Goal: Communication & Community: Answer question/provide support

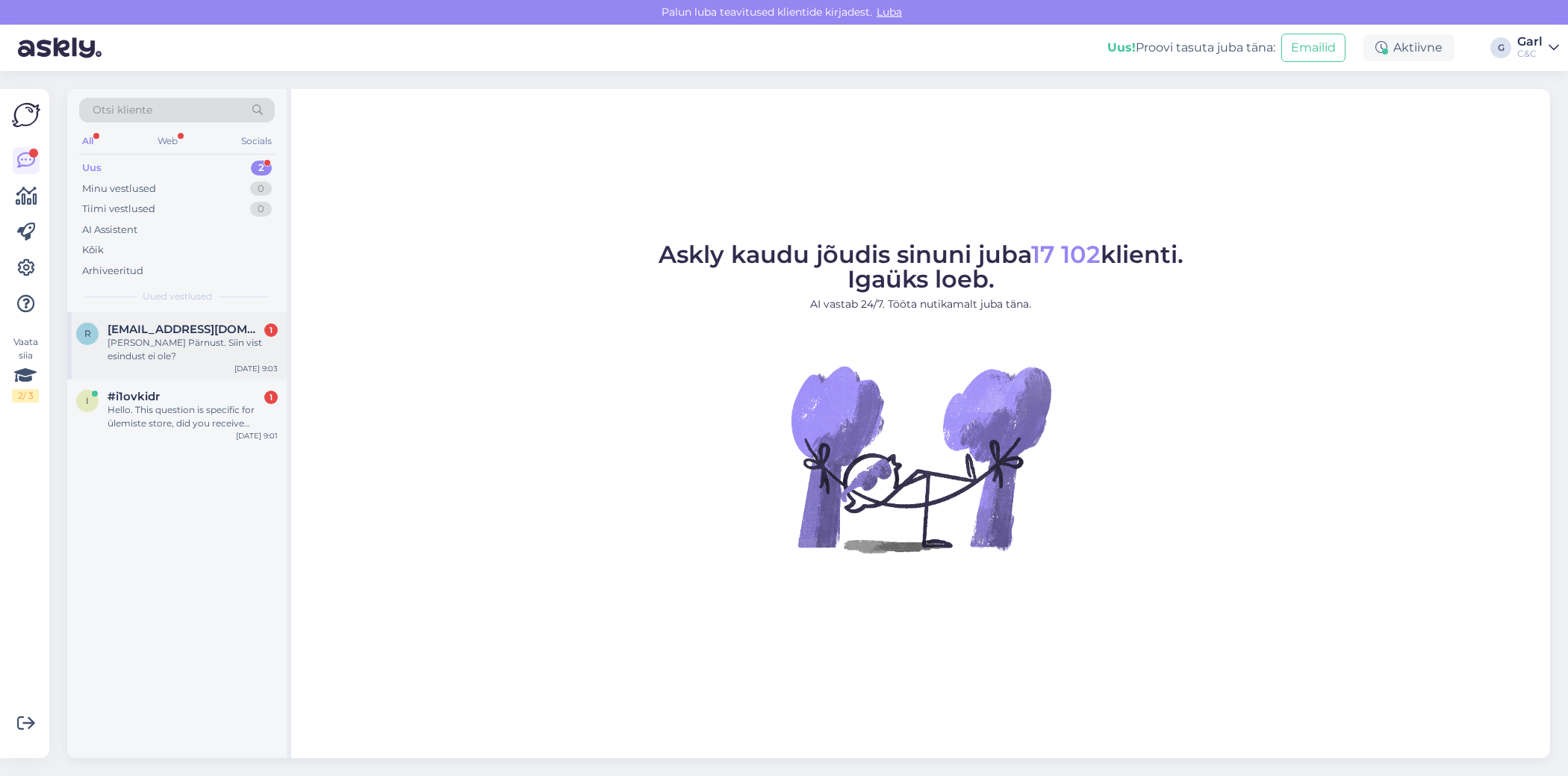
click at [227, 325] on span "[EMAIL_ADDRESS][DOMAIN_NAME]" at bounding box center [184, 329] width 156 height 13
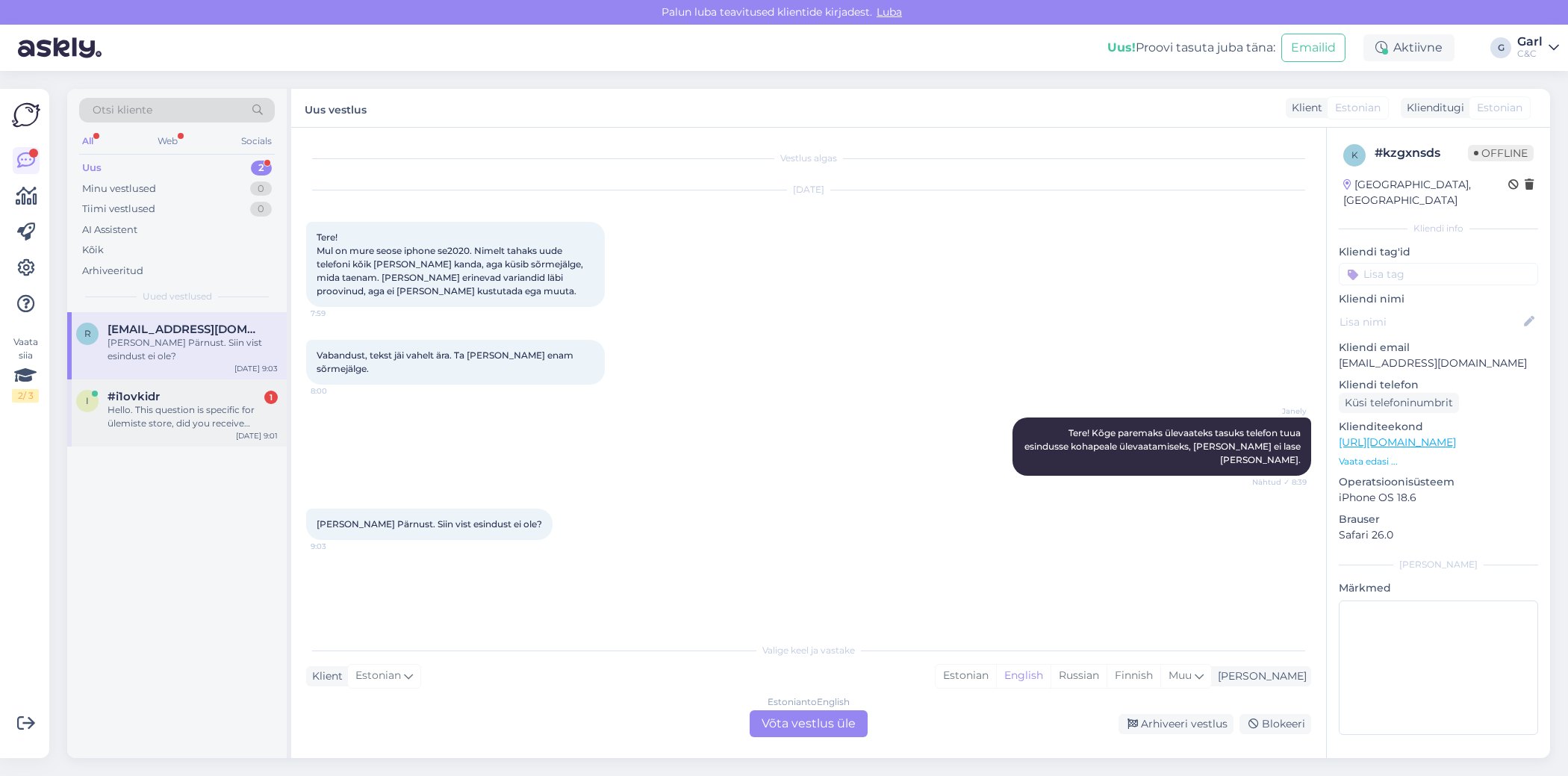
click at [231, 415] on div "i #i1ovkidr 1 Hello. This question is specific for ülemiste store, did you rece…" at bounding box center [177, 413] width 220 height 67
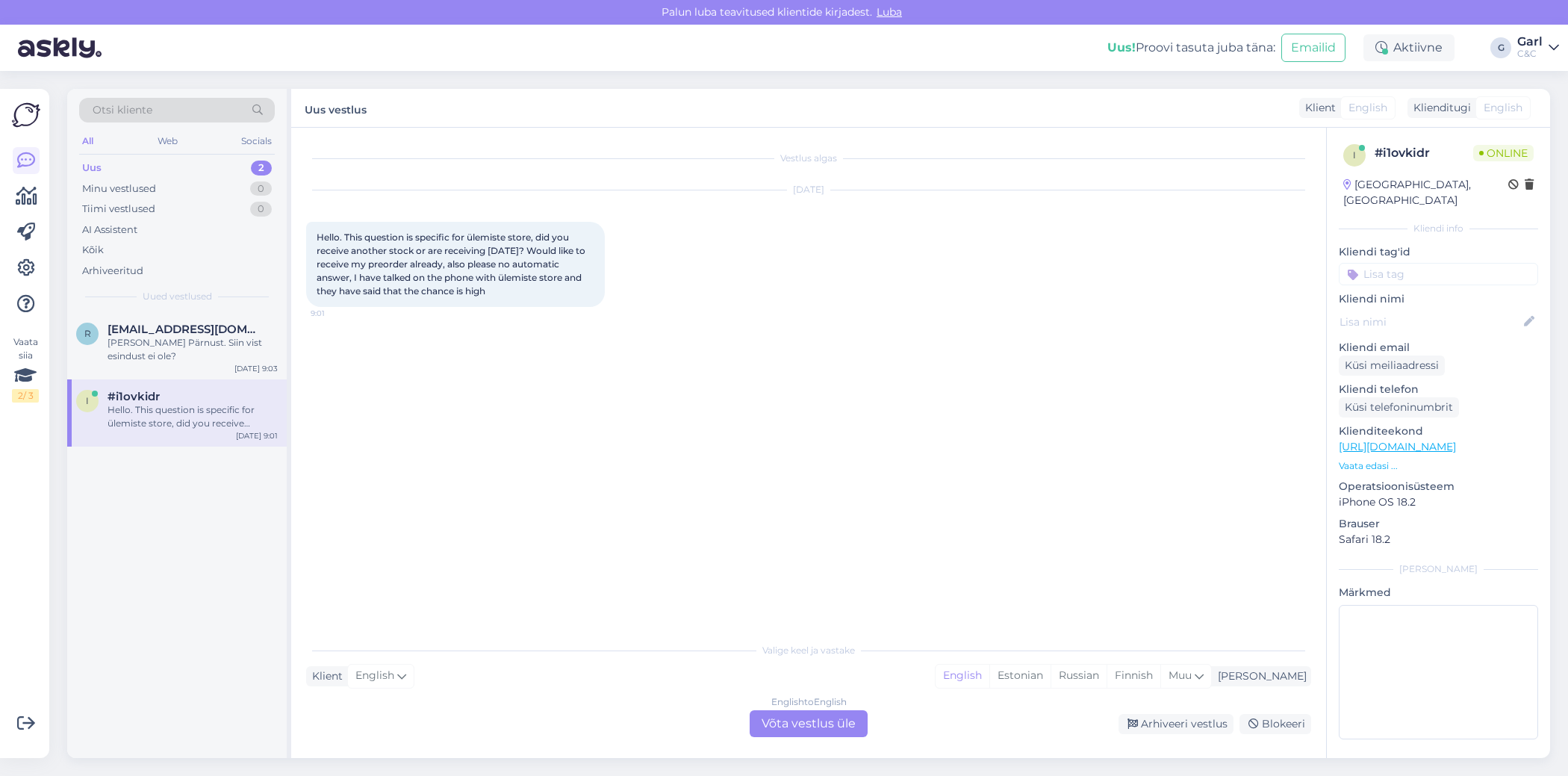
click at [738, 603] on div "Vestlus algas [DATE] Hello. This question is specific for ülemiste store, did y…" at bounding box center [815, 382] width 1018 height 479
click at [29, 194] on icon at bounding box center [26, 196] width 21 height 18
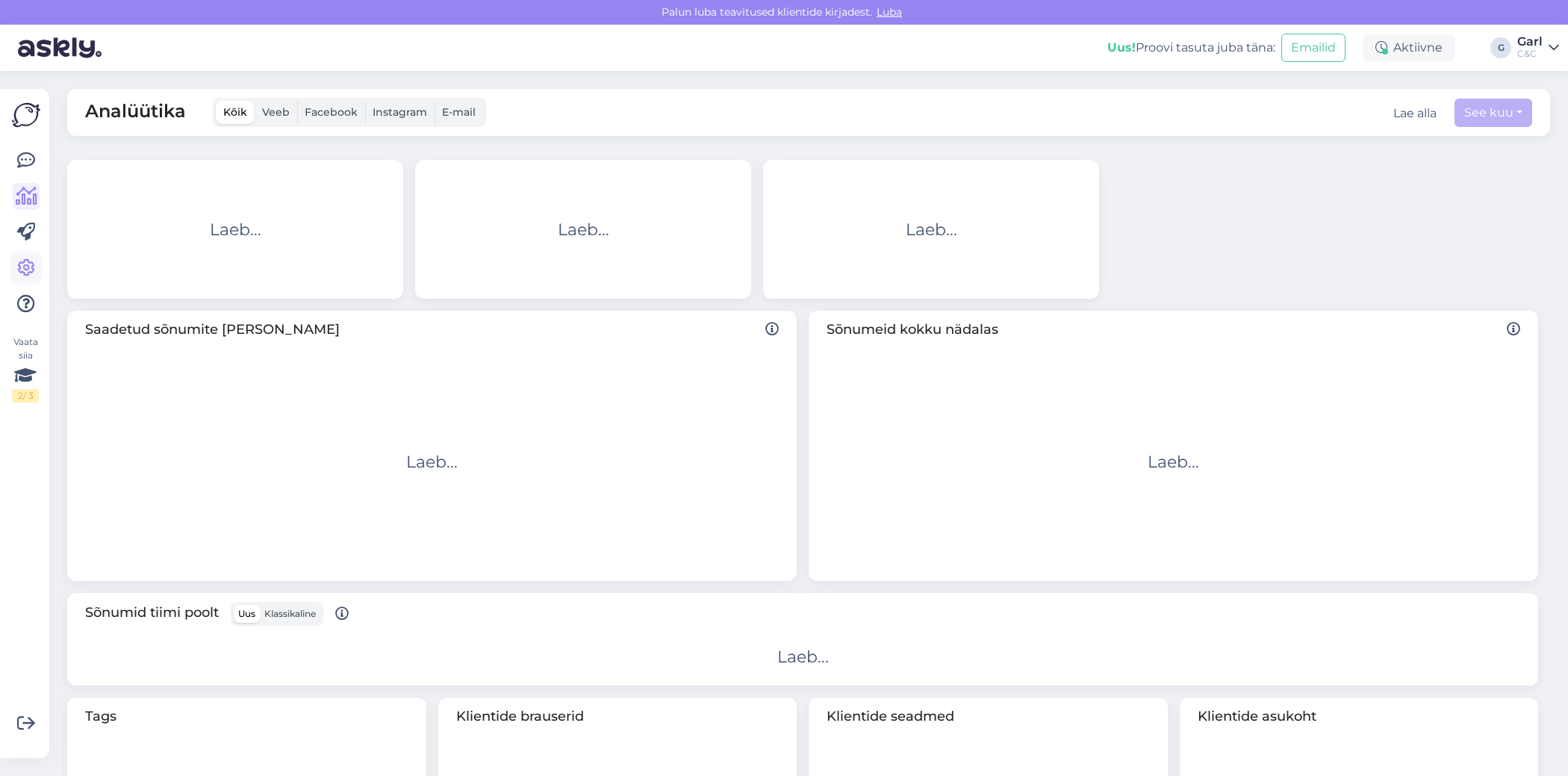
click at [29, 270] on icon at bounding box center [25, 267] width 18 height 18
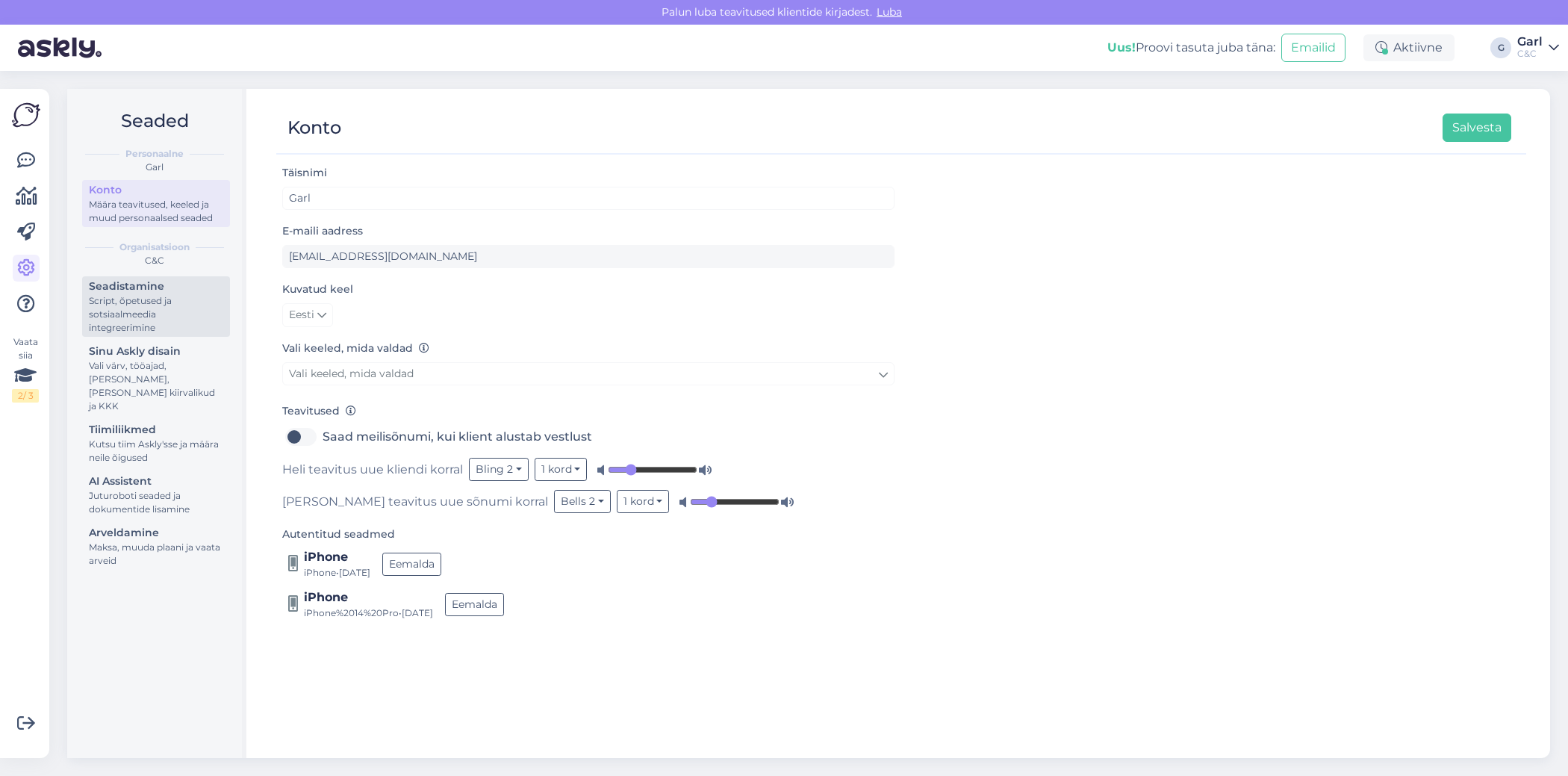
click at [144, 318] on div "Script, õpetused ja sotsiaalmeedia integreerimine" at bounding box center [156, 314] width 134 height 40
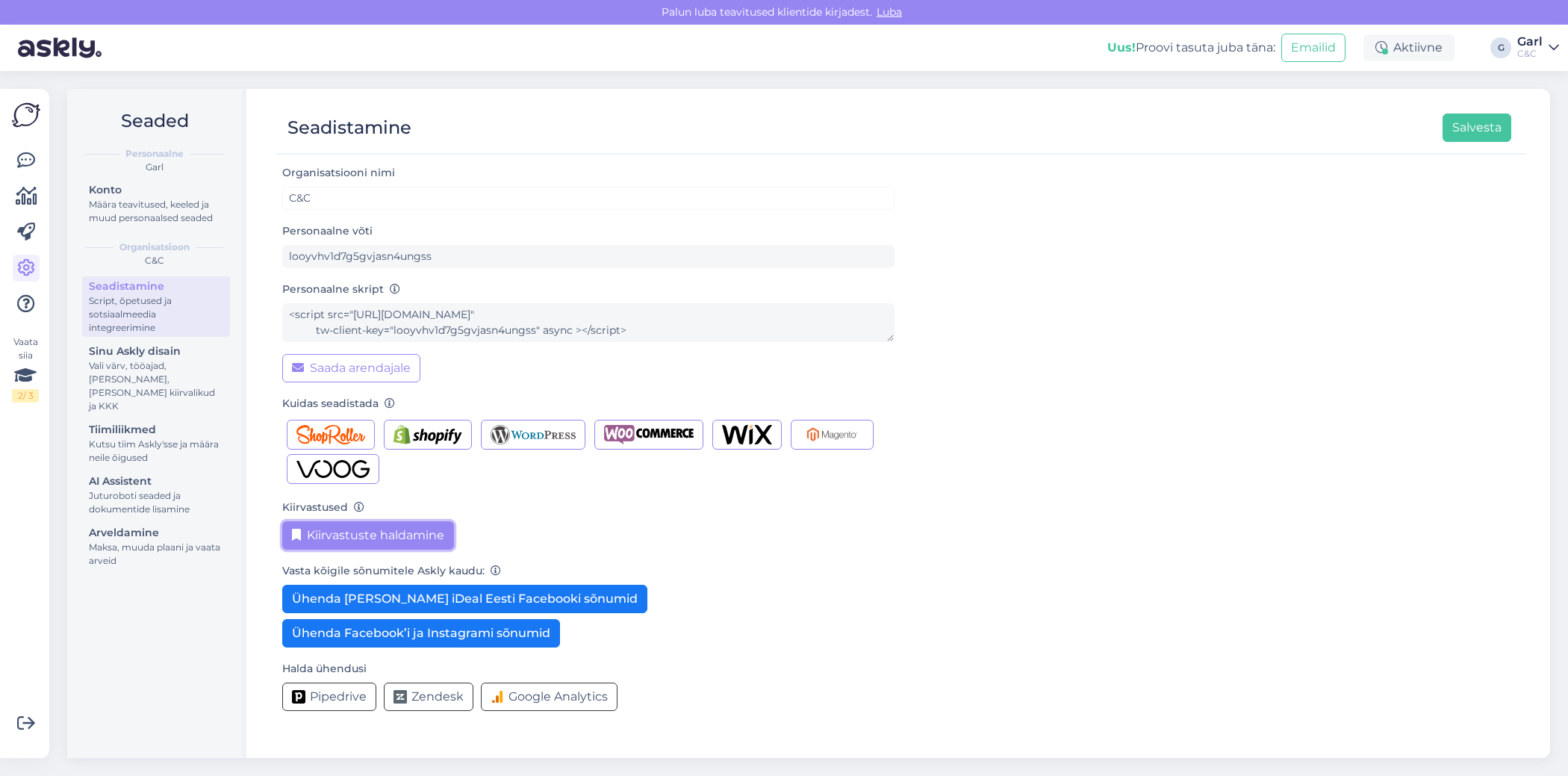
click at [419, 538] on button "Kiirvastuste haldamine" at bounding box center [368, 535] width 171 height 28
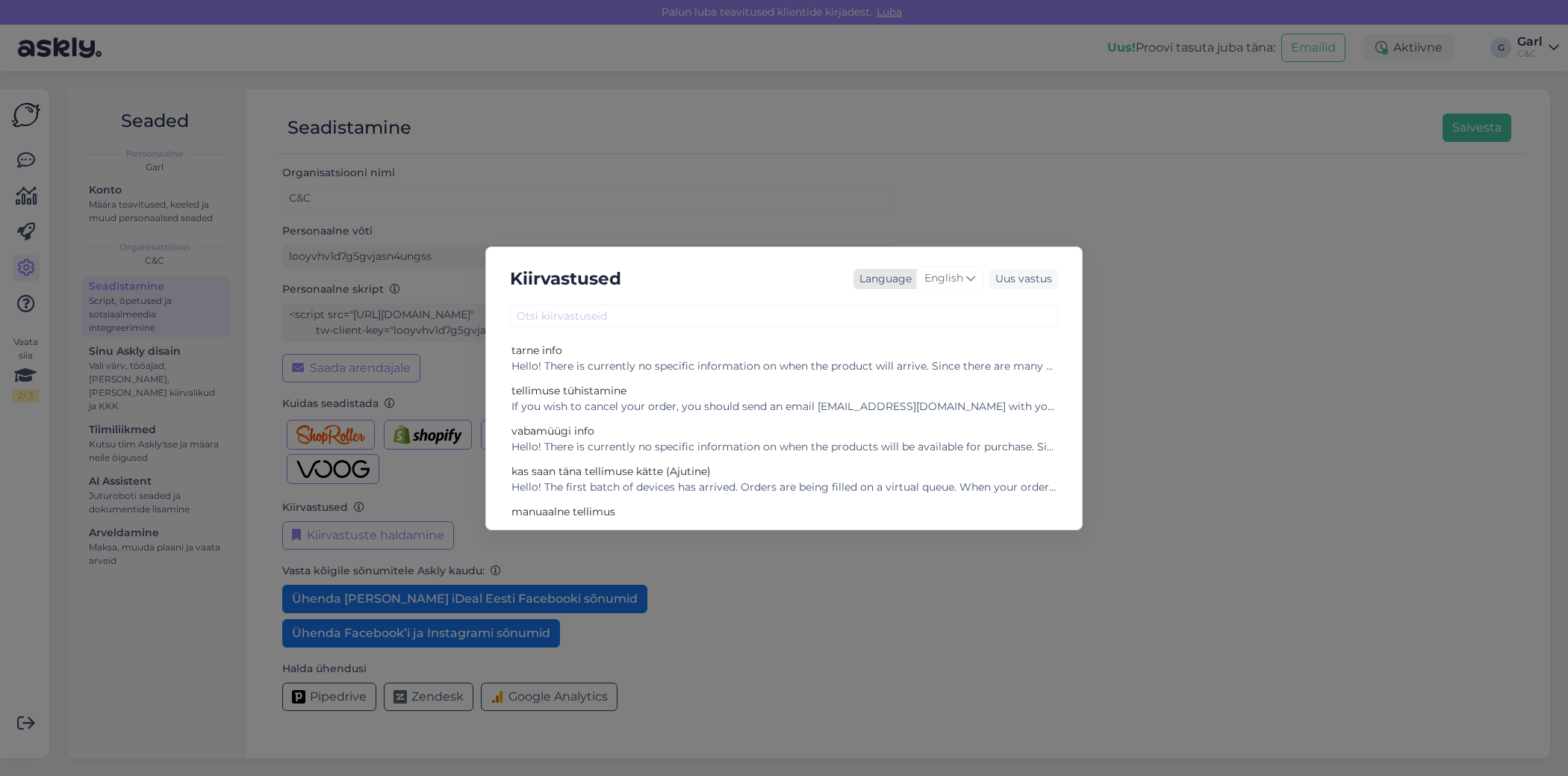
click at [947, 278] on span "English" at bounding box center [944, 279] width 39 height 17
click at [921, 438] on link "Estonian" at bounding box center [919, 442] width 164 height 24
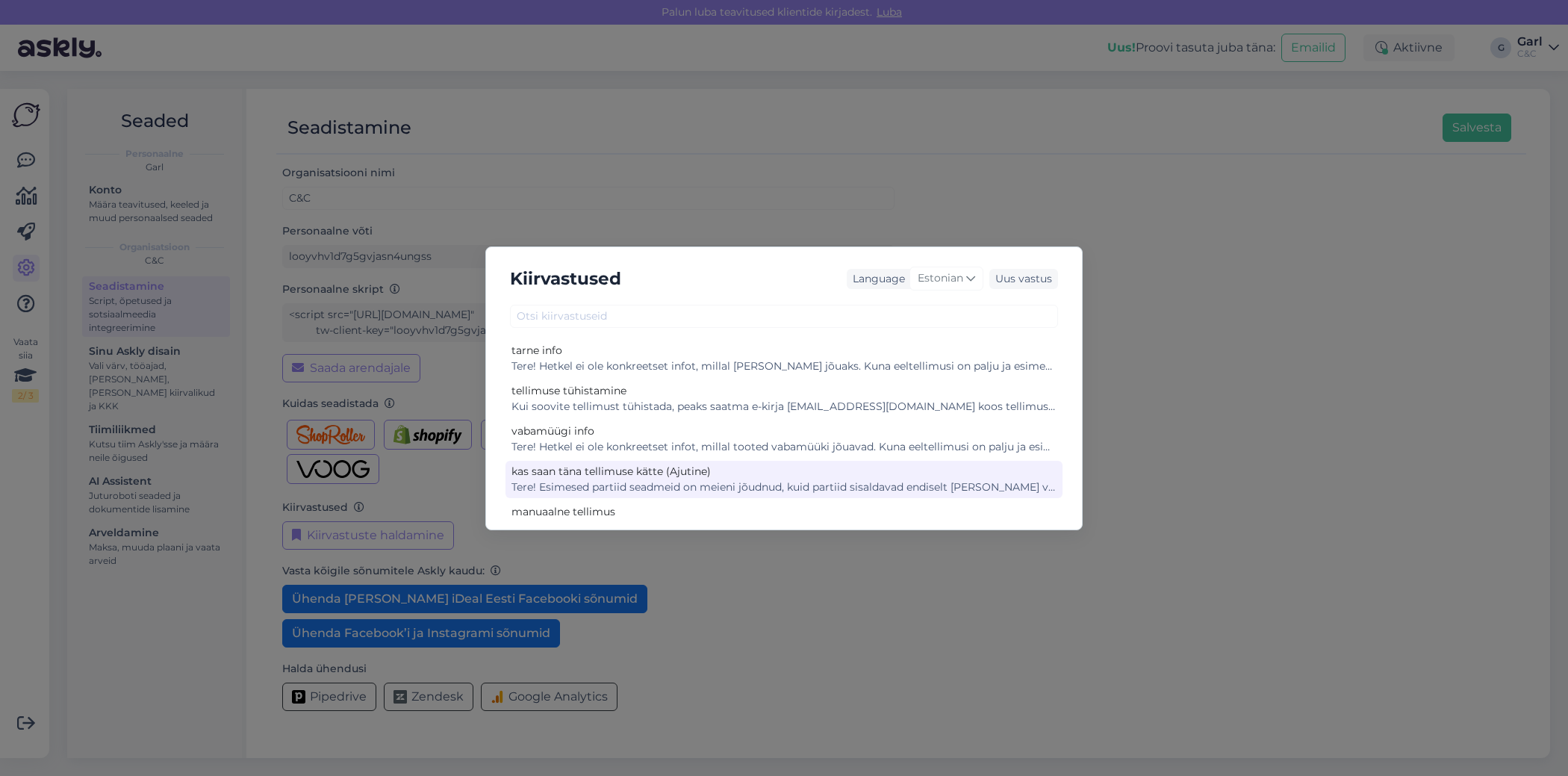
click at [700, 473] on div "kas saan täna tellimuse kätte (Ajutine)" at bounding box center [784, 471] width 545 height 16
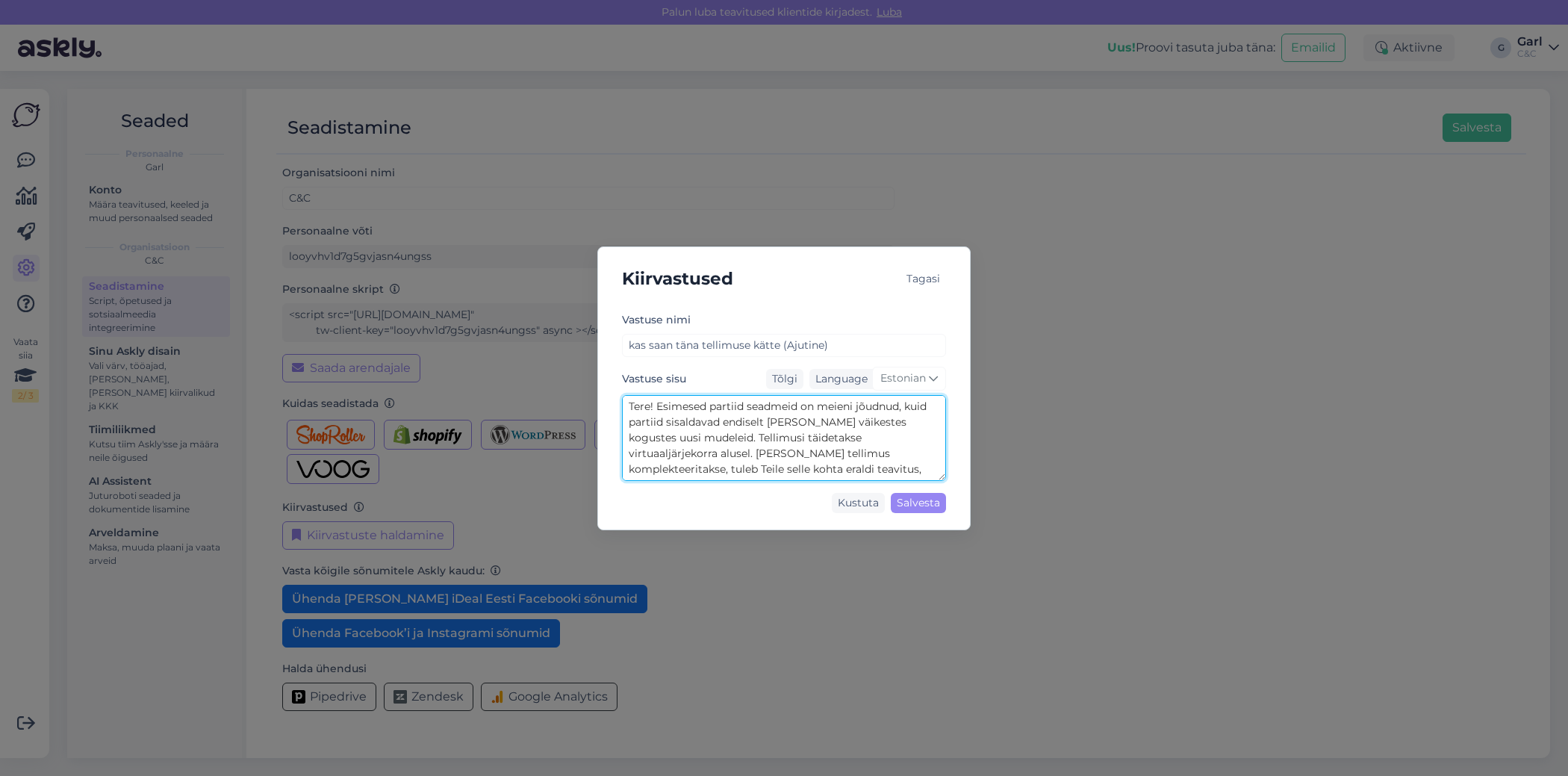
click at [713, 449] on textarea "Tere! Esimesed partiid seadmeid on meieni jõudnud, kuid partiid sisaldavad endi…" at bounding box center [784, 438] width 324 height 86
click at [306, 255] on div "Kiirvastused Tagasi Vastuse nimi kas saan täna tellimuse kätte (Ajutine) Vastus…" at bounding box center [784, 388] width 1568 height 776
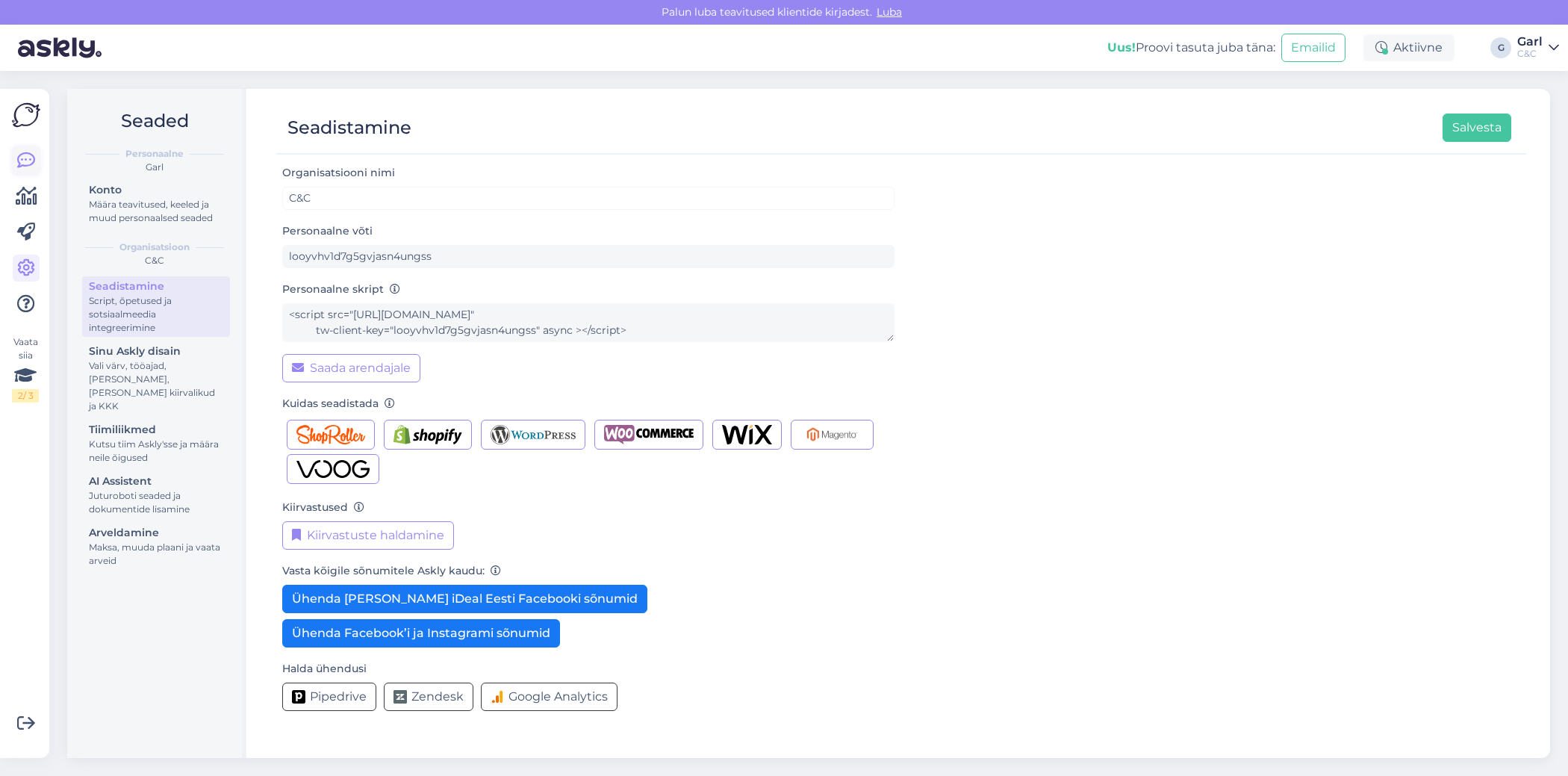
click at [27, 170] on icon at bounding box center [25, 160] width 18 height 18
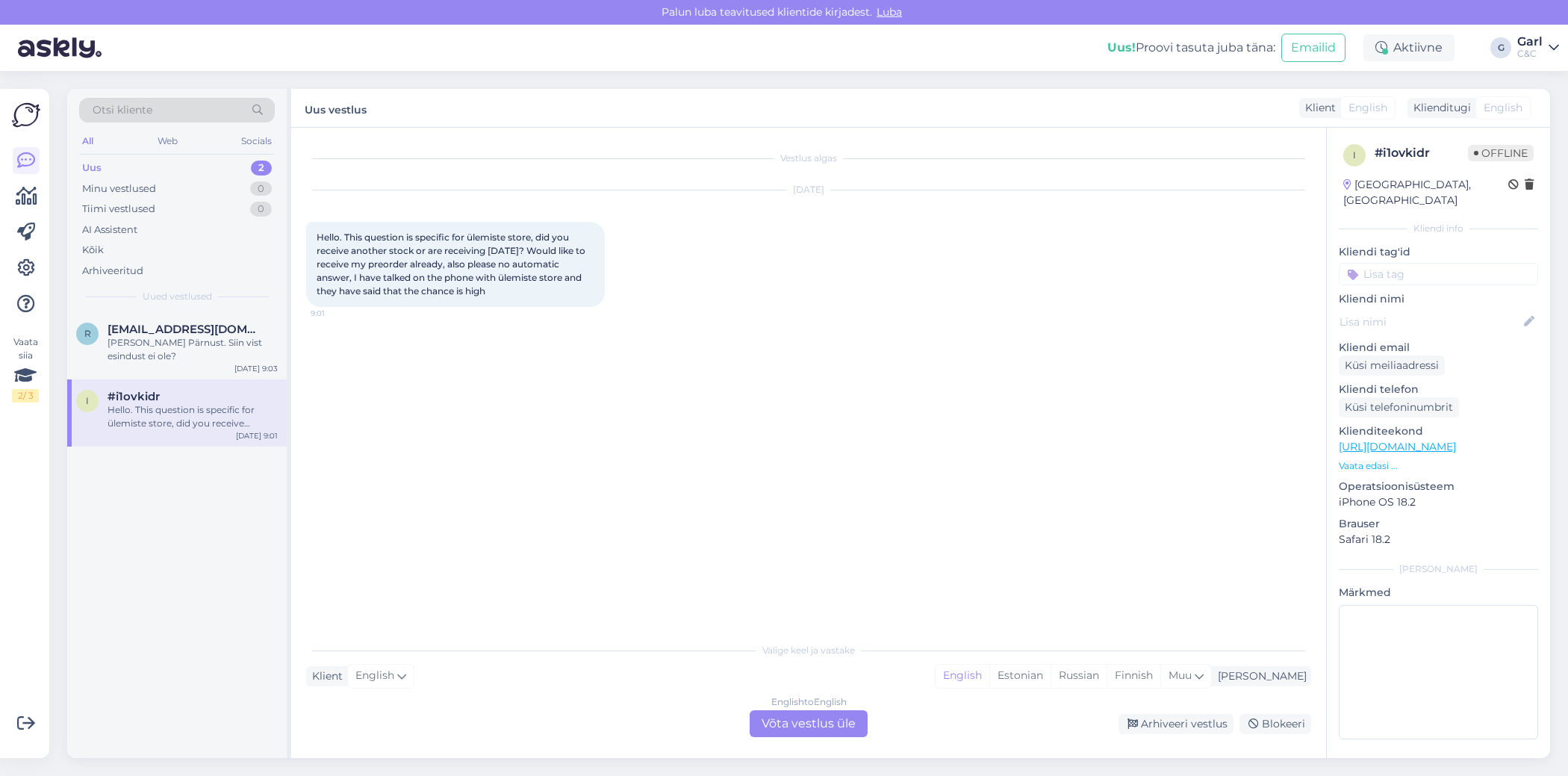
click at [837, 720] on div "English to English Võta vestlus üle" at bounding box center [809, 723] width 118 height 27
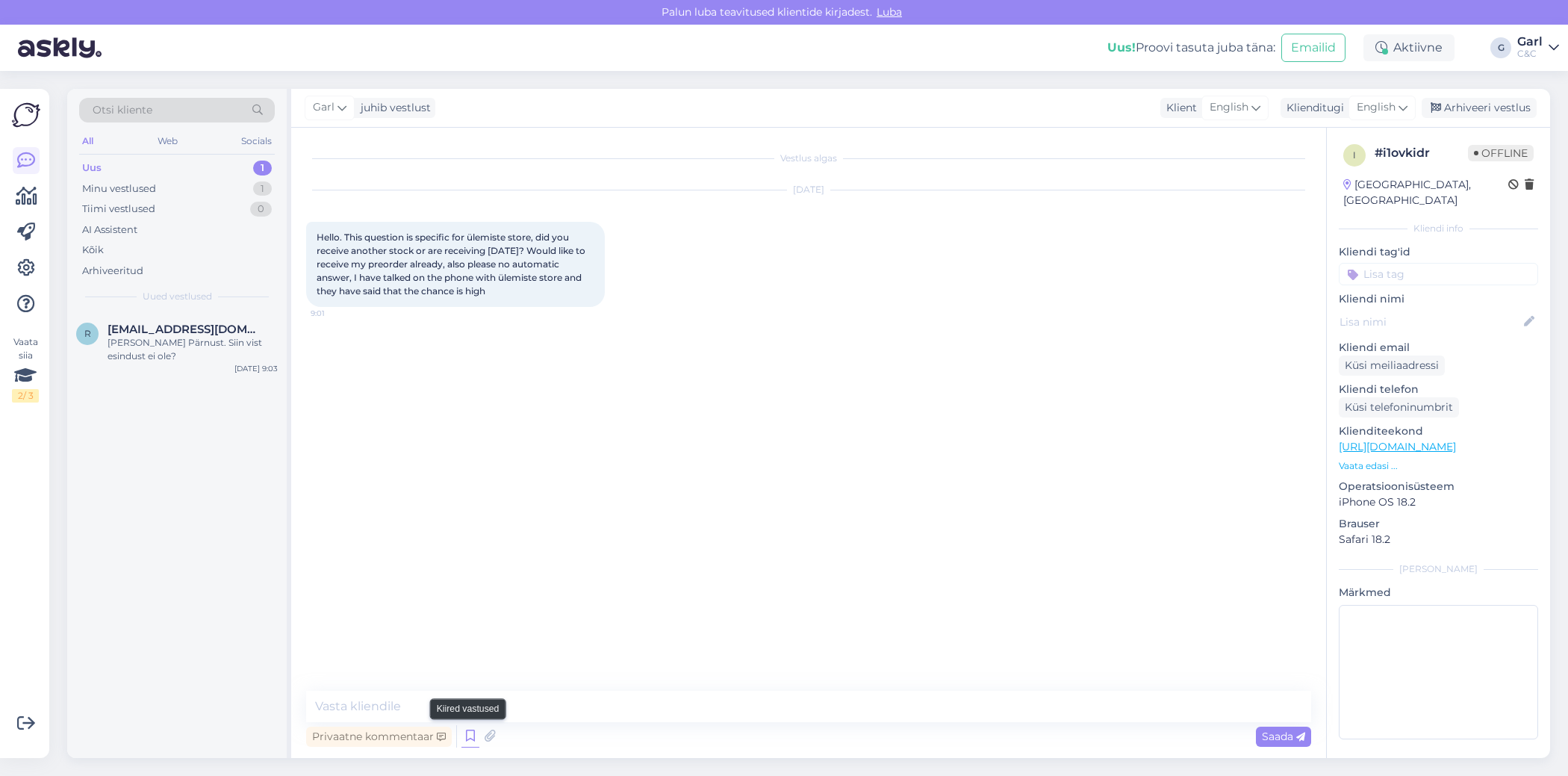
click at [464, 738] on icon at bounding box center [470, 736] width 18 height 22
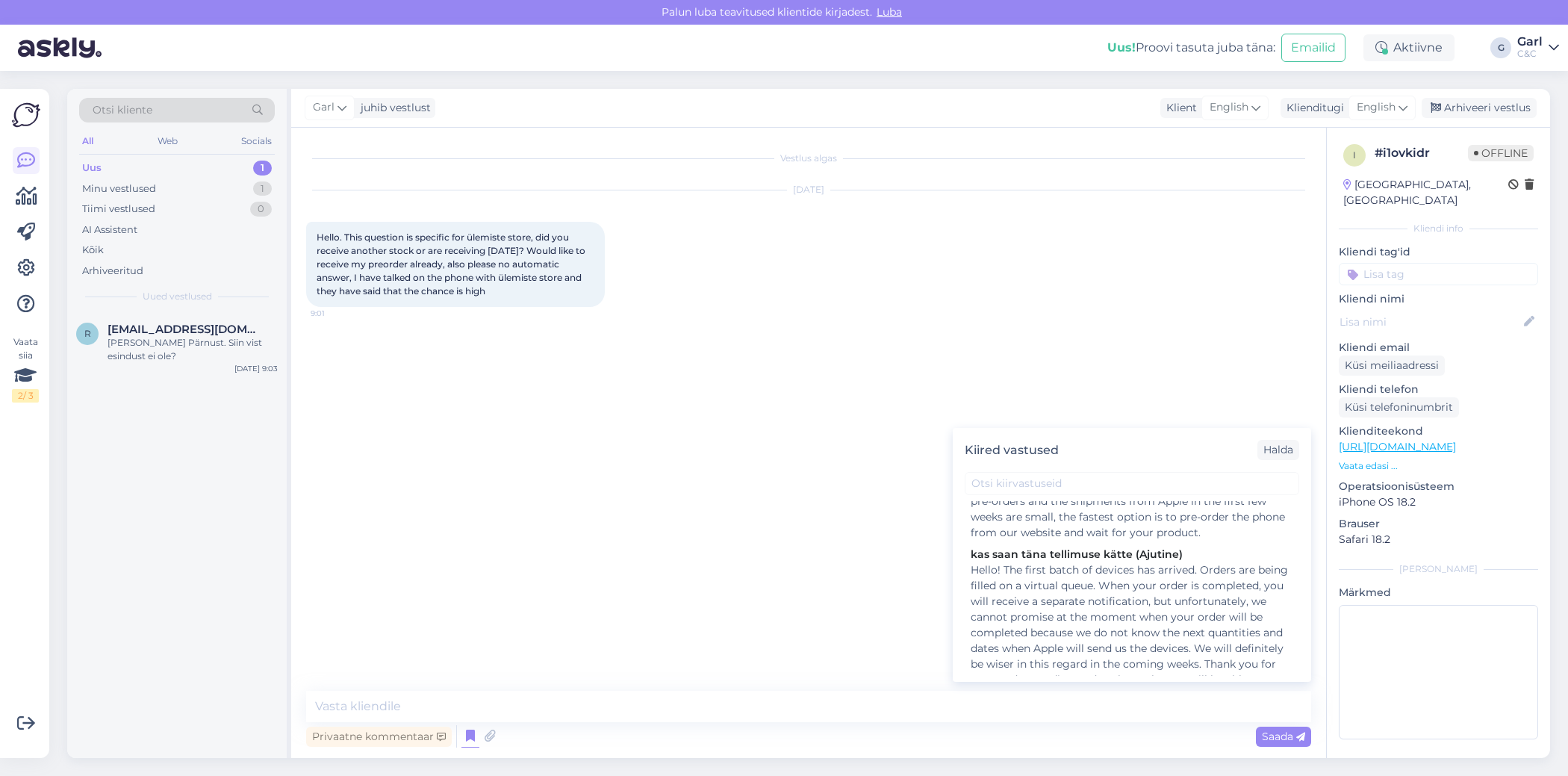
scroll to position [303, 0]
click at [1108, 619] on div "Hello! The first batch of devices has arrived. Orders are being filled on a vir…" at bounding box center [1132, 619] width 322 height 141
type textarea "Hello! The first batch of devices has arrived. Orders are being filled on a vir…"
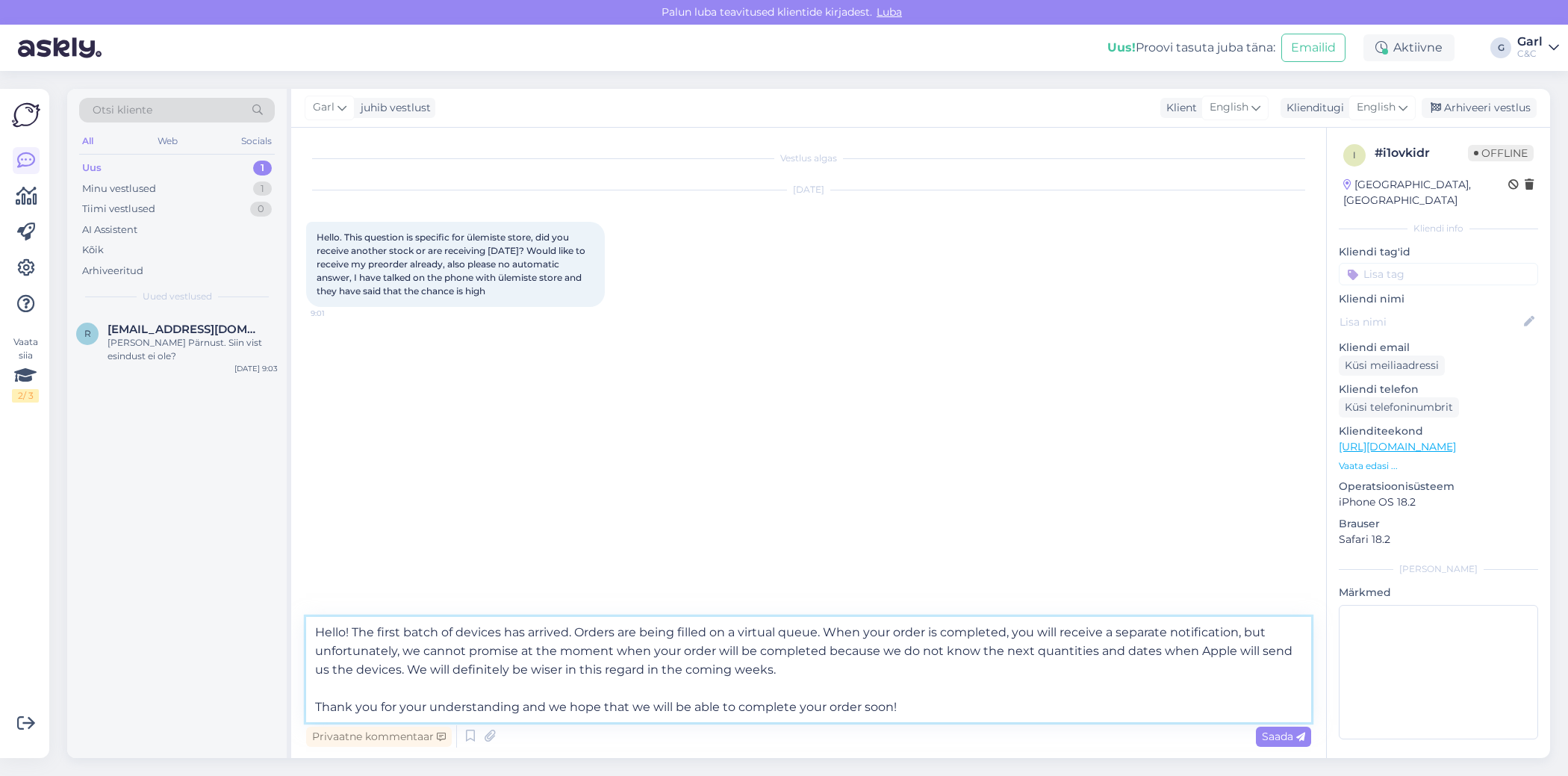
click at [450, 633] on textarea "Hello! The first batch of devices has arrived. Orders are being filled on a vir…" at bounding box center [809, 669] width 1005 height 105
click at [654, 661] on textarea "Hello! The first batch of devices has arrived. Orders are being filled on a vir…" at bounding box center [809, 669] width 1005 height 105
click at [848, 676] on textarea "Hello! The first batch of devices has arrived. Orders are being filled on a vir…" at bounding box center [809, 669] width 1005 height 105
click at [807, 688] on textarea "Hello! The first batch of devices has arrived. Orders are being filled on a vir…" at bounding box center [809, 669] width 1005 height 105
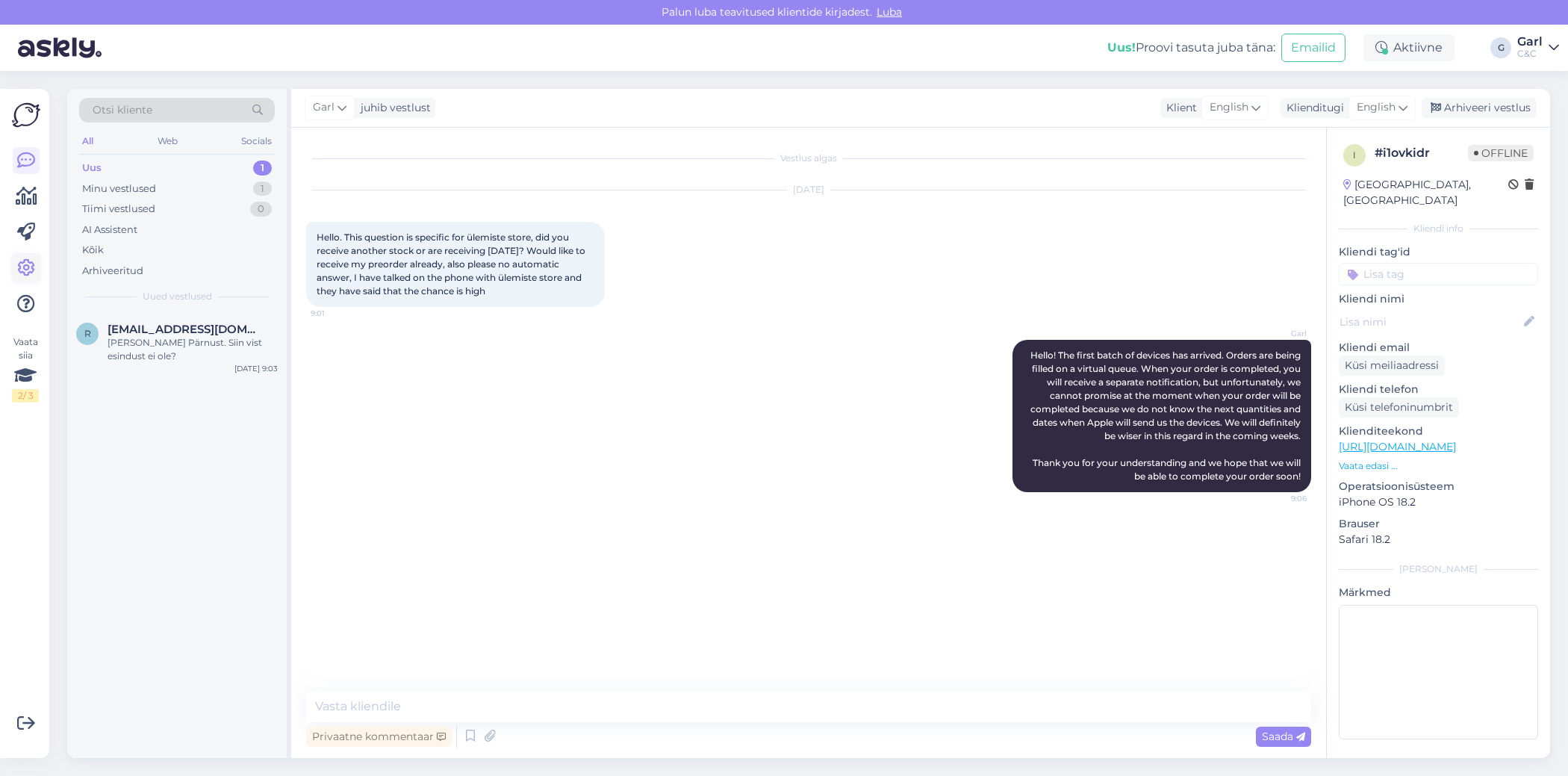
click at [21, 259] on icon at bounding box center [25, 267] width 18 height 18
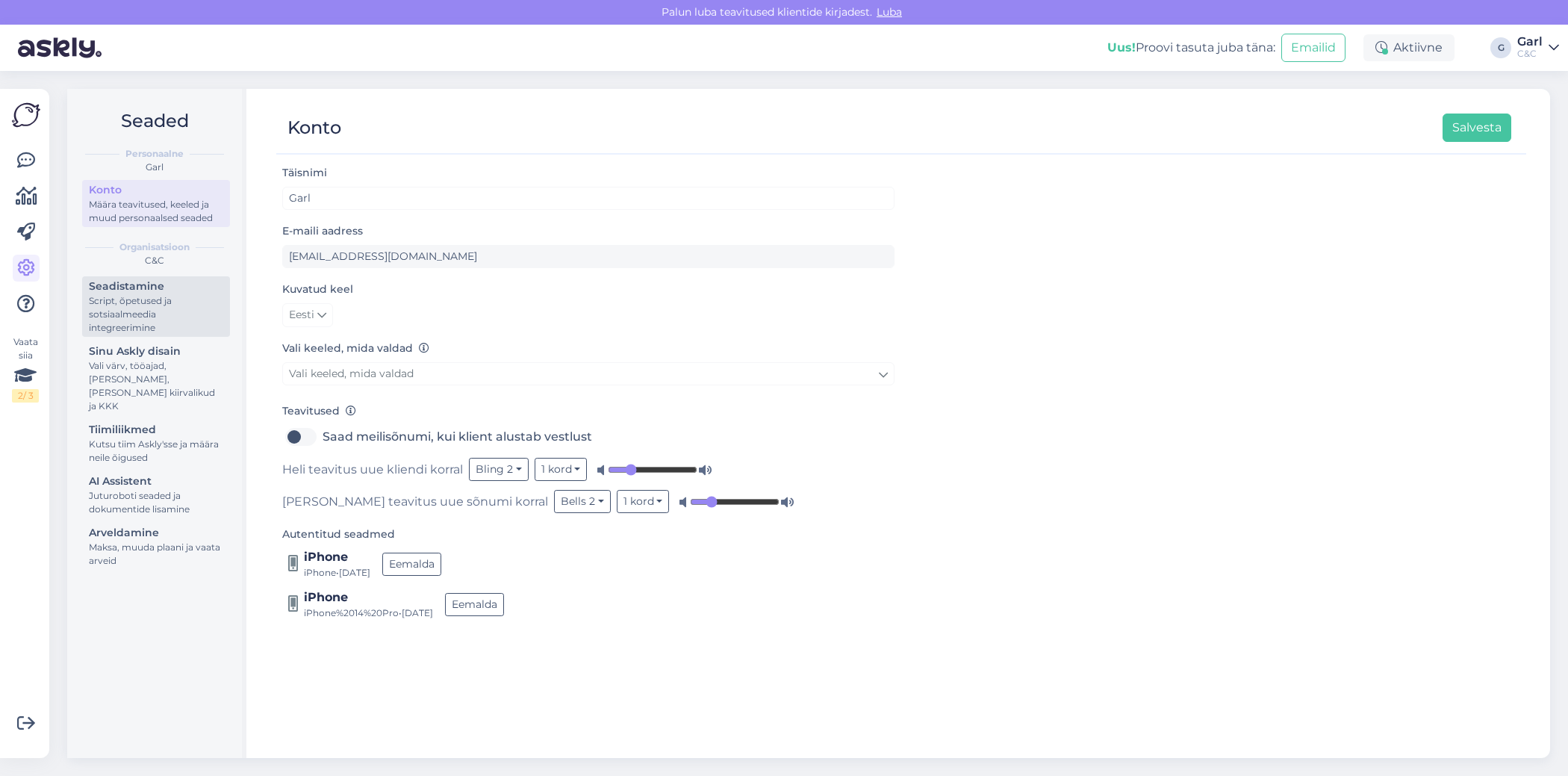
click at [109, 321] on div "Script, õpetused ja sotsiaalmeedia integreerimine" at bounding box center [156, 314] width 134 height 40
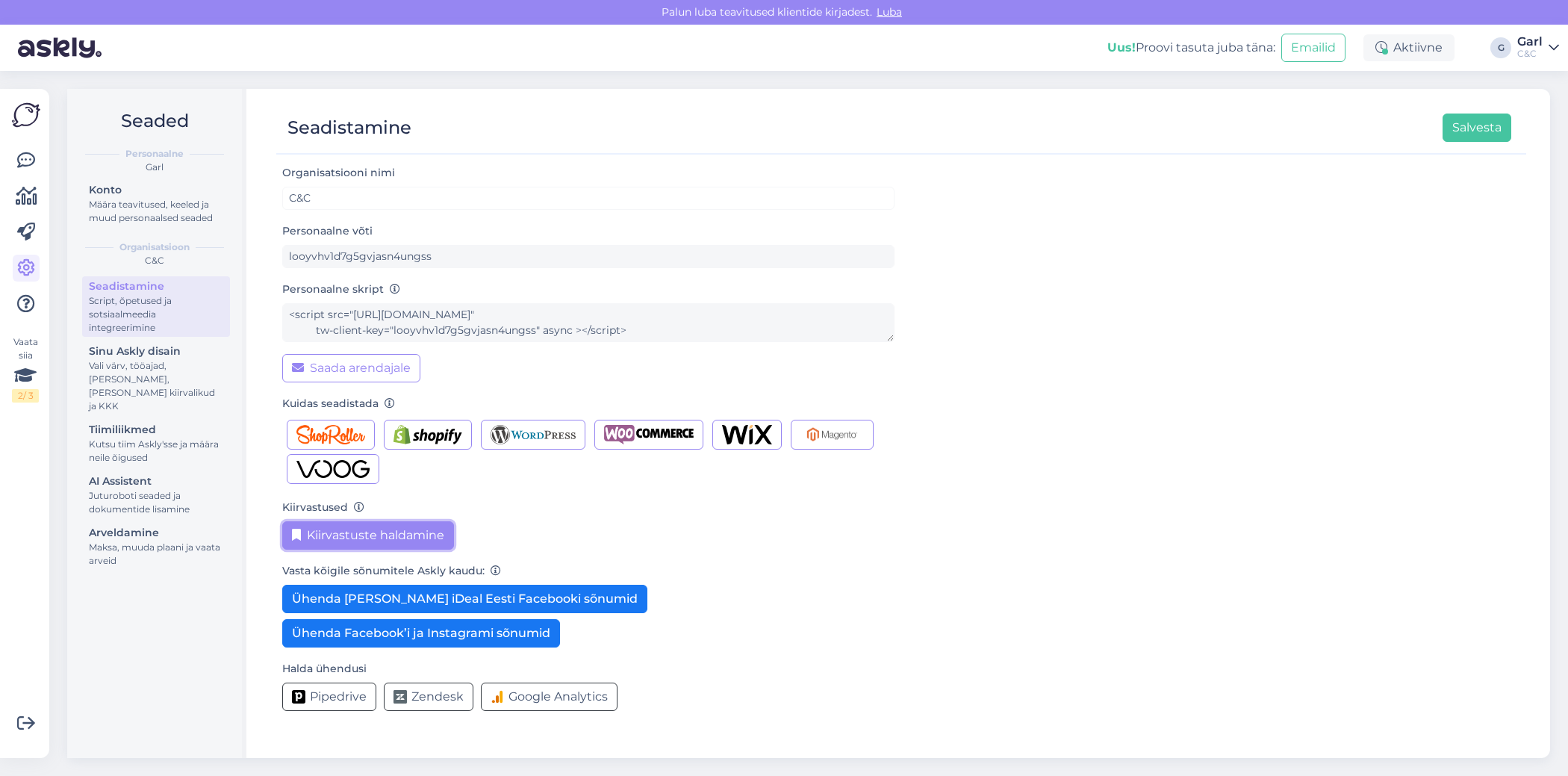
click at [313, 524] on button "Kiirvastuste haldamine" at bounding box center [368, 535] width 171 height 28
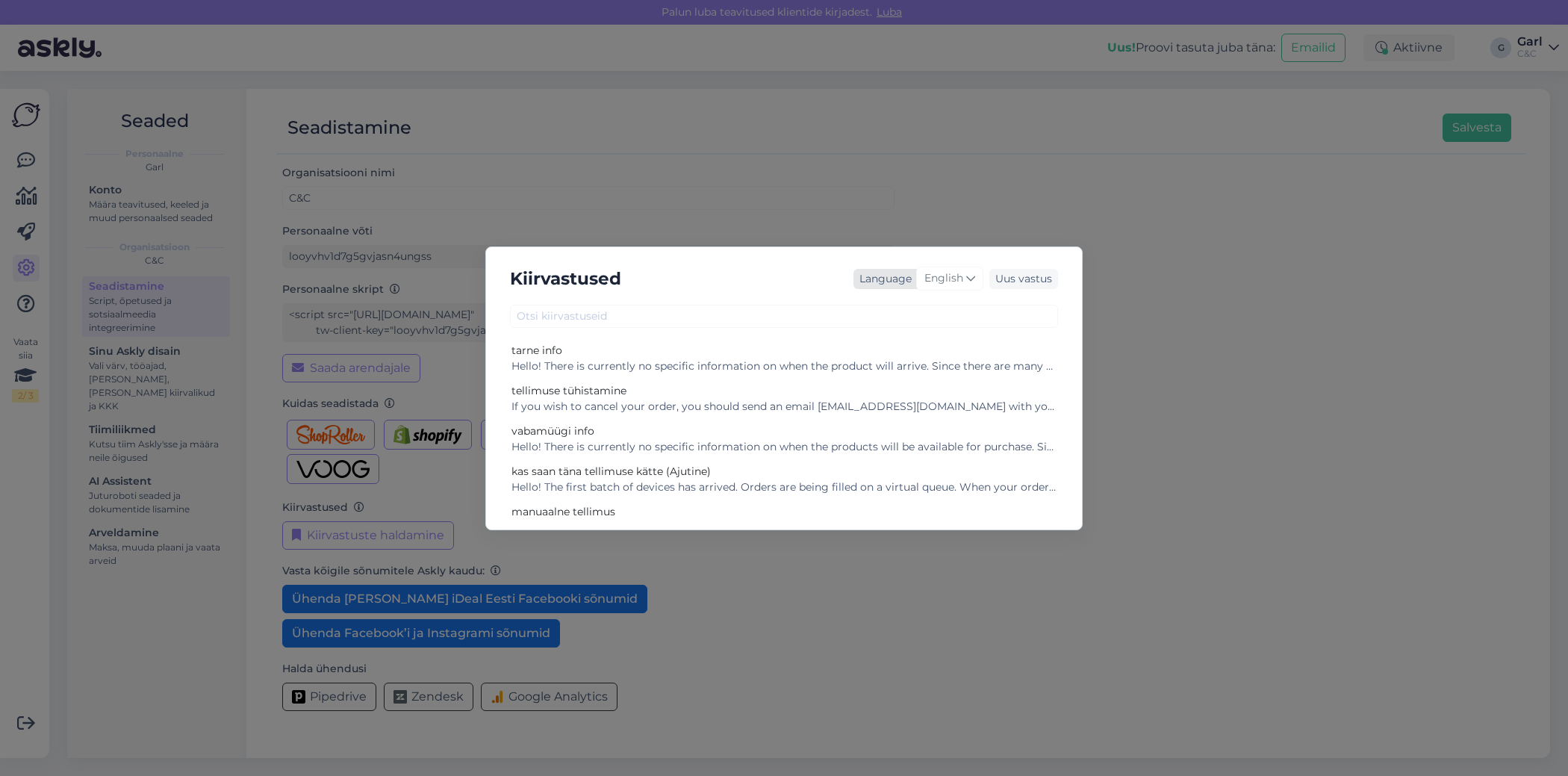
click at [964, 279] on div "English" at bounding box center [949, 279] width 67 height 24
click at [912, 469] on link "Estonian" at bounding box center [919, 475] width 164 height 24
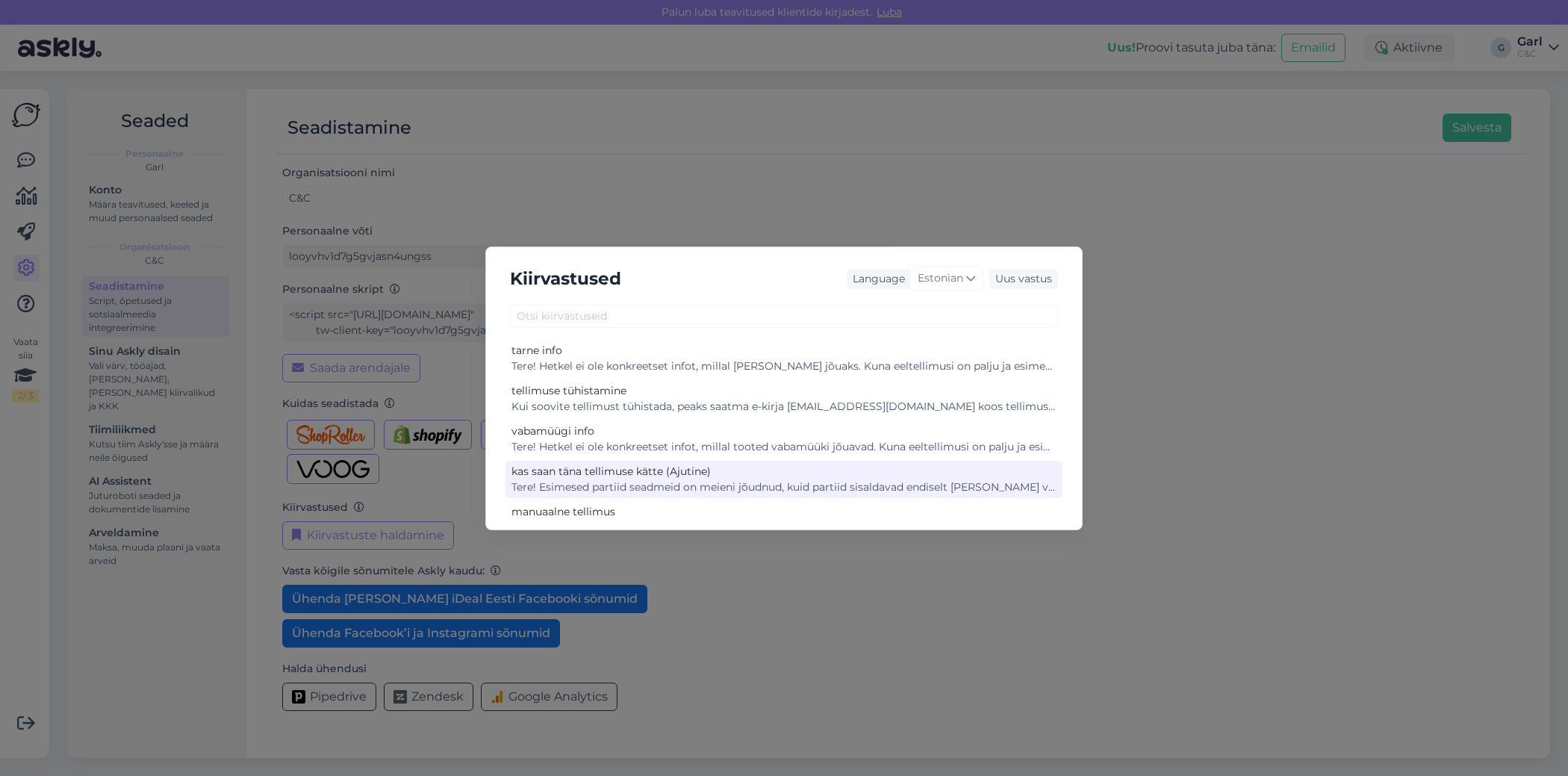
click at [799, 487] on div "Tere! Esimesed partiid seadmeid on meieni jõudnud, kuid partiid sisaldavad endi…" at bounding box center [784, 486] width 545 height 16
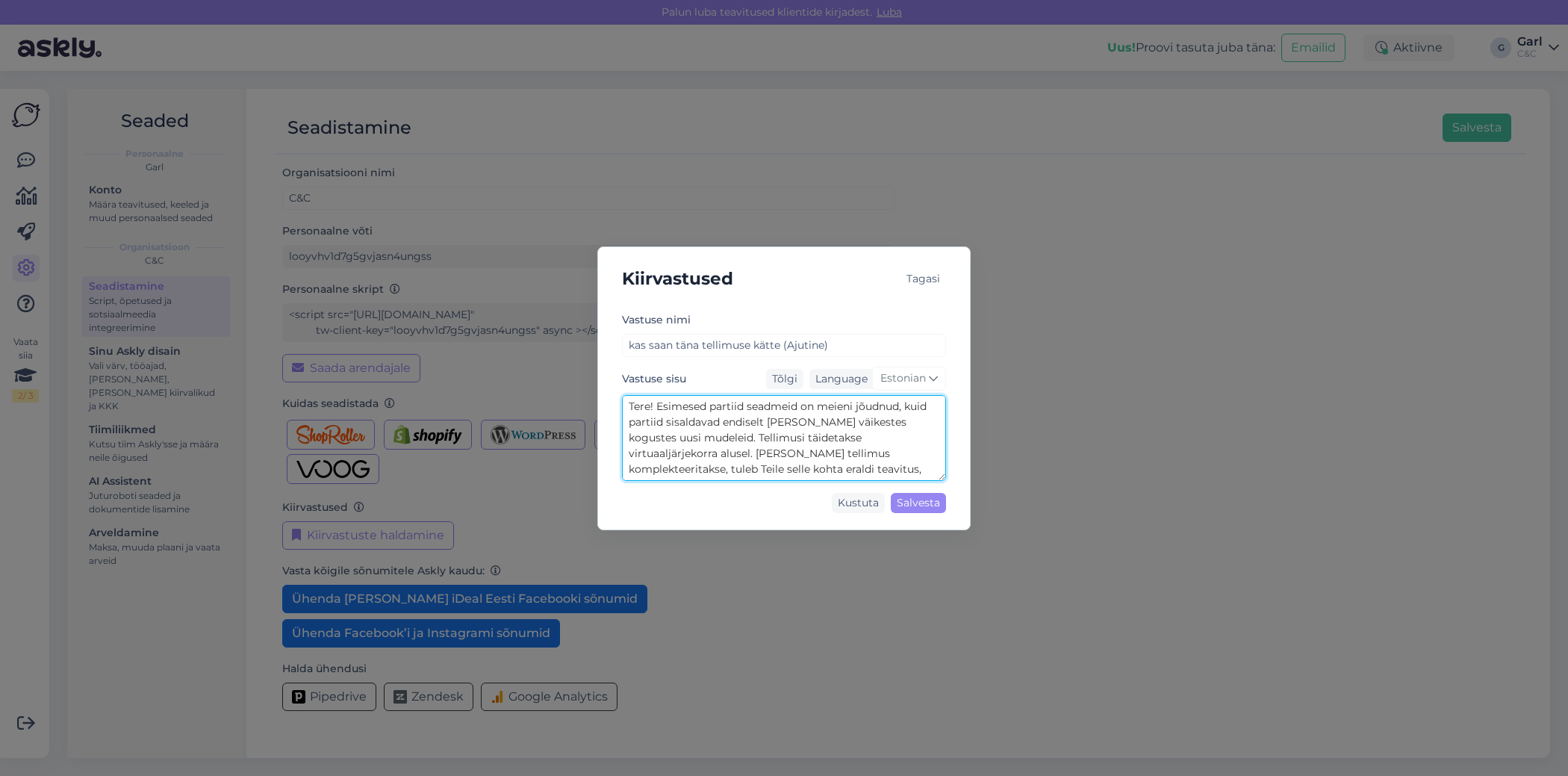
click at [797, 451] on textarea "Tere! Esimesed partiid seadmeid on meieni jõudnud, kuid partiid sisaldavad endi…" at bounding box center [784, 438] width 324 height 86
click at [175, 231] on div "Kiirvastused Tagasi Vastuse nimi kas saan täna tellimuse kätte (Ajutine) Vastus…" at bounding box center [784, 388] width 1568 height 776
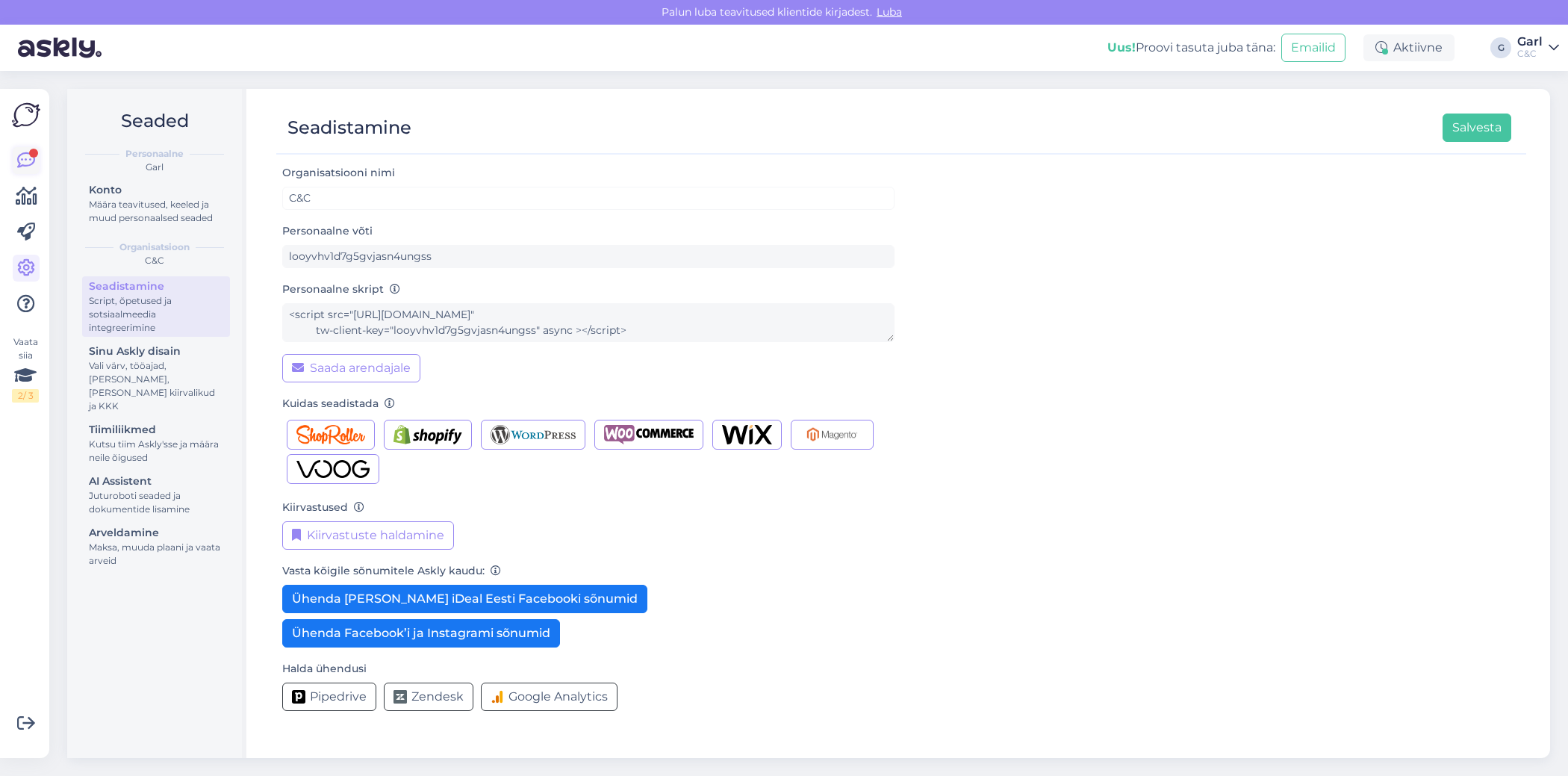
click at [20, 147] on link at bounding box center [26, 160] width 27 height 27
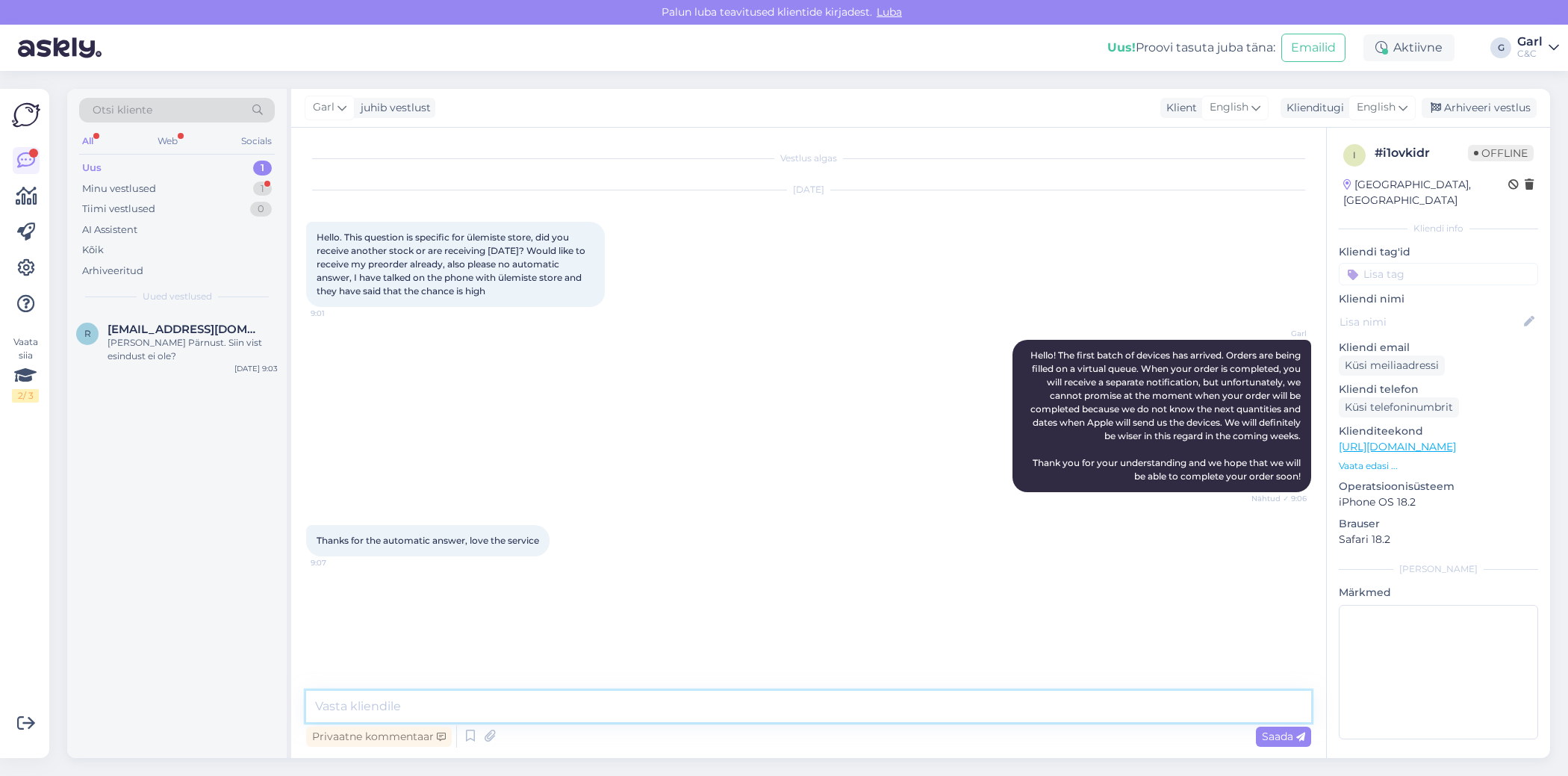
click at [527, 697] on textarea at bounding box center [809, 706] width 1005 height 32
paste textarea "This is all the information we have at the moment. Please be patient and we hop…"
drag, startPoint x: 656, startPoint y: 708, endPoint x: 619, endPoint y: 708, distance: 37.0
click at [619, 708] on textarea "This is all the information we have at the moment. Please be patient and we hop…" at bounding box center [809, 706] width 1005 height 32
type textarea "This is all the information we have at the moment. We kindly ask you to be pati…"
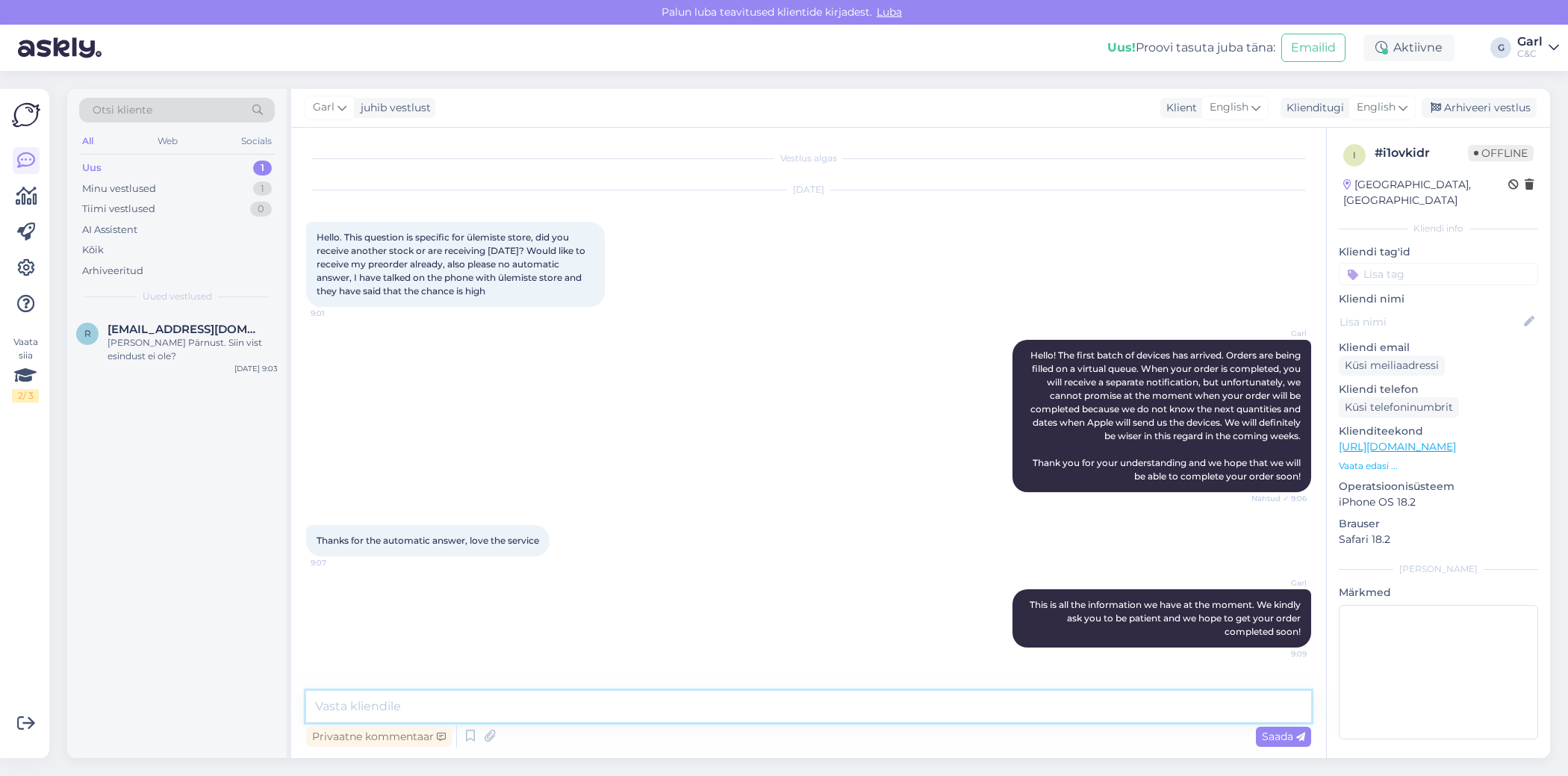
click at [739, 713] on textarea at bounding box center [809, 706] width 1005 height 32
click at [433, 588] on div "Garl This is all the information we have at the moment. We kindly ask you to be…" at bounding box center [809, 619] width 1005 height 91
click at [585, 556] on div "Thanks for the automatic answer, love the service 9:07" at bounding box center [809, 540] width 1005 height 64
click at [152, 344] on div "Tere Kas oskate prognoosita iphone 17 pro max tarneaega?" at bounding box center [192, 349] width 170 height 27
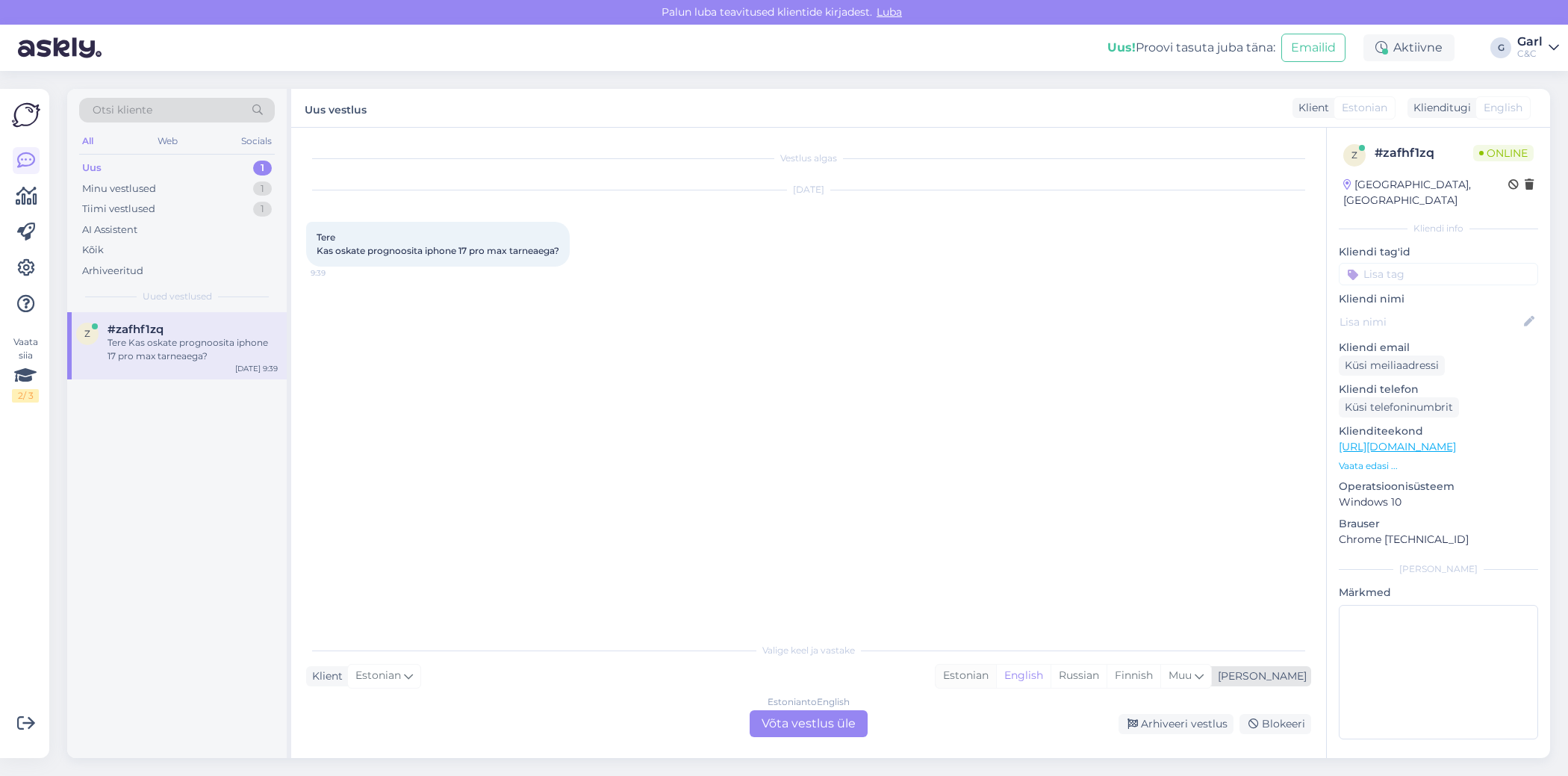
click at [996, 682] on div "Estonian" at bounding box center [965, 675] width 61 height 22
click at [845, 719] on div "Estonian to Estonian Võta vestlus üle" at bounding box center [809, 723] width 118 height 27
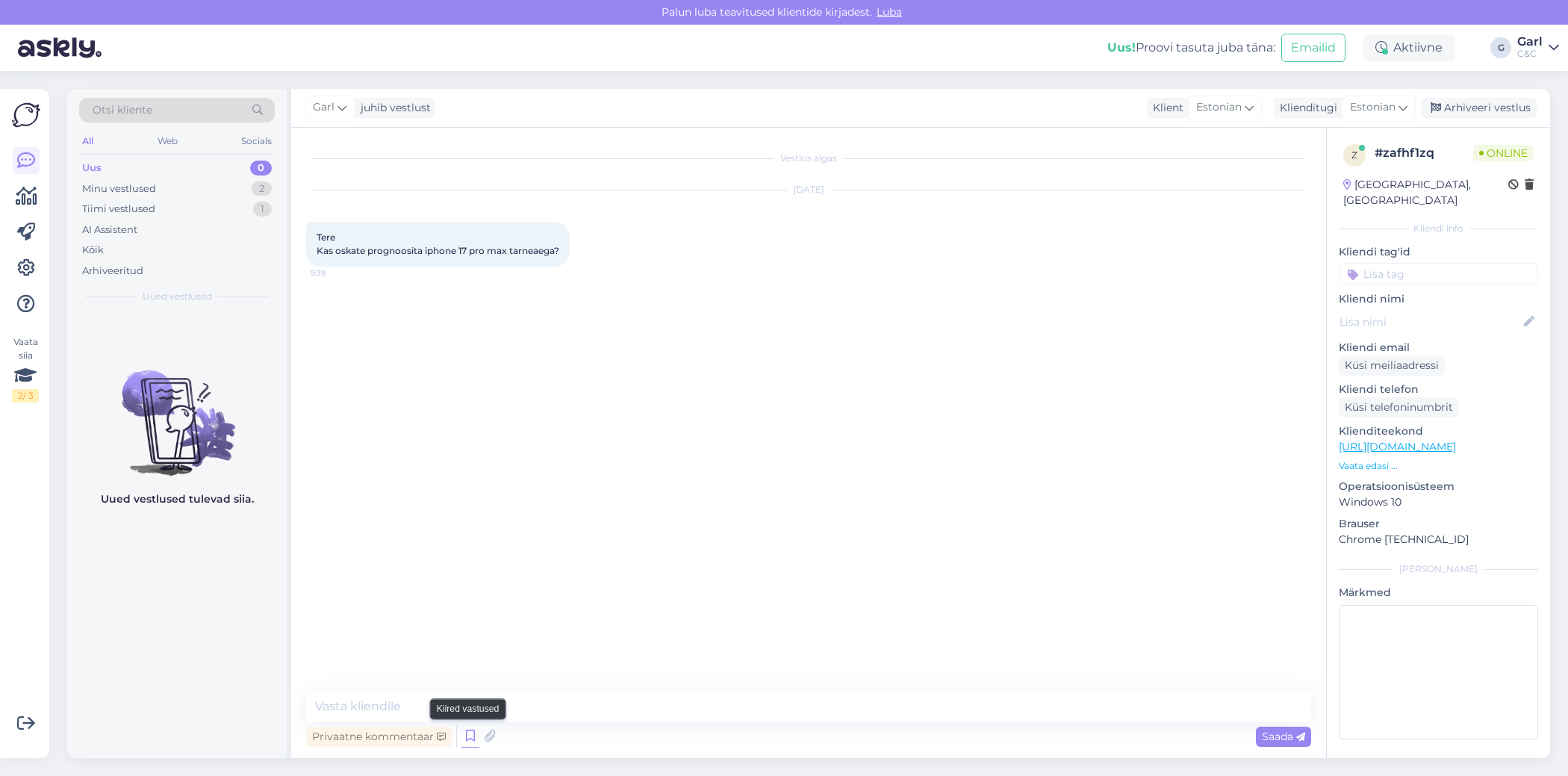
click at [471, 737] on icon at bounding box center [470, 736] width 18 height 22
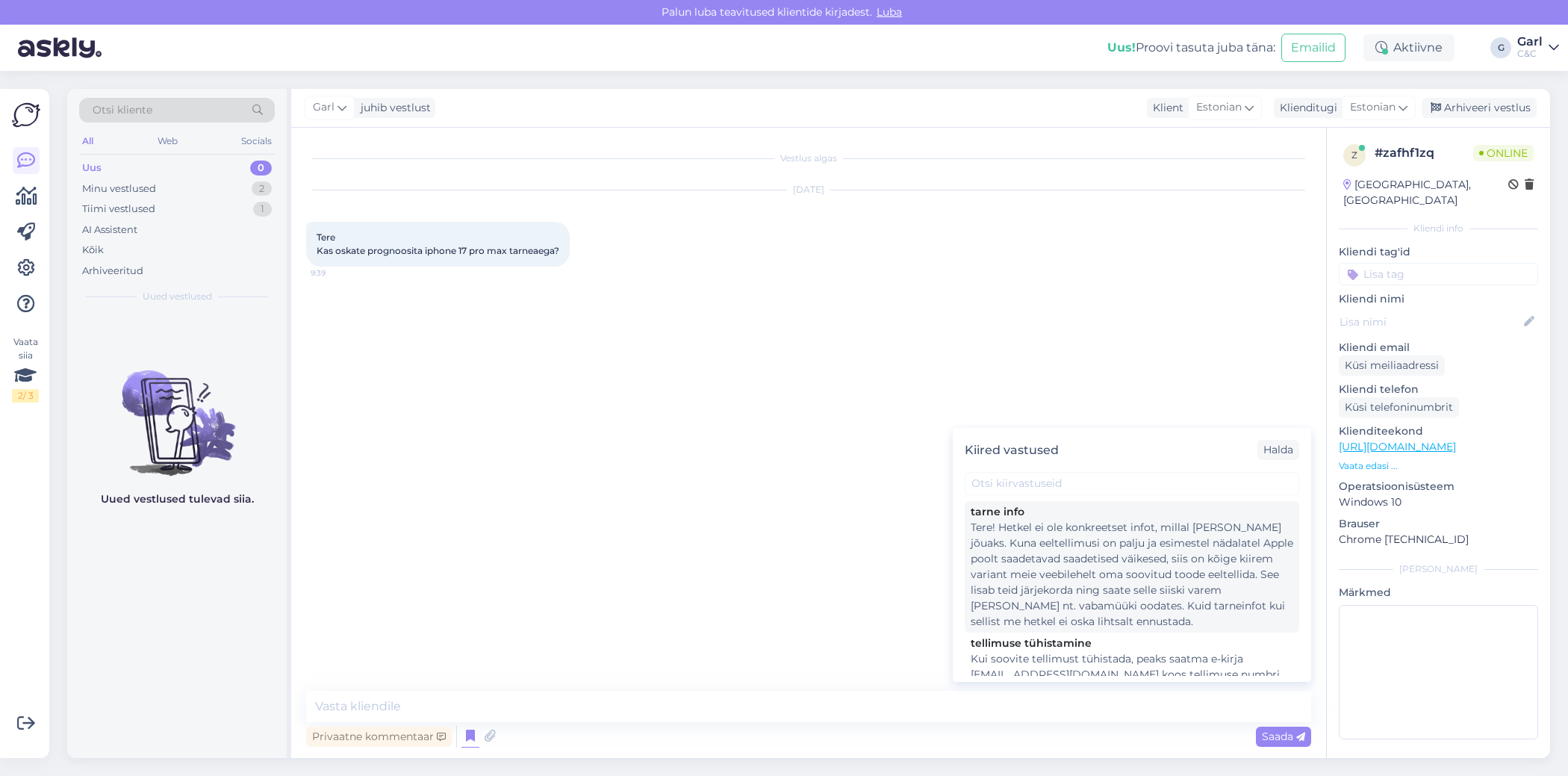
click at [1095, 568] on div "Tere! Hetkel ei ole konkreetset infot, millal [PERSON_NAME] jõuaks. Kuna eeltel…" at bounding box center [1132, 575] width 322 height 110
type textarea "Tere! Hetkel ei ole konkreetset infot, millal [PERSON_NAME] jõuaks. Kuna eeltel…"
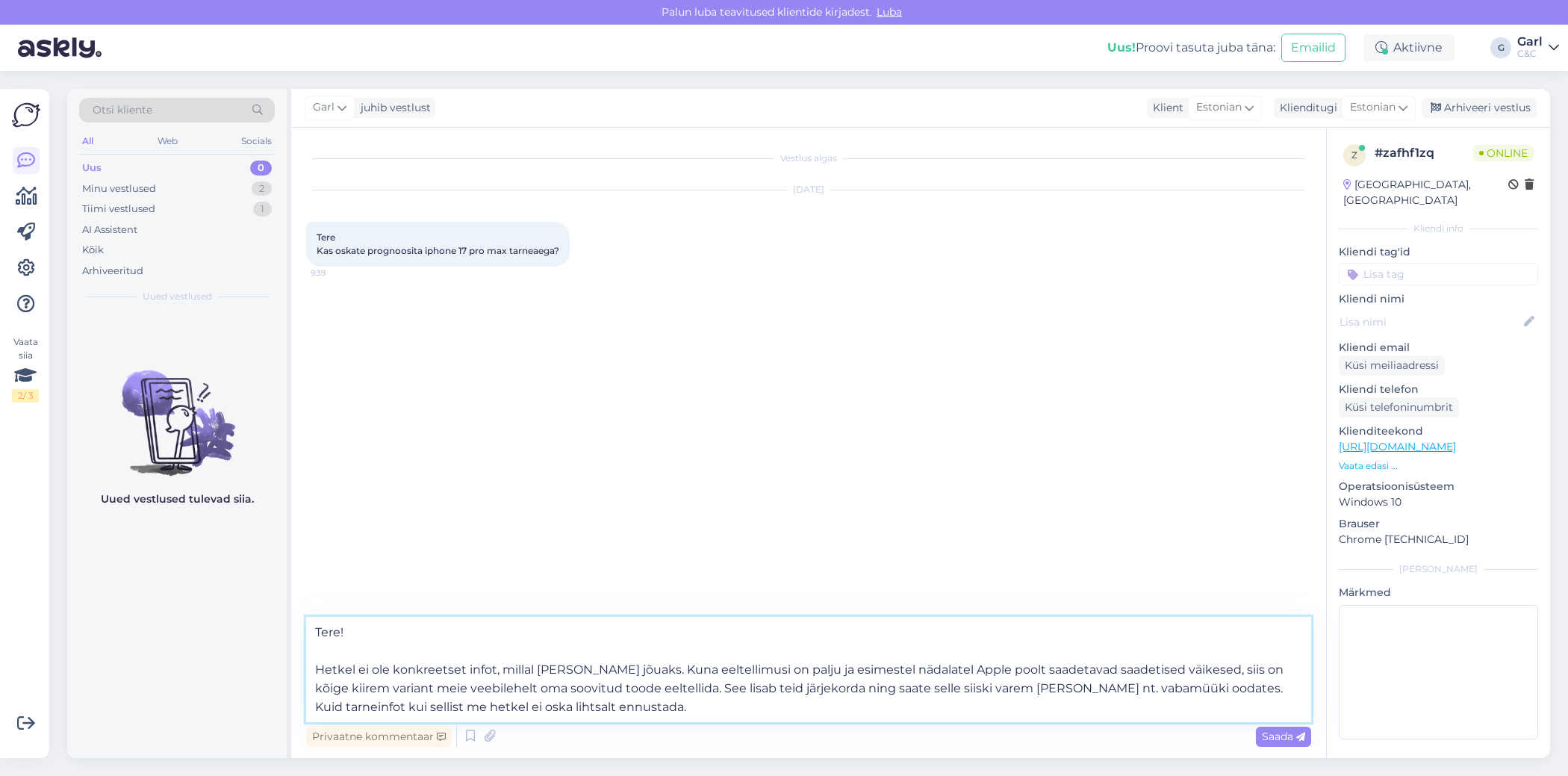
click at [798, 685] on textarea "Tere! Hetkel ei ole konkreetset infot, millal [PERSON_NAME] jõuaks. Kuna eeltel…" at bounding box center [809, 669] width 1005 height 105
click at [786, 704] on textarea "Tere! Hetkel ei ole konkreetset infot, millal [PERSON_NAME] jõuaks. Kuna eeltel…" at bounding box center [809, 669] width 1005 height 105
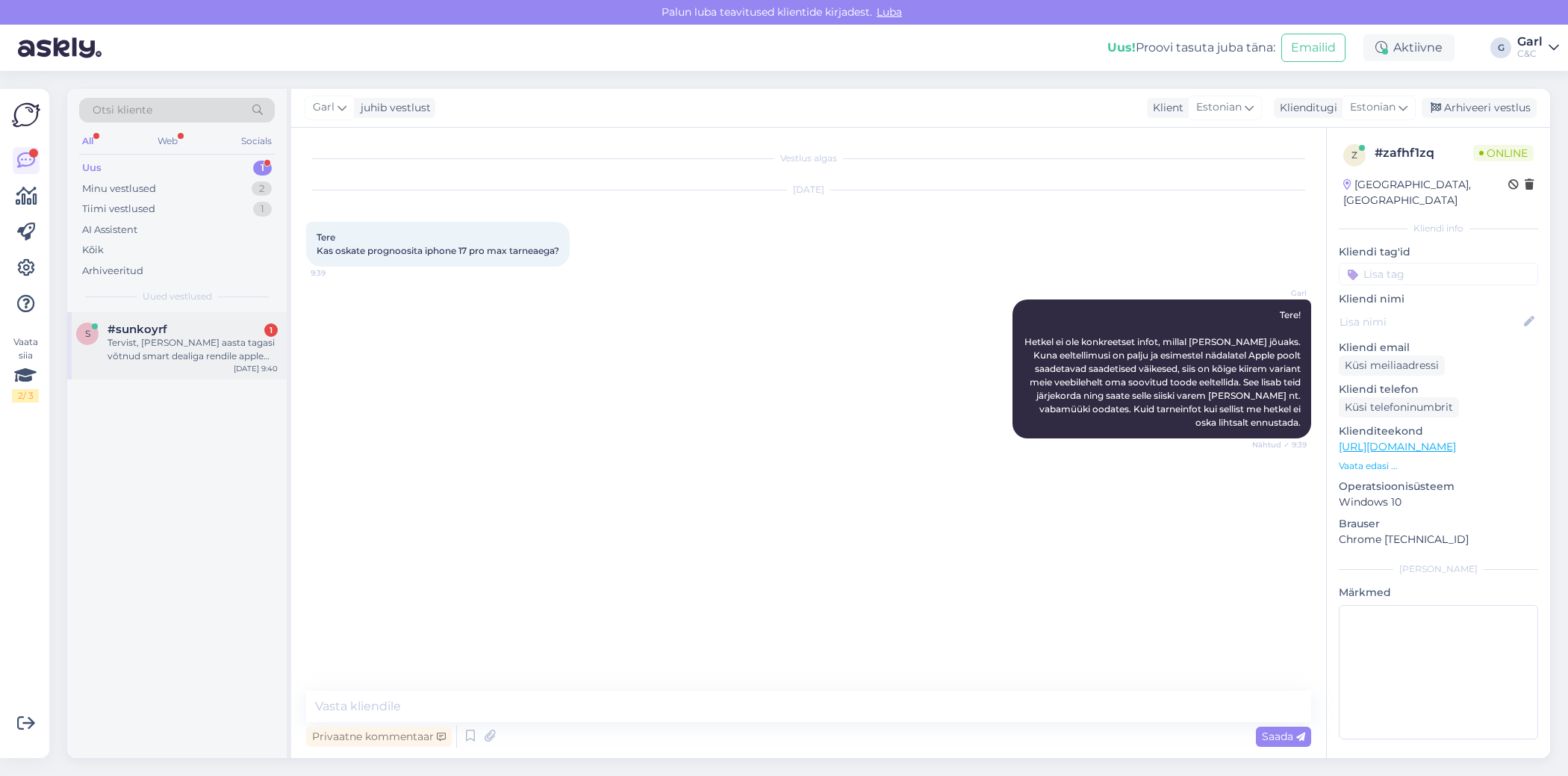
click at [191, 326] on div "#sunkoyrf 1" at bounding box center [192, 329] width 170 height 13
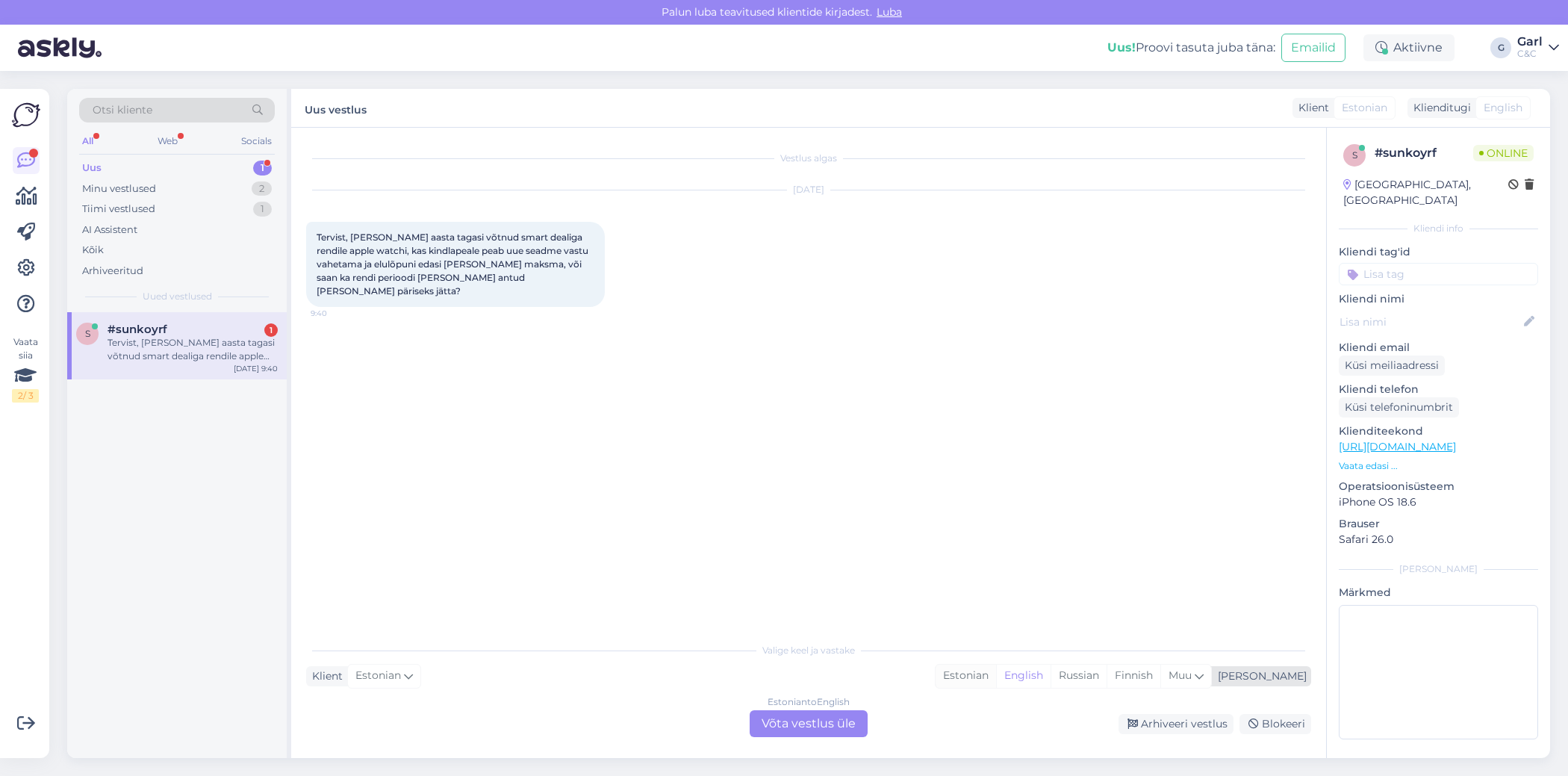
click at [996, 669] on div "Estonian" at bounding box center [965, 675] width 61 height 22
click at [823, 731] on div "Estonian to Estonian Võta vestlus üle" at bounding box center [809, 723] width 118 height 27
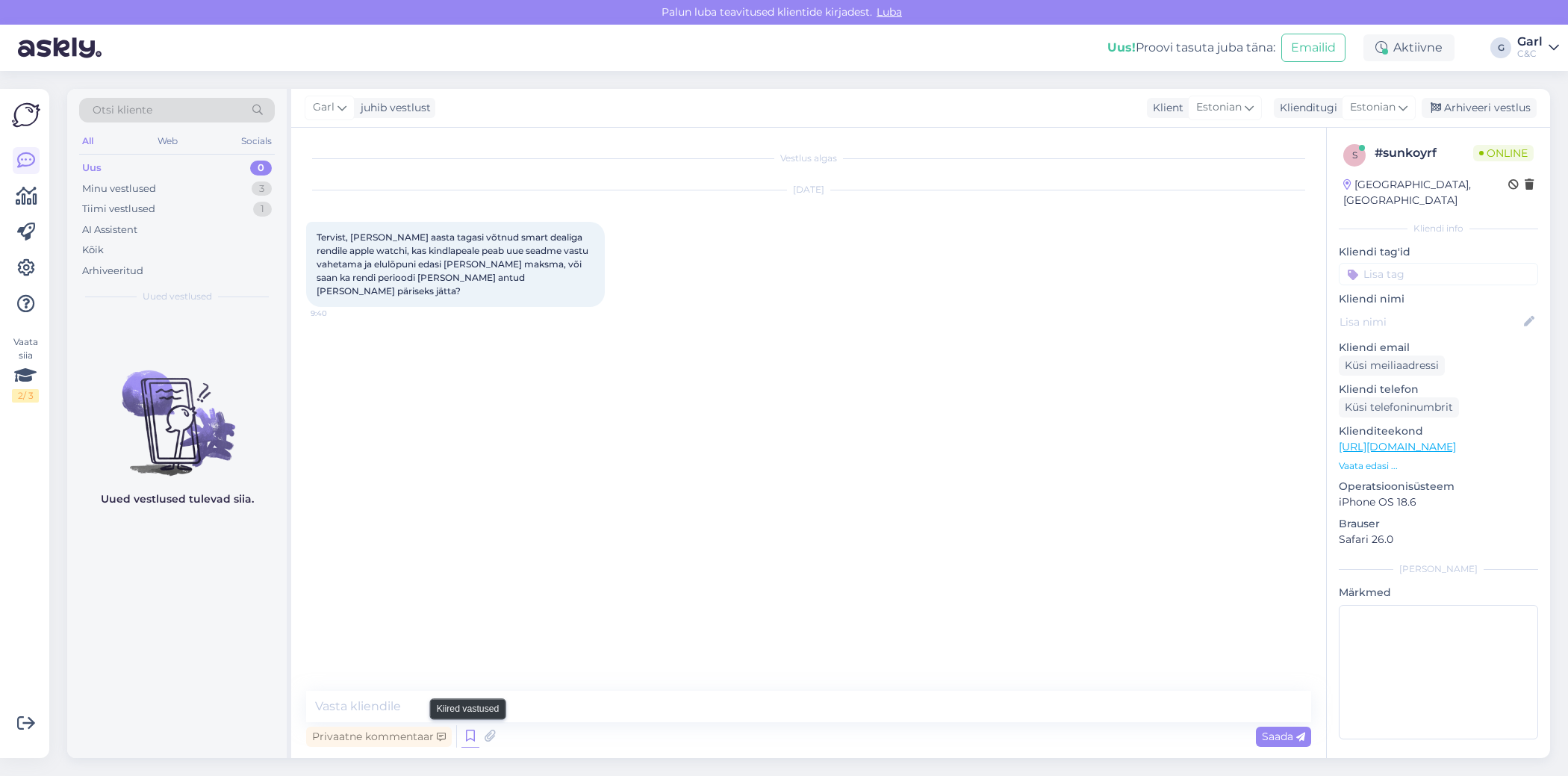
click at [471, 739] on icon at bounding box center [470, 736] width 18 height 22
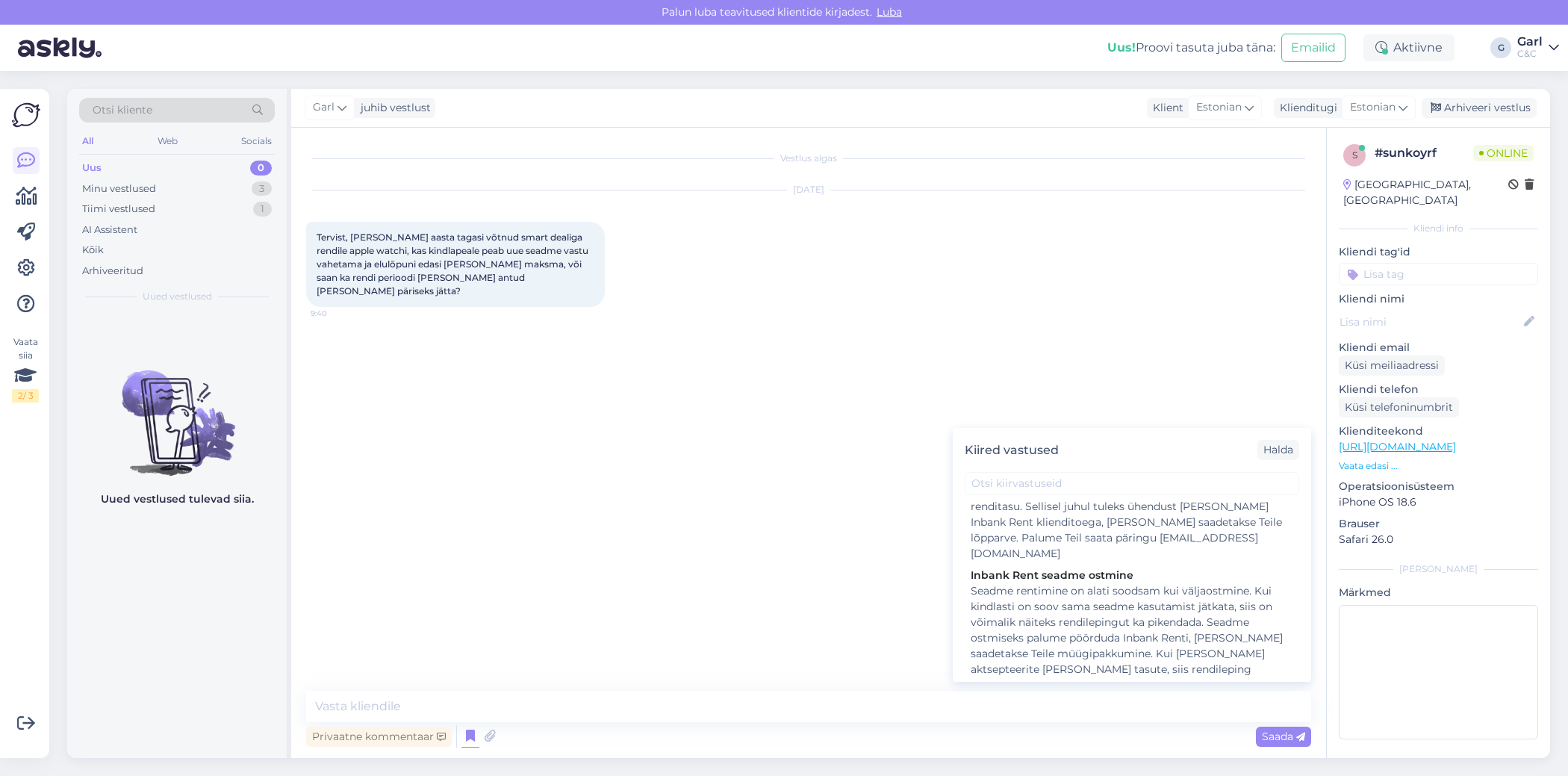
scroll to position [1016, 0]
click at [1015, 599] on div "Seadme rentimine on alati soodsam kui väljaostmine. Kui kindlasti on soov sama …" at bounding box center [1132, 641] width 322 height 110
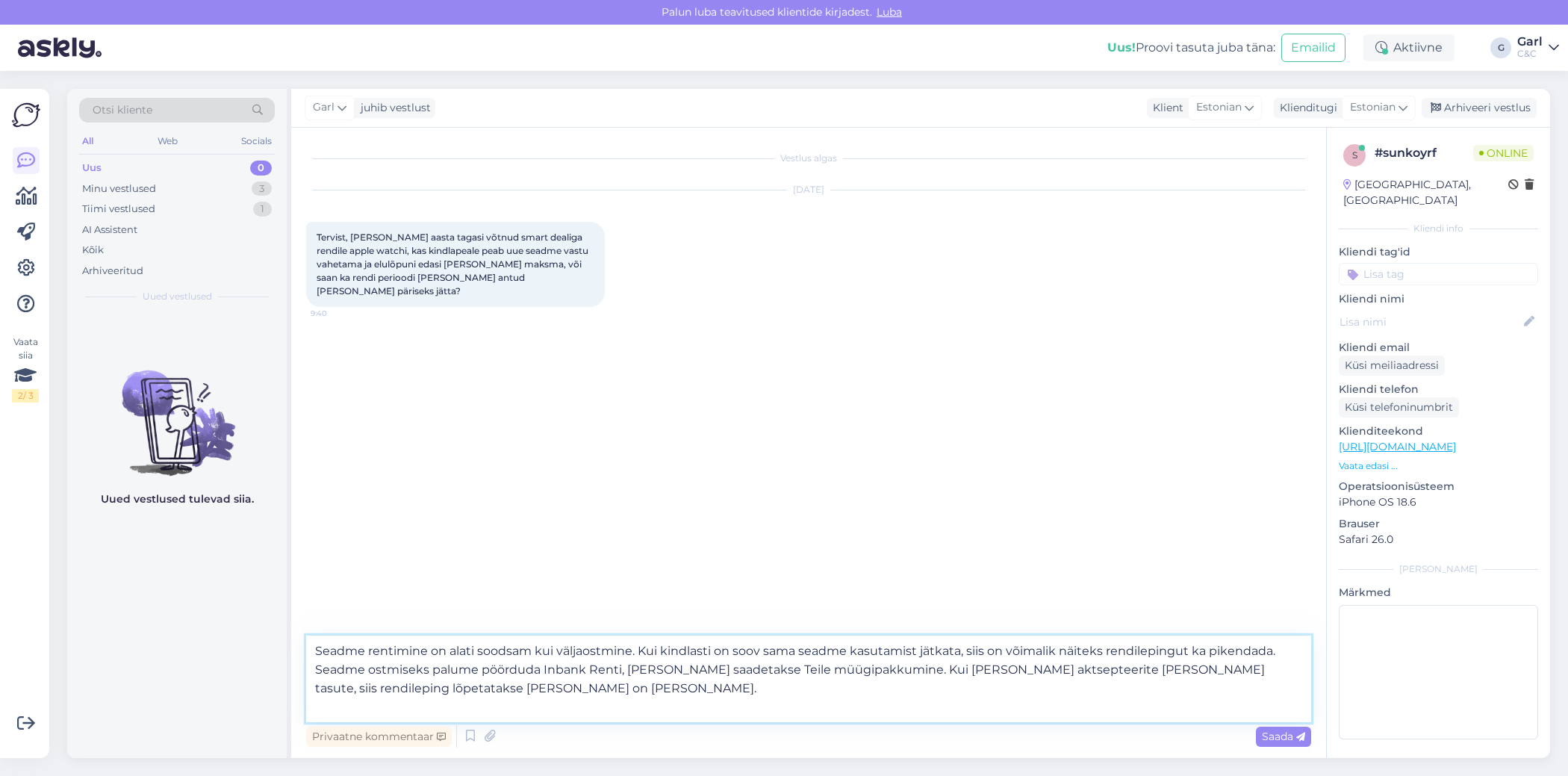
click at [314, 650] on textarea "Seadme rentimine on alati soodsam kui väljaostmine. Kui kindlasti on soov sama …" at bounding box center [809, 678] width 1005 height 87
type textarea "Tere! Seadme rentimine on alati soodsam kui väljaostmine. Kui kindlasti on soov…"
click at [547, 699] on textarea "Tere! Seadme rentimine on alati soodsam kui väljaostmine. Kui kindlasti on soov…" at bounding box center [809, 678] width 1005 height 87
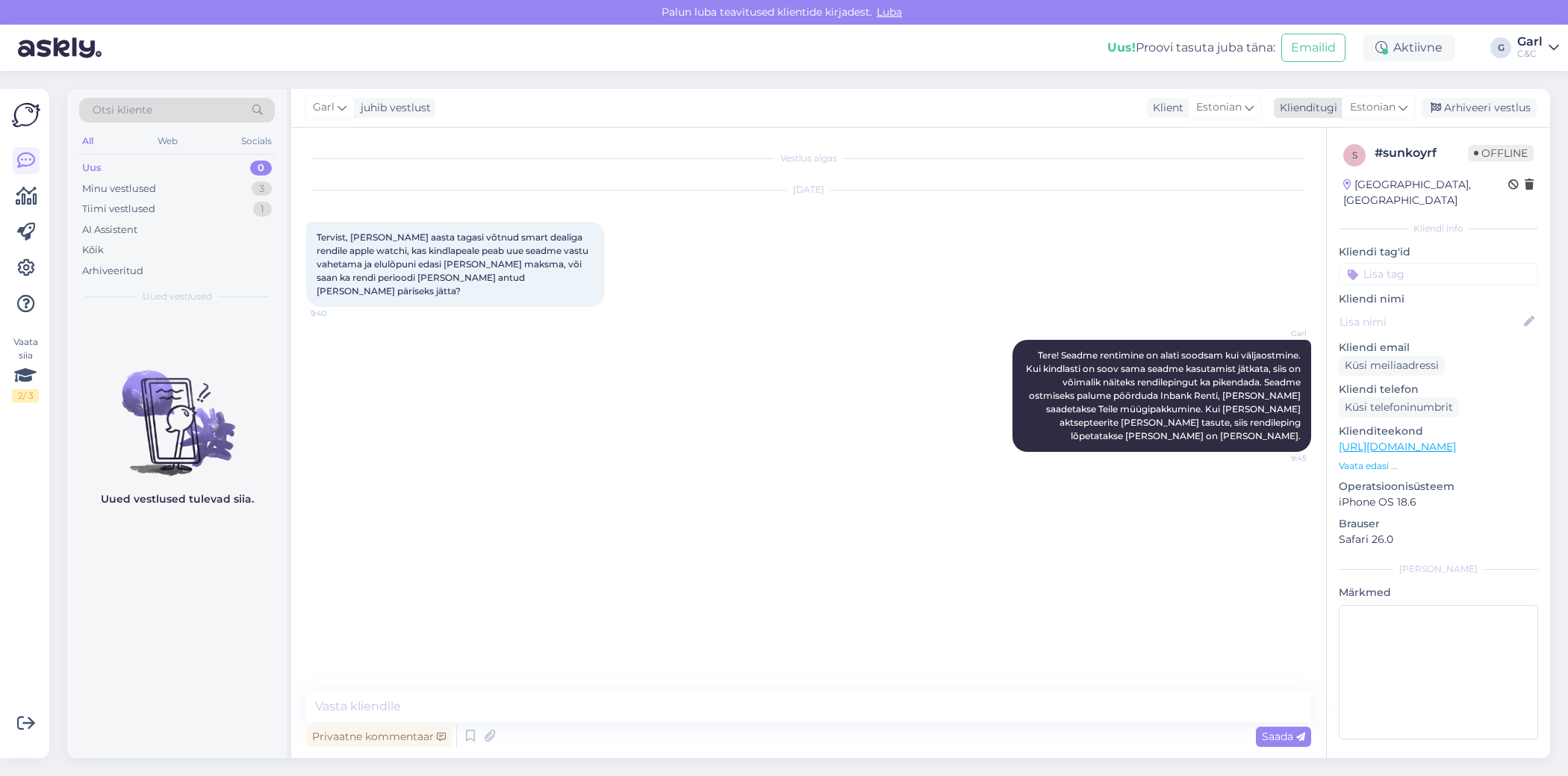
click at [1497, 107] on div "Arhiveeri vestlus" at bounding box center [1479, 108] width 115 height 20
click at [239, 180] on div "Minu vestlused 2" at bounding box center [177, 189] width 196 height 20
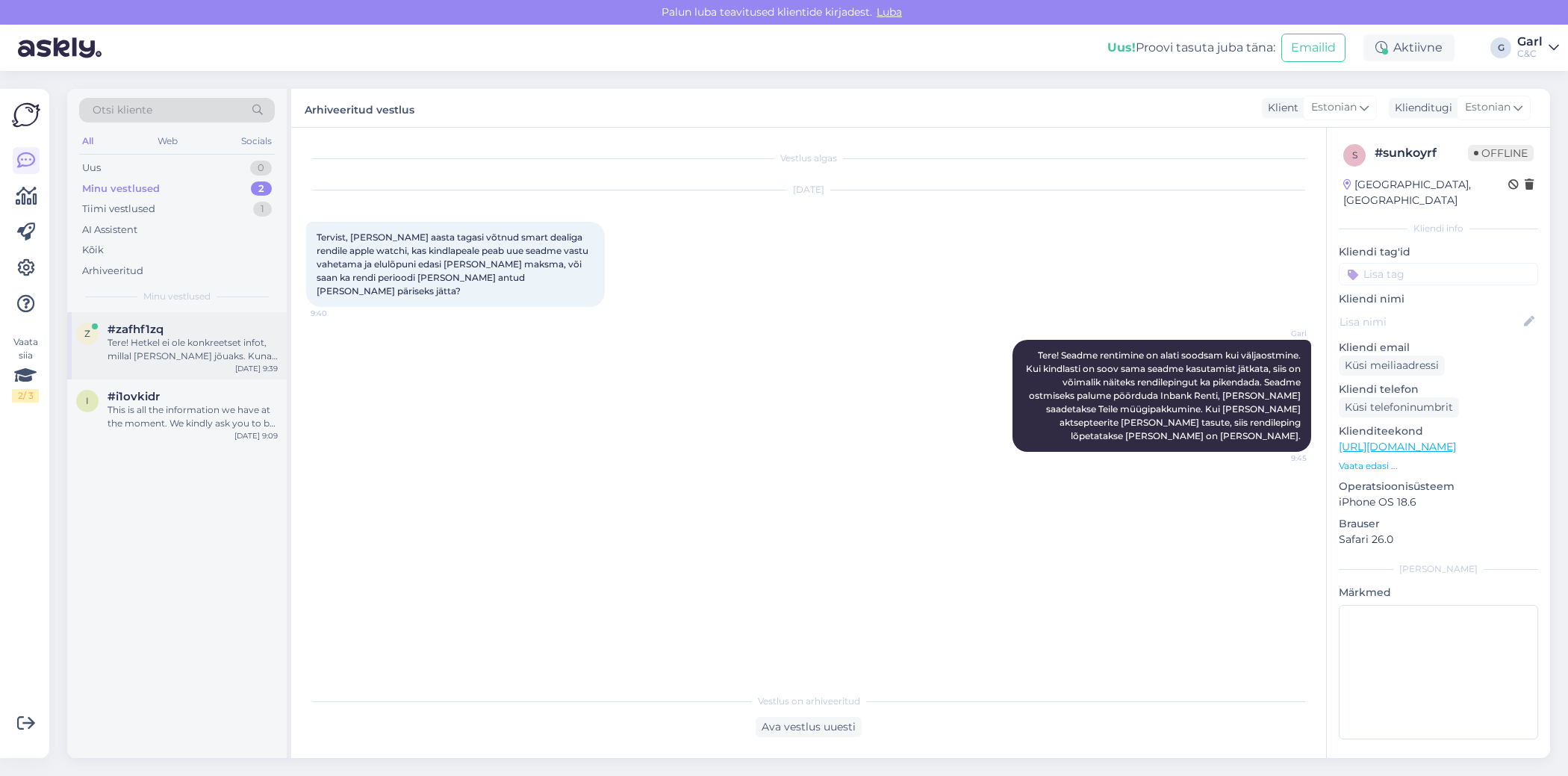
click at [263, 340] on div "Tere! Hetkel ei ole konkreetset infot, millal [PERSON_NAME] jõuaks. Kuna eeltel…" at bounding box center [192, 349] width 170 height 27
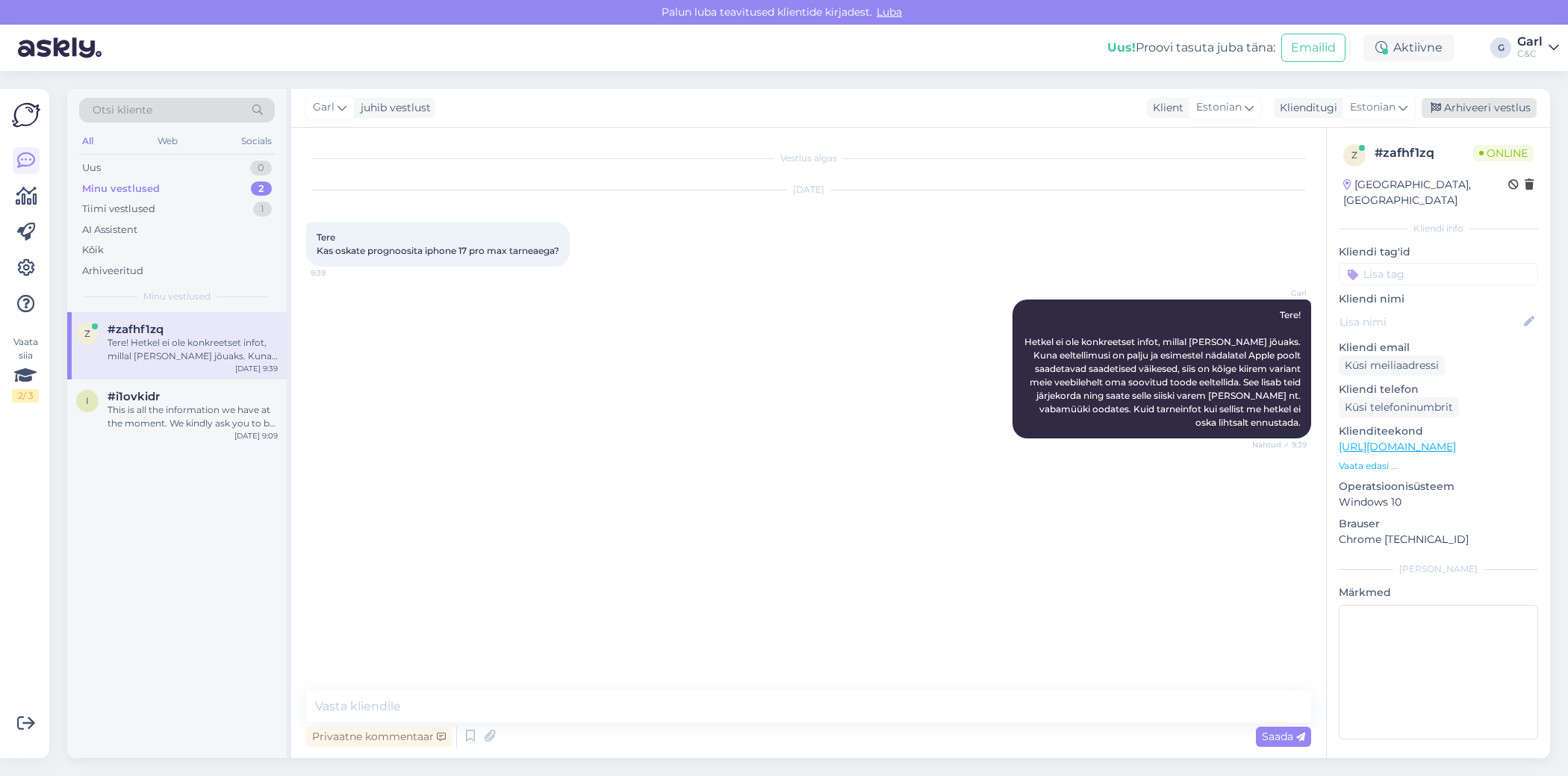
click at [1467, 101] on div "Arhiveeri vestlus" at bounding box center [1479, 108] width 115 height 20
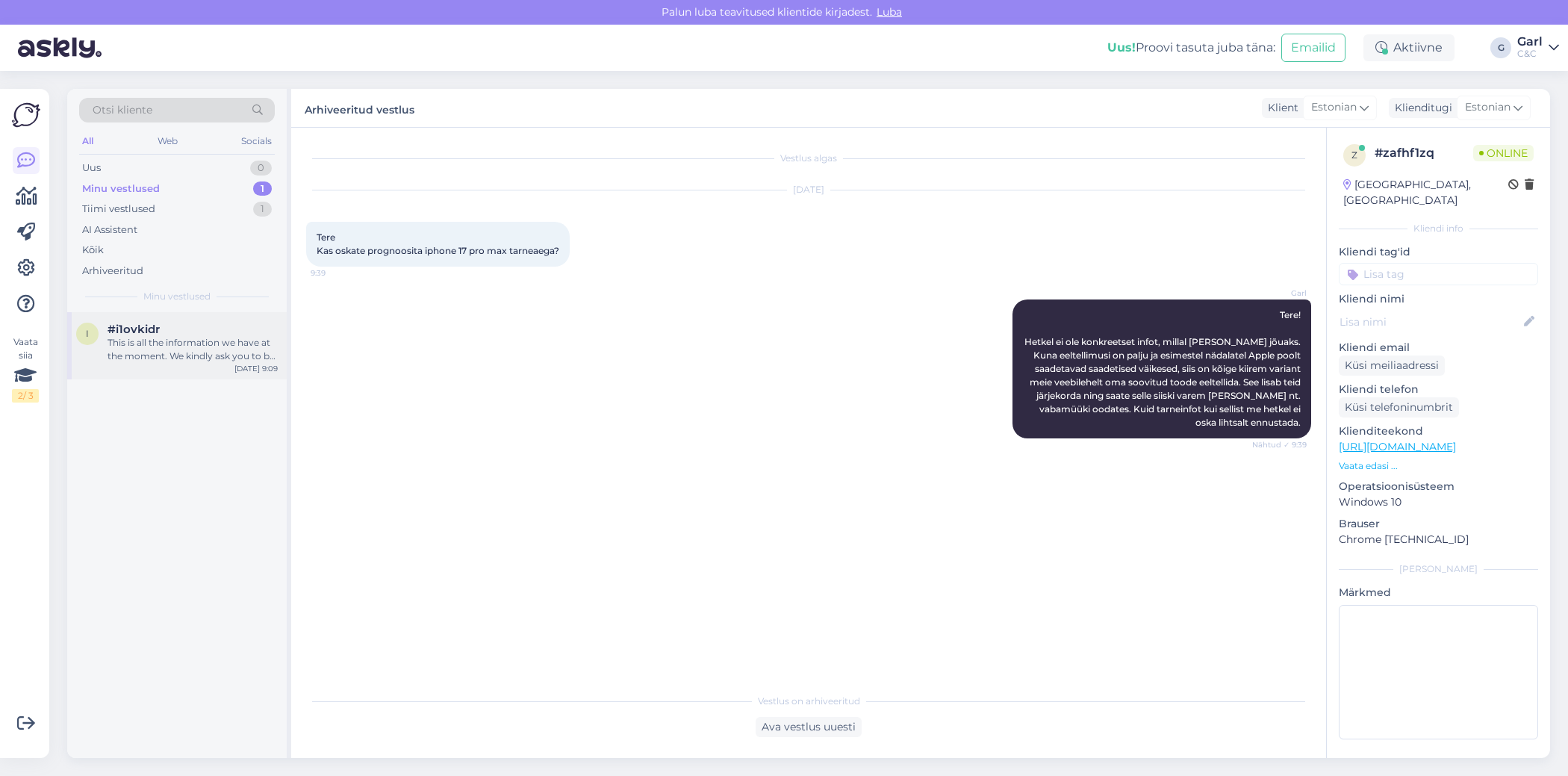
click at [170, 325] on div "#i1ovkidr" at bounding box center [192, 329] width 170 height 13
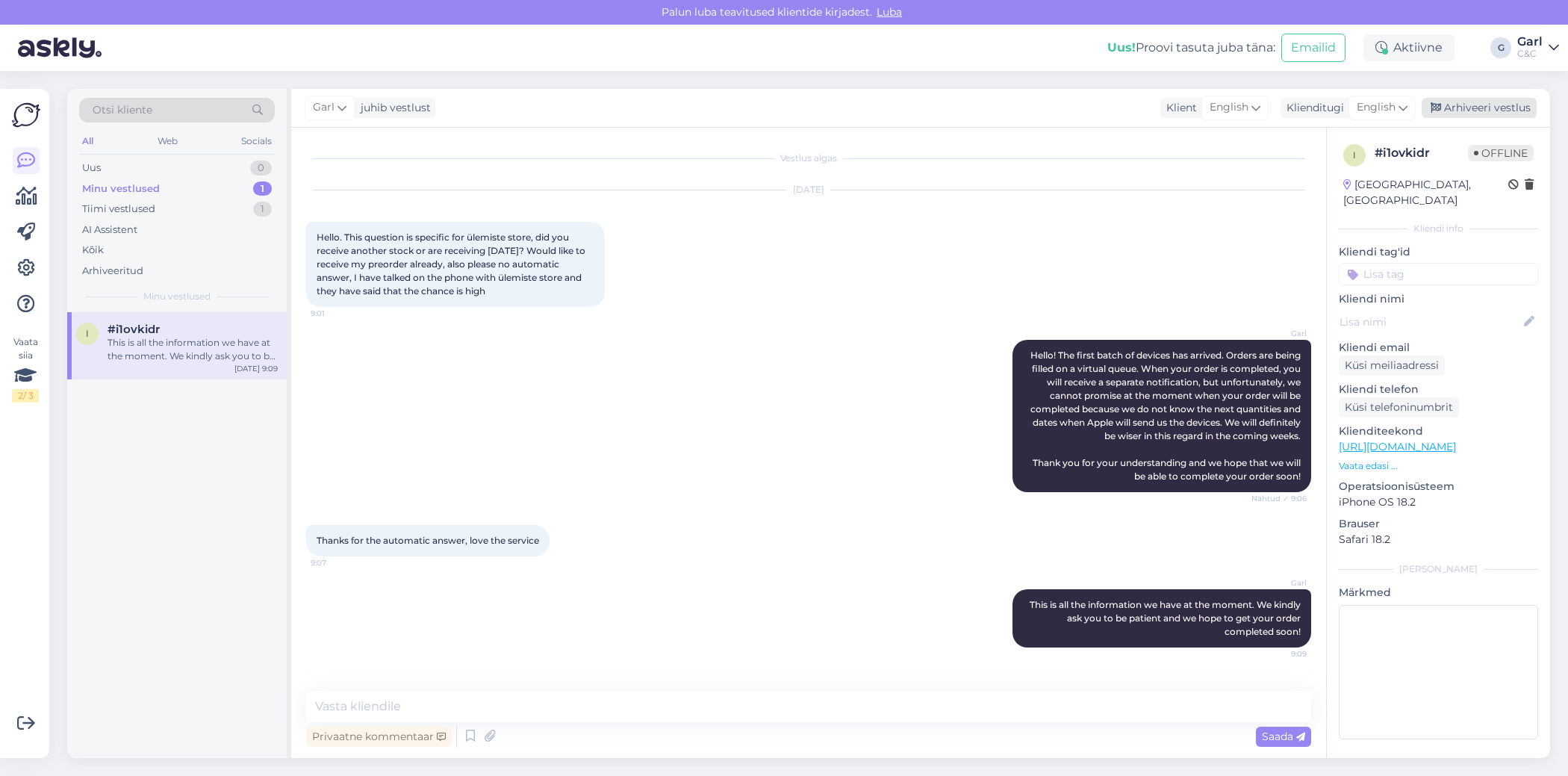
click at [1520, 101] on div "Arhiveeri vestlus" at bounding box center [1479, 108] width 115 height 20
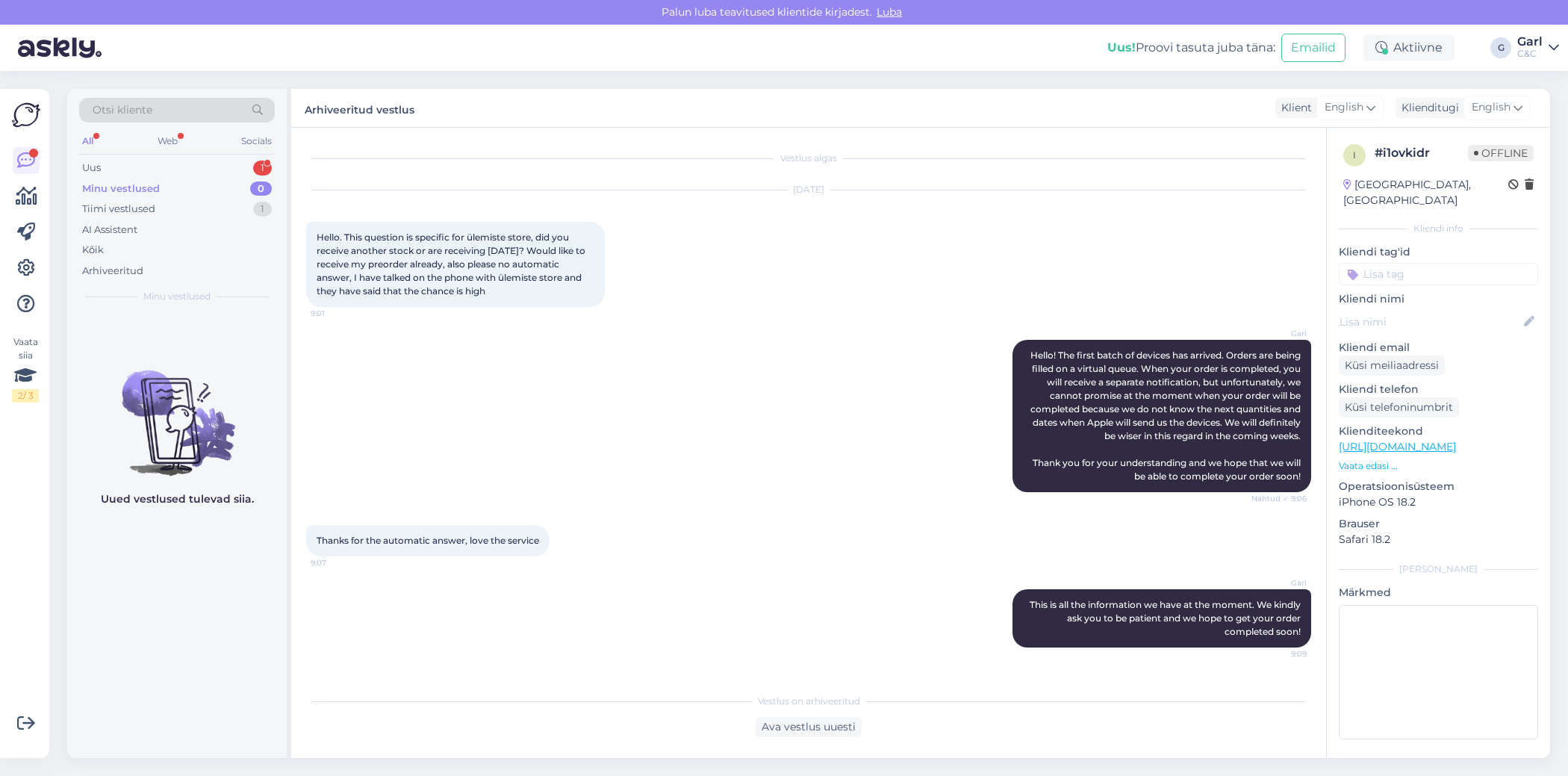
click at [224, 179] on div "Minu vestlused 0" at bounding box center [177, 189] width 196 height 20
click at [225, 169] on div "Uus 1" at bounding box center [177, 168] width 196 height 20
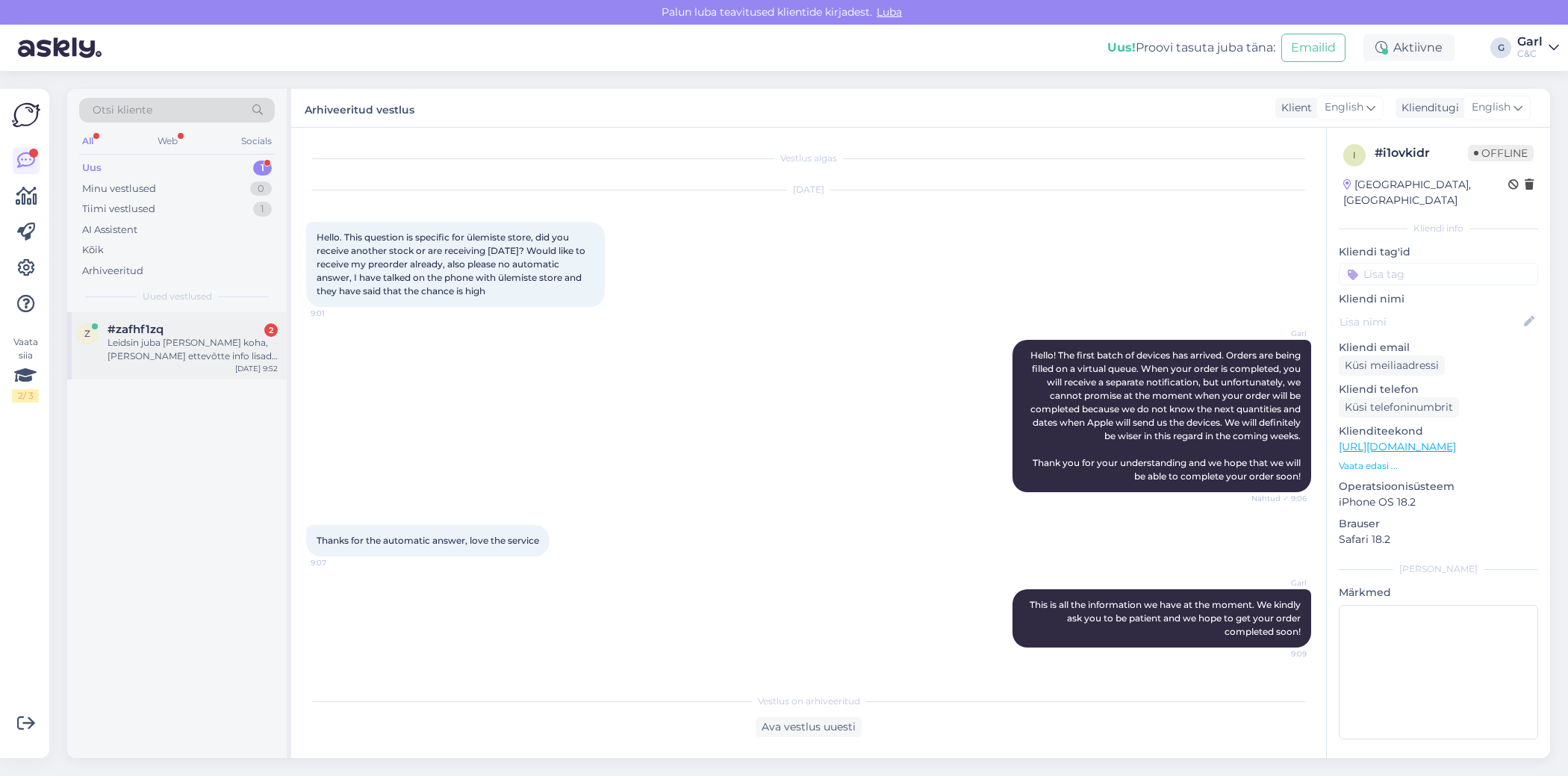
click at [205, 336] on div "Leidsin juba üles selle koha, kus ettevõtte info lisada saan :)" at bounding box center [192, 349] width 170 height 27
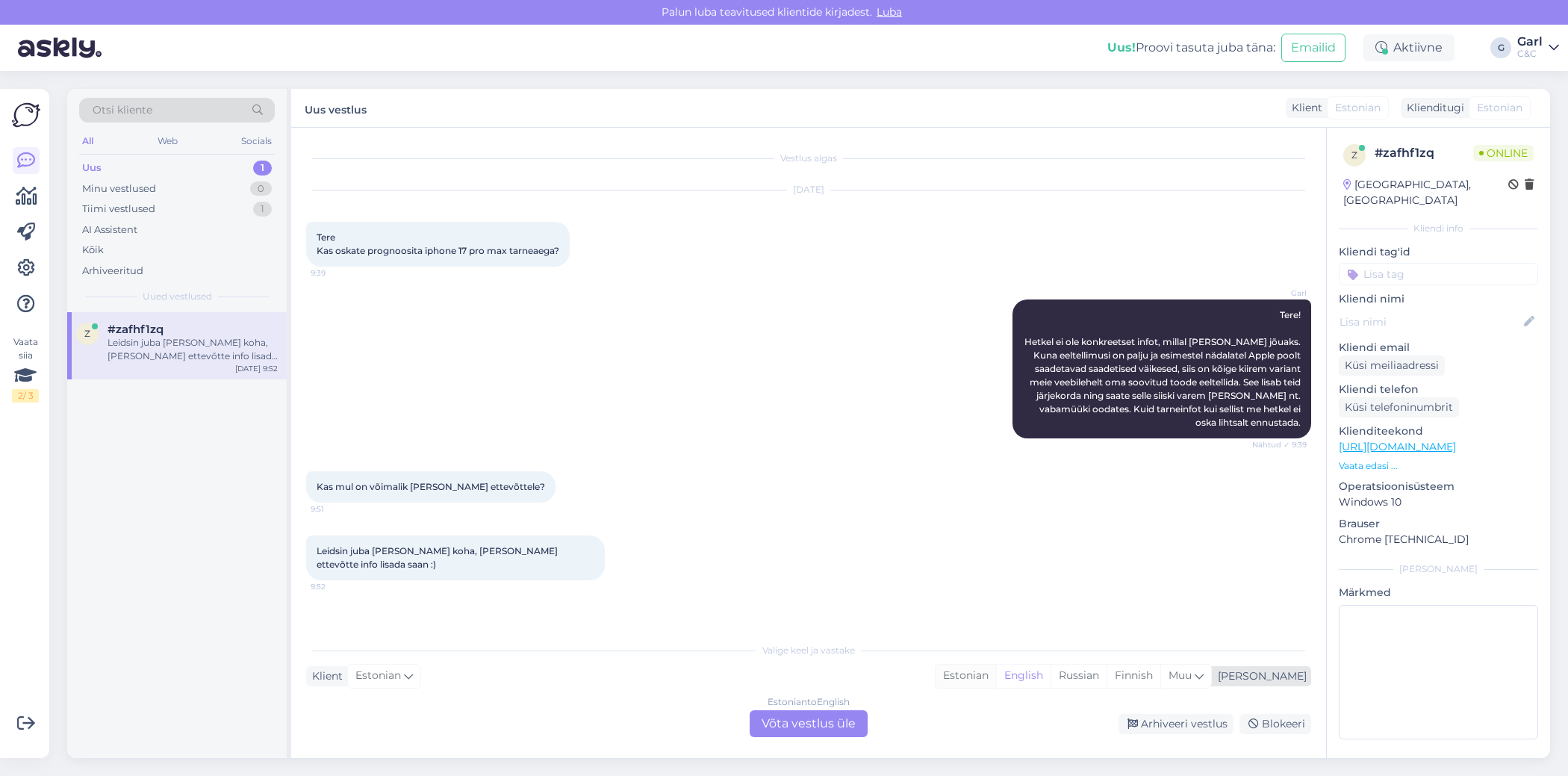
click at [996, 677] on div "Estonian" at bounding box center [965, 675] width 61 height 22
click at [821, 712] on div "Estonian to Estonian Võta vestlus üle" at bounding box center [809, 723] width 118 height 27
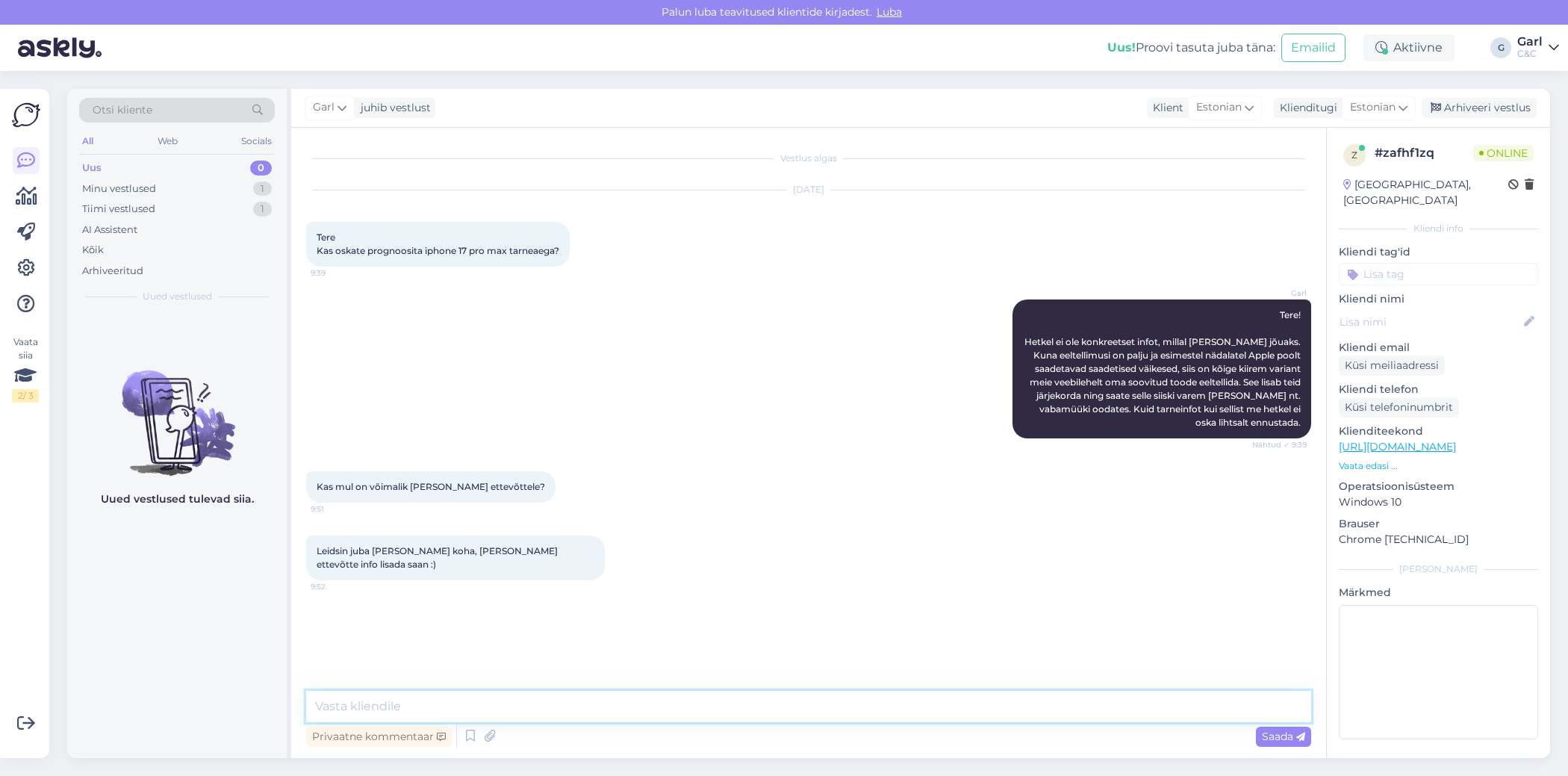
click at [818, 703] on textarea at bounding box center [809, 706] width 1005 height 32
type textarea "Suurepärane :)"
click at [239, 187] on div "Minu vestlused 1" at bounding box center [177, 189] width 196 height 20
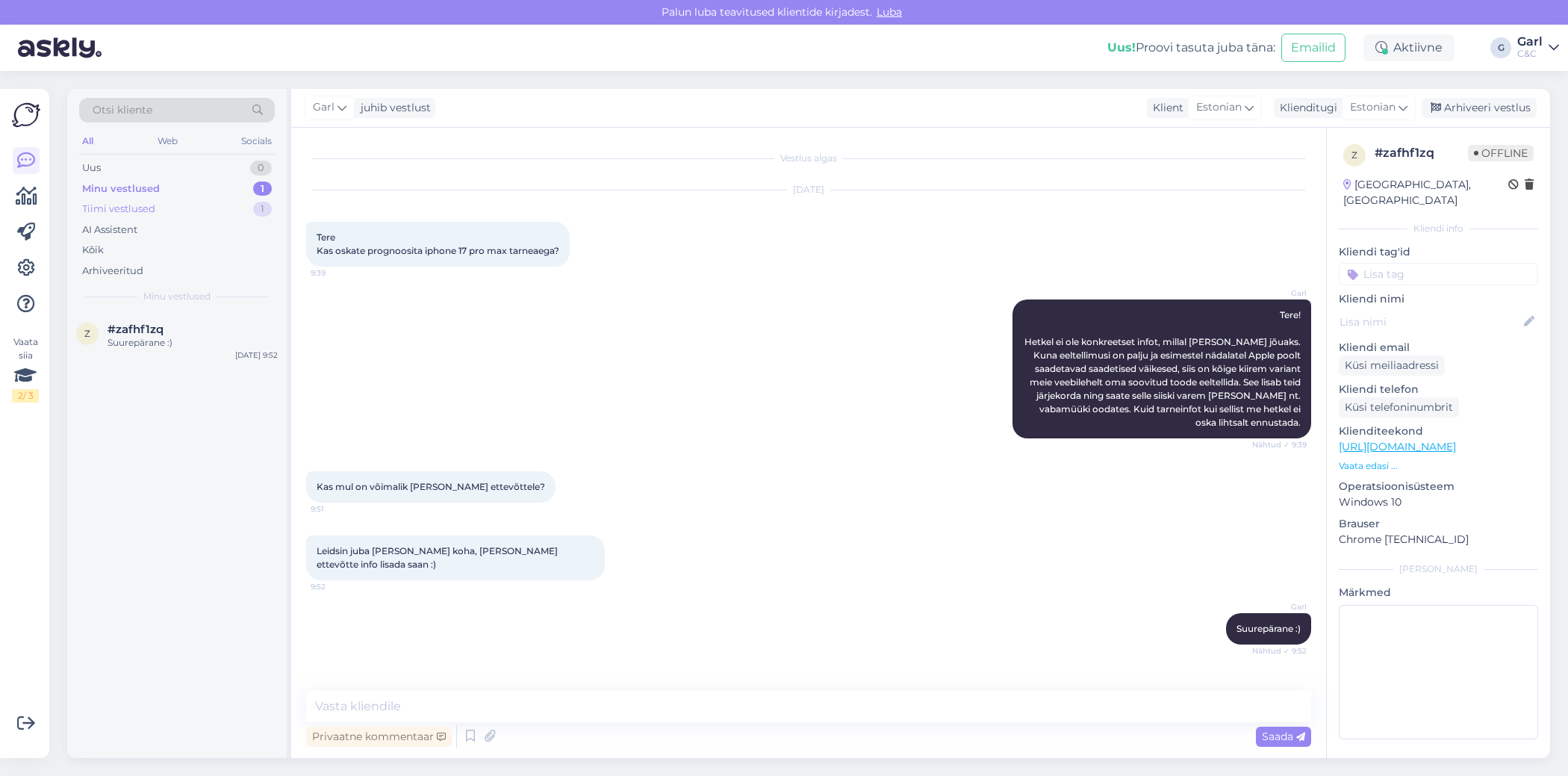
click at [228, 212] on div "Tiimi vestlused 1" at bounding box center [177, 209] width 196 height 20
click at [233, 187] on div "Minu vestlused 1" at bounding box center [177, 189] width 196 height 20
click at [246, 163] on div "Uus 1" at bounding box center [177, 168] width 196 height 20
click at [198, 353] on div "k #kv6jetga 1 Sep 26 9:58" at bounding box center [177, 339] width 220 height 54
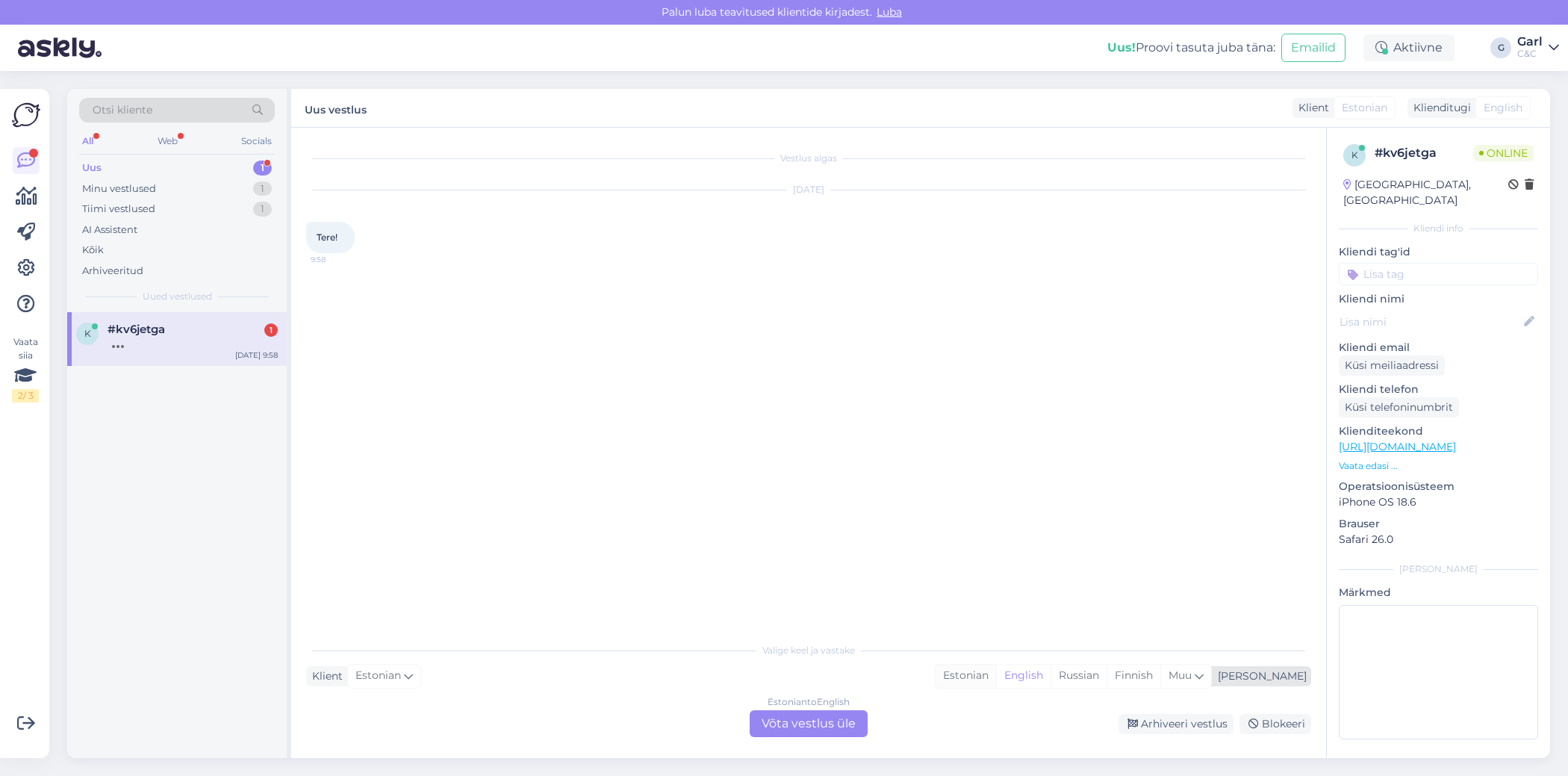
click at [996, 676] on div "Estonian" at bounding box center [965, 675] width 61 height 22
click at [839, 712] on div "Estonian to Estonian Võta vestlus üle" at bounding box center [809, 723] width 118 height 27
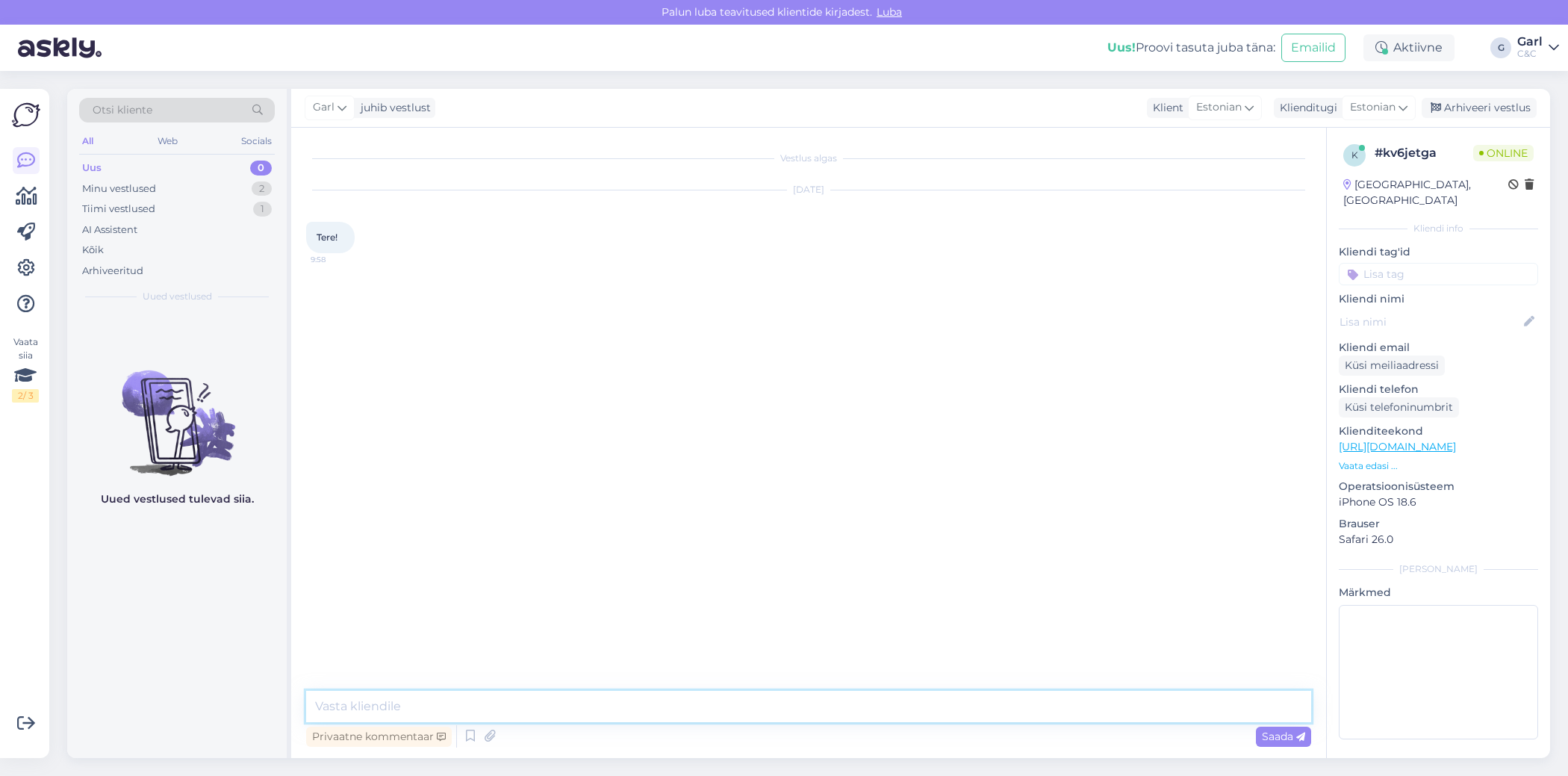
click at [840, 708] on textarea at bounding box center [809, 706] width 1005 height 32
type textarea "Tere! Kuidas saan Teile abiks olla?"
click at [699, 715] on textarea at bounding box center [809, 706] width 1005 height 32
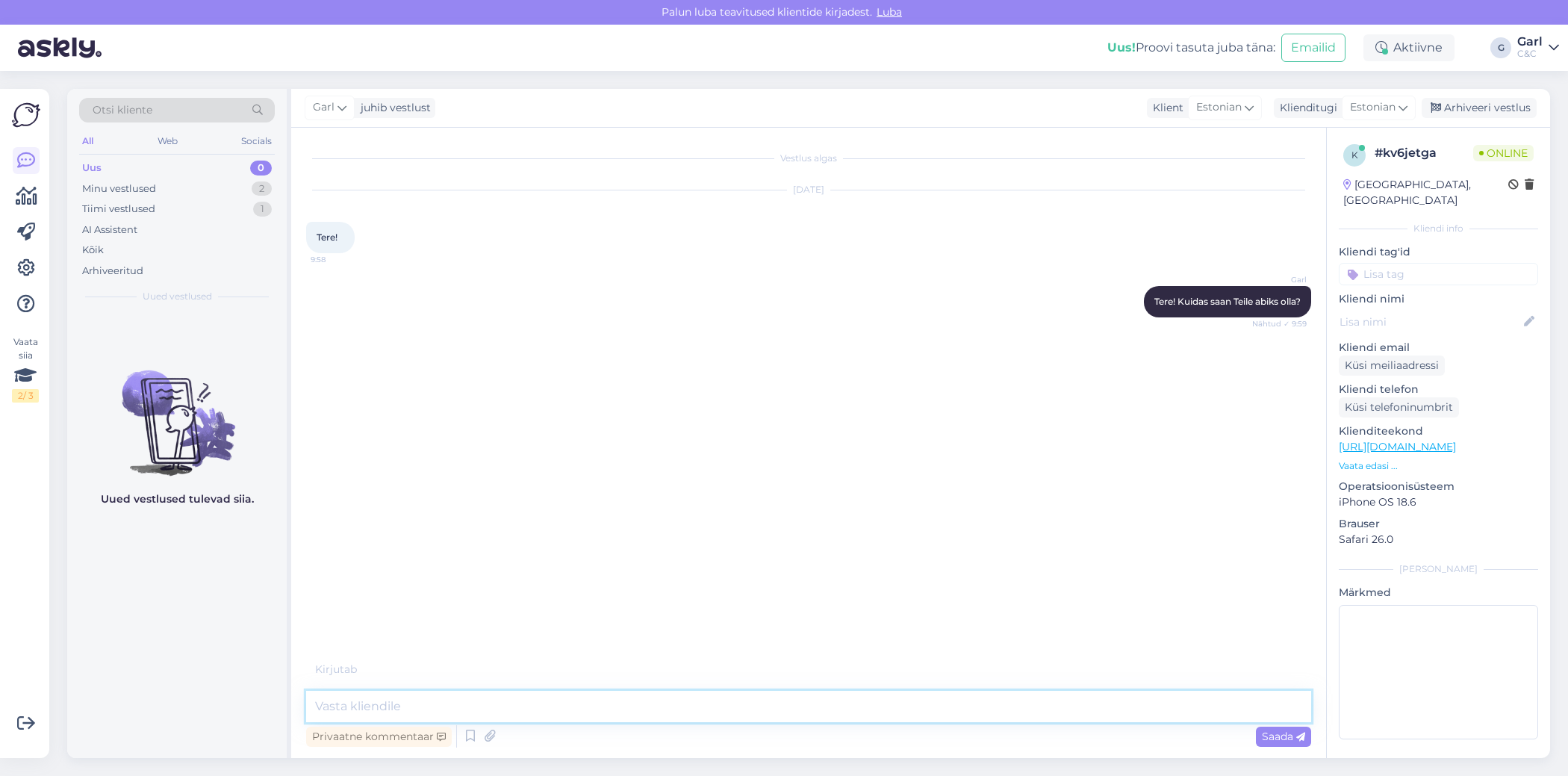
click at [699, 715] on textarea at bounding box center [809, 706] width 1005 height 32
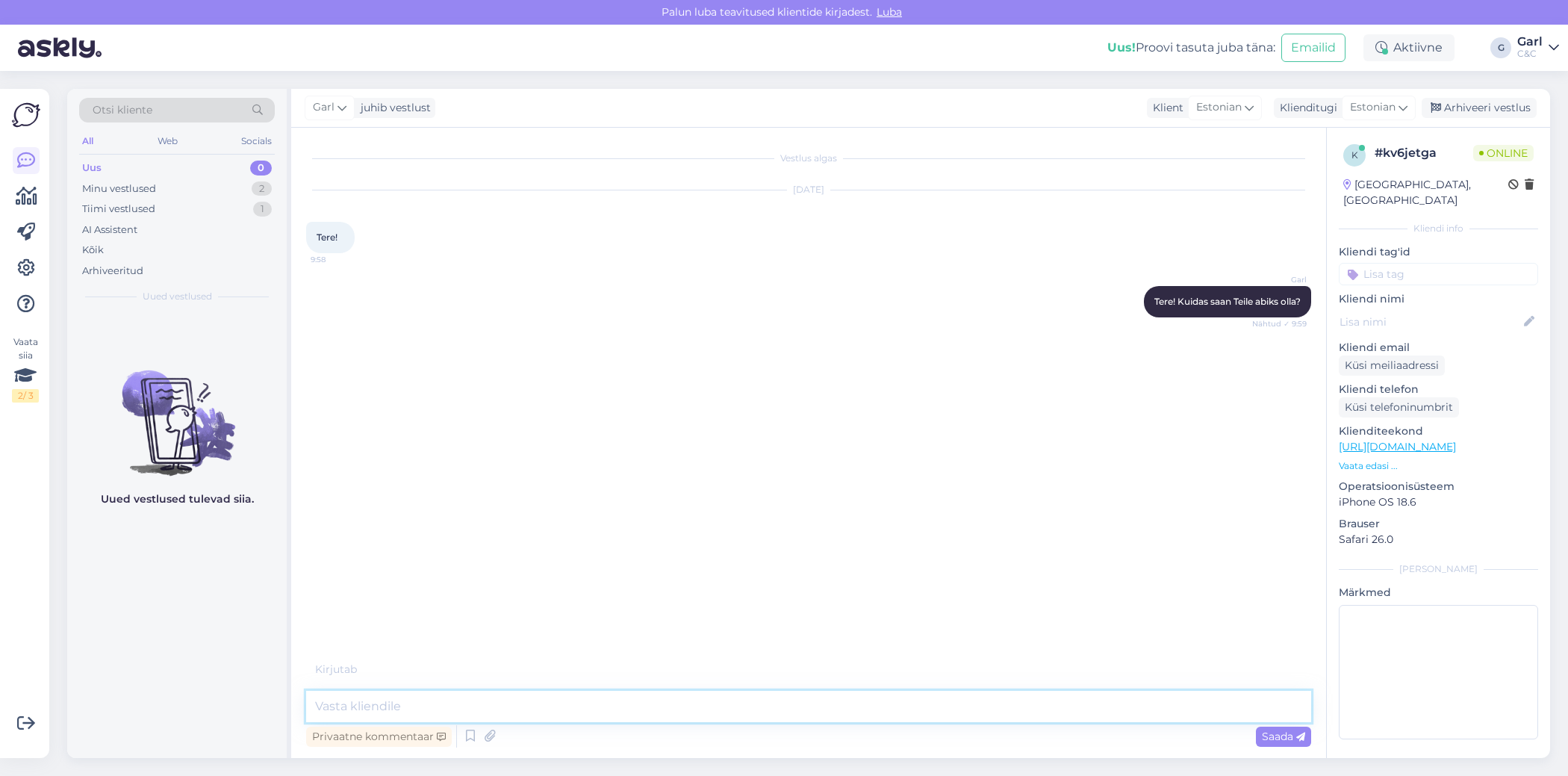
click at [699, 715] on textarea at bounding box center [809, 706] width 1005 height 32
click at [699, 715] on textarea at bounding box center [809, 706] width 1005 height 32
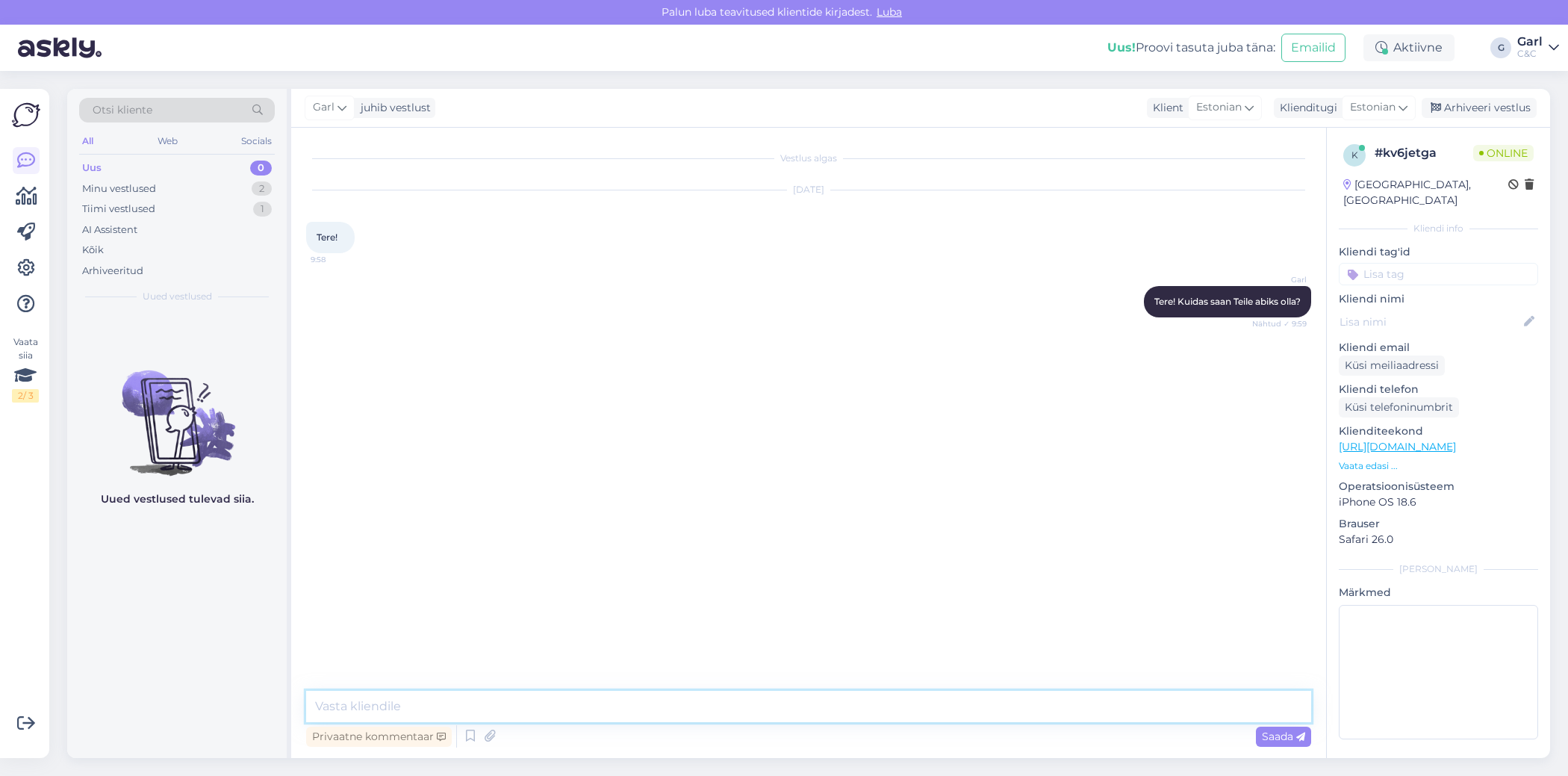
click at [699, 715] on textarea at bounding box center [809, 706] width 1005 height 32
click at [496, 688] on div "Vestlus algas Sep 26 2025 Tere! 9:58 Garl Tere! Kuidas saan Teile abiks olla? N…" at bounding box center [809, 442] width 1035 height 630
click at [490, 698] on textarea at bounding box center [809, 706] width 1005 height 32
click at [486, 701] on textarea at bounding box center [809, 706] width 1005 height 32
click at [489, 705] on textarea at bounding box center [809, 706] width 1005 height 32
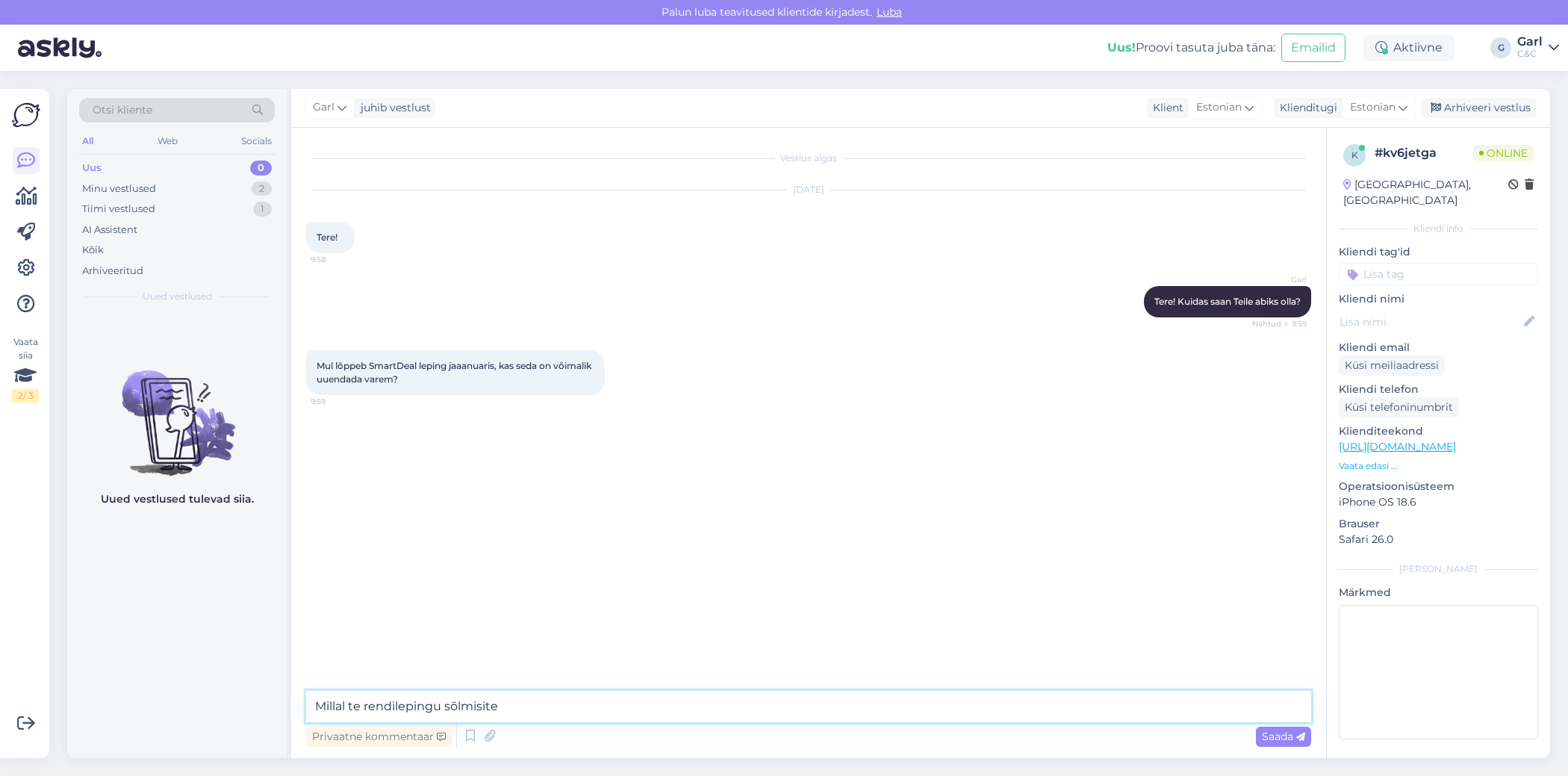
type textarea "Millal te rendilepingu sõlmisite?"
click at [761, 690] on textarea at bounding box center [809, 706] width 1005 height 32
click at [776, 690] on textarea at bounding box center [809, 706] width 1005 height 32
click at [701, 720] on textarea at bounding box center [809, 706] width 1005 height 32
type textarea "Paraku [PERSON_NAME] lepingut ennetähtaegselt lõpetada ei ole võimalik tingimus…"
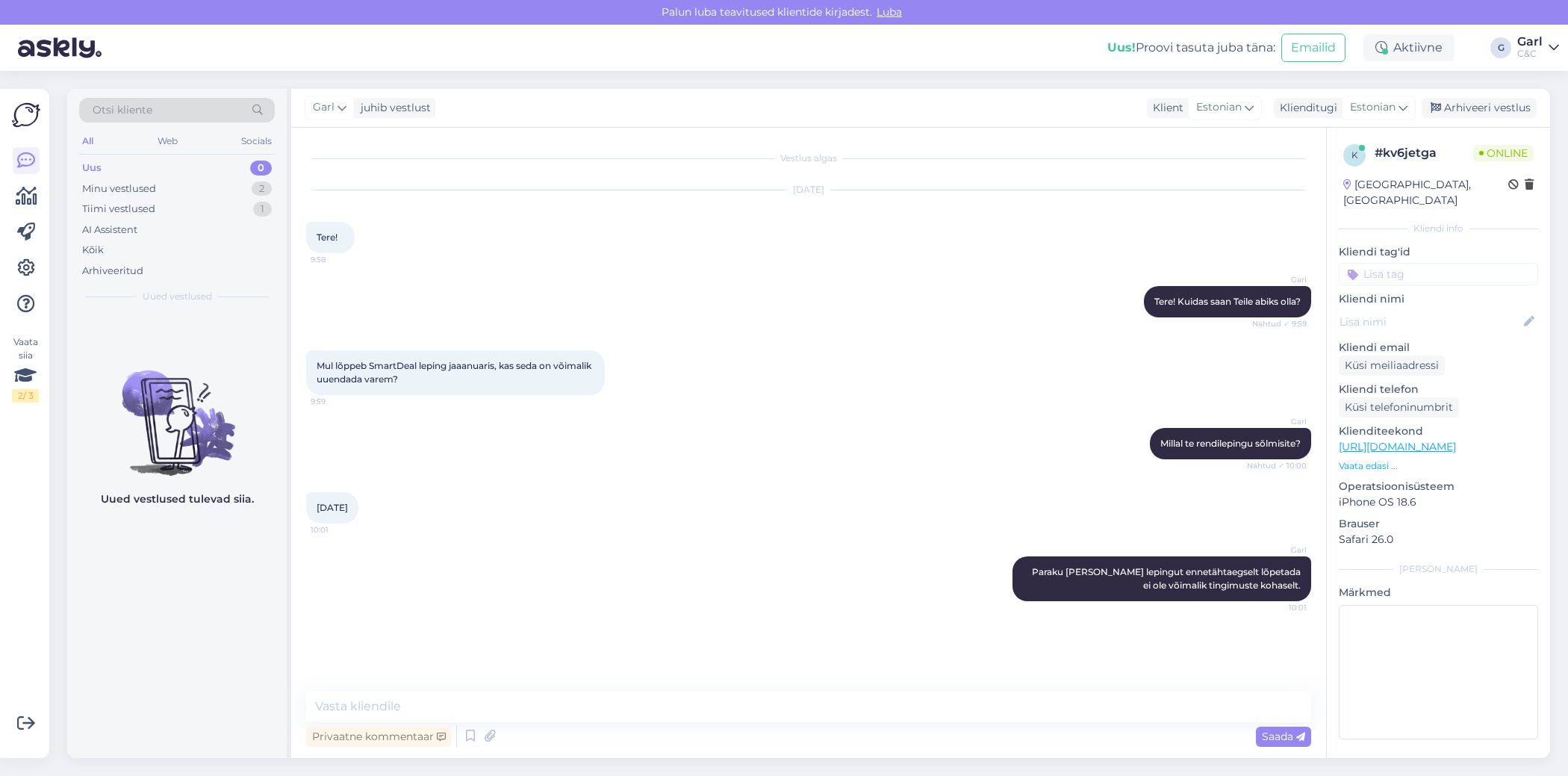
click at [757, 656] on div "Vestlus algas Sep 26 2025 Tere! 9:58 Garl Tere! Kuidas saan Teile abiks olla? N…" at bounding box center [815, 410] width 1018 height 535
click at [254, 196] on div "Minu vestlused 2" at bounding box center [177, 189] width 196 height 20
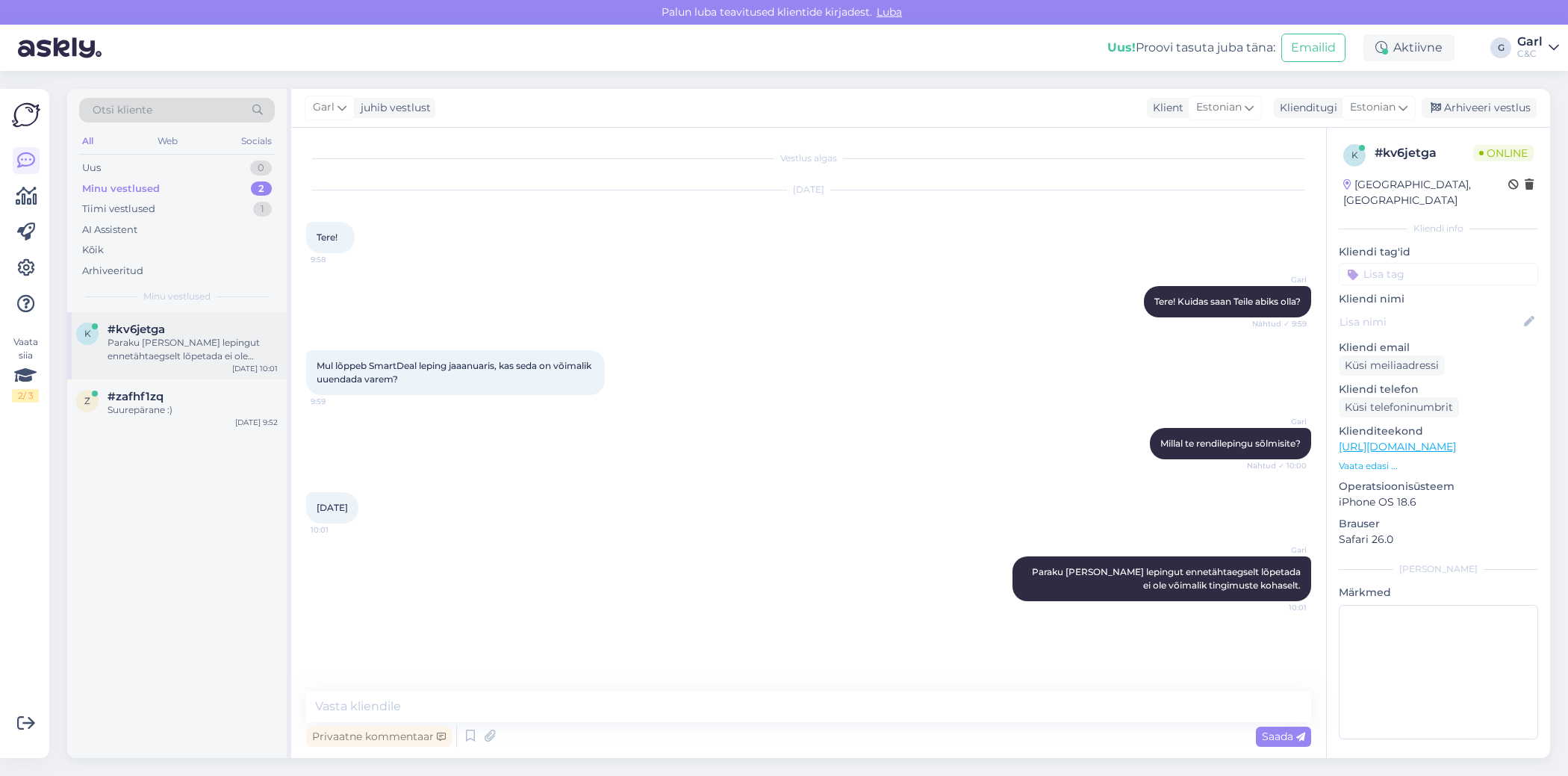
click at [217, 331] on div "#kv6jetga" at bounding box center [192, 329] width 170 height 13
click at [202, 388] on div "z #zafhf1zq Suurepärane :) Sep 26 9:52" at bounding box center [177, 406] width 220 height 54
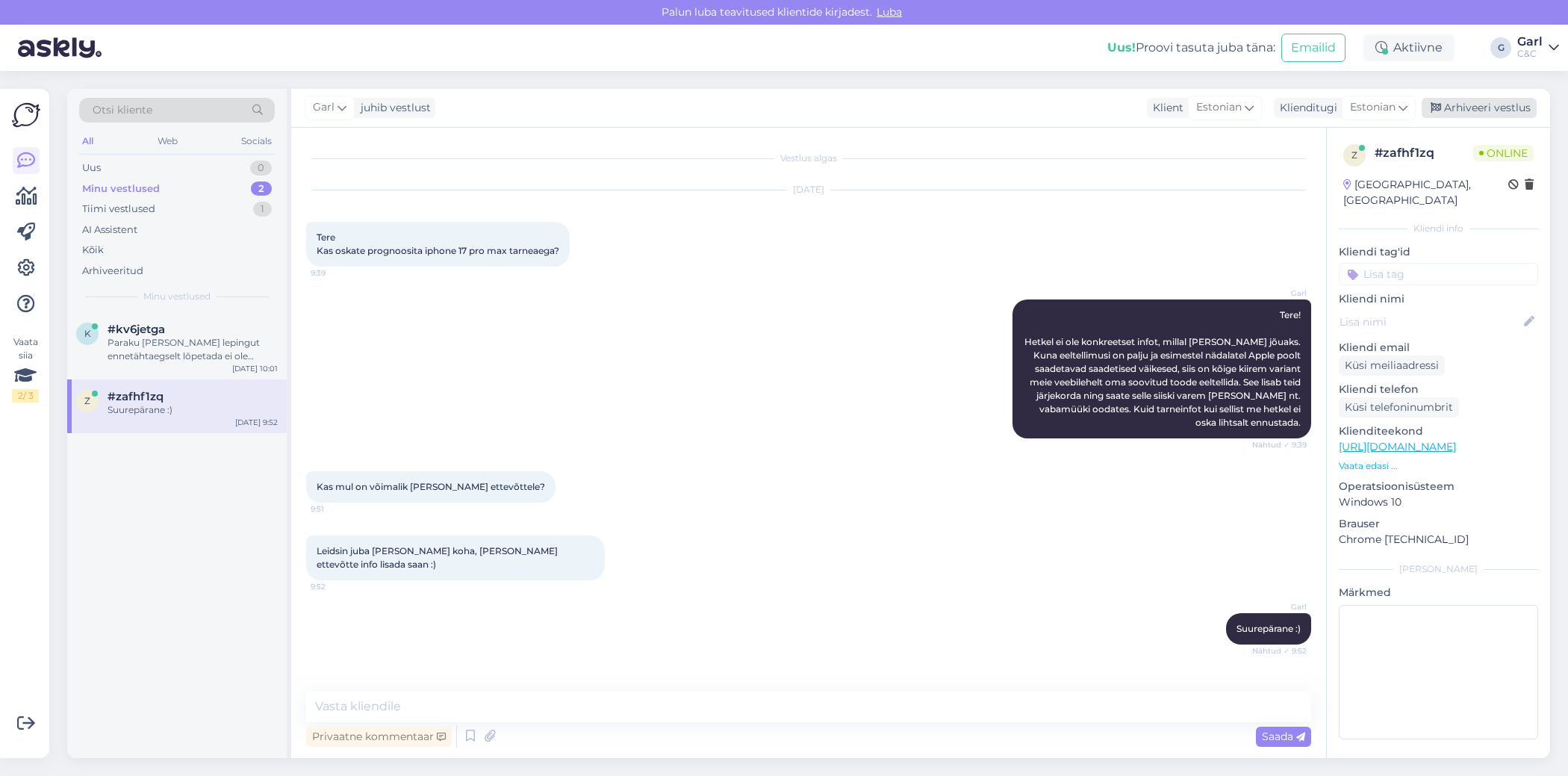
click at [1513, 113] on div "Arhiveeri vestlus" at bounding box center [1479, 108] width 115 height 20
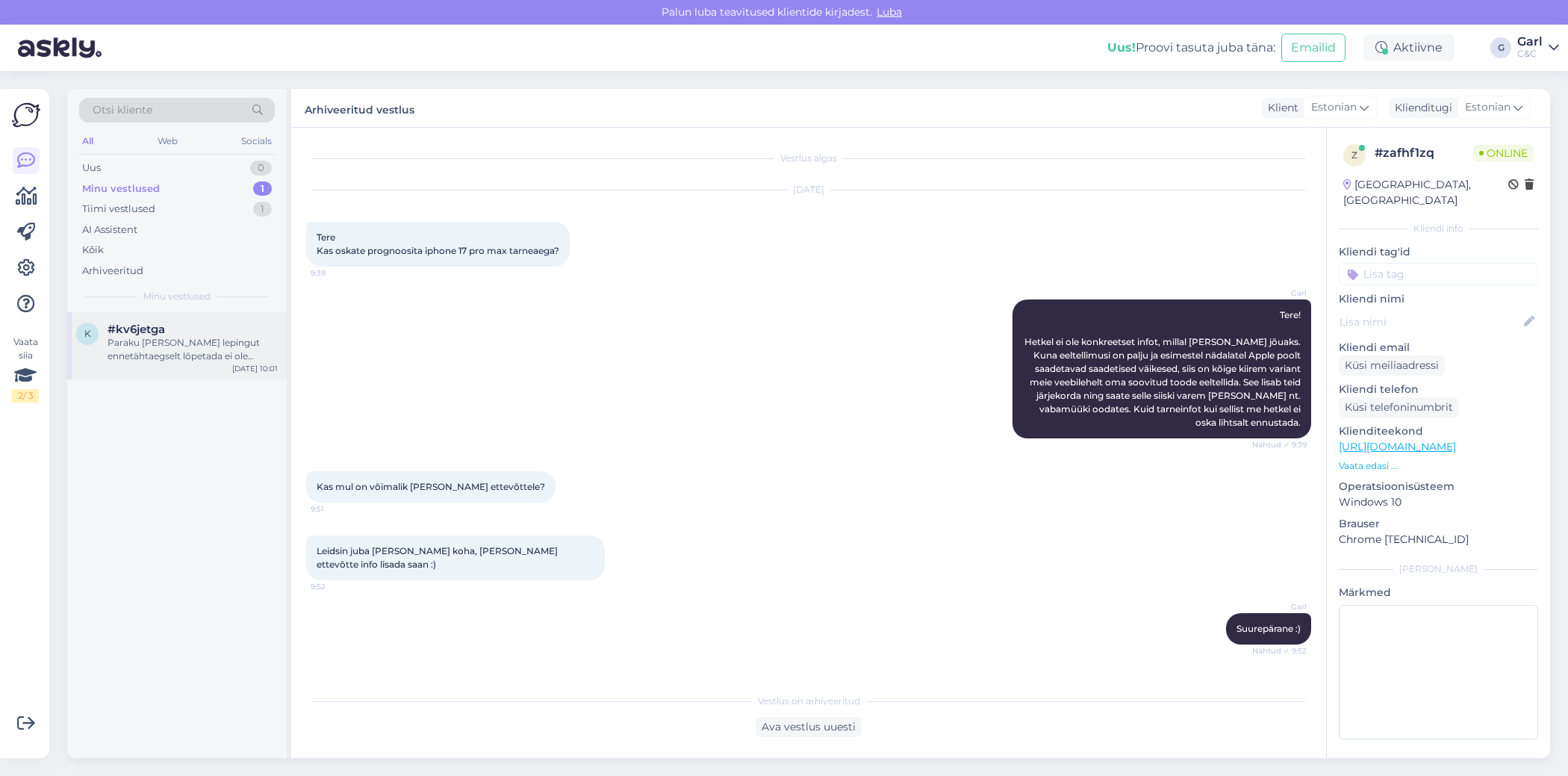
click at [160, 344] on div "Paraku [PERSON_NAME] lepingut ennetähtaegselt lõpetada ei ole võimalik tingimus…" at bounding box center [192, 349] width 170 height 27
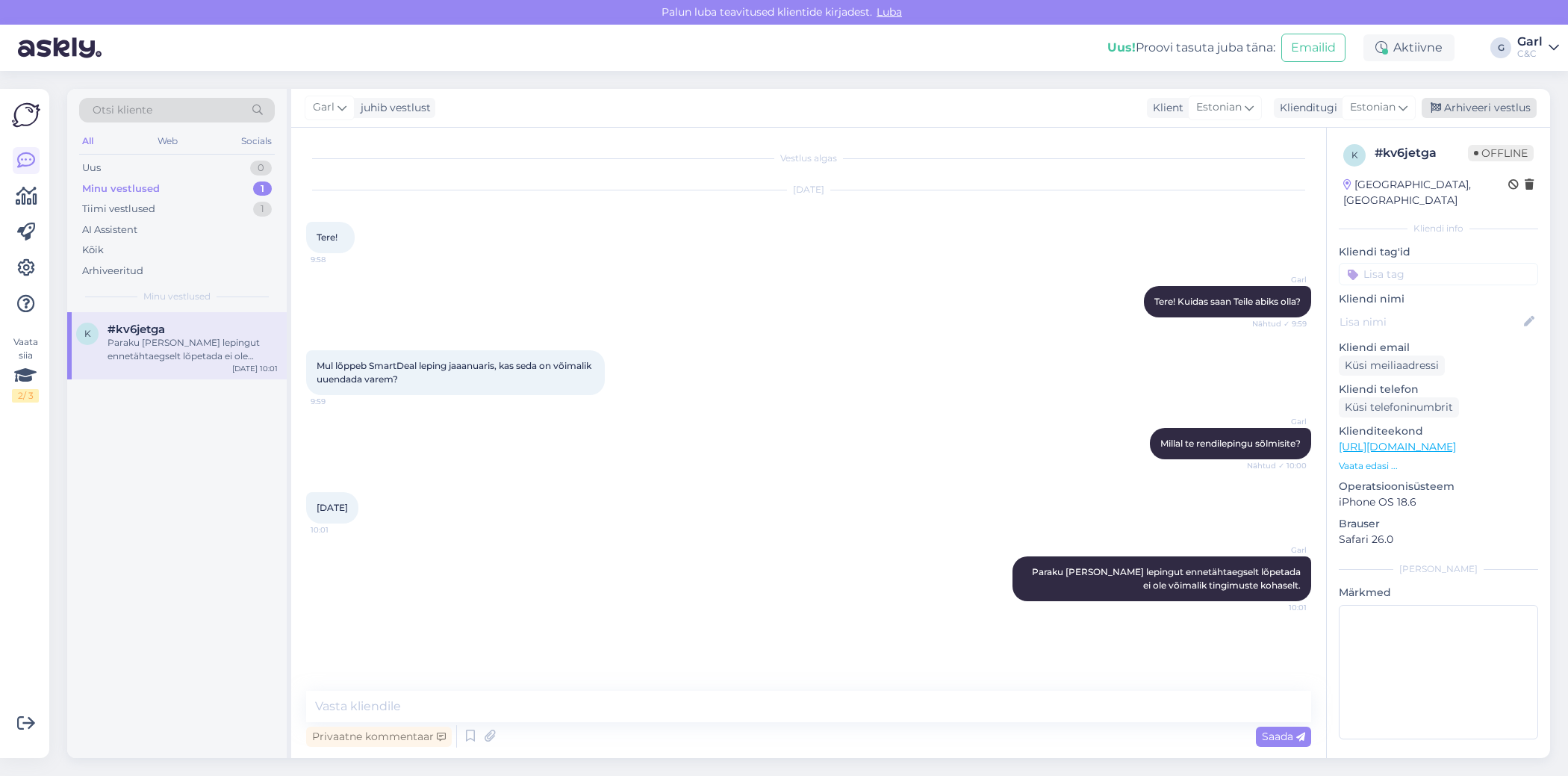
click at [1517, 113] on div "Arhiveeri vestlus" at bounding box center [1479, 108] width 115 height 20
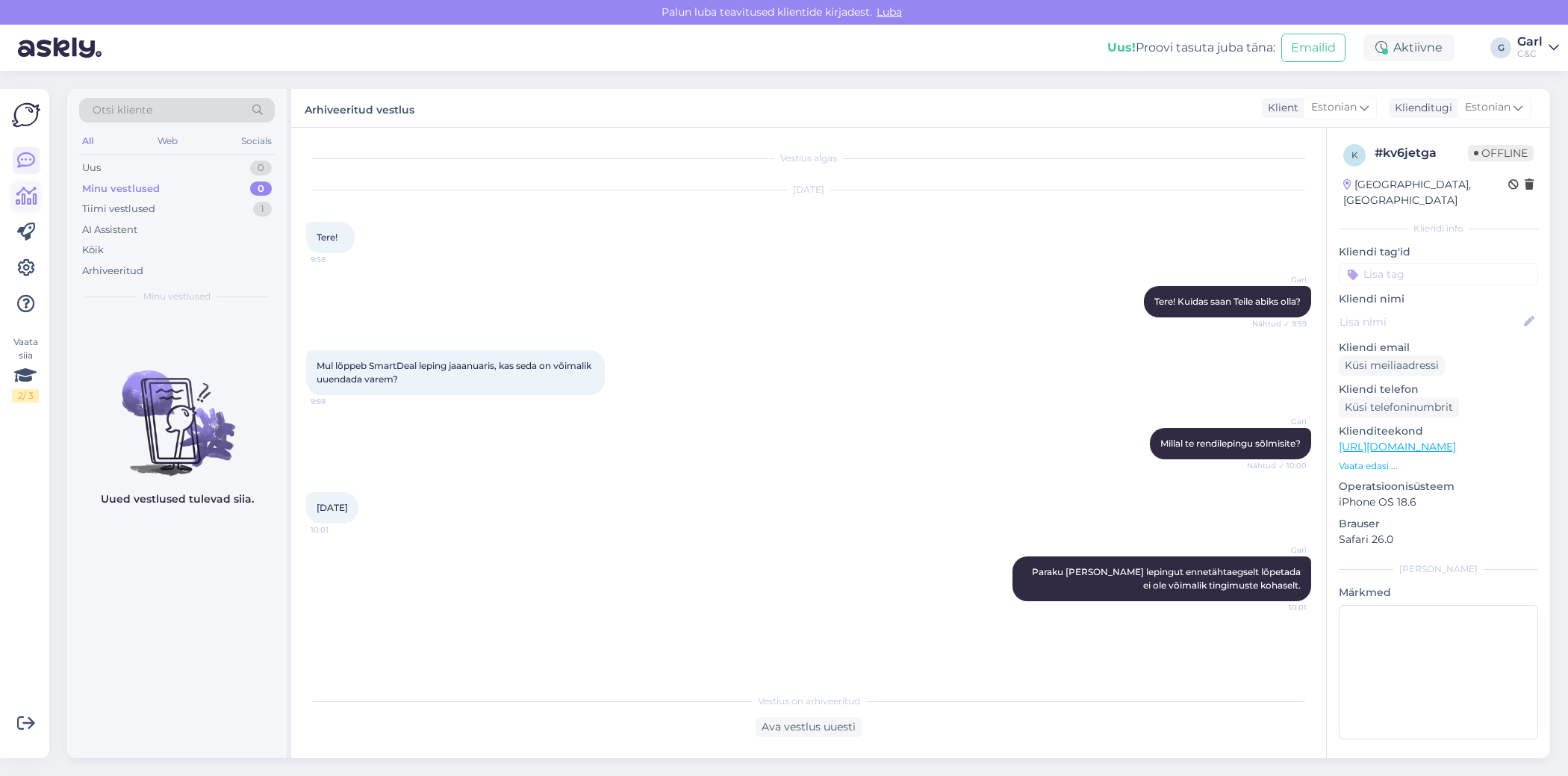
click at [25, 198] on icon at bounding box center [26, 196] width 21 height 18
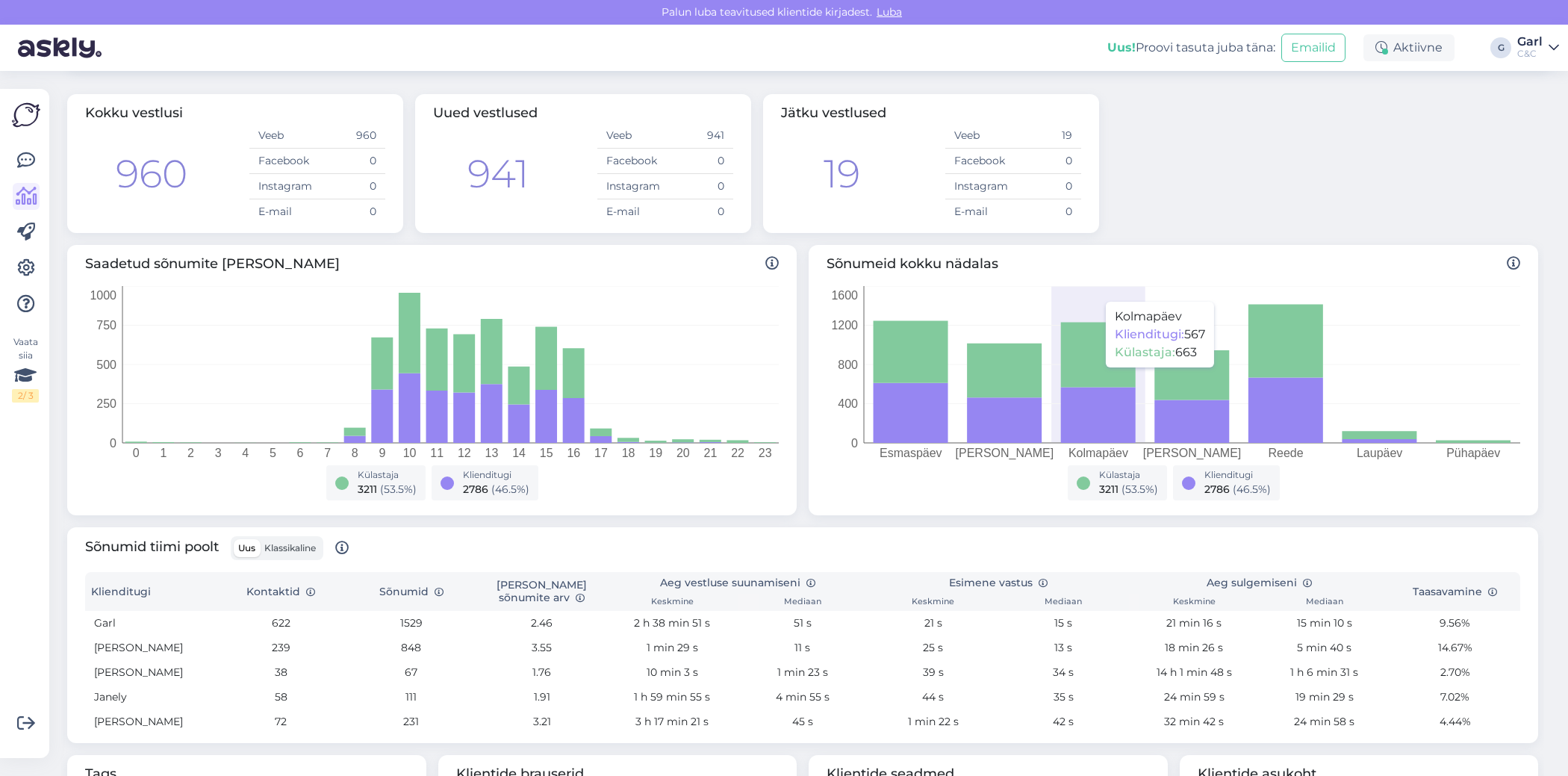
scroll to position [63, 0]
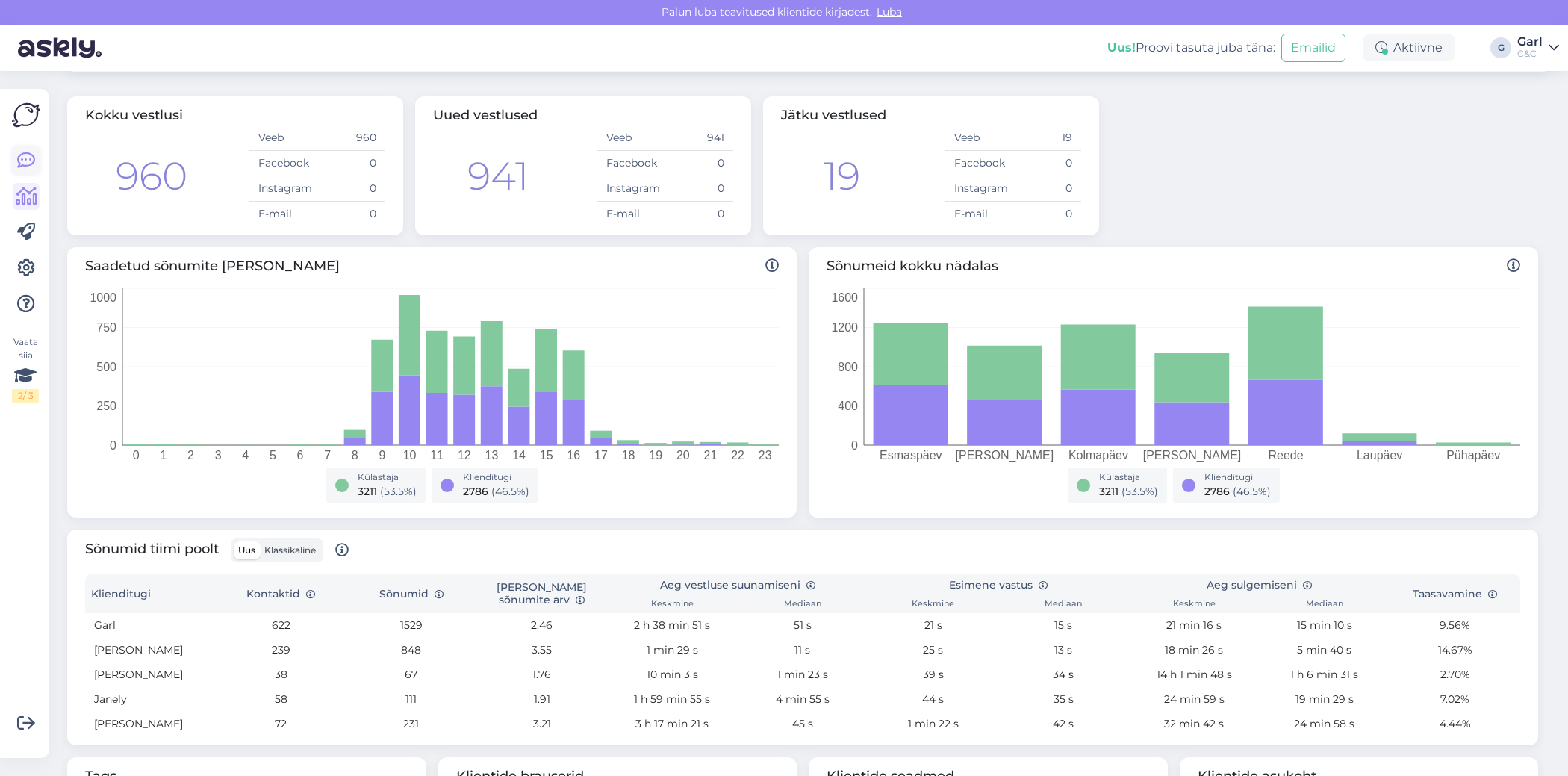
click at [28, 157] on icon at bounding box center [25, 160] width 18 height 18
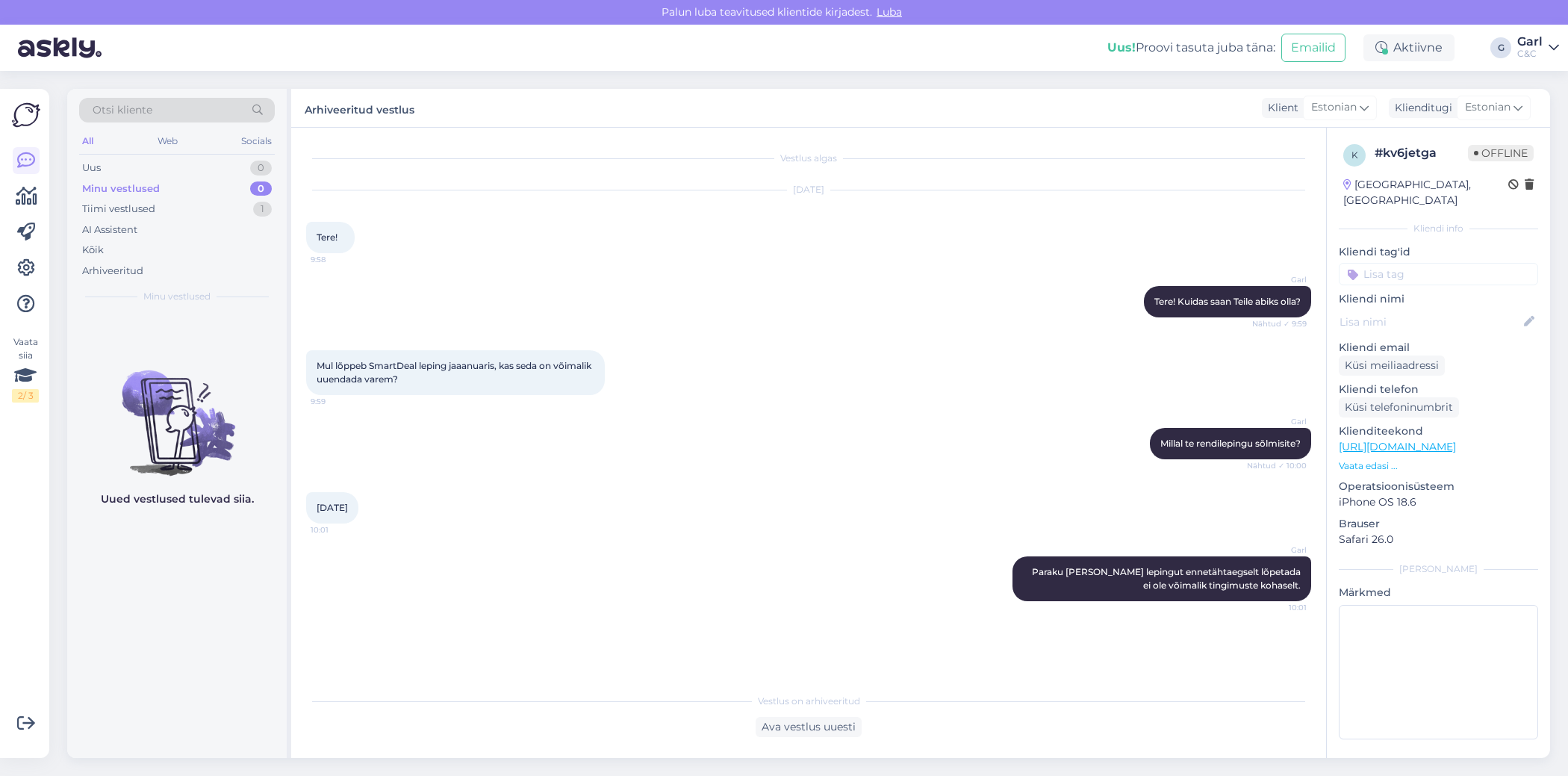
click at [201, 107] on div "Otsi kliente" at bounding box center [177, 110] width 196 height 24
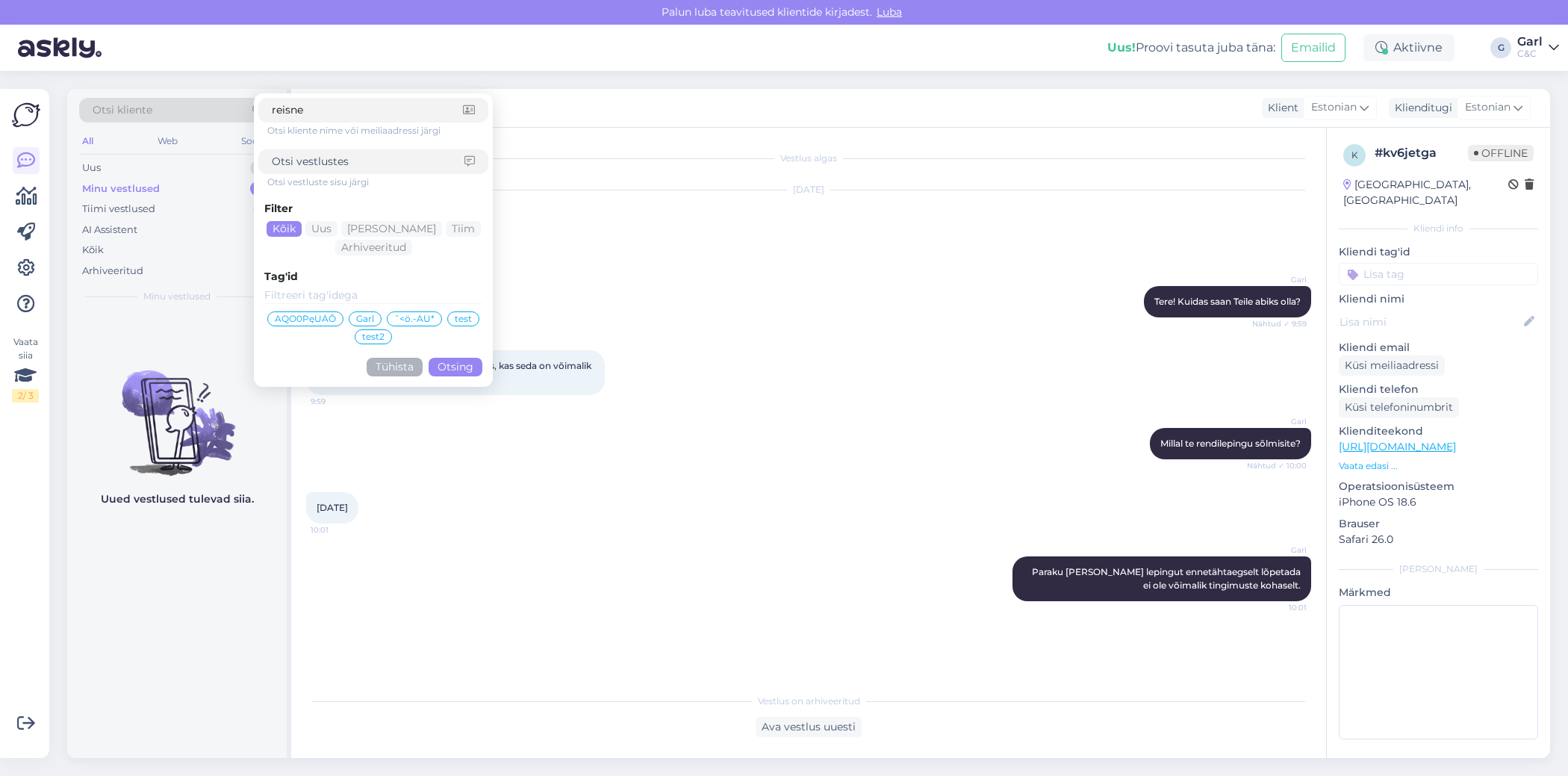
type input "reisner"
click button "Otsing" at bounding box center [456, 367] width 54 height 19
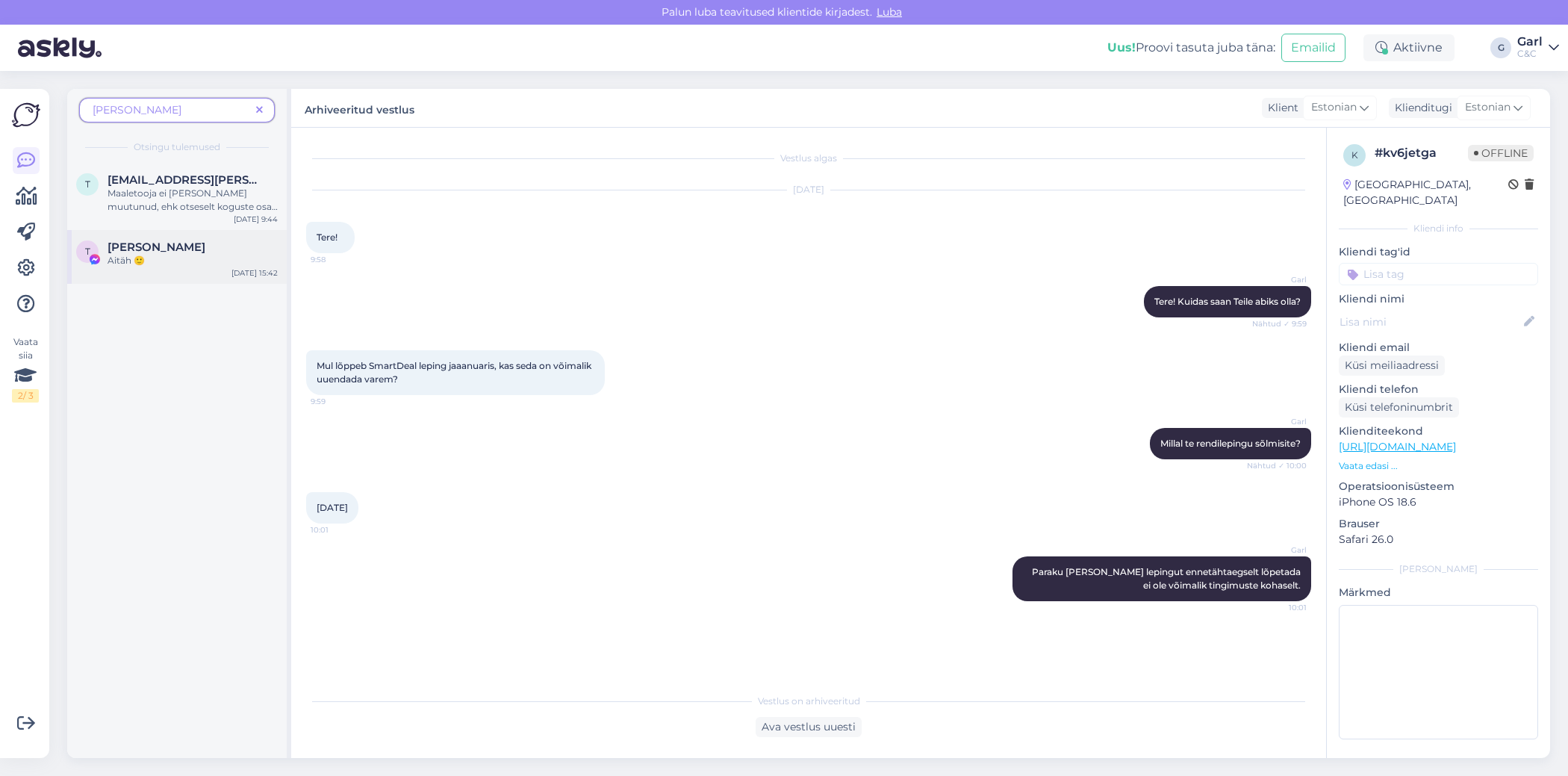
click at [184, 247] on div "Triin Reisner" at bounding box center [192, 247] width 170 height 13
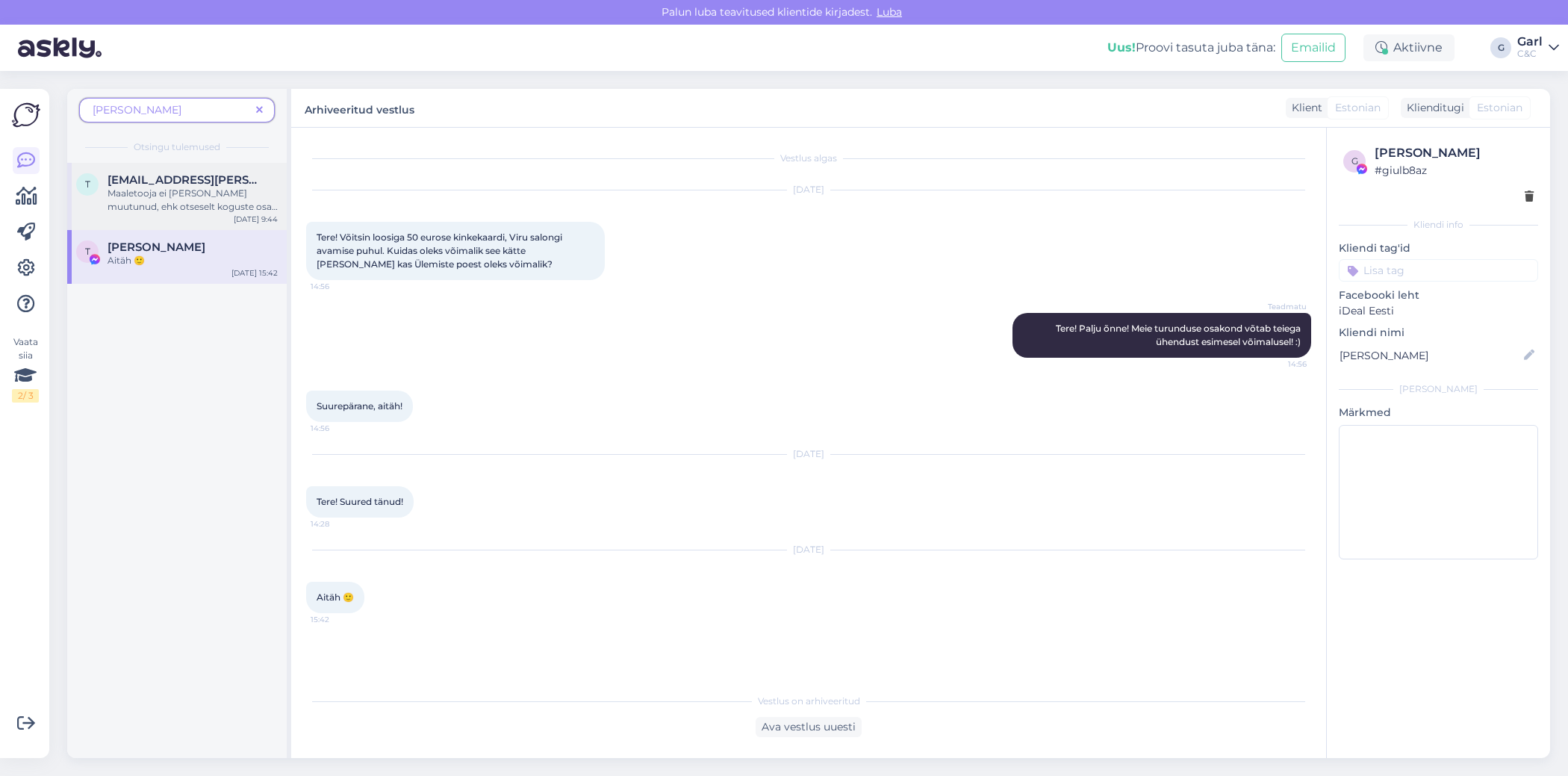
click at [194, 201] on div "Maaletooja ei ole meil muutunud, ehk otseselt koguste osas erinevust sealt ei t…" at bounding box center [192, 199] width 170 height 27
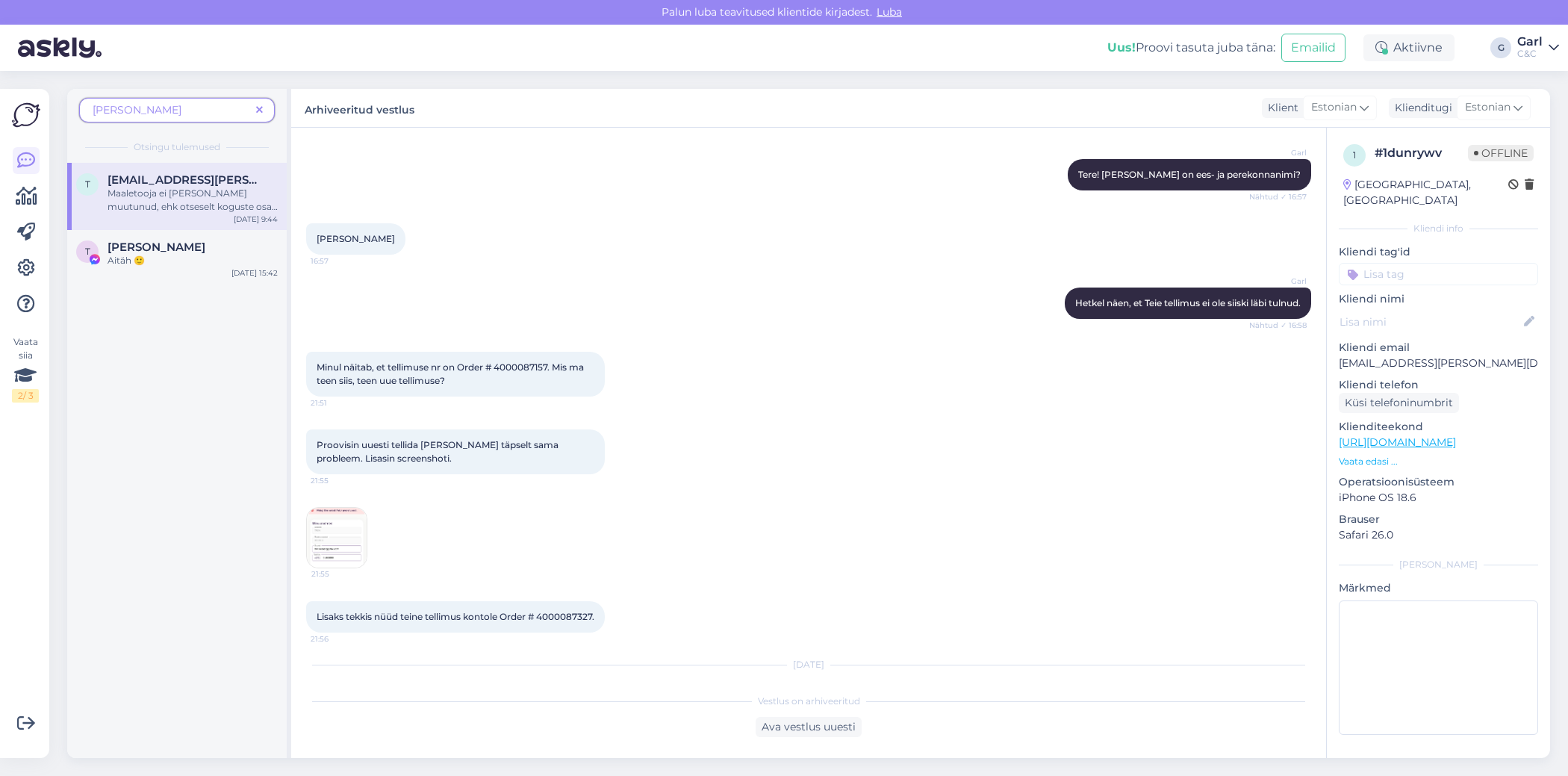
scroll to position [157, 0]
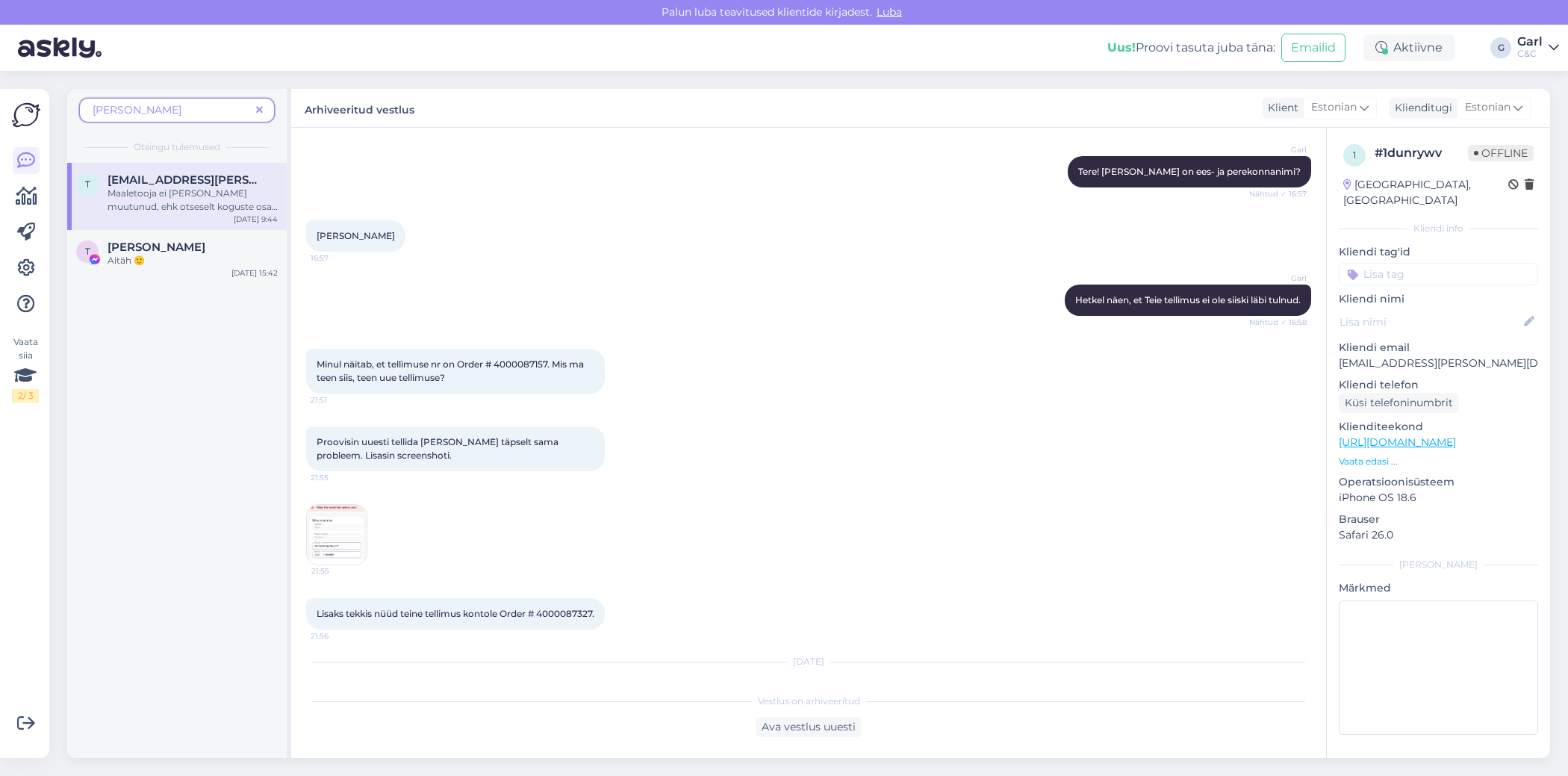
click at [325, 536] on img at bounding box center [336, 535] width 60 height 60
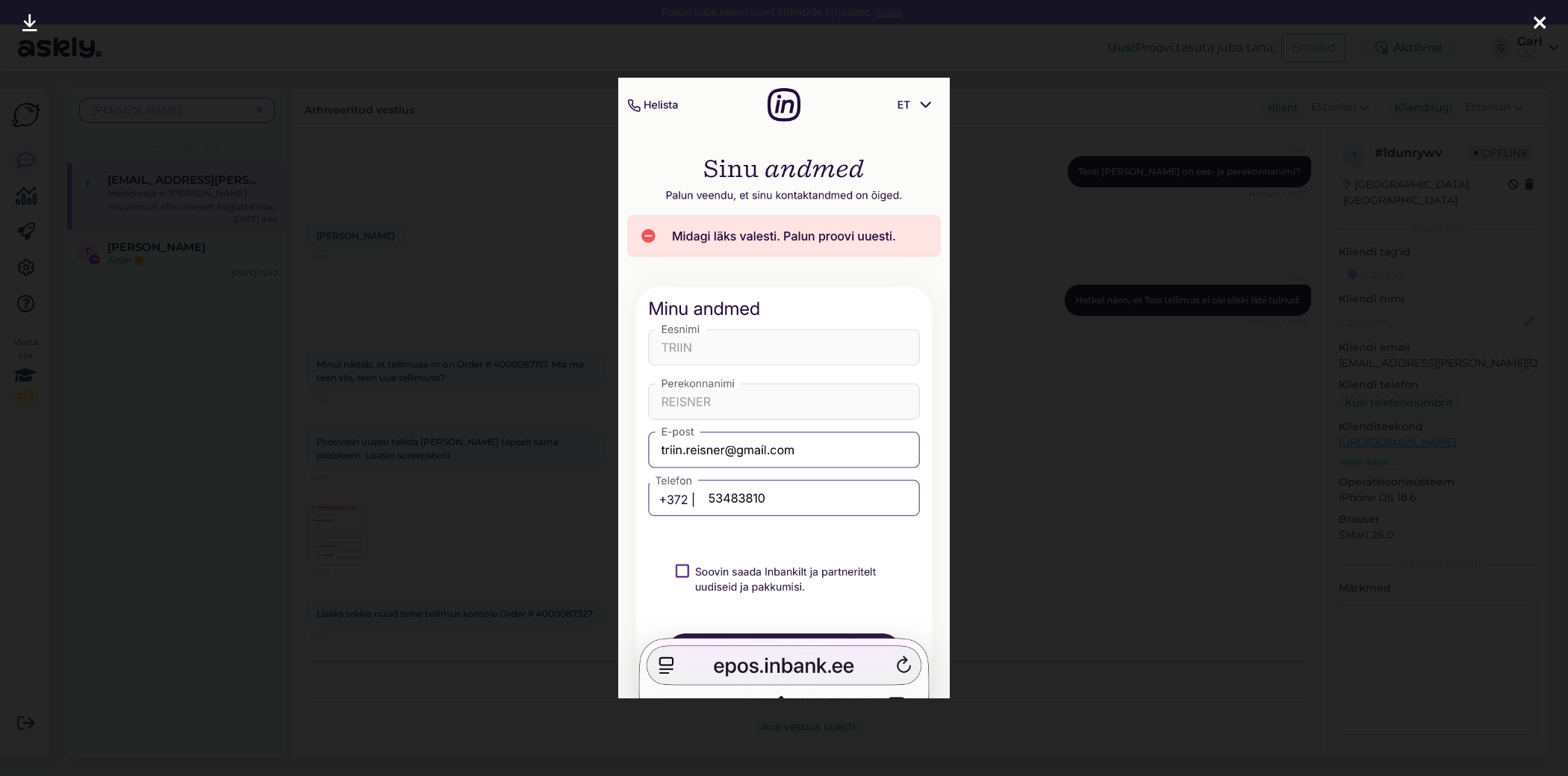
click at [429, 517] on div at bounding box center [784, 388] width 1568 height 776
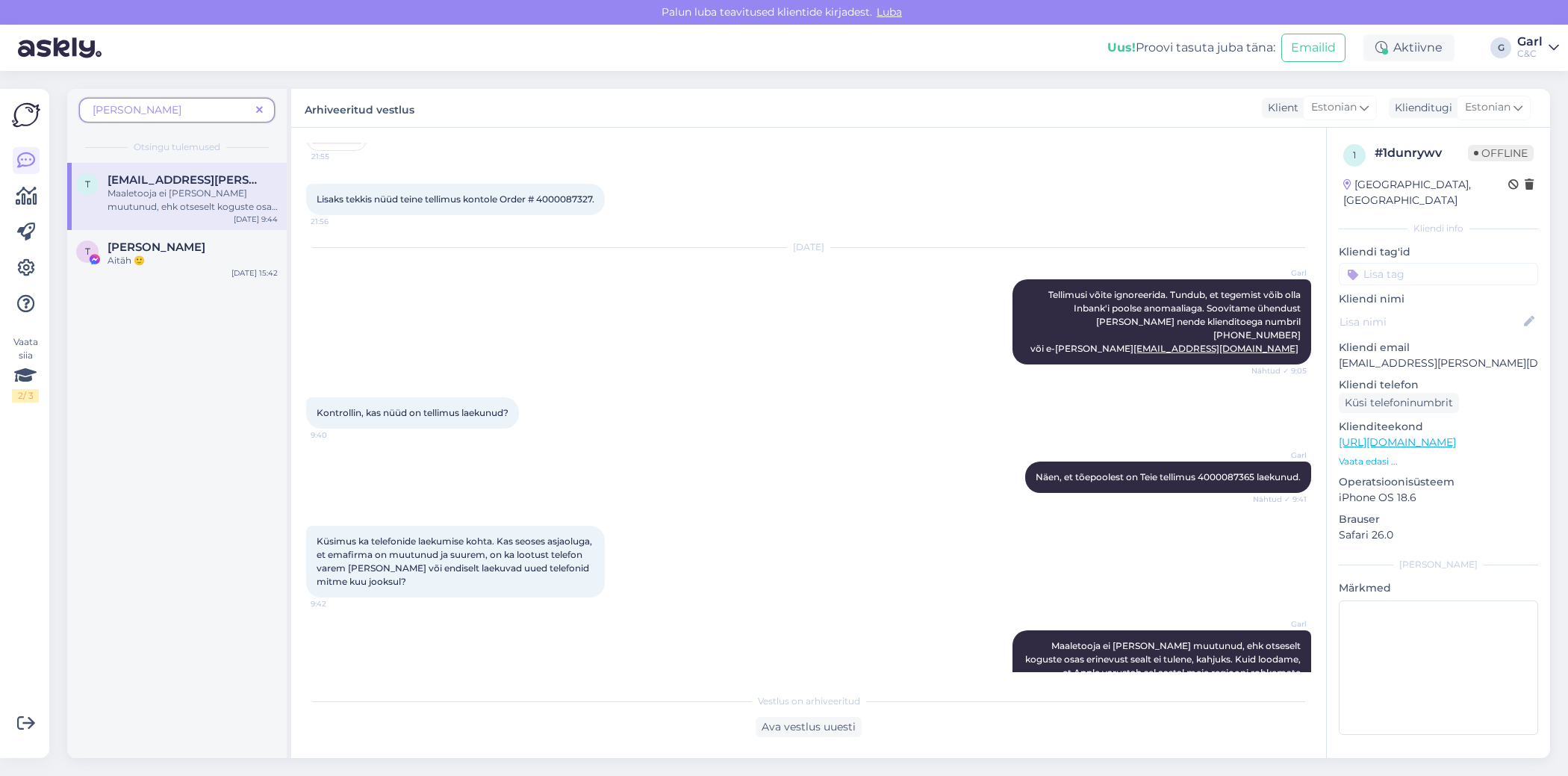
scroll to position [603, 0]
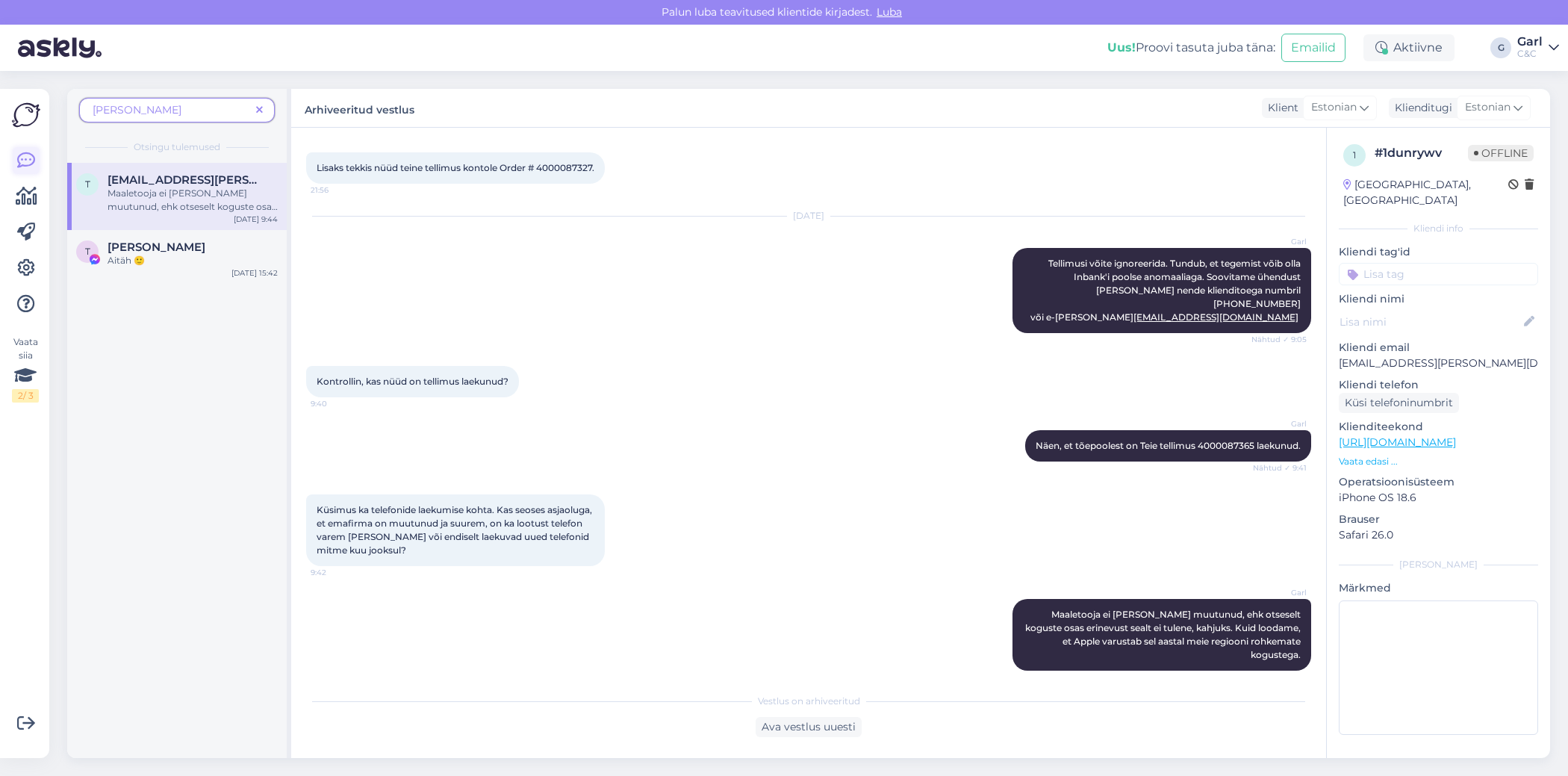
click at [28, 170] on icon at bounding box center [25, 160] width 18 height 18
click at [28, 163] on icon at bounding box center [25, 160] width 18 height 18
click at [21, 187] on icon at bounding box center [26, 196] width 21 height 18
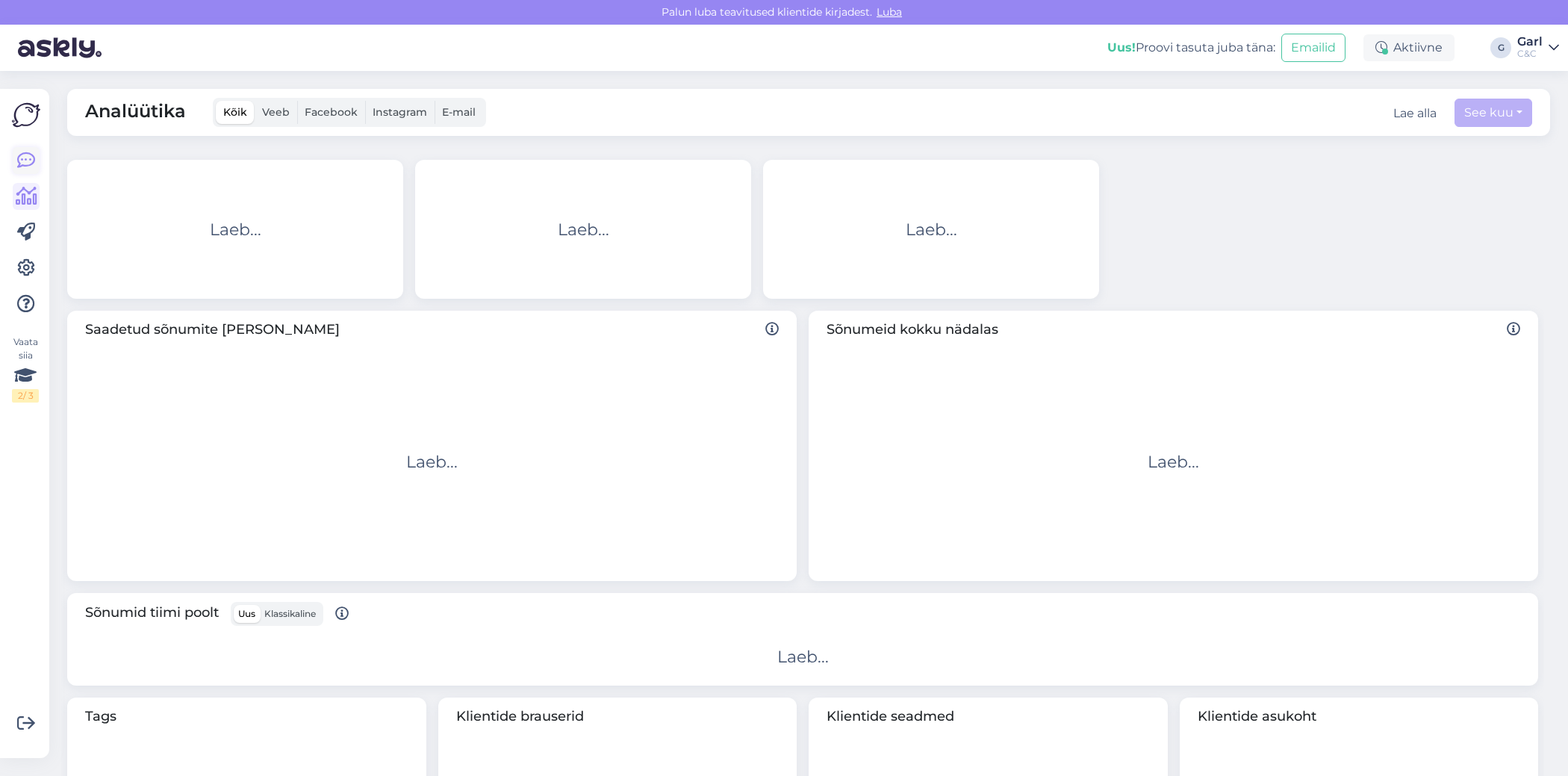
click at [24, 163] on icon at bounding box center [25, 160] width 18 height 18
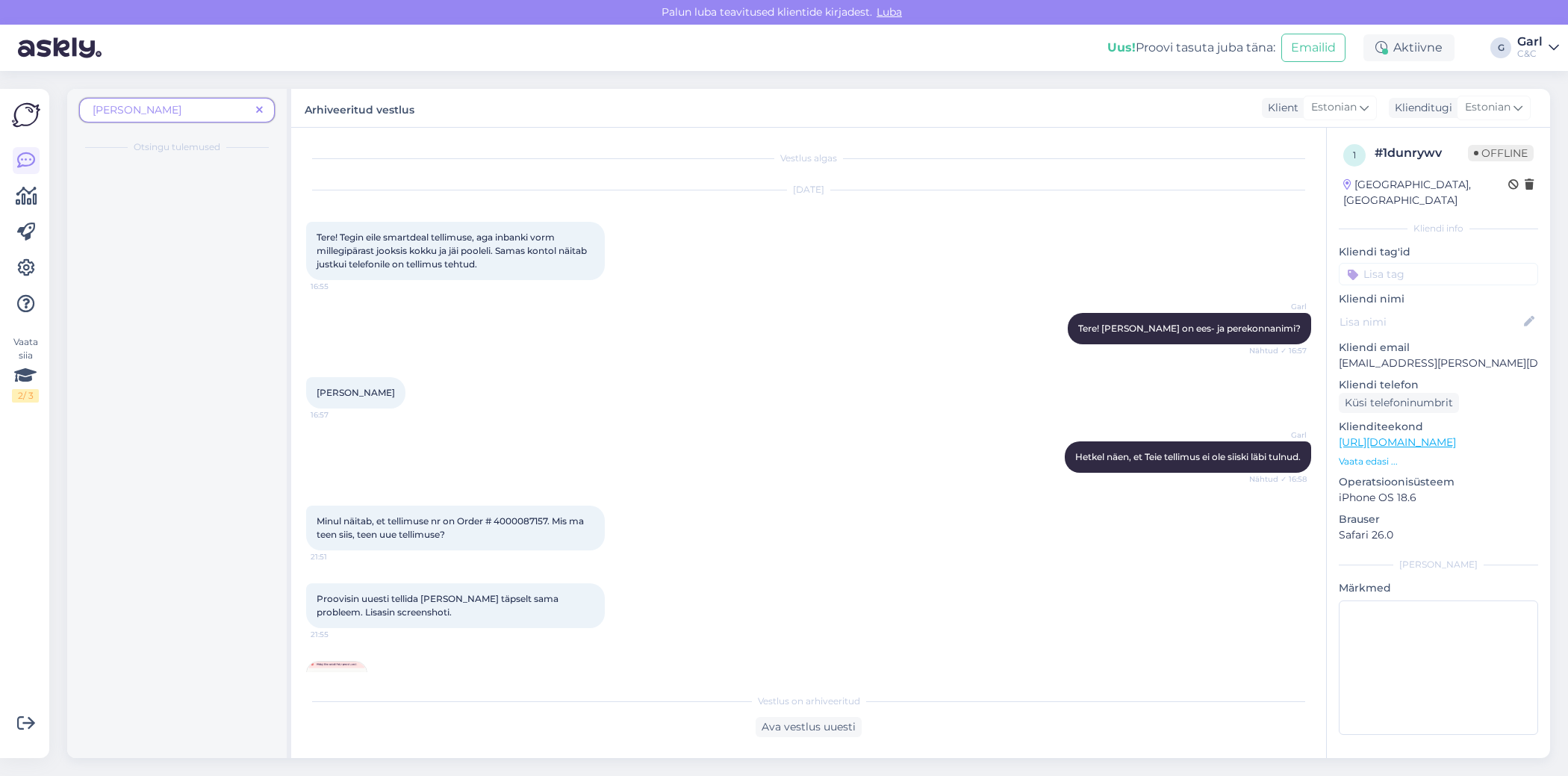
scroll to position [603, 0]
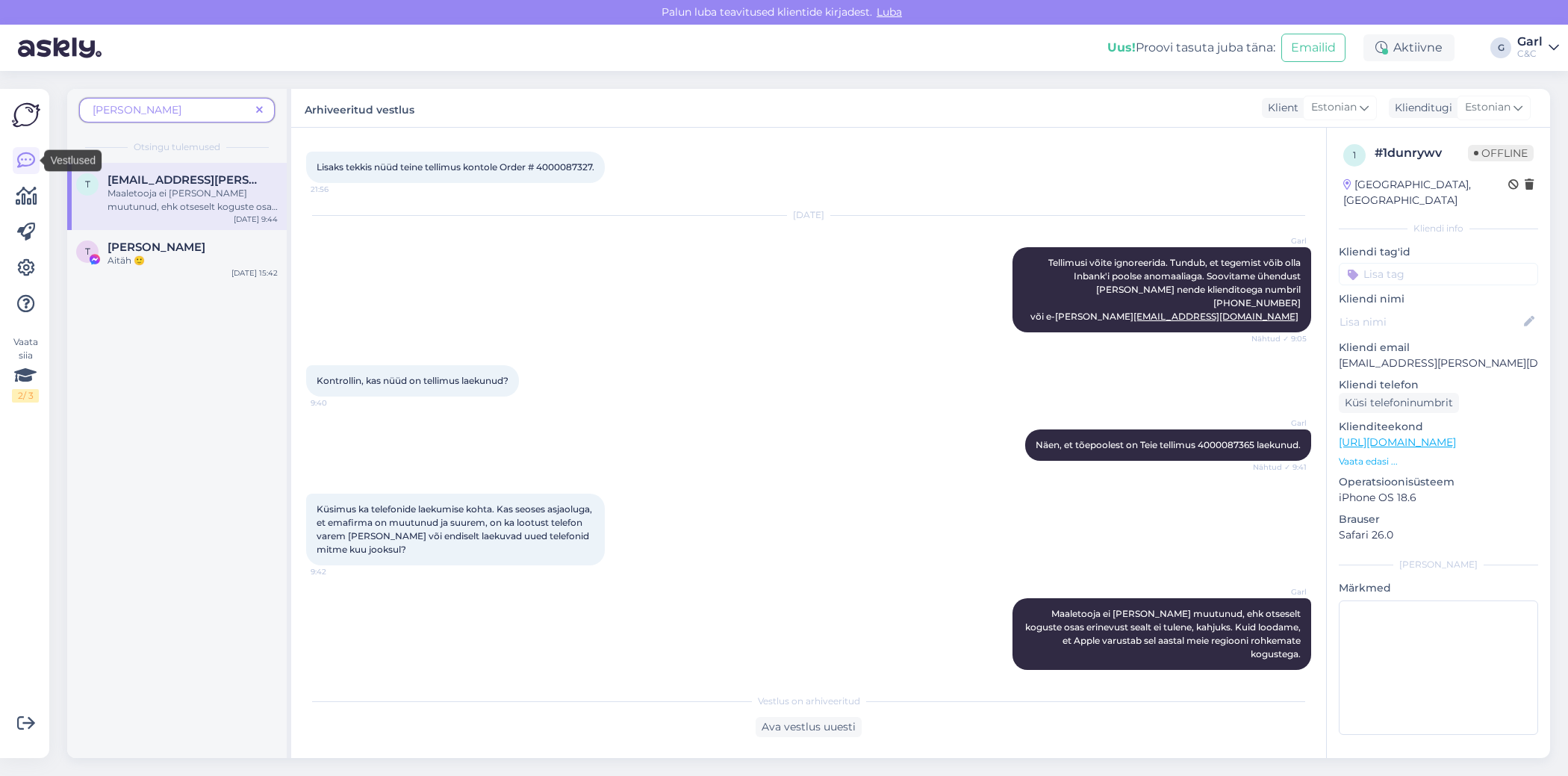
click at [24, 163] on icon at bounding box center [25, 160] width 18 height 18
click at [261, 111] on icon at bounding box center [259, 110] width 7 height 10
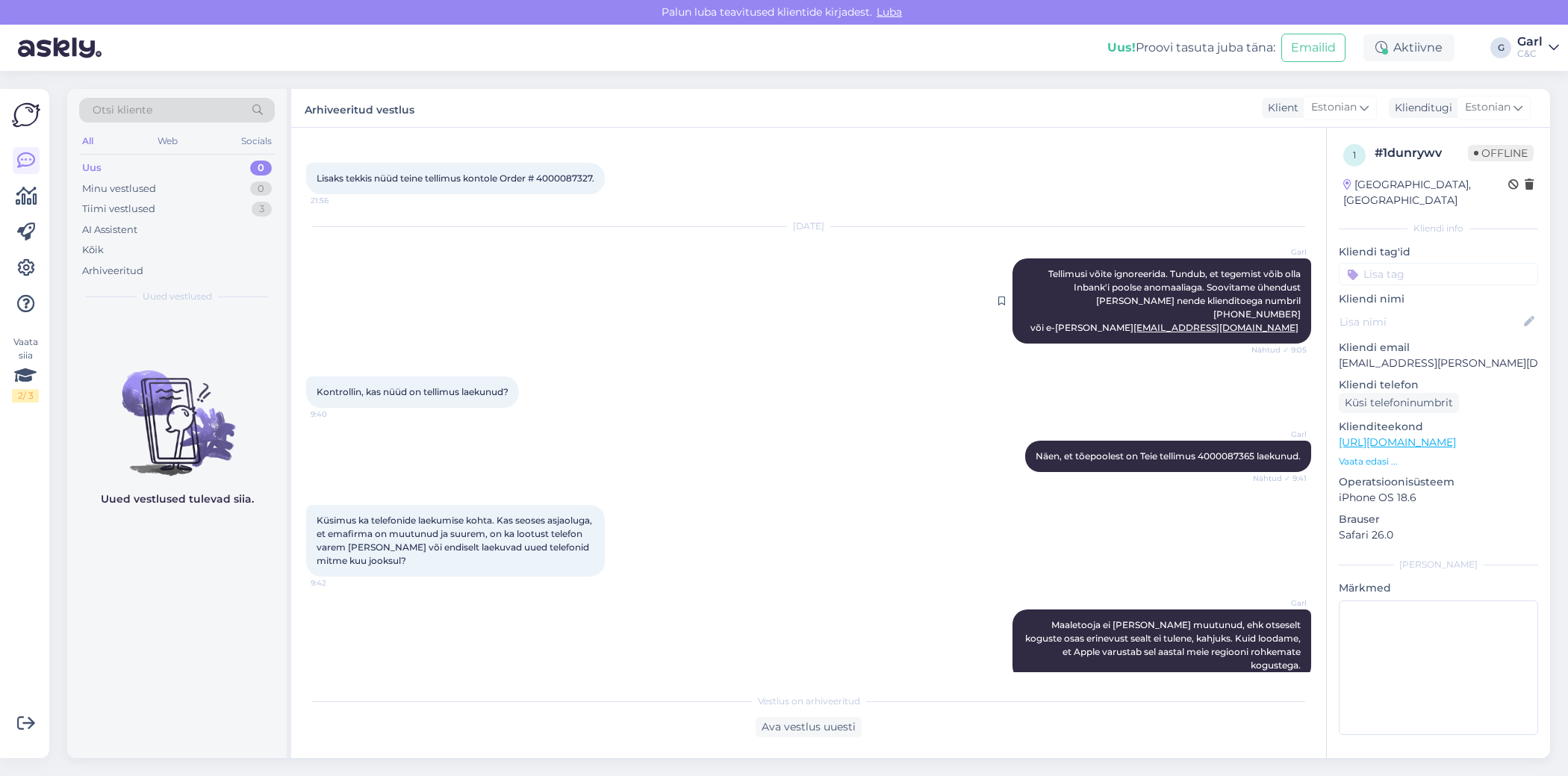
scroll to position [603, 0]
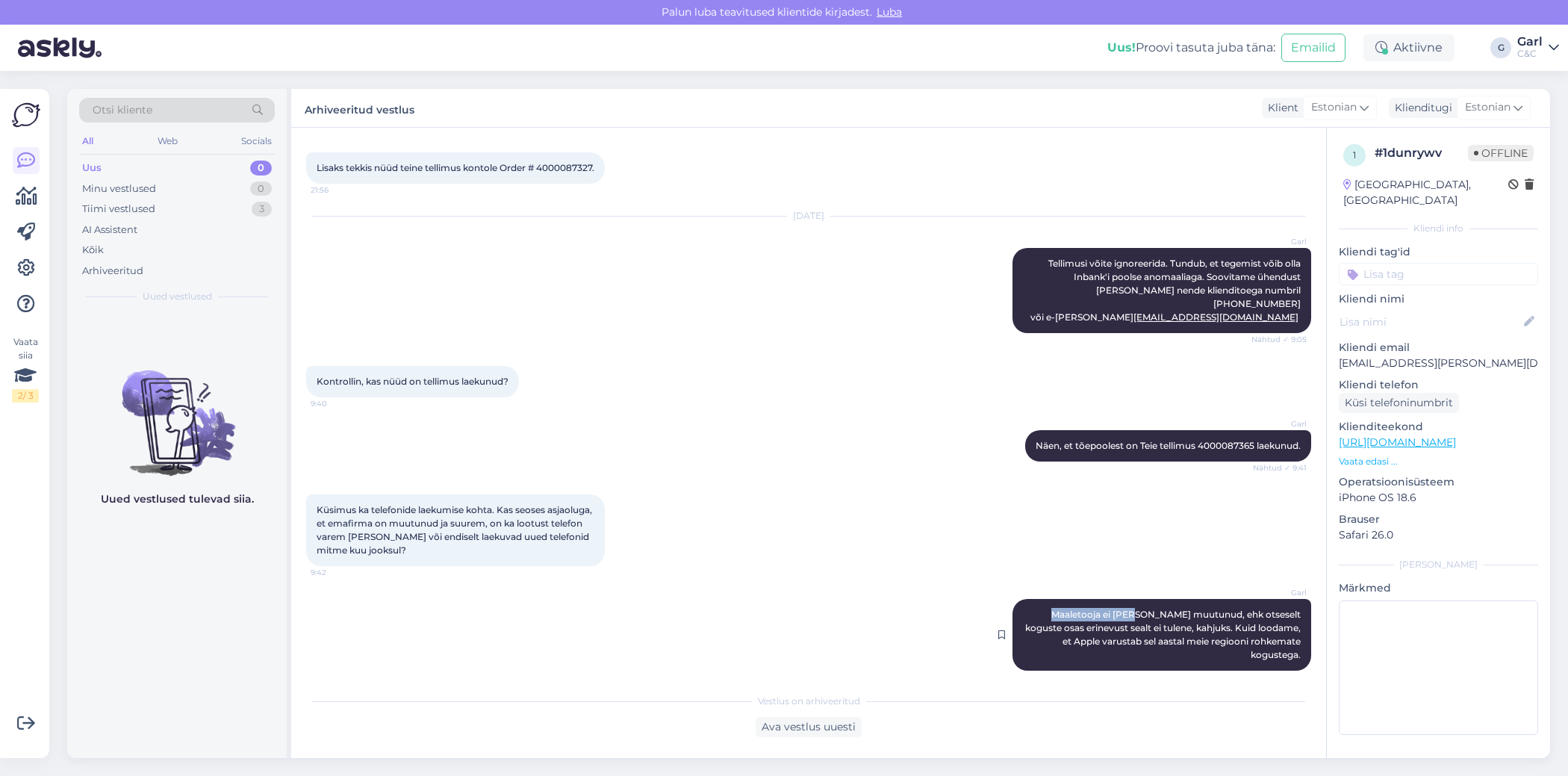
drag, startPoint x: 1029, startPoint y: 613, endPoint x: 1111, endPoint y: 614, distance: 82.0
click at [1111, 614] on span "Maaletooja ei ole meil muutunud, ehk otseselt koguste osas erinevust sealt ei t…" at bounding box center [1164, 633] width 278 height 51
click at [1182, 628] on span "Maaletooja ei ole meil muutunud, ehk otseselt koguste osas erinevust sealt ei t…" at bounding box center [1164, 633] width 278 height 51
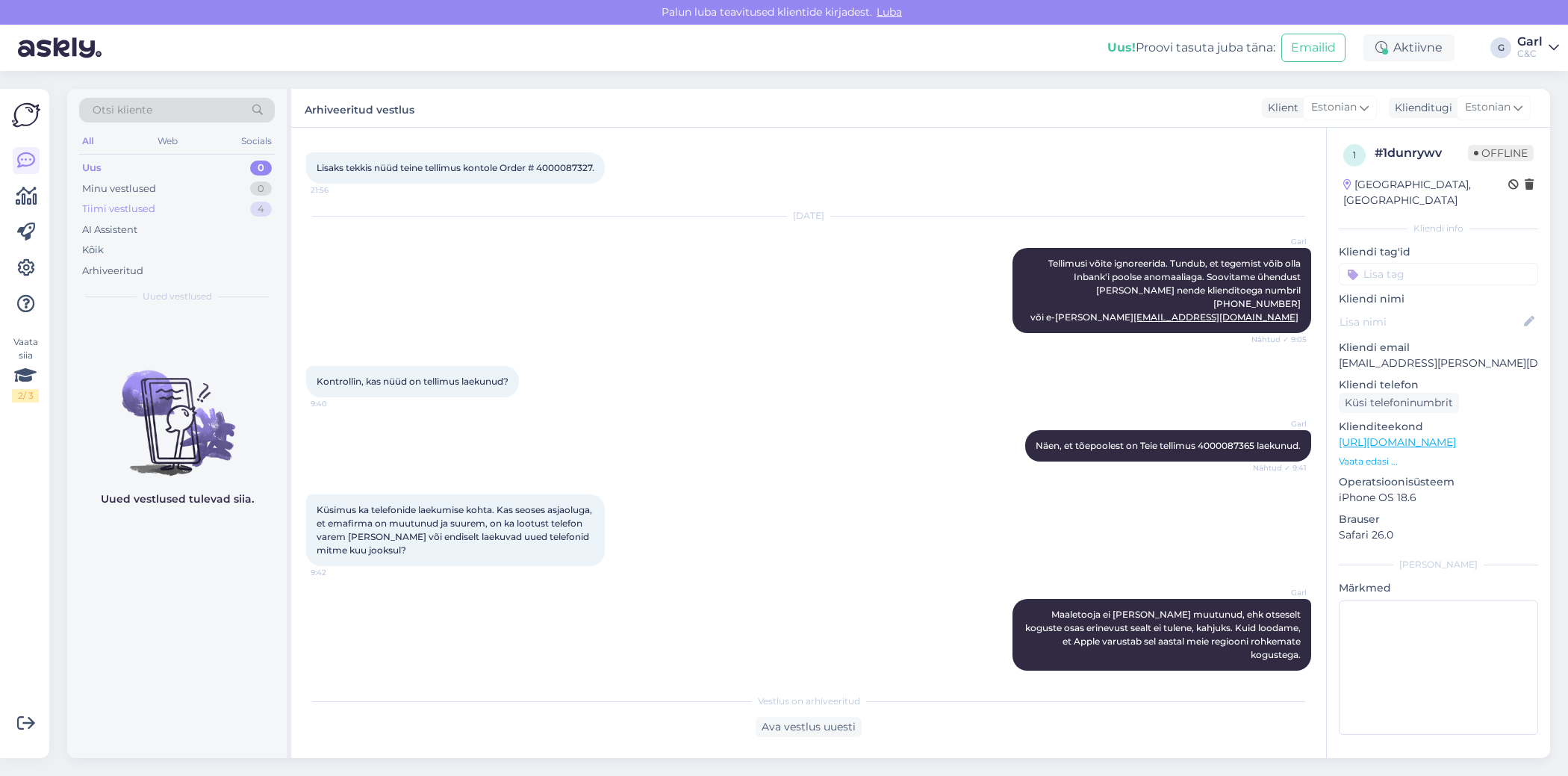
click at [242, 212] on div "Tiimi vestlused 4" at bounding box center [177, 209] width 196 height 20
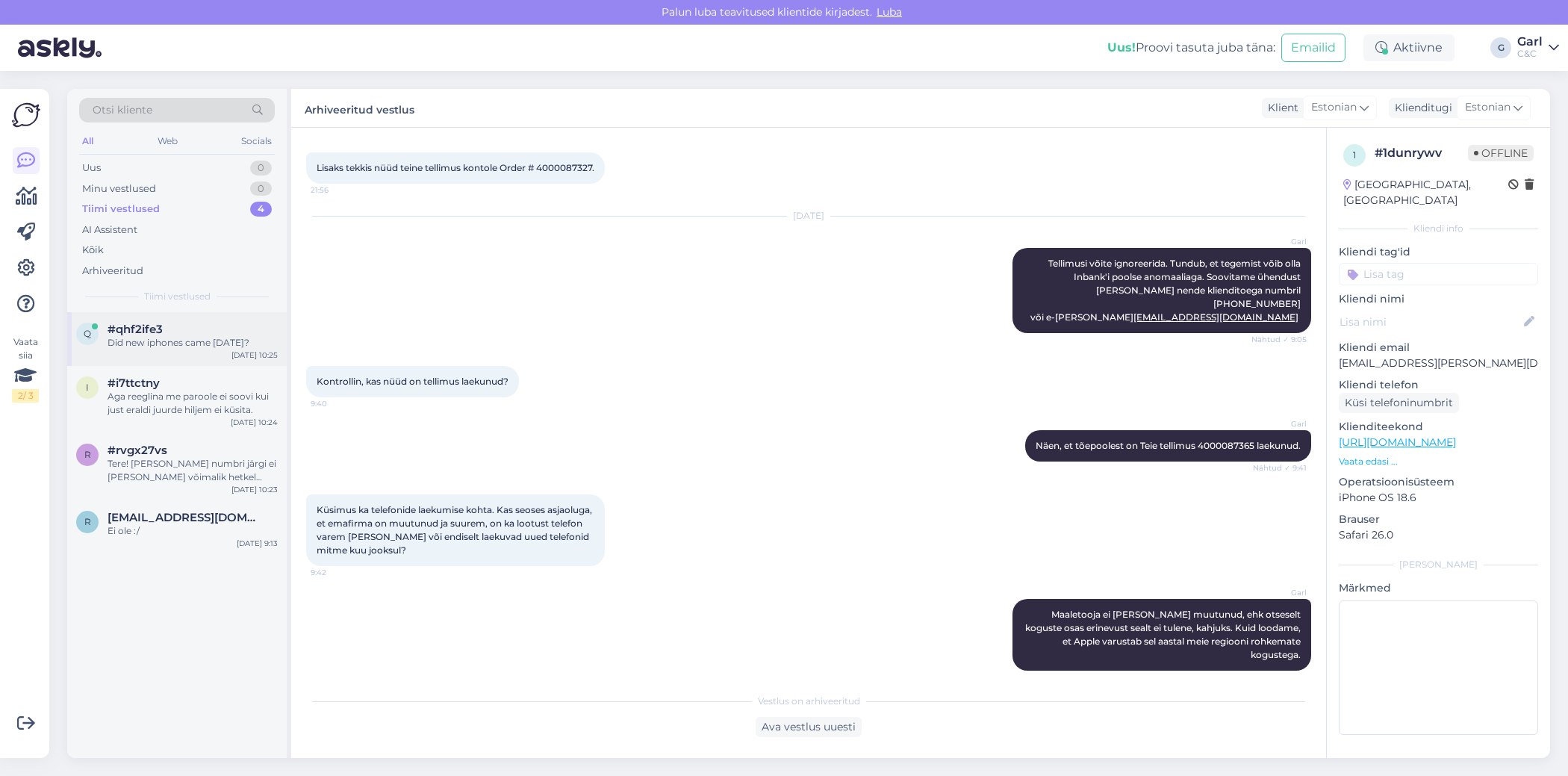
click at [216, 313] on div "q #qhf2ife3 Did new iphones came today? Sep 26 10:25" at bounding box center [177, 339] width 220 height 54
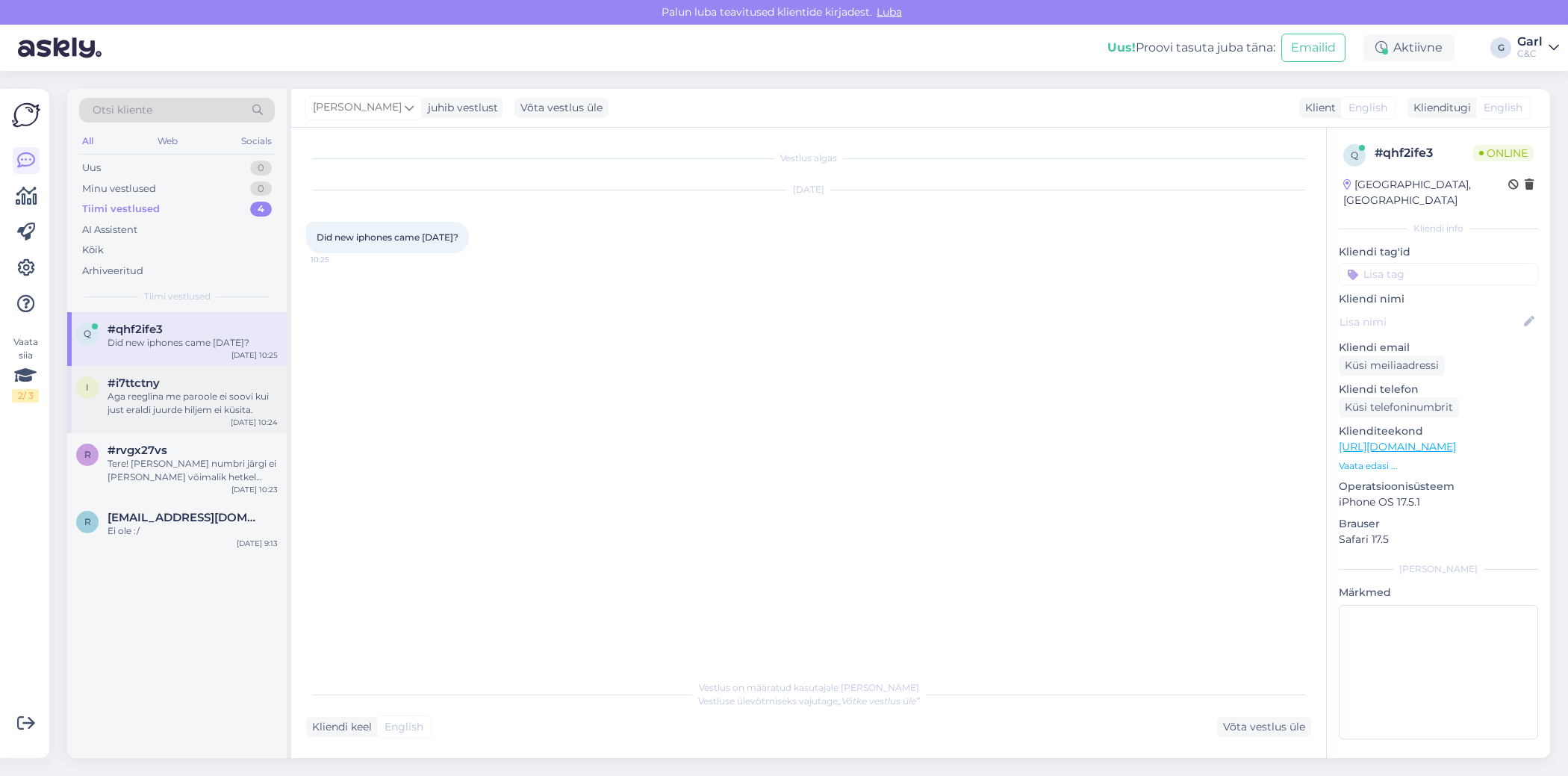
click at [228, 389] on div "Aga reeglina me paroole ei soovi kui just eraldi juurde hiljem ei küsita." at bounding box center [192, 402] width 170 height 27
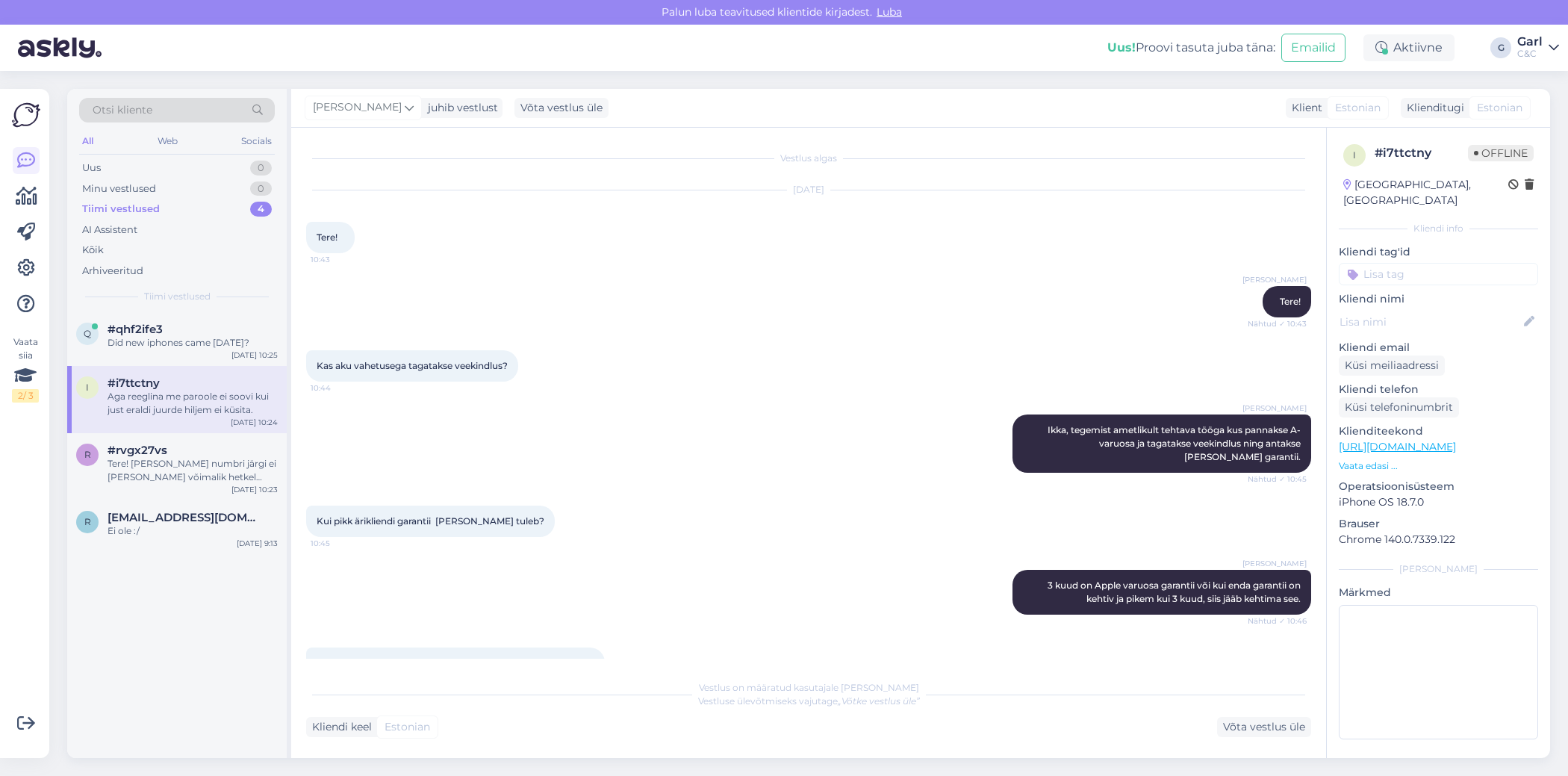
scroll to position [1003, 0]
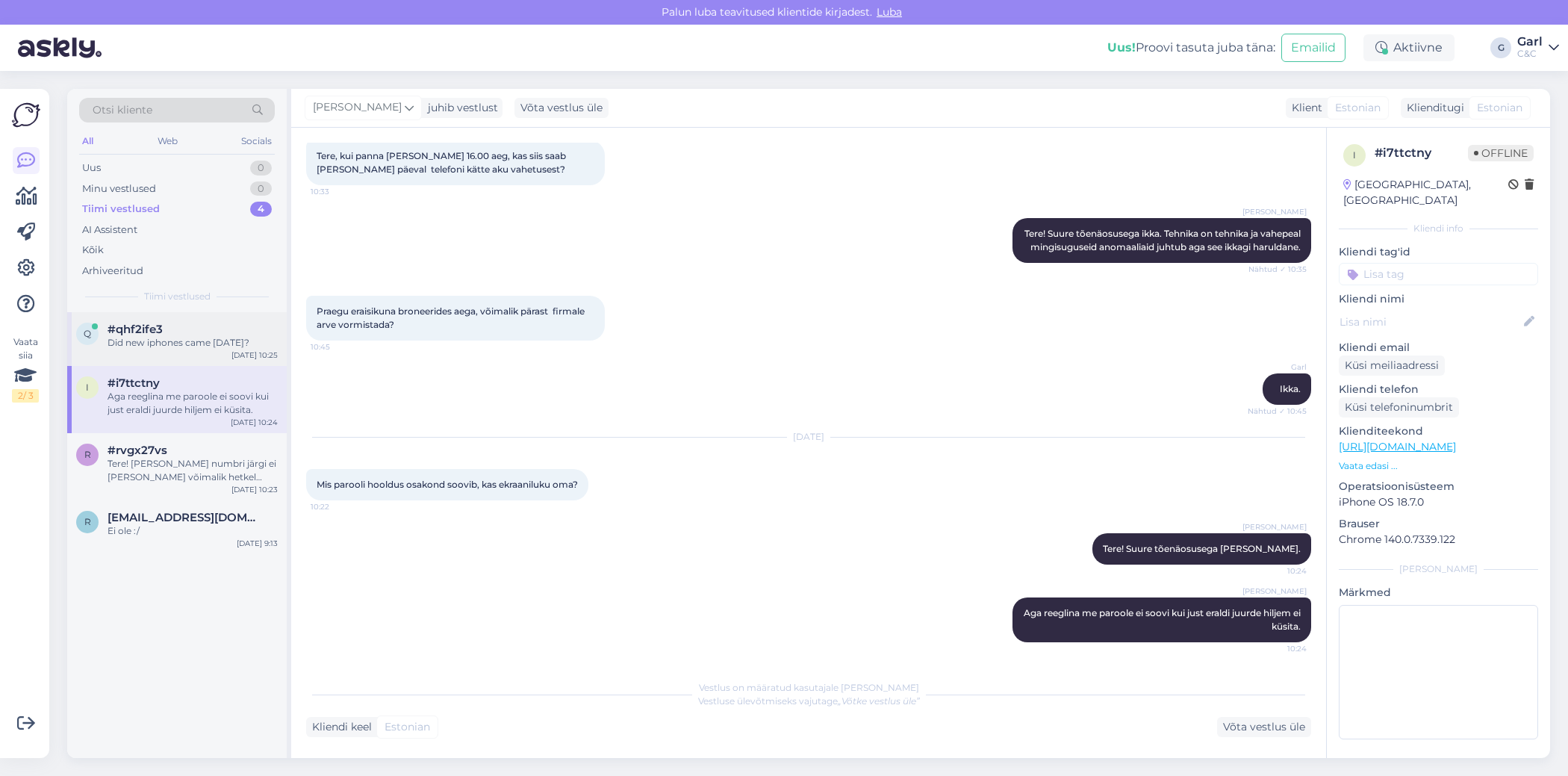
click at [227, 348] on div "q #qhf2ife3 Did new iphones came today? Sep 26 10:25" at bounding box center [177, 339] width 220 height 54
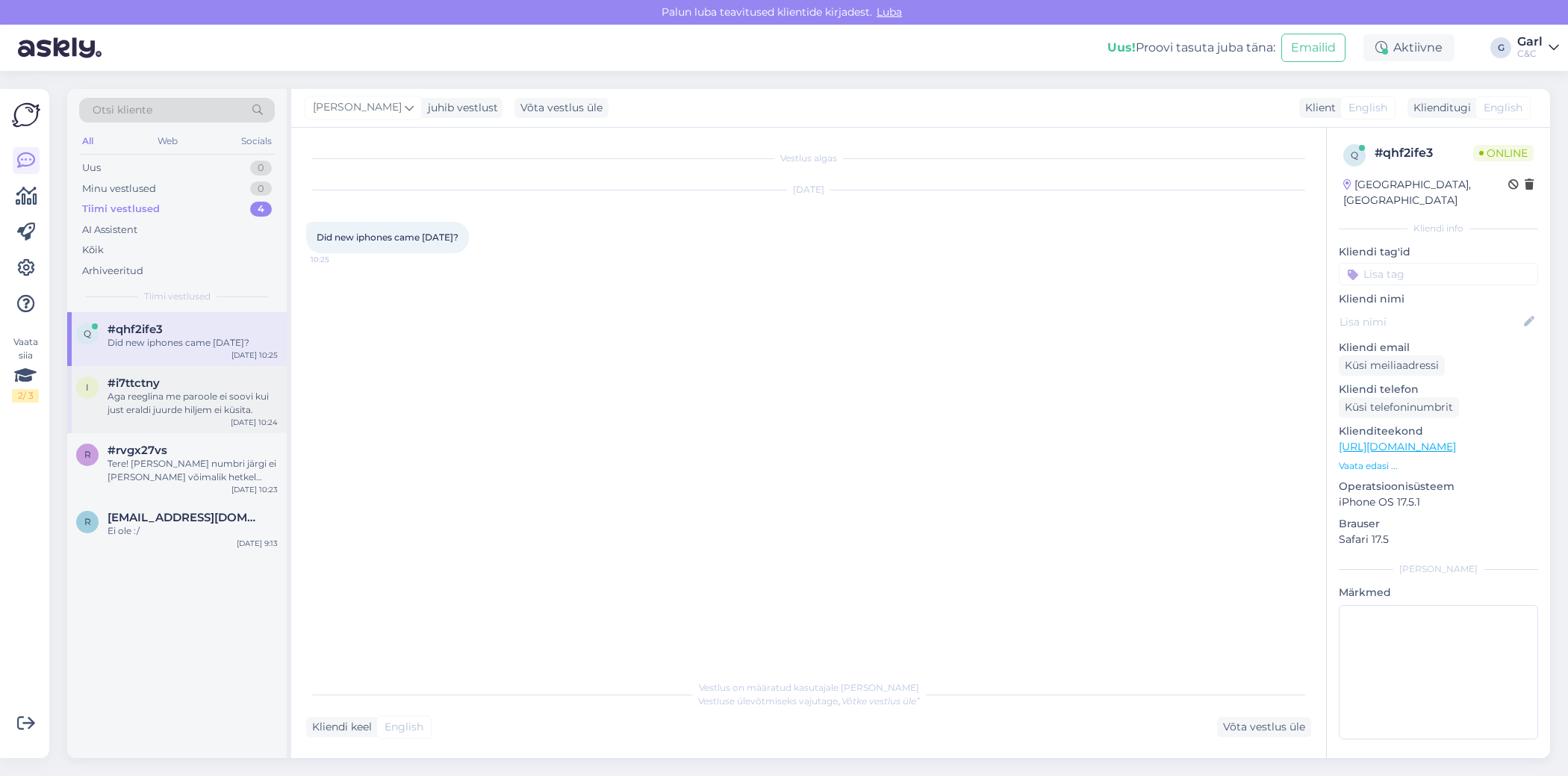
click at [224, 390] on div "Aga reeglina me paroole ei soovi kui just eraldi juurde hiljem ei küsita." at bounding box center [192, 402] width 170 height 27
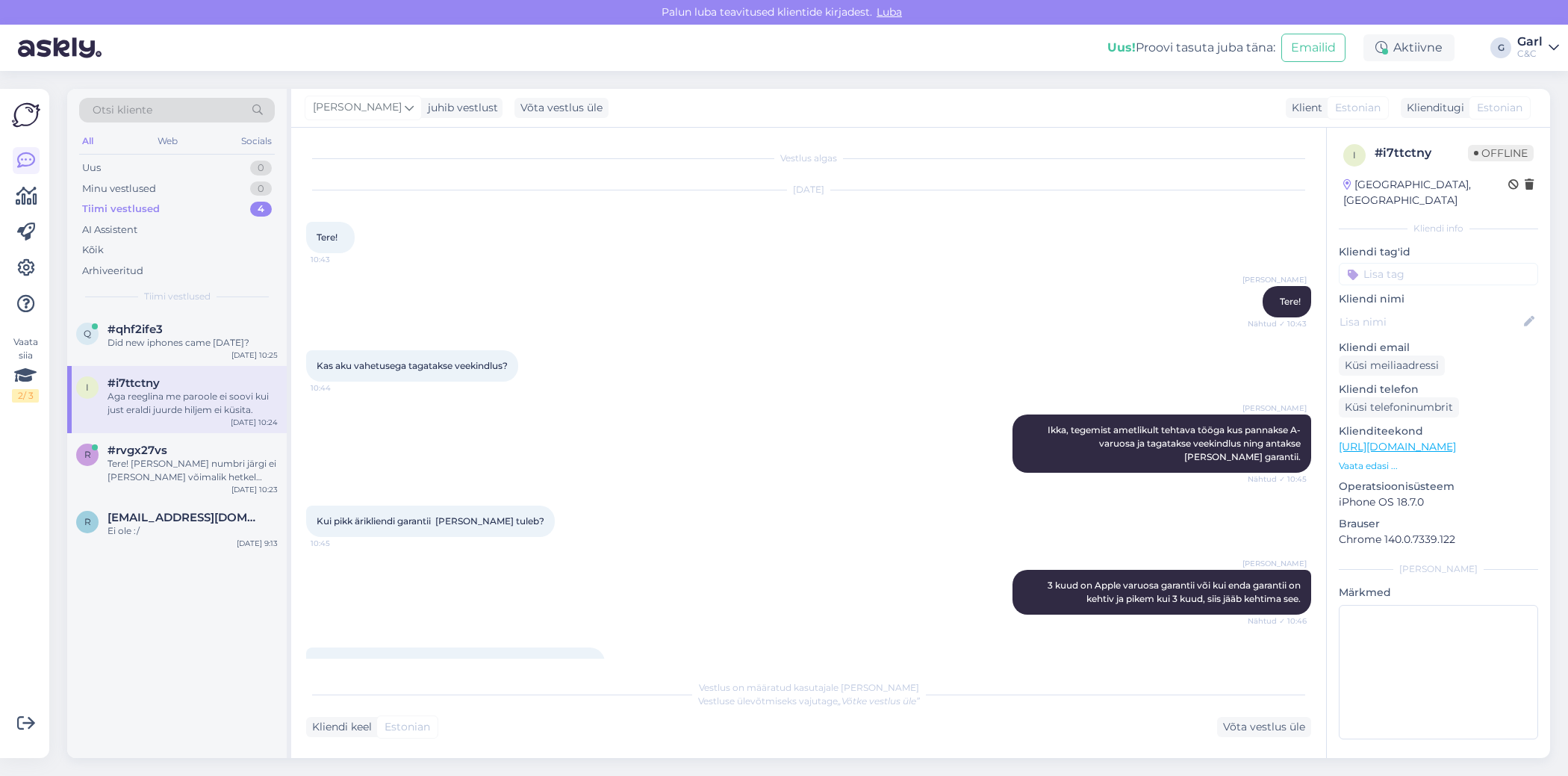
scroll to position [1003, 0]
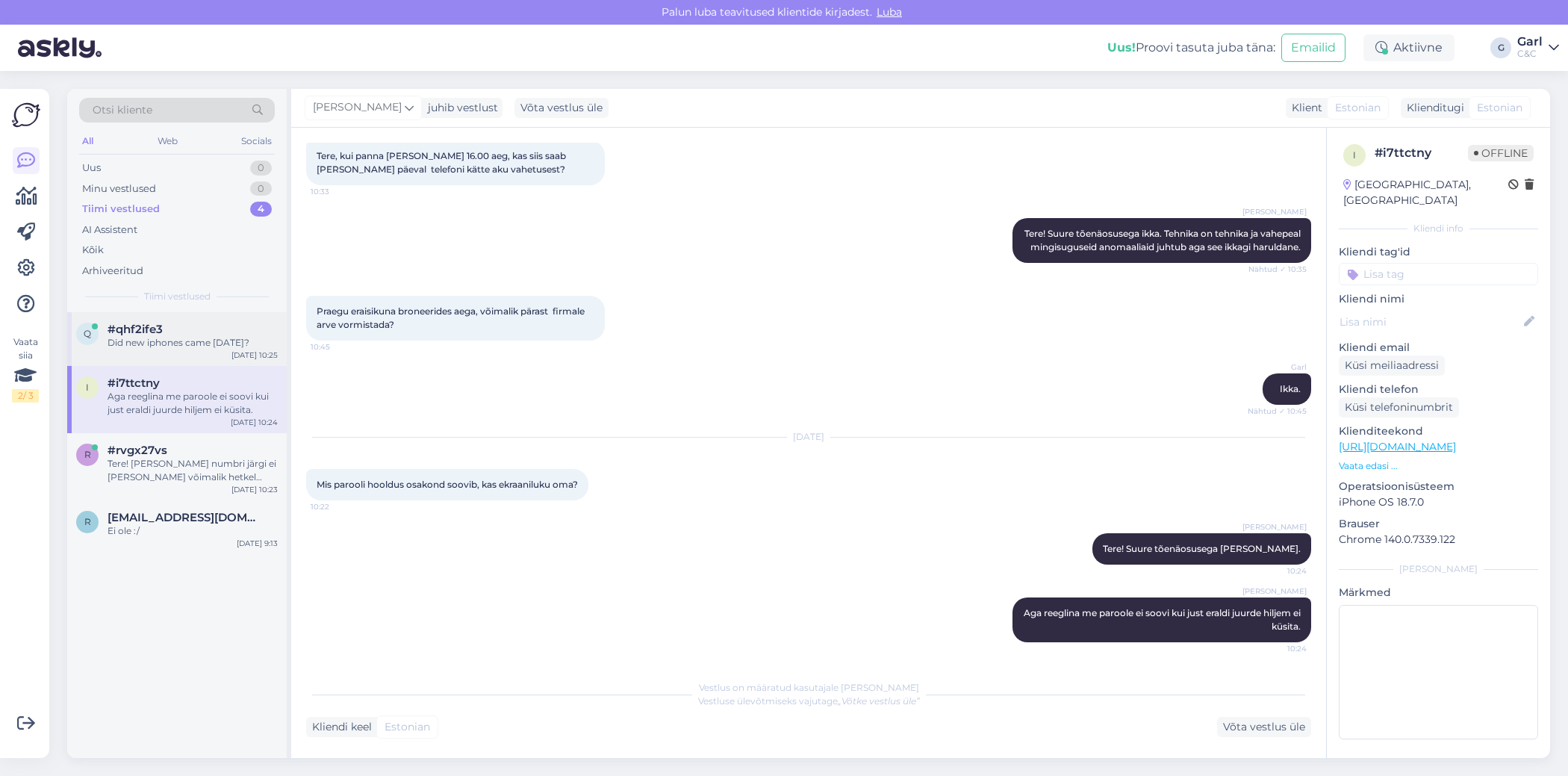
click at [225, 339] on div "Did new iphones came today?" at bounding box center [192, 343] width 170 height 13
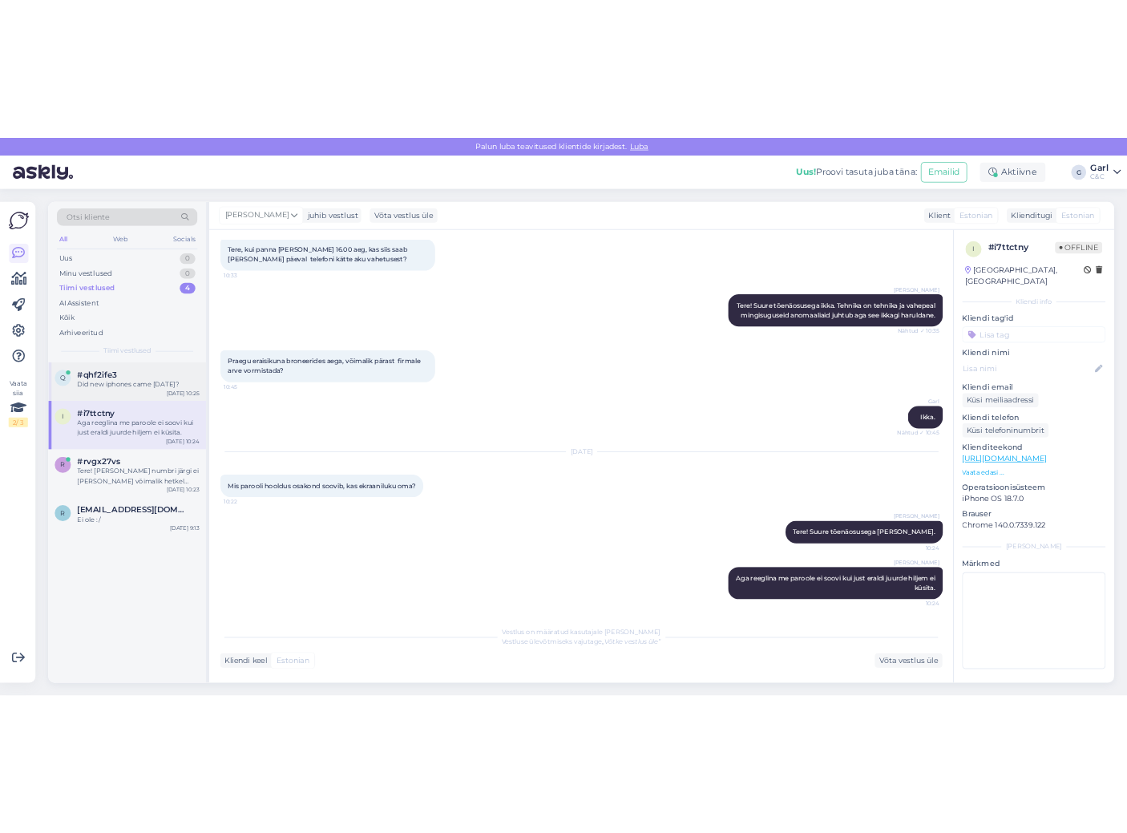
scroll to position [0, 0]
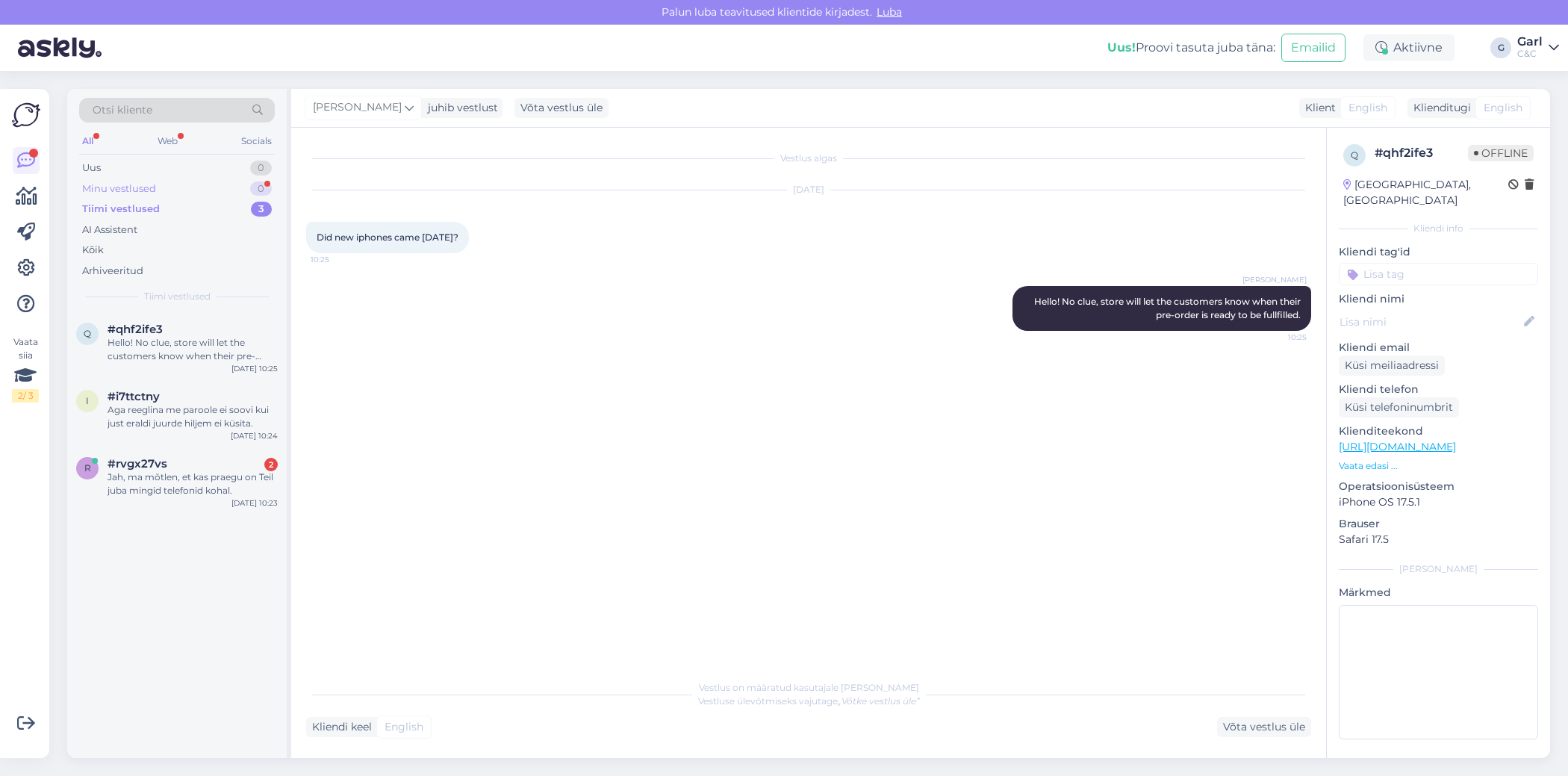
click at [223, 194] on div "Minu vestlused 0" at bounding box center [177, 189] width 196 height 20
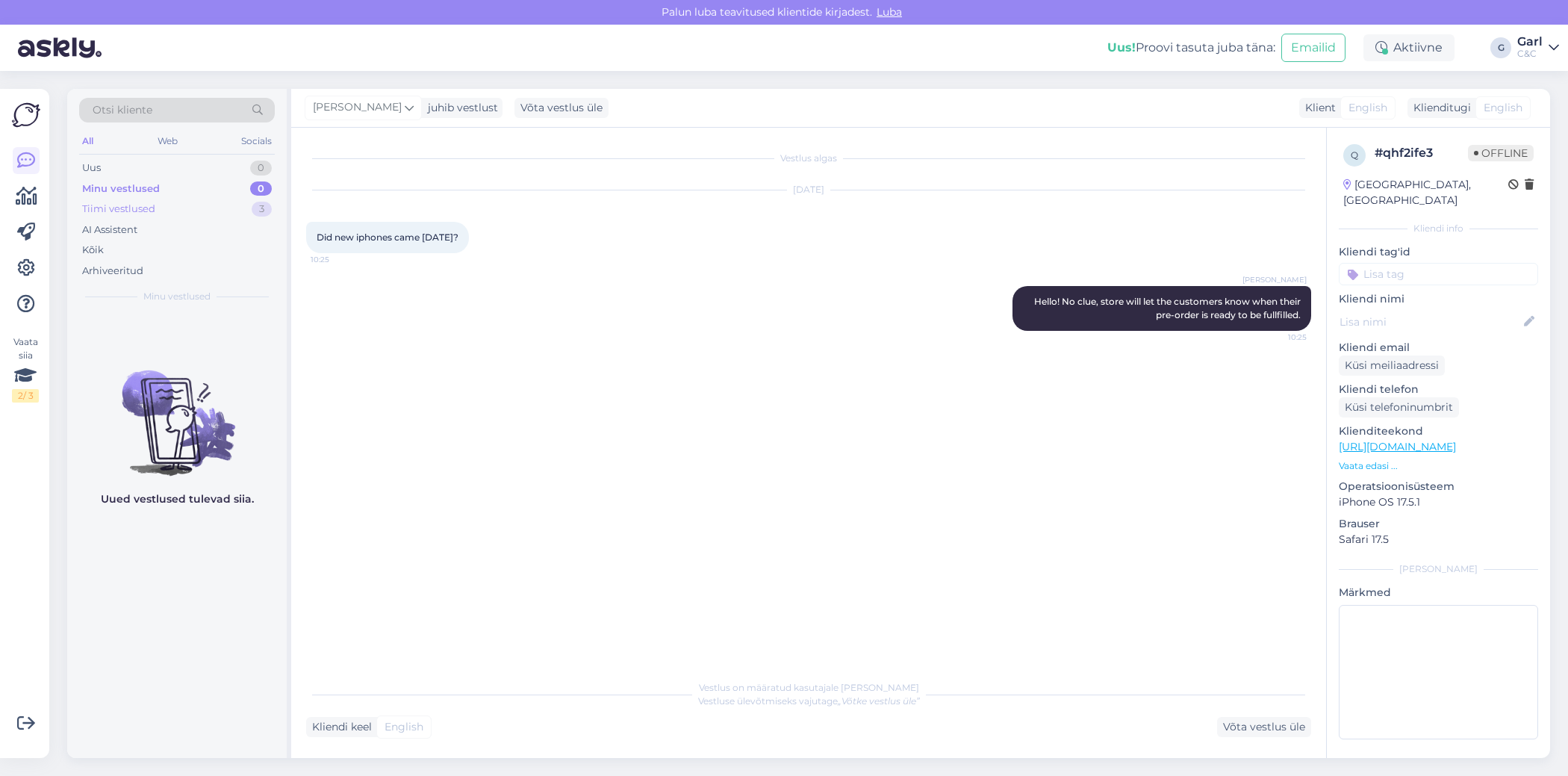
click at [220, 207] on div "Tiimi vestlused 3" at bounding box center [177, 209] width 196 height 20
click at [194, 165] on div "Uus 1" at bounding box center [177, 168] width 196 height 20
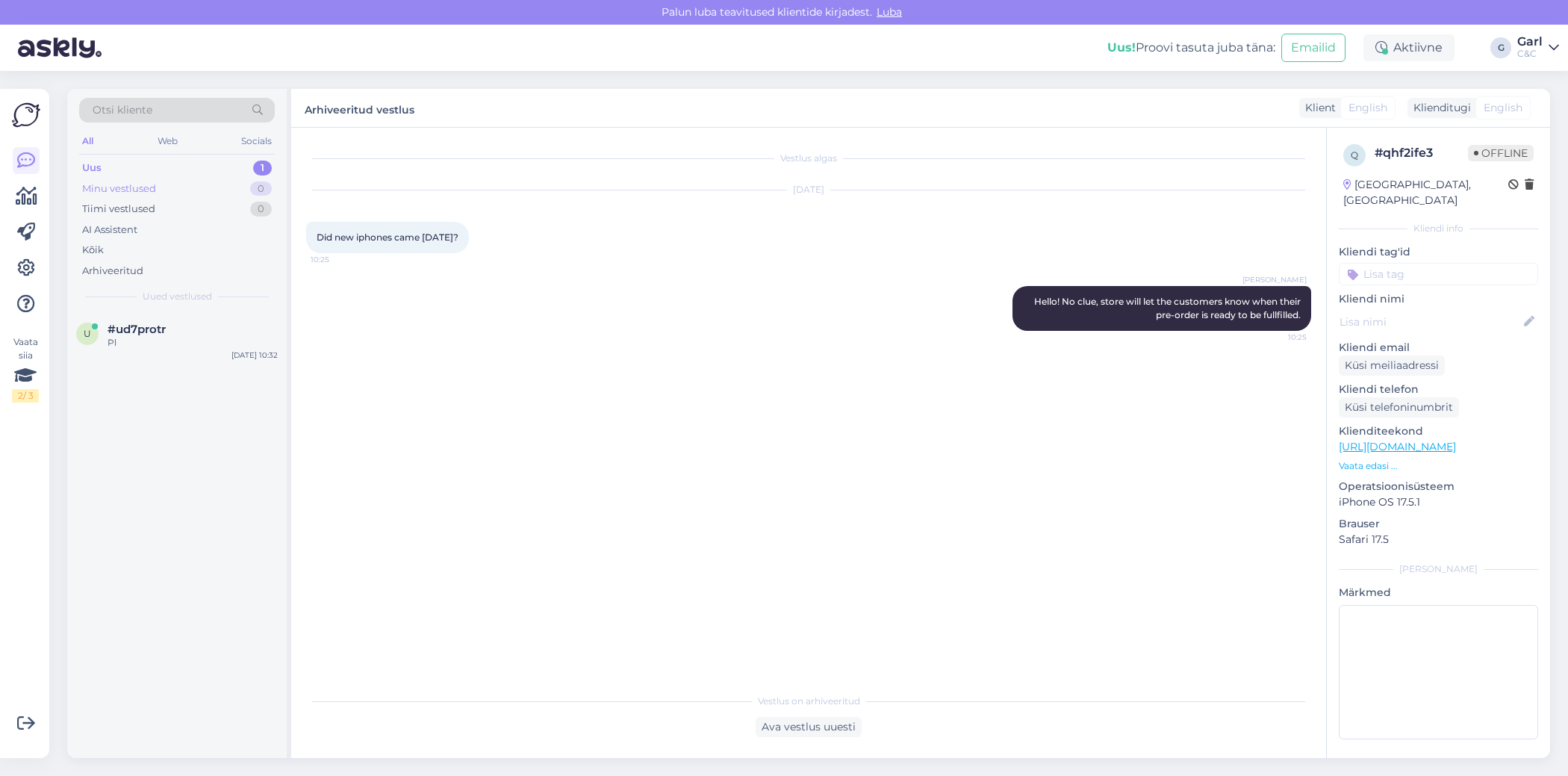
click at [222, 193] on div "Minu vestlused 0" at bounding box center [177, 189] width 196 height 20
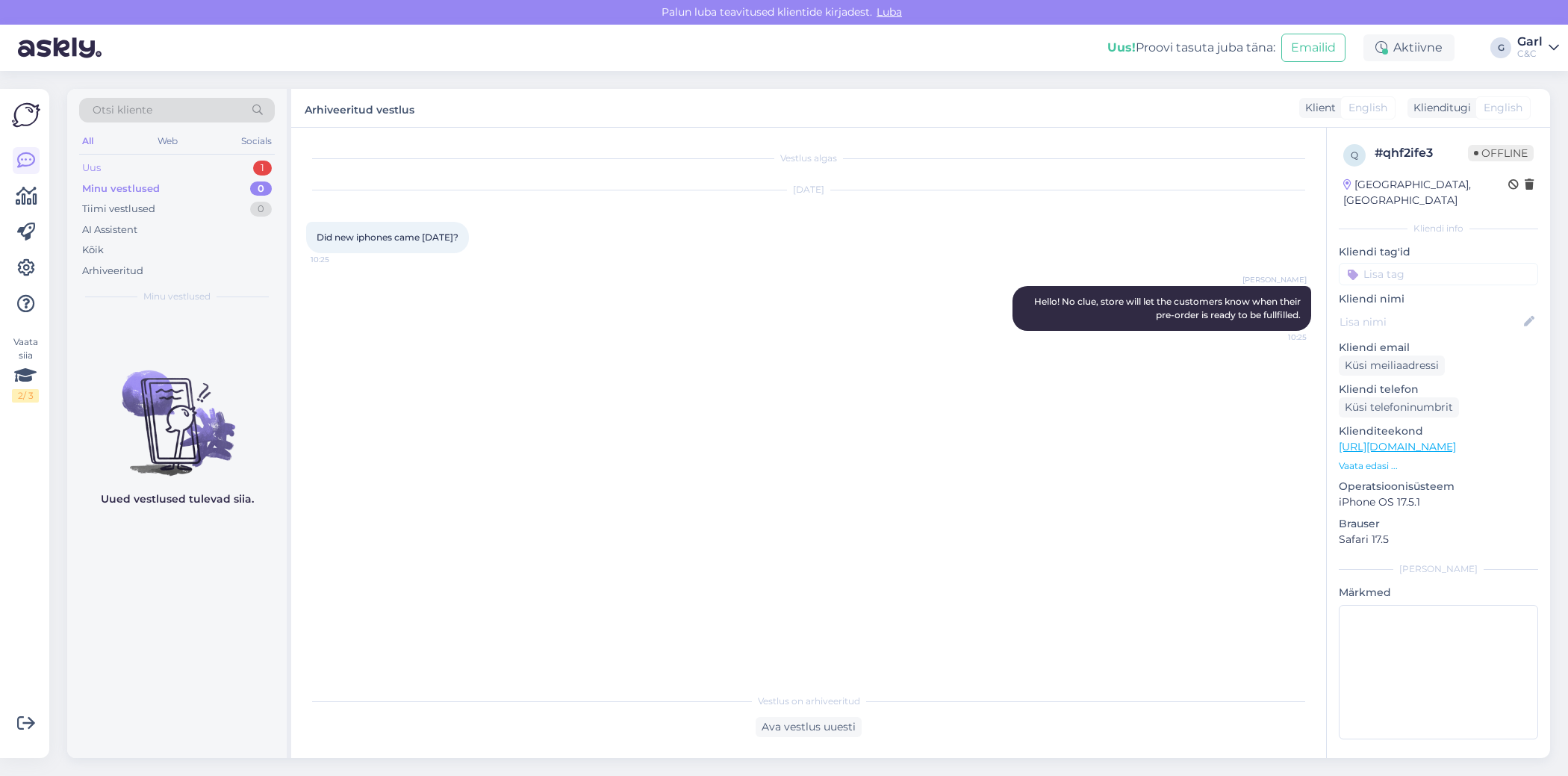
click at [223, 168] on div "Uus 1" at bounding box center [177, 168] width 196 height 20
click at [175, 272] on div "Arhiveeritud" at bounding box center [177, 271] width 196 height 20
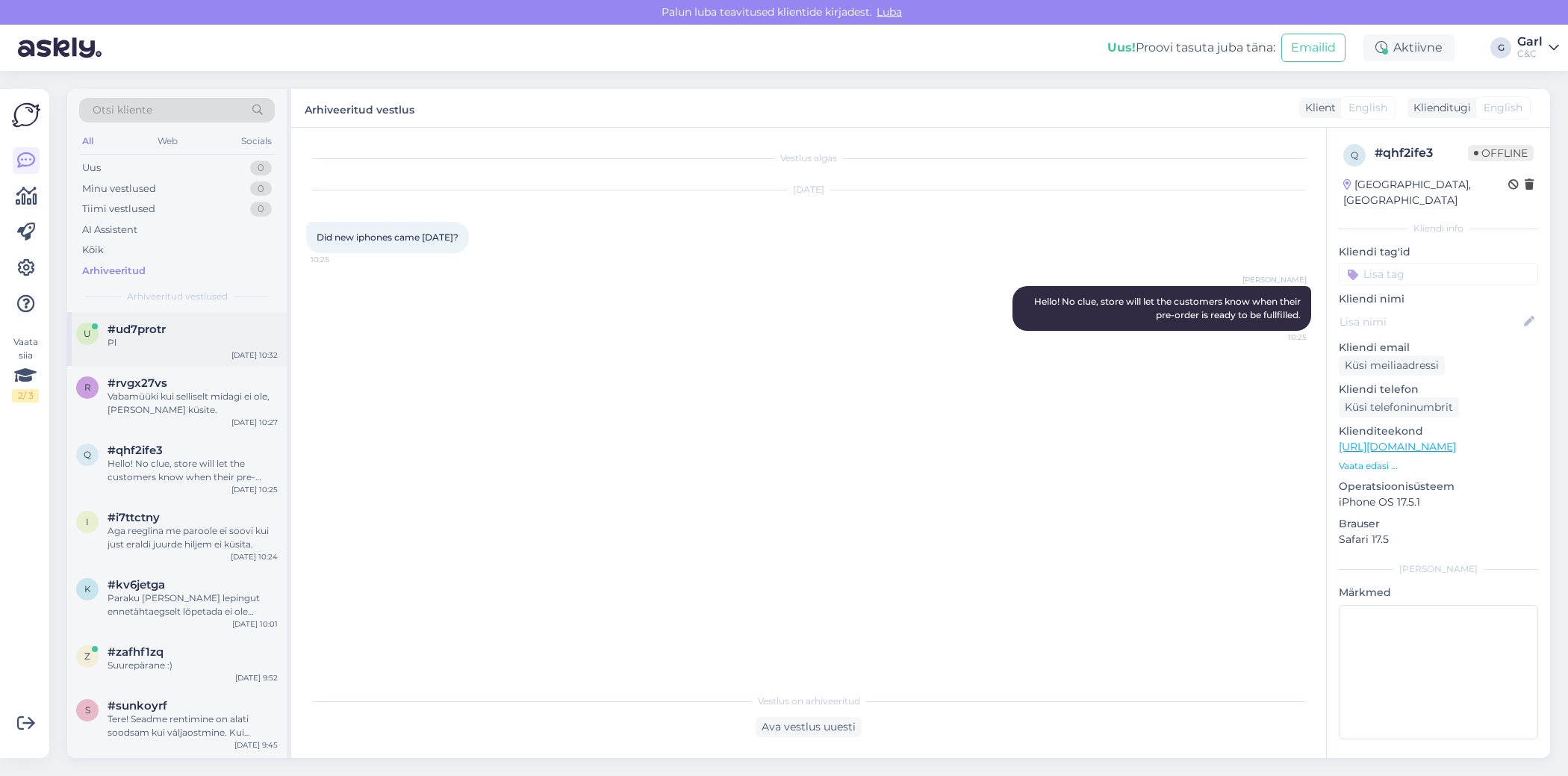
click at [185, 344] on div "Pl" at bounding box center [192, 343] width 170 height 13
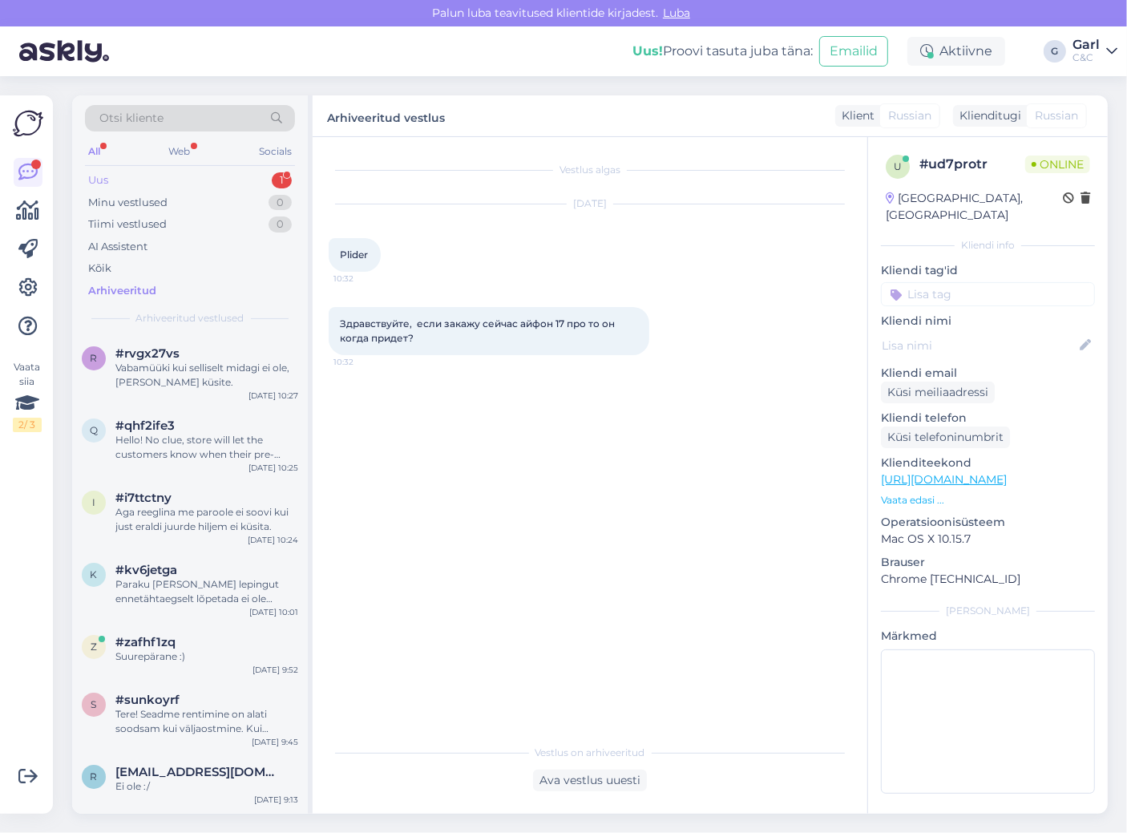
click at [219, 171] on div "Uus 1" at bounding box center [190, 180] width 210 height 22
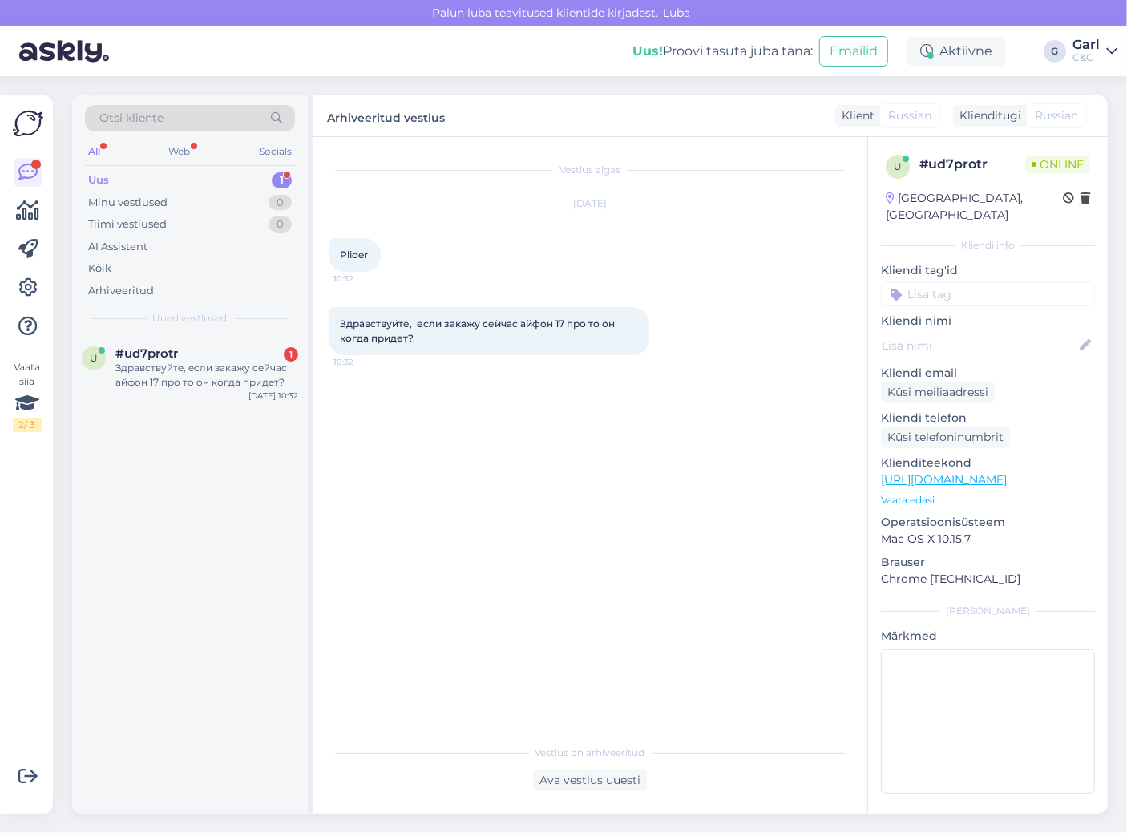
click at [247, 598] on div "u #ud7protr 1 Здравствуйте, если закажу сейчас айфон 17 про то он когда придет?…" at bounding box center [190, 574] width 236 height 478
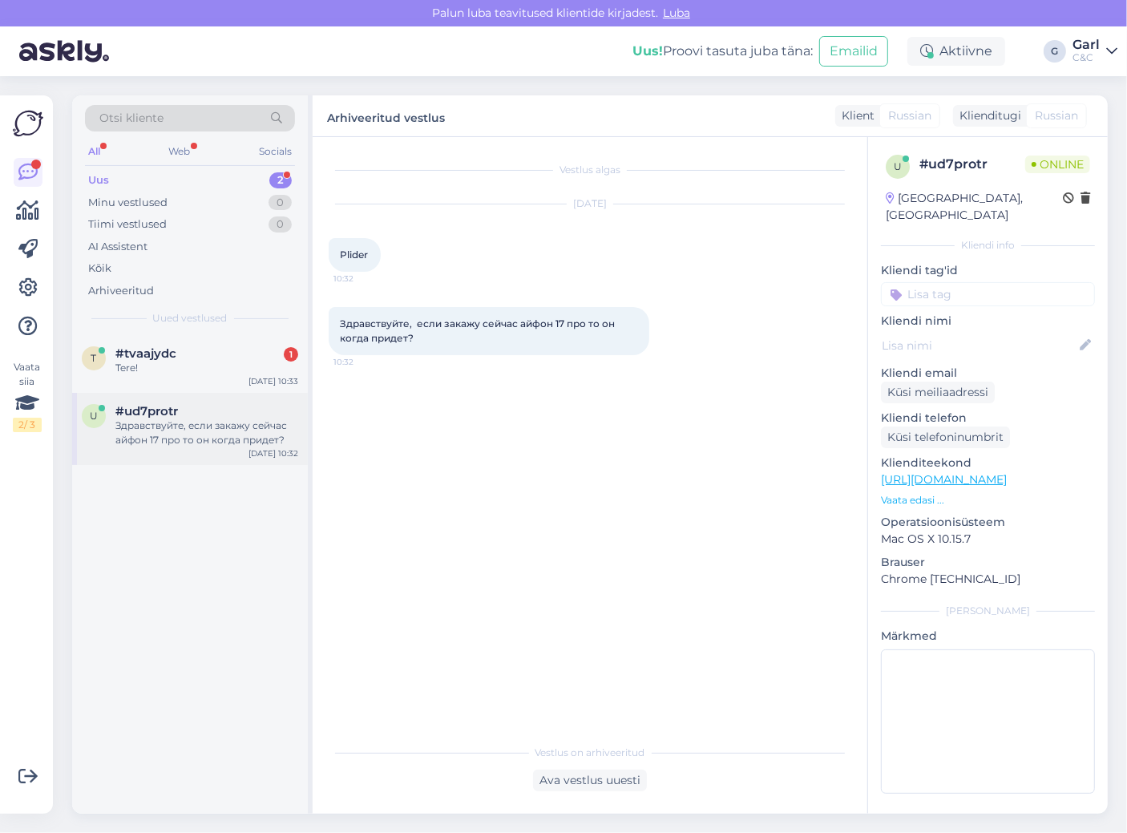
click at [262, 441] on div "Здравствуйте, если закажу сейчас айфон 17 про то он когда придет?" at bounding box center [206, 432] width 183 height 29
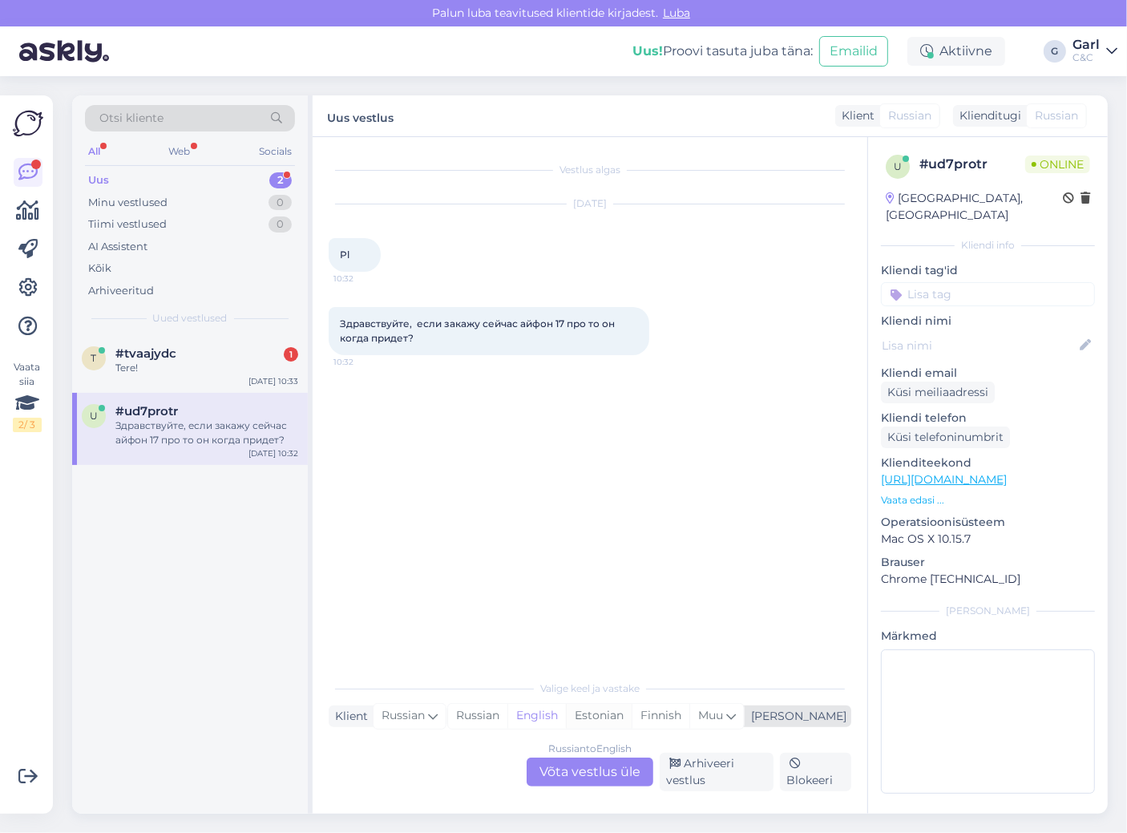
click at [631, 717] on div "Estonian" at bounding box center [599, 716] width 66 height 24
click at [603, 771] on div "Russian to Estonian Võta vestlus üle" at bounding box center [589, 771] width 127 height 29
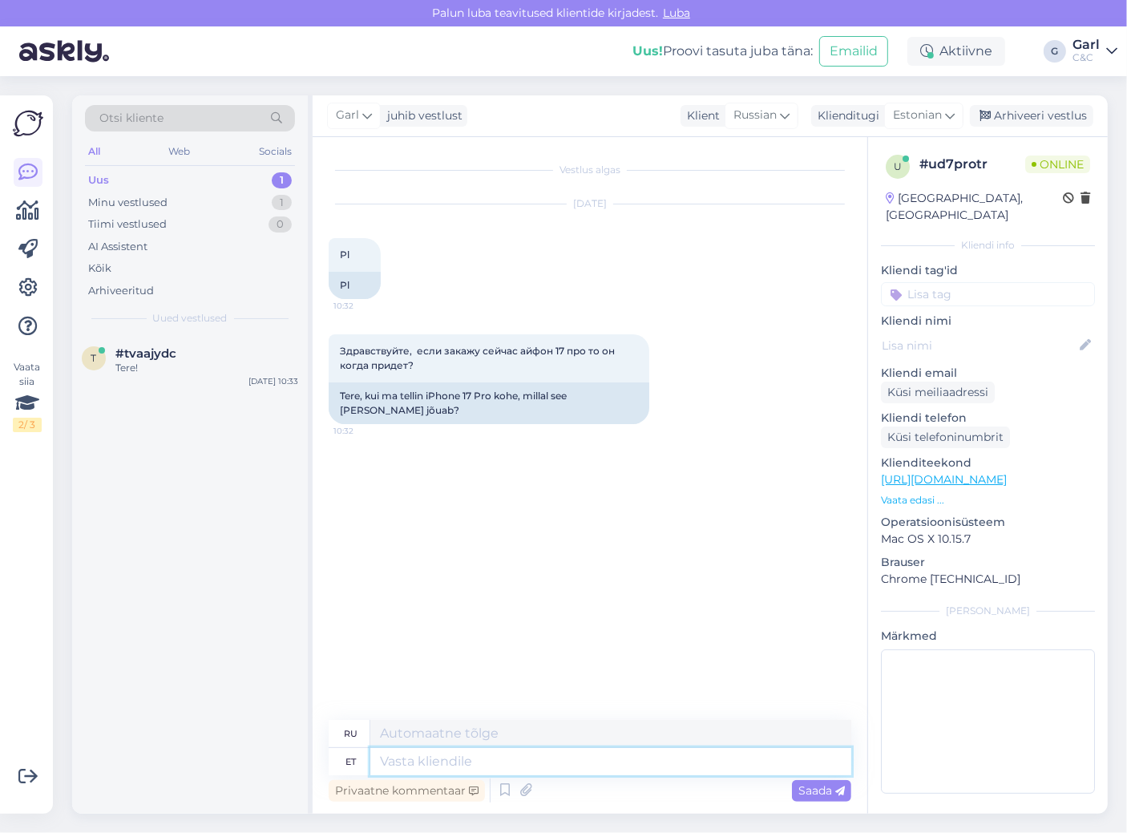
click at [589, 764] on textarea at bounding box center [610, 761] width 481 height 27
click at [497, 781] on icon at bounding box center [504, 790] width 19 height 24
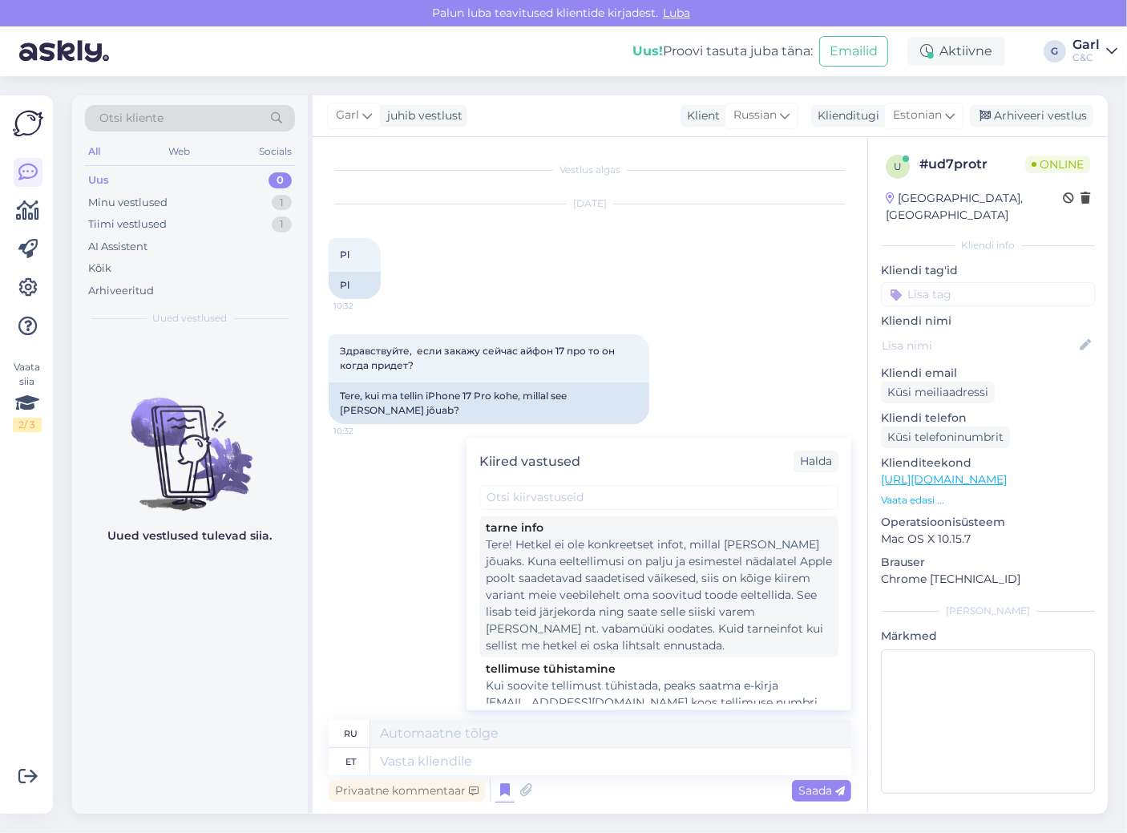
click at [720, 606] on div "Tere! Hetkel ei ole konkreetset infot, millal [PERSON_NAME] jõuaks. Kuna eeltel…" at bounding box center [659, 595] width 346 height 118
type textarea "Здравствуйте! В настоящее время нет точной информации о сроках поставки. Поскол…"
type textarea "Tere! Hetkel ei ole konkreetset infot, millal [PERSON_NAME] jõuaks. Kuna eeltel…"
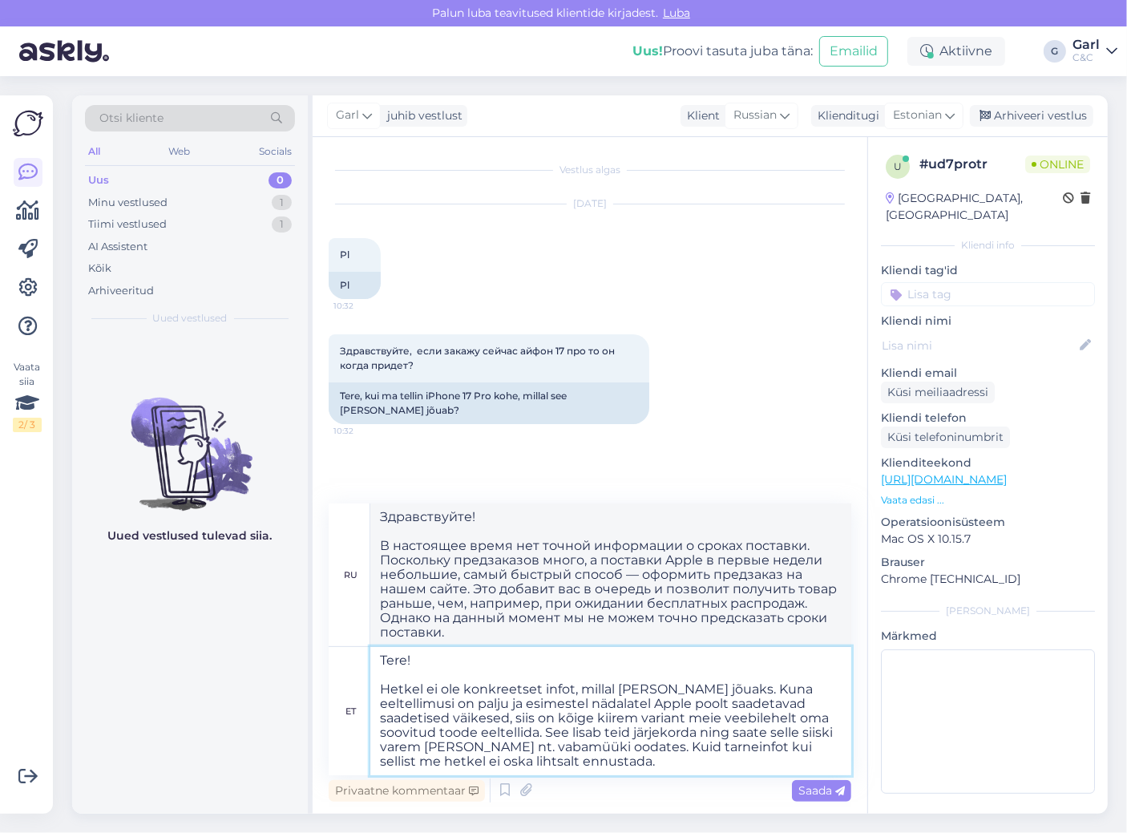
click at [578, 726] on textarea "Tere! Hetkel ei ole konkreetset infot, millal [PERSON_NAME] jõuaks. Kuna eeltel…" at bounding box center [610, 711] width 481 height 128
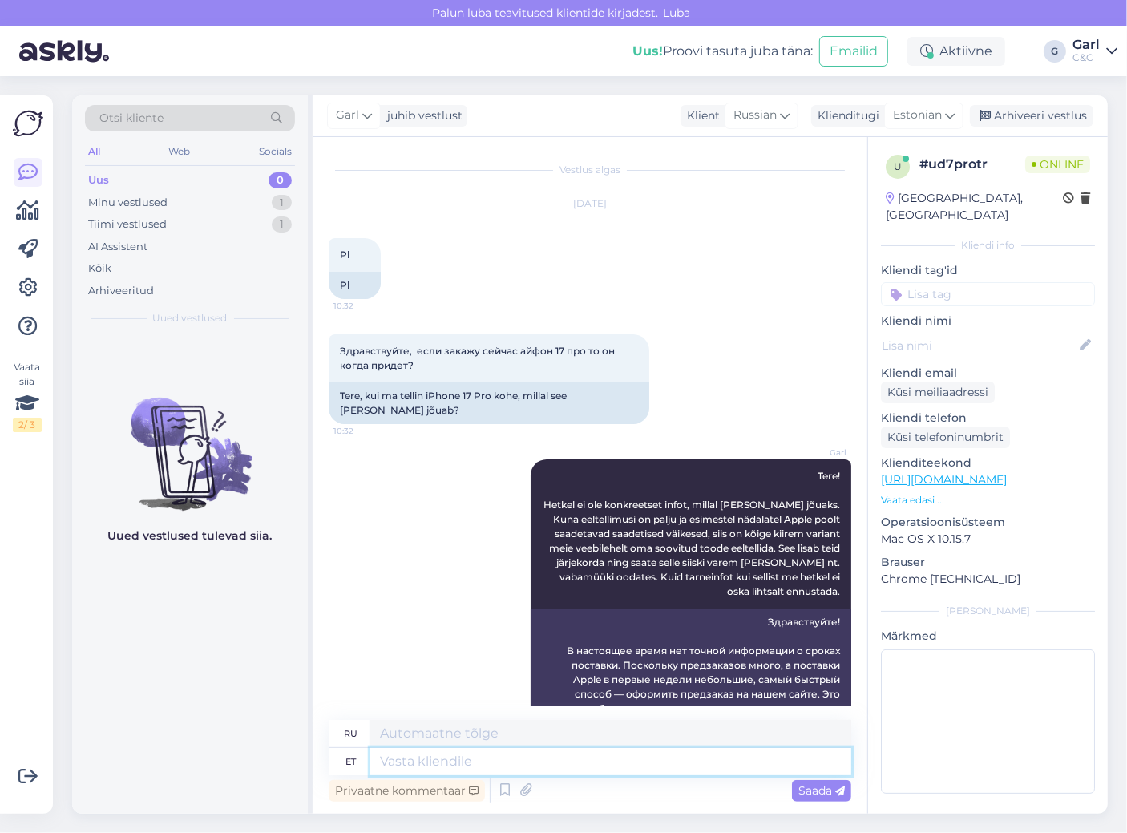
scroll to position [77, 0]
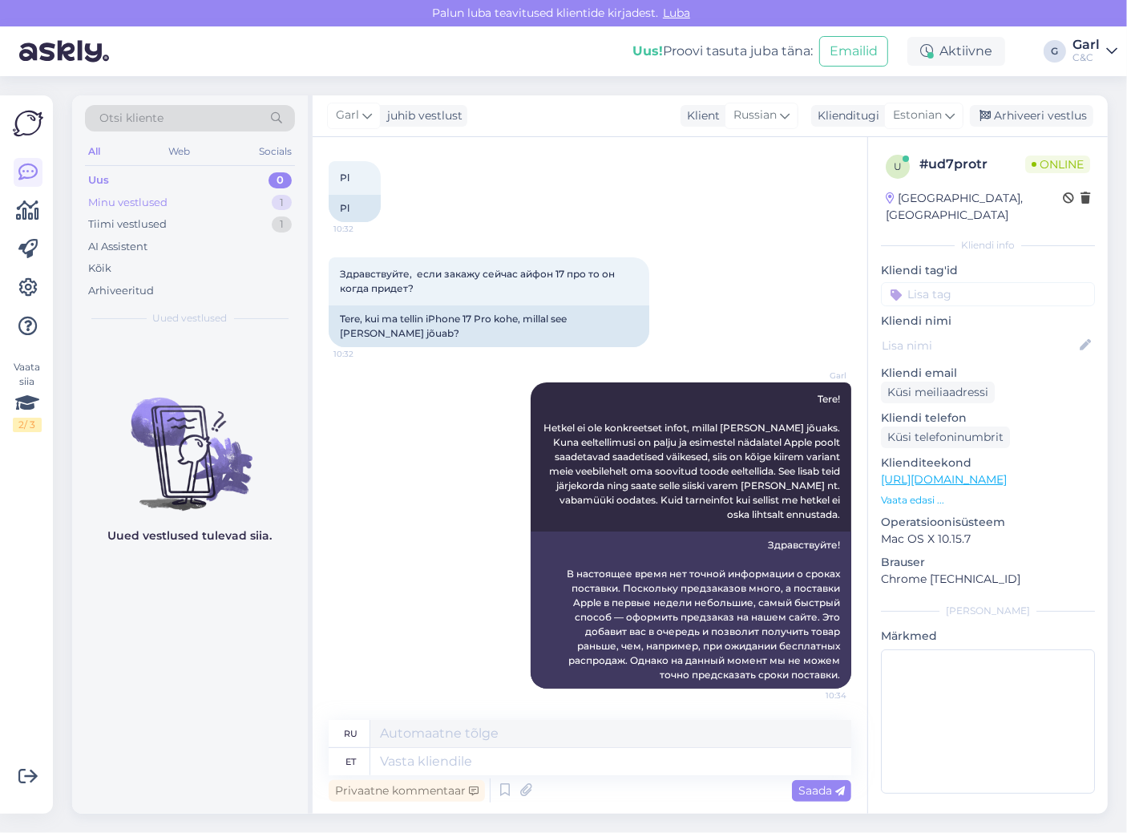
click at [236, 206] on div "Minu vestlused 1" at bounding box center [190, 203] width 210 height 22
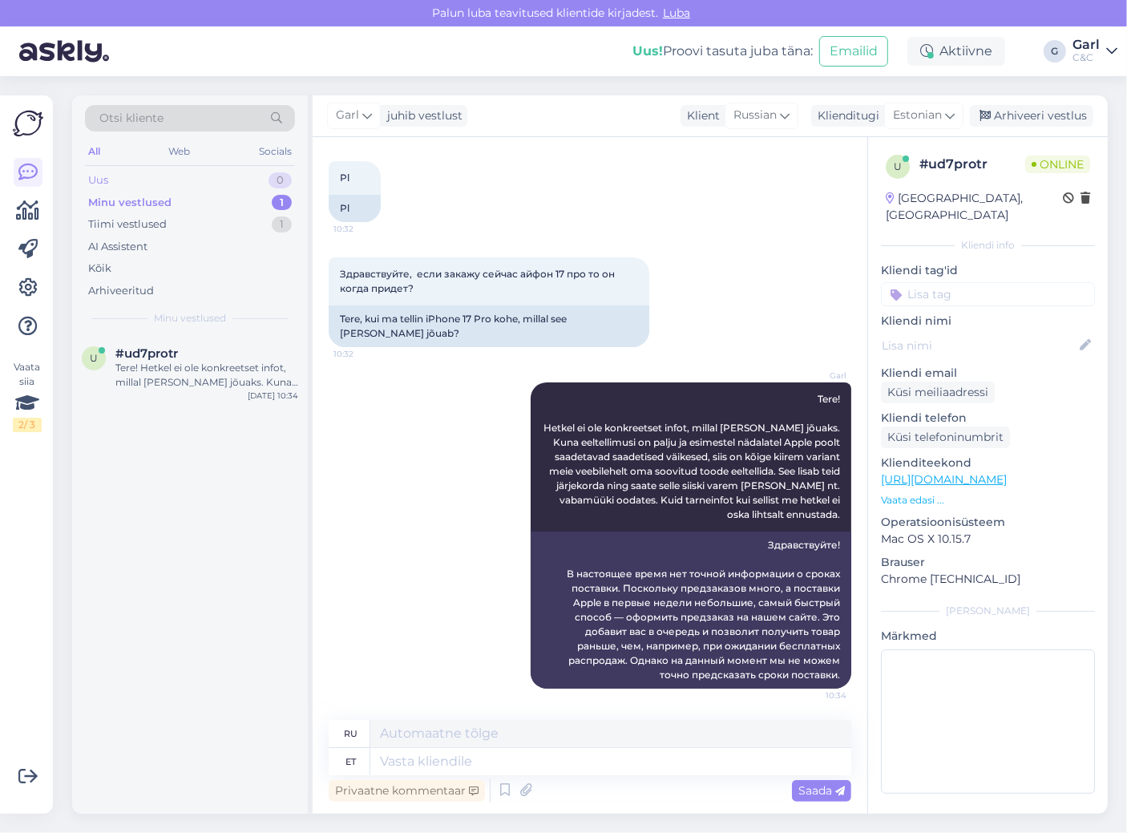
click at [232, 180] on div "Uus 0" at bounding box center [190, 180] width 210 height 22
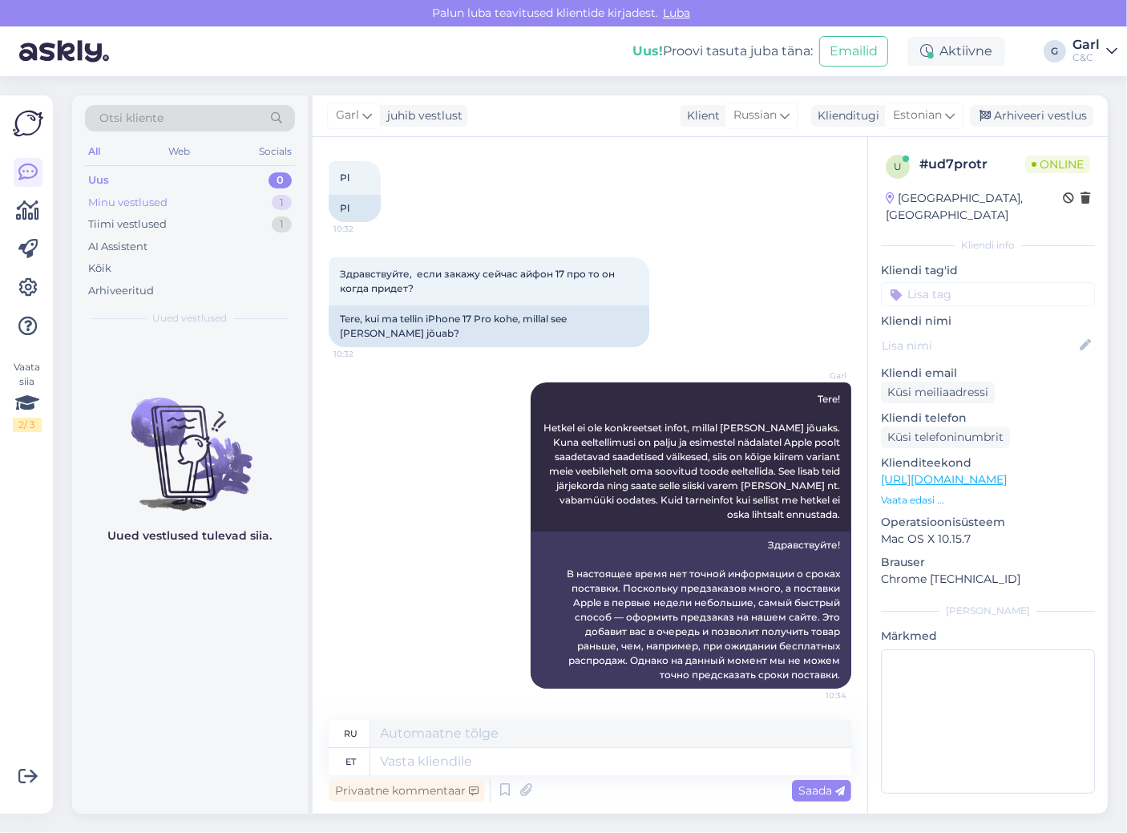
click at [257, 200] on div "Minu vestlused 1" at bounding box center [190, 203] width 210 height 22
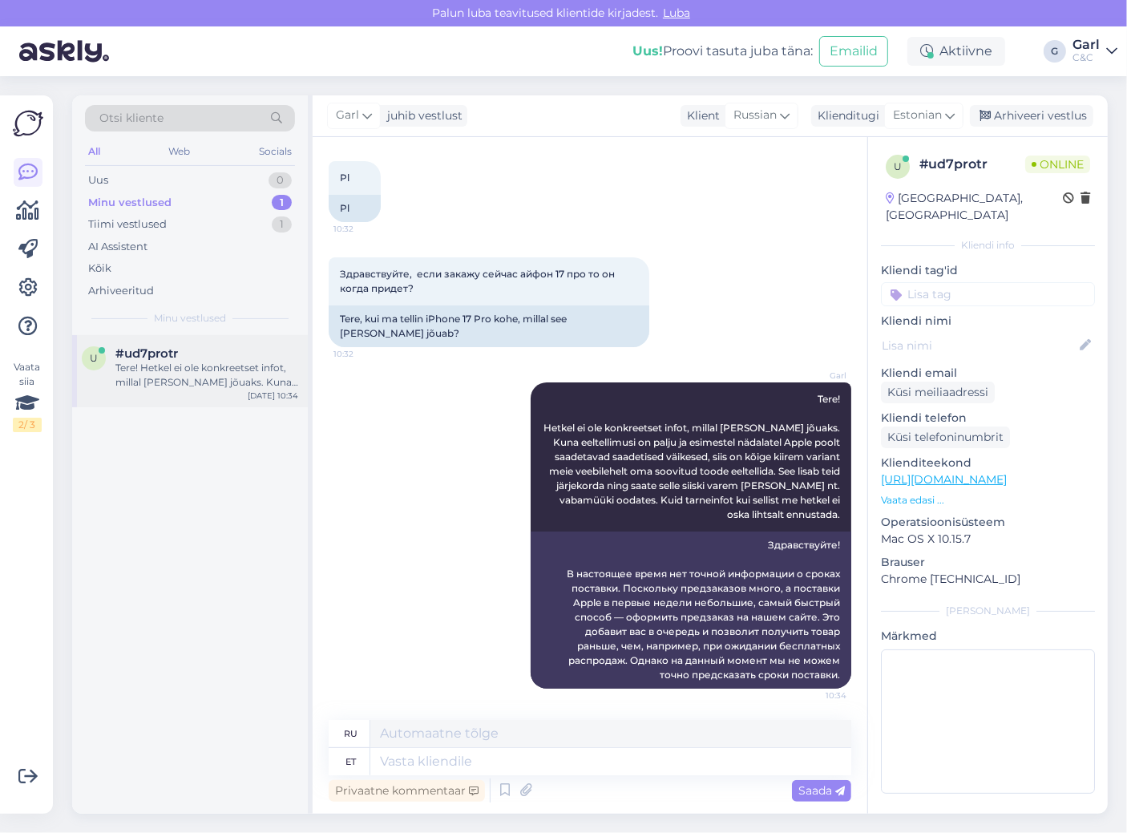
click at [189, 377] on div "Tere! Hetkel ei ole konkreetset infot, millal [PERSON_NAME] jõuaks. Kuna eeltel…" at bounding box center [206, 375] width 183 height 29
click at [200, 217] on div "Tiimi vestlused 1" at bounding box center [190, 224] width 210 height 22
click at [195, 349] on div "#tvaajydc 1" at bounding box center [206, 353] width 183 height 14
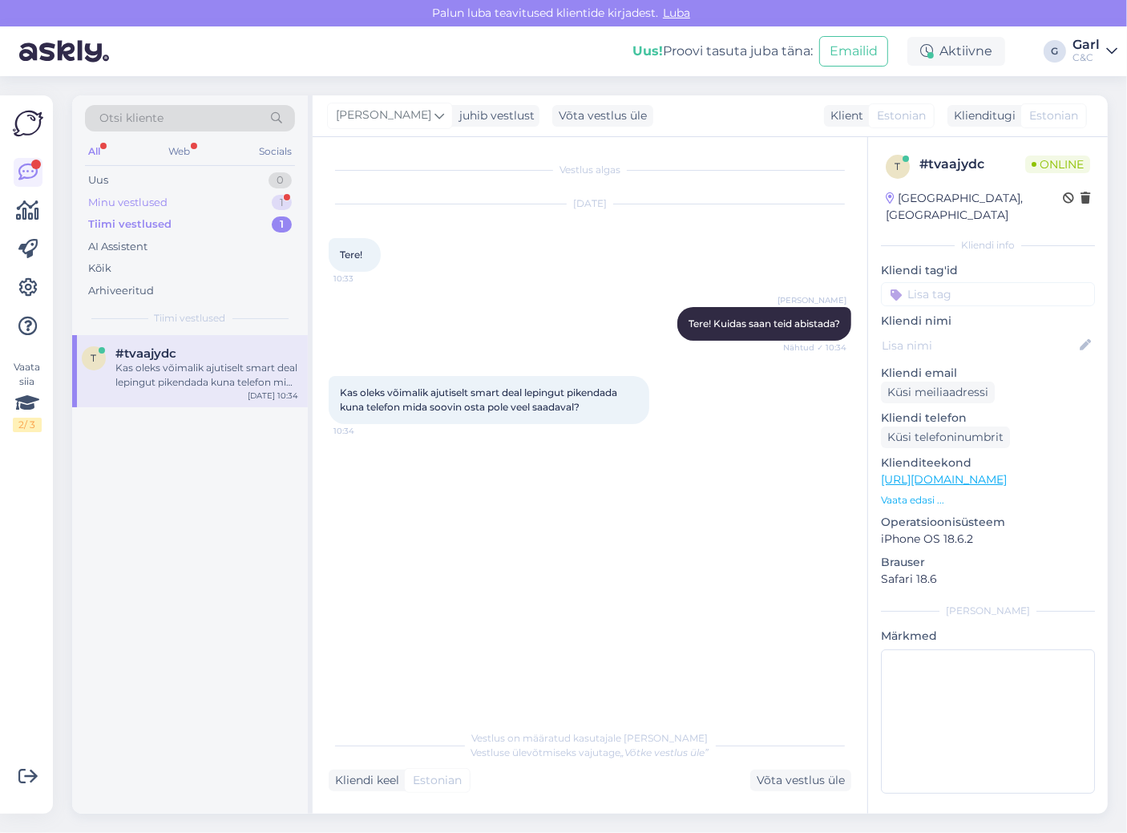
click at [215, 197] on div "Minu vestlused 1" at bounding box center [190, 203] width 210 height 22
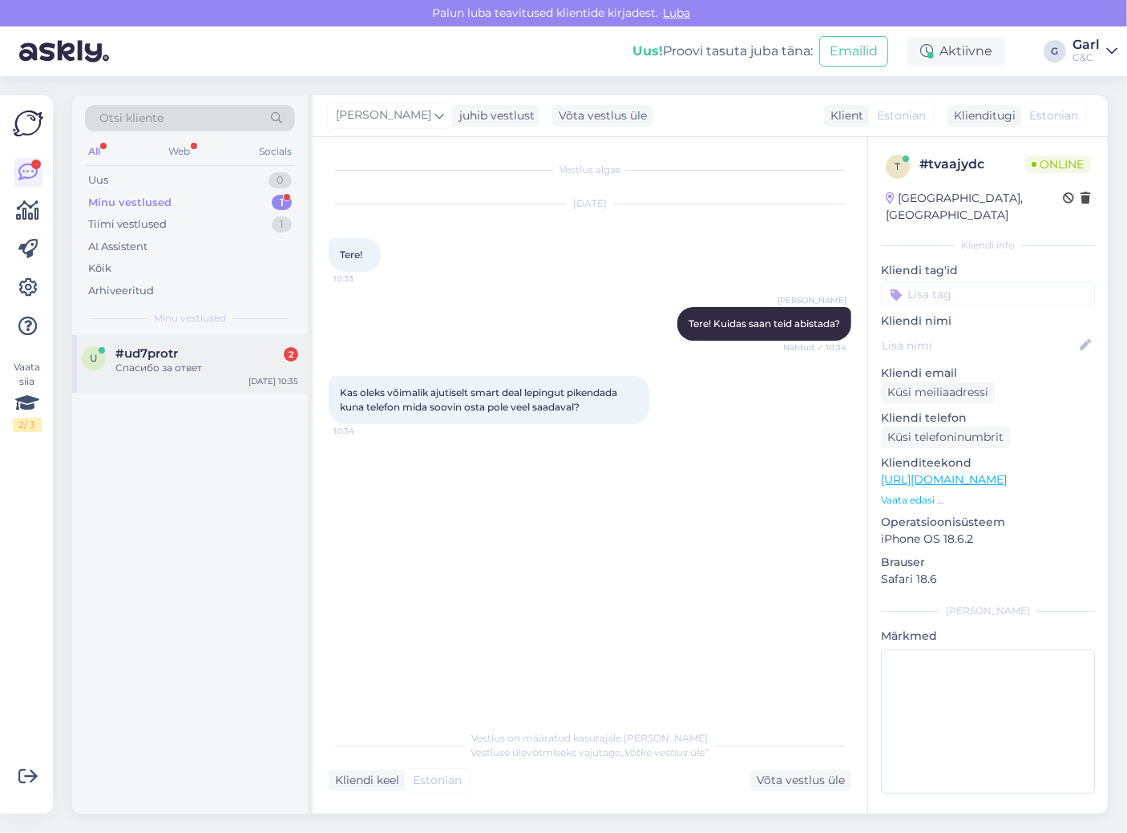
click at [241, 348] on div "#ud7protr 2" at bounding box center [206, 353] width 183 height 14
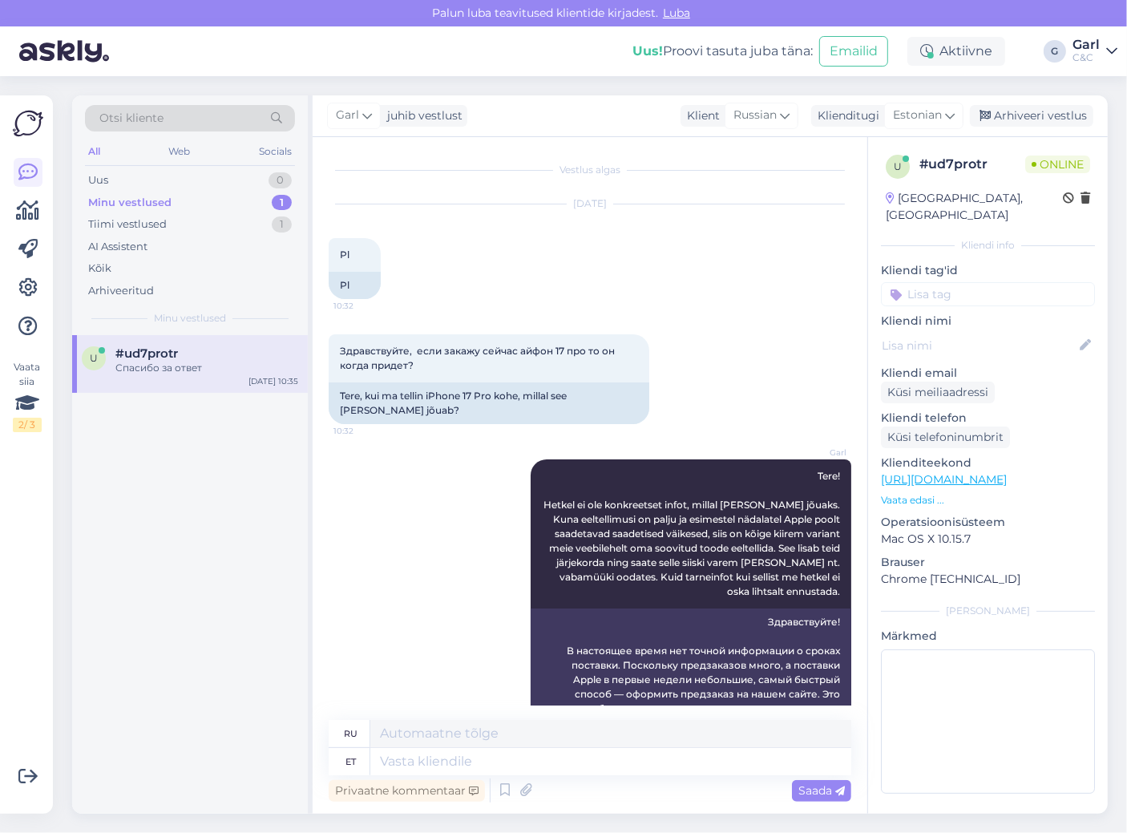
scroll to position [269, 0]
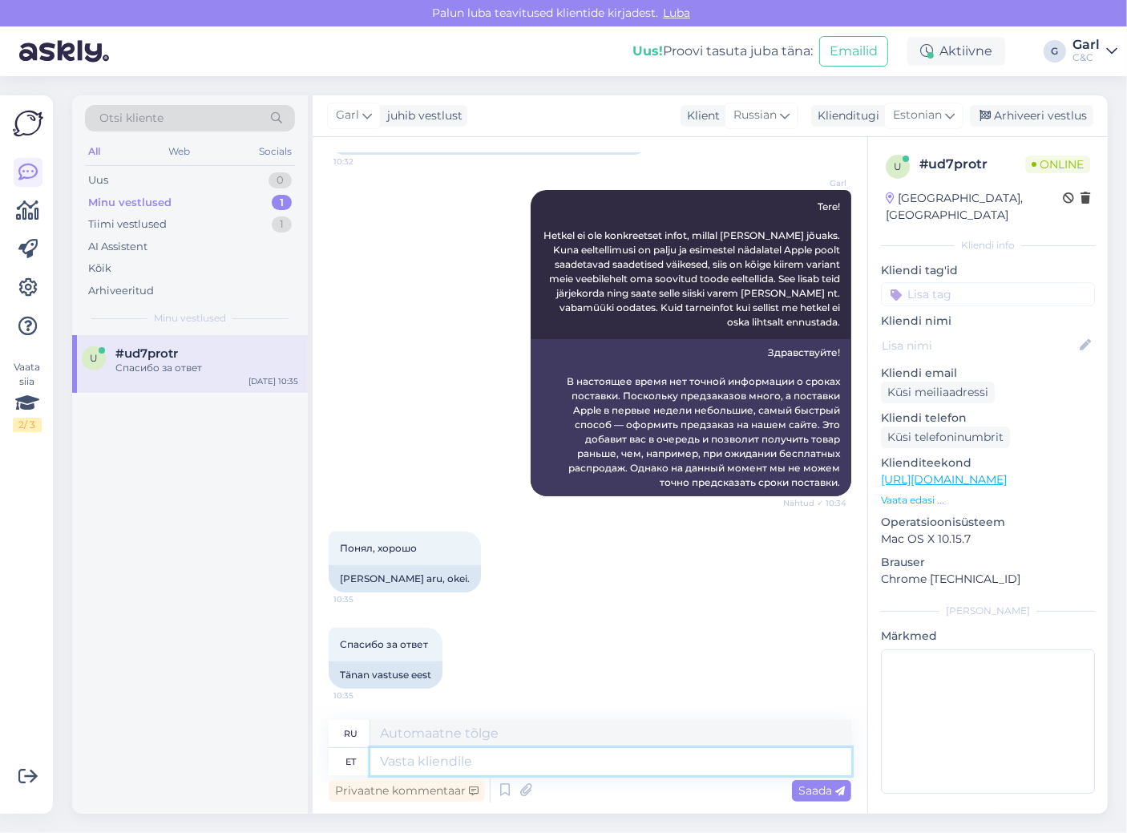
click at [660, 758] on textarea at bounding box center [610, 761] width 481 height 27
type textarea "Ikka, võt"
type textarea "Все еще,"
type textarea "[PERSON_NAME], [PERSON_NAME]"
type textarea "Все равно, бери"
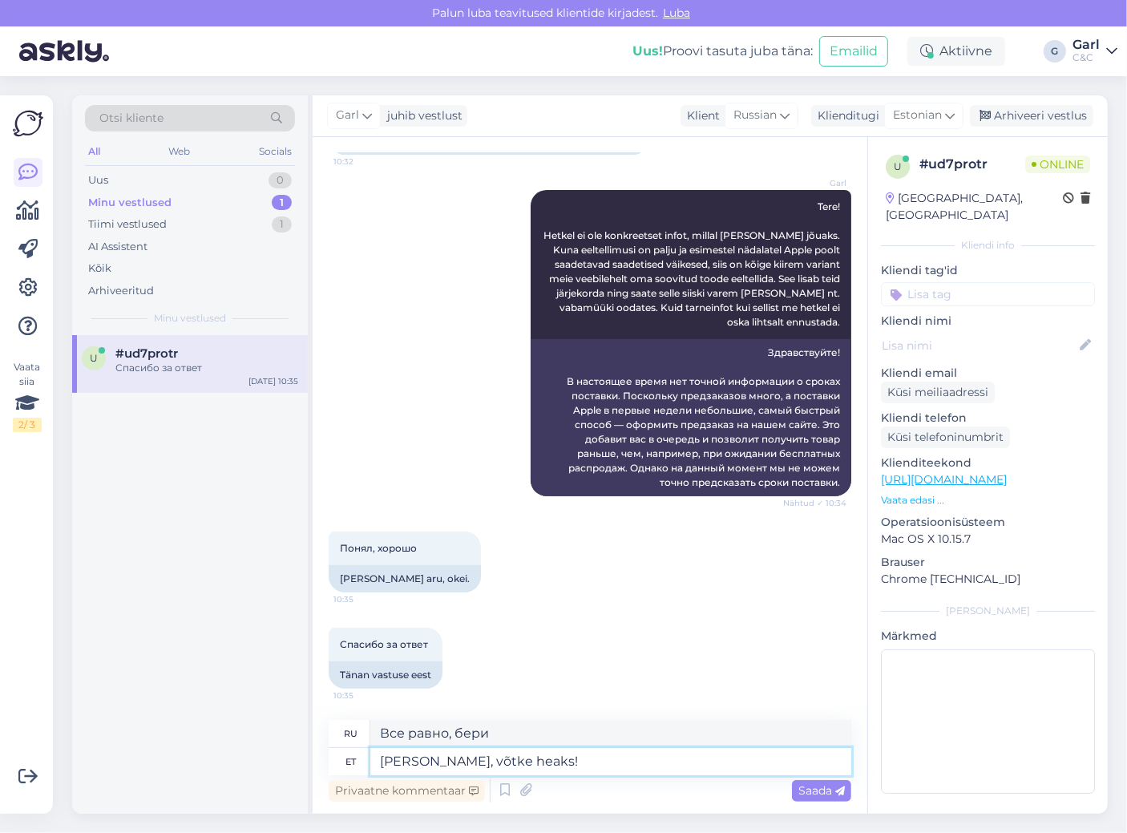
type textarea "[PERSON_NAME], võtke heaks!"
type textarea "Но все равно примите это!"
type textarea "Ikka, võtk"
type textarea "Все равно, бери"
type textarea "Ikka,"
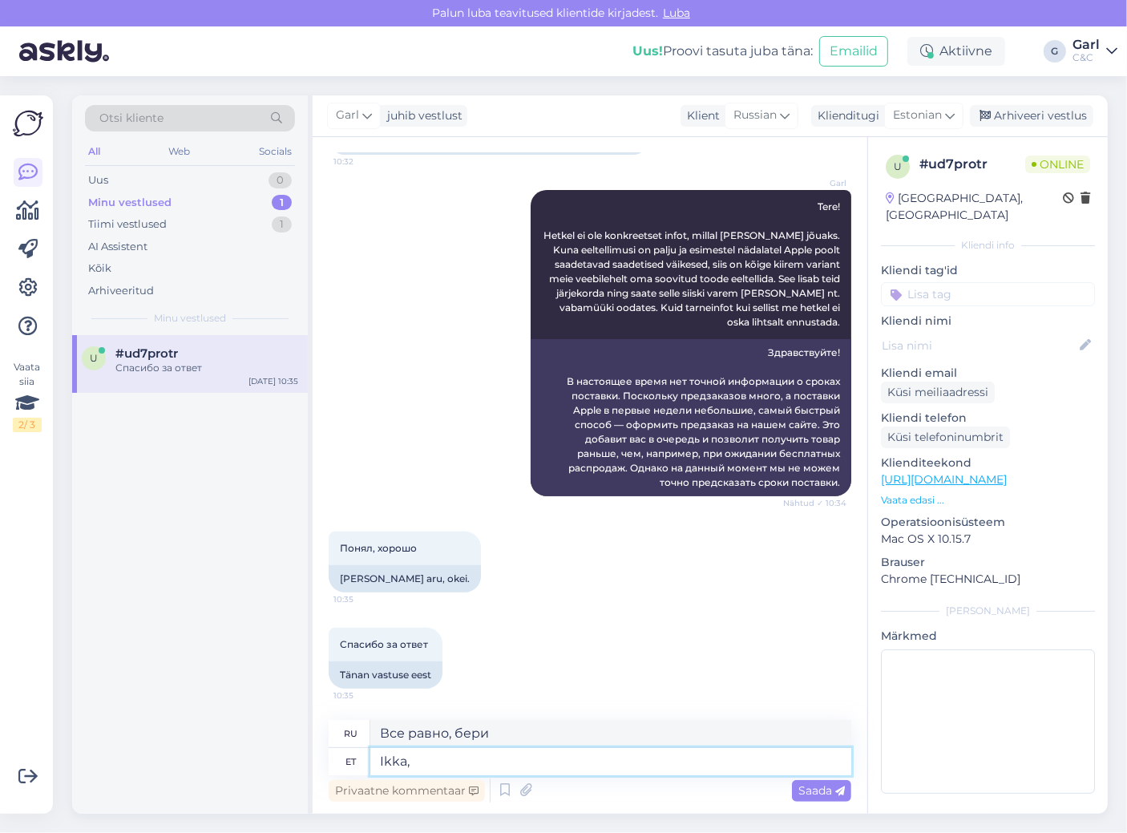
type textarea "Все еще,"
type textarea "I"
type textarea "Palun!"
type textarea "Пожалуйста!"
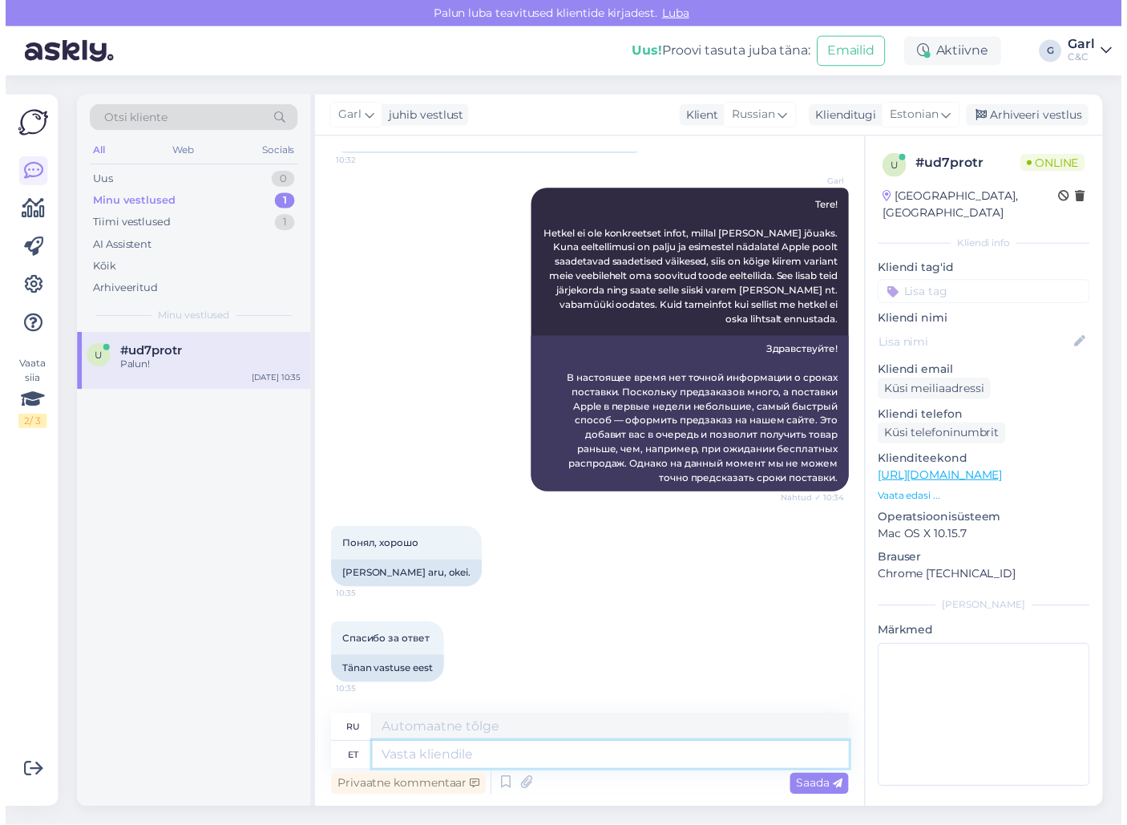
scroll to position [365, 0]
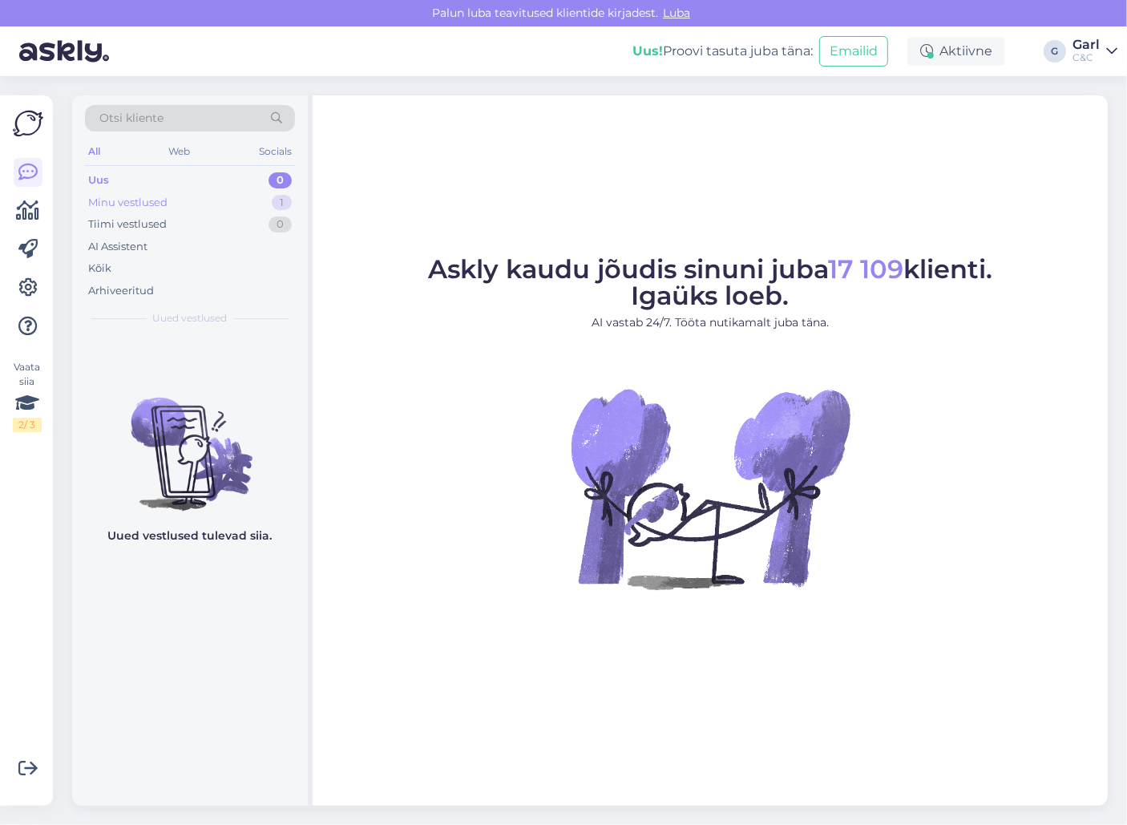
click at [274, 204] on div "1" at bounding box center [282, 203] width 20 height 16
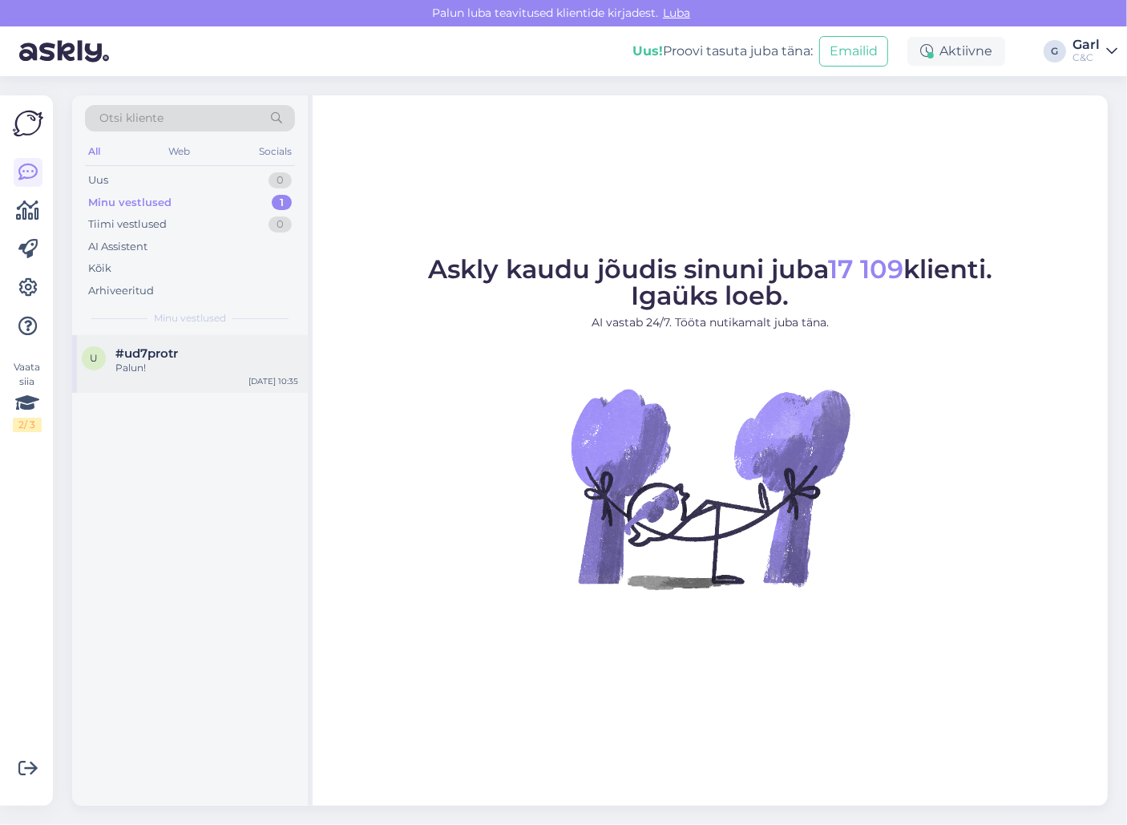
click at [213, 339] on div "u #ud7protr Palun! [DATE] 10:35" at bounding box center [190, 364] width 236 height 58
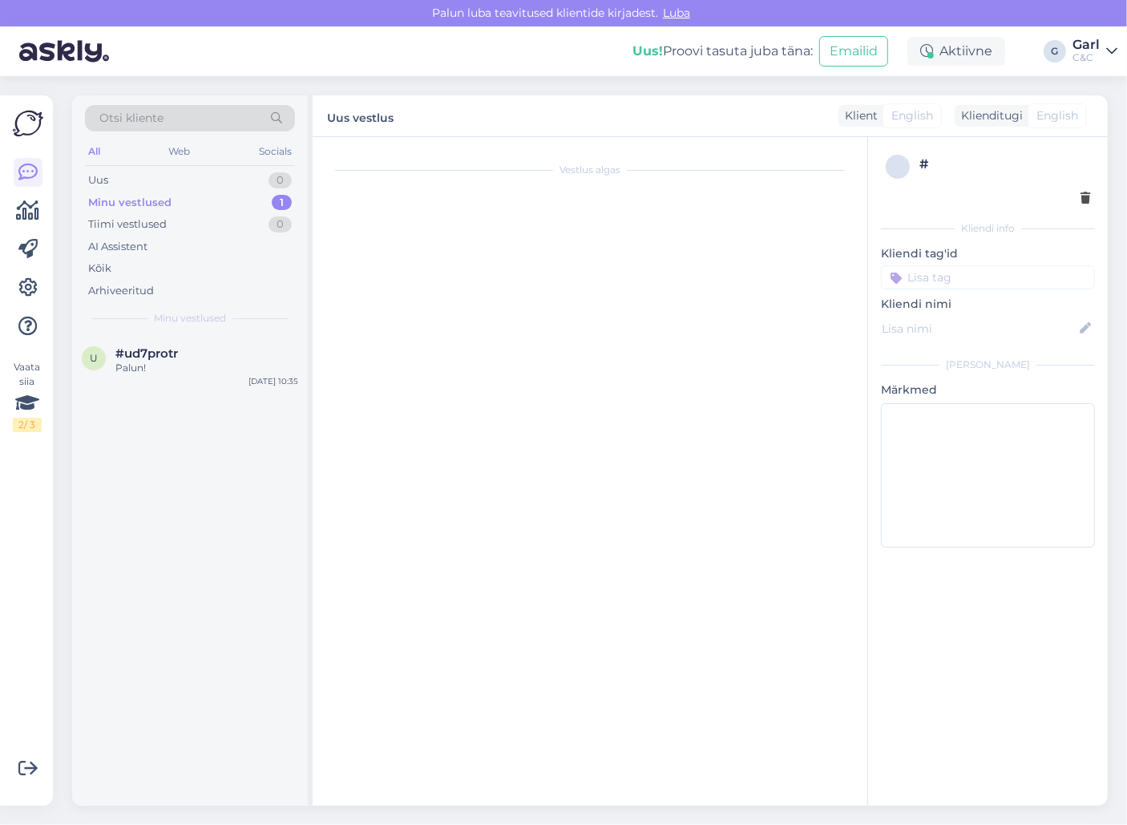
scroll to position [359, 0]
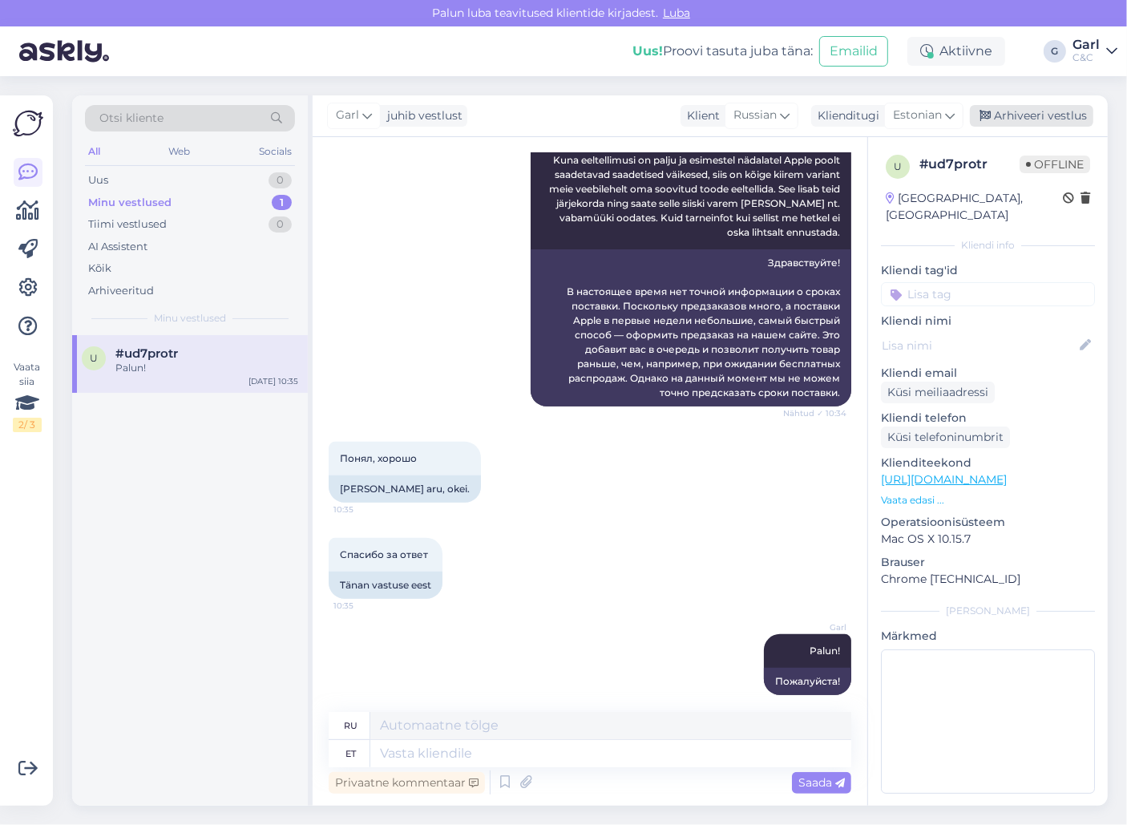
click at [1037, 119] on div "Arhiveeri vestlus" at bounding box center [1031, 116] width 123 height 22
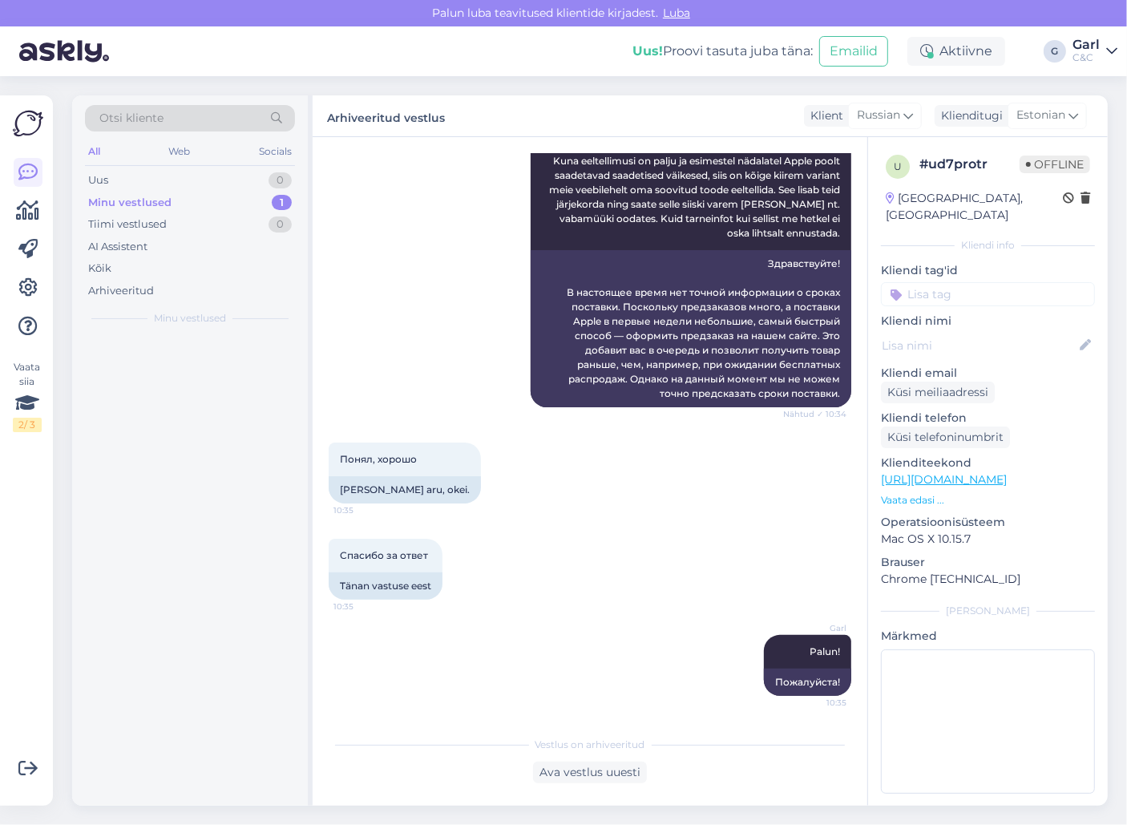
scroll to position [357, 0]
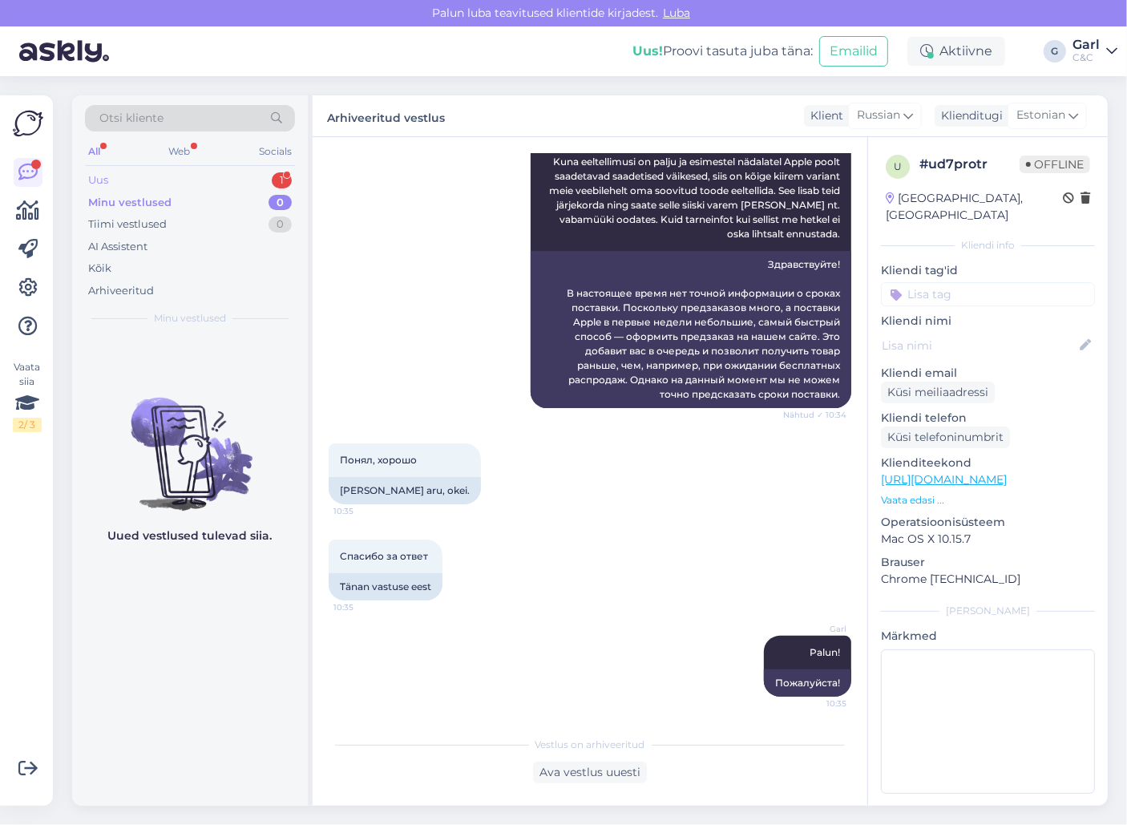
click at [251, 175] on div "Uus 1" at bounding box center [190, 180] width 210 height 22
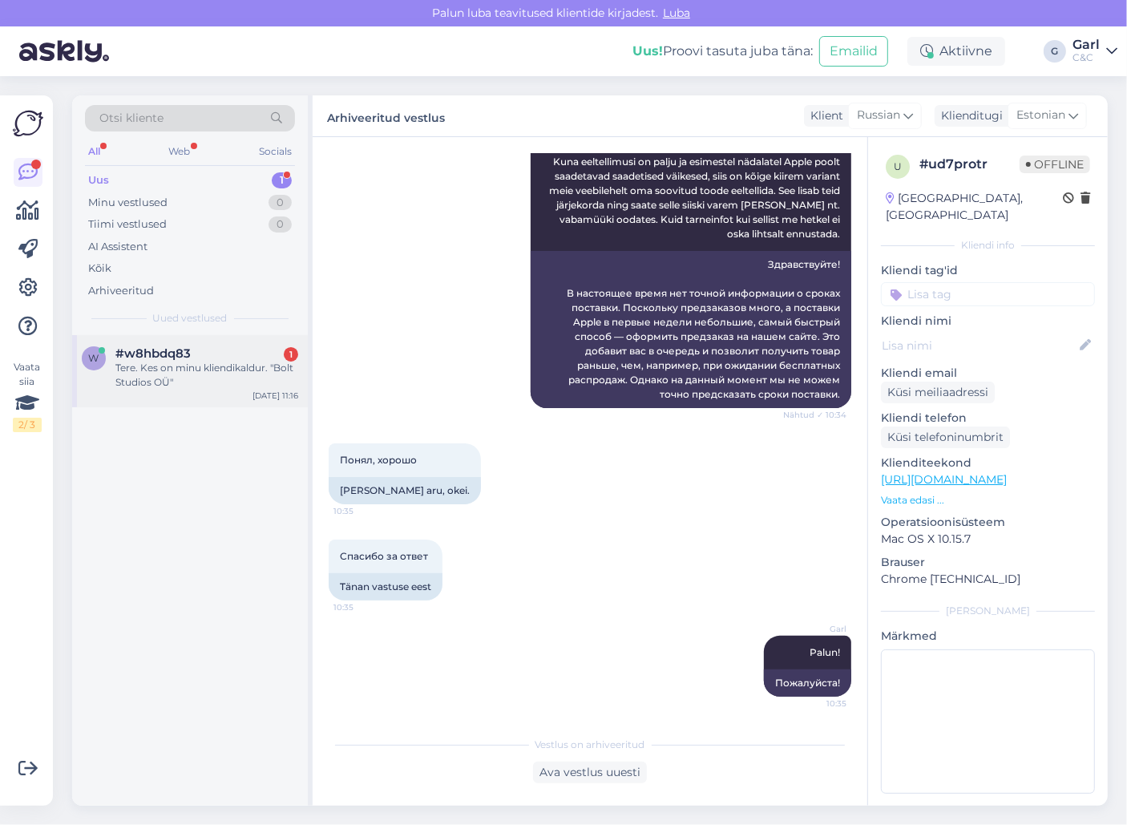
click at [256, 355] on div "#w8hbdq83 1" at bounding box center [206, 353] width 183 height 14
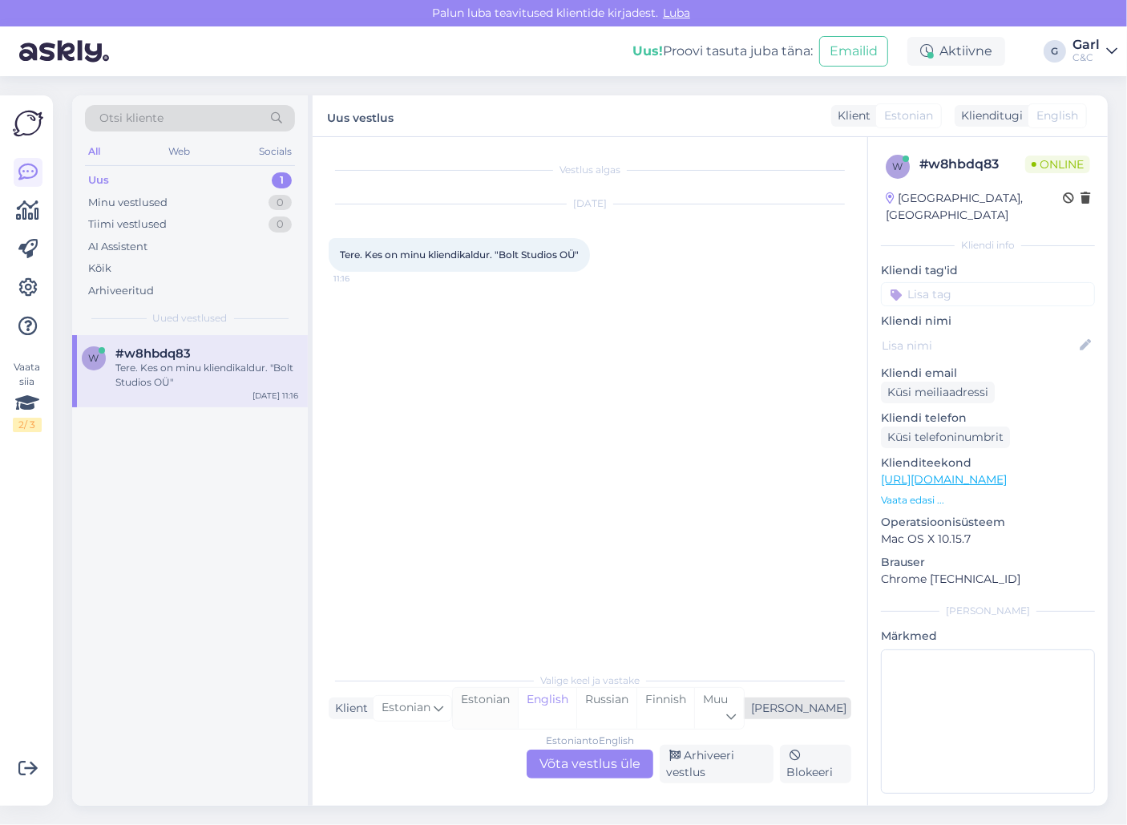
click at [518, 711] on div "Estonian" at bounding box center [485, 708] width 65 height 41
click at [588, 765] on div "Estonian to Estonian Võta vestlus üle" at bounding box center [589, 763] width 127 height 29
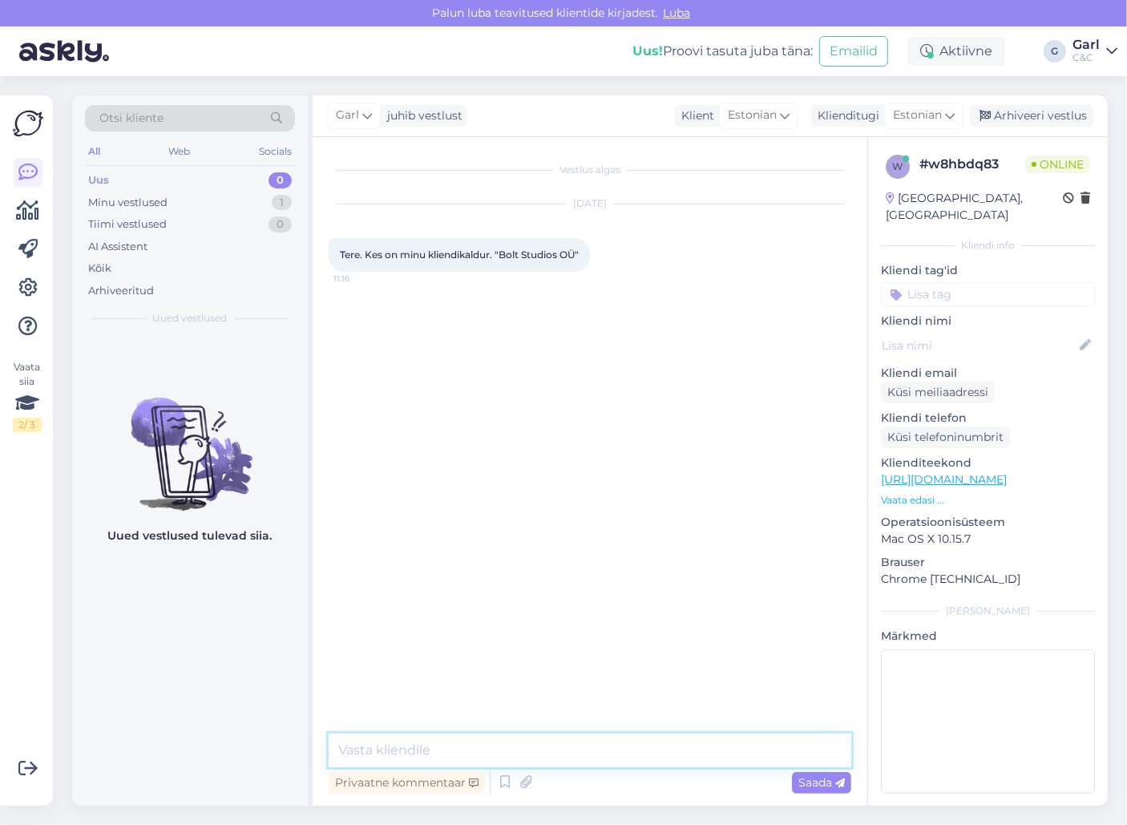
click at [590, 752] on textarea at bounding box center [590, 750] width 522 height 34
type textarea "Tere! Vaatame üle."
drag, startPoint x: 504, startPoint y: 252, endPoint x: 579, endPoint y: 256, distance: 75.4
click at [579, 256] on span "Tere. Kes on minu kliendikaldur. "Bolt Studios OÜ"" at bounding box center [459, 254] width 239 height 12
copy span "Bolt Studios OÜ"
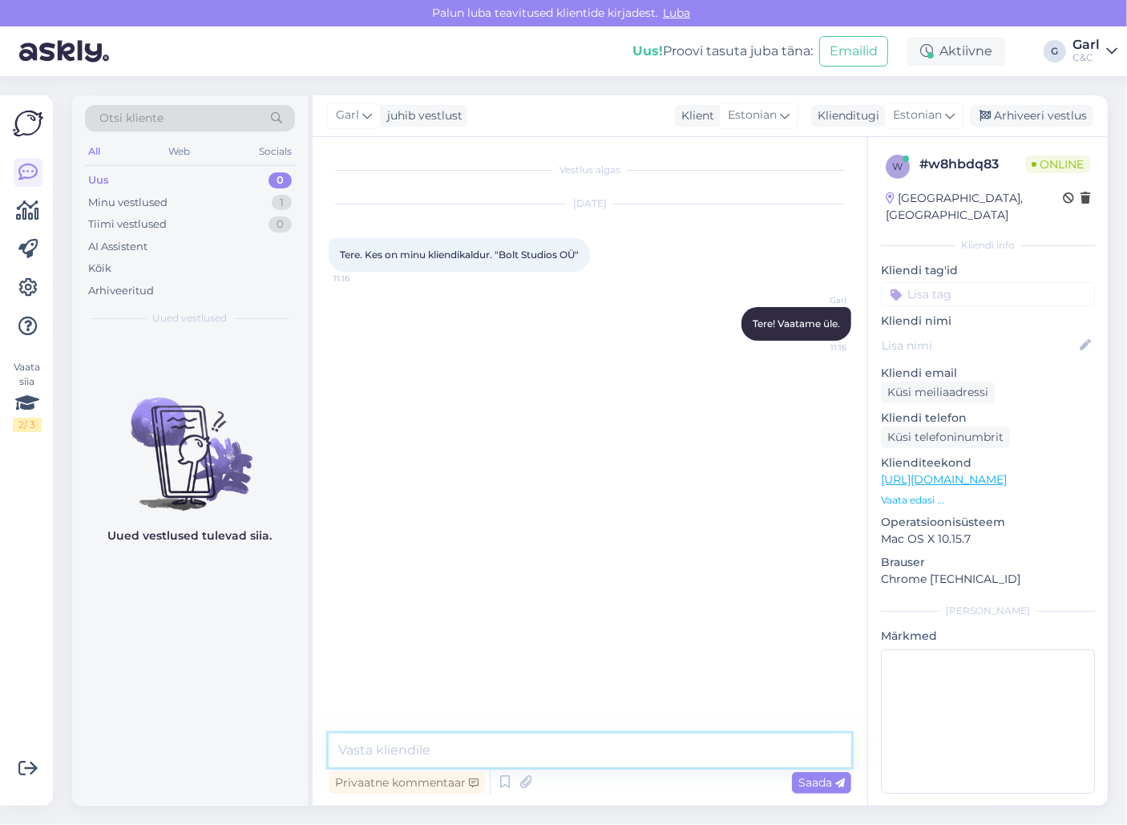
click at [485, 753] on textarea at bounding box center [590, 750] width 522 height 34
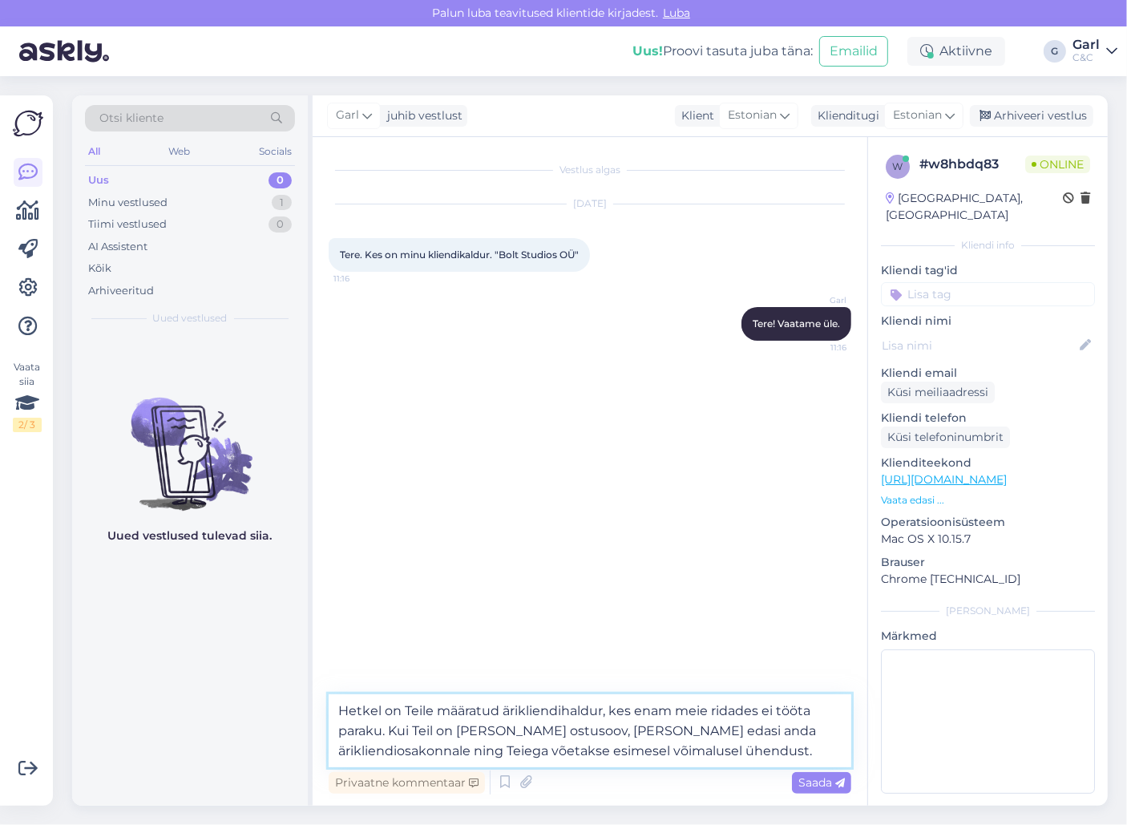
type textarea "Hetkel on Teile määratud ärikliendihaldur, kes enam meie ridades ei tööta parak…"
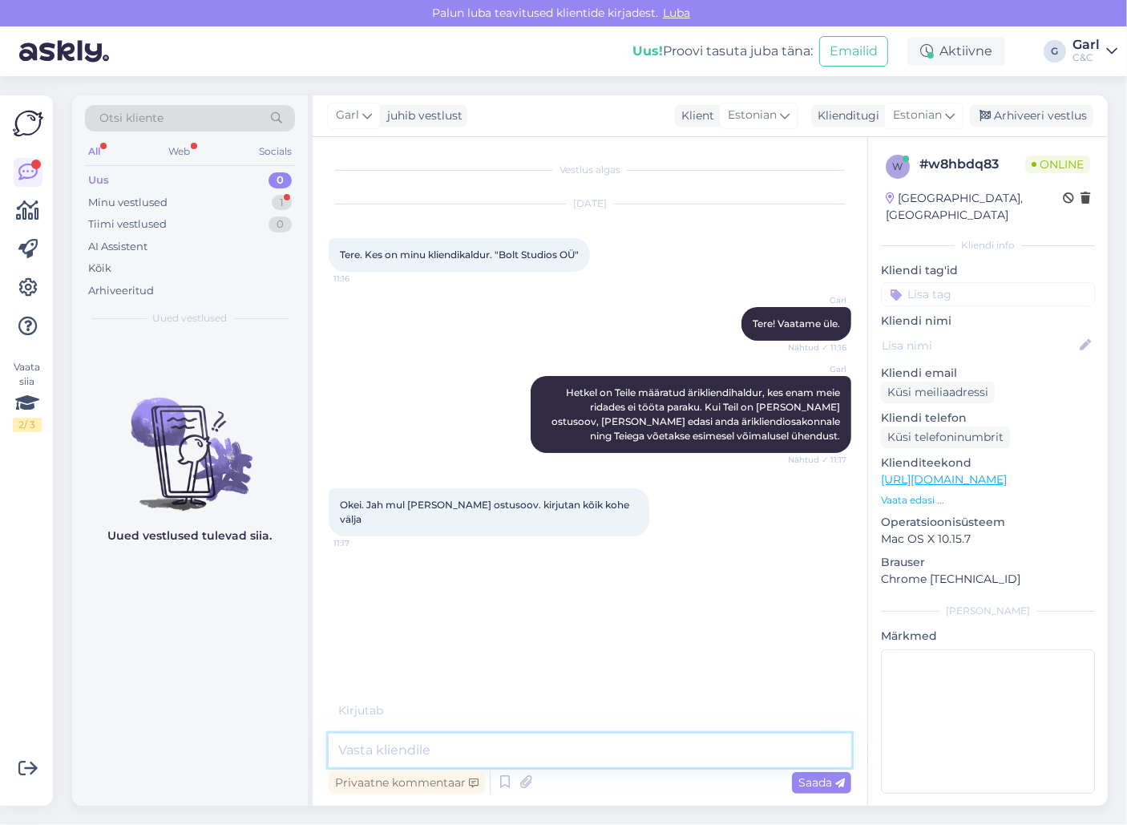
click at [564, 740] on textarea at bounding box center [590, 750] width 522 height 34
type textarea "Hästi, ootan."
click at [580, 737] on textarea at bounding box center [590, 750] width 522 height 34
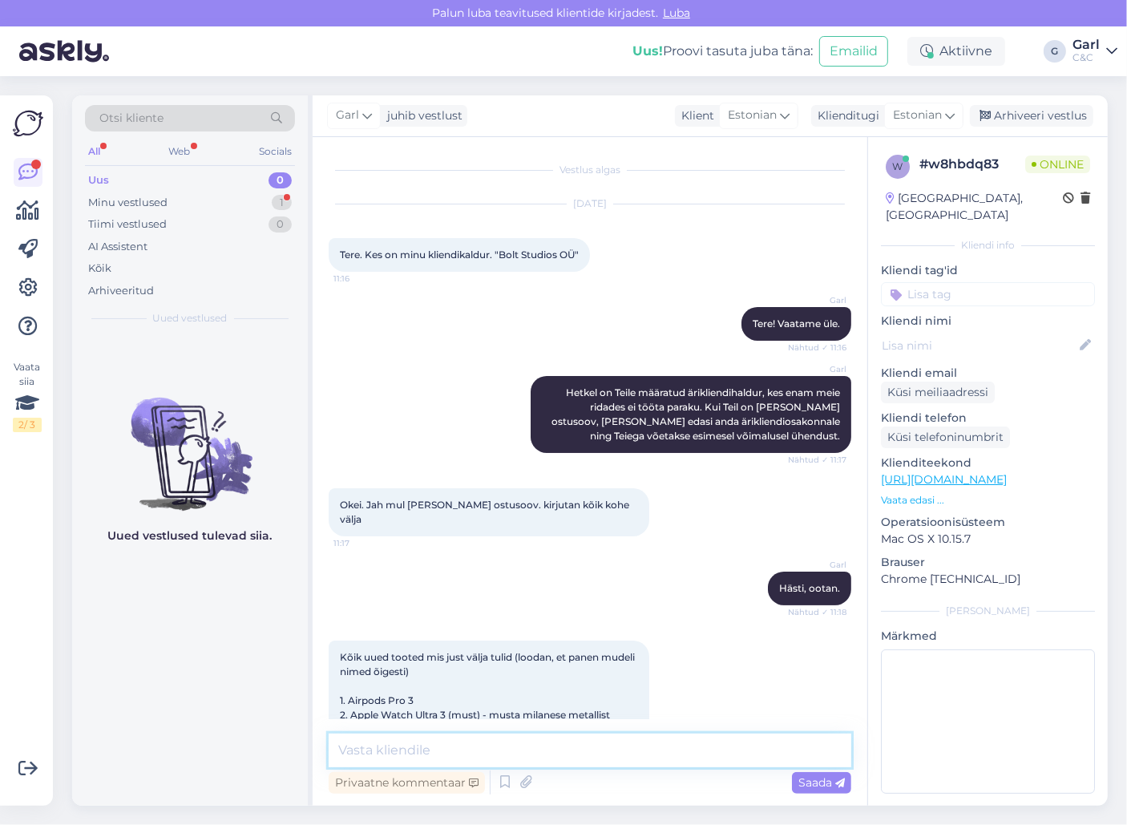
scroll to position [59, 0]
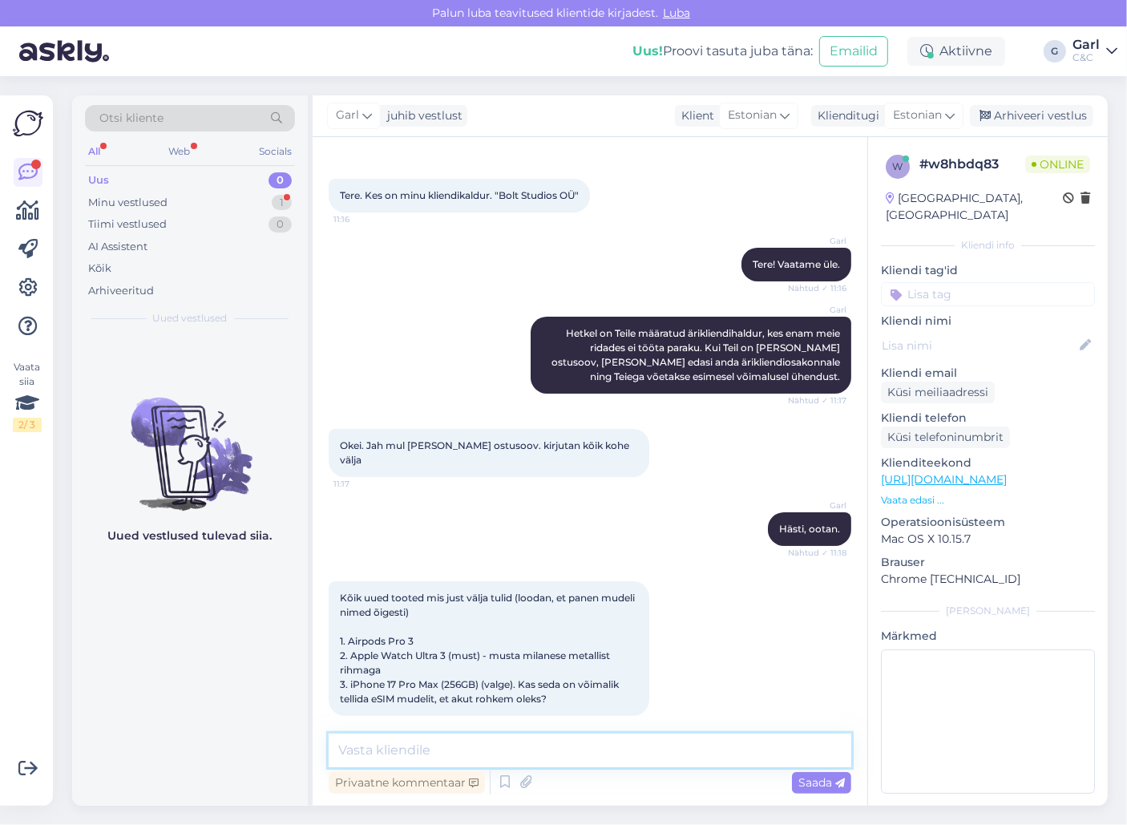
click at [528, 746] on textarea at bounding box center [590, 750] width 522 height 34
click at [337, 748] on textarea "eSIM mudelit paraku meie regioonis saadaval ei ole." at bounding box center [590, 750] width 522 height 34
type textarea "Ainult eSIM mudelit paraku meie regioonis saadaval ei ole."
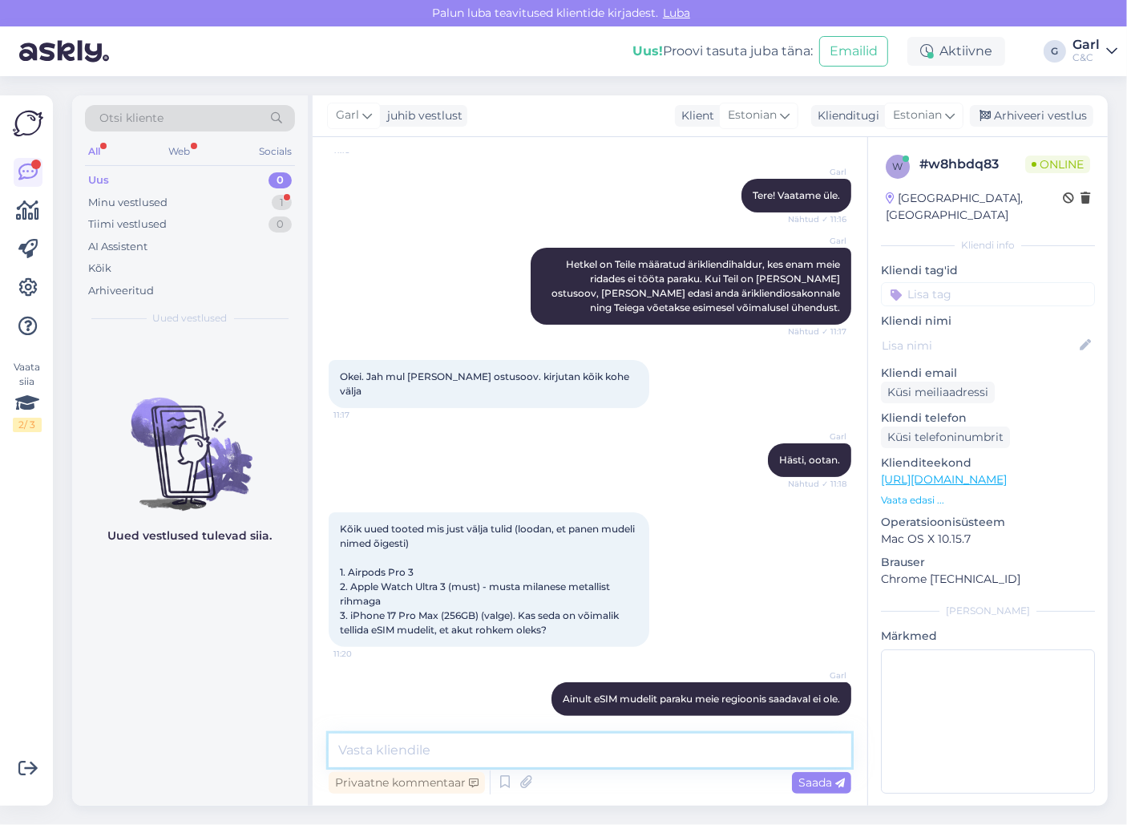
scroll to position [197, 0]
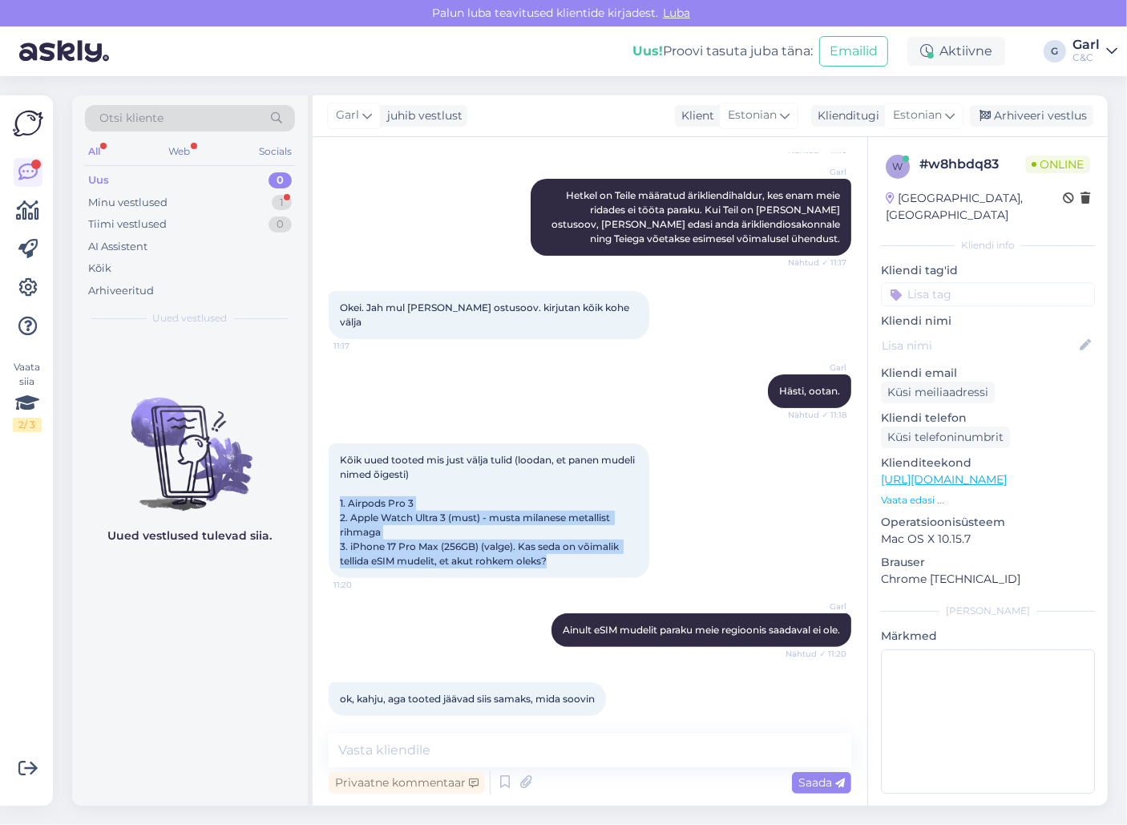
drag, startPoint x: 336, startPoint y: 480, endPoint x: 560, endPoint y: 555, distance: 236.4
click at [560, 555] on div "Kõik uued tooted mis just välja tulid (loodan, et panen mudeli nimed õigesti) 1…" at bounding box center [489, 510] width 321 height 135
copy span "1. Airpods Pro 3 2. Apple Watch Ultra 3 (must) - musta milanese metallist rihma…"
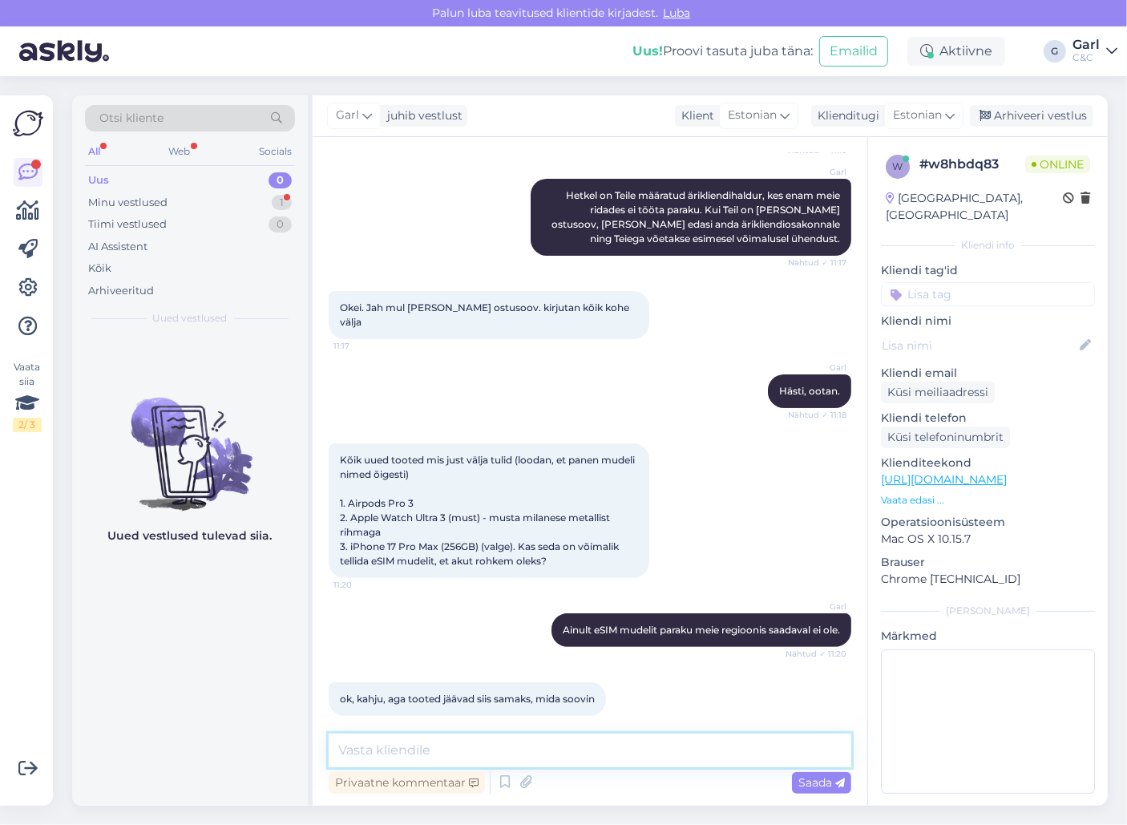
click at [445, 740] on textarea at bounding box center [590, 750] width 522 height 34
paste textarea "[PERSON_NAME][EMAIL_ADDRESS][DOMAIN_NAME]"
type textarea "[PERSON_NAME][EMAIL_ADDRESS][DOMAIN_NAME] on korrektne e-mail aadress?"
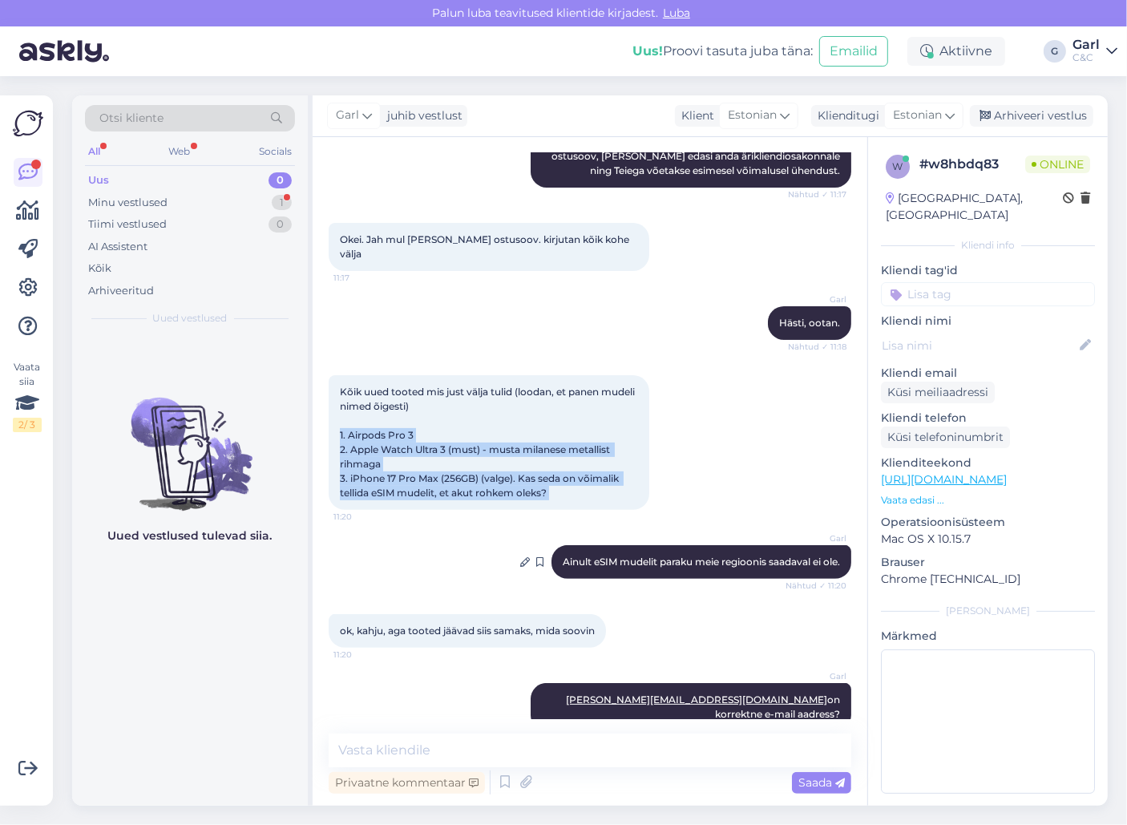
scroll to position [335, 0]
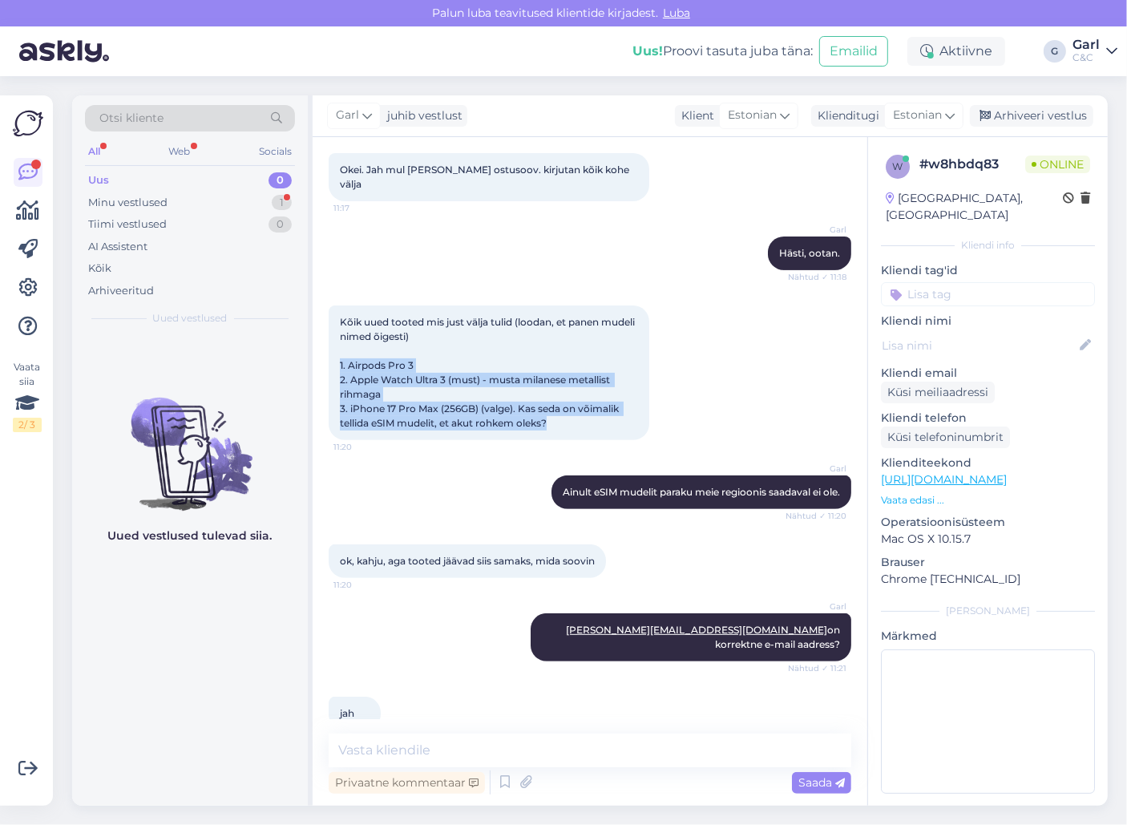
drag, startPoint x: 337, startPoint y: 409, endPoint x: 576, endPoint y: 412, distance: 238.8
click at [576, 412] on div "Kõik uued tooted mis just välja tulid (loodan, et panen mudeli nimed õigesti) 1…" at bounding box center [489, 372] width 321 height 135
copy span "1. Airpods Pro 3 2. Apple Watch Ultra 3 (must) - musta milanese metallist rihma…"
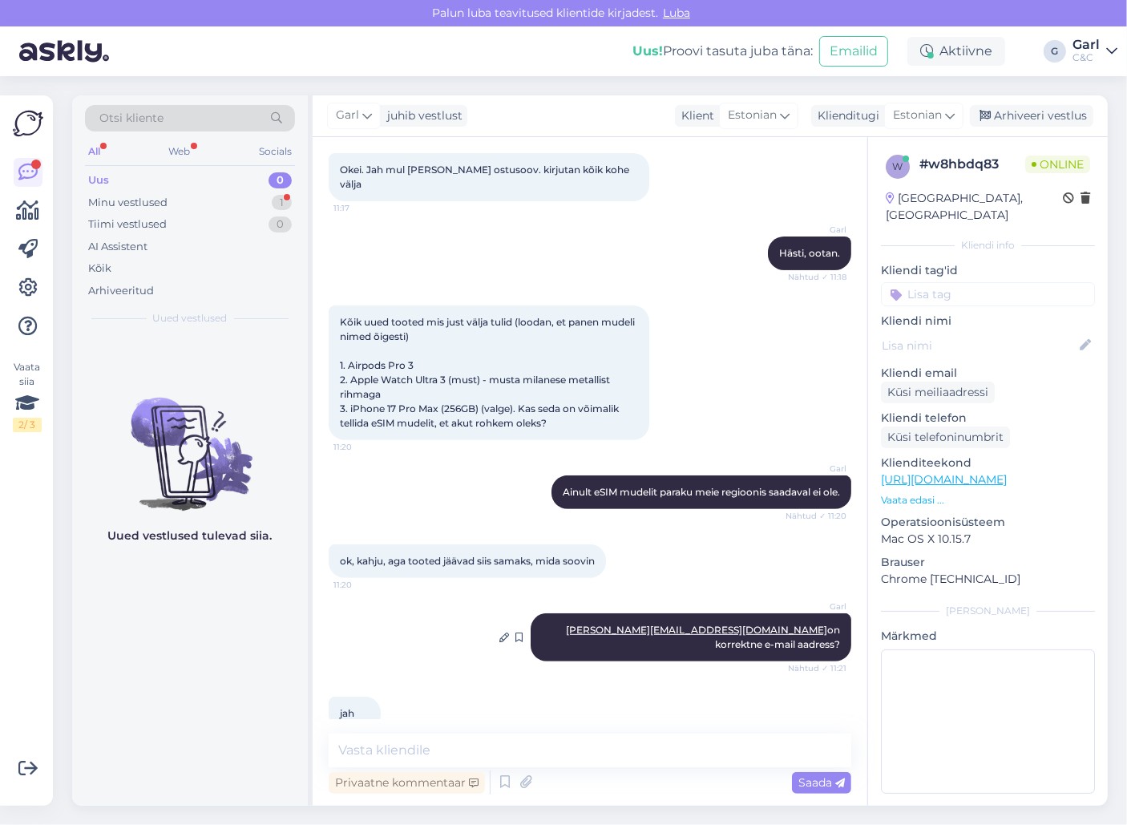
click at [530, 630] on div at bounding box center [523, 637] width 14 height 48
drag, startPoint x: 694, startPoint y: 617, endPoint x: 597, endPoint y: 608, distance: 97.4
click at [597, 613] on div "Garl [EMAIL_ADDRESS][DOMAIN_NAME] on korrektne e-mail aadress? Nähtud ✓ 11:21" at bounding box center [690, 637] width 321 height 48
click at [697, 623] on span "[PERSON_NAME][EMAIL_ADDRESS][DOMAIN_NAME] on korrektne e-mail aadress?" at bounding box center [704, 636] width 276 height 26
drag, startPoint x: 697, startPoint y: 616, endPoint x: 624, endPoint y: 615, distance: 72.9
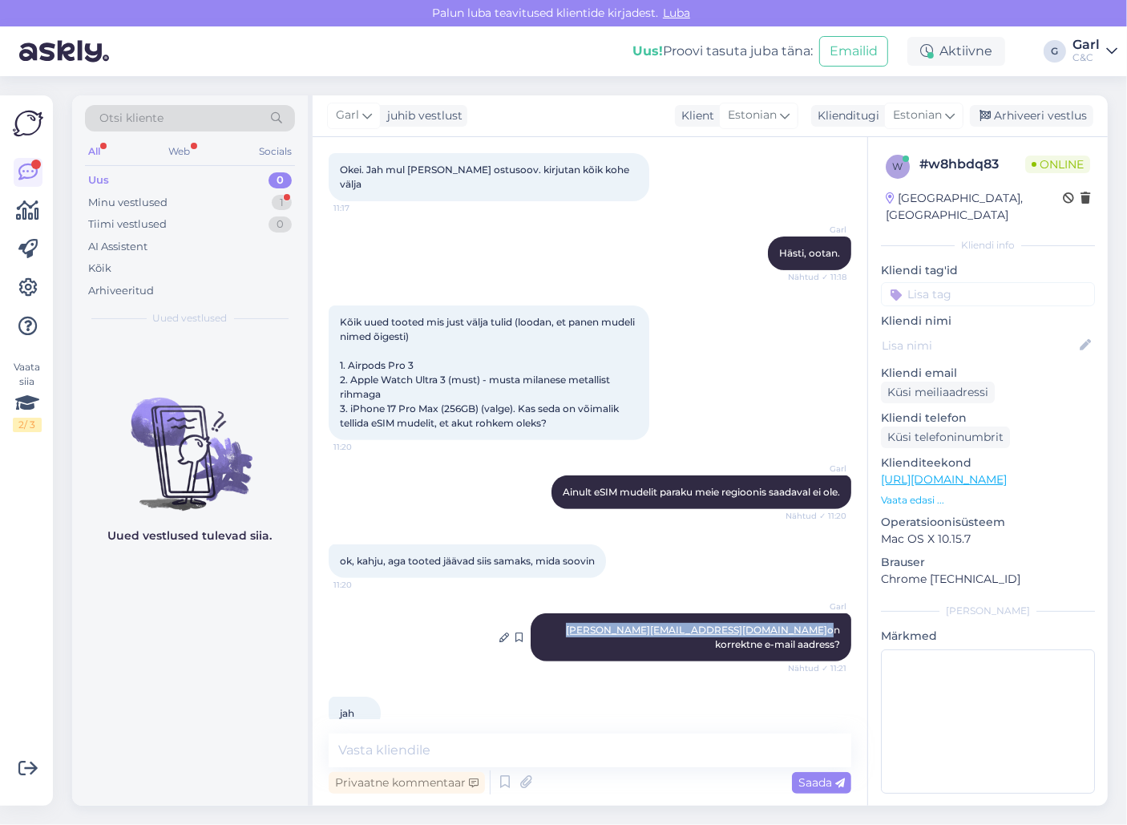
click at [624, 623] on span "[PERSON_NAME][EMAIL_ADDRESS][DOMAIN_NAME] on korrektne e-mail aadress?" at bounding box center [704, 636] width 276 height 26
copy span "[PERSON_NAME][EMAIL_ADDRESS][DOMAIN_NAME]"
click at [535, 752] on textarea at bounding box center [590, 750] width 522 height 34
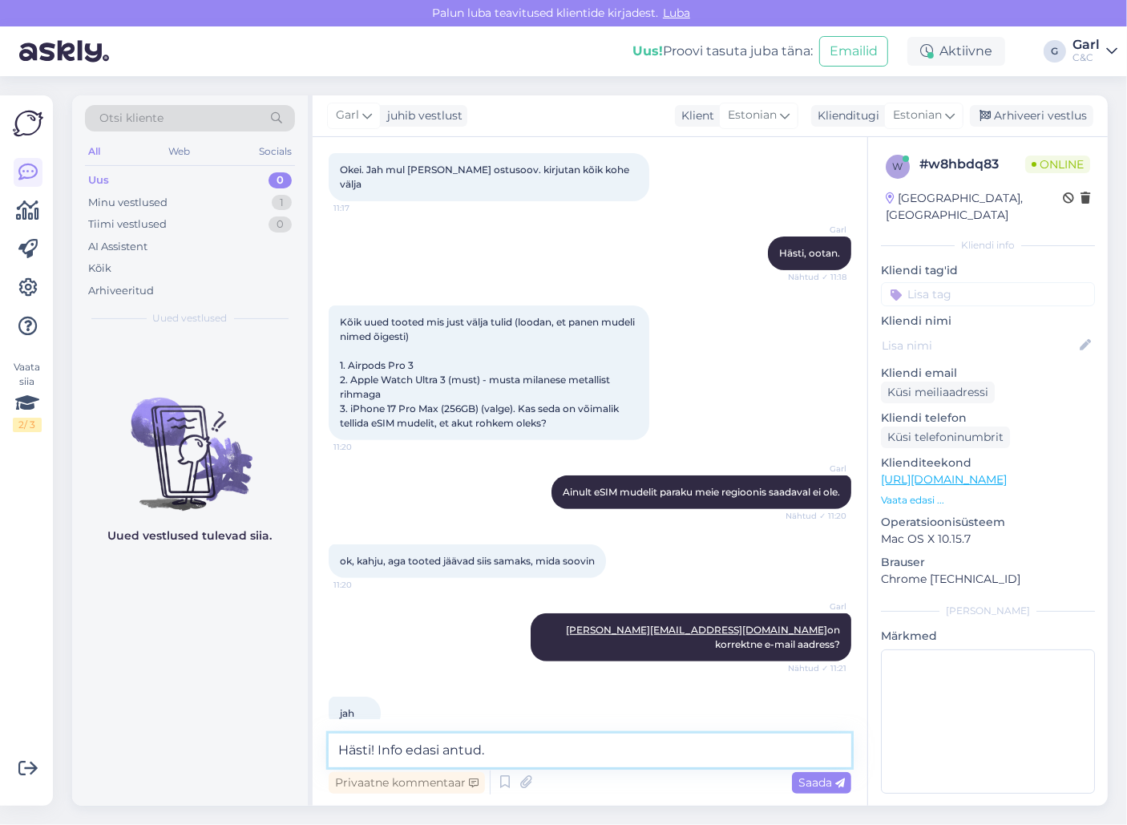
type textarea "Hästi! Info edasi antud."
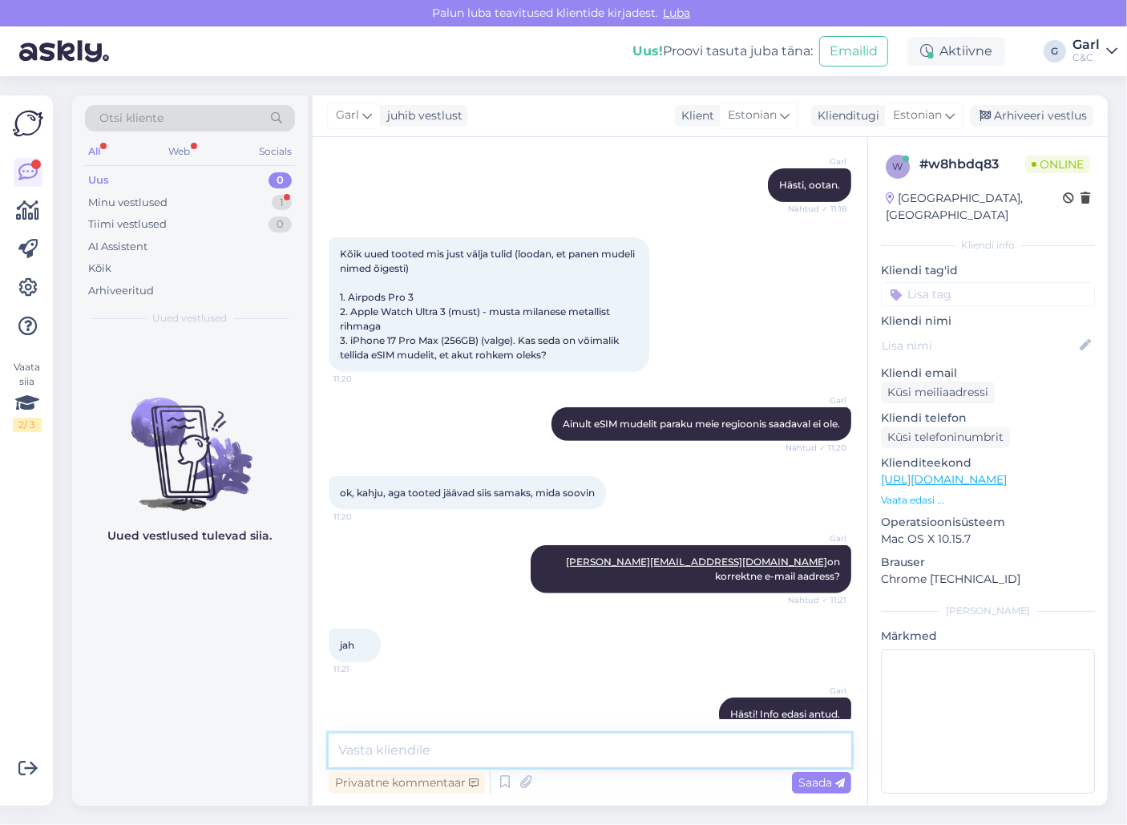
scroll to position [473, 0]
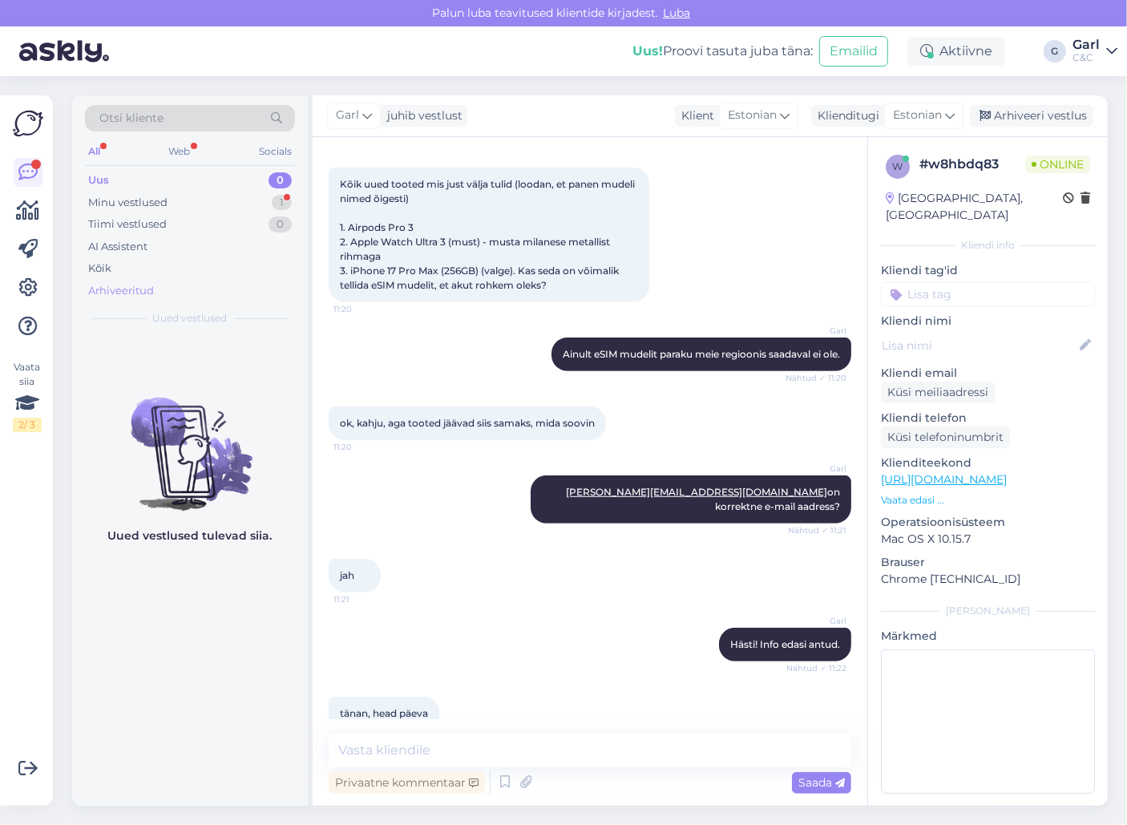
click at [135, 283] on div "Arhiveeritud" at bounding box center [121, 291] width 66 height 16
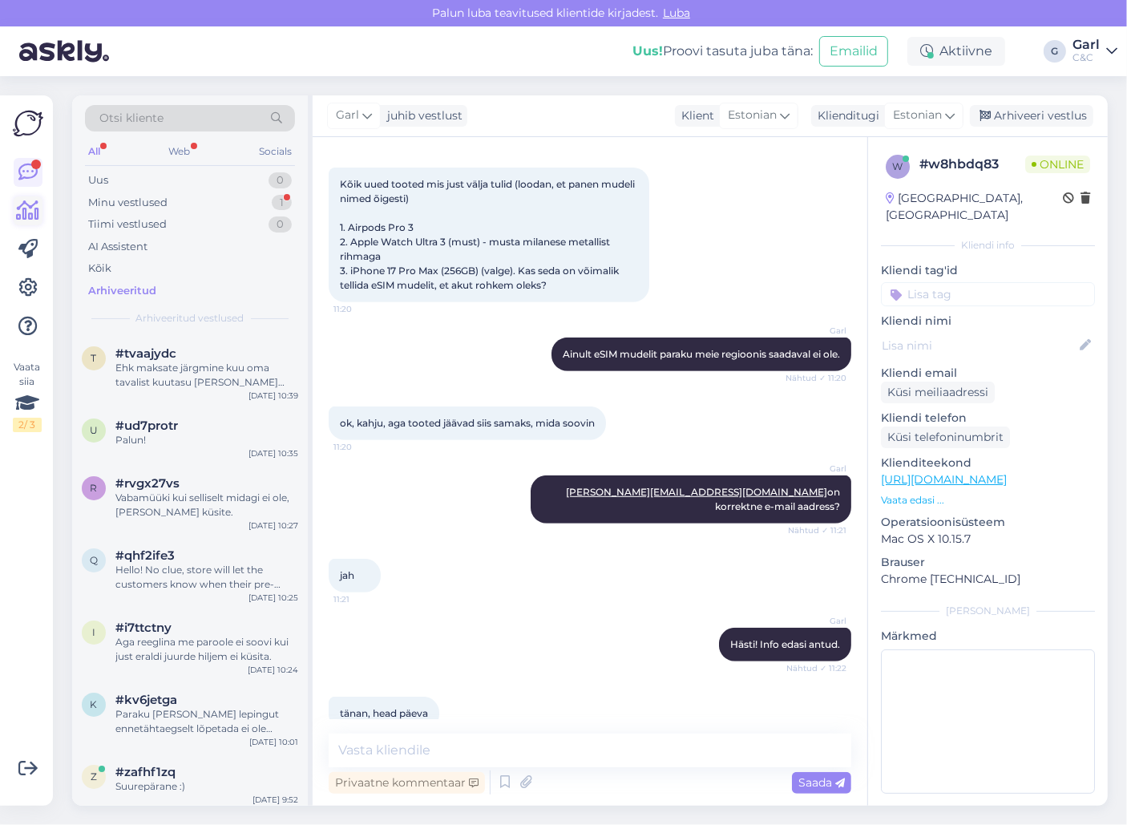
click at [21, 208] on icon at bounding box center [28, 210] width 23 height 19
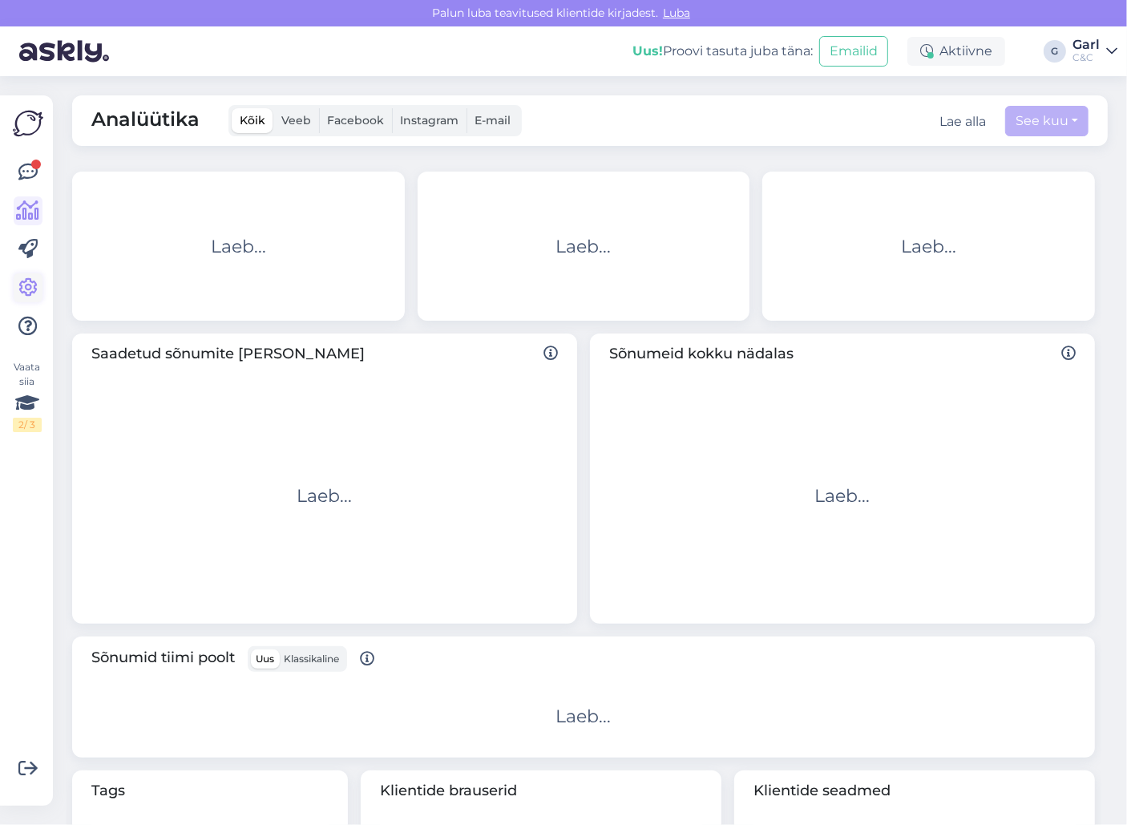
click at [36, 284] on icon at bounding box center [27, 287] width 19 height 19
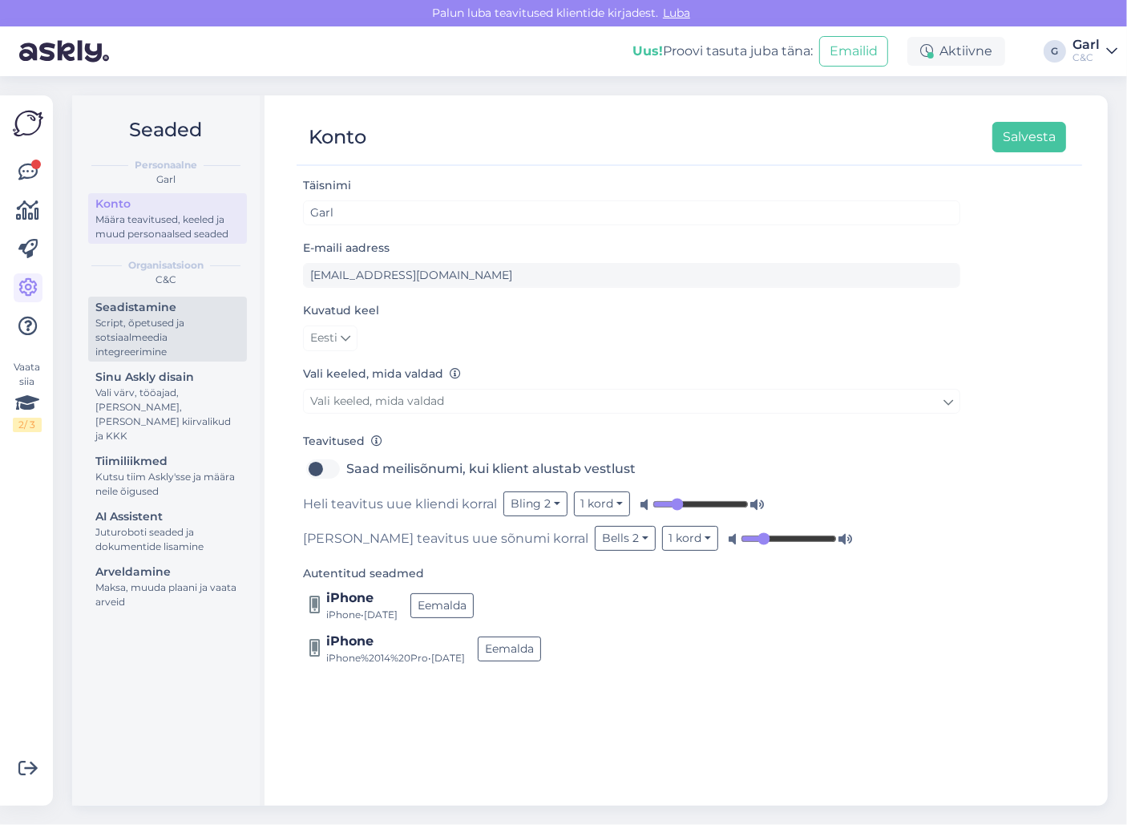
click at [169, 313] on div "Seadistamine" at bounding box center [167, 307] width 144 height 17
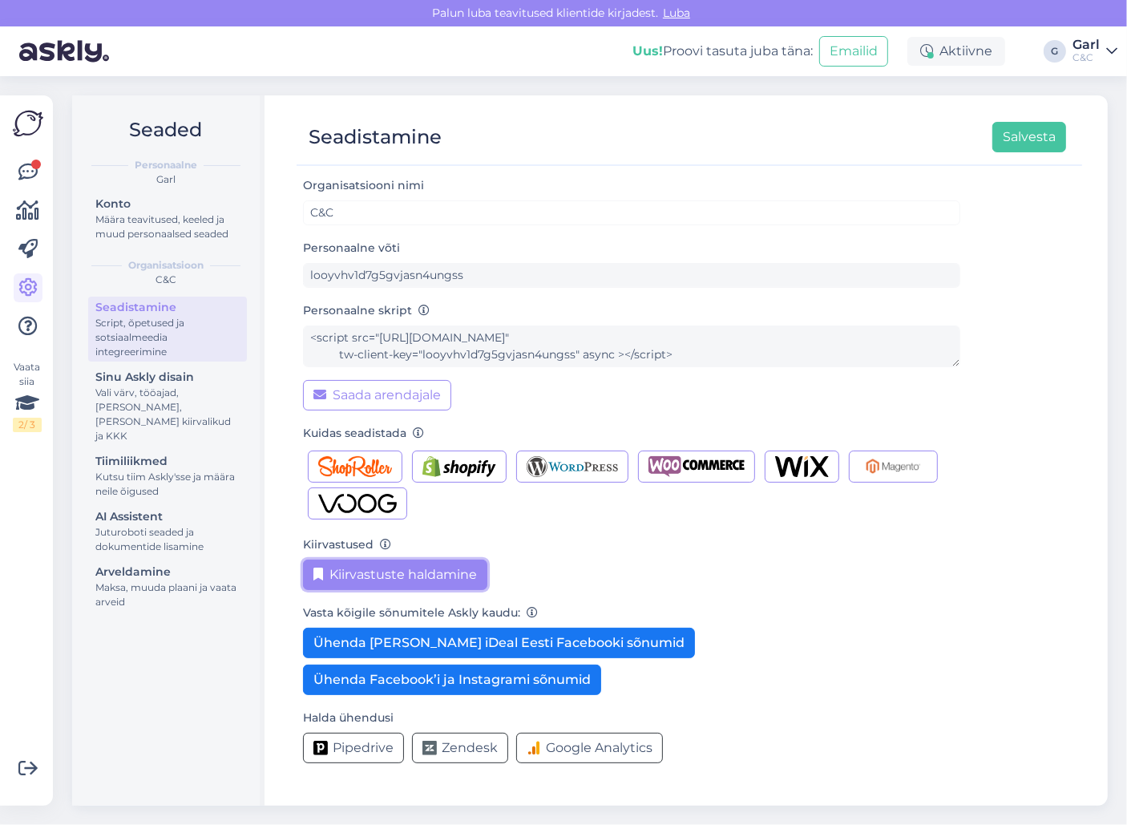
click at [365, 576] on button "Kiirvastuste haldamine" at bounding box center [395, 574] width 184 height 30
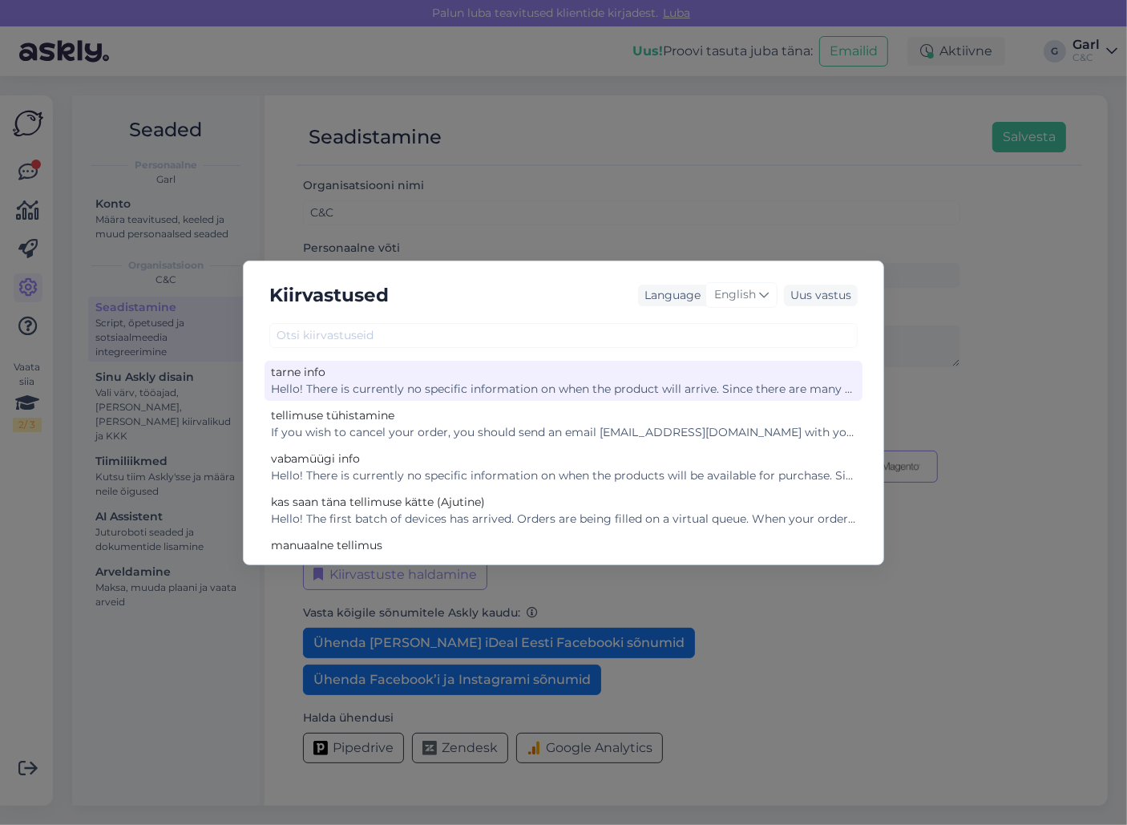
click at [635, 390] on div "Hello! There is currently no specific information on when the product will arri…" at bounding box center [563, 389] width 585 height 17
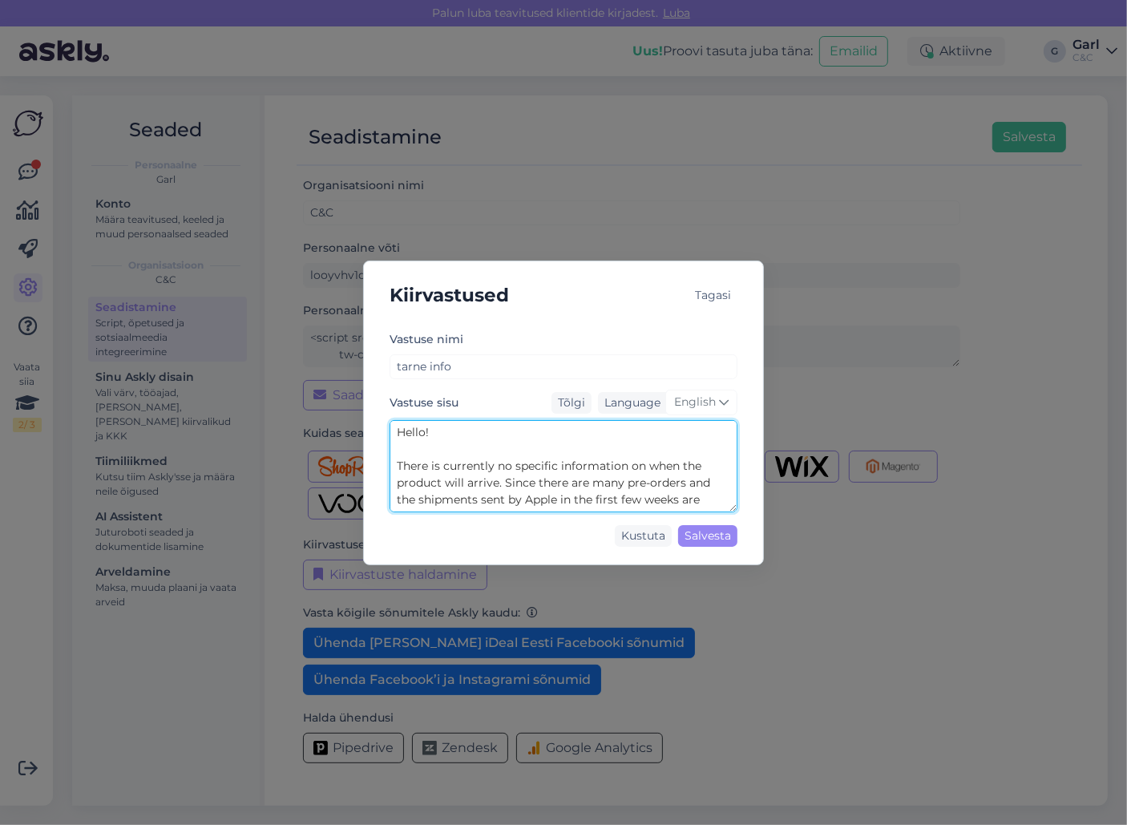
click at [632, 458] on textarea "Hello! There is currently no specific information on when the product will arri…" at bounding box center [563, 466] width 348 height 92
click at [521, 461] on textarea "Hello! There is currently no specific information on when the product will arri…" at bounding box center [563, 466] width 348 height 92
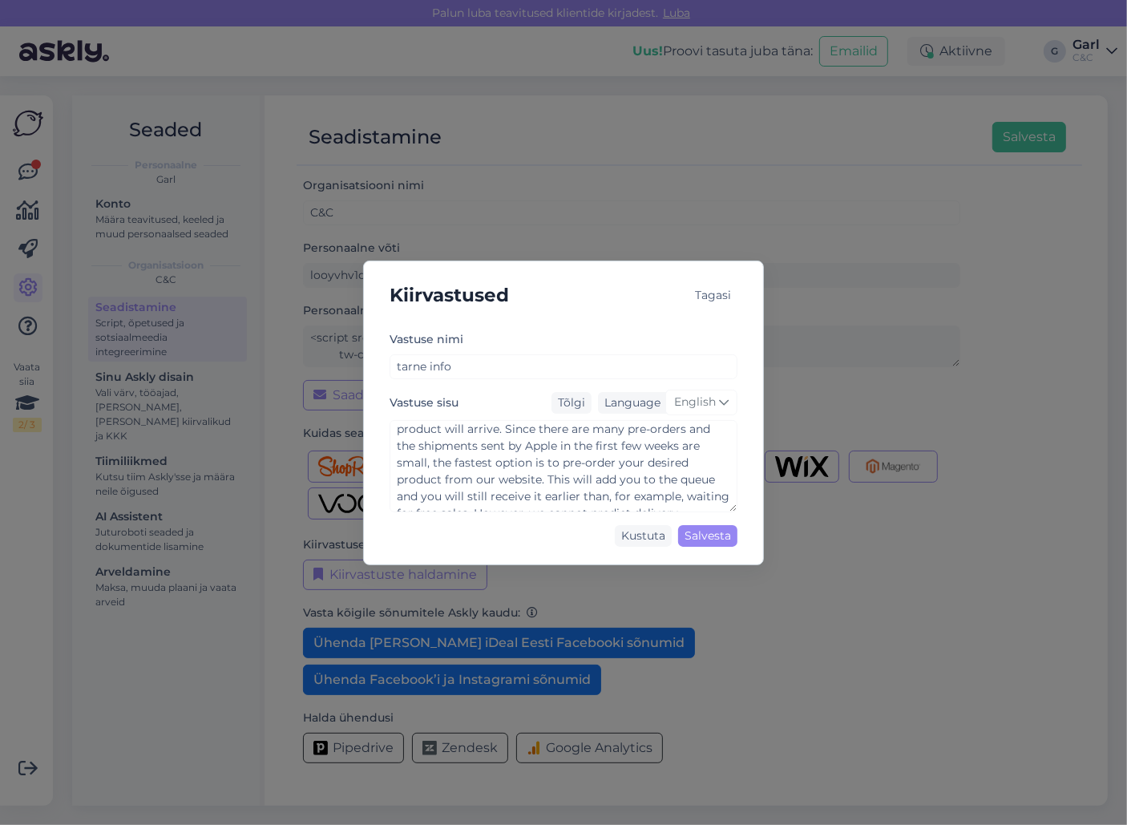
click at [510, 148] on div "Kiirvastused Tagasi [PERSON_NAME] [PERSON_NAME] info Vastuse sisu Tõlgi Languag…" at bounding box center [563, 412] width 1127 height 825
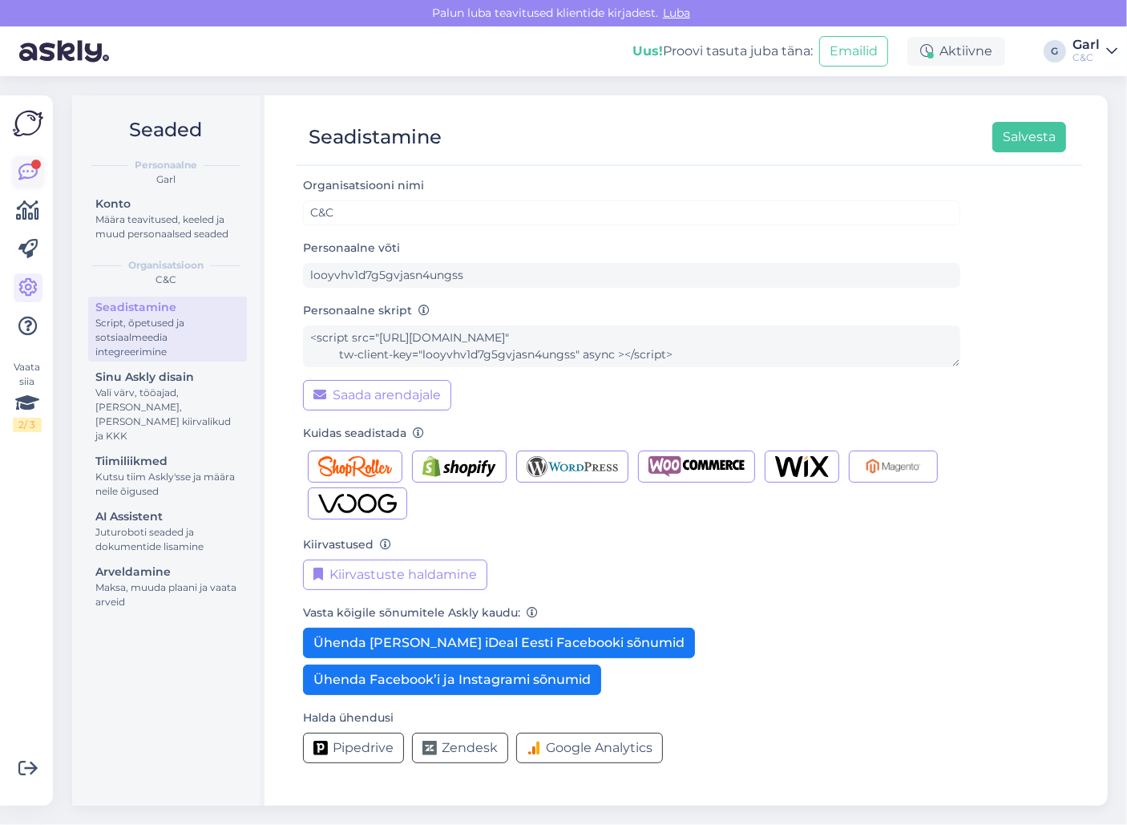
click at [27, 168] on icon at bounding box center [27, 172] width 19 height 19
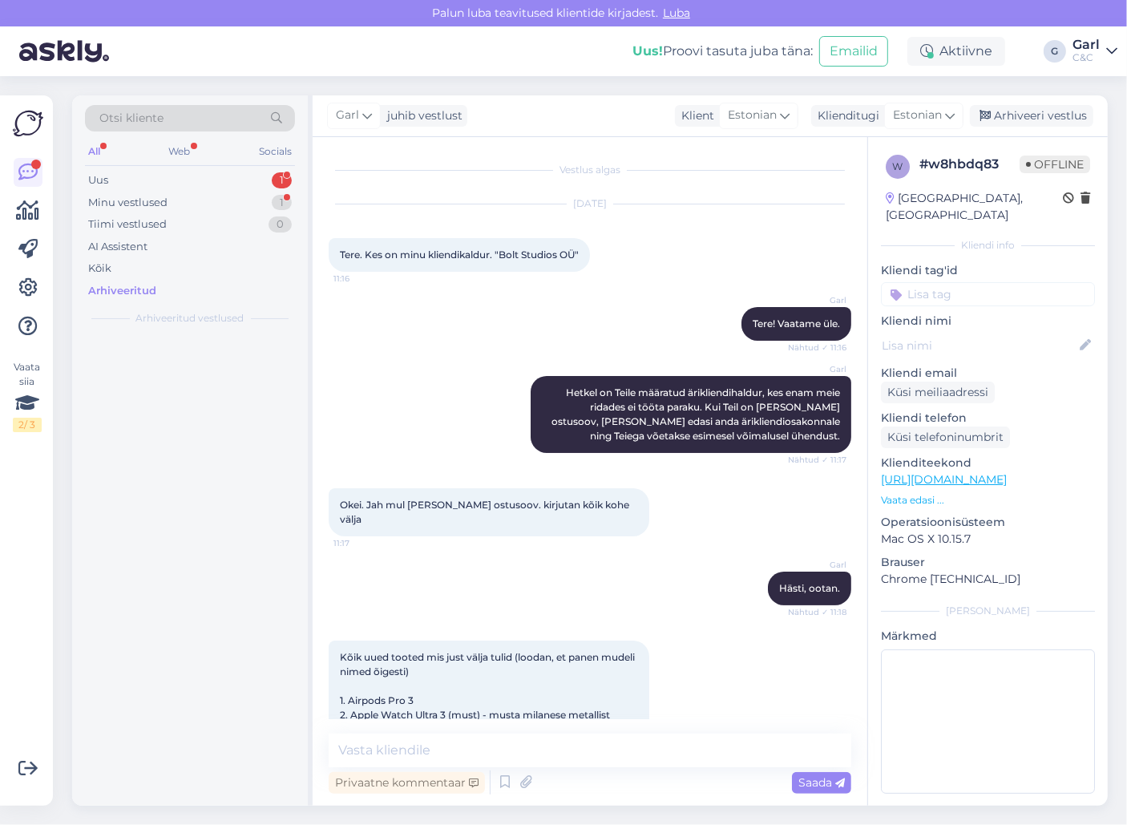
scroll to position [33, 0]
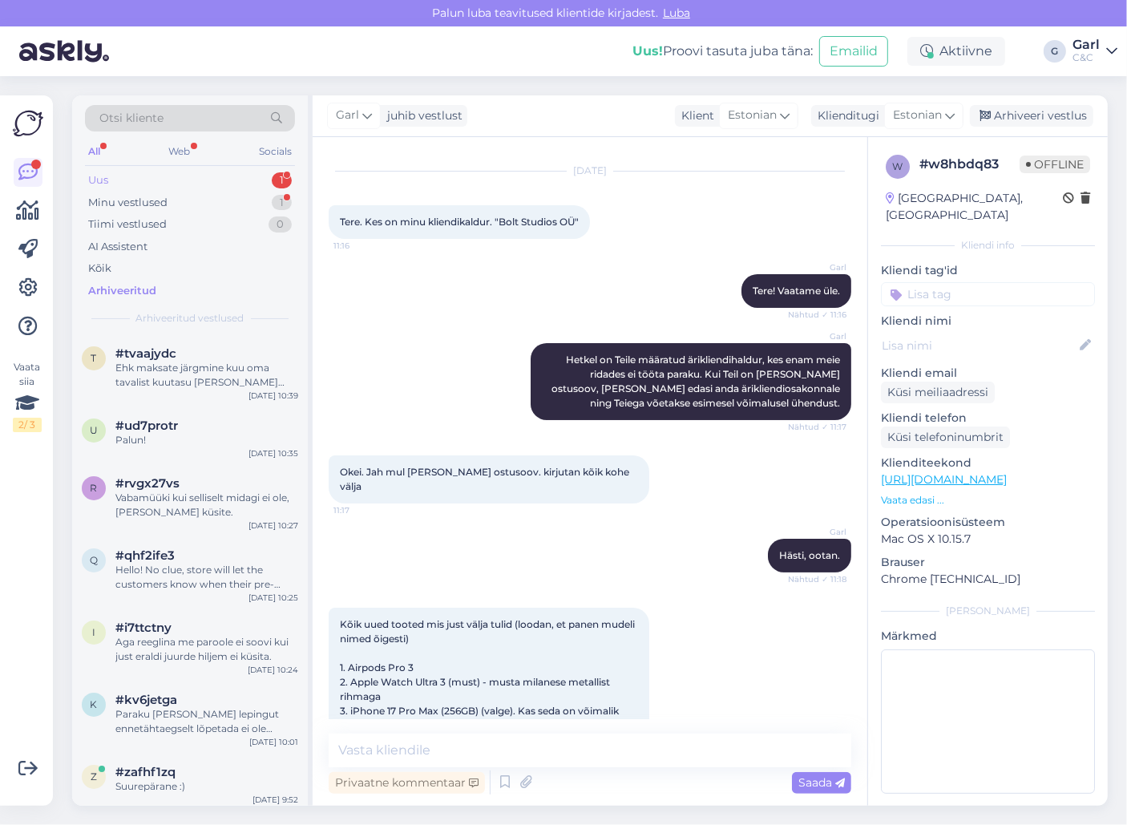
click at [252, 176] on div "Uus 1" at bounding box center [190, 180] width 210 height 22
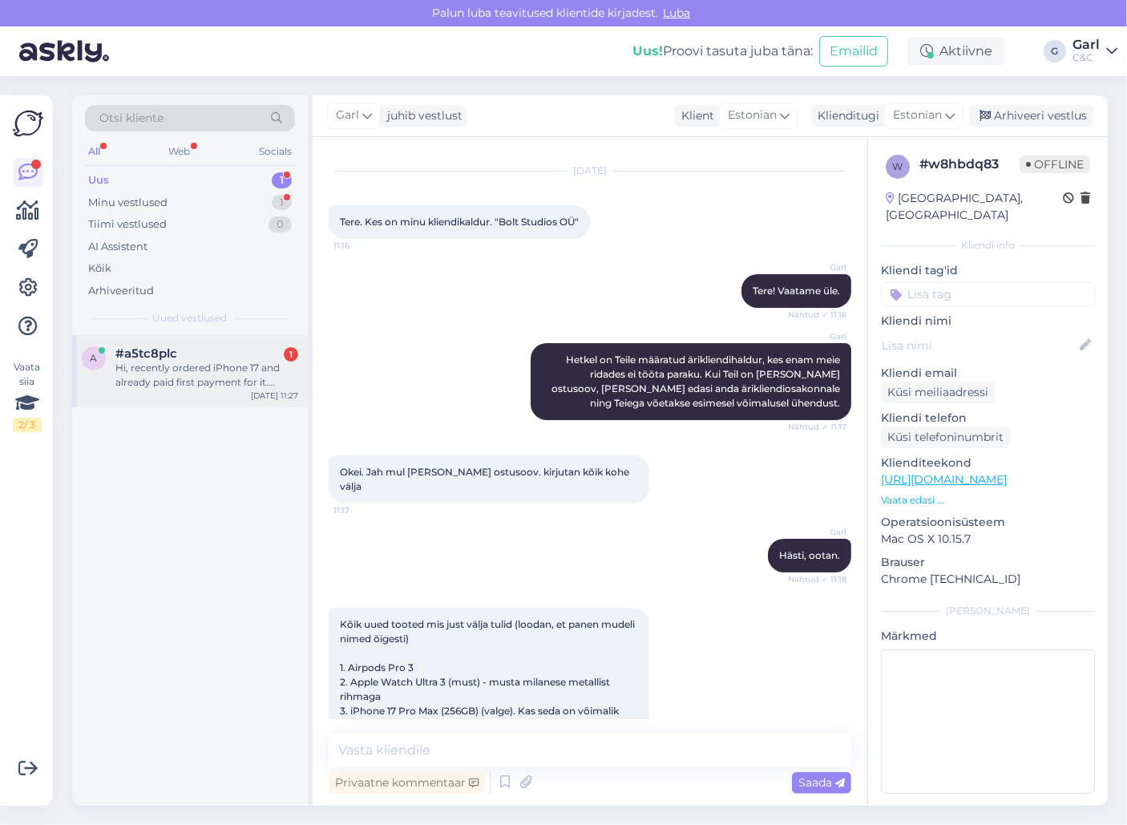
click at [244, 353] on div "#a5tc8plc 1" at bounding box center [206, 353] width 183 height 14
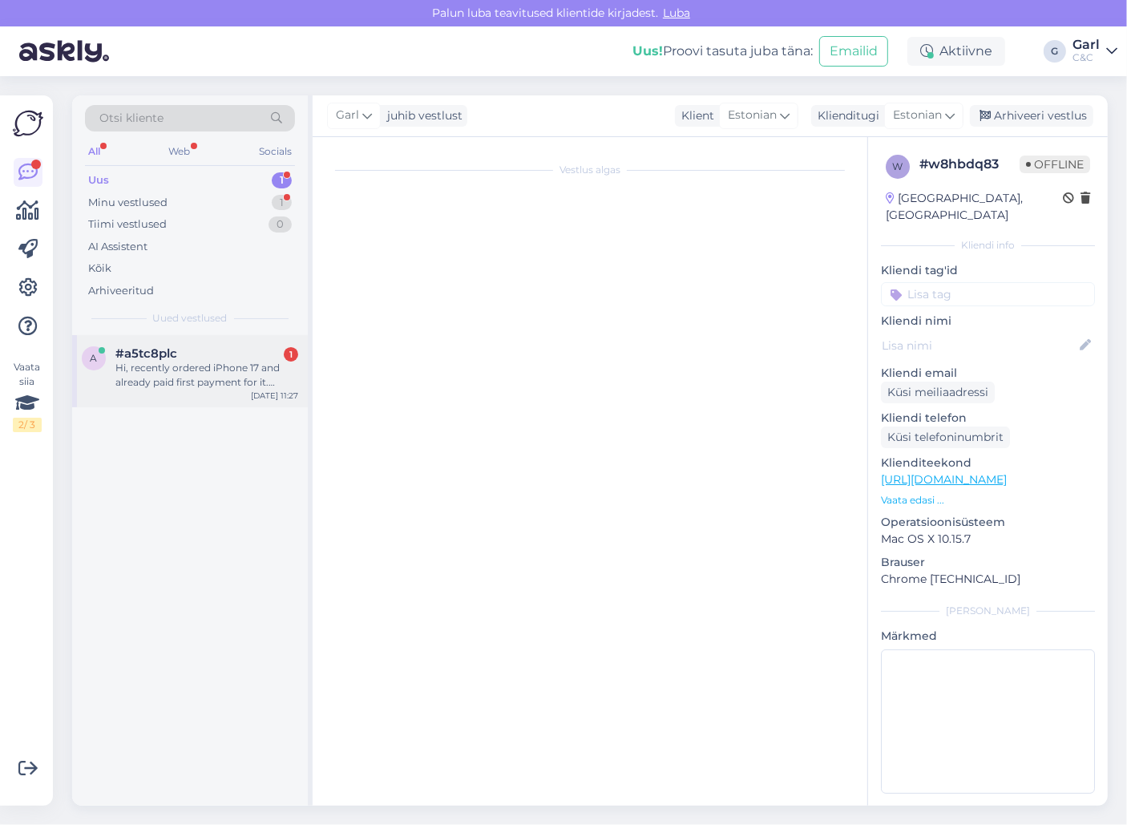
scroll to position [0, 0]
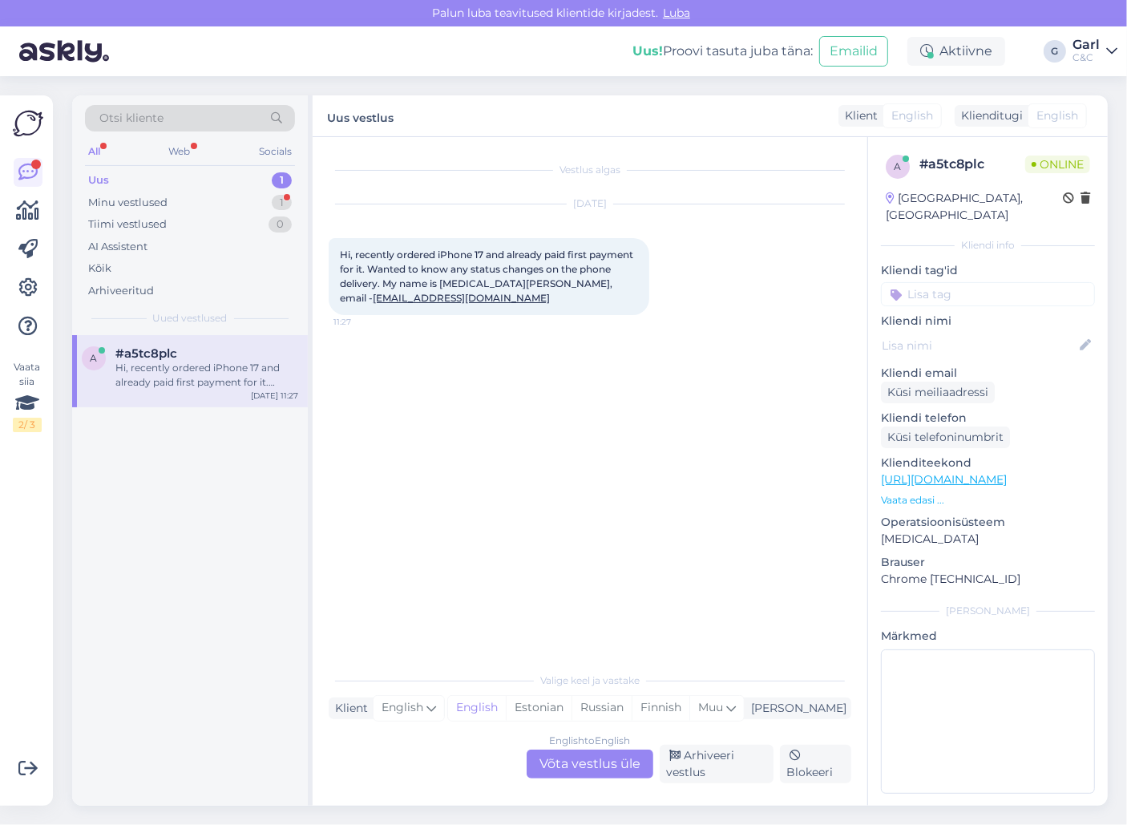
click at [586, 760] on div "English to English Võta vestlus üle" at bounding box center [589, 763] width 127 height 29
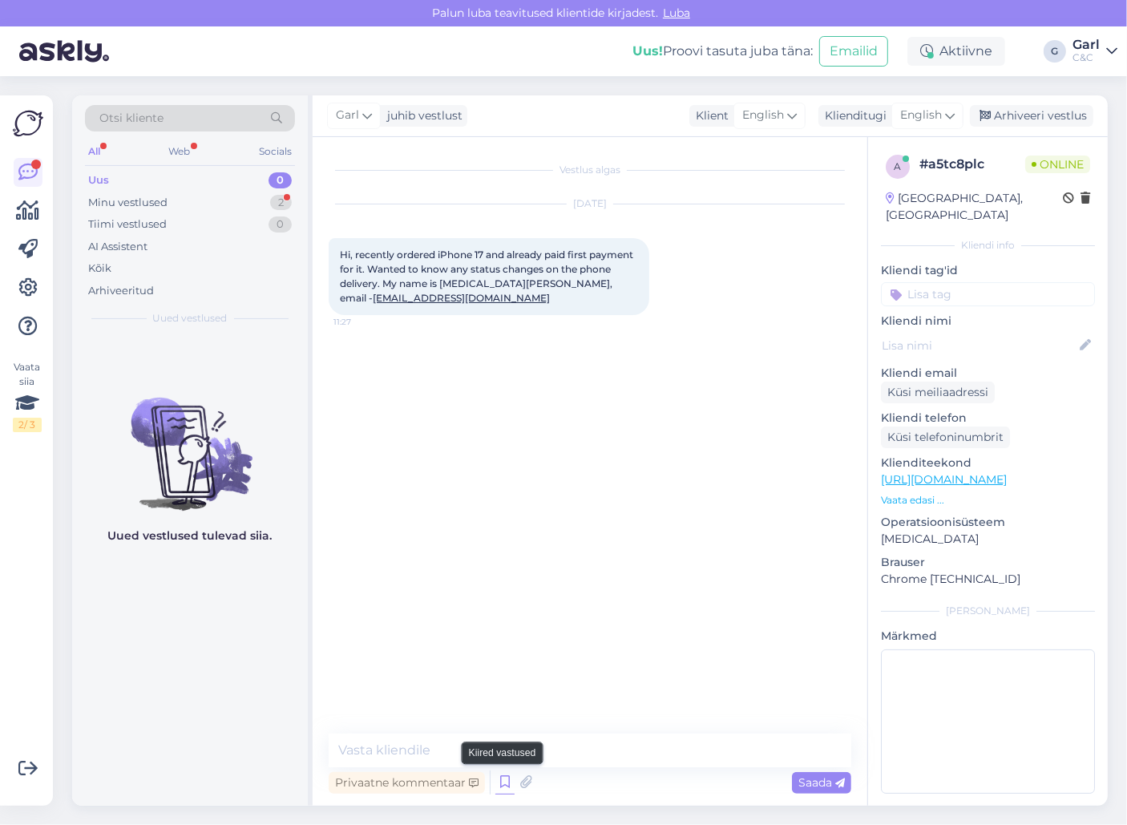
click at [506, 778] on icon at bounding box center [504, 782] width 19 height 24
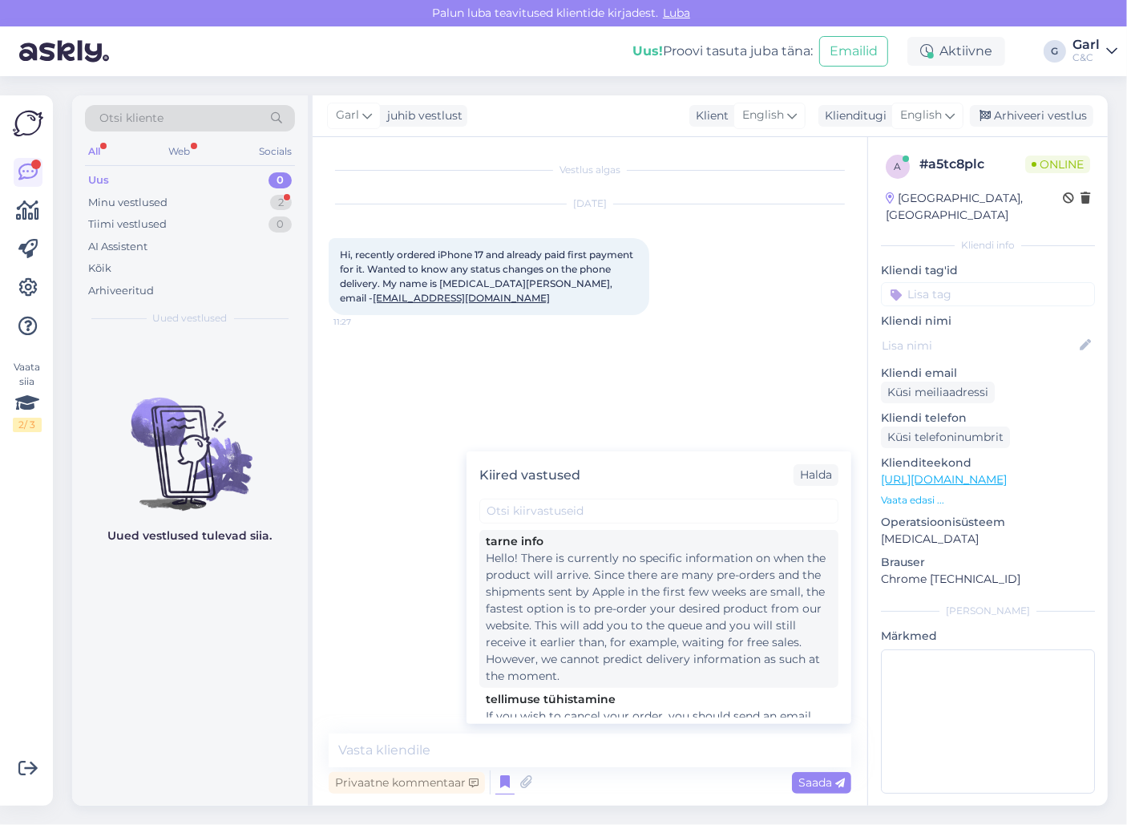
click at [687, 608] on div "Hello! There is currently no specific information on when the product will arri…" at bounding box center [659, 617] width 346 height 135
type textarea "Hello! There is currently no specific information on when the product will arri…"
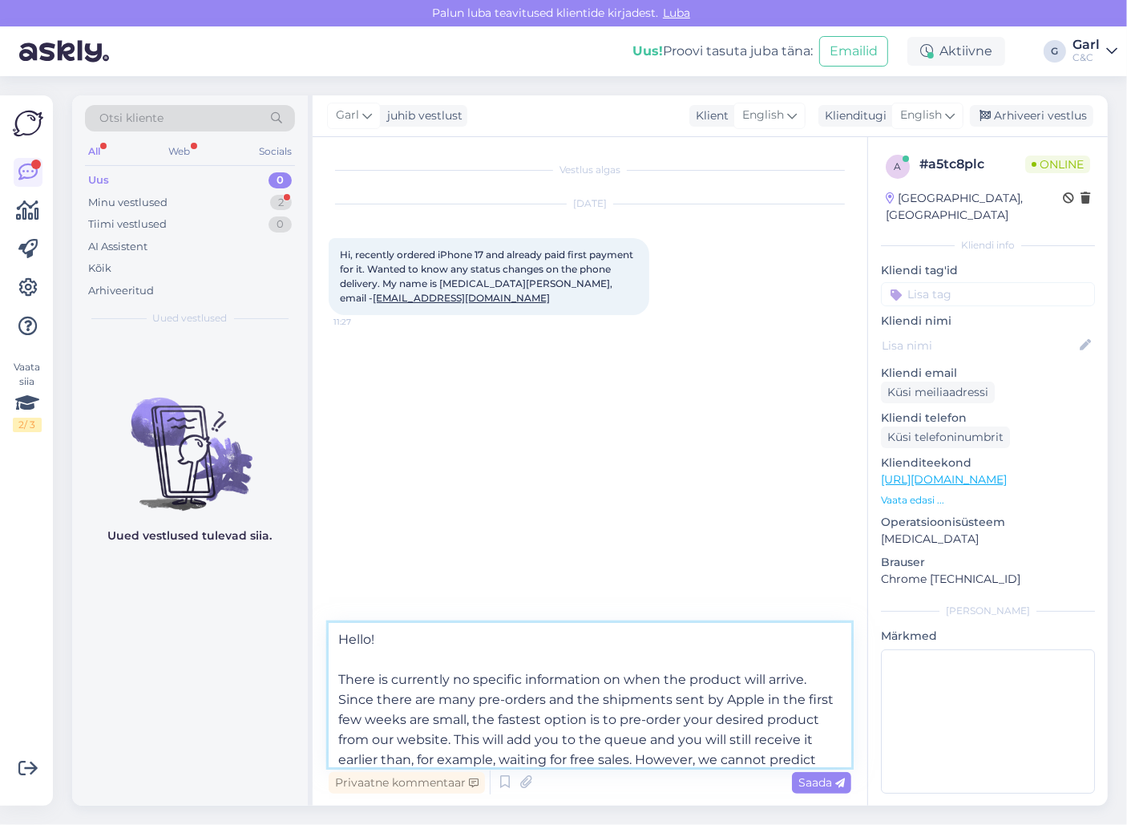
click at [597, 712] on textarea "Hello! There is currently no specific information on when the product will arri…" at bounding box center [590, 695] width 522 height 144
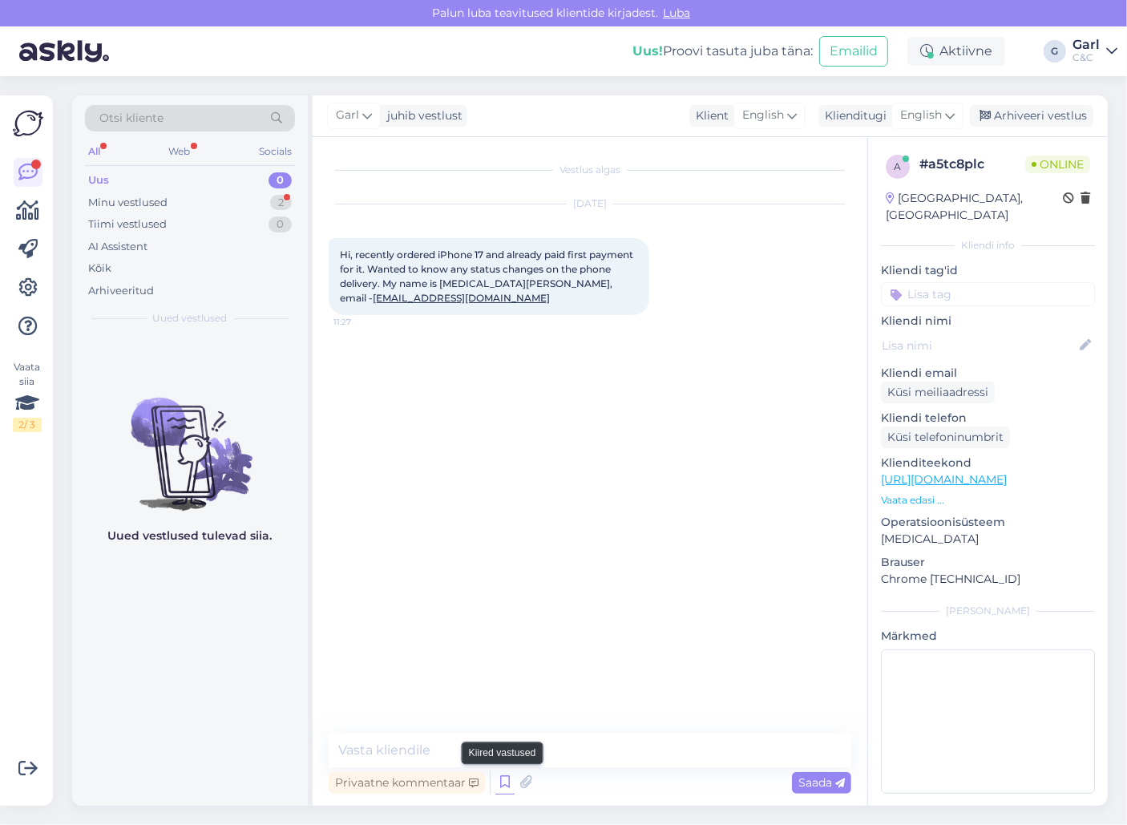
click at [498, 787] on icon at bounding box center [504, 782] width 19 height 24
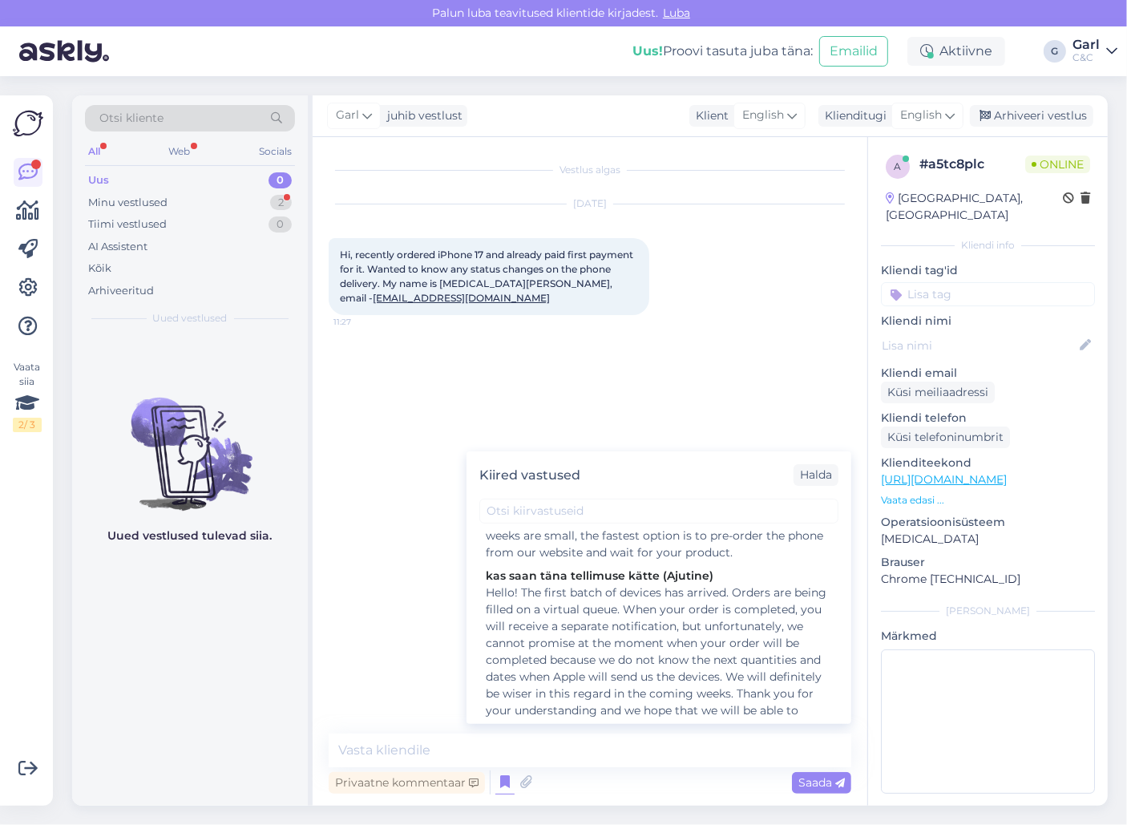
scroll to position [327, 0]
click at [711, 677] on div "Hello! The first batch of devices has arrived. Orders are being filled on a vir…" at bounding box center [659, 654] width 346 height 151
type textarea "Hello! The first batch of devices has arrived. Orders are being filled on a vir…"
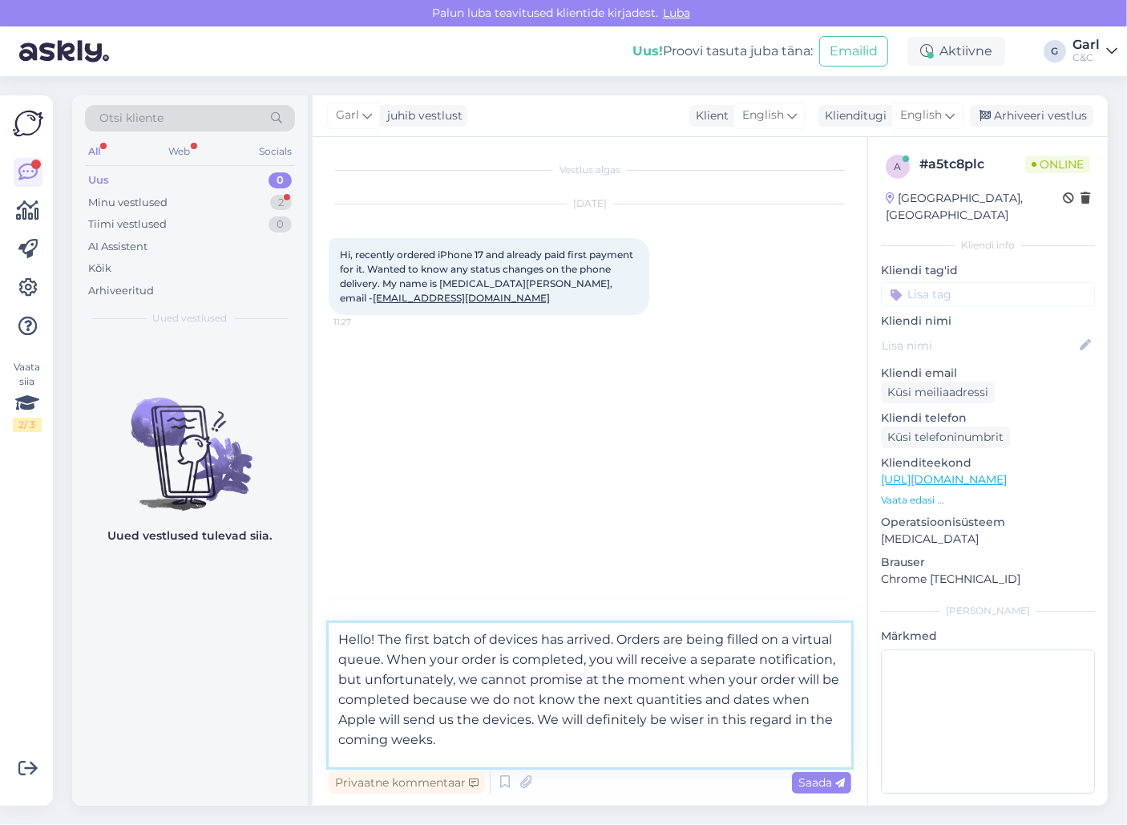
click at [603, 740] on textarea "Hello! The first batch of devices has arrived. Orders are being filled on a vir…" at bounding box center [590, 695] width 522 height 144
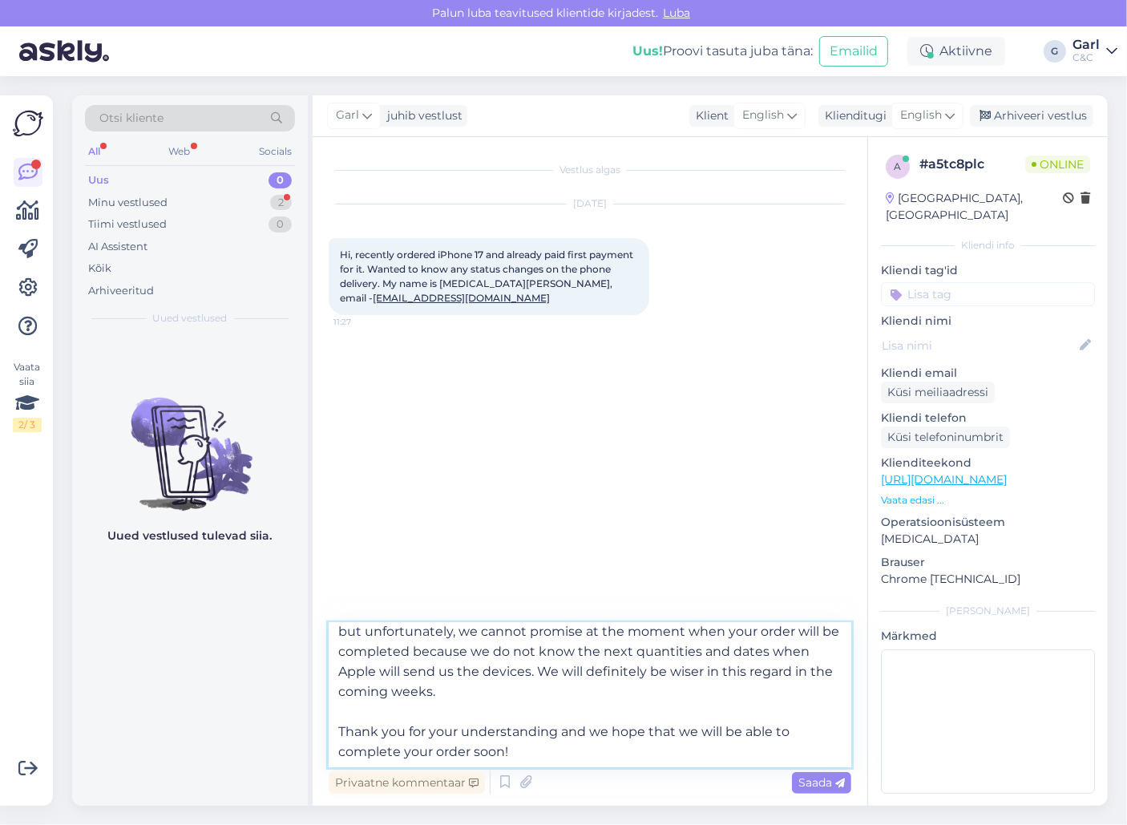
scroll to position [0, 0]
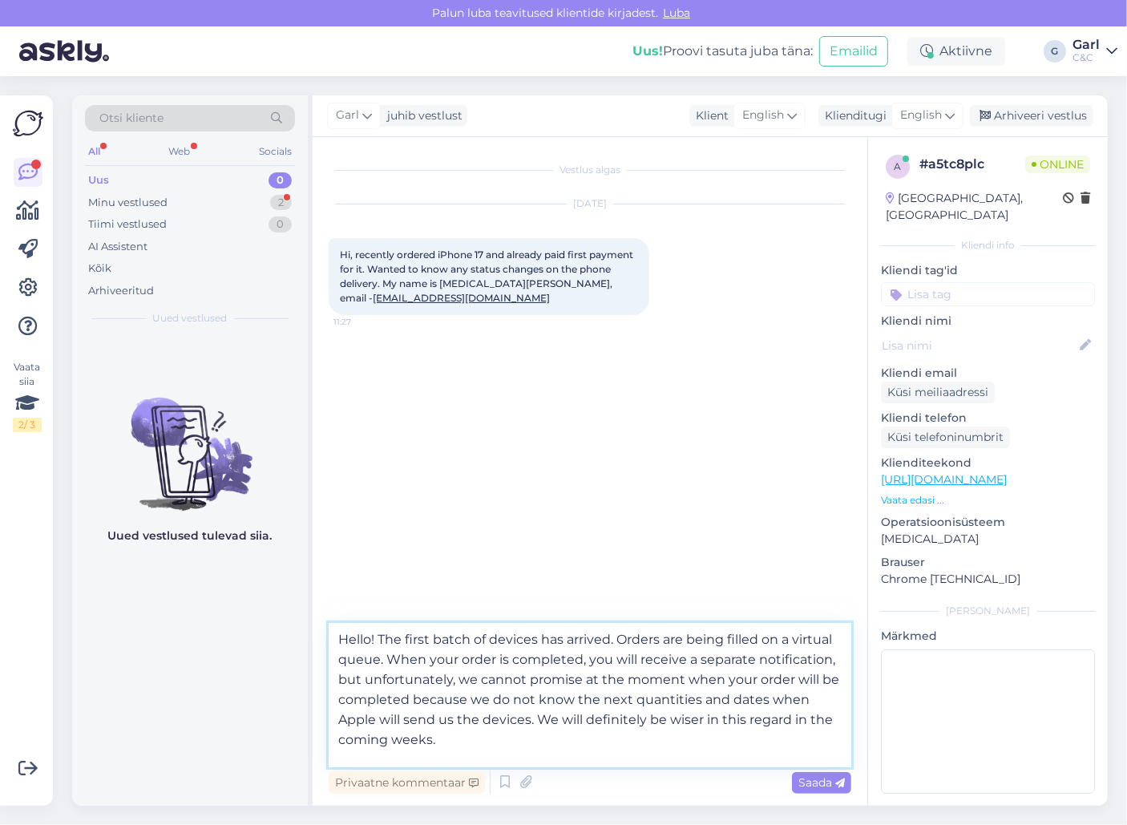
click at [560, 639] on textarea "Hello! The first batch of devices has arrived. Orders are being filled on a vir…" at bounding box center [590, 695] width 522 height 144
click at [566, 643] on textarea "Hello! The first batch of devices has arrived. Orders are being filled on a vir…" at bounding box center [590, 695] width 522 height 144
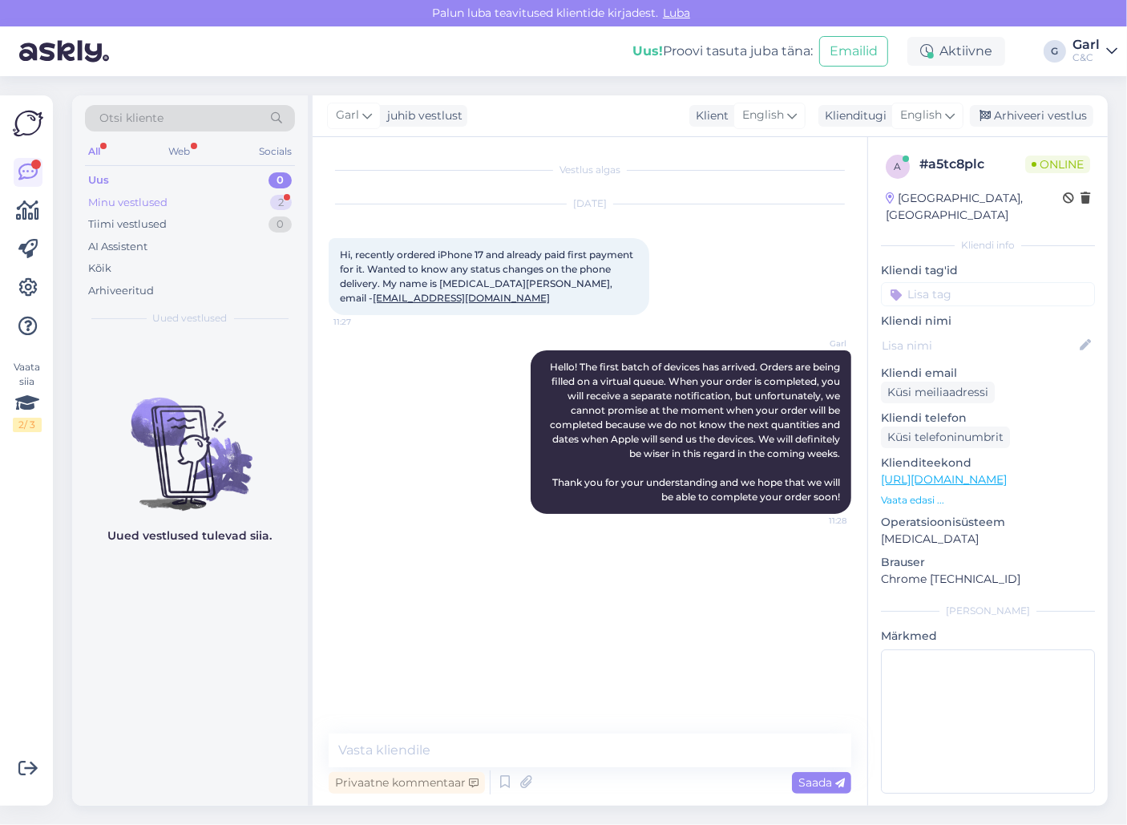
click at [258, 202] on div "Minu vestlused 2" at bounding box center [190, 203] width 210 height 22
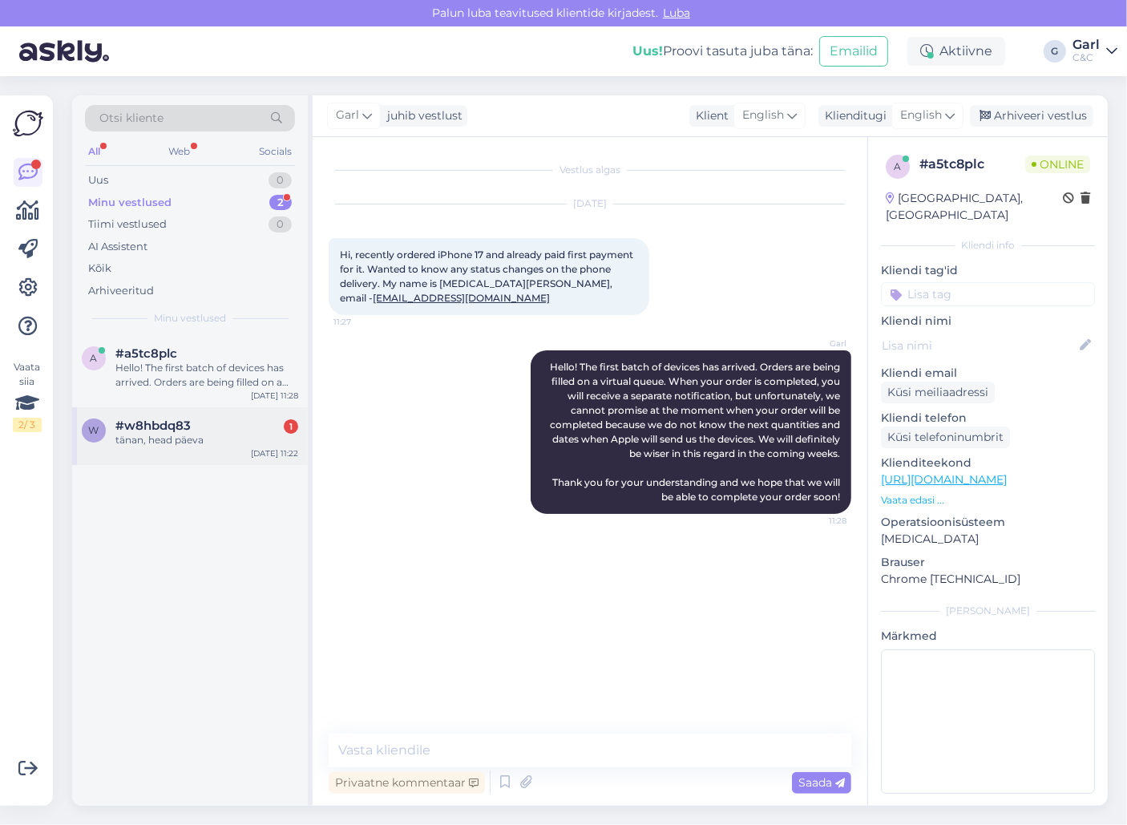
click at [239, 440] on div "tänan, head päeva" at bounding box center [206, 440] width 183 height 14
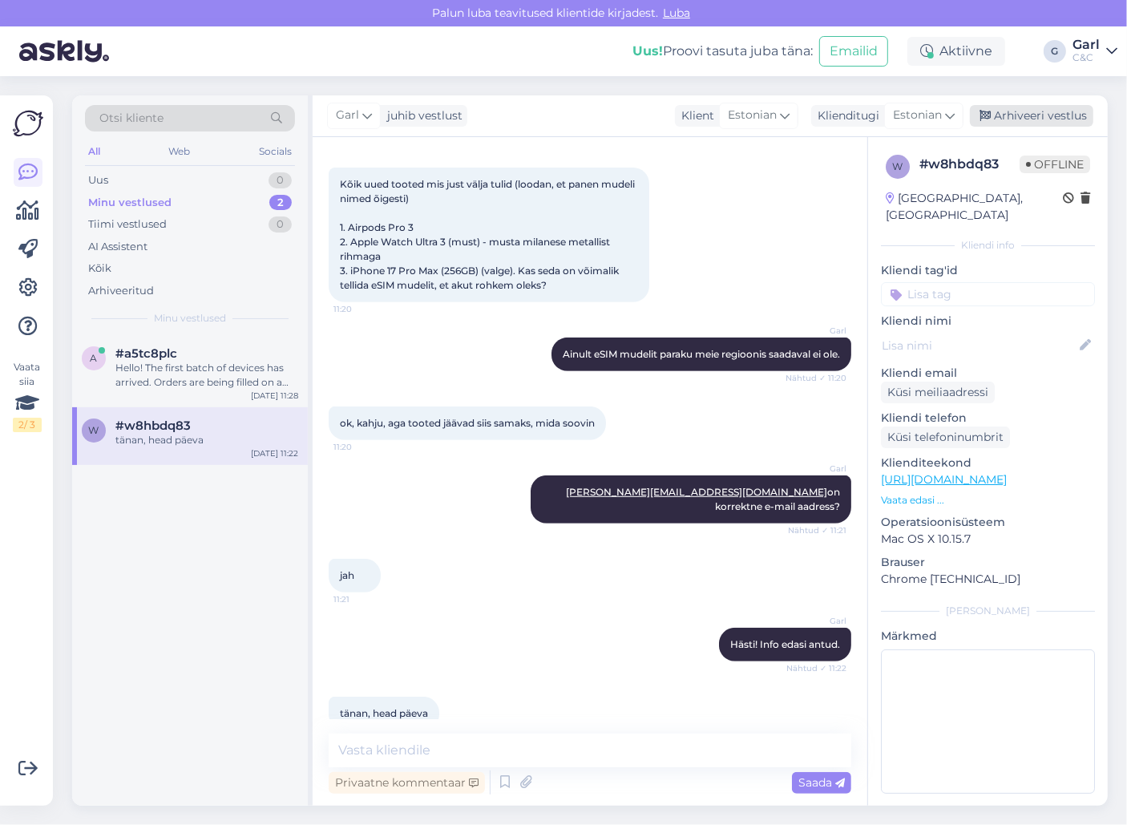
click at [1002, 119] on div "Arhiveeri vestlus" at bounding box center [1031, 116] width 123 height 22
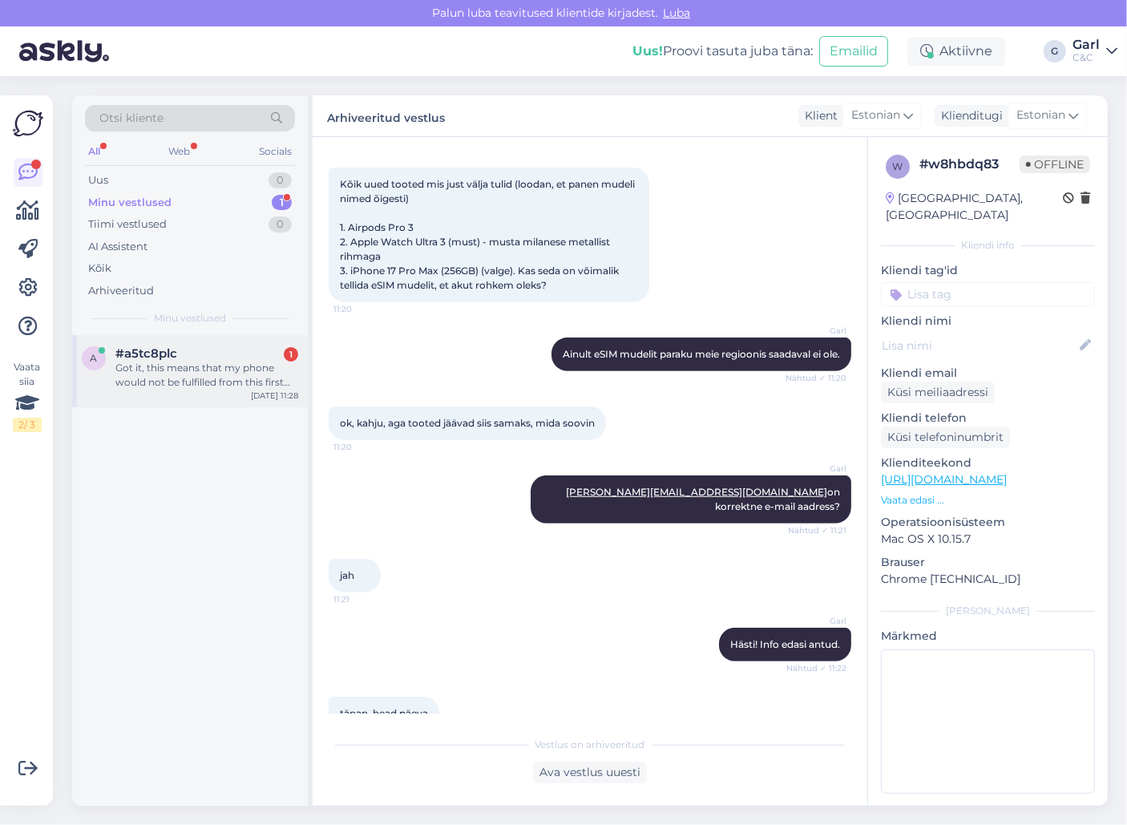
click at [248, 392] on div "a #a5tc8plc 1 Got it, this means that my phone would not be fulfilled from this…" at bounding box center [190, 371] width 236 height 72
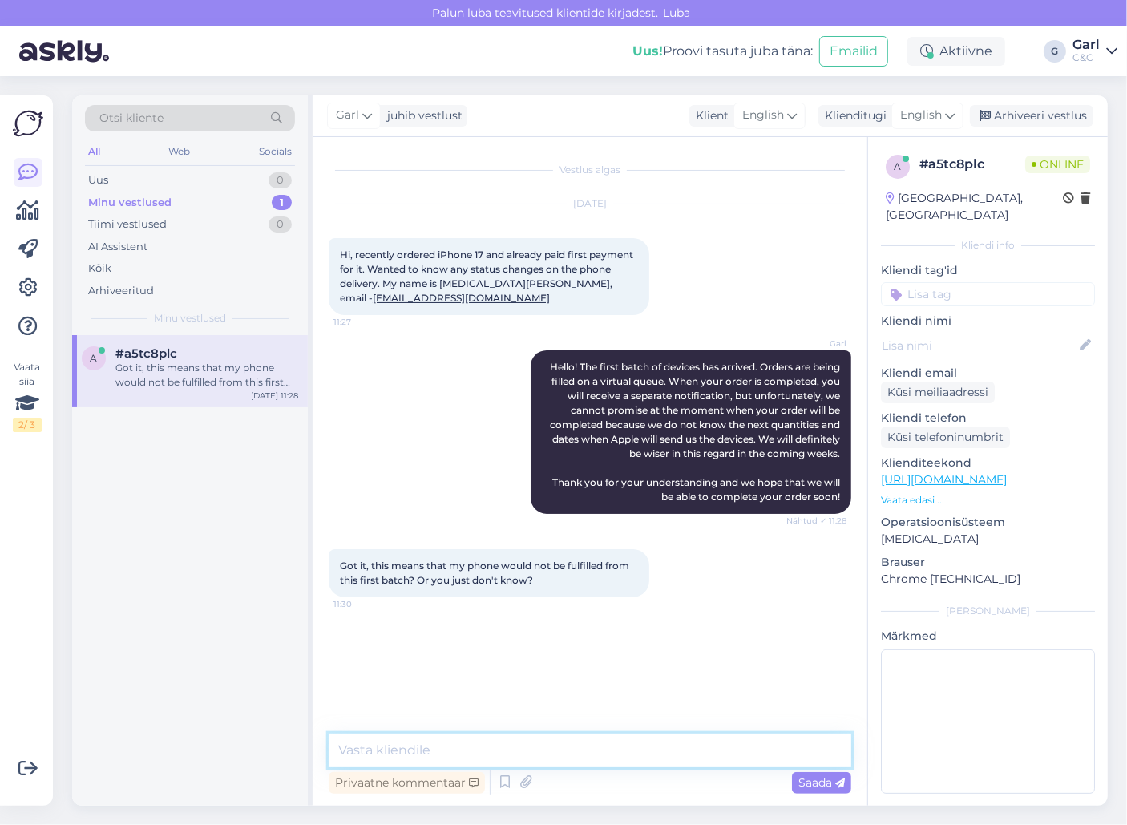
click at [615, 752] on textarea at bounding box center [590, 750] width 522 height 34
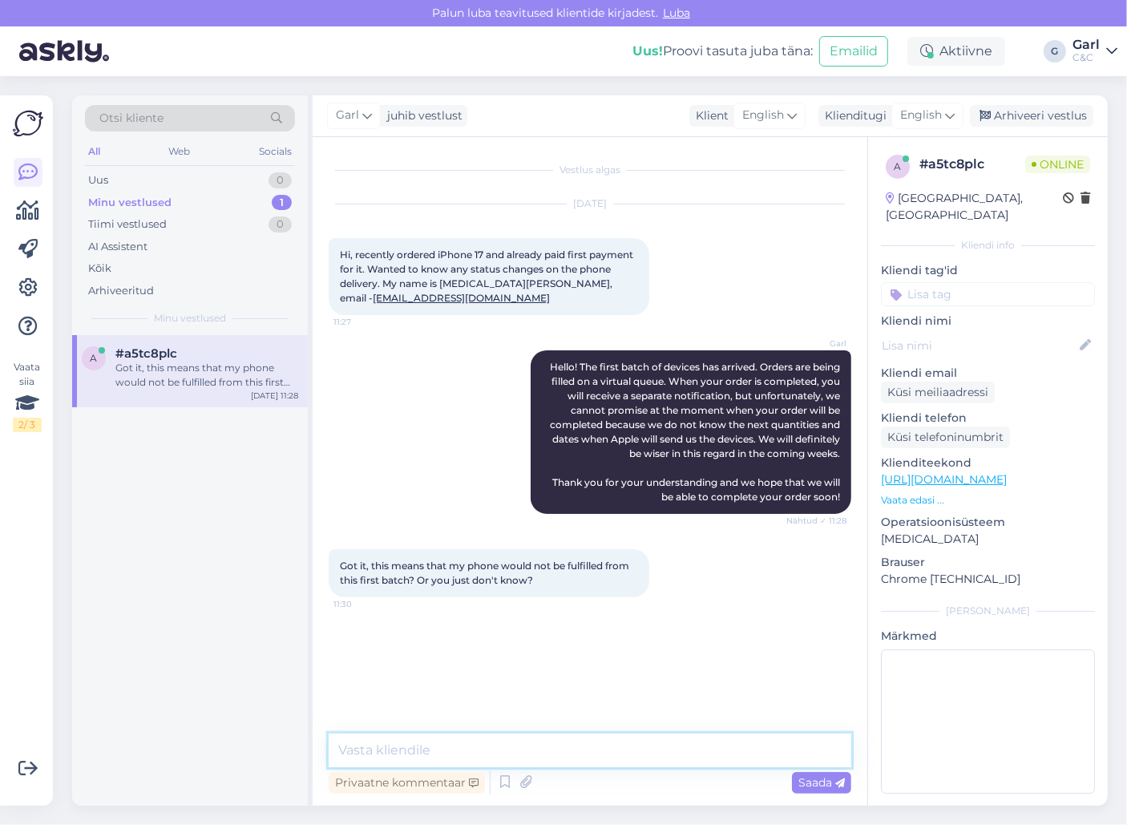
click at [615, 752] on textarea at bounding box center [590, 750] width 522 height 34
click at [502, 781] on icon at bounding box center [504, 782] width 19 height 24
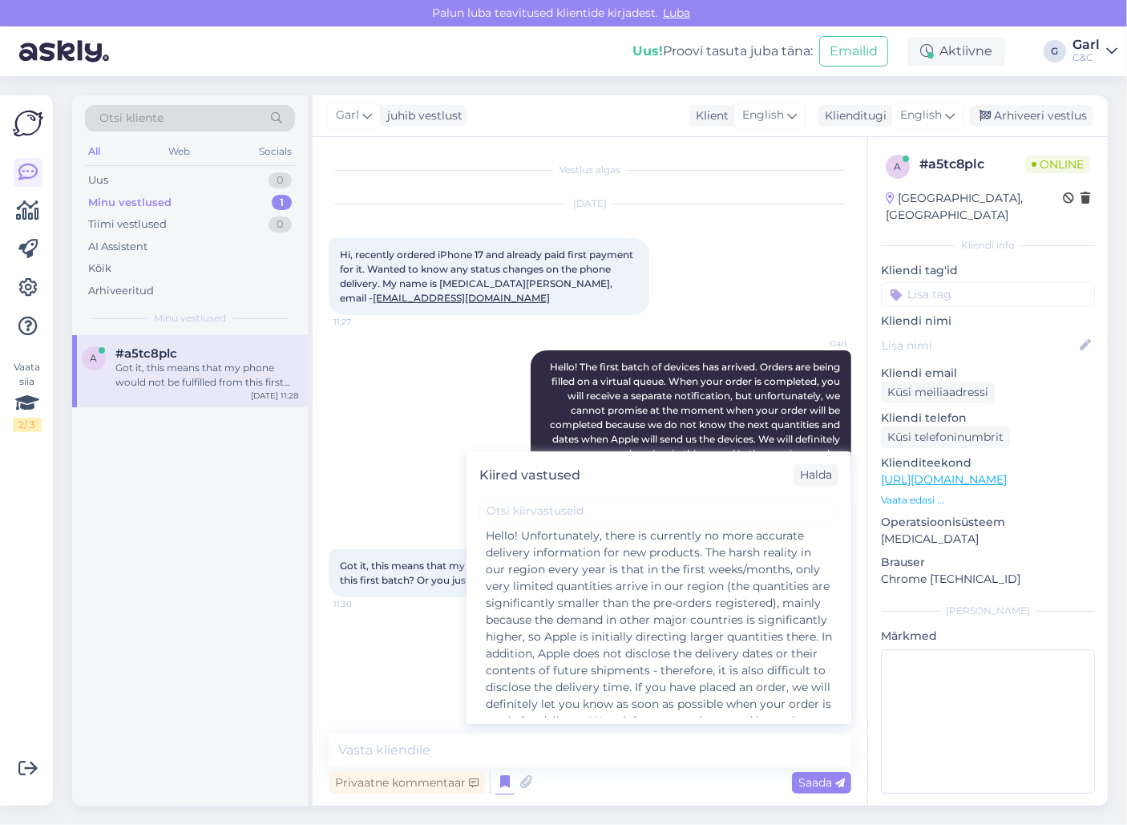
scroll to position [1260, 0]
click at [687, 636] on div "Hello! Unfortunately, there is currently no more accurate delivery information …" at bounding box center [659, 635] width 346 height 219
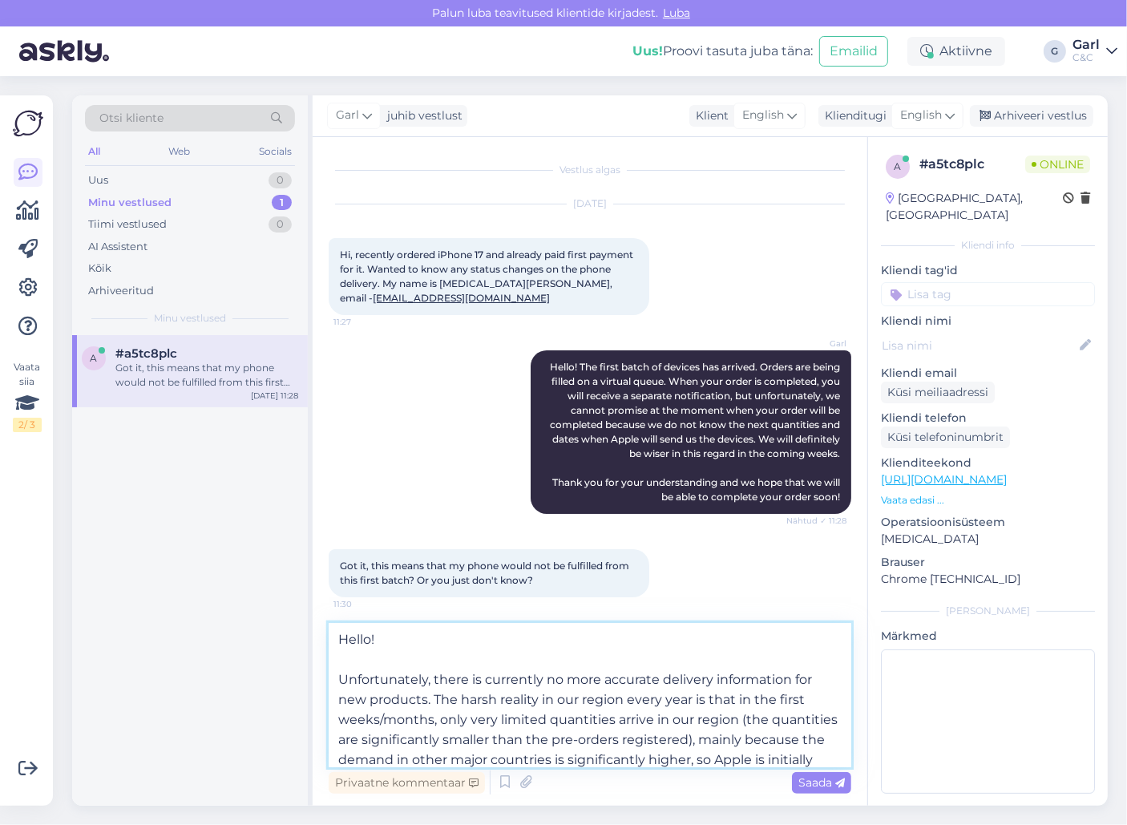
drag, startPoint x: 441, startPoint y: 660, endPoint x: 333, endPoint y: 635, distance: 111.2
click at [333, 635] on textarea "Hello! Unfortunately, there is currently no more accurate delivery information …" at bounding box center [590, 695] width 522 height 144
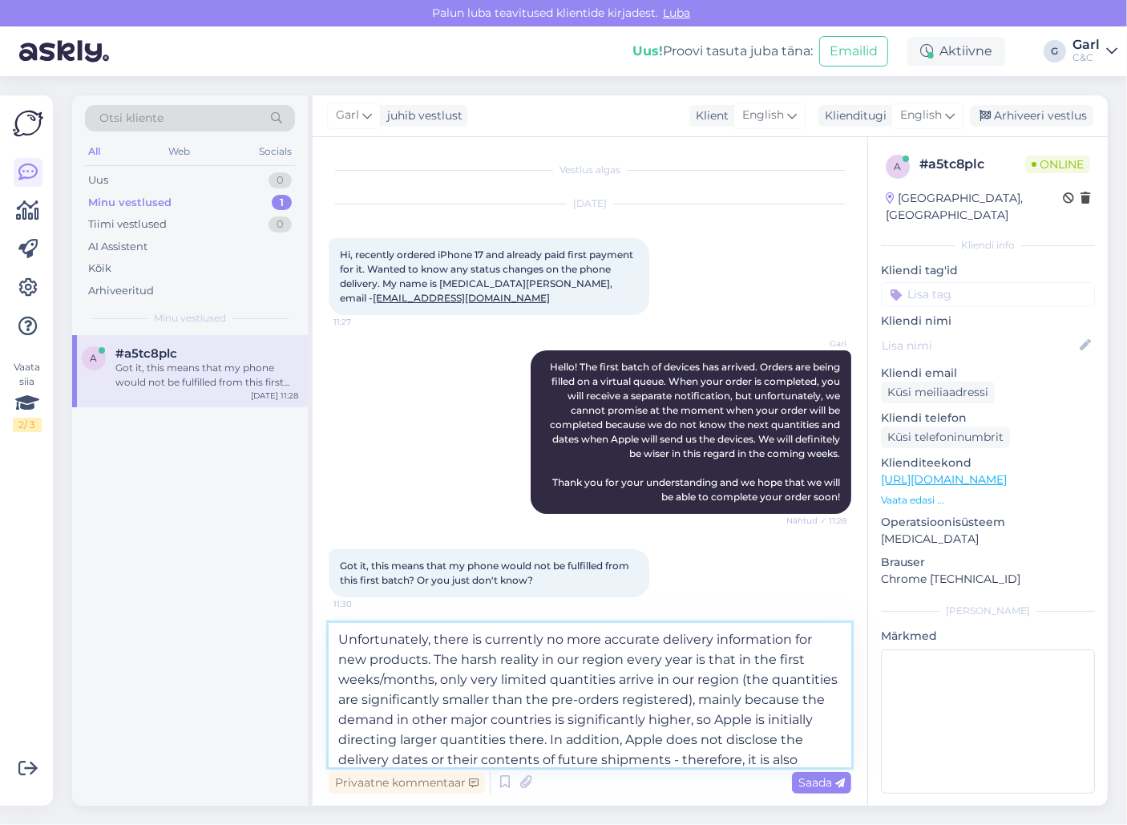
click at [339, 653] on textarea "Unfortunately, there is currently no more accurate delivery information for new…" at bounding box center [590, 695] width 522 height 144
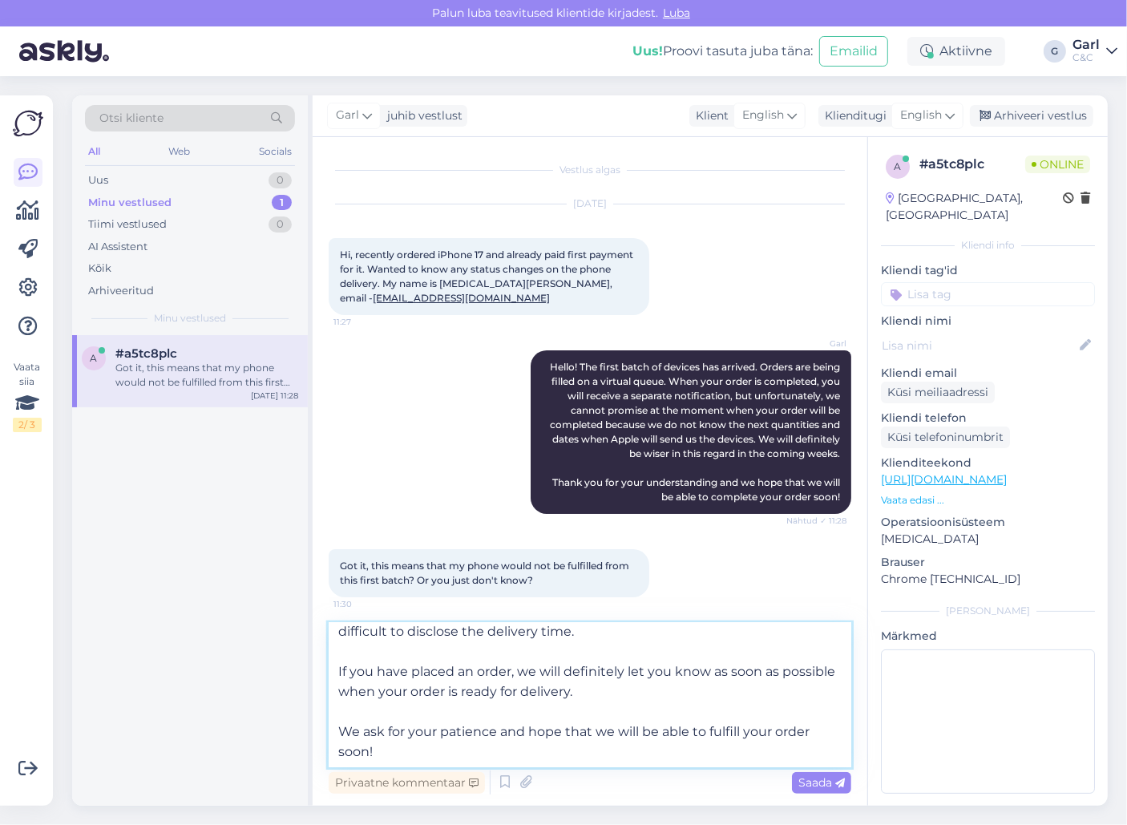
scroll to position [145, 0]
drag, startPoint x: 329, startPoint y: 667, endPoint x: 566, endPoint y: 774, distance: 259.6
click at [566, 774] on div "Unfortunately, there is currently no more accurate delivery information for new…" at bounding box center [590, 710] width 522 height 175
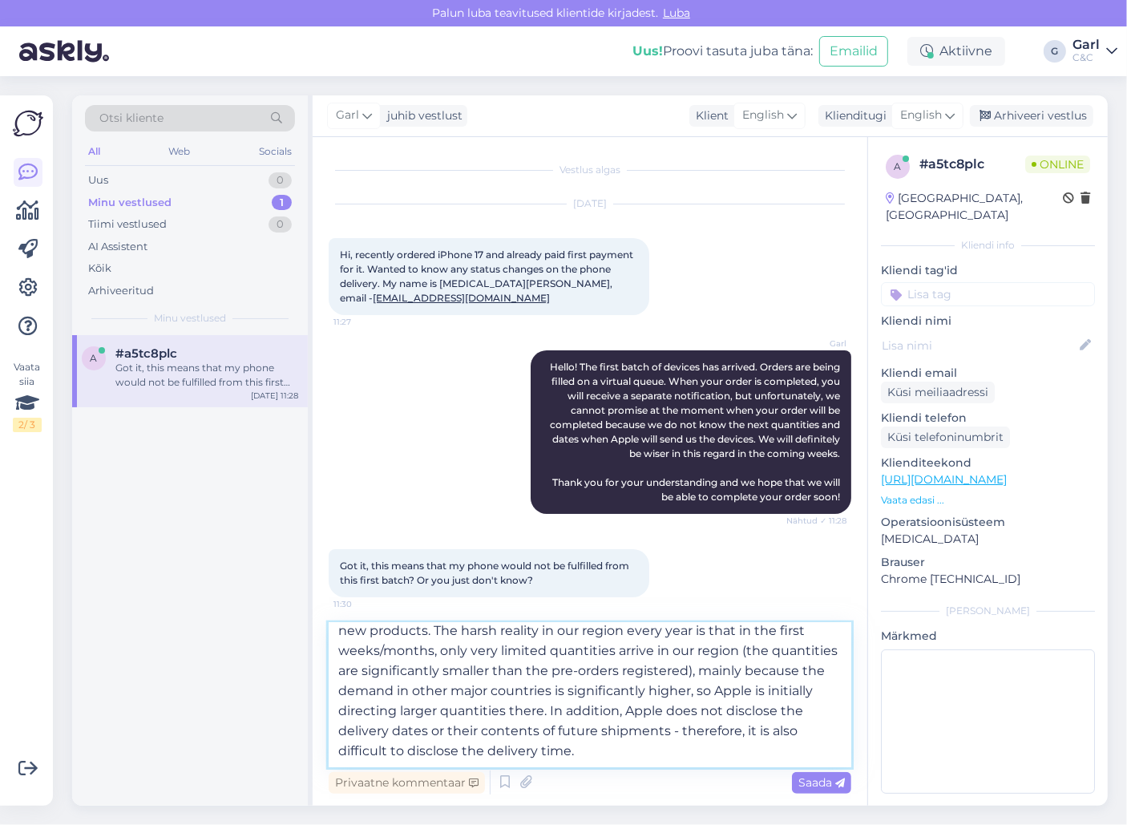
type textarea "Unfortunately, there is currently no more accurate delivery information for new…"
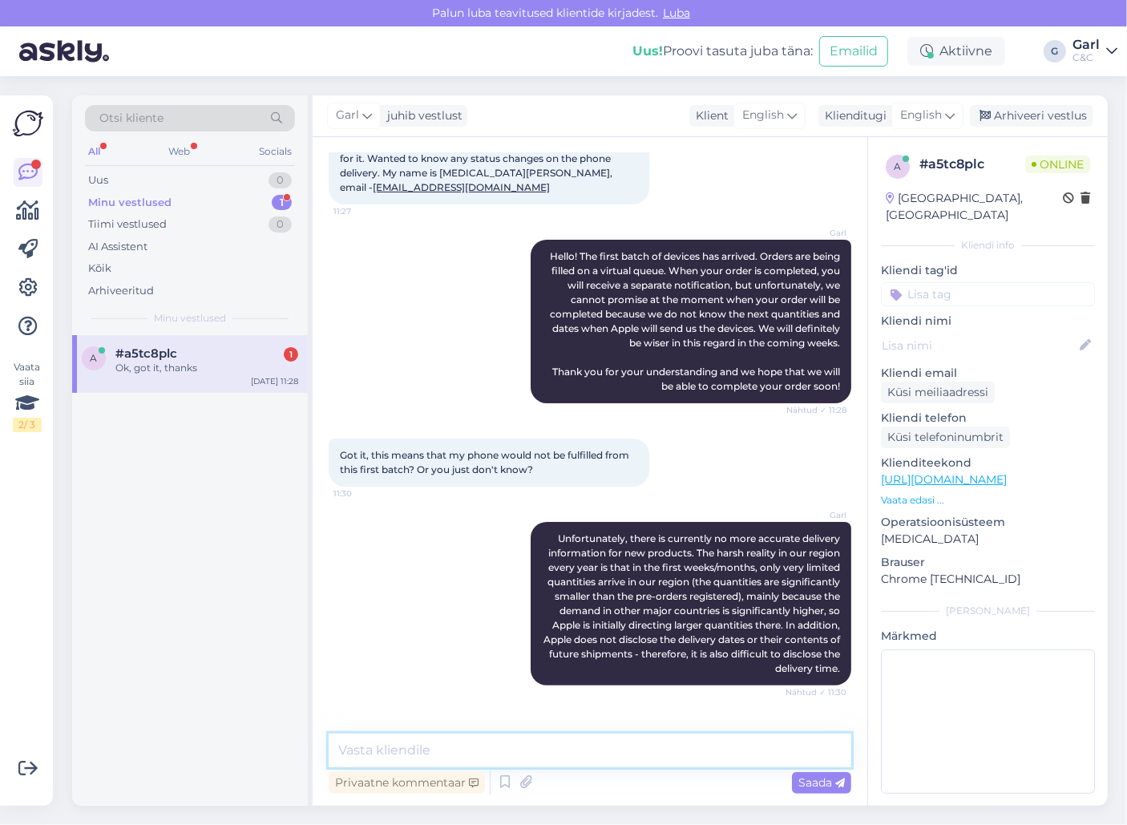
scroll to position [163, 0]
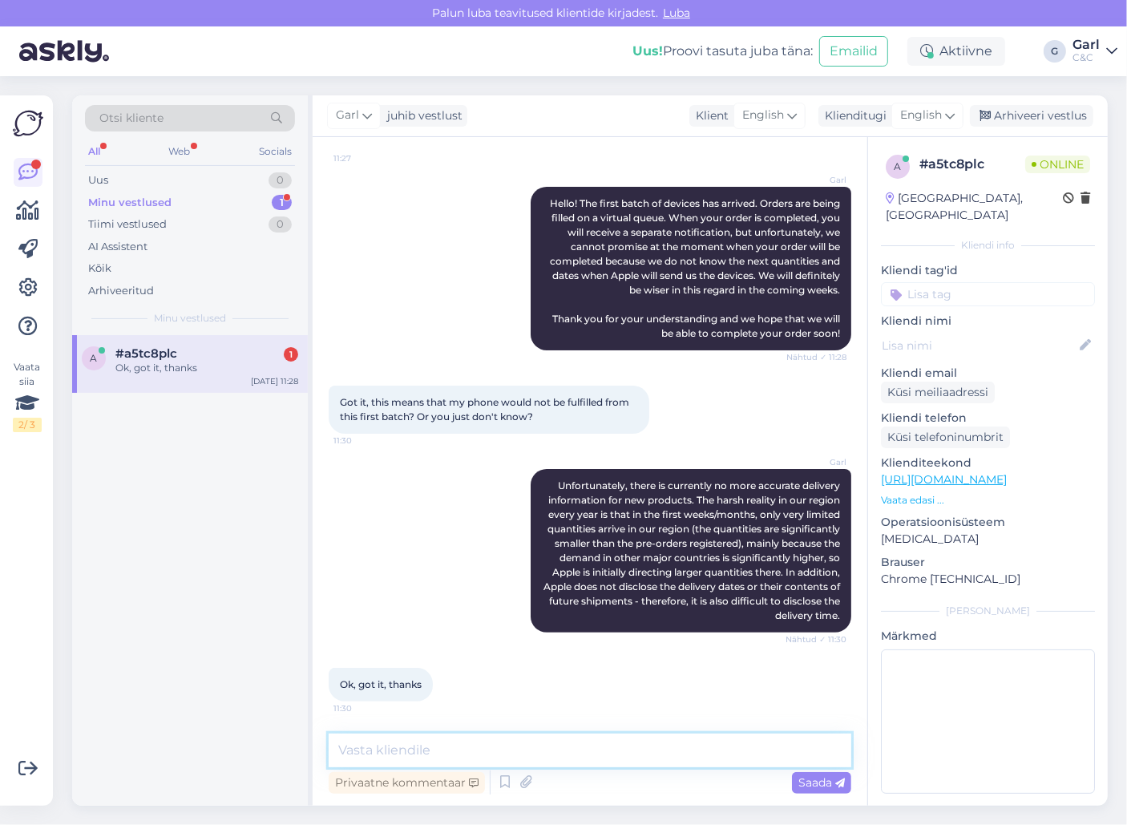
click at [494, 740] on textarea at bounding box center [590, 750] width 522 height 34
type textarea "Thanks for your patience! :)"
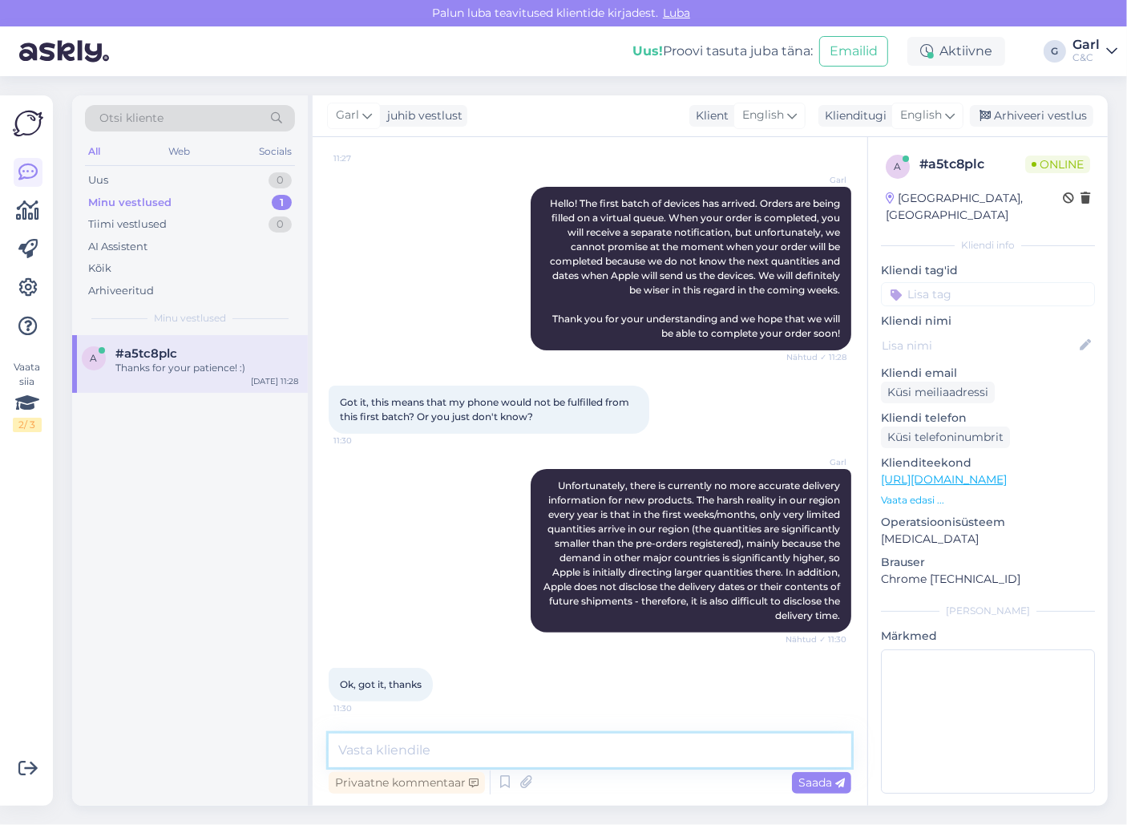
scroll to position [232, 0]
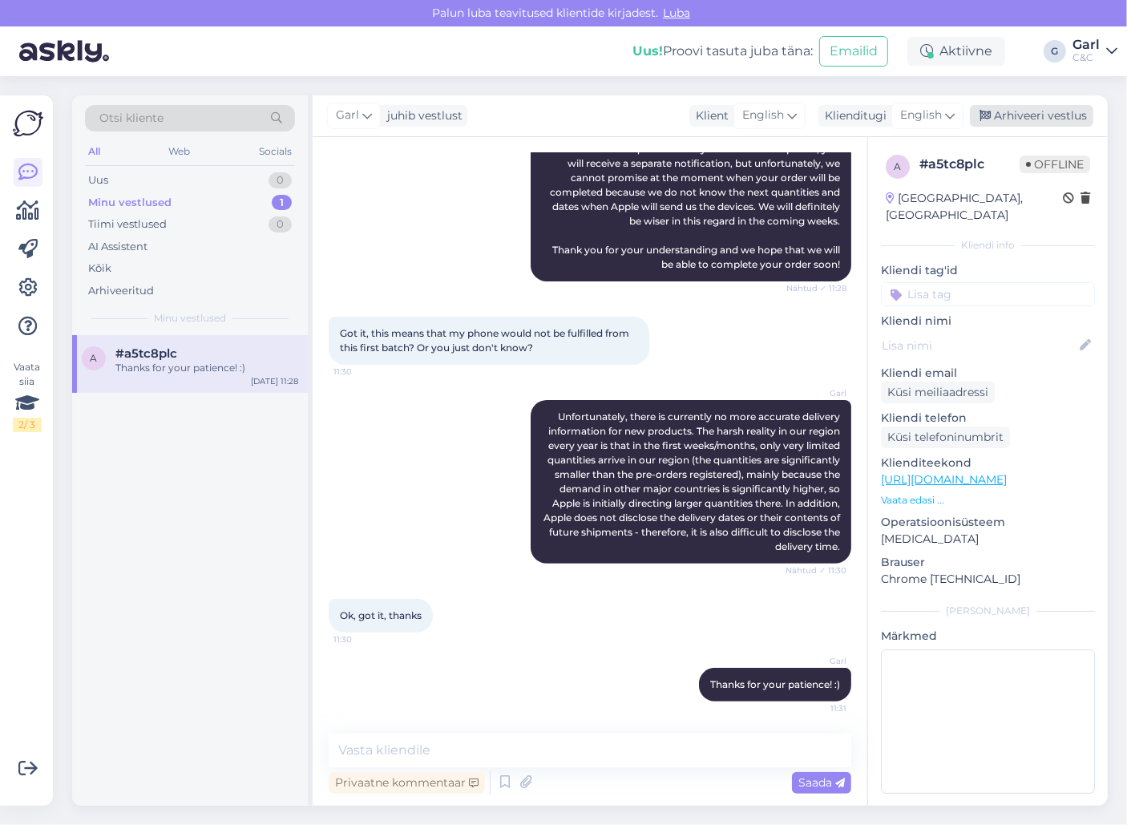
click at [1006, 118] on div "Arhiveeri vestlus" at bounding box center [1031, 116] width 123 height 22
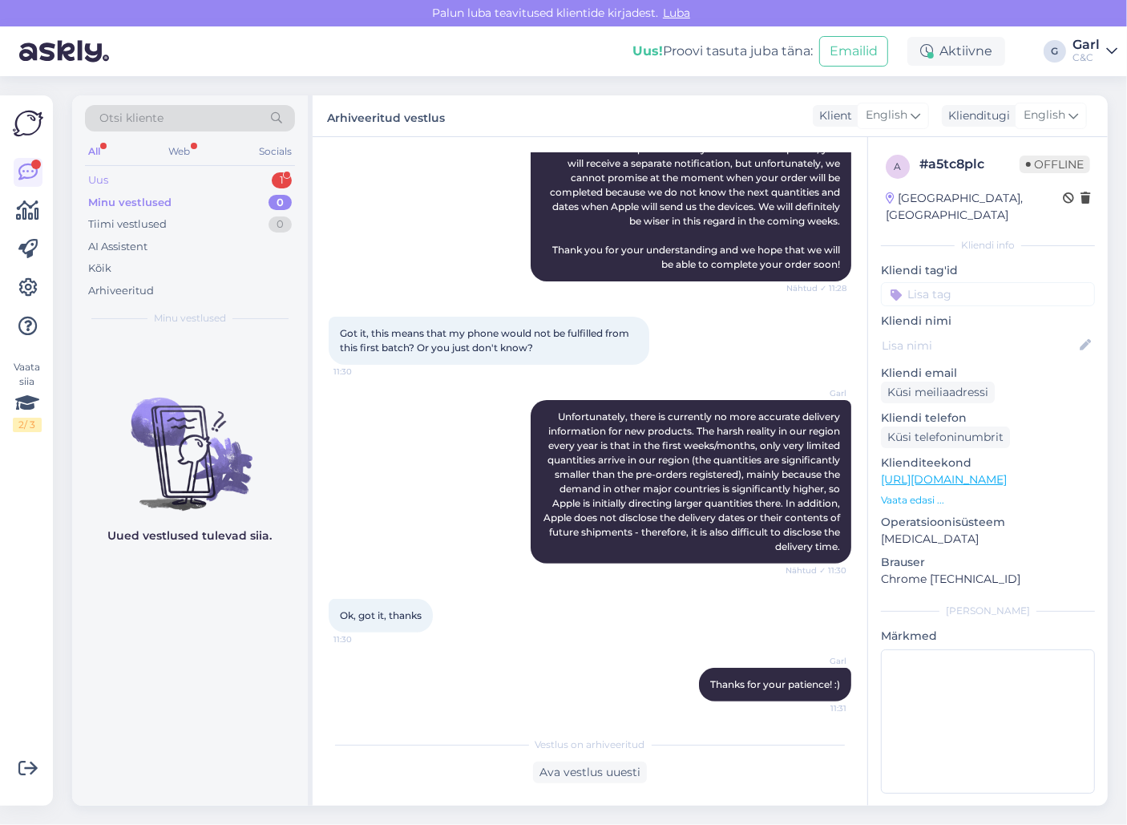
click at [204, 174] on div "Uus 1" at bounding box center [190, 180] width 210 height 22
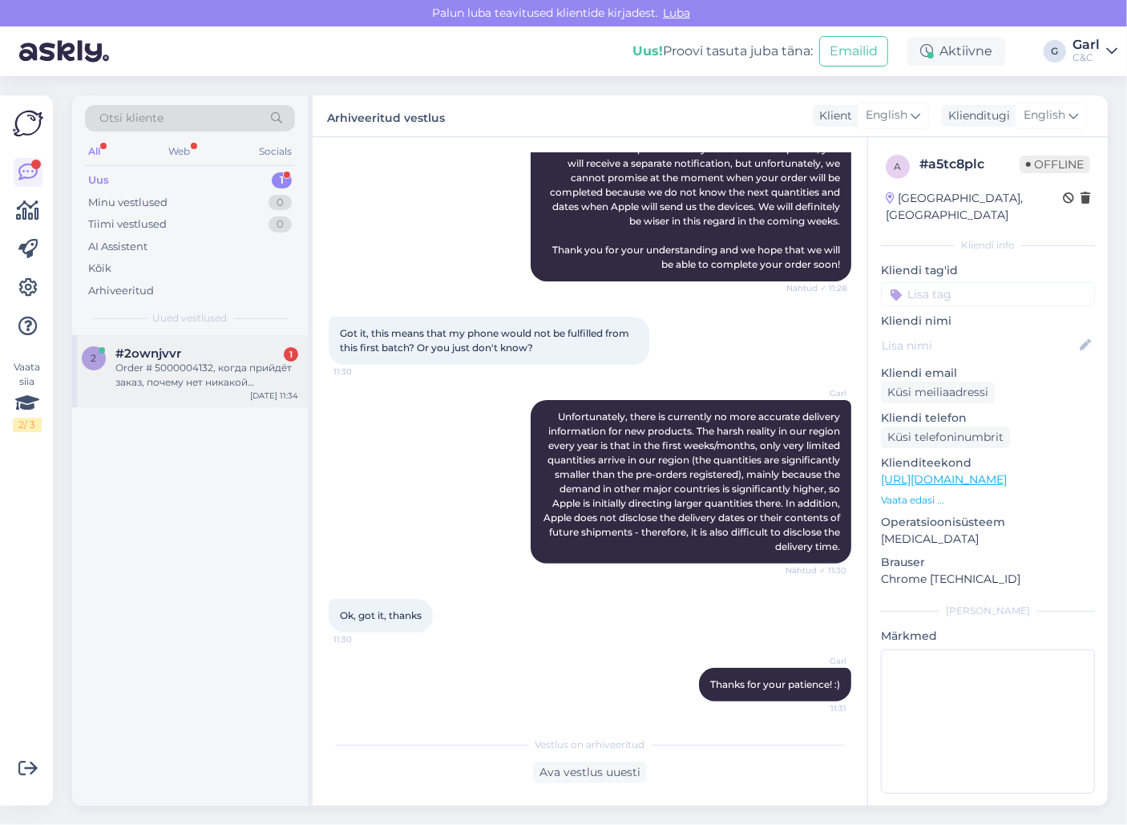
click at [210, 346] on div "#2ownjvvr 1" at bounding box center [206, 353] width 183 height 14
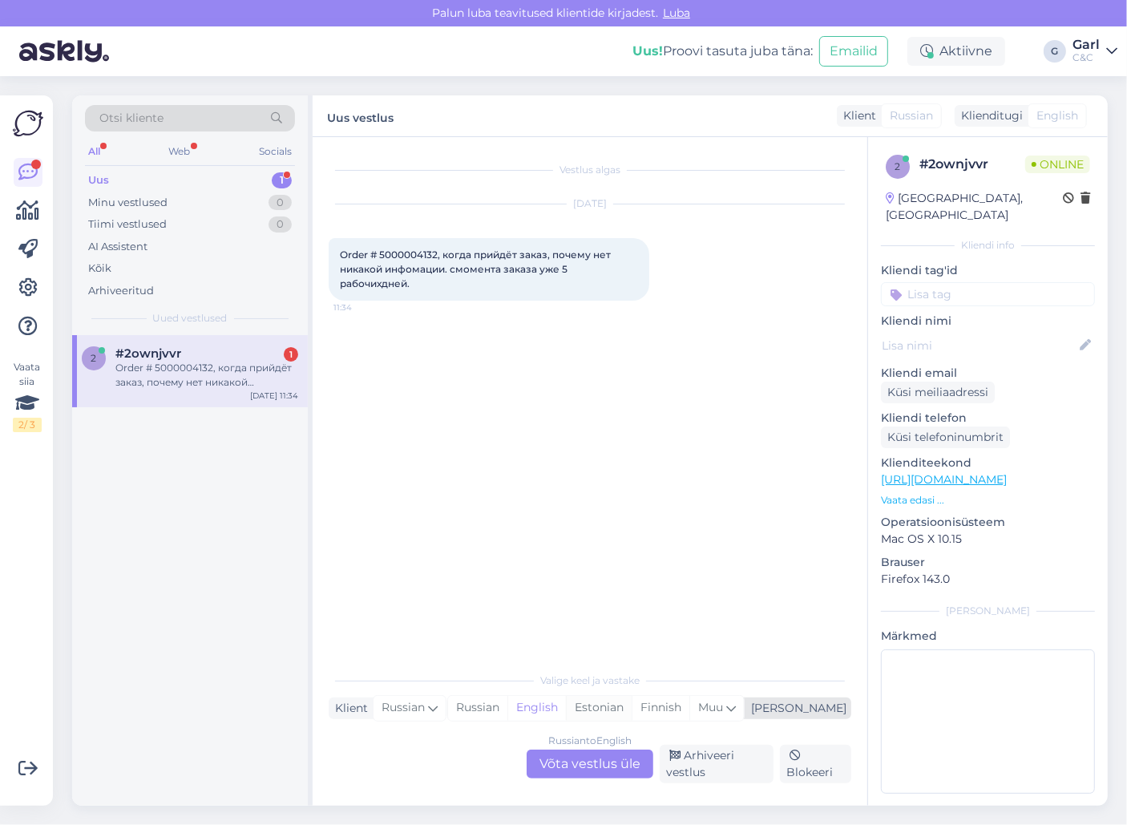
click at [631, 708] on div "Estonian" at bounding box center [599, 708] width 66 height 24
click at [575, 763] on div "Russian to Estonian Võta vestlus üle" at bounding box center [589, 763] width 127 height 29
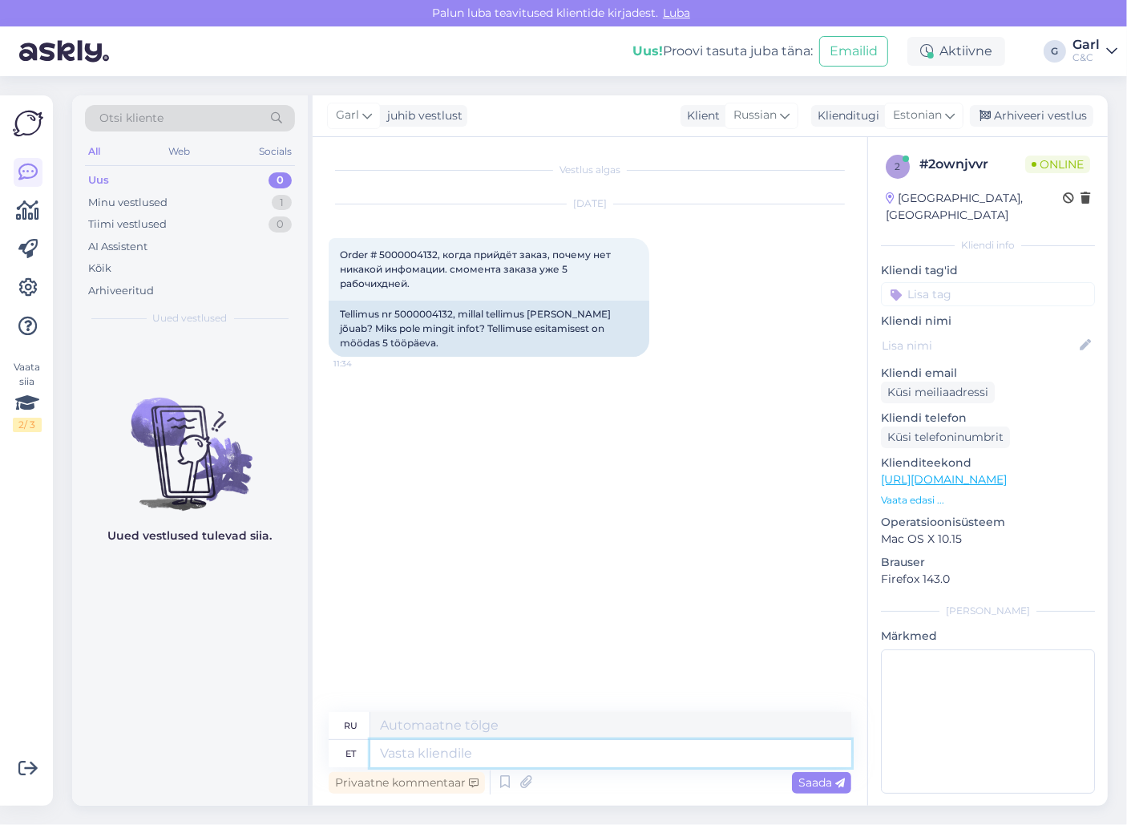
click at [573, 761] on textarea at bounding box center [610, 753] width 481 height 27
drag, startPoint x: 454, startPoint y: 316, endPoint x: 398, endPoint y: 308, distance: 56.7
click at [398, 308] on div "Tellimus nr 5000004132, millal tellimus [PERSON_NAME] jõuab? Miks pole mingit i…" at bounding box center [489, 329] width 321 height 56
drag, startPoint x: 398, startPoint y: 317, endPoint x: 454, endPoint y: 313, distance: 56.2
click at [454, 313] on div "Tellimus nr 5000004132, millal tellimus [PERSON_NAME] jõuab? Miks pole mingit i…" at bounding box center [489, 329] width 321 height 56
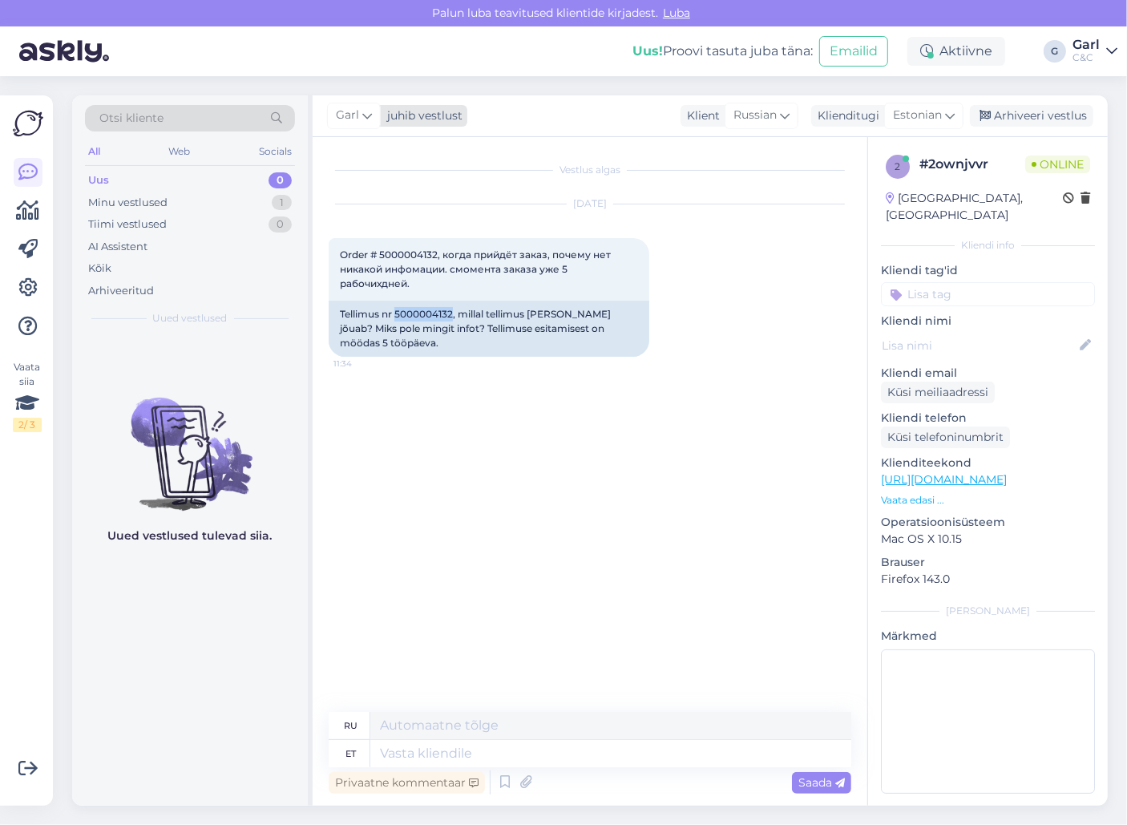
copy div "5000004132"
click at [502, 777] on icon at bounding box center [504, 782] width 19 height 24
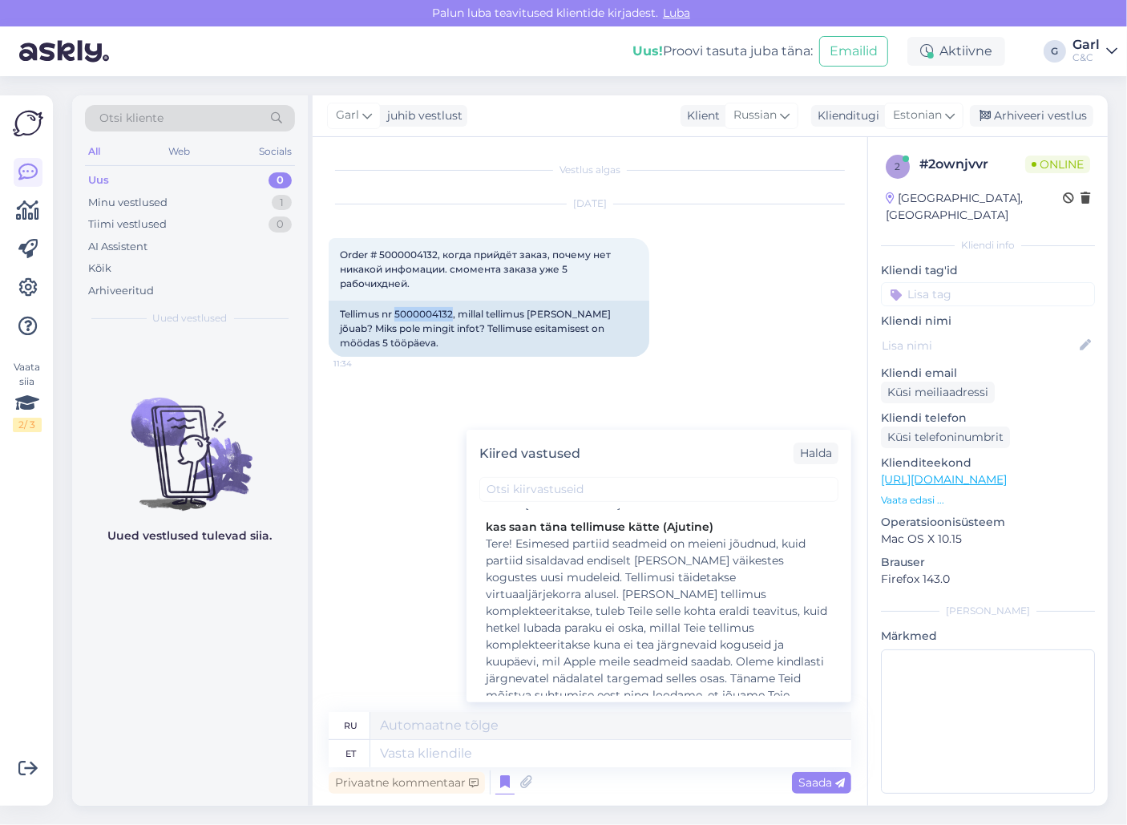
scroll to position [342, 0]
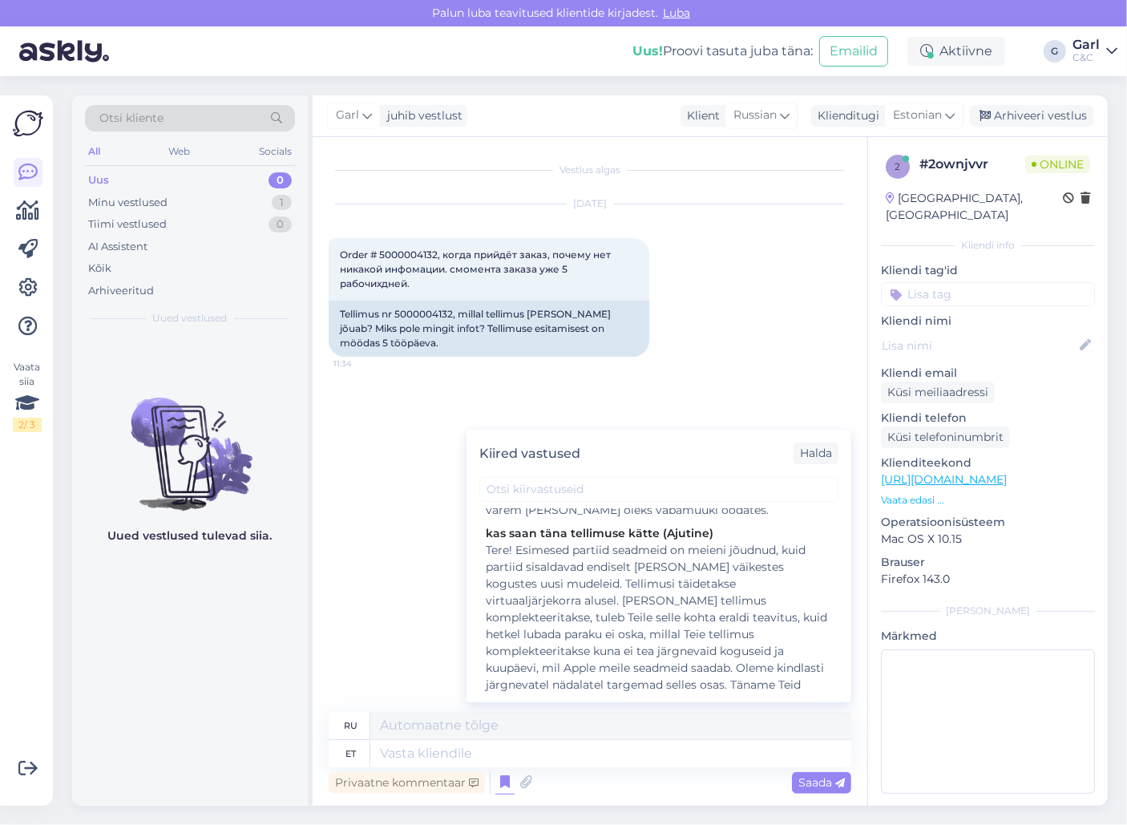
click at [680, 620] on div "Tere! Esimesed partiid seadmeid on meieni jõudnud, kuid partiid sisaldavad endi…" at bounding box center [659, 634] width 346 height 185
type textarea "Здравствуйте! Первая партия устройств прибыла. Заказы выполняются в режиме вирт…"
type textarea "Tere! Esimesed partiid seadmeid on meieni jõudnud, kuid partiid sisaldavad endi…"
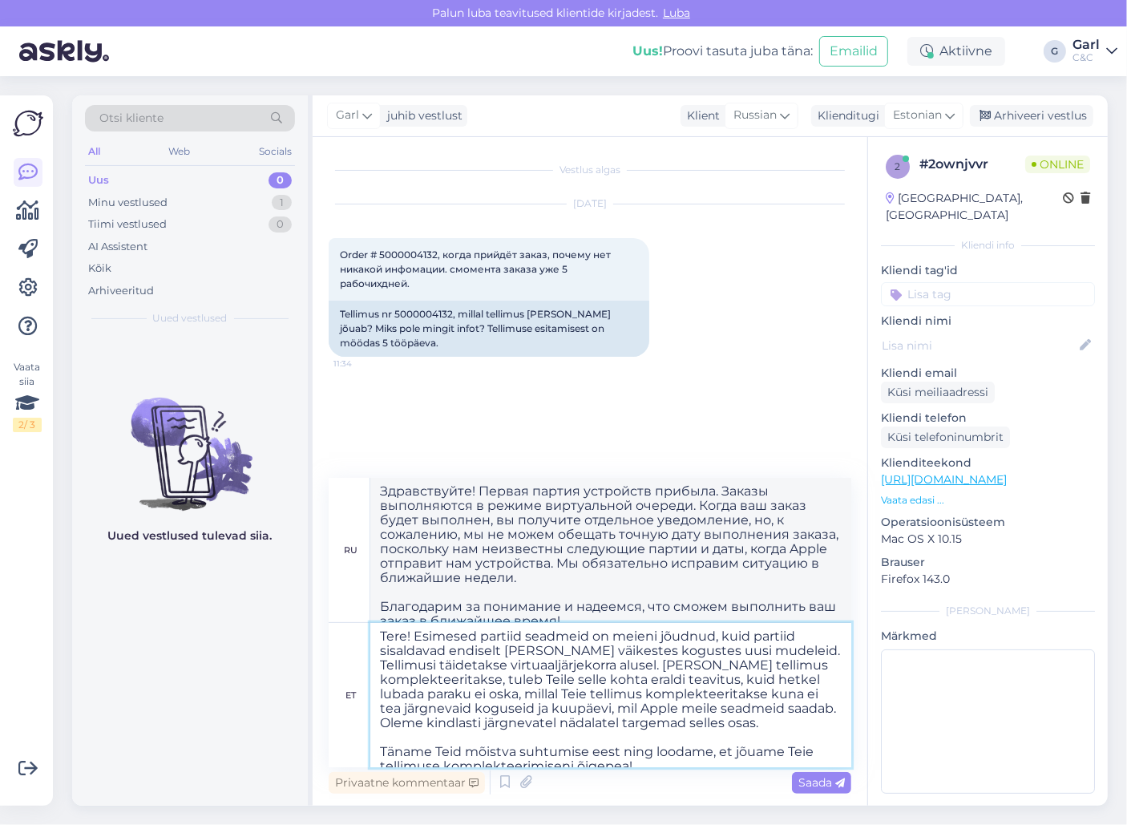
click at [472, 691] on textarea "Tere! Esimesed partiid seadmeid on meieni jõudnud, kuid partiid sisaldavad endi…" at bounding box center [610, 695] width 481 height 144
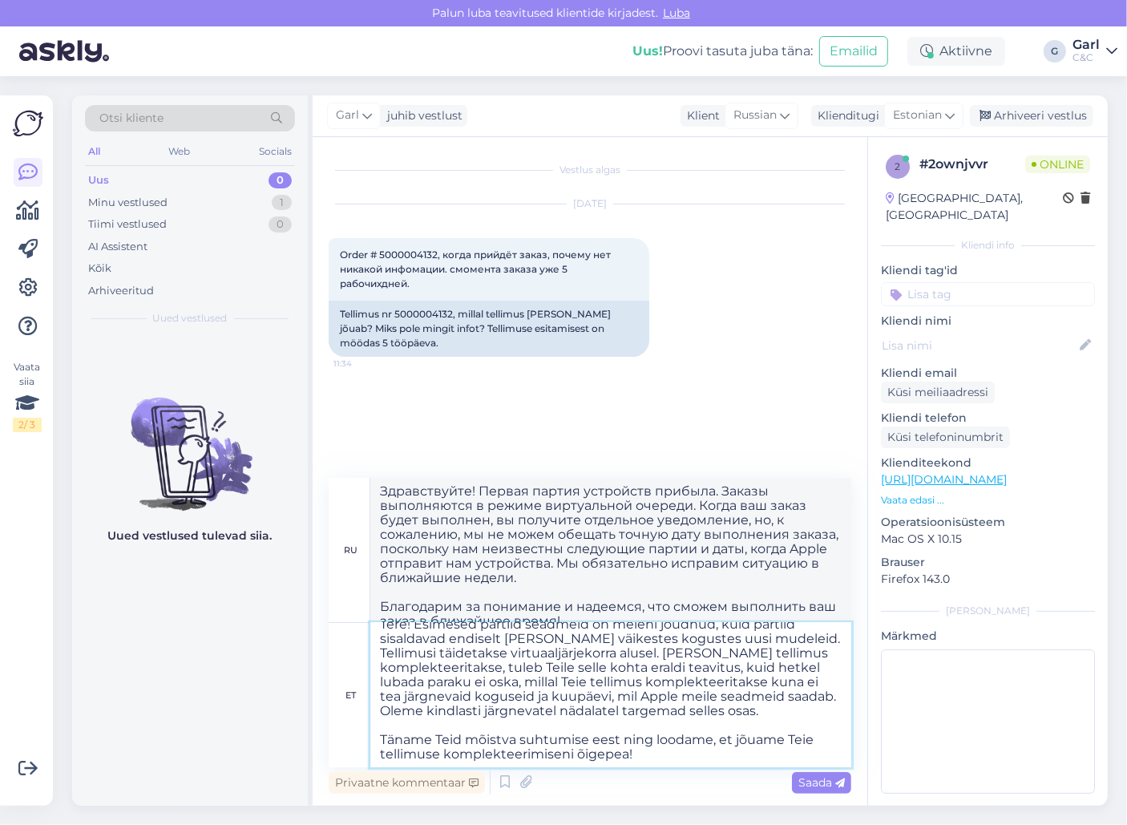
click at [498, 705] on textarea "Tere! Esimesed partiid seadmeid on meieni jõudnud, kuid partiid sisaldavad endi…" at bounding box center [610, 695] width 481 height 144
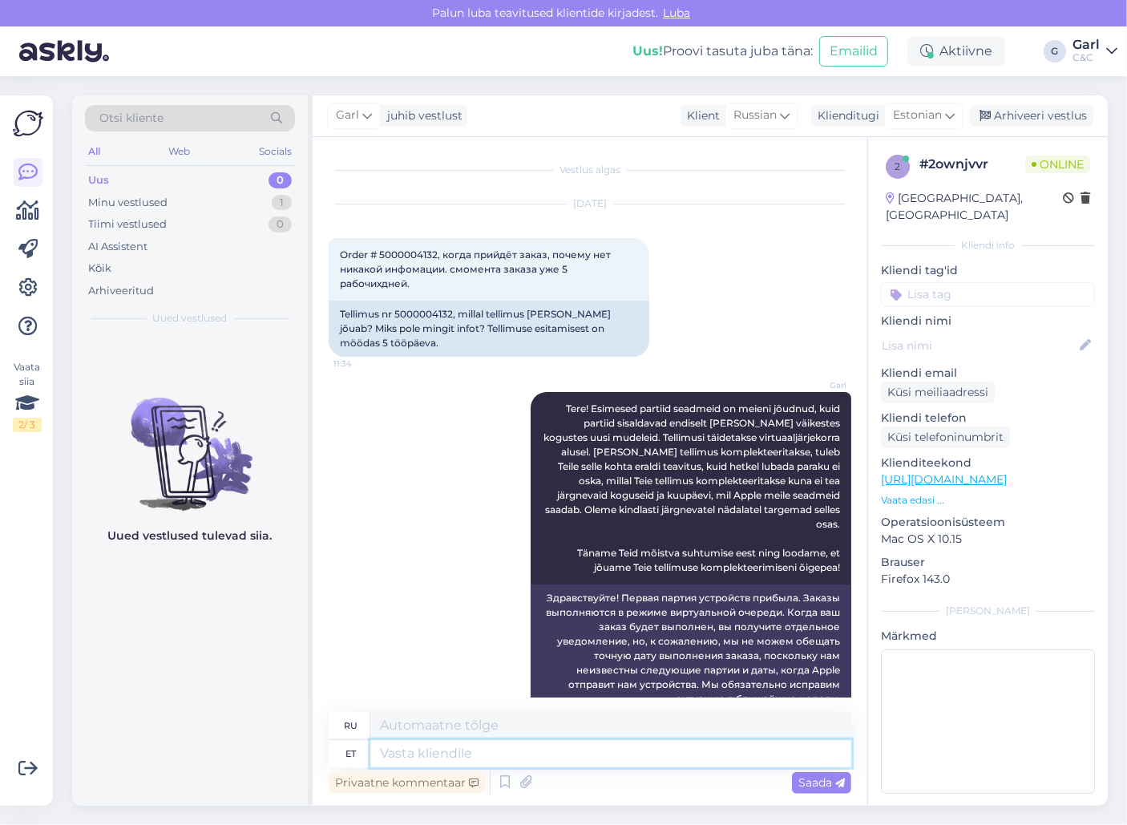
scroll to position [0, 0]
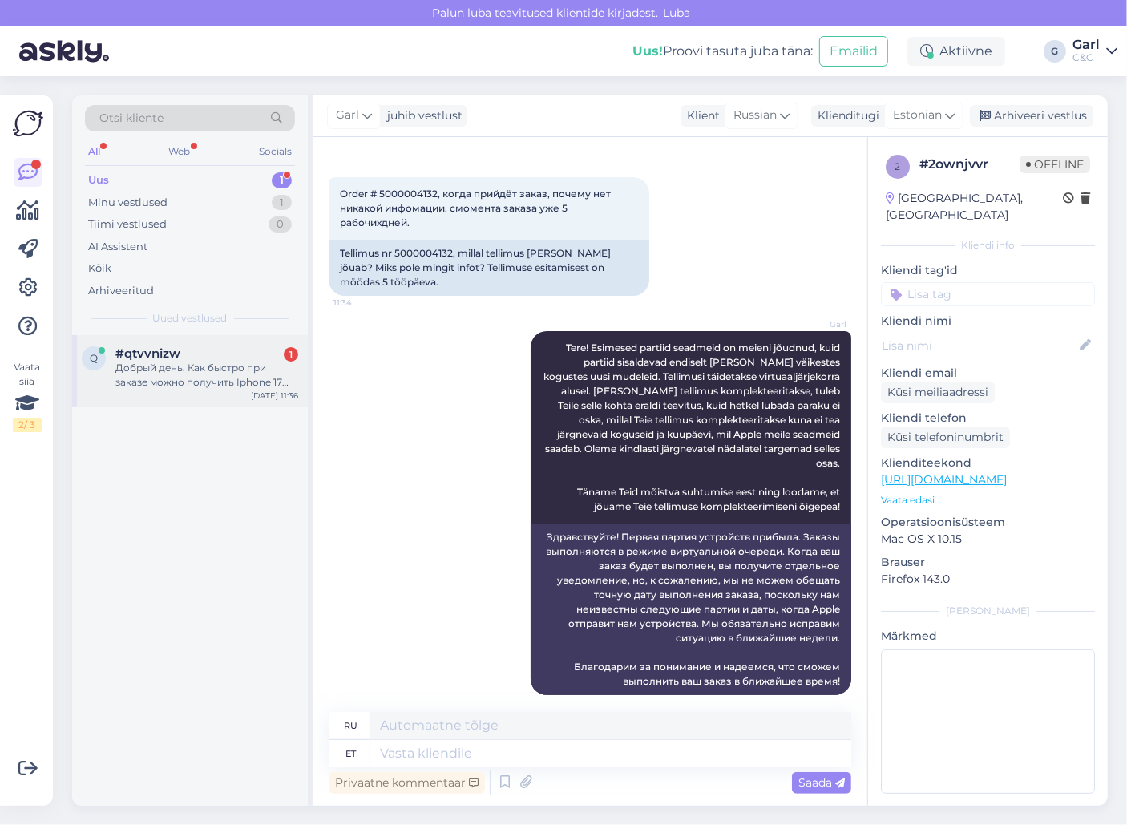
click at [195, 374] on div "Добрый день. Как быстро при заказе можно получить Iphone 17 pro max ?" at bounding box center [206, 375] width 183 height 29
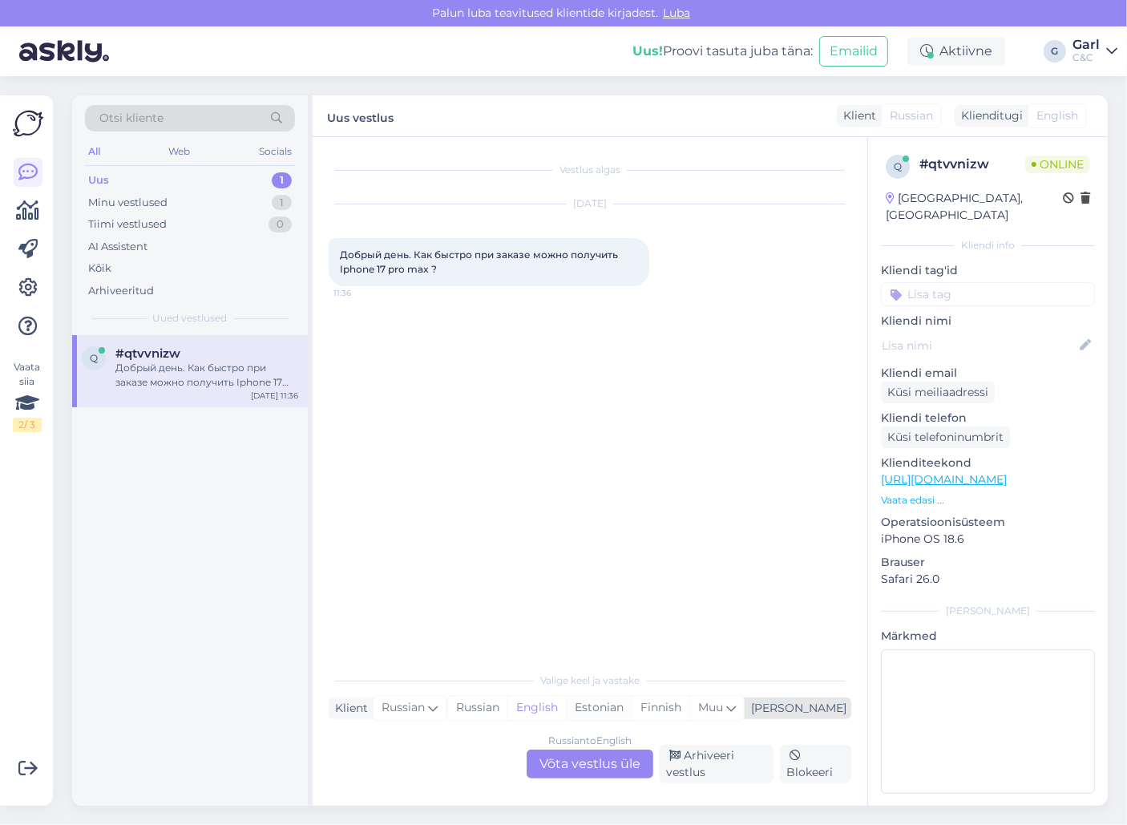
click at [631, 716] on div "Estonian" at bounding box center [599, 708] width 66 height 24
click at [596, 771] on div "Russian to Estonian Võta vestlus üle" at bounding box center [589, 763] width 127 height 29
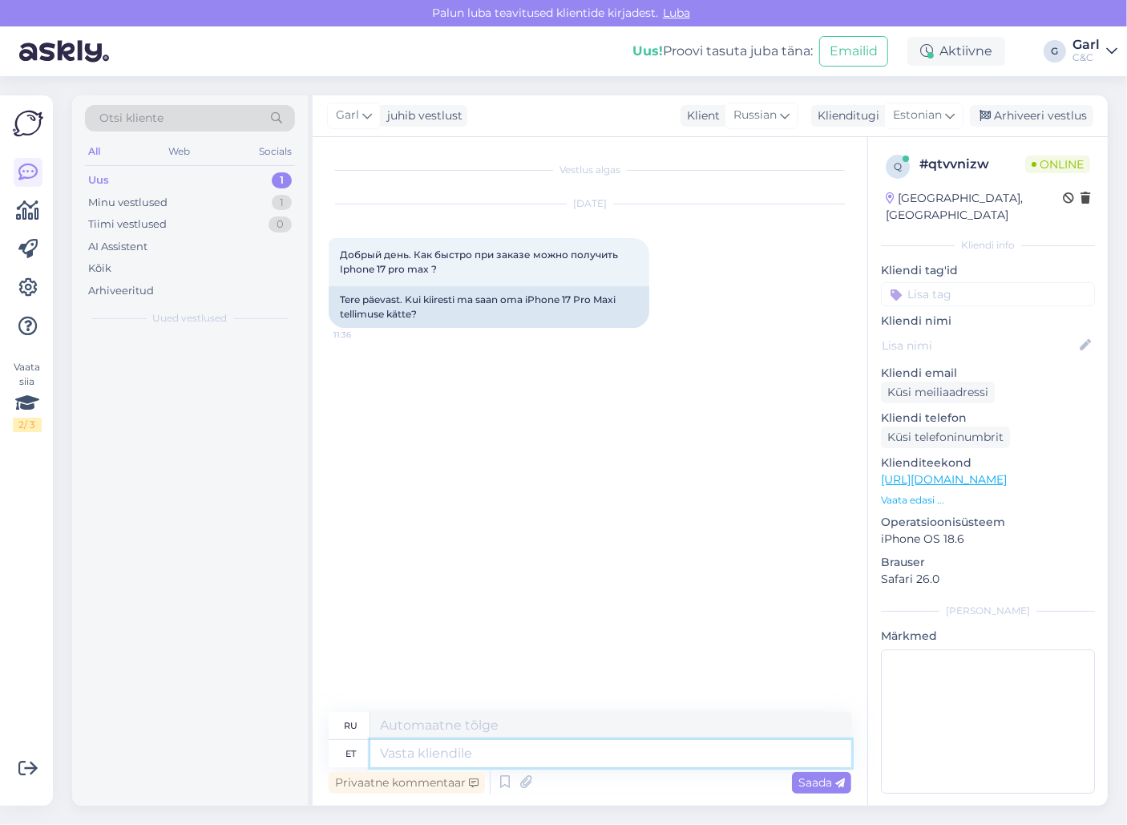
click at [596, 760] on textarea at bounding box center [610, 753] width 481 height 27
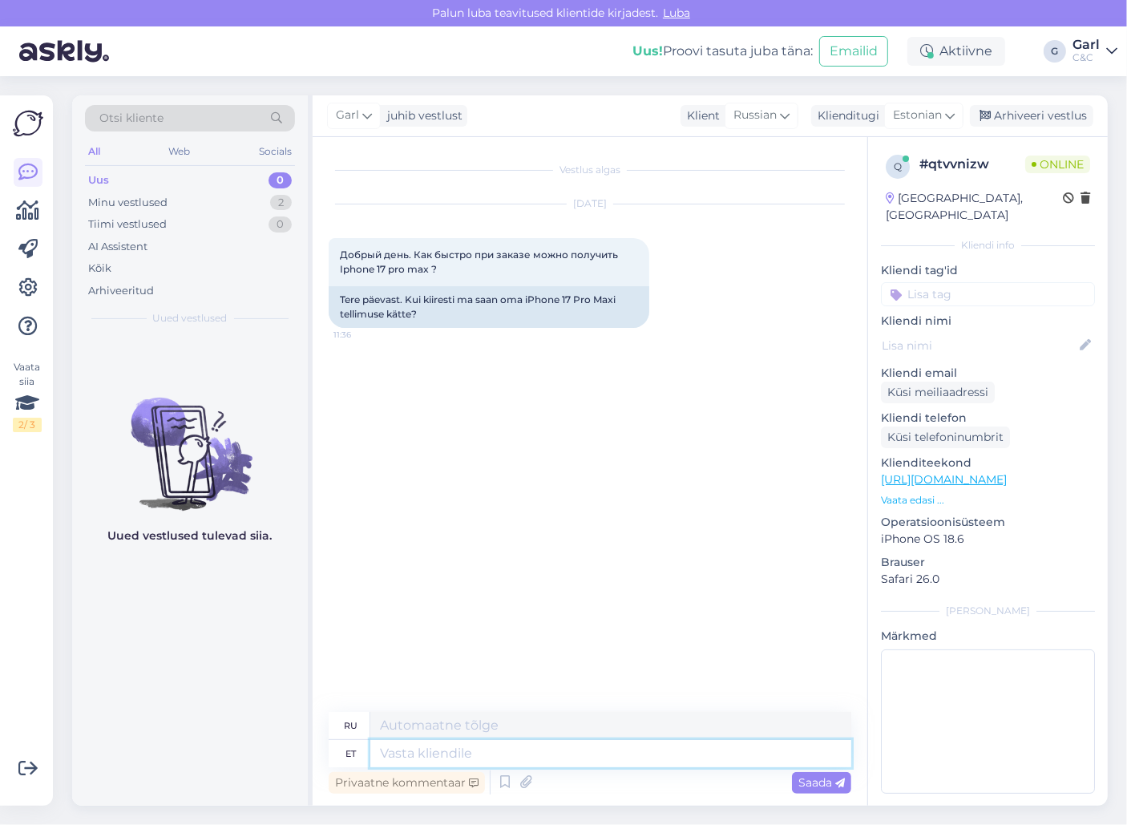
click at [594, 760] on textarea at bounding box center [610, 753] width 481 height 27
click at [507, 783] on icon at bounding box center [504, 782] width 19 height 24
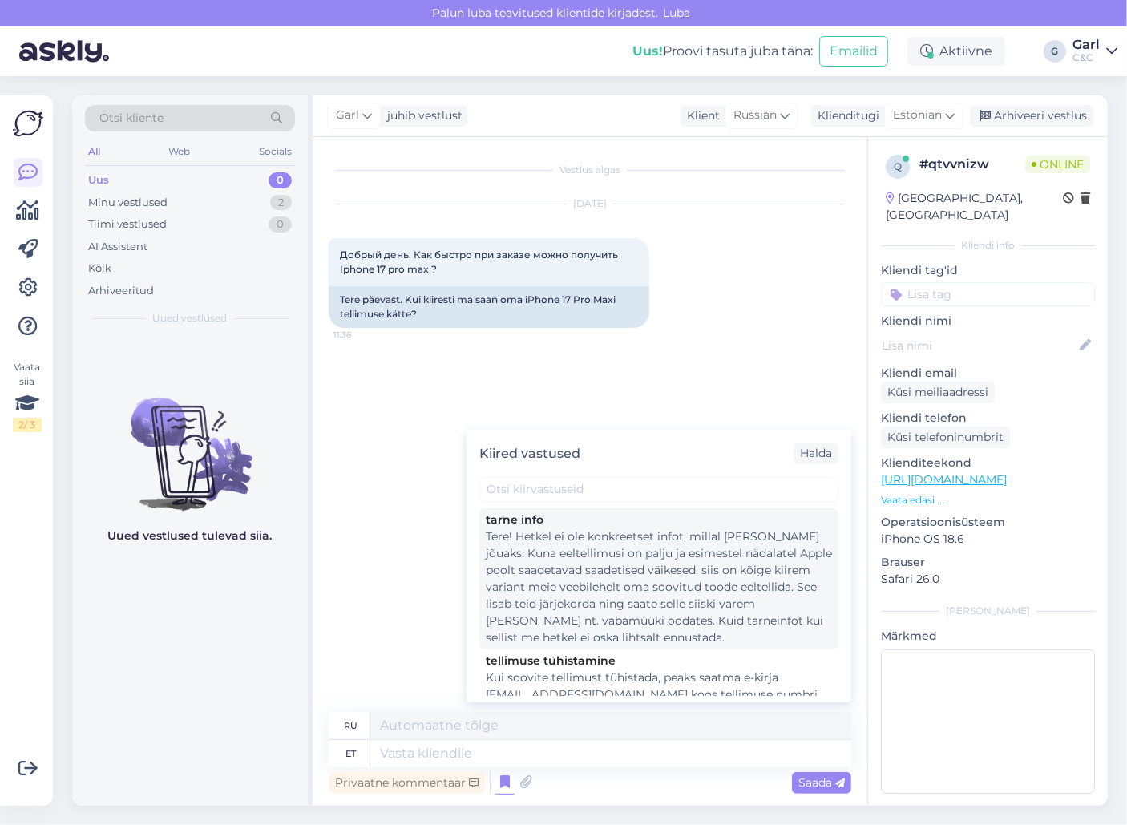
click at [657, 591] on div "Tere! Hetkel ei ole konkreetset infot, millal [PERSON_NAME] jõuaks. Kuna eeltel…" at bounding box center [659, 587] width 346 height 118
type textarea "Здравствуйте! В настоящее время нет точной информации о сроках поставки. Поскол…"
type textarea "Tere! Hetkel ei ole konkreetset infot, millal [PERSON_NAME] jõuaks. Kuna eeltel…"
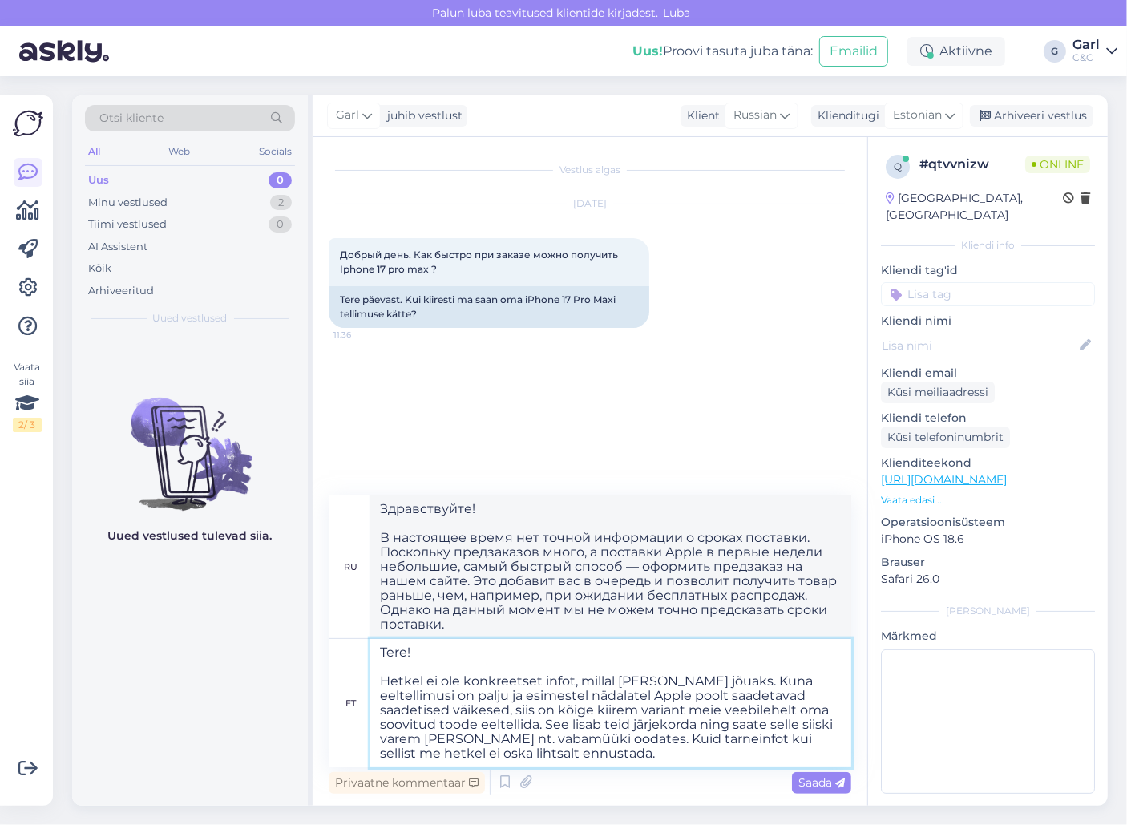
click at [591, 720] on textarea "Tere! Hetkel ei ole konkreetset infot, millal [PERSON_NAME] jõuaks. Kuna eeltel…" at bounding box center [610, 703] width 481 height 128
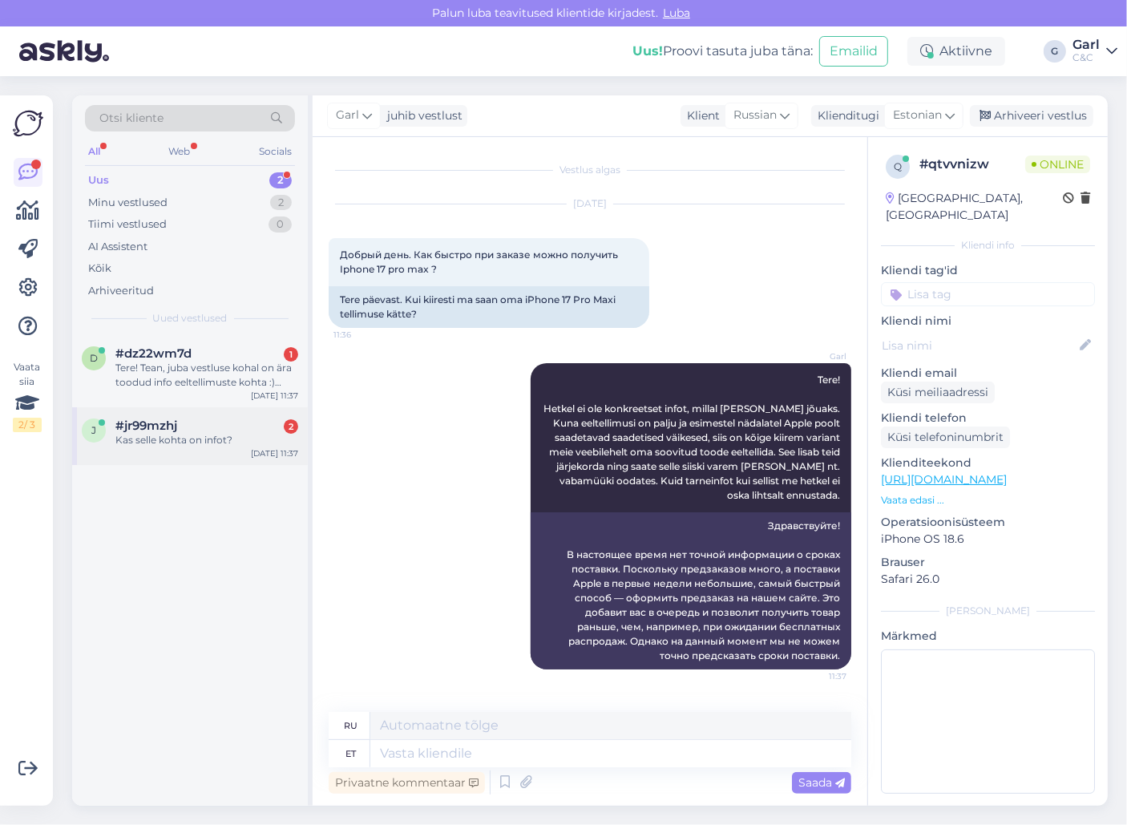
click at [204, 439] on div "Kas selle kohta on infot?" at bounding box center [206, 440] width 183 height 14
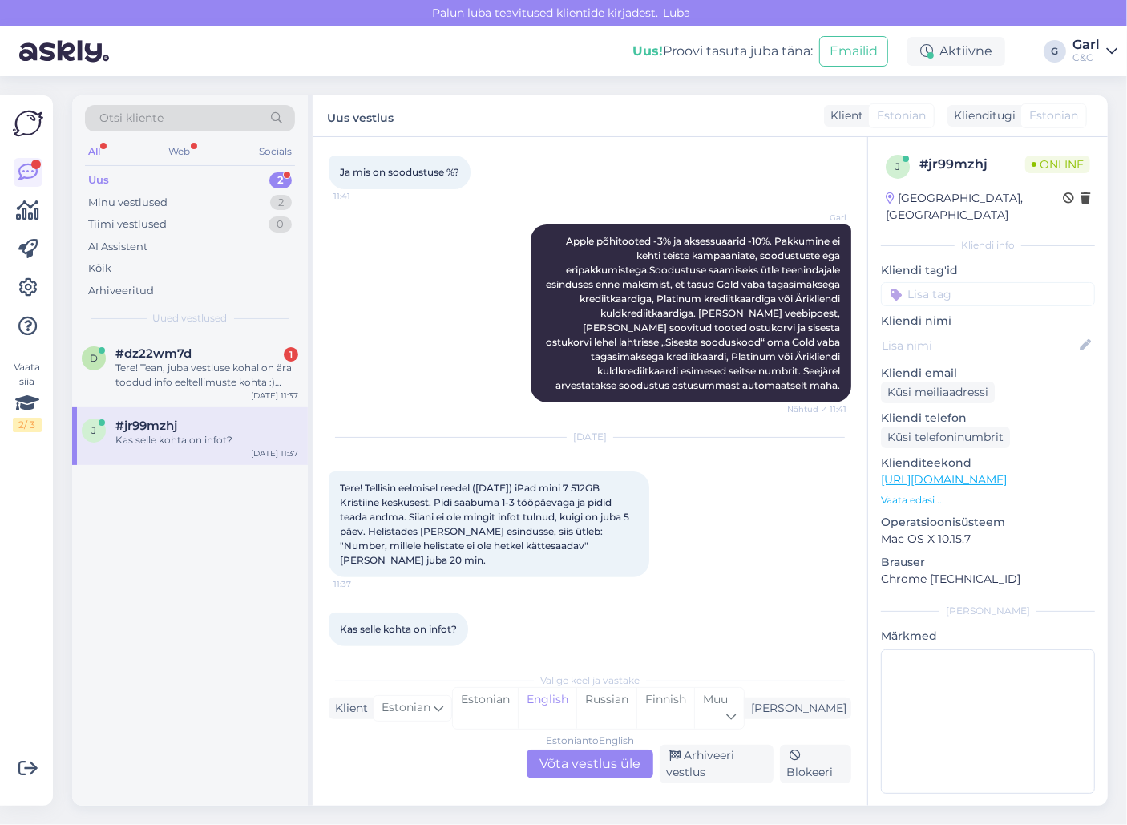
scroll to position [234, 0]
click at [518, 704] on div "Estonian" at bounding box center [485, 708] width 65 height 41
click at [587, 752] on div "Estonian to Estonian Võta vestlus üle" at bounding box center [589, 763] width 127 height 29
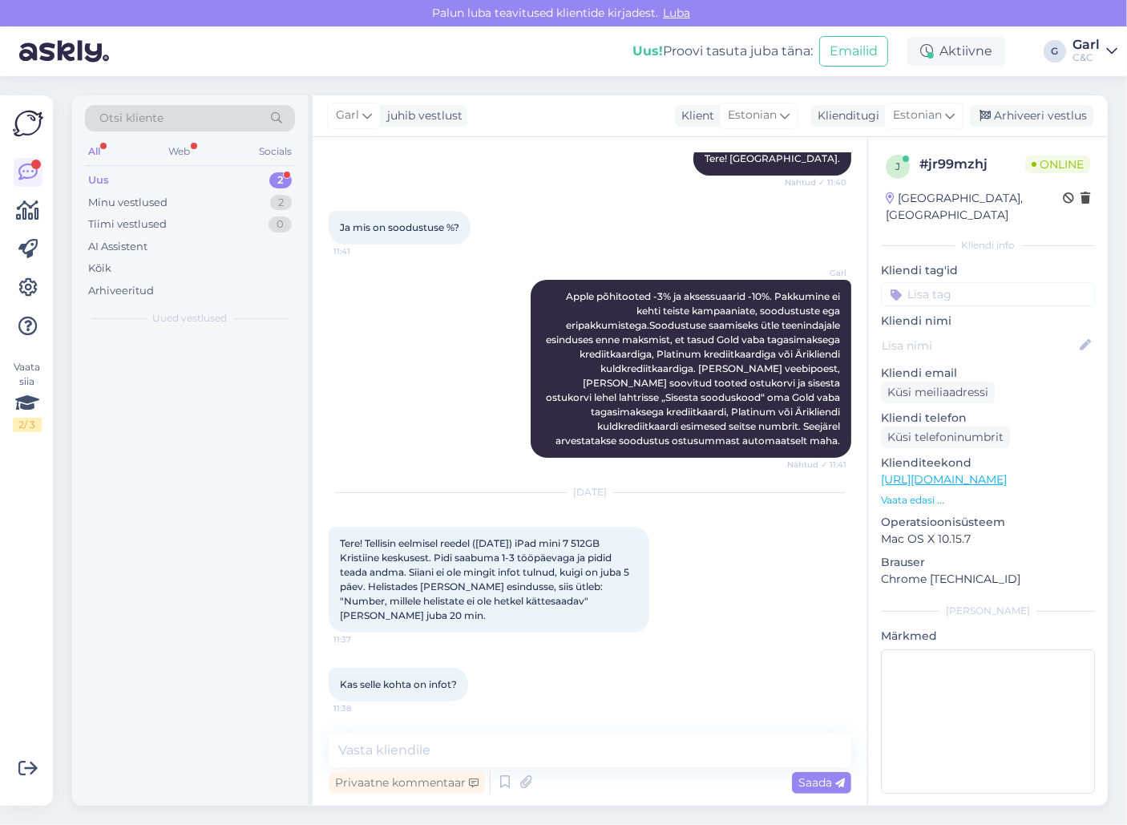
scroll to position [165, 0]
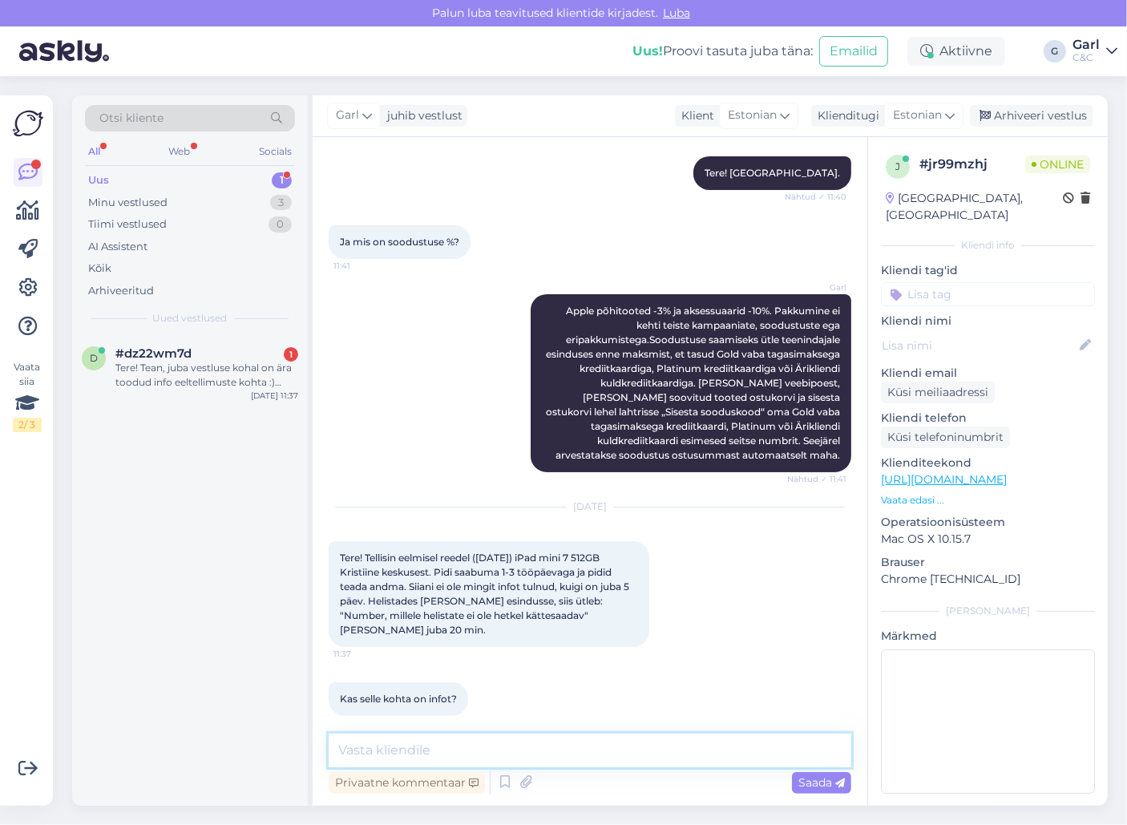
click at [580, 744] on textarea at bounding box center [590, 750] width 522 height 34
type textarea "Tere! Kuidas on tellimuse number? Numbri osas andsin info edasi kauplusele."
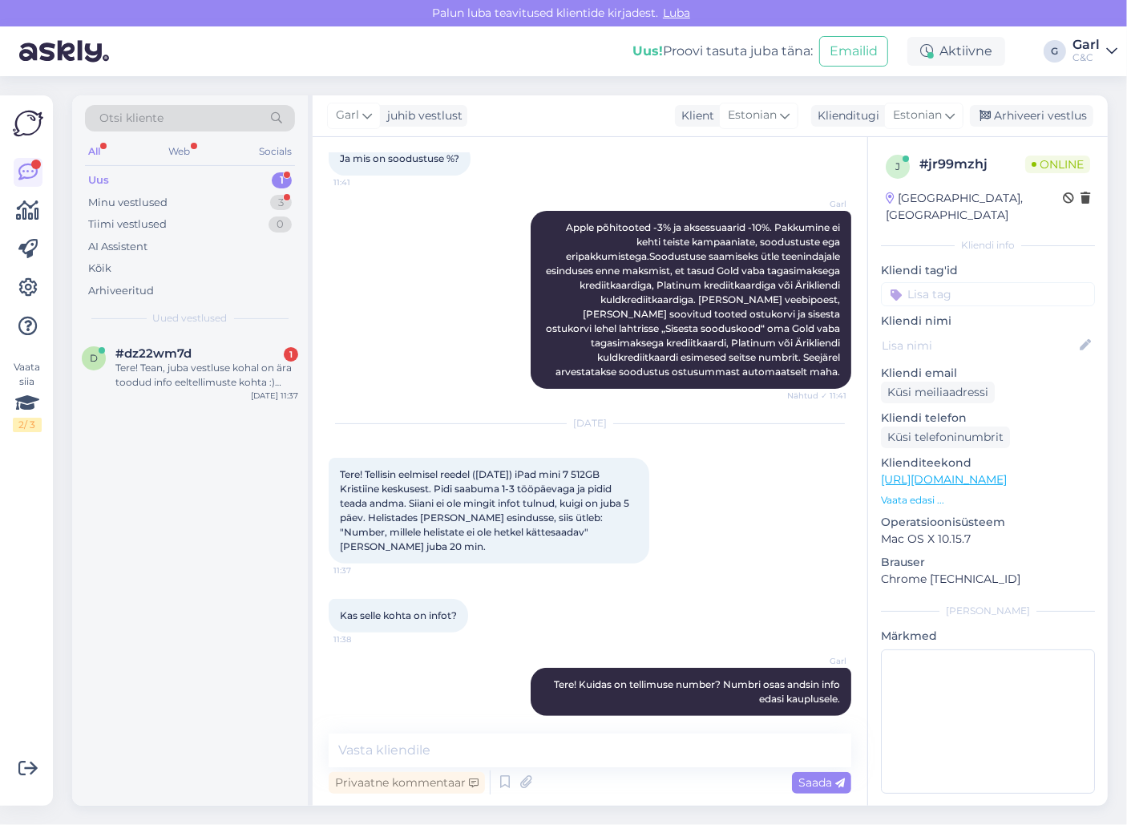
scroll to position [317, 0]
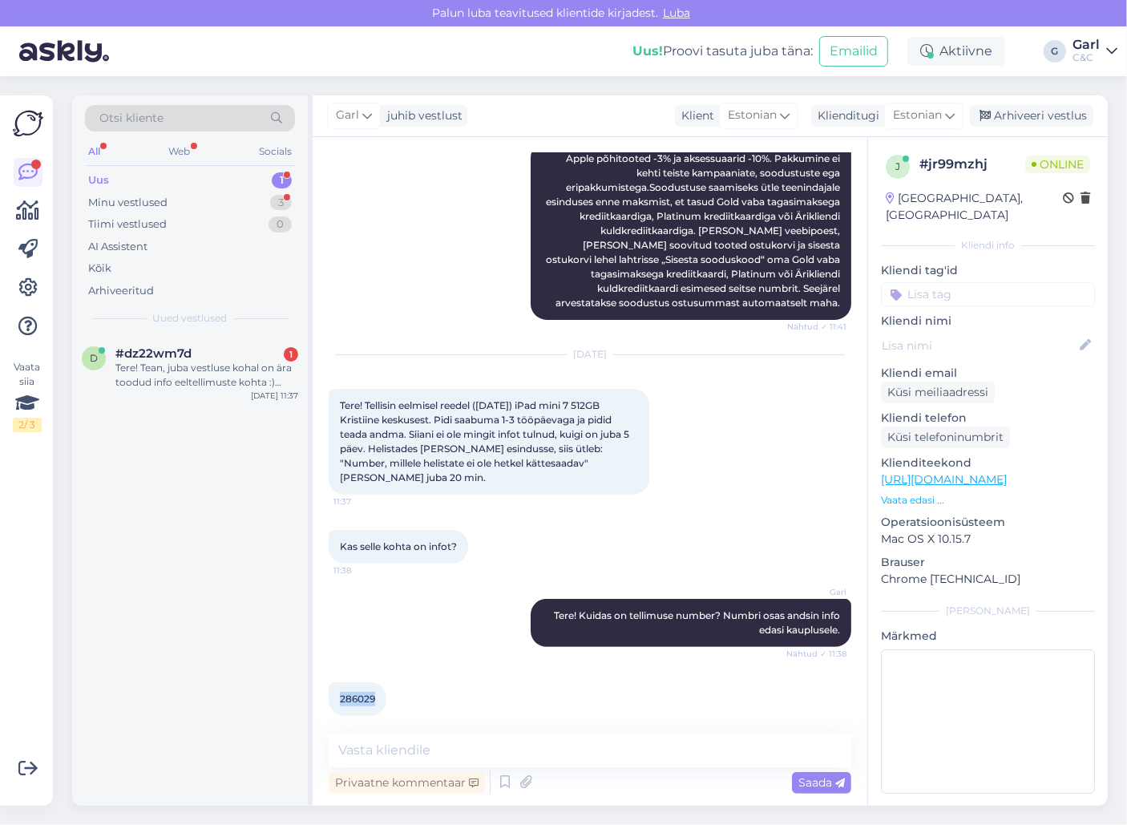
drag, startPoint x: 339, startPoint y: 688, endPoint x: 381, endPoint y: 685, distance: 41.7
click at [381, 685] on div "286029 11:38" at bounding box center [358, 699] width 58 height 34
copy span "286029"
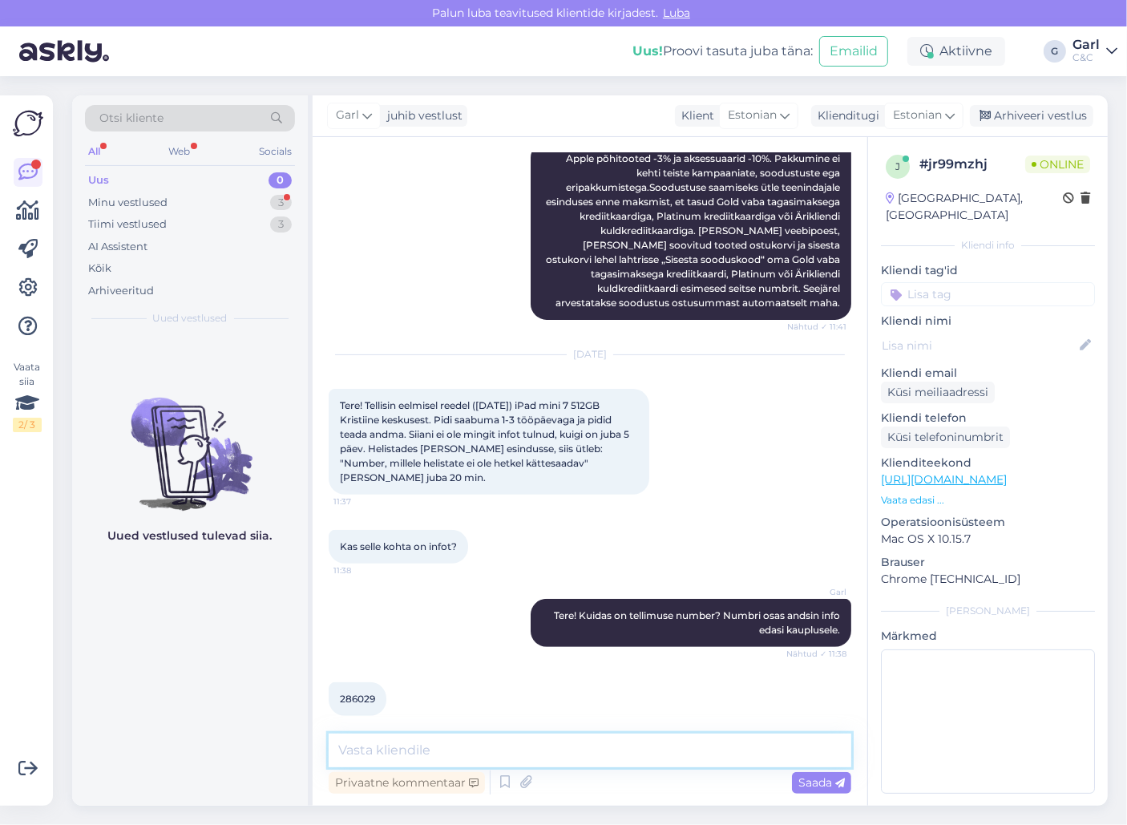
click at [588, 744] on textarea at bounding box center [590, 750] width 522 height 34
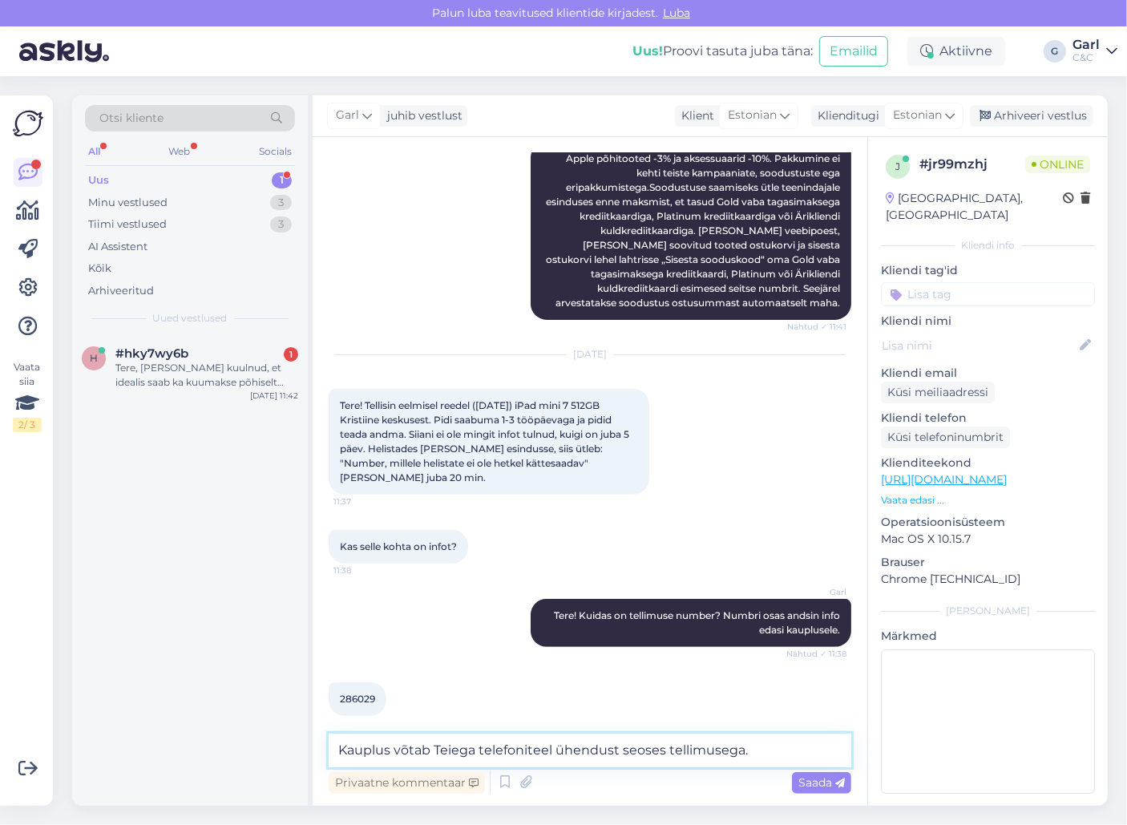
type textarea "Kauplus võtab Teiega telefoniteel ühendust seoses tellimusega."
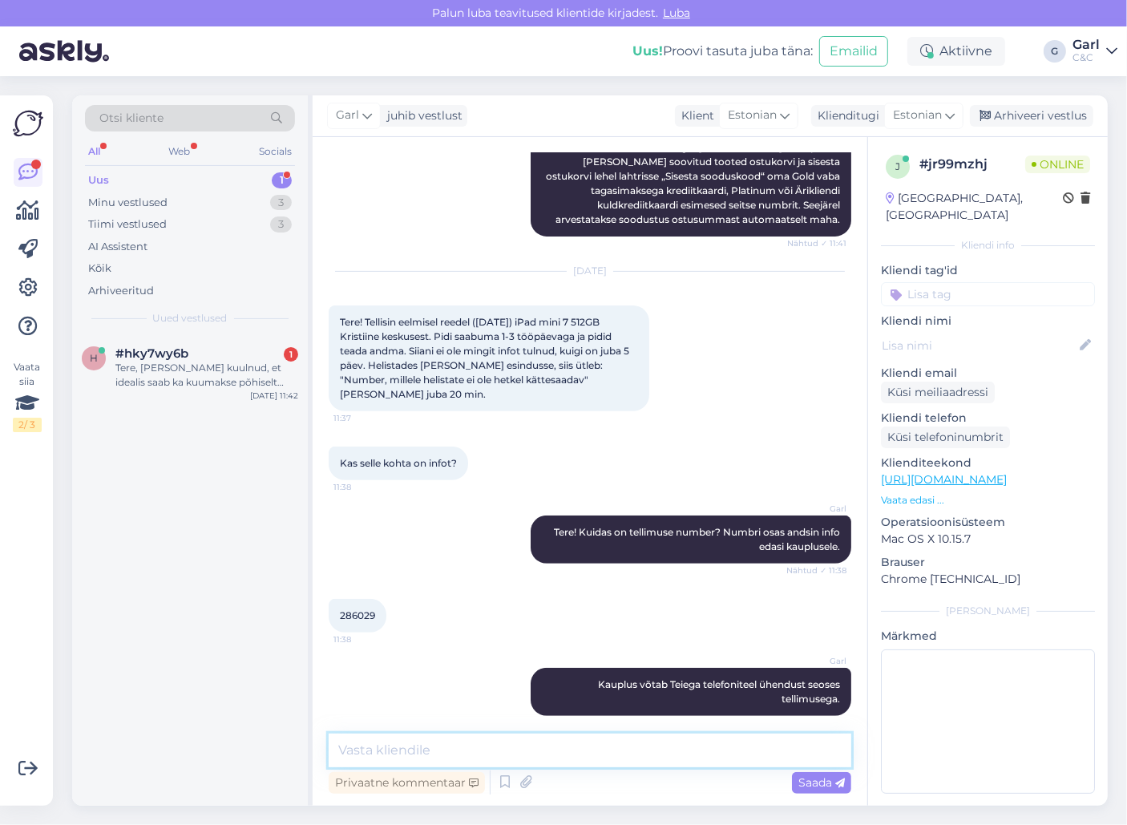
click at [563, 752] on textarea at bounding box center [590, 750] width 522 height 34
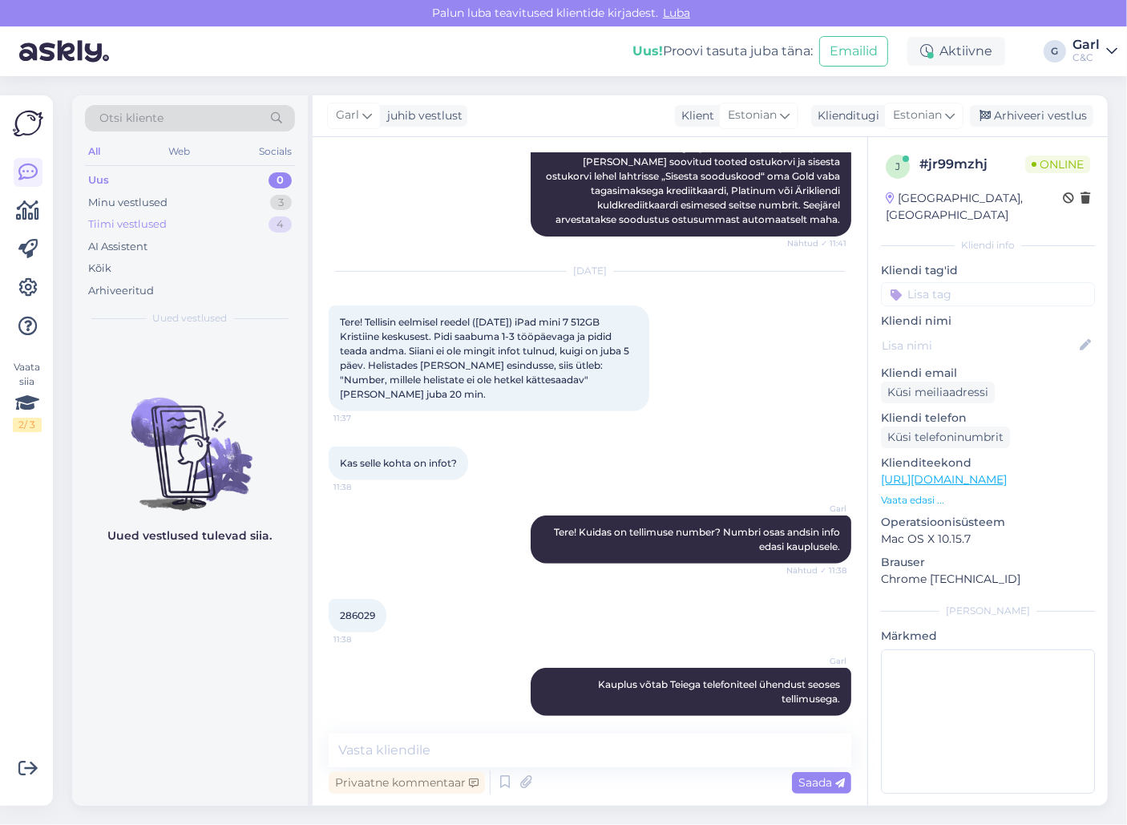
click at [239, 213] on div "Tiimi vestlused 4" at bounding box center [190, 224] width 210 height 22
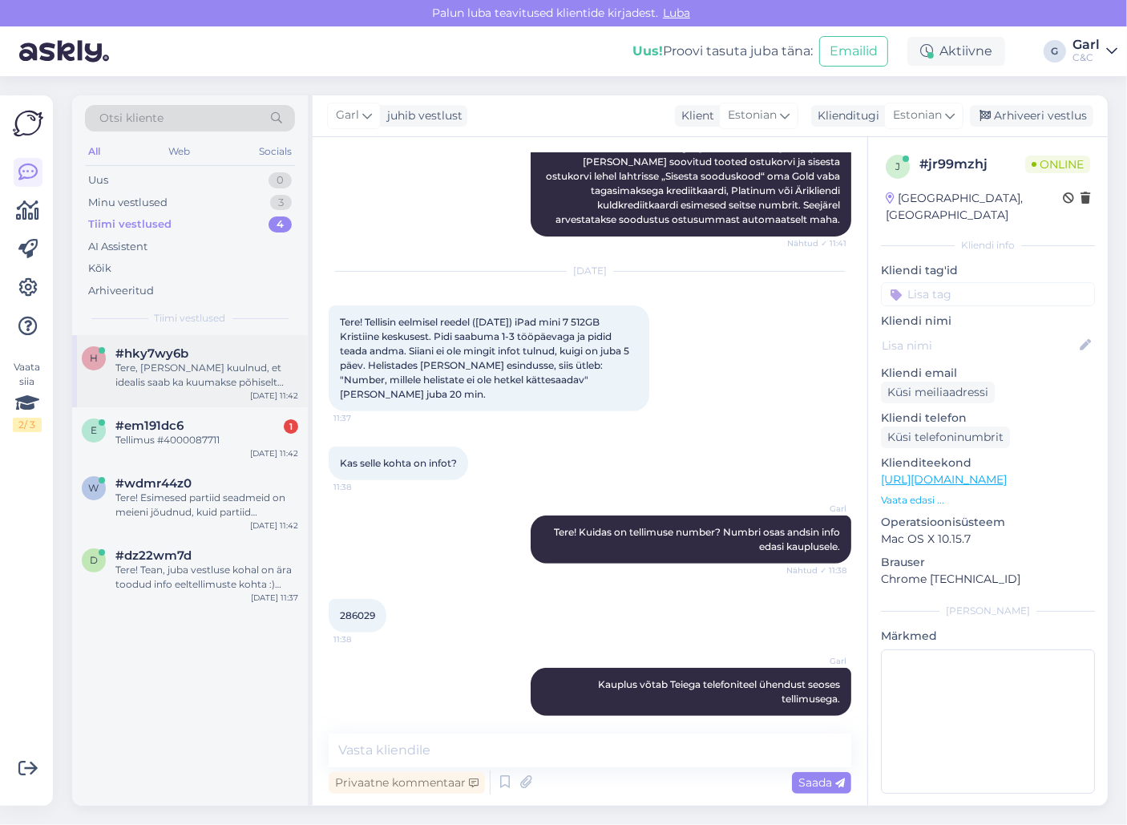
click at [205, 374] on div "Tere, [PERSON_NAME] kuulnud, et idealis saab ka kuumakse põhiselt rentida iphon…" at bounding box center [206, 375] width 183 height 29
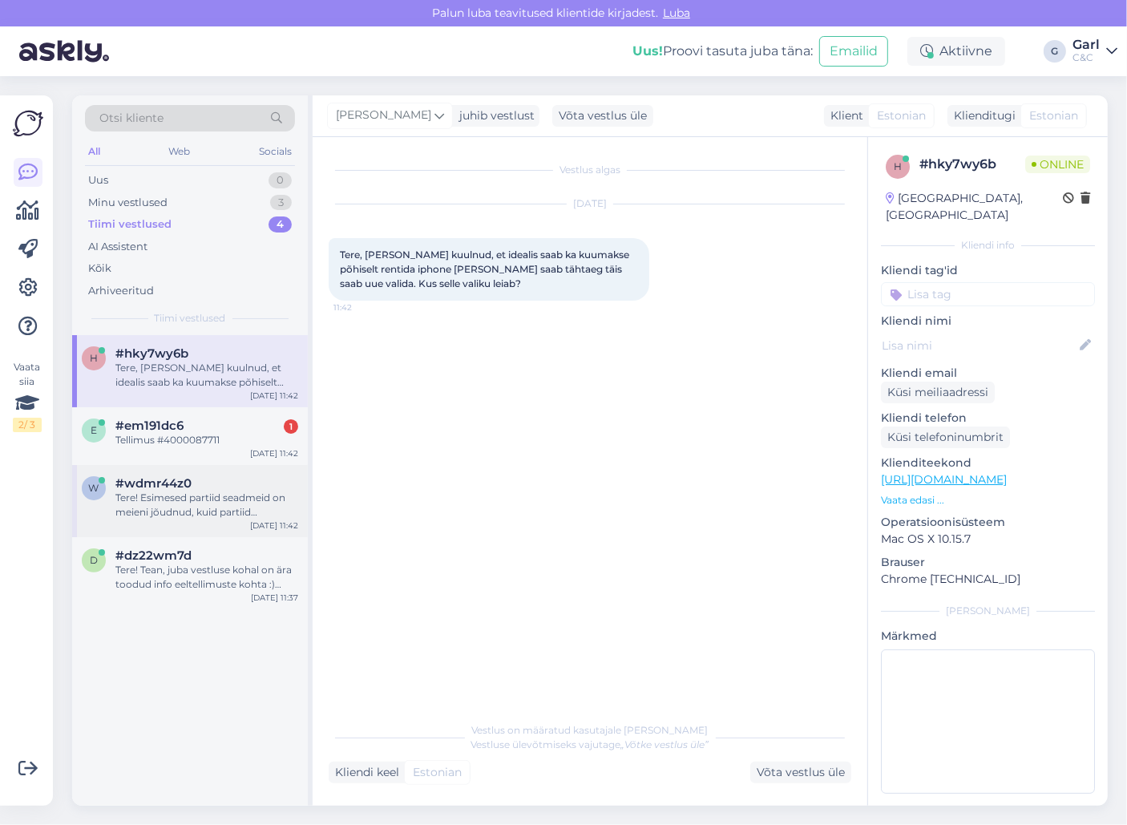
click at [199, 527] on div "w #wdmr44z0 Tere! Esimesed partiid seadmeid on meieni jõudnud, kuid partiid sis…" at bounding box center [190, 501] width 236 height 72
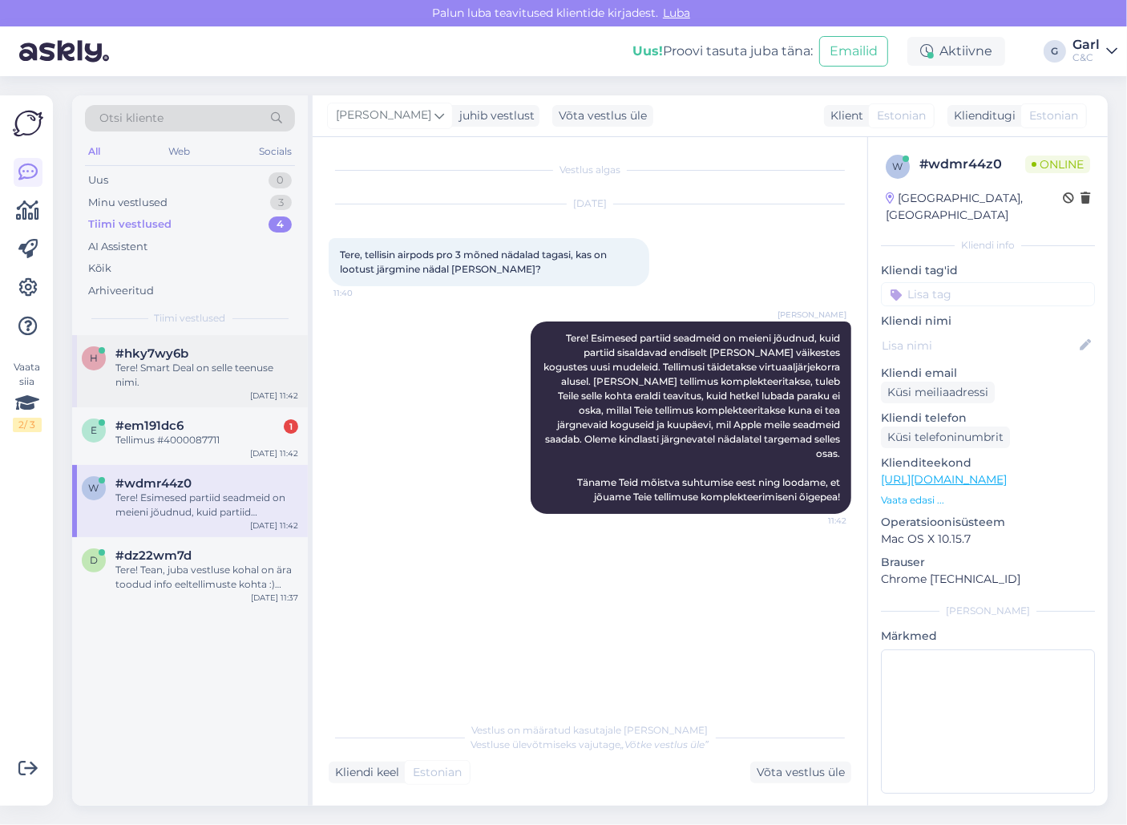
click at [209, 384] on div "Tere! Smart Deal on selle teenuse nimi." at bounding box center [206, 375] width 183 height 29
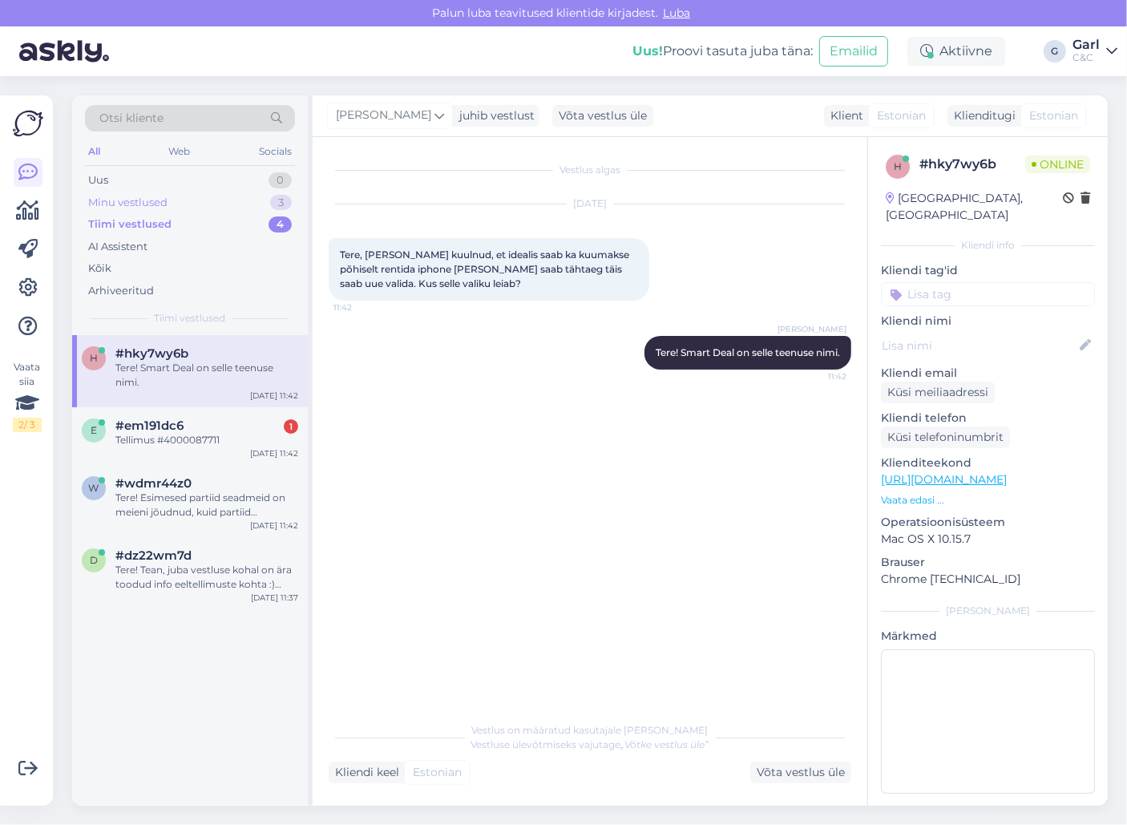
click at [223, 197] on div "Minu vestlused 3" at bounding box center [190, 203] width 210 height 22
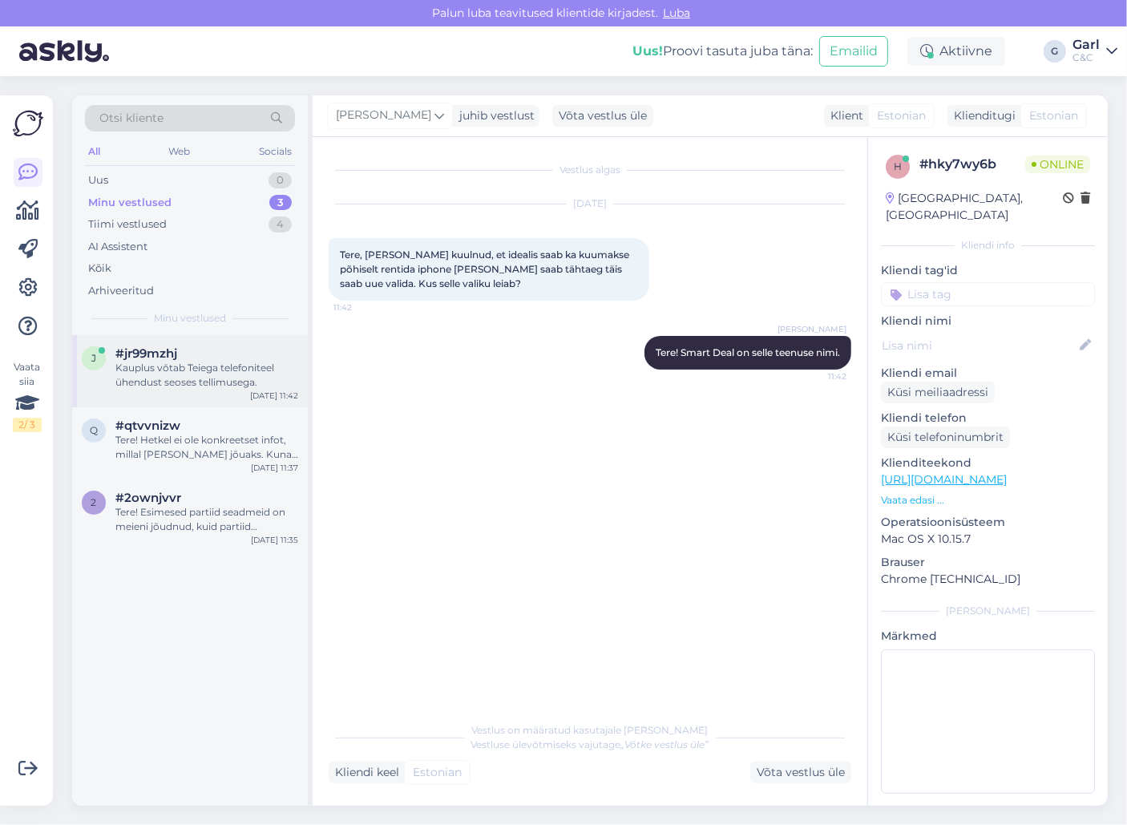
click at [238, 394] on div "j #jr99mzhj Kauplus võtab Teiega telefoniteel ühendust seoses tellimusega. [DAT…" at bounding box center [190, 371] width 236 height 72
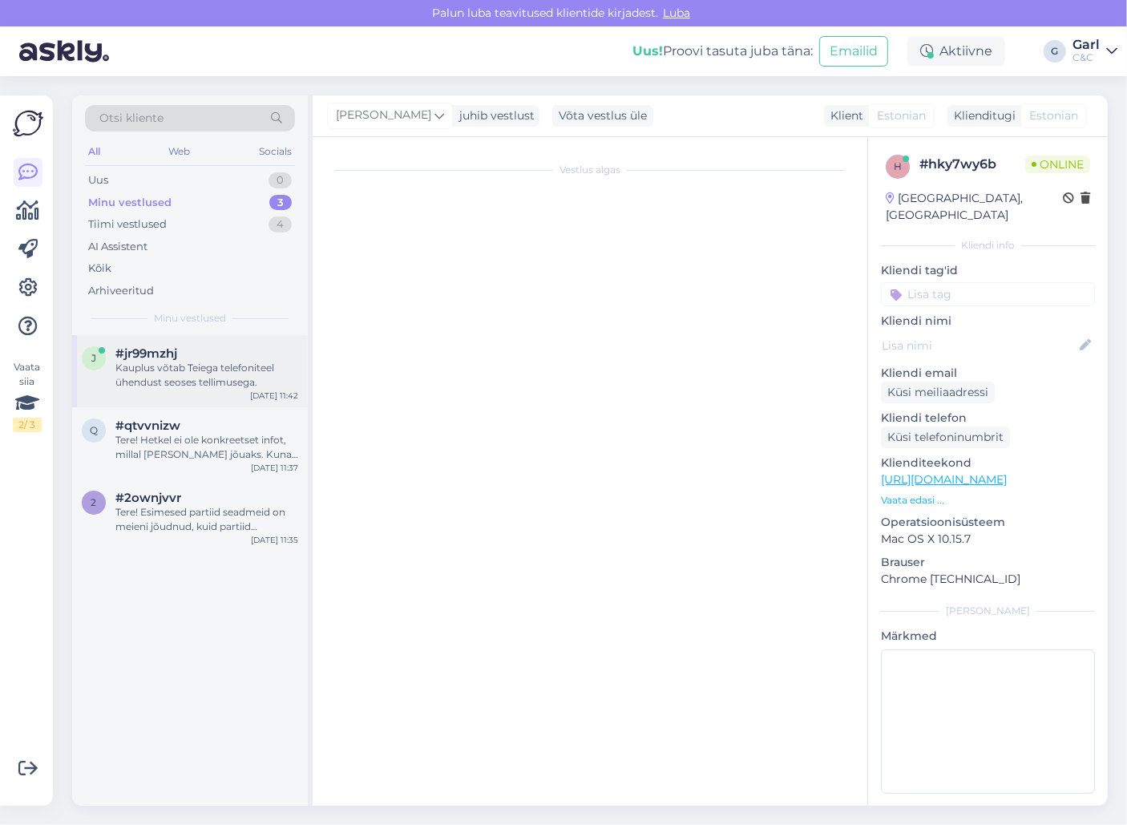
scroll to position [401, 0]
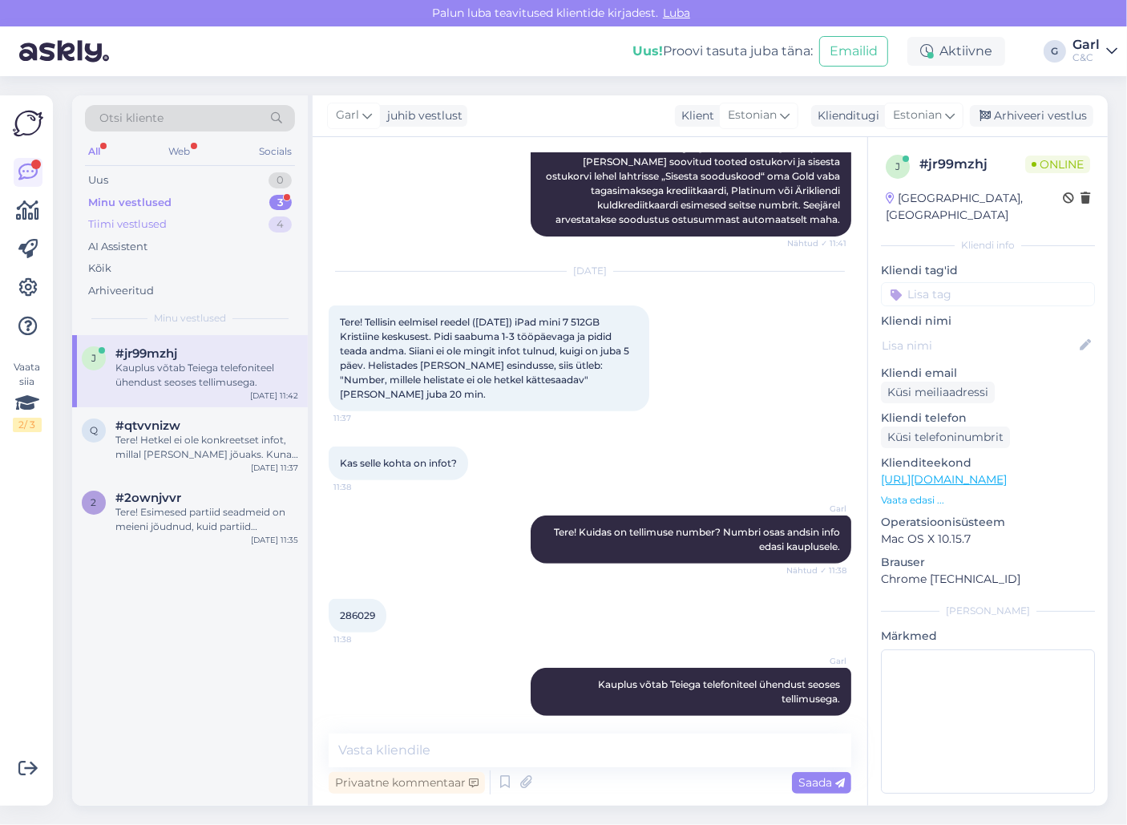
click at [271, 230] on div "Tiimi vestlused 4" at bounding box center [190, 224] width 210 height 22
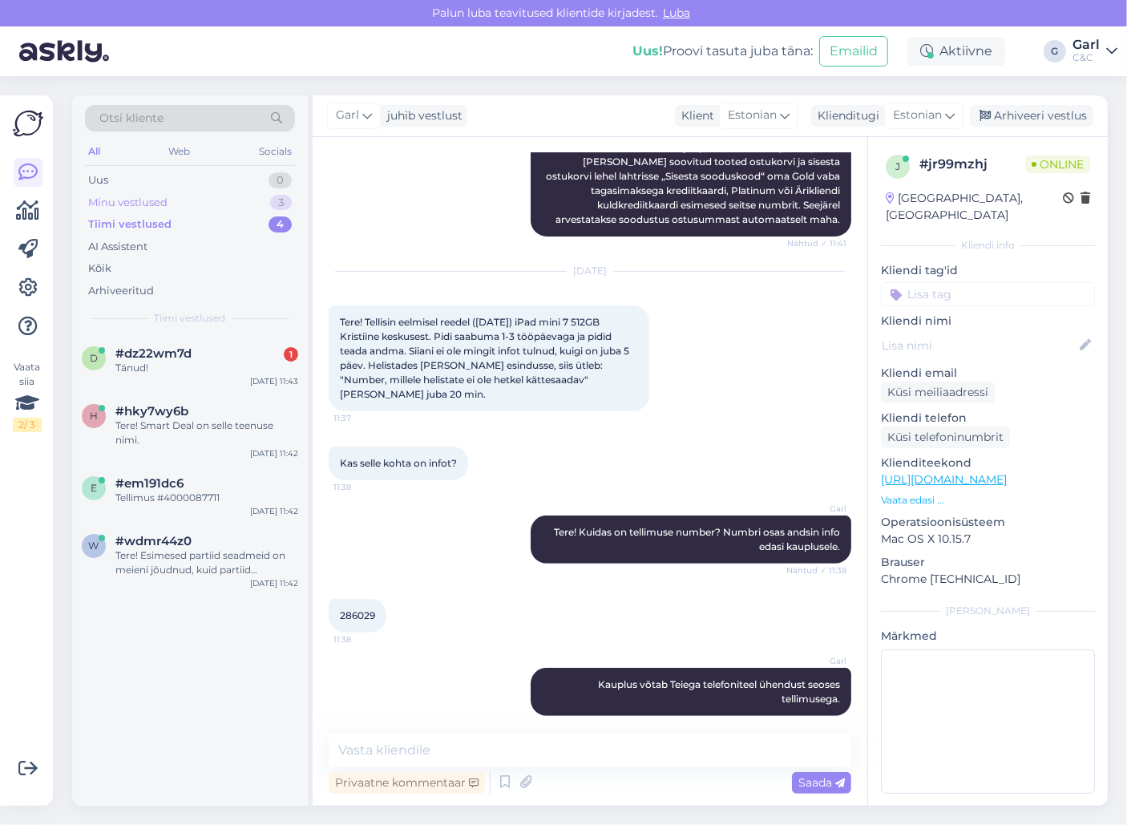
click at [272, 199] on div "3" at bounding box center [281, 203] width 22 height 16
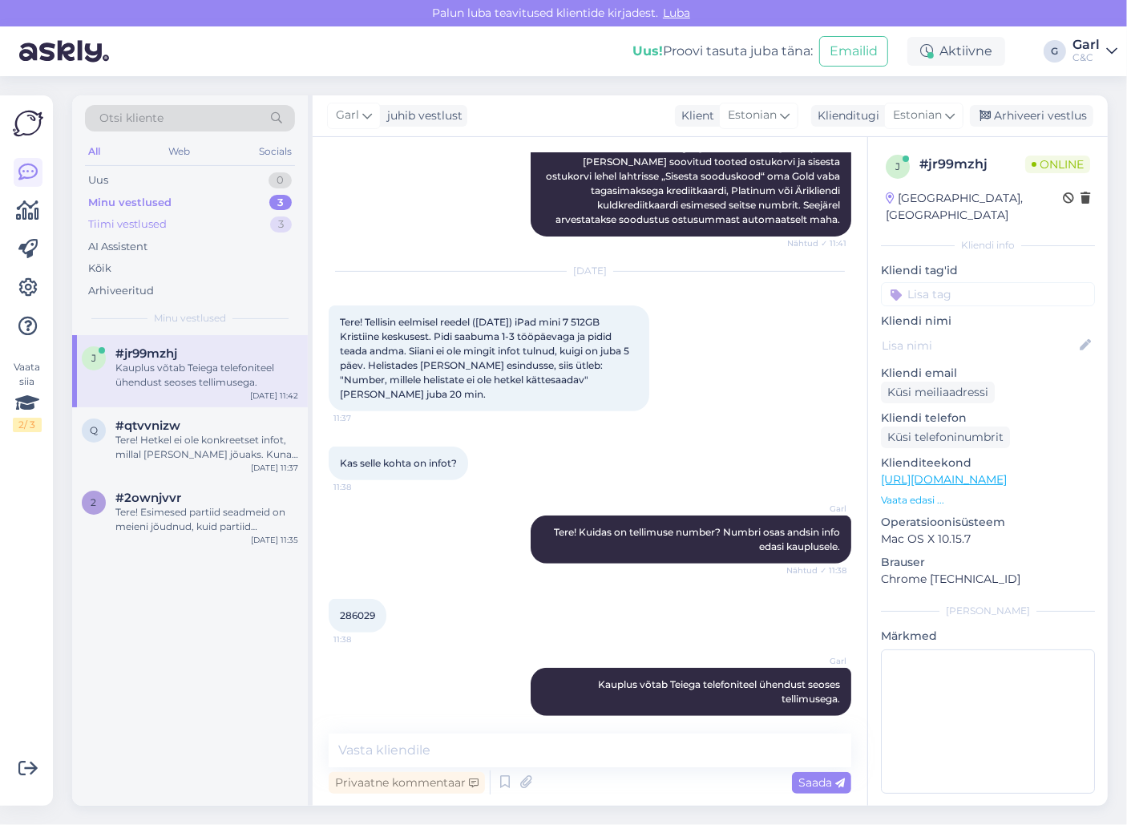
click at [259, 219] on div "Tiimi vestlused 3" at bounding box center [190, 224] width 210 height 22
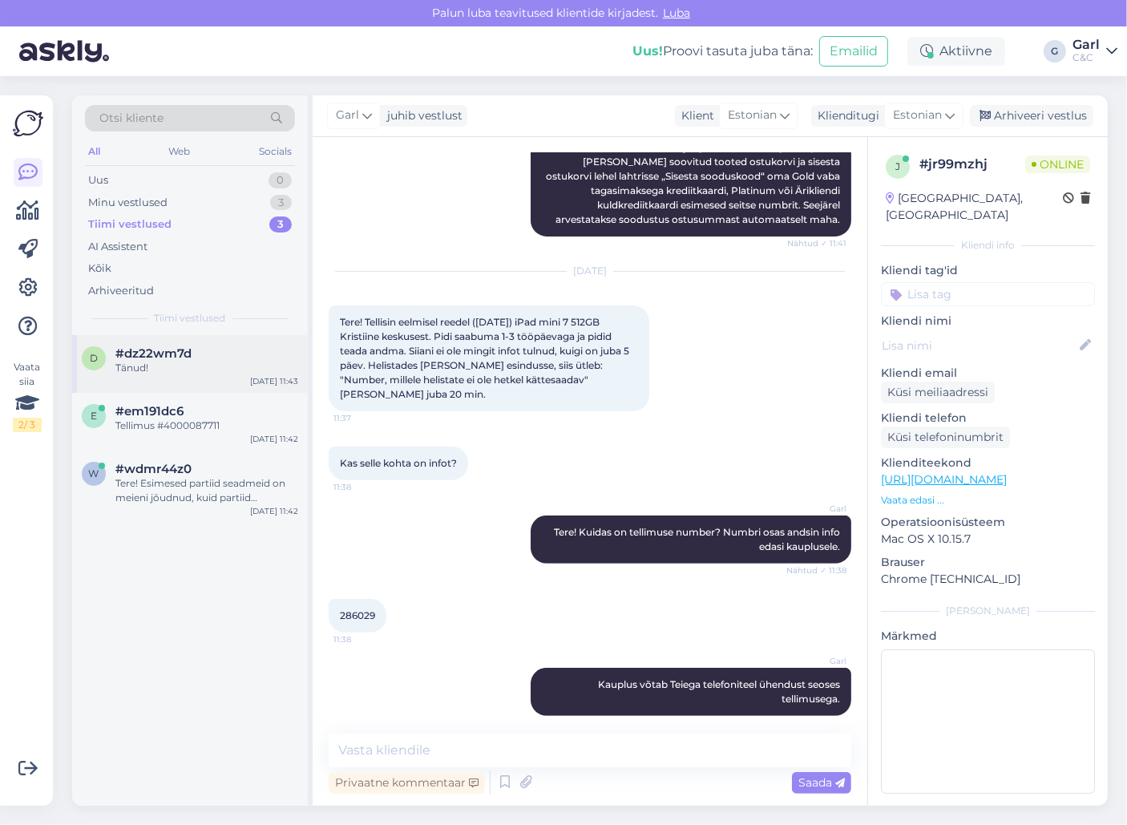
click at [248, 346] on div "#dz22wm7d" at bounding box center [206, 353] width 183 height 14
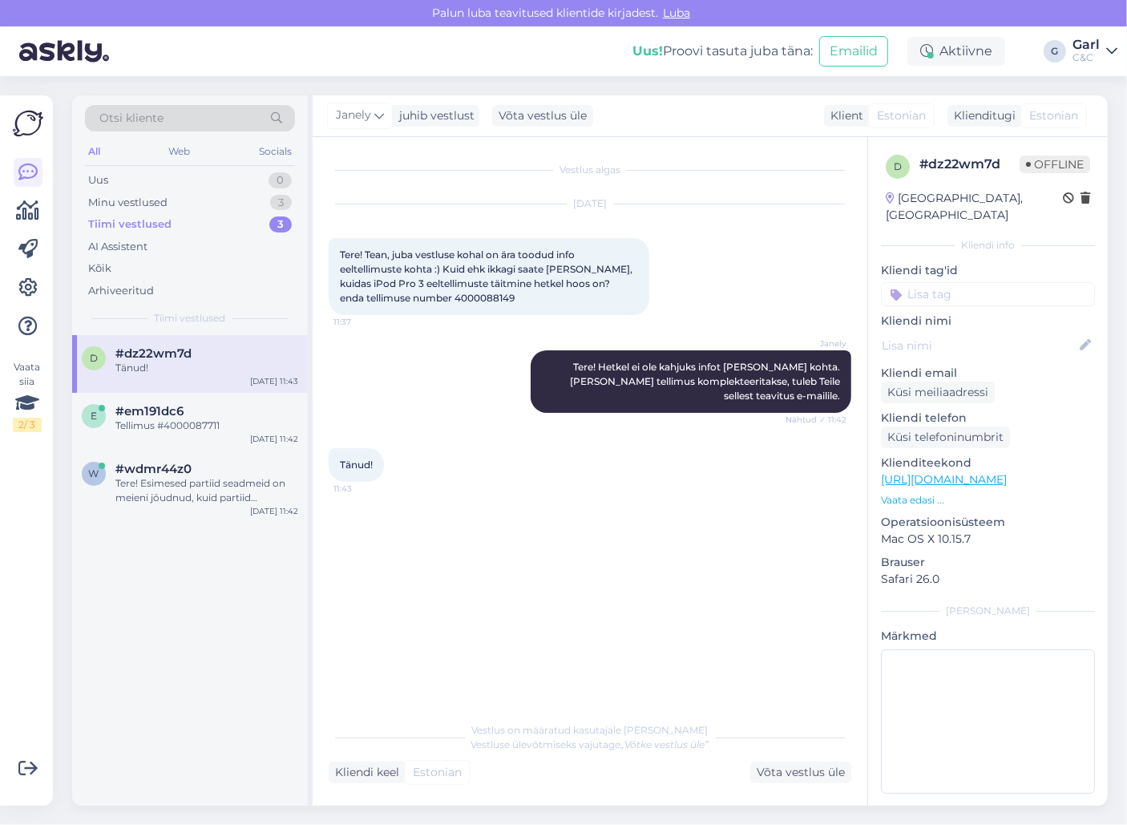
scroll to position [0, 0]
click at [224, 405] on div "#em191dc6" at bounding box center [206, 411] width 183 height 14
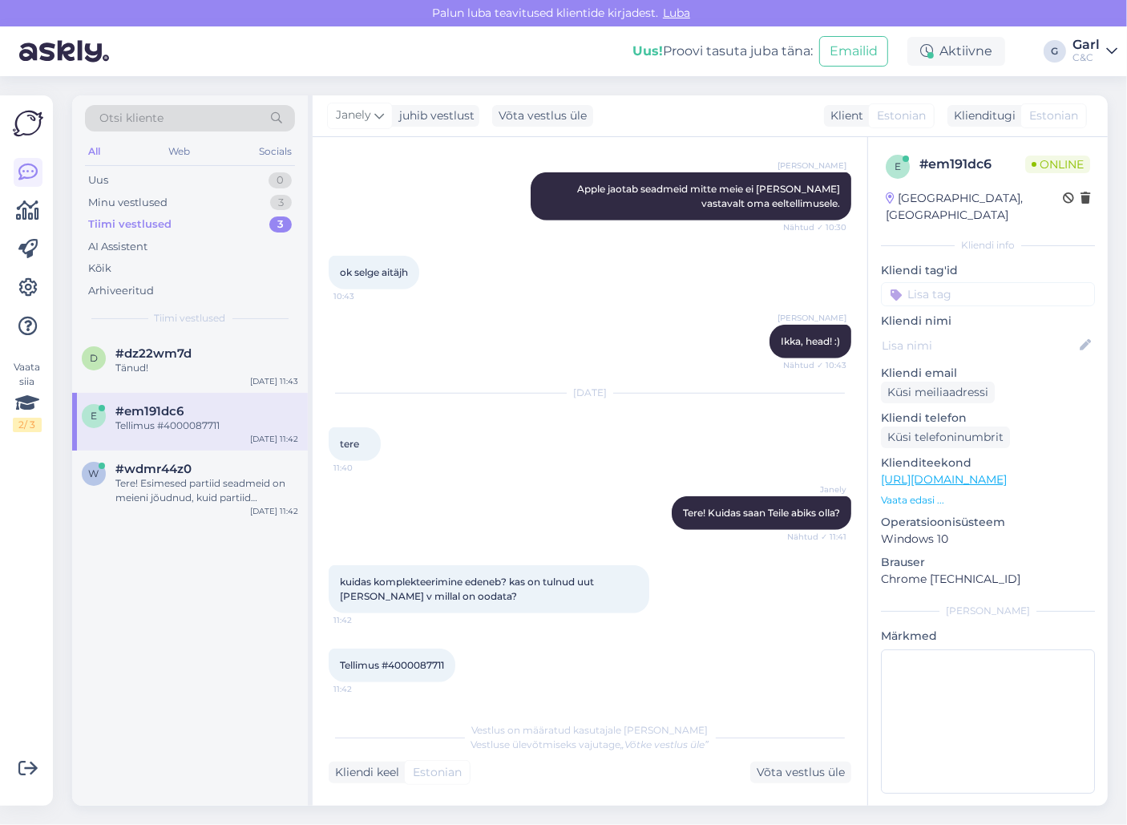
scroll to position [934, 0]
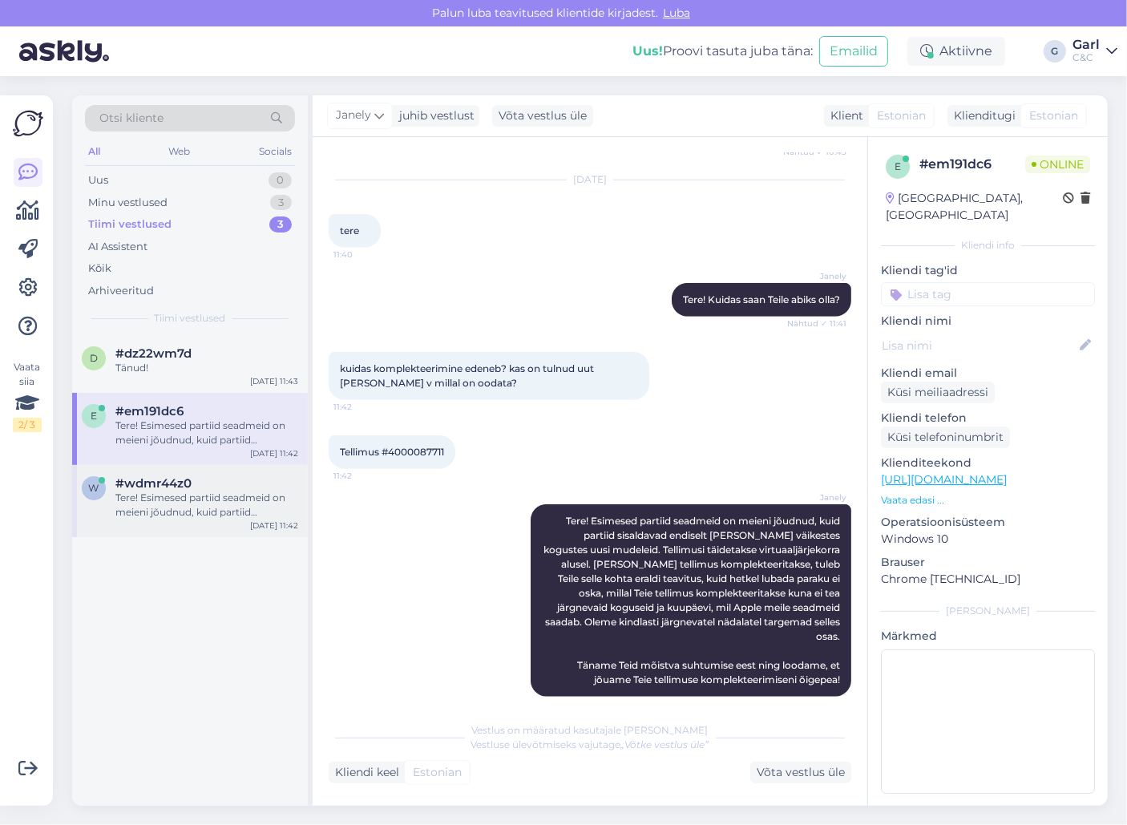
click at [204, 502] on div "Tere! Esimesed partiid seadmeid on meieni jõudnud, kuid partiid sisaldavad endi…" at bounding box center [206, 504] width 183 height 29
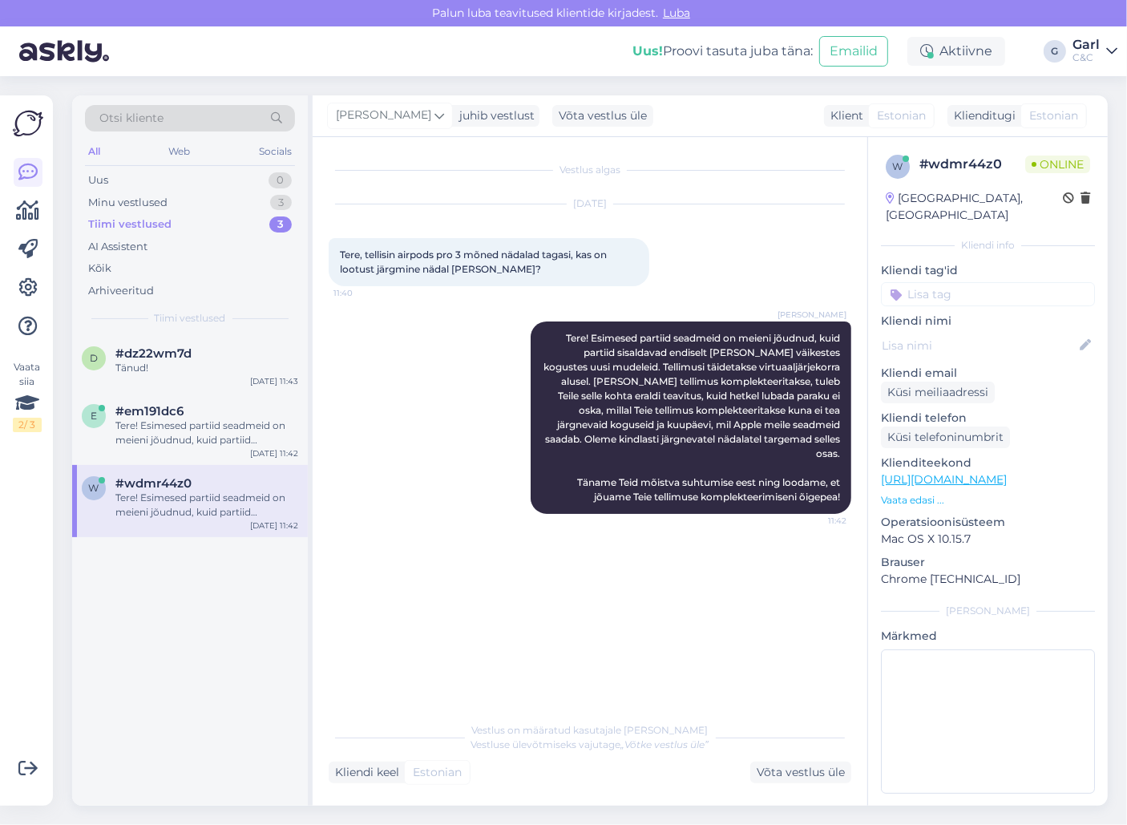
scroll to position [0, 0]
click at [185, 385] on div "d #dz22wm7d Tänud! [DATE] 11:43" at bounding box center [190, 364] width 236 height 58
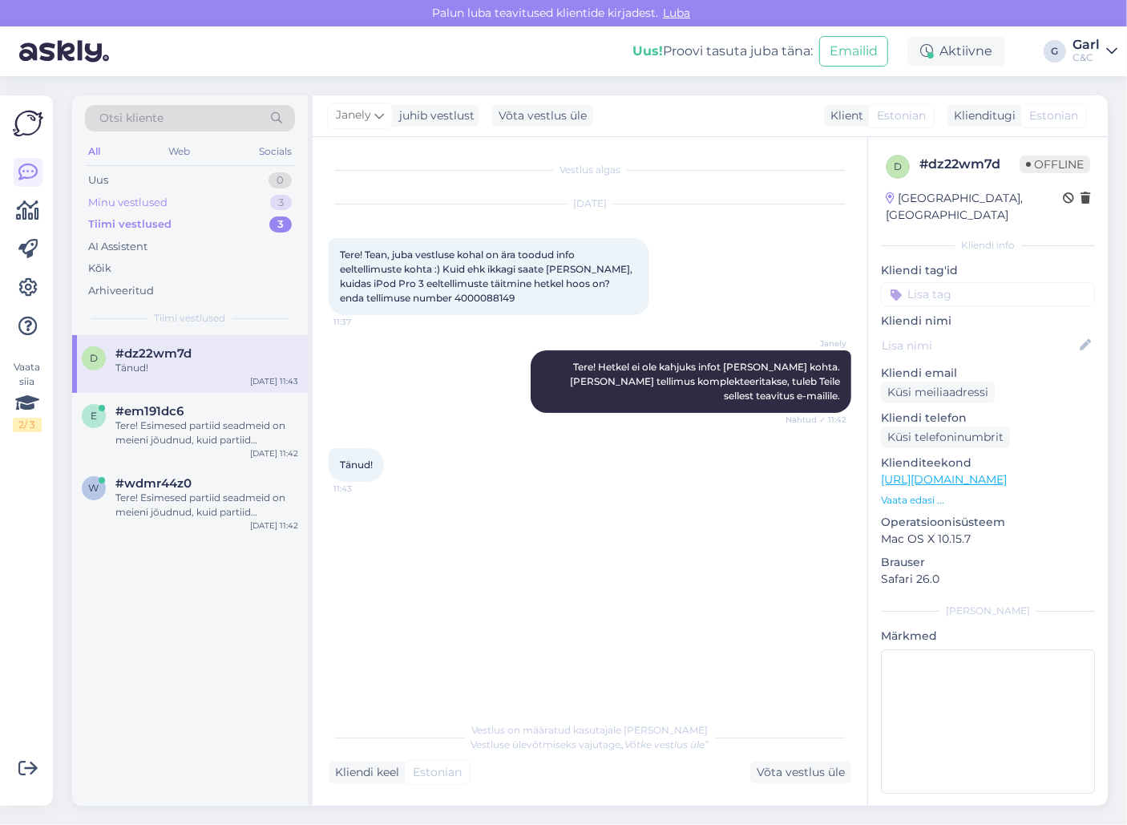
click at [210, 207] on div "Minu vestlused 3" at bounding box center [190, 203] width 210 height 22
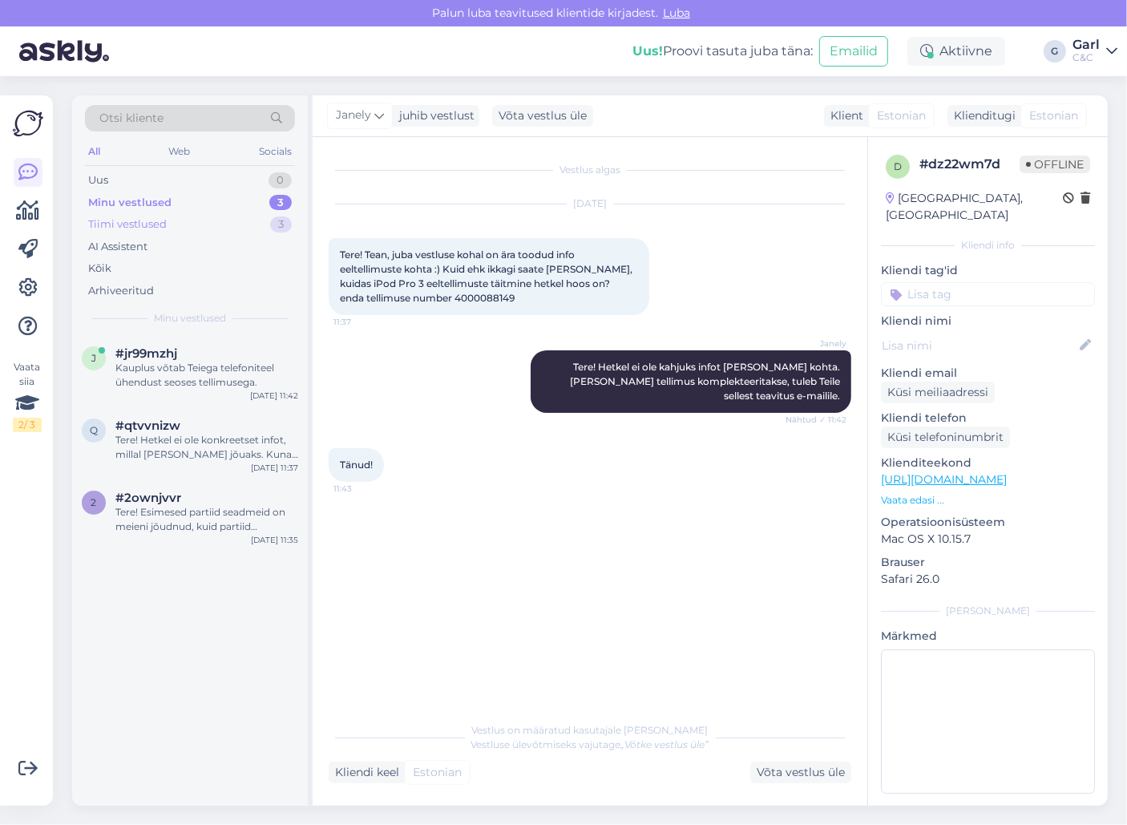
click at [257, 225] on div "Tiimi vestlused 3" at bounding box center [190, 224] width 210 height 22
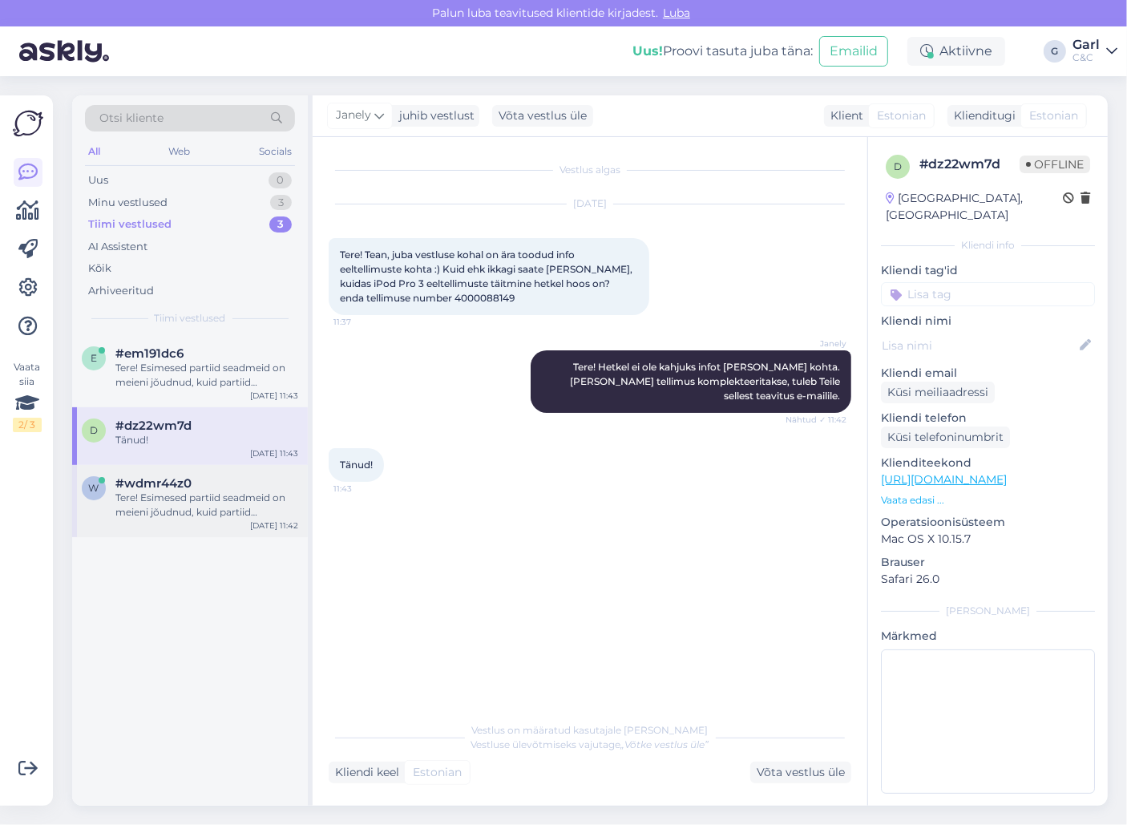
click at [187, 486] on span "#wdmr44z0" at bounding box center [153, 483] width 76 height 14
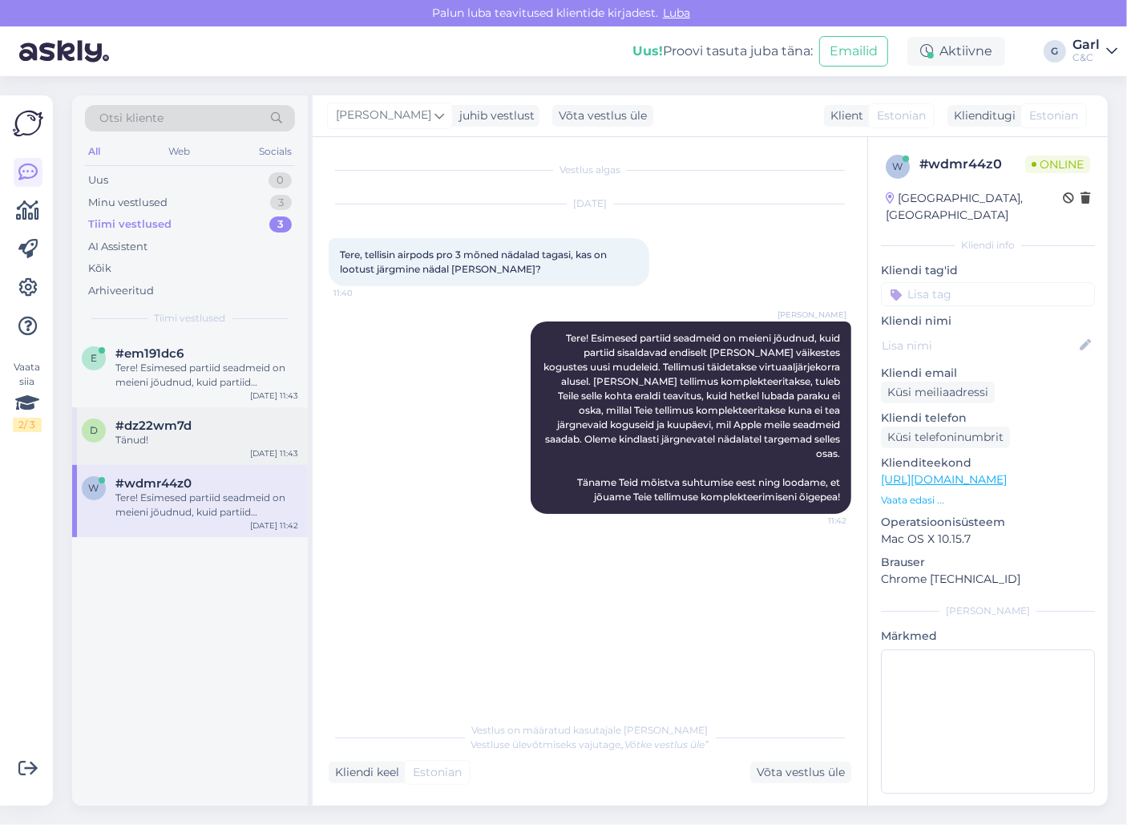
click at [184, 425] on span "#dz22wm7d" at bounding box center [153, 425] width 76 height 14
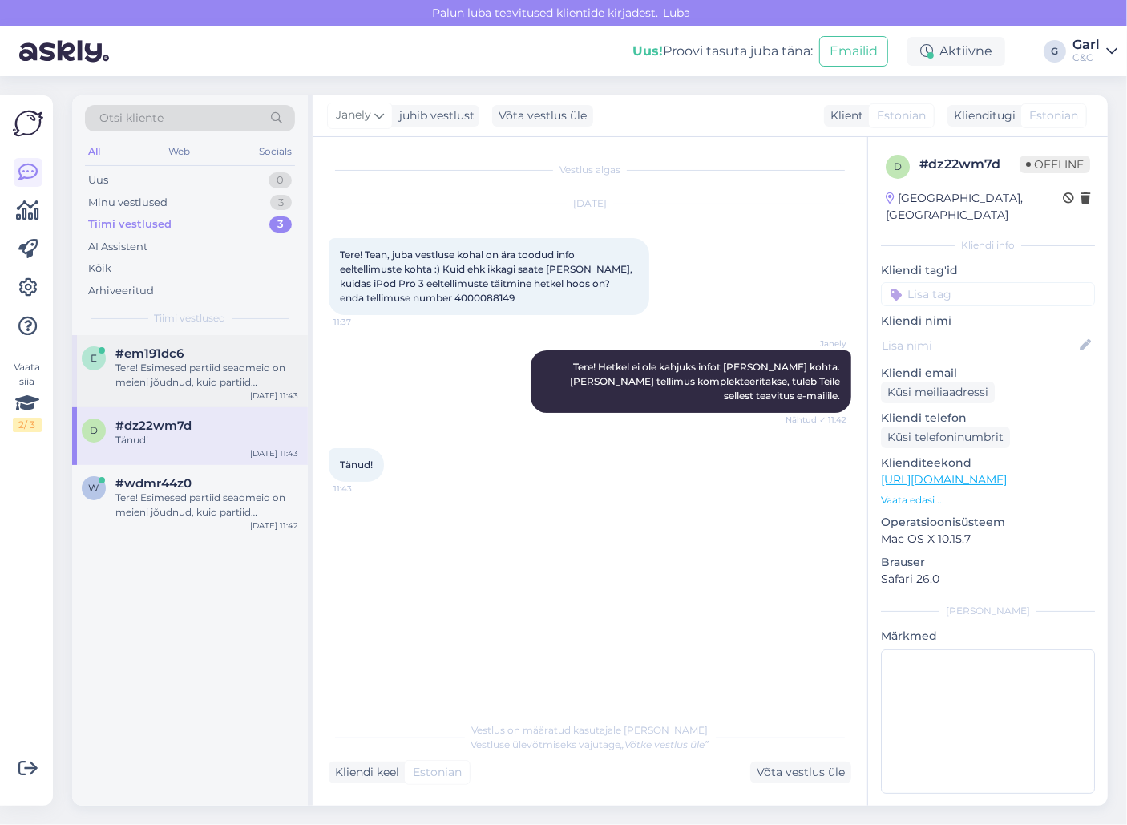
click at [180, 384] on div "Tere! Esimesed partiid seadmeid on meieni jõudnud, kuid partiid sisaldavad endi…" at bounding box center [206, 375] width 183 height 29
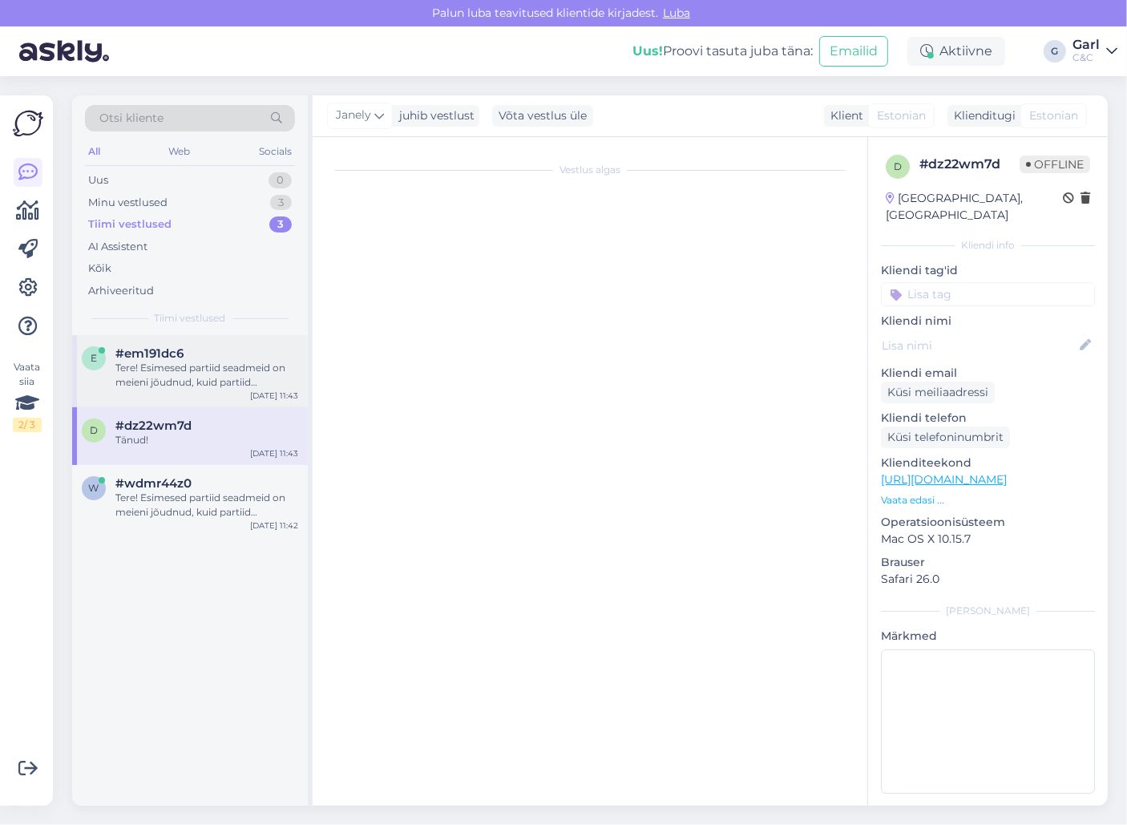
scroll to position [934, 0]
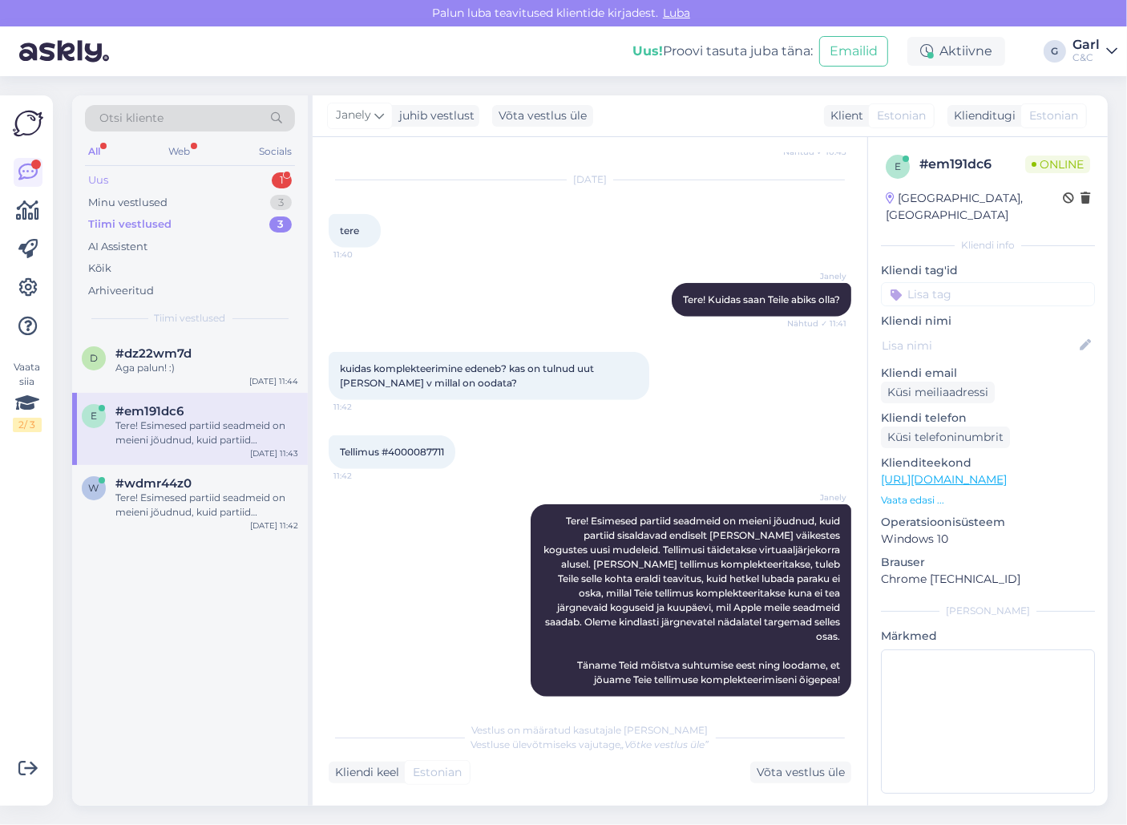
click at [199, 180] on div "Uus 1" at bounding box center [190, 180] width 210 height 22
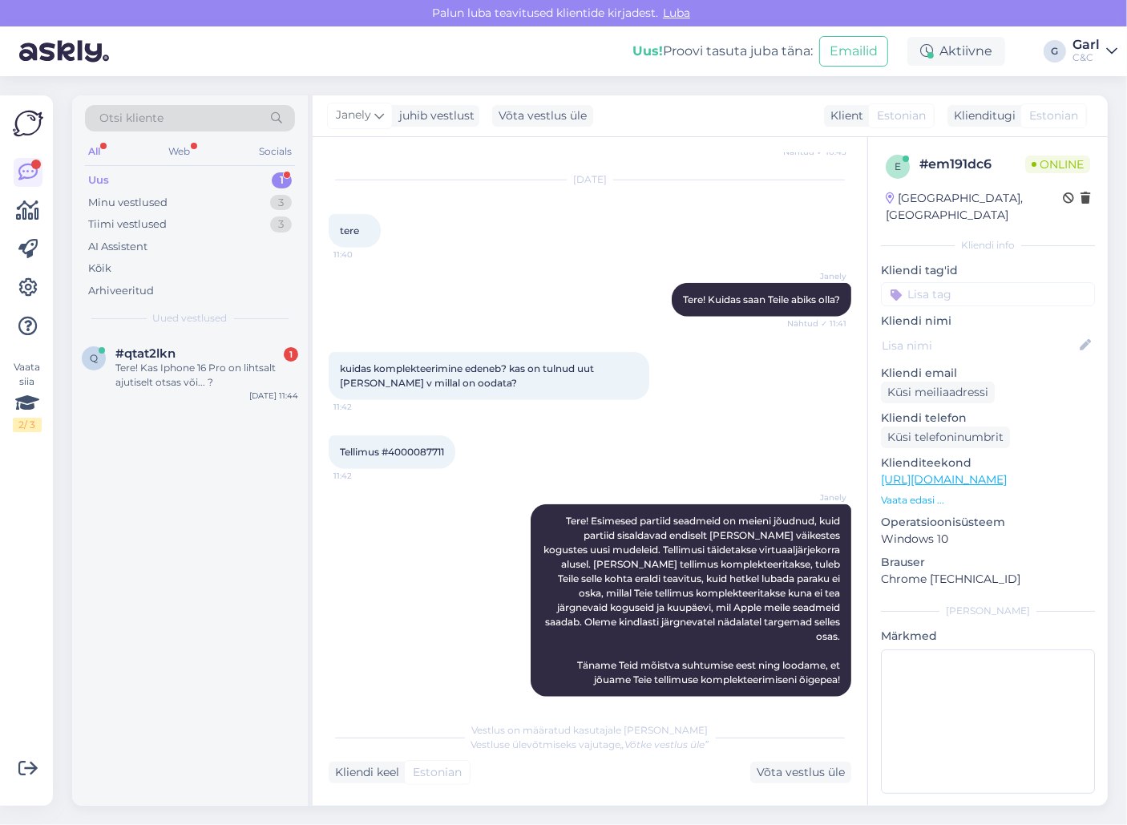
click at [200, 171] on div "Uus 1" at bounding box center [190, 180] width 210 height 22
click at [268, 385] on div "Tere! Kas Iphone 16 Pro on lihtsalt ajutiselt otsas või... ?" at bounding box center [206, 375] width 183 height 29
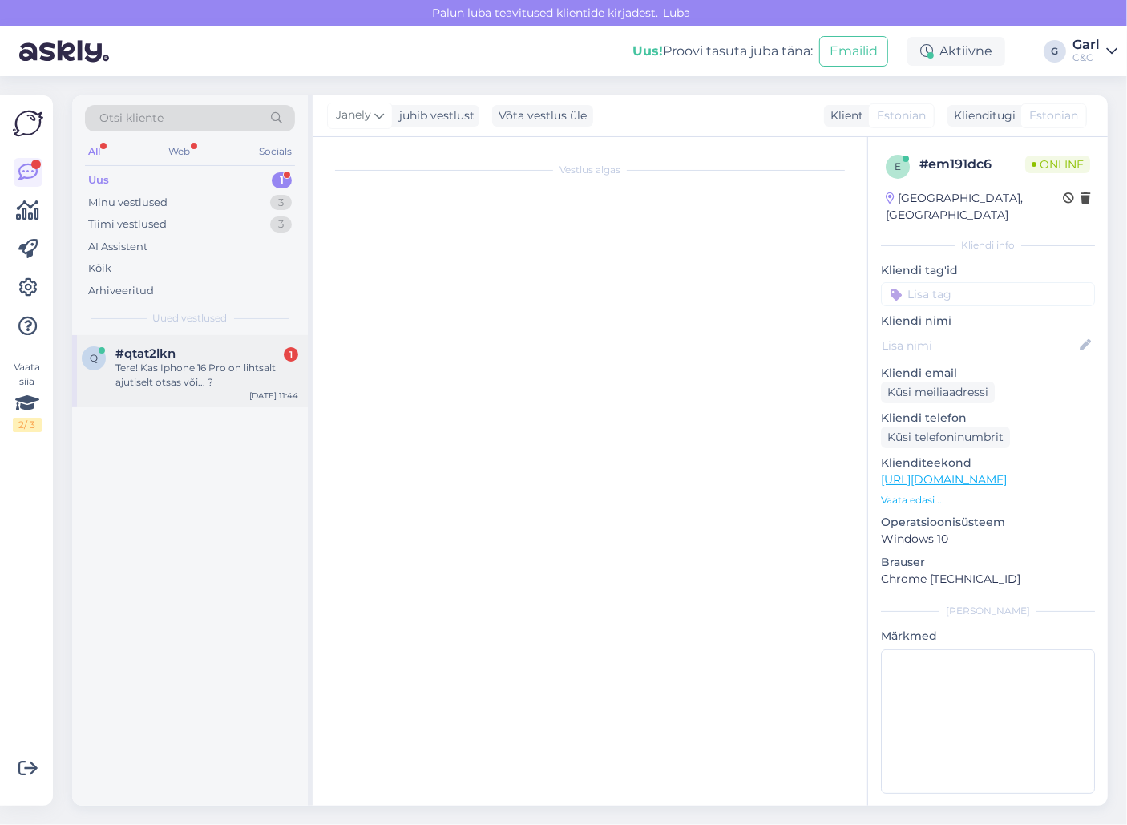
scroll to position [0, 0]
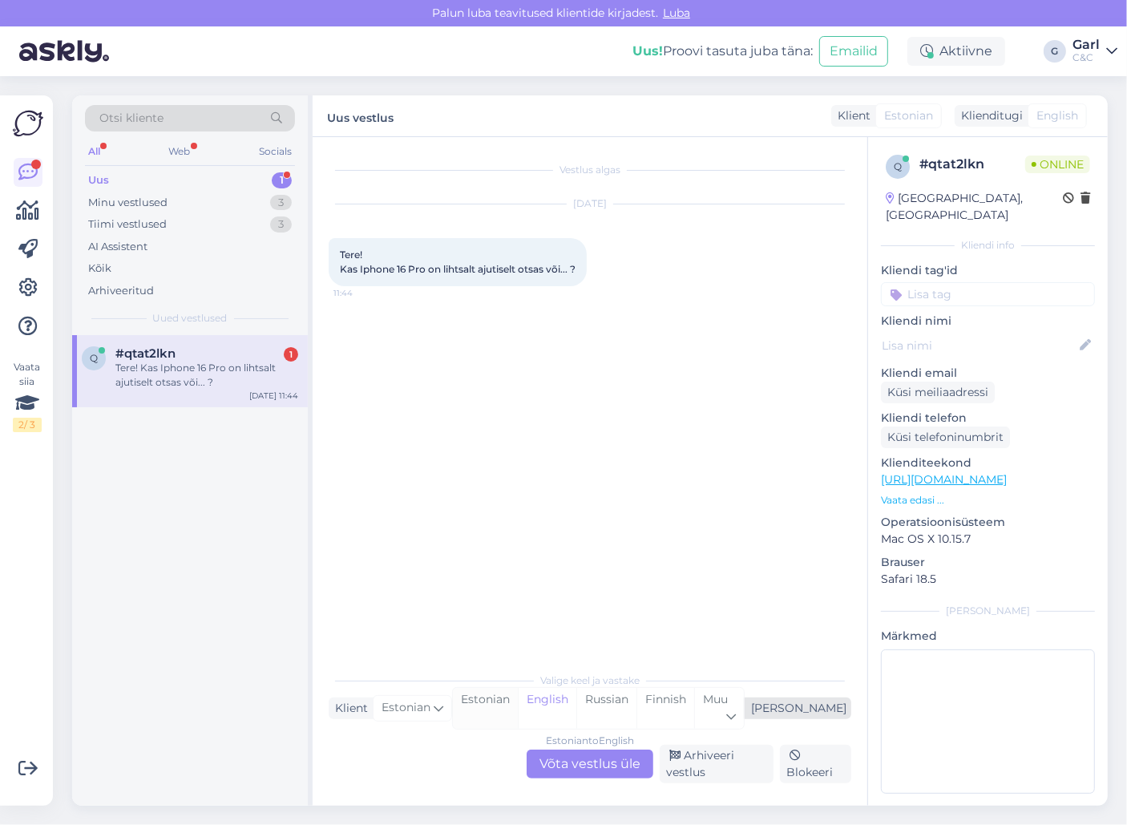
click at [518, 708] on div "Estonian" at bounding box center [485, 708] width 65 height 41
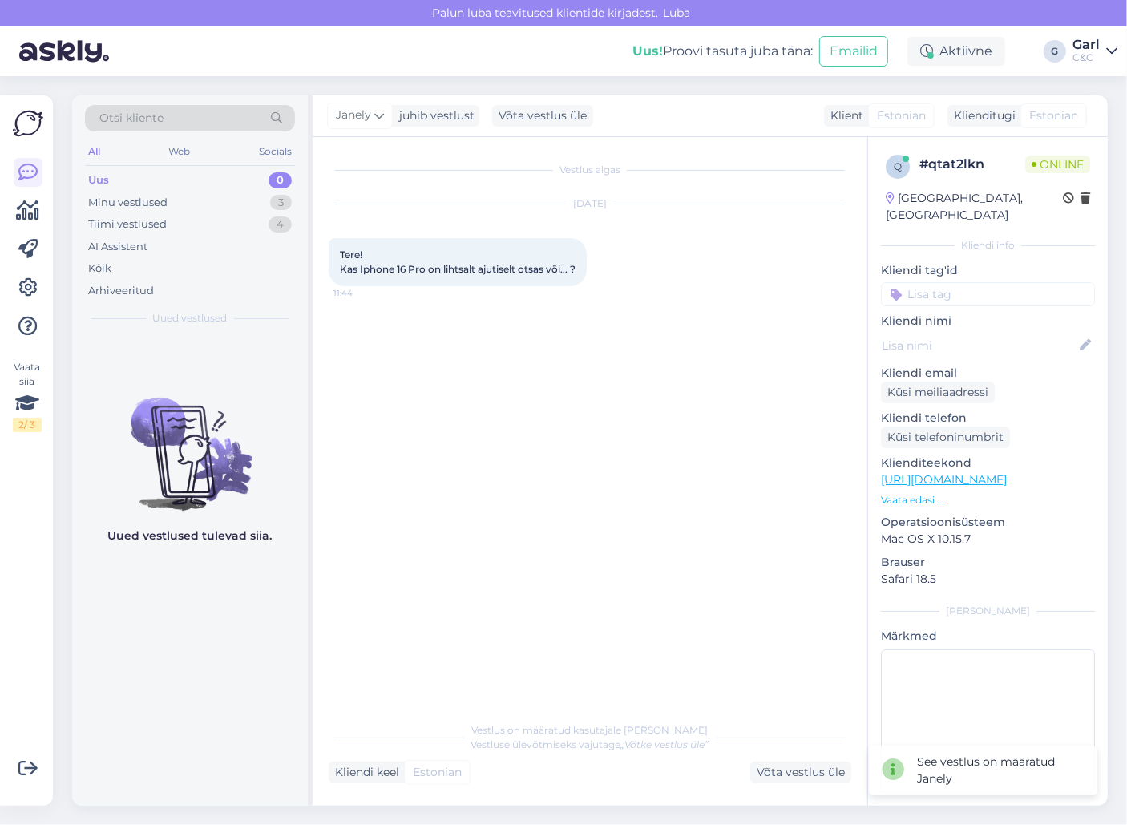
click at [577, 752] on div "Vestlus on määratud kasutajale [PERSON_NAME] ülevõtmiseks vajutage „Võtke vestl…" at bounding box center [590, 748] width 522 height 70
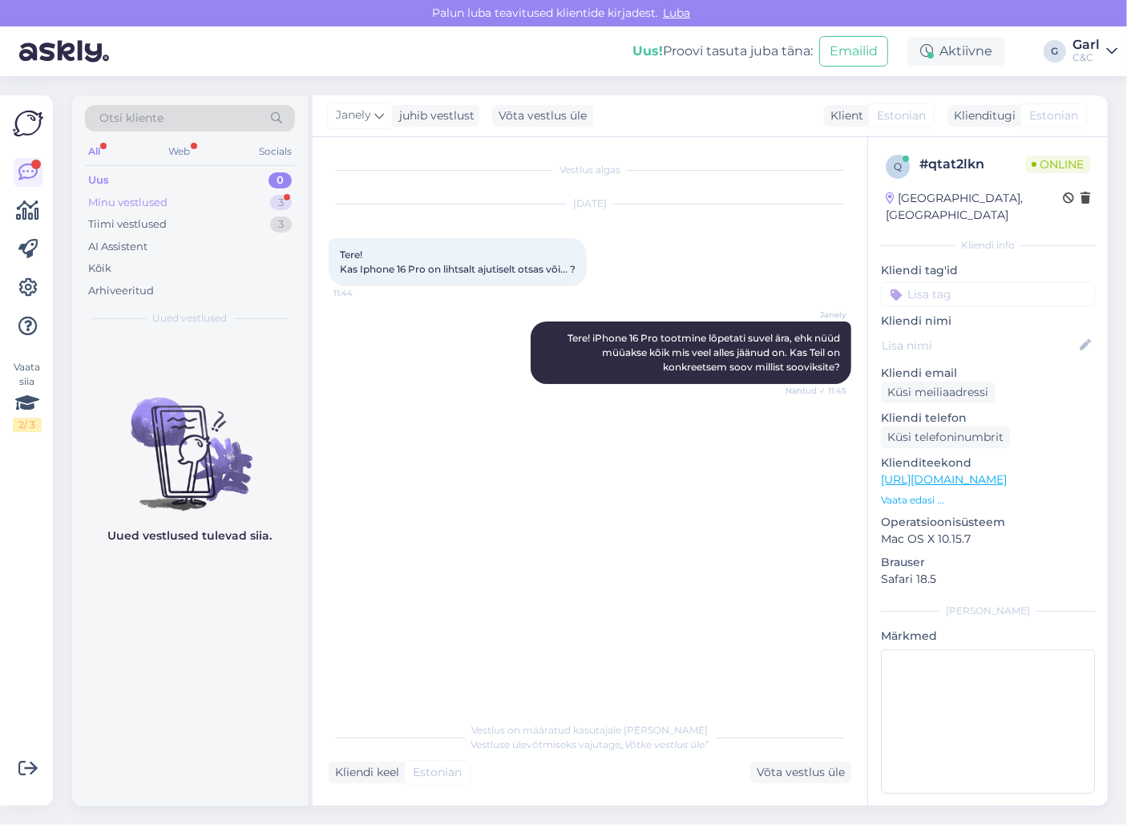
click at [252, 200] on div "Minu vestlused 3" at bounding box center [190, 203] width 210 height 22
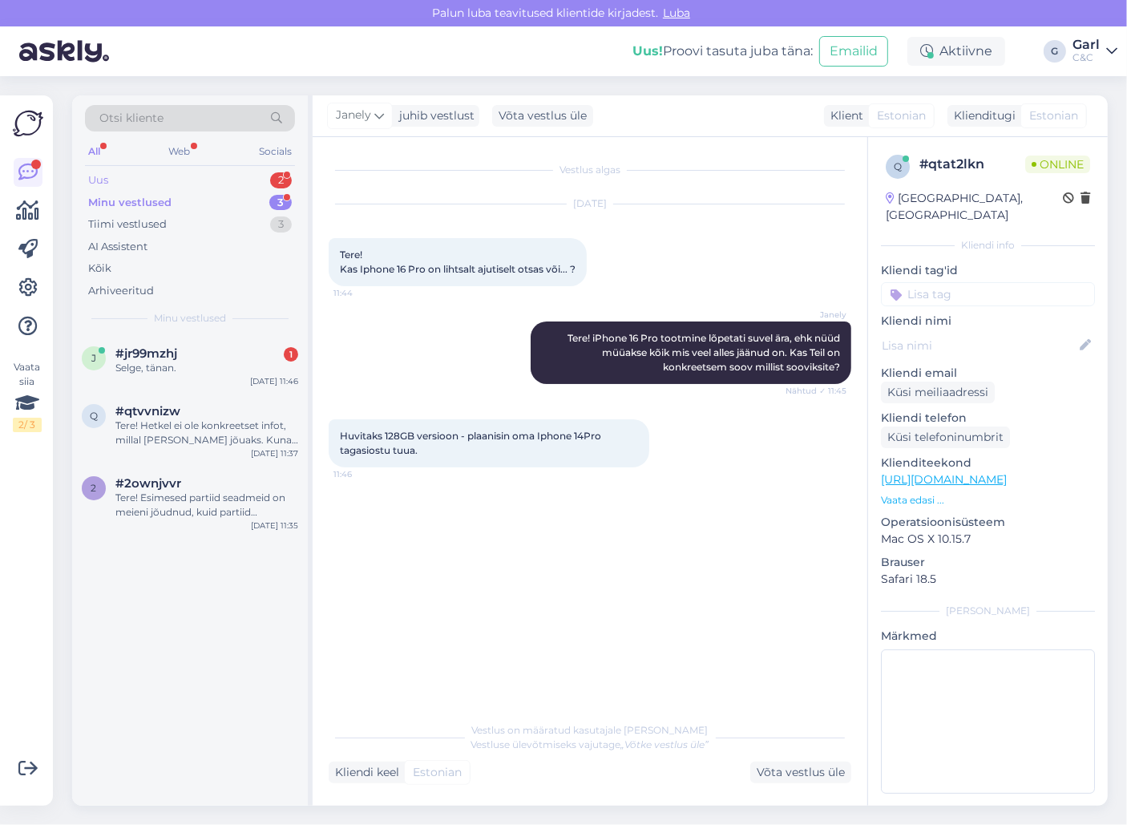
click at [192, 175] on div "Uus 2" at bounding box center [190, 180] width 210 height 22
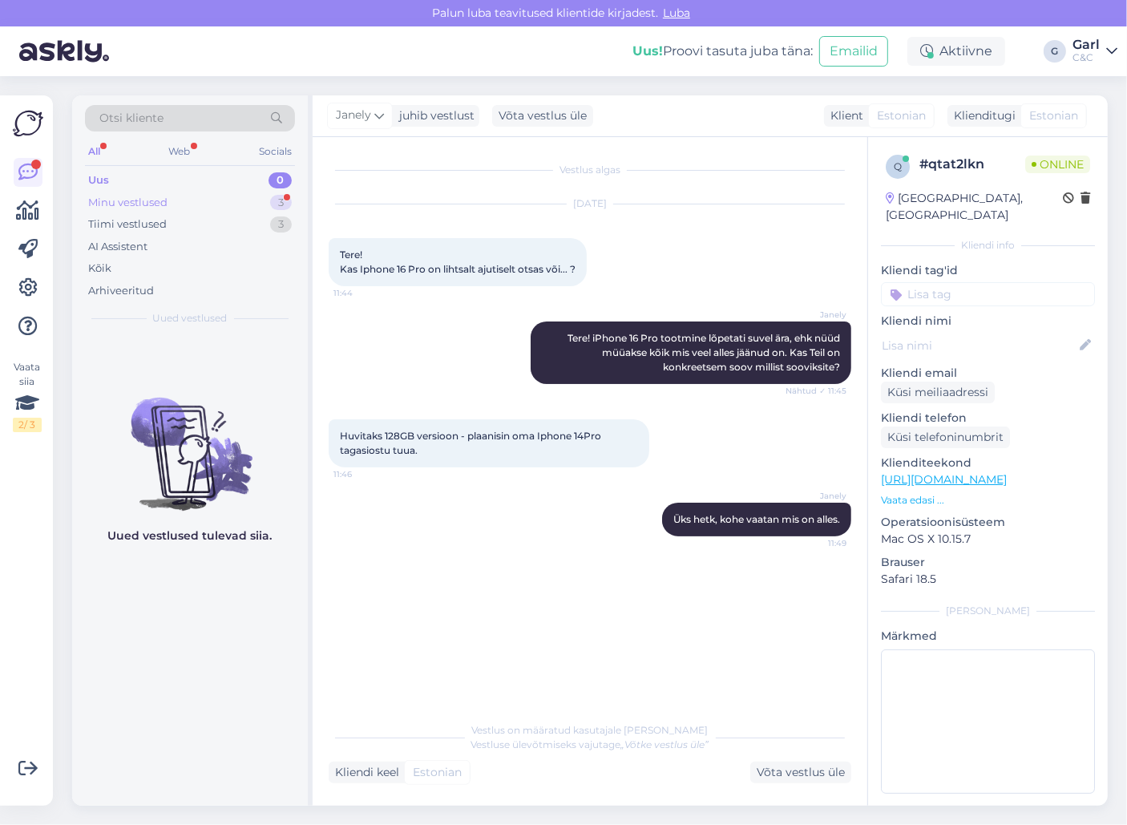
click at [269, 200] on div "Minu vestlused 3" at bounding box center [190, 203] width 210 height 22
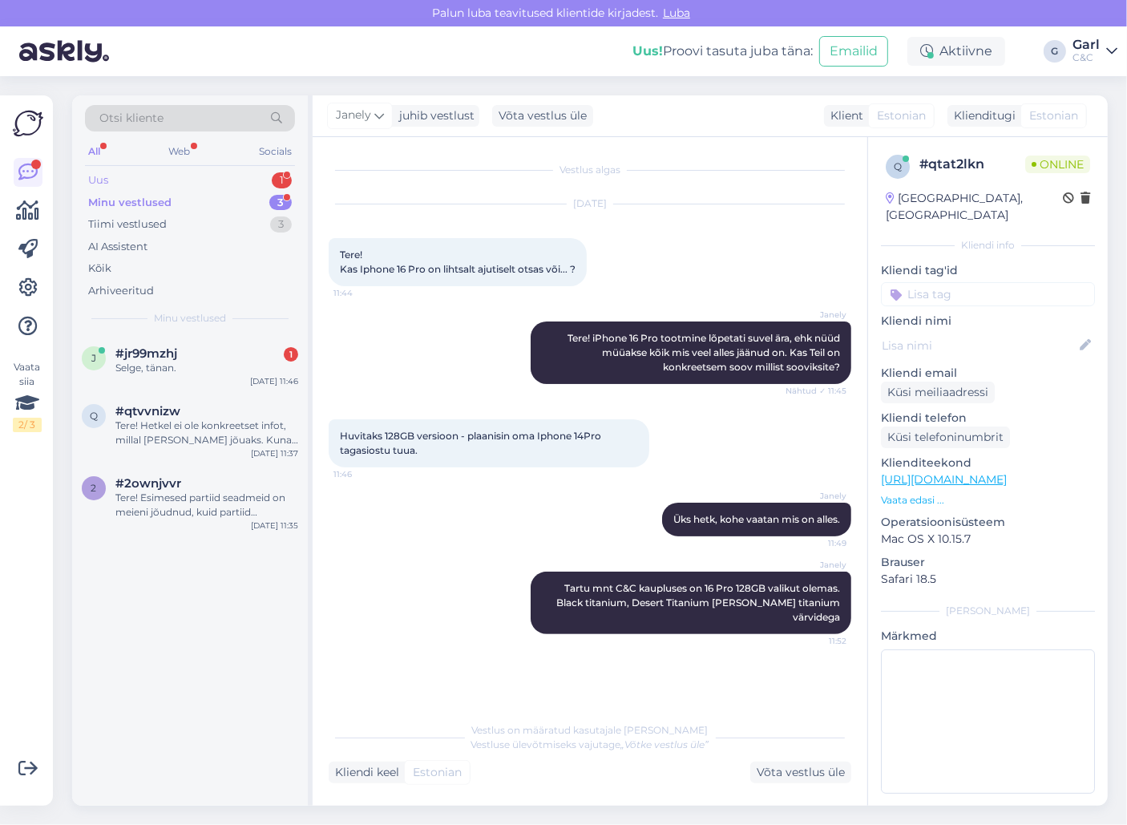
click at [272, 184] on div "Uus 1" at bounding box center [190, 180] width 210 height 22
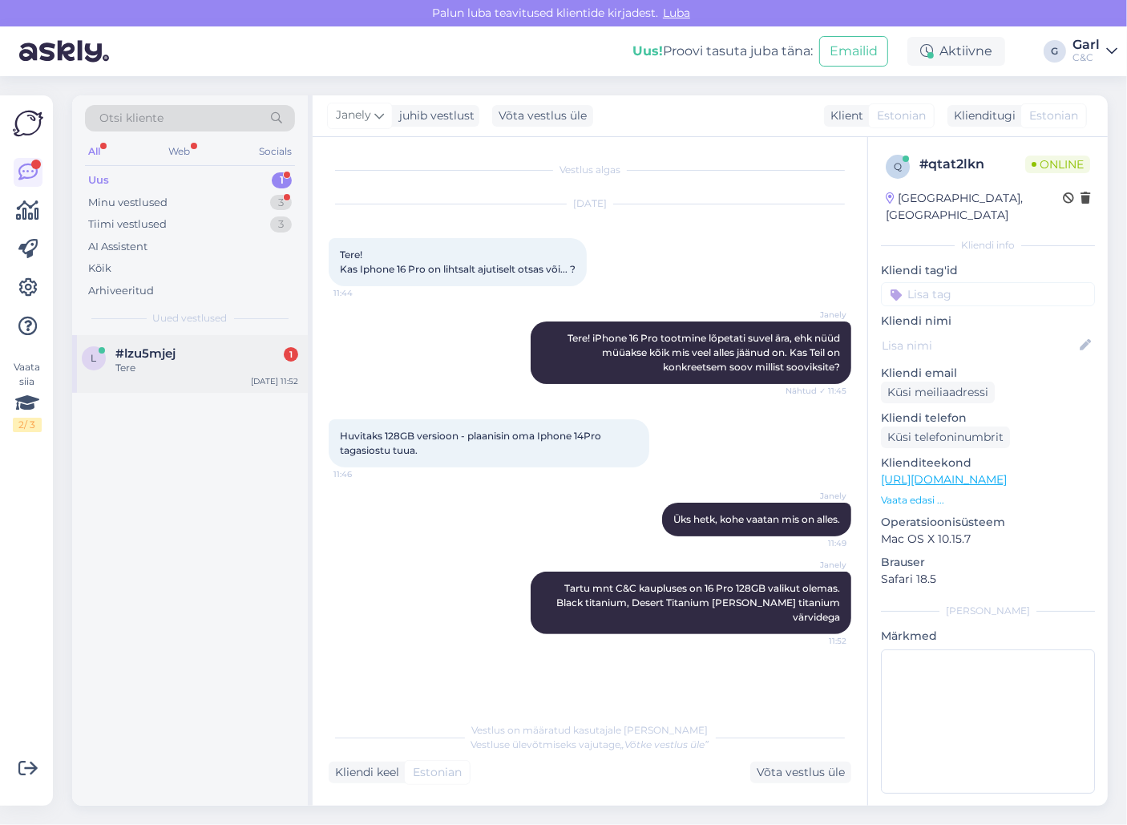
click at [264, 365] on div "Tere" at bounding box center [206, 368] width 183 height 14
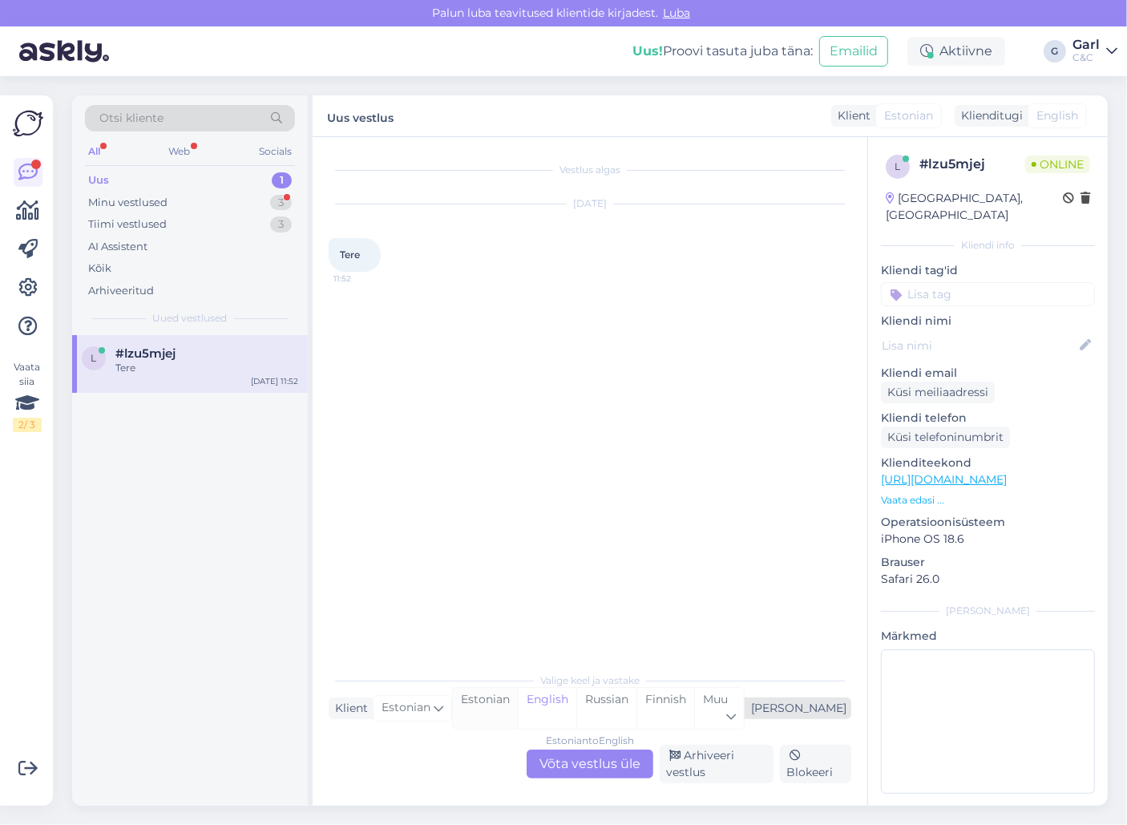
click at [518, 714] on div "Estonian" at bounding box center [485, 708] width 65 height 41
click at [587, 761] on div "Estonian to Estonian Võta vestlus üle" at bounding box center [589, 763] width 127 height 29
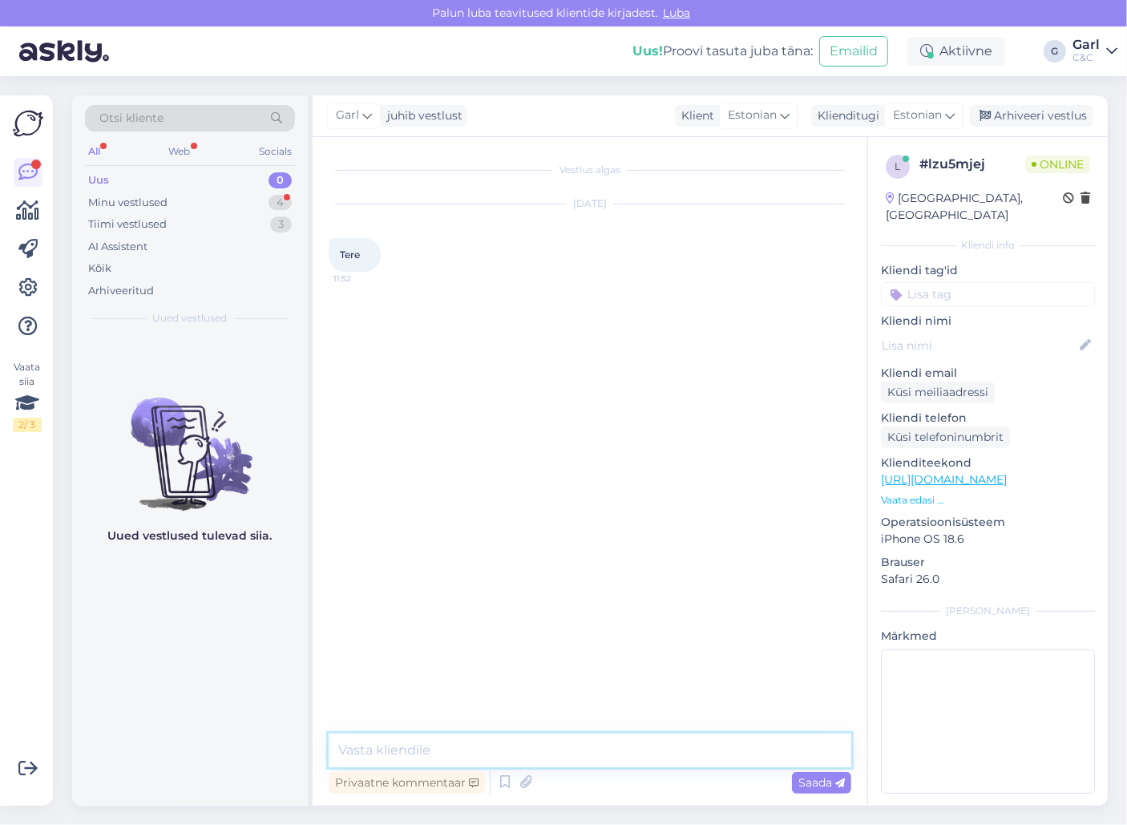
click at [587, 749] on textarea at bounding box center [590, 750] width 522 height 34
type textarea "Tere! Kuidas saan Teile abiks olla?"
click at [587, 747] on textarea at bounding box center [590, 750] width 522 height 34
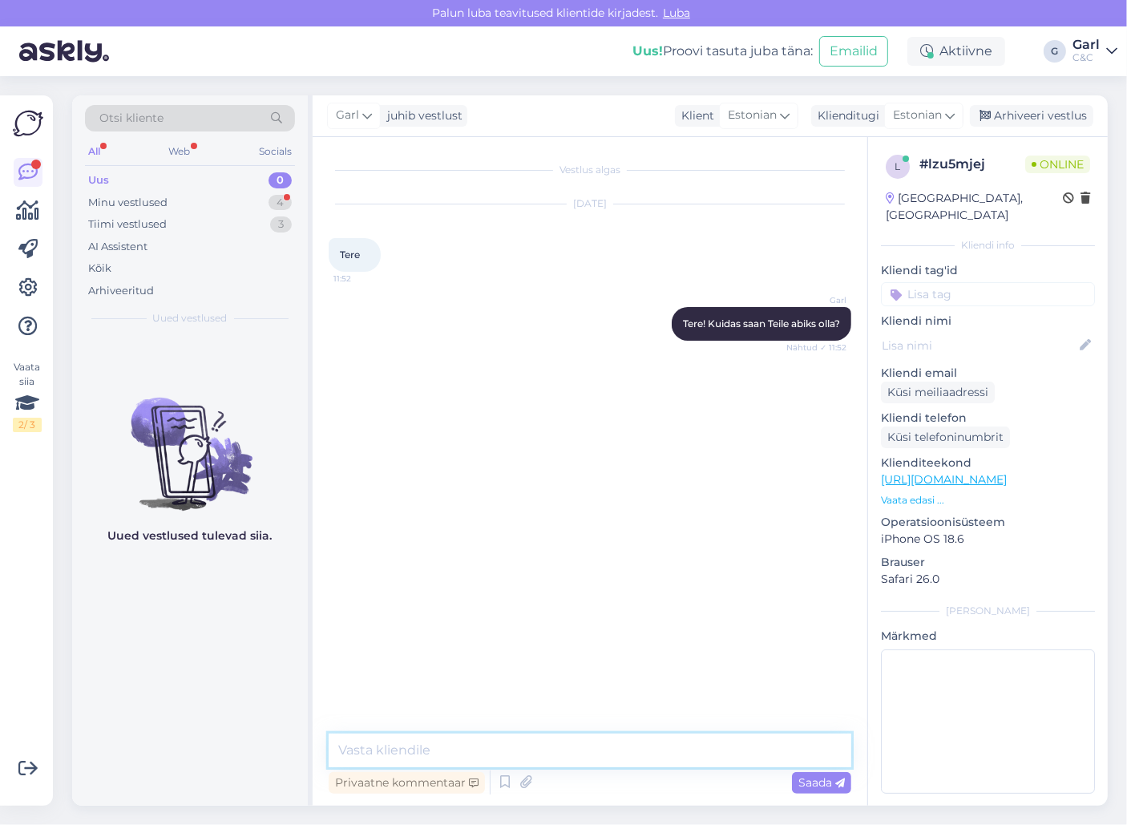
click at [587, 747] on textarea at bounding box center [590, 750] width 522 height 34
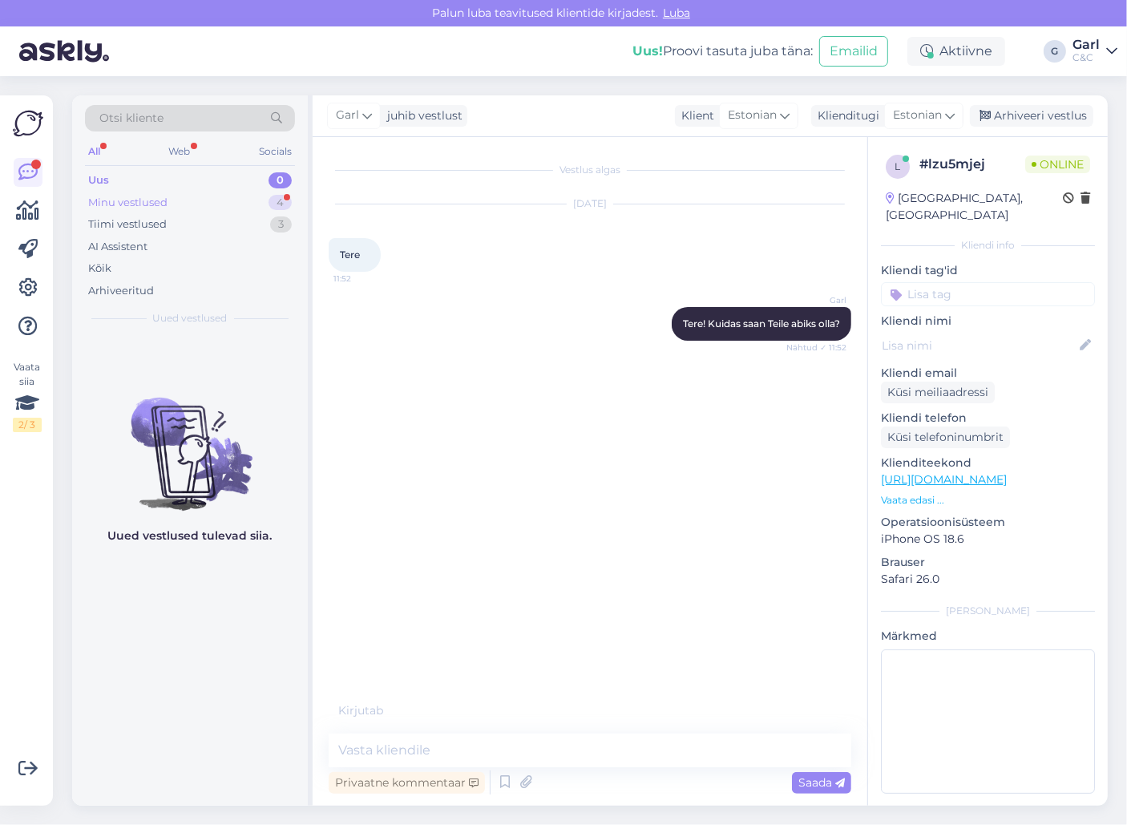
click at [248, 199] on div "Minu vestlused 4" at bounding box center [190, 203] width 210 height 22
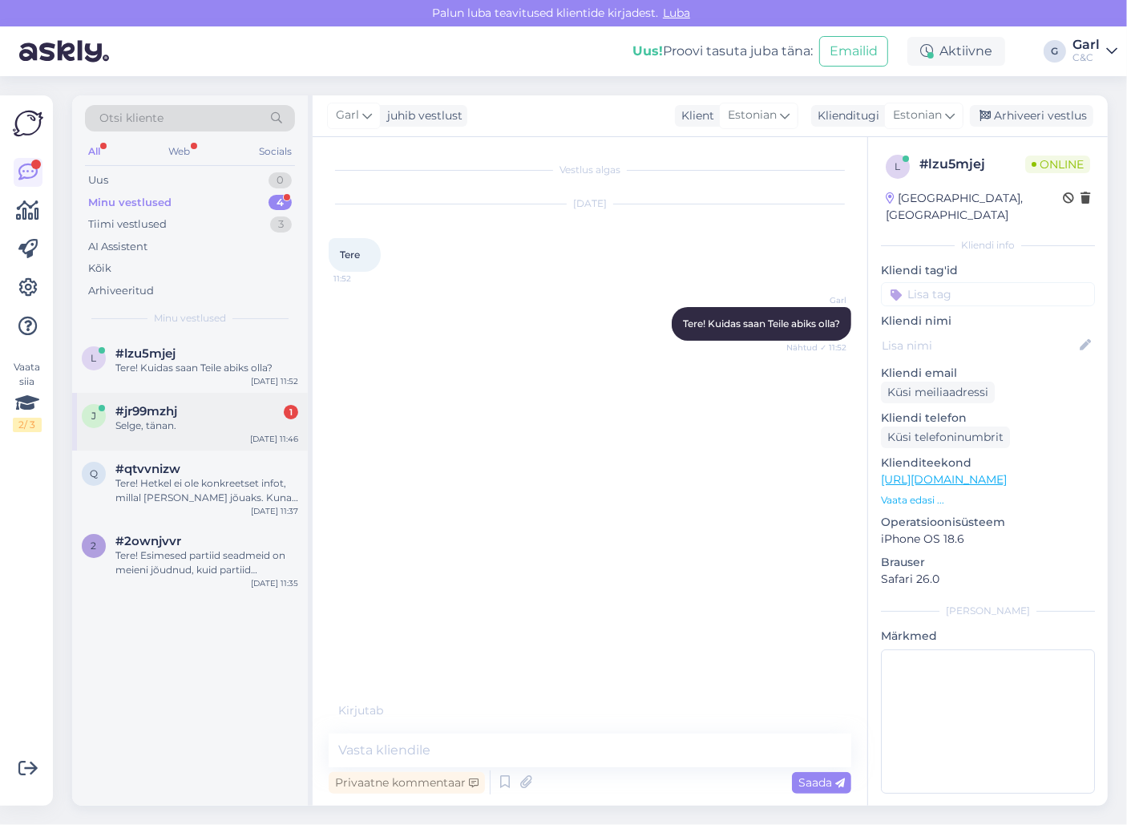
click at [231, 408] on div "#jr99mzhj 1" at bounding box center [206, 411] width 183 height 14
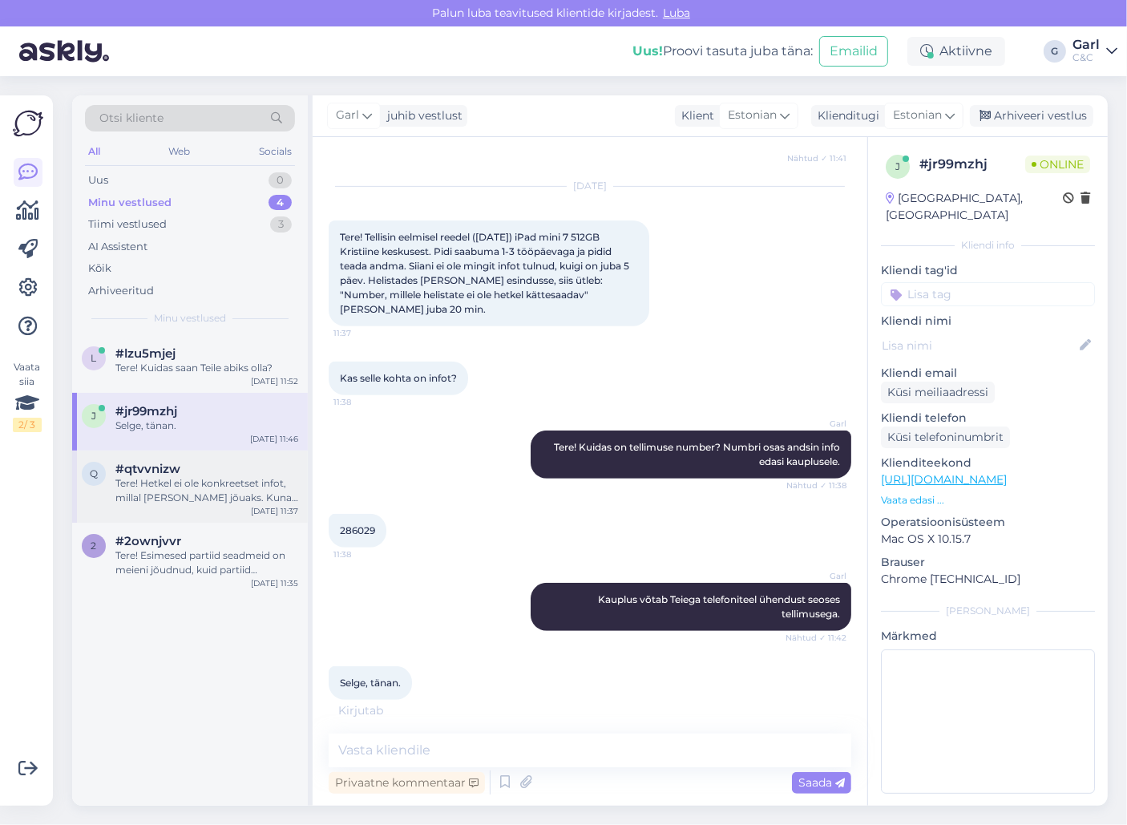
scroll to position [470, 0]
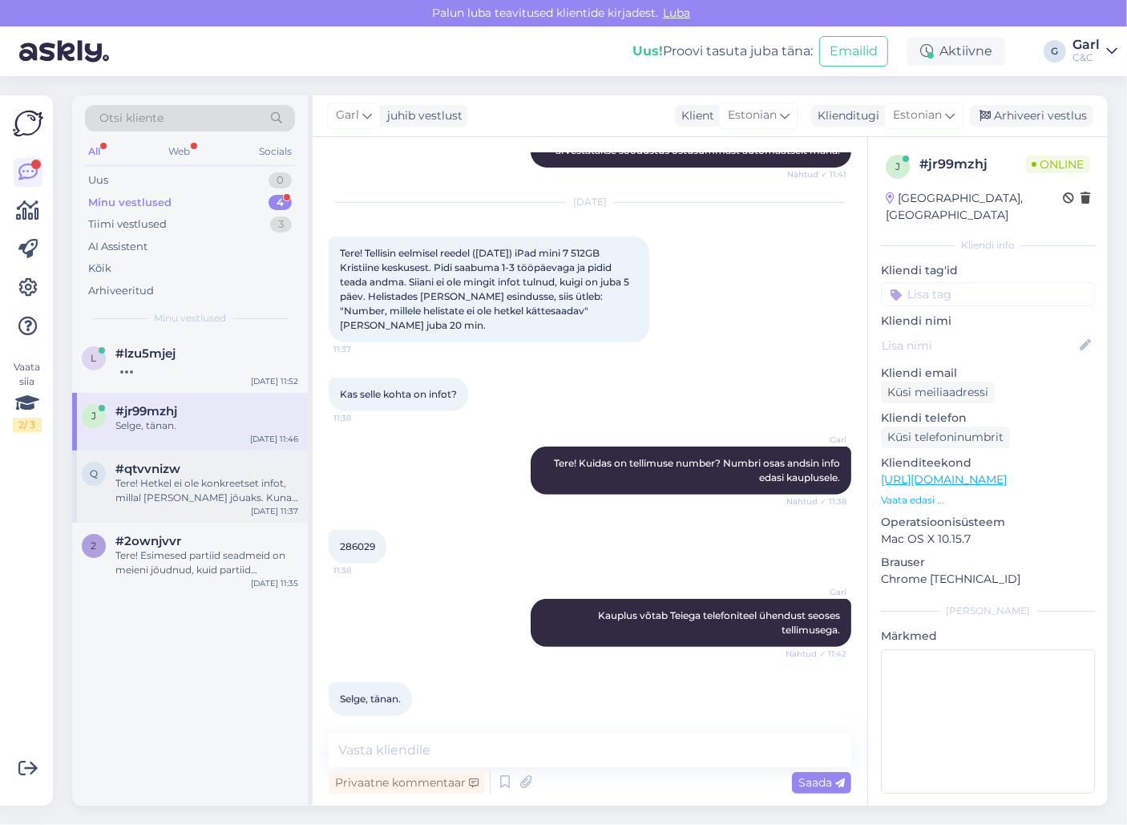
click at [215, 464] on div "#qtvvnizw" at bounding box center [206, 469] width 183 height 14
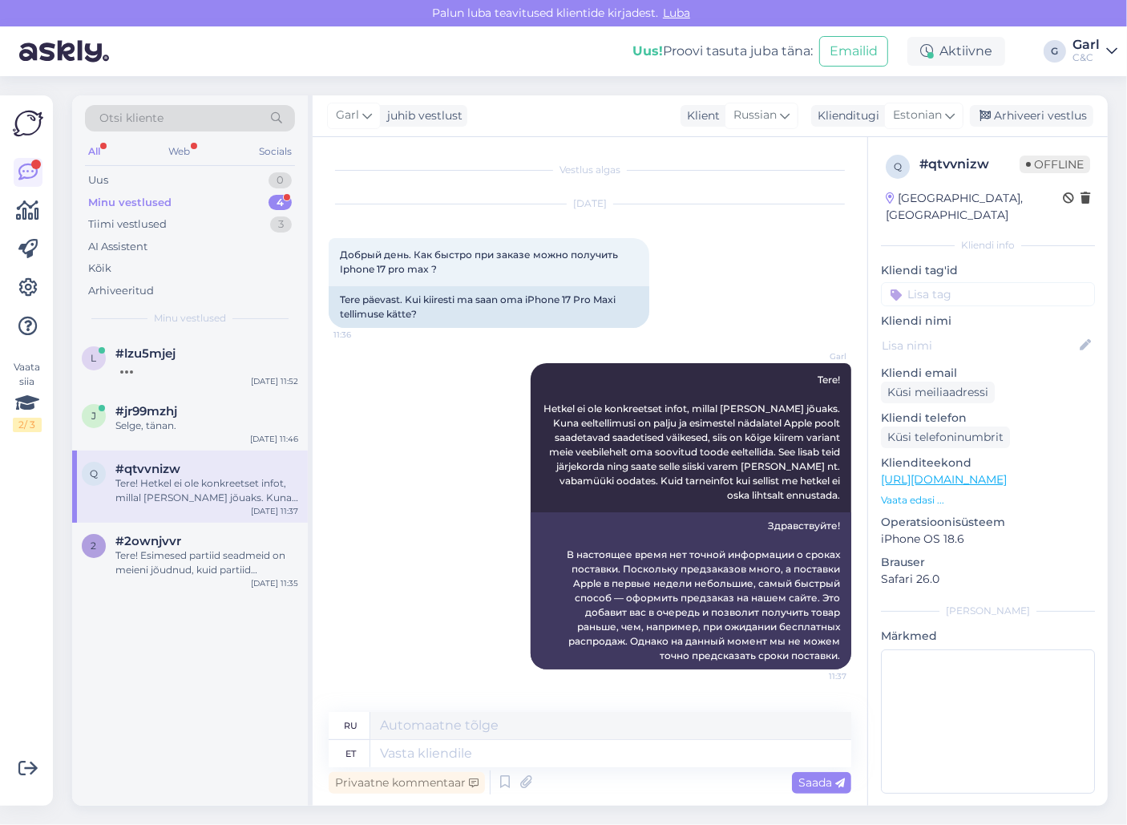
click at [184, 594] on div "l #lzu5mjej [DATE] 11:52 j #jr99mzhj Selge, tänan. [DATE] 11:46 q #qtvvnizw Ter…" at bounding box center [190, 570] width 236 height 470
click at [180, 583] on div "2 #2ownjvvr Tere! Esimesed partiid seadmeid on meieni jõudnud, kuid partiid sis…" at bounding box center [190, 558] width 236 height 72
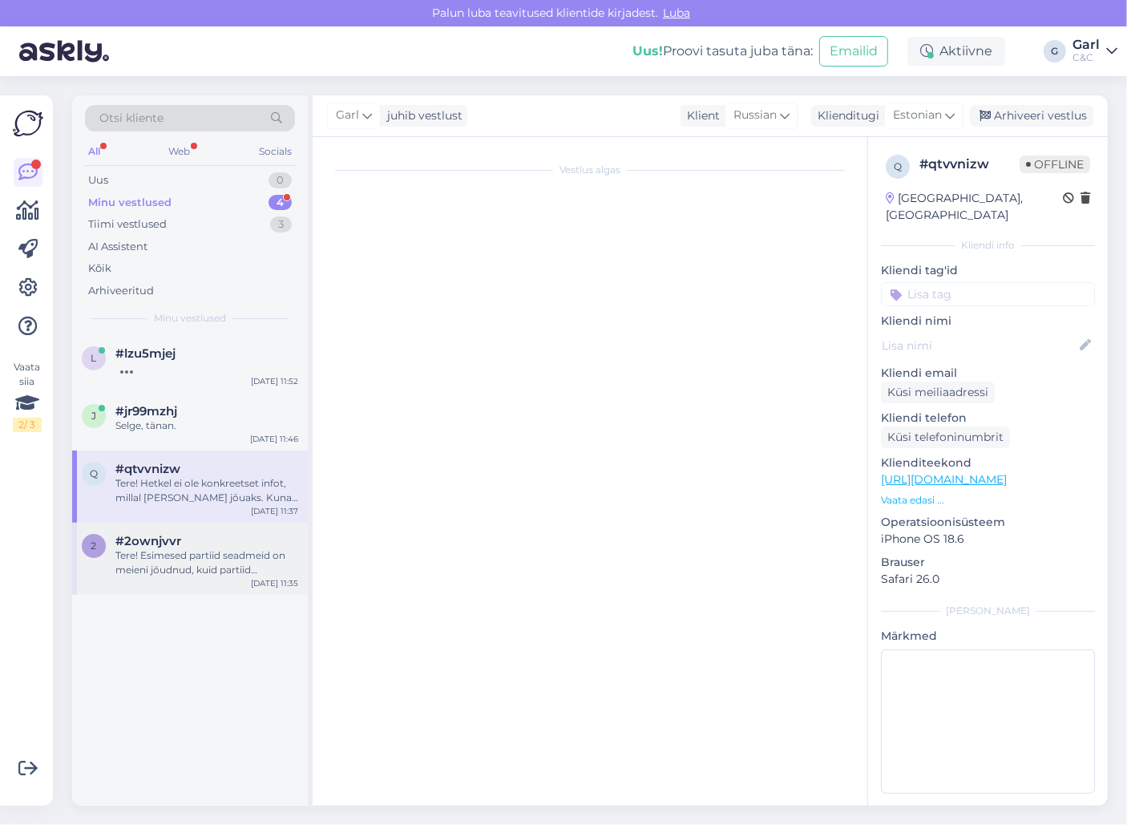
scroll to position [61, 0]
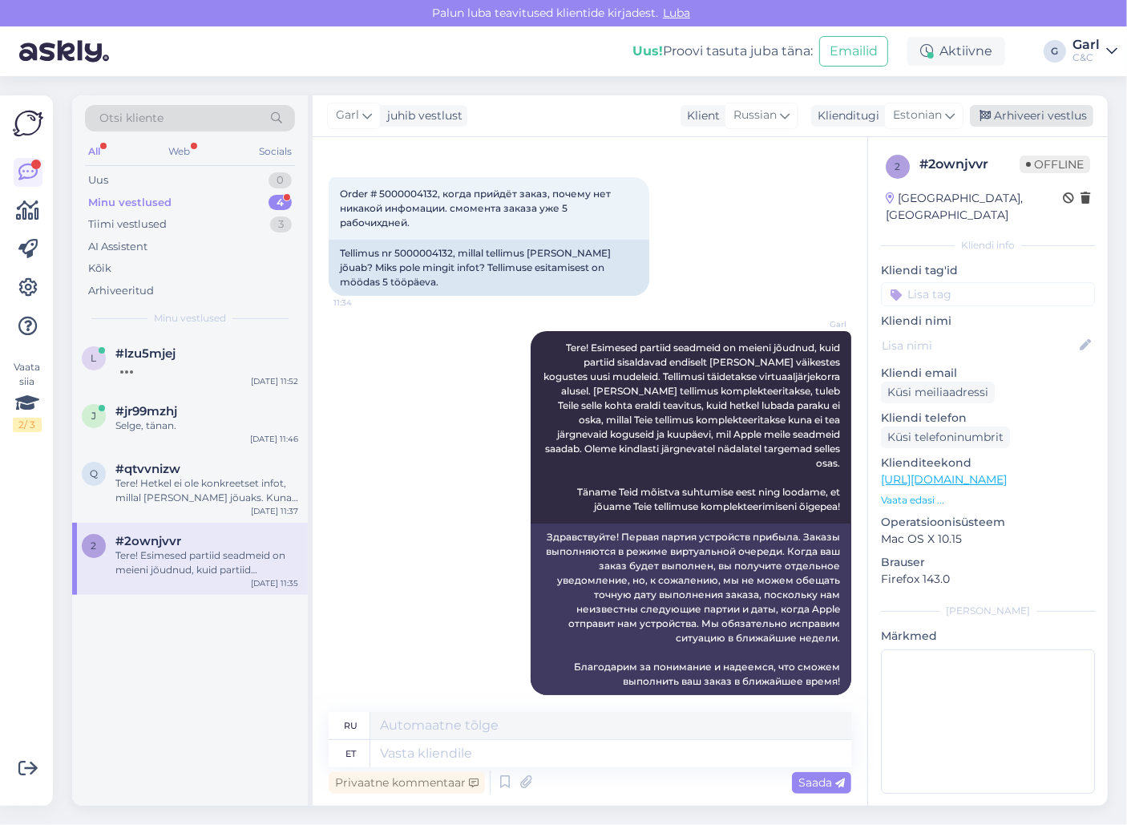
click at [1061, 111] on div "Arhiveeri vestlus" at bounding box center [1031, 116] width 123 height 22
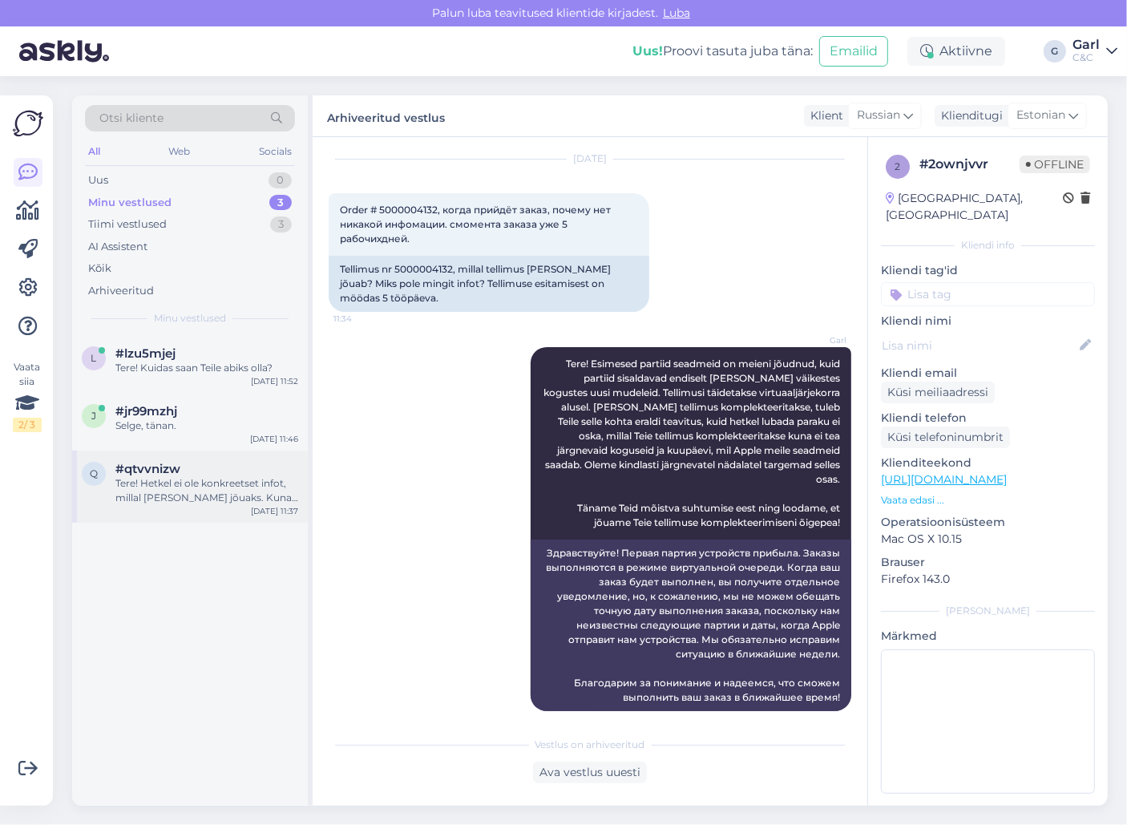
click at [296, 497] on div "Tere! Hetkel ei ole konkreetset infot, millal [PERSON_NAME] jõuaks. Kuna eeltel…" at bounding box center [206, 490] width 183 height 29
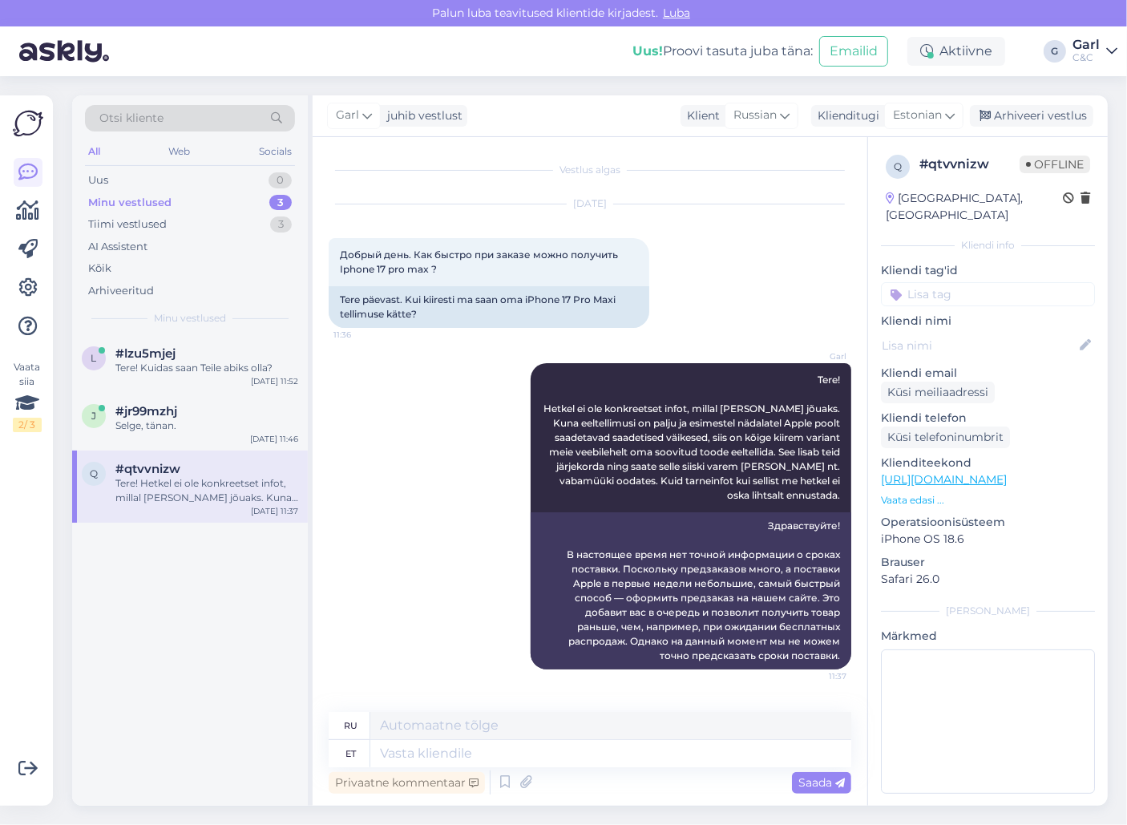
scroll to position [0, 0]
click at [1074, 108] on div "Arhiveeri vestlus" at bounding box center [1031, 116] width 123 height 22
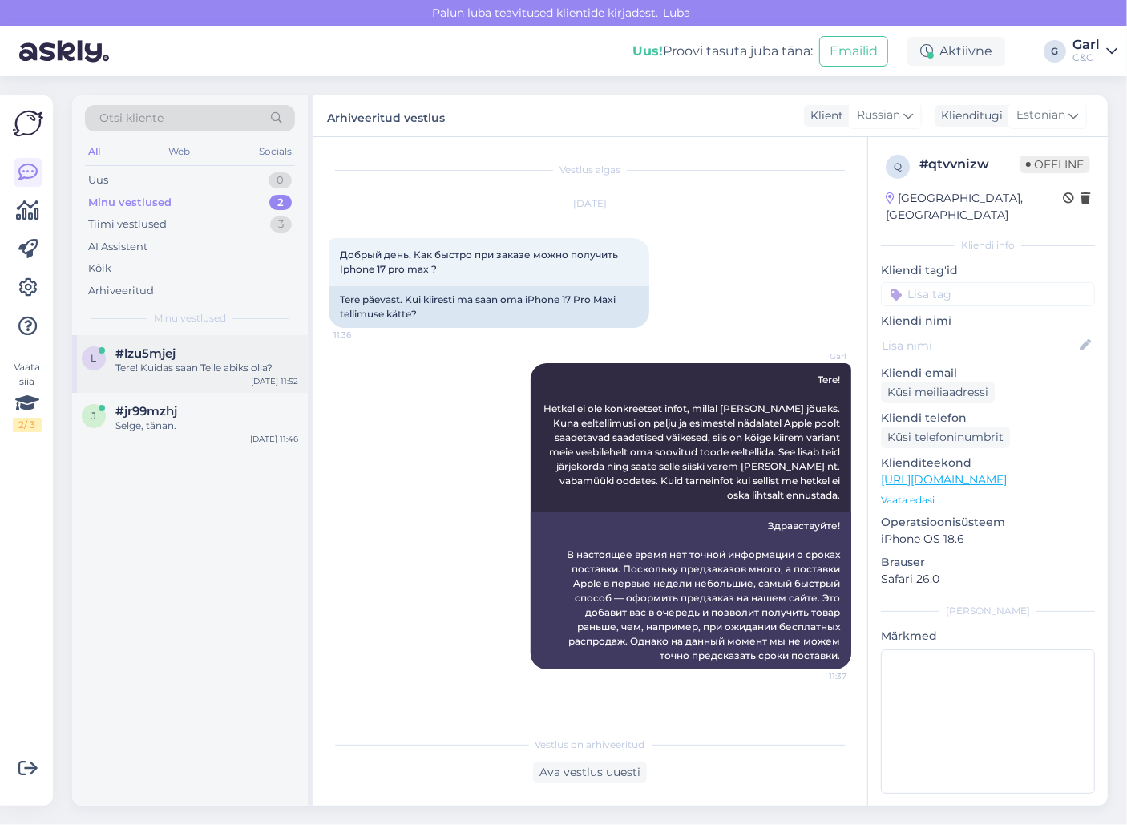
click at [220, 364] on div "Tere! Kuidas saan Teile abiks olla?" at bounding box center [206, 368] width 183 height 14
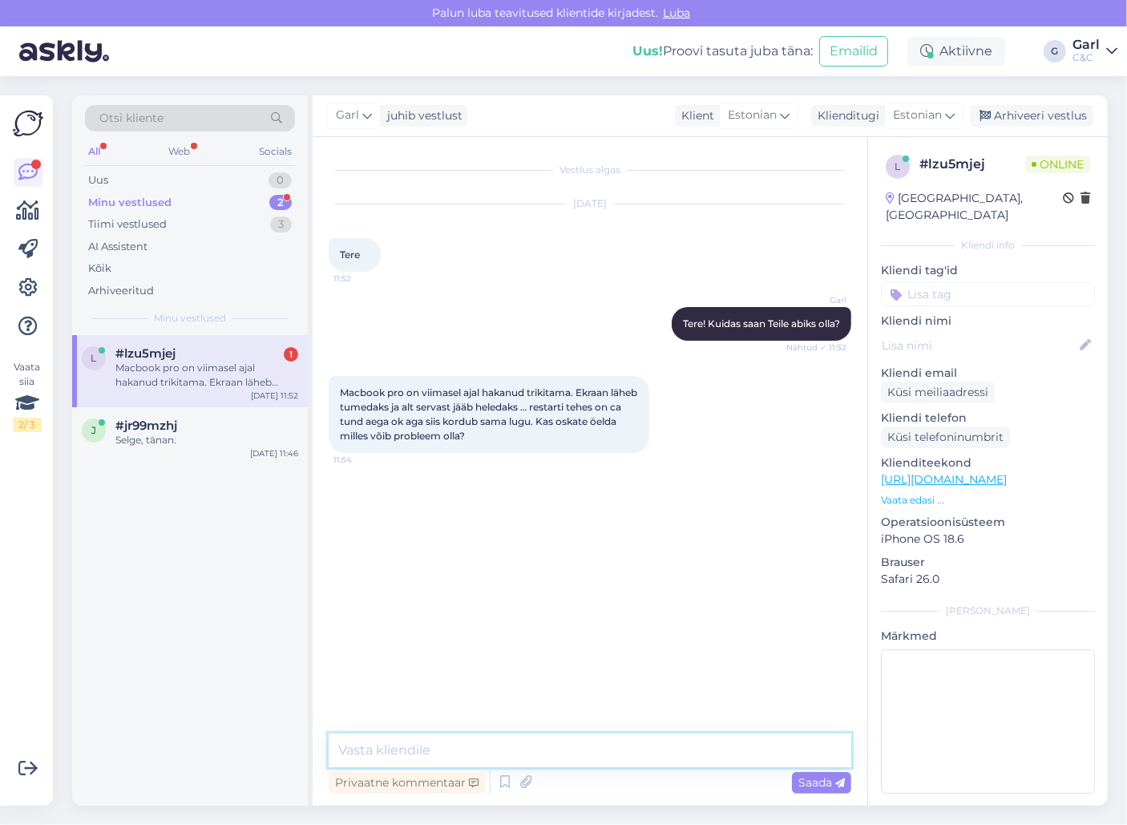
click at [548, 742] on textarea at bounding box center [590, 750] width 522 height 34
click at [511, 756] on textarea at bounding box center [590, 750] width 522 height 34
type textarea "Paraku mitte. Soovitame seadme diagnostikasse tuua siiski."
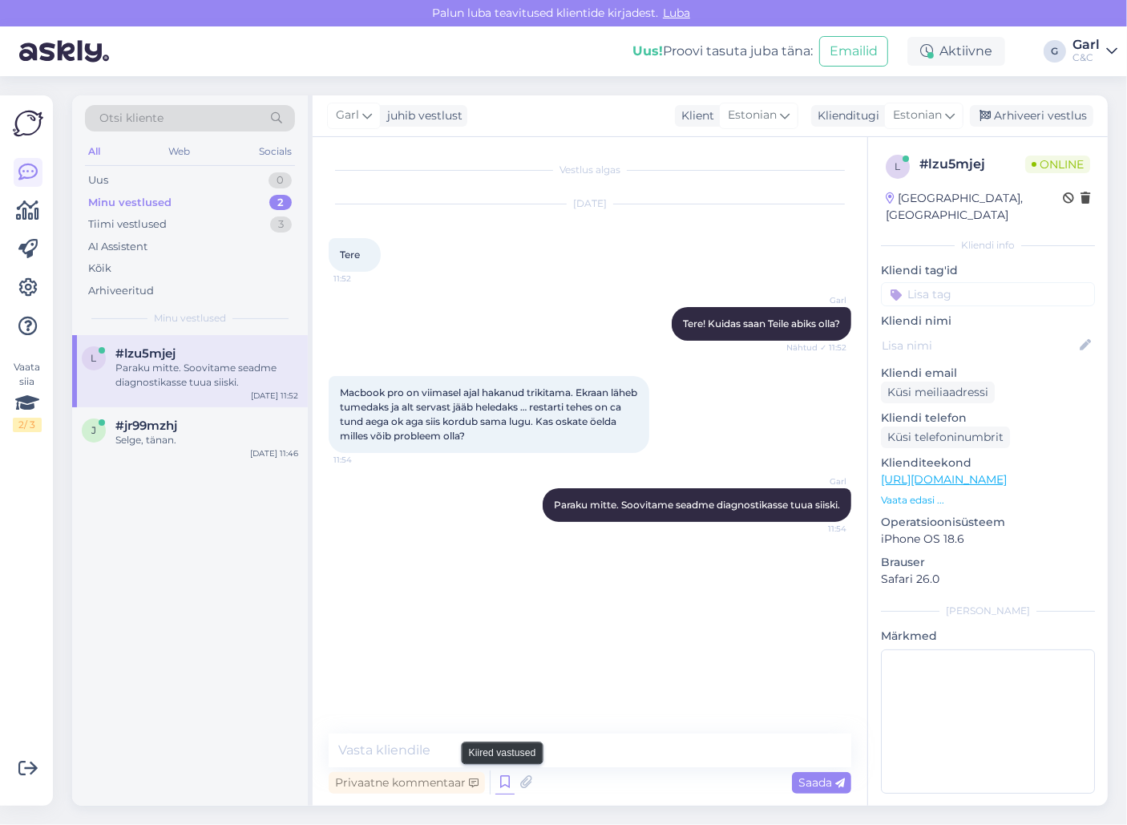
click at [506, 789] on icon at bounding box center [504, 782] width 19 height 24
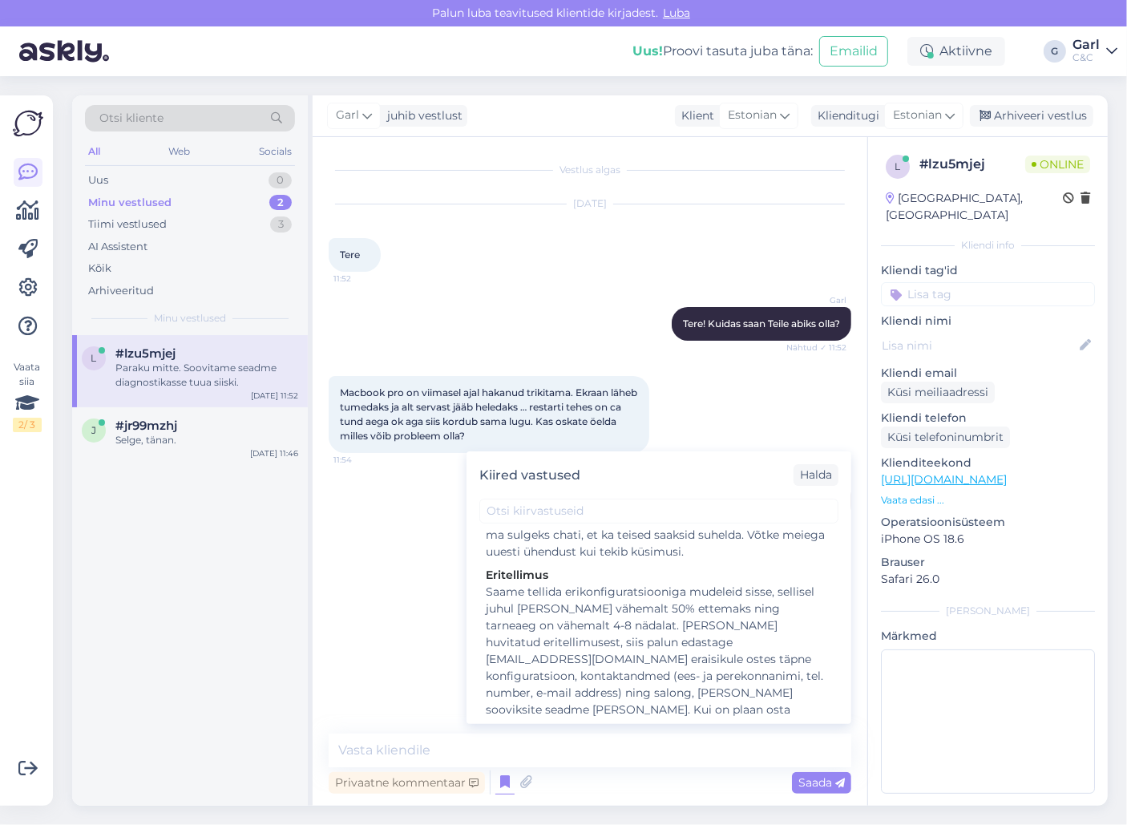
scroll to position [3114, 0]
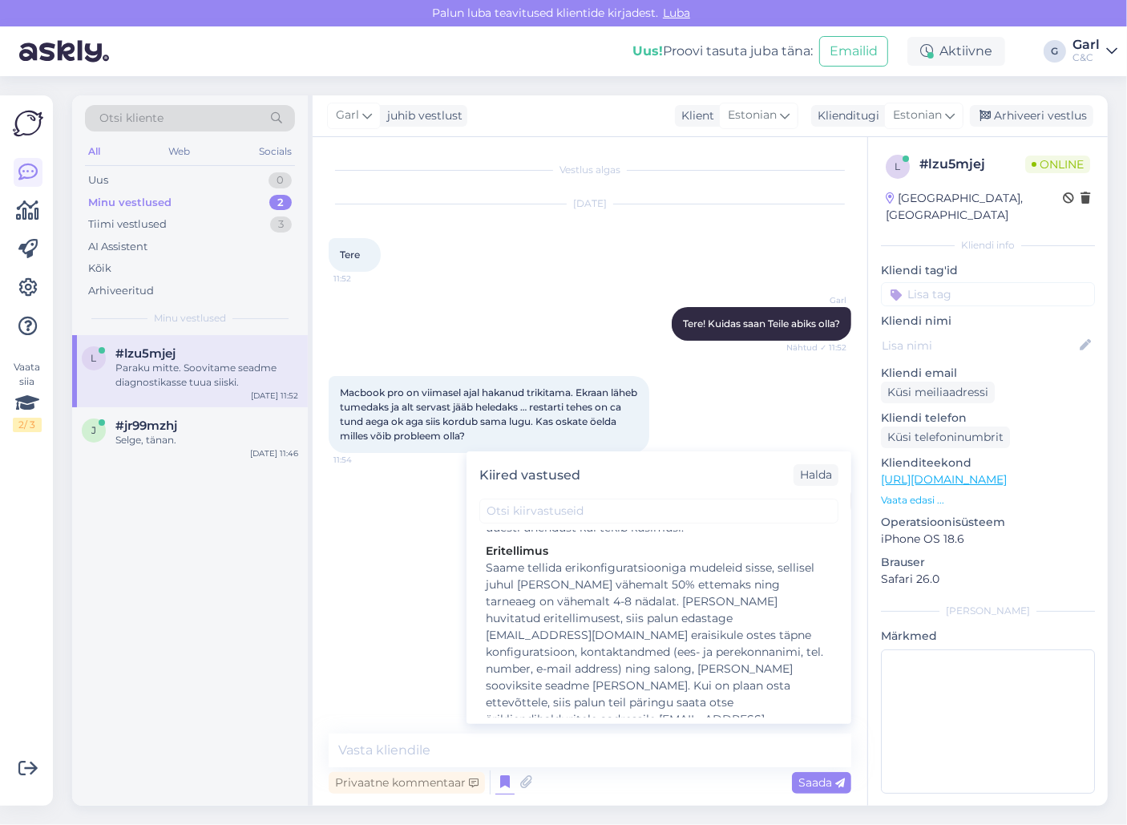
click at [708, 768] on div "Hooldusesse saab aega broneerida kodulehel - [URL][DOMAIN_NAME]. Enne hoolduses…" at bounding box center [659, 818] width 346 height 101
type textarea "Hooldusesse saab aega broneerida kodulehel - [URL][DOMAIN_NAME]. Enne hoolduses…"
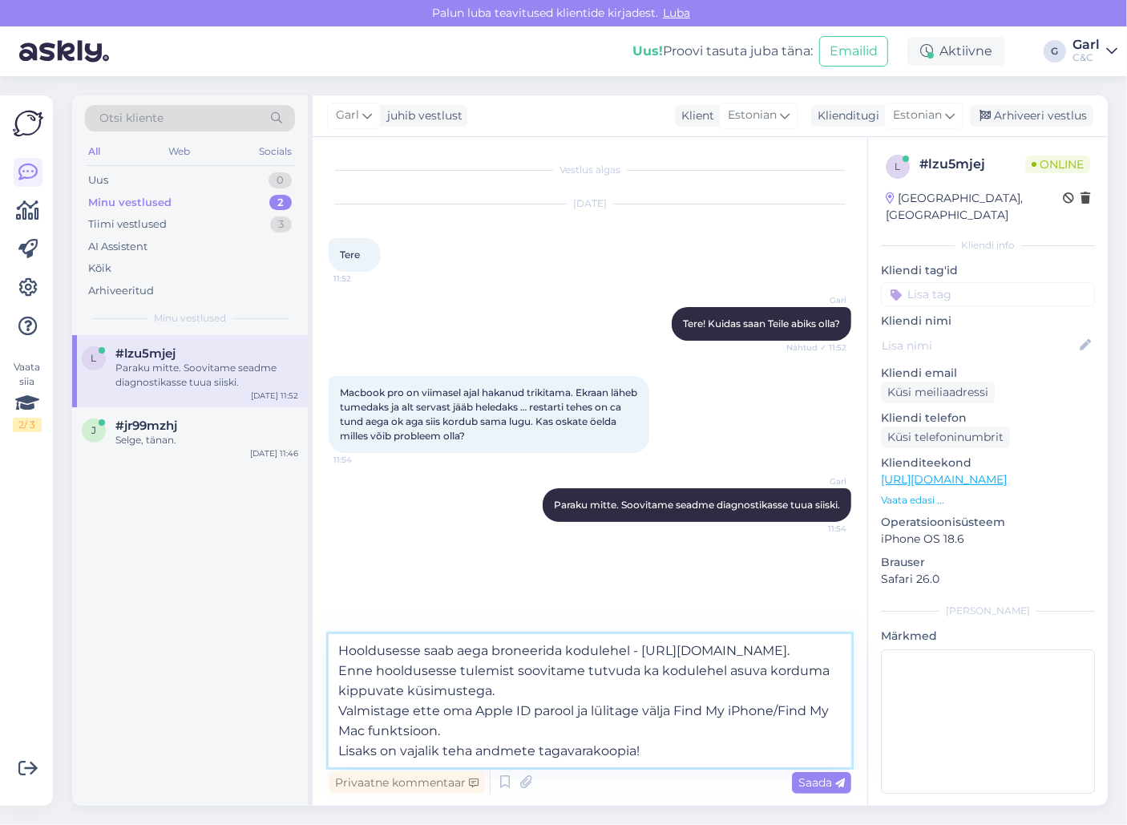
click at [661, 749] on textarea "Hooldusesse saab aega broneerida kodulehel - [URL][DOMAIN_NAME]. Enne hoolduses…" at bounding box center [590, 700] width 522 height 133
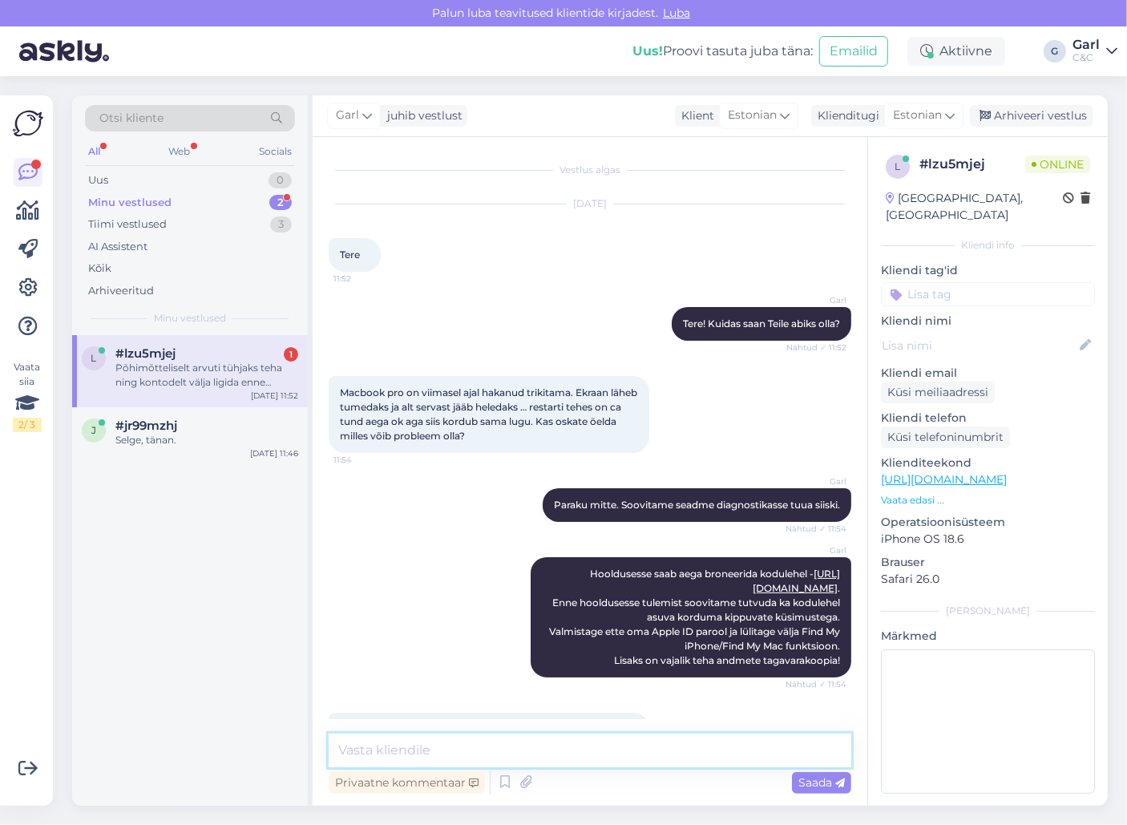
scroll to position [59, 0]
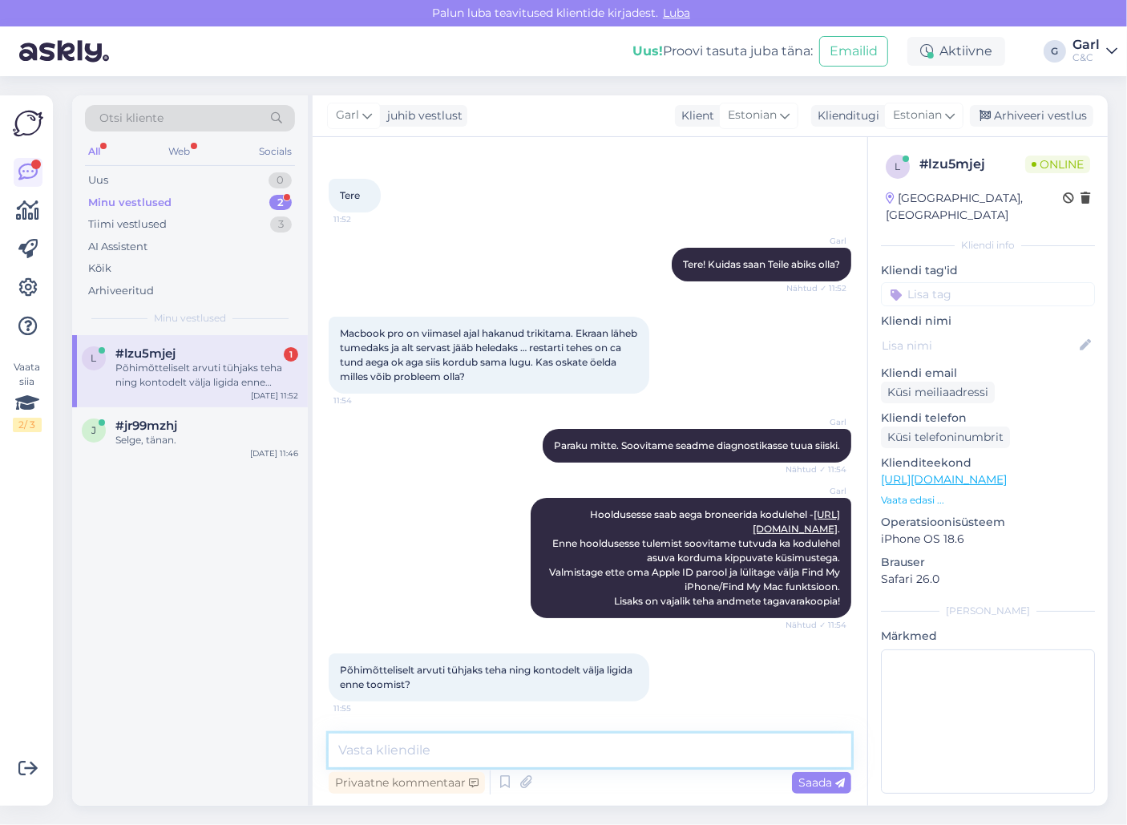
click at [598, 735] on textarea at bounding box center [590, 750] width 522 height 34
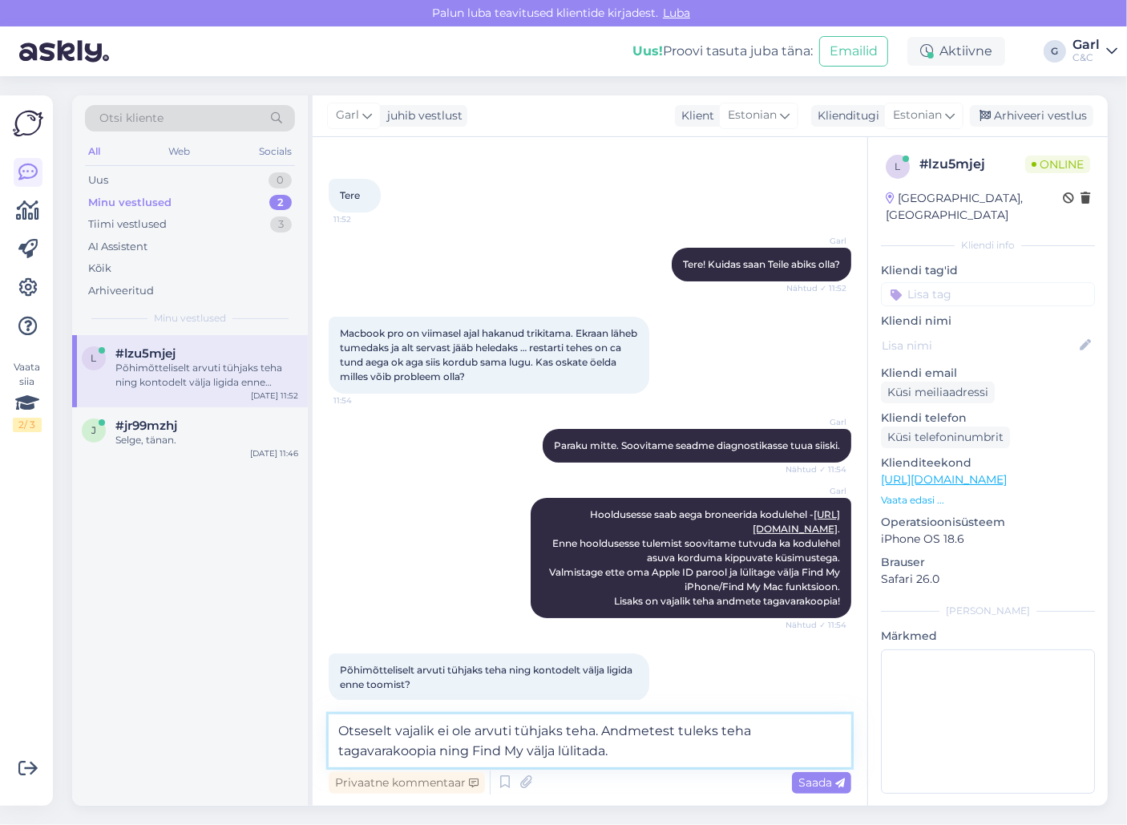
type textarea "Otseselt vajalik ei ole arvuti tühjaks teha. Andmetest tuleks teha tagavarakoop…"
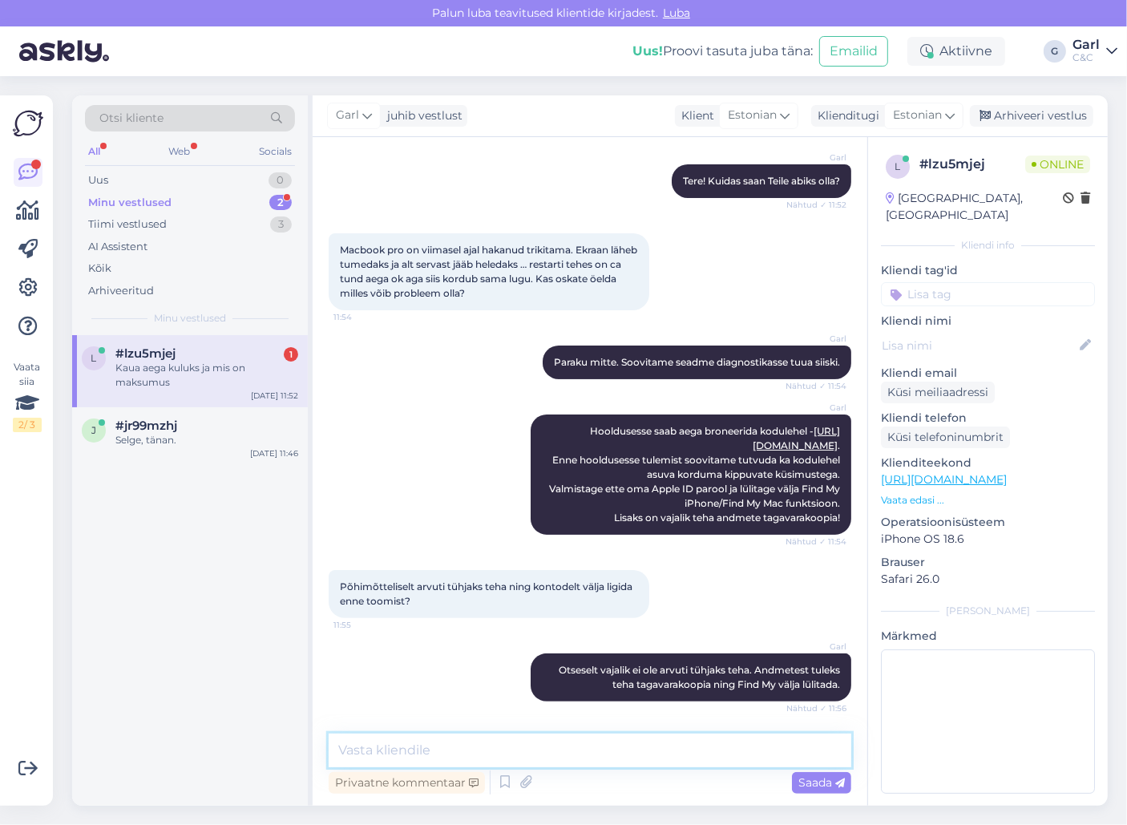
scroll to position [211, 0]
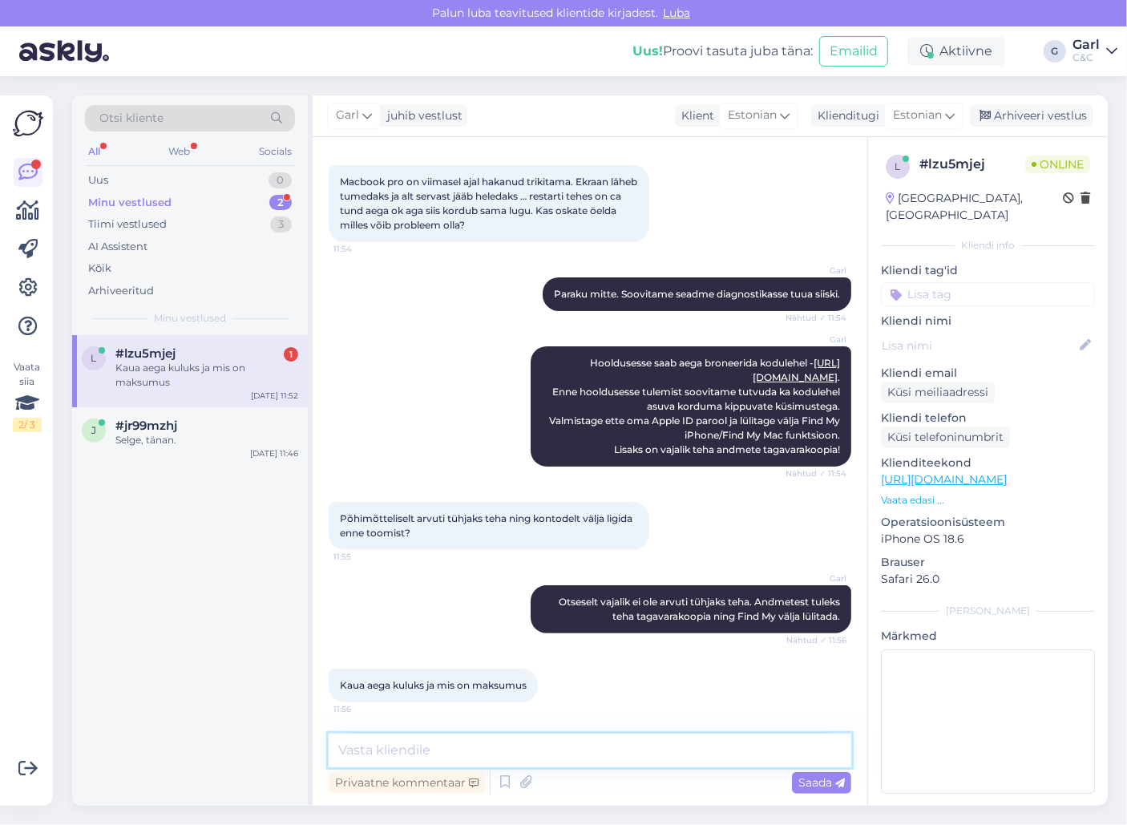
click at [583, 756] on textarea at bounding box center [590, 750] width 522 height 34
type textarea "S"
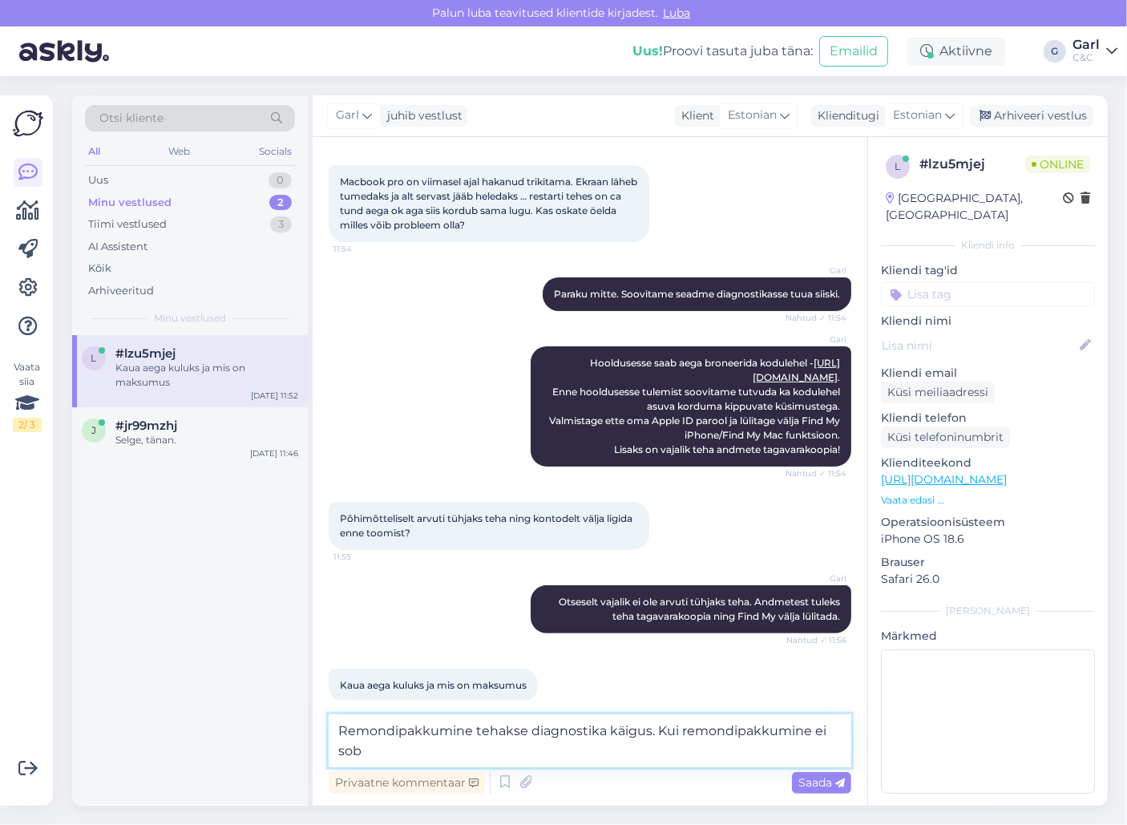
scroll to position [228, 0]
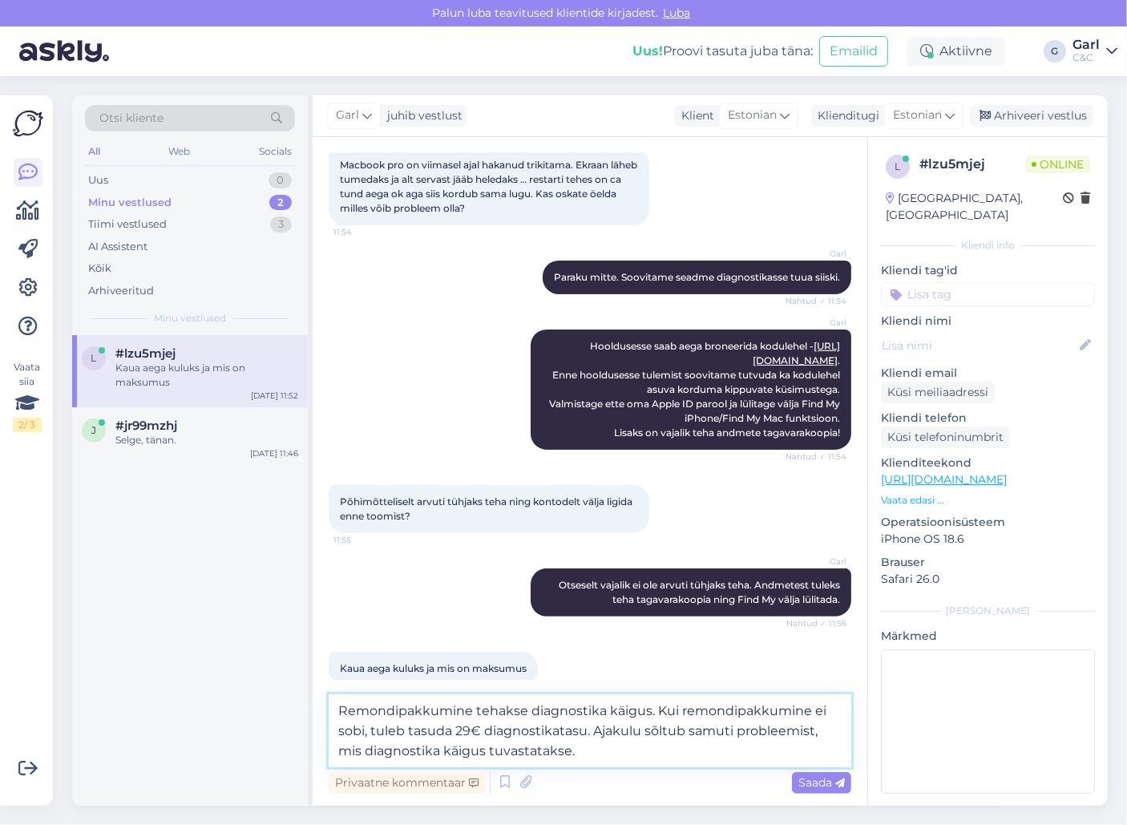
type textarea "Remondipakkumine tehakse diagnostika käigus. Kui remondipakkumine ei sobi, tule…"
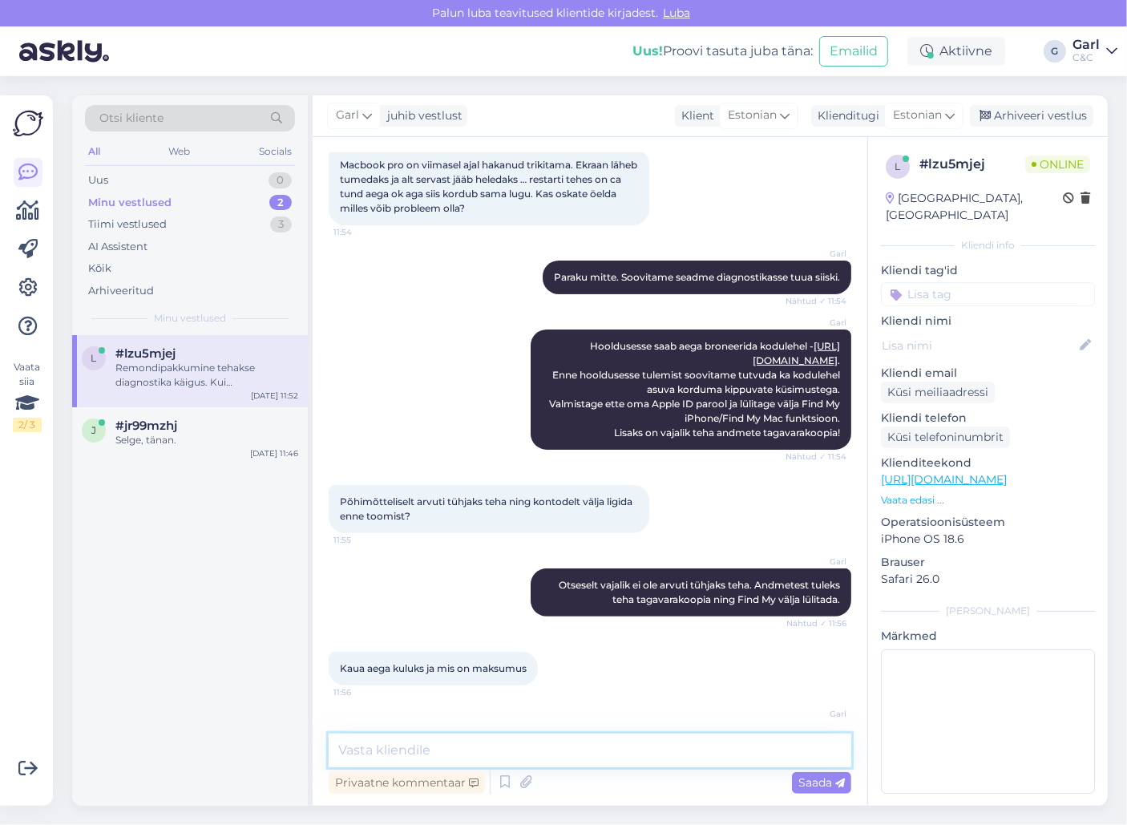
scroll to position [323, 0]
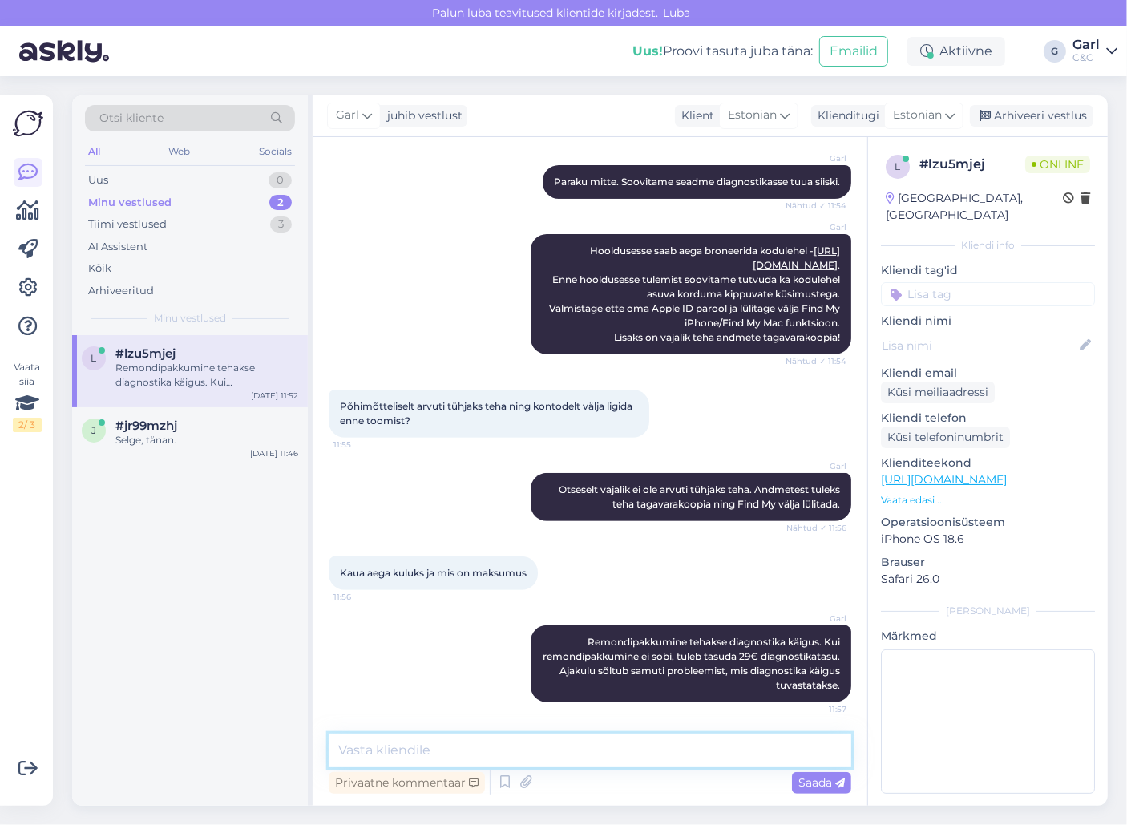
click at [608, 750] on textarea at bounding box center [590, 750] width 522 height 34
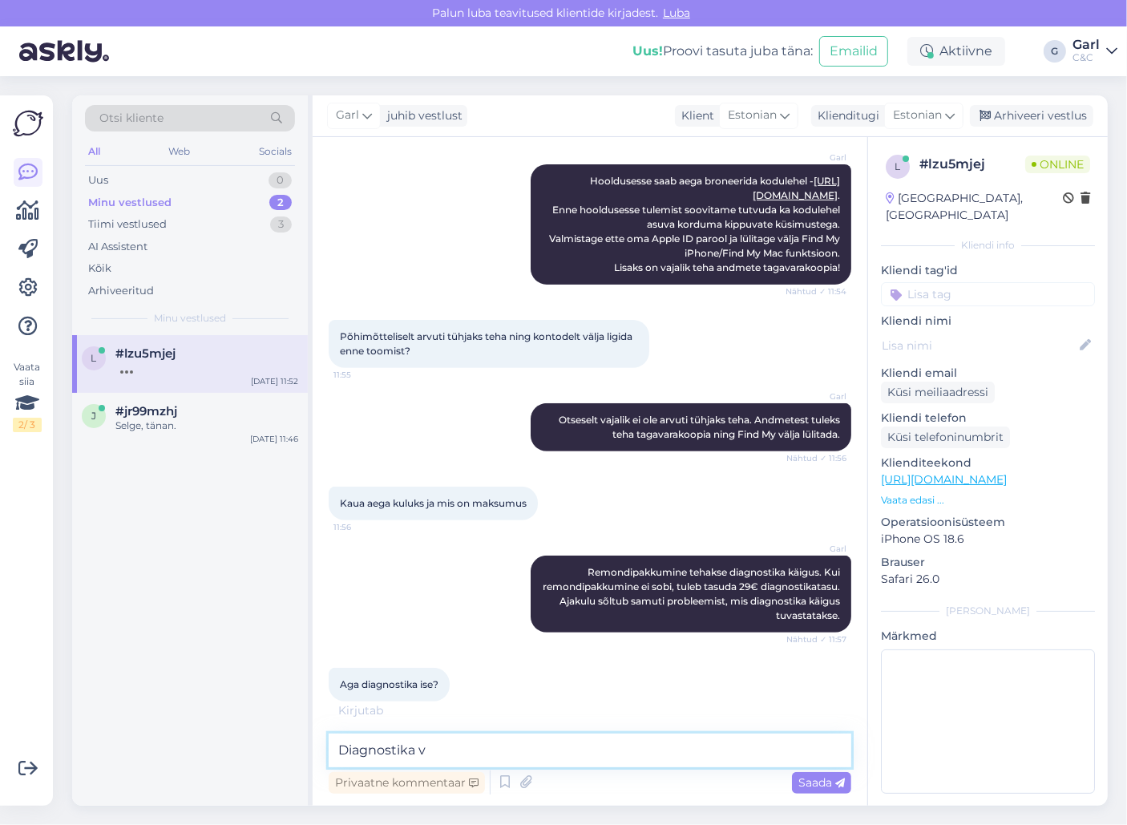
scroll to position [409, 0]
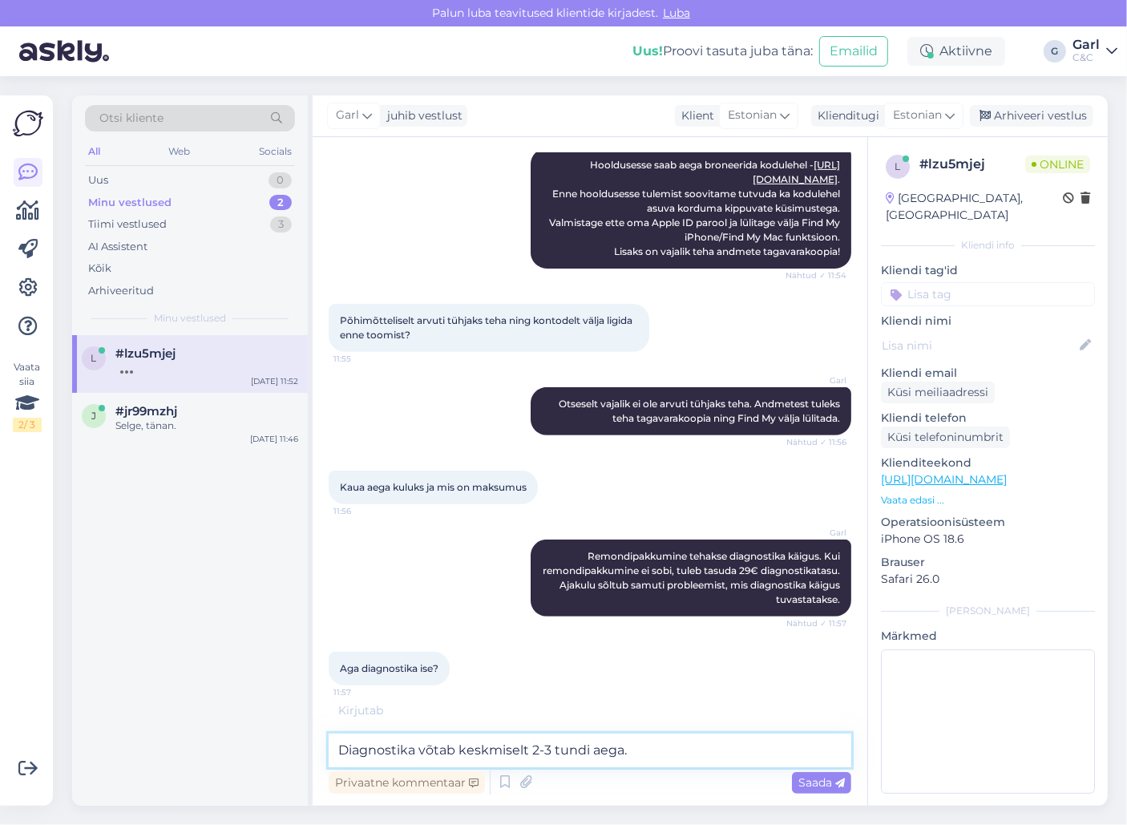
type textarea "Diagnostika võtab keskmiselt 2-3 tundi aega."
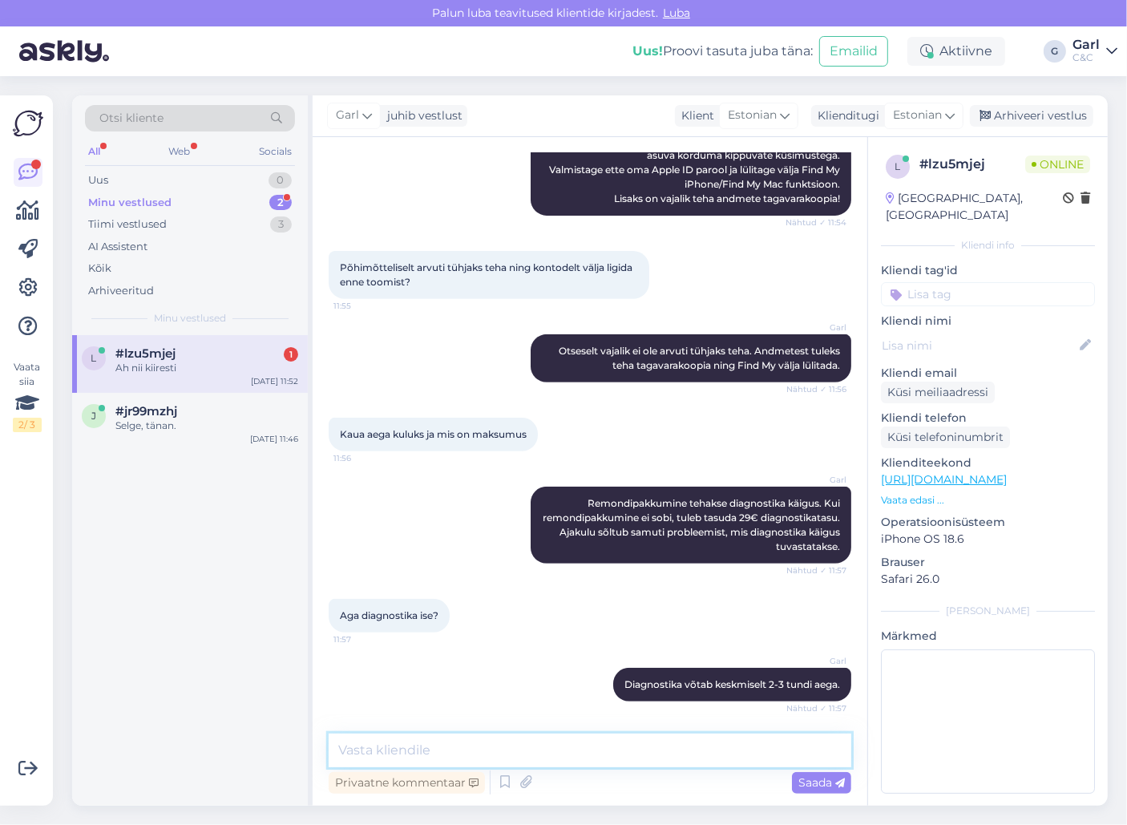
scroll to position [530, 0]
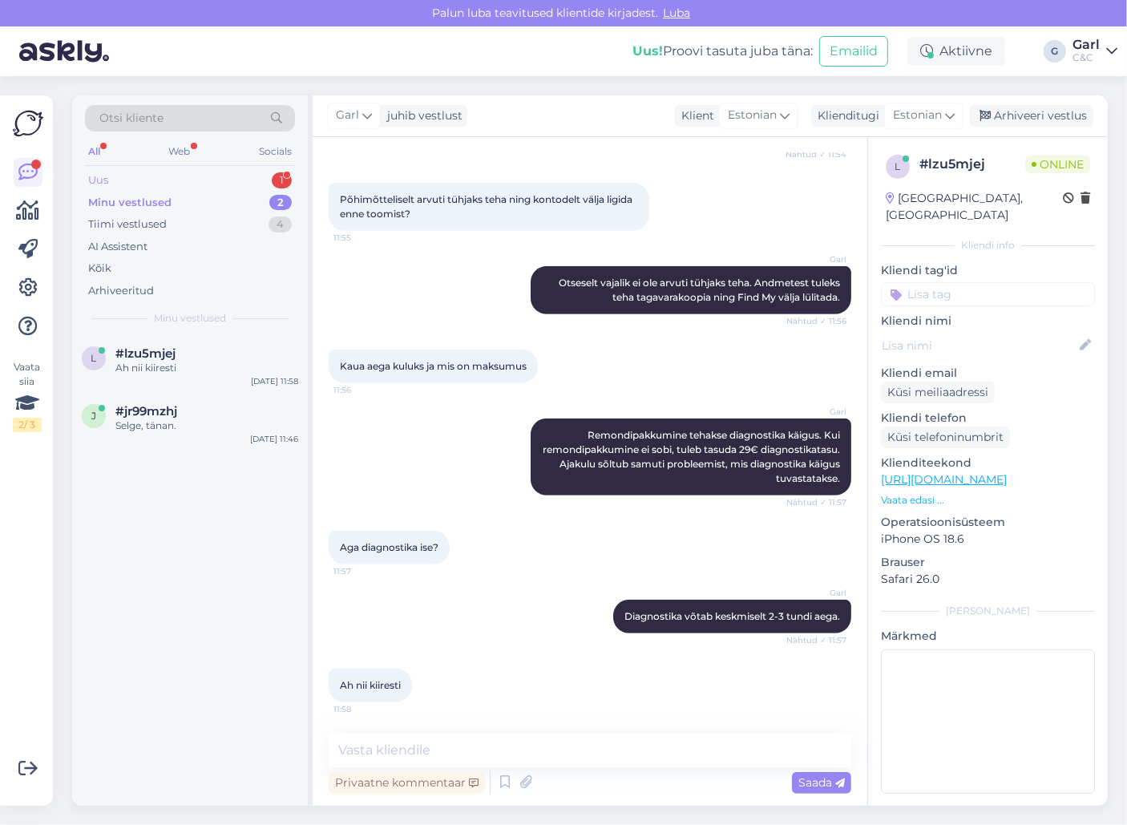
click at [212, 169] on div "Uus 1" at bounding box center [190, 180] width 210 height 22
click at [208, 471] on div "v #vakbug8n 1 Tere, kus saaks vaadata macbook akuvahetuse [PERSON_NAME]? [DATE]…" at bounding box center [190, 570] width 236 height 470
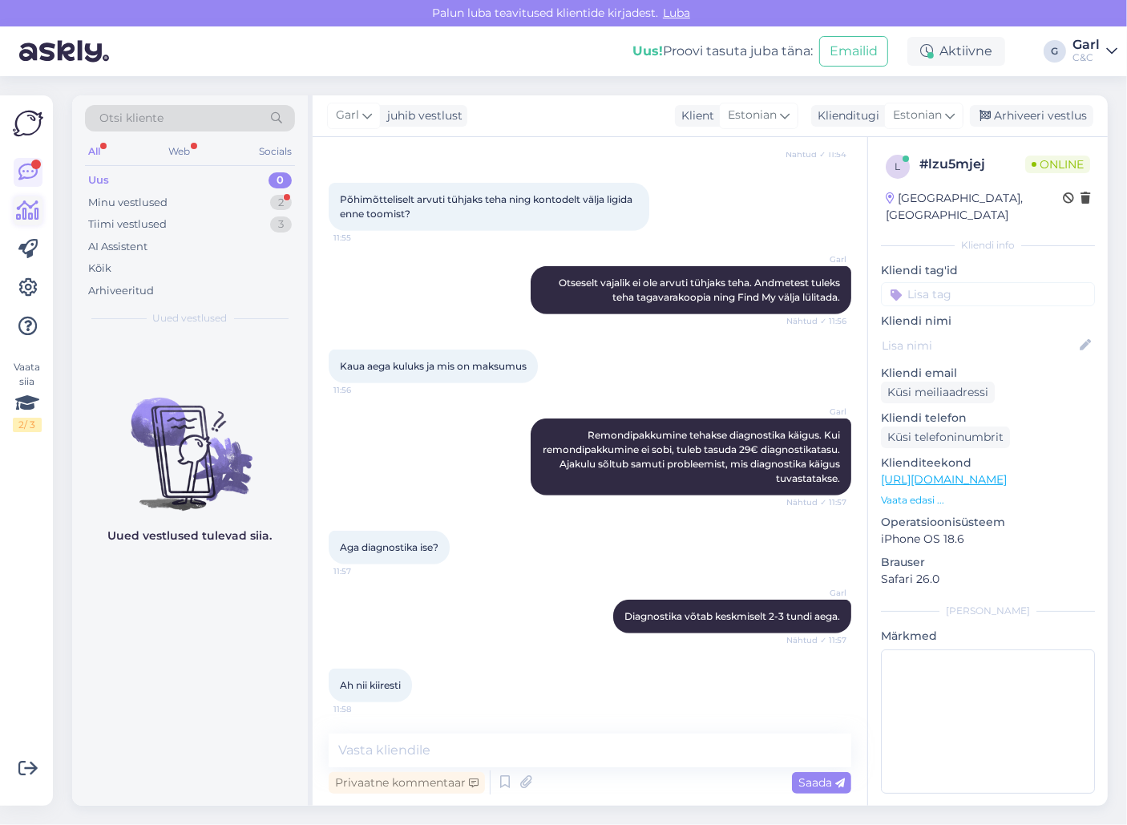
click at [37, 210] on icon at bounding box center [28, 210] width 23 height 19
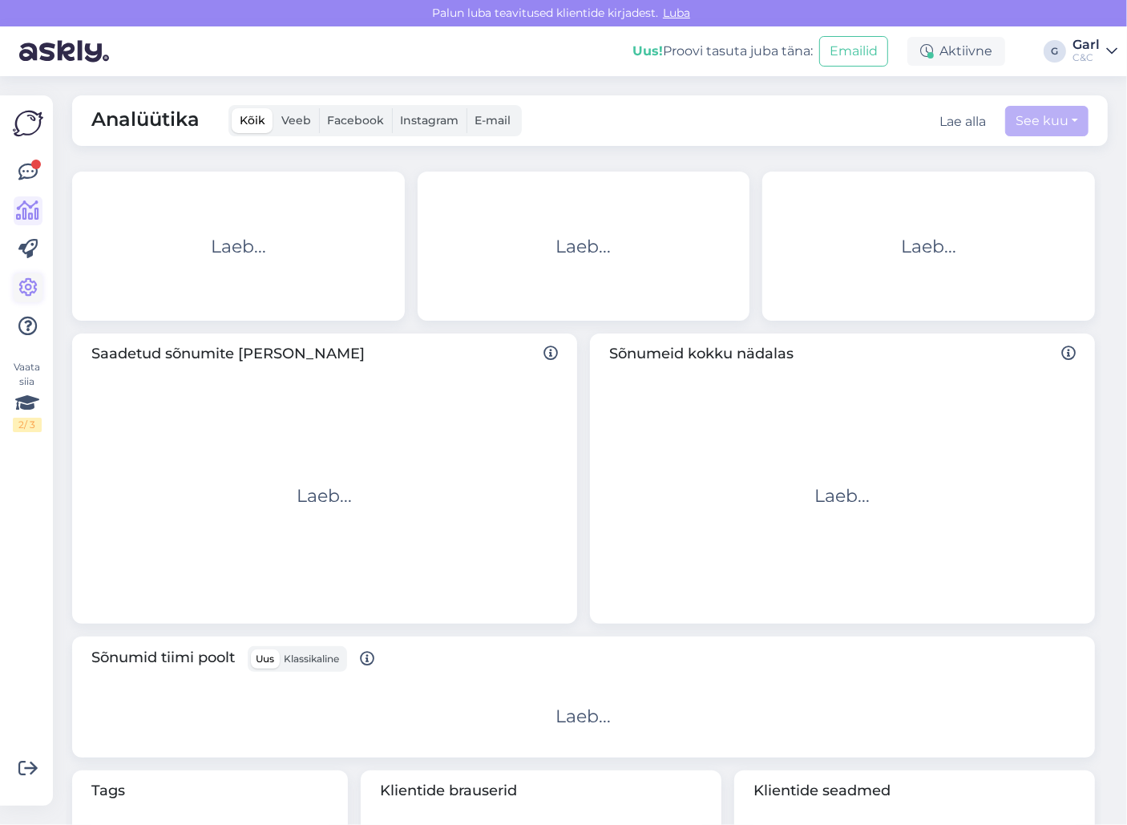
click at [29, 279] on icon at bounding box center [27, 287] width 19 height 19
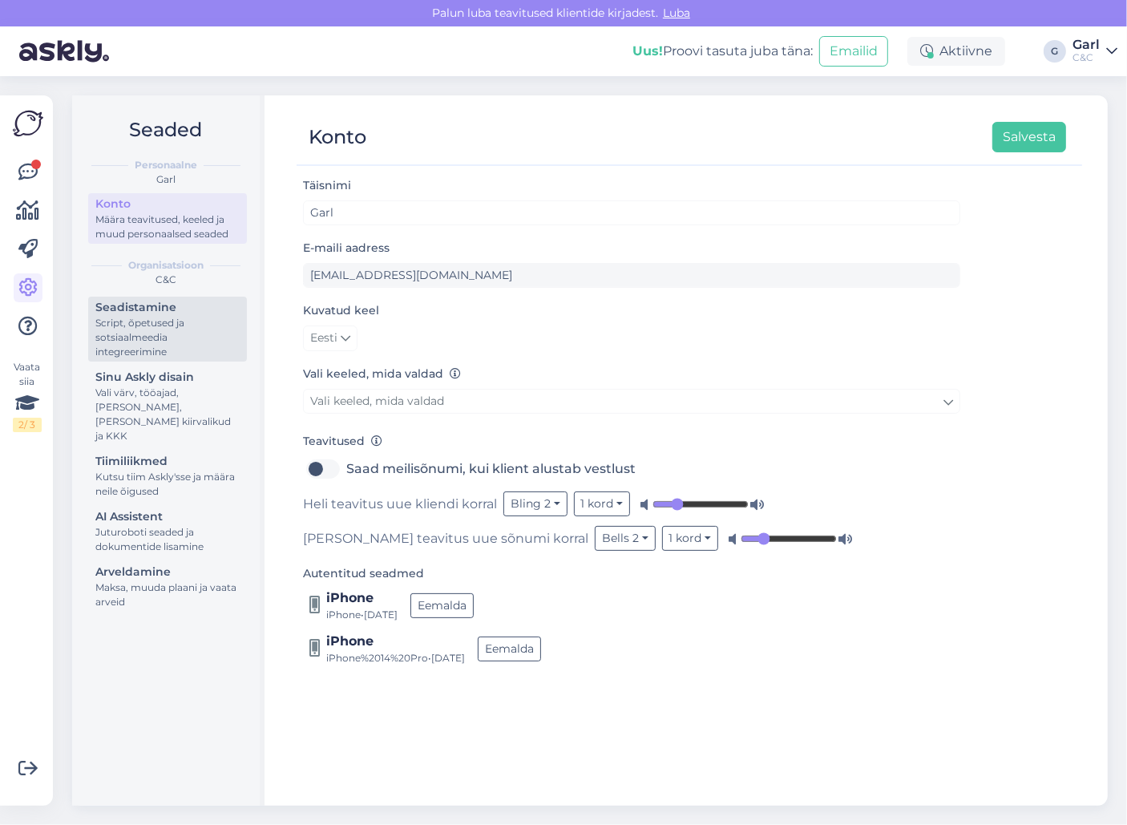
click at [185, 338] on div "Script, õpetused ja sotsiaalmeedia integreerimine" at bounding box center [167, 337] width 144 height 43
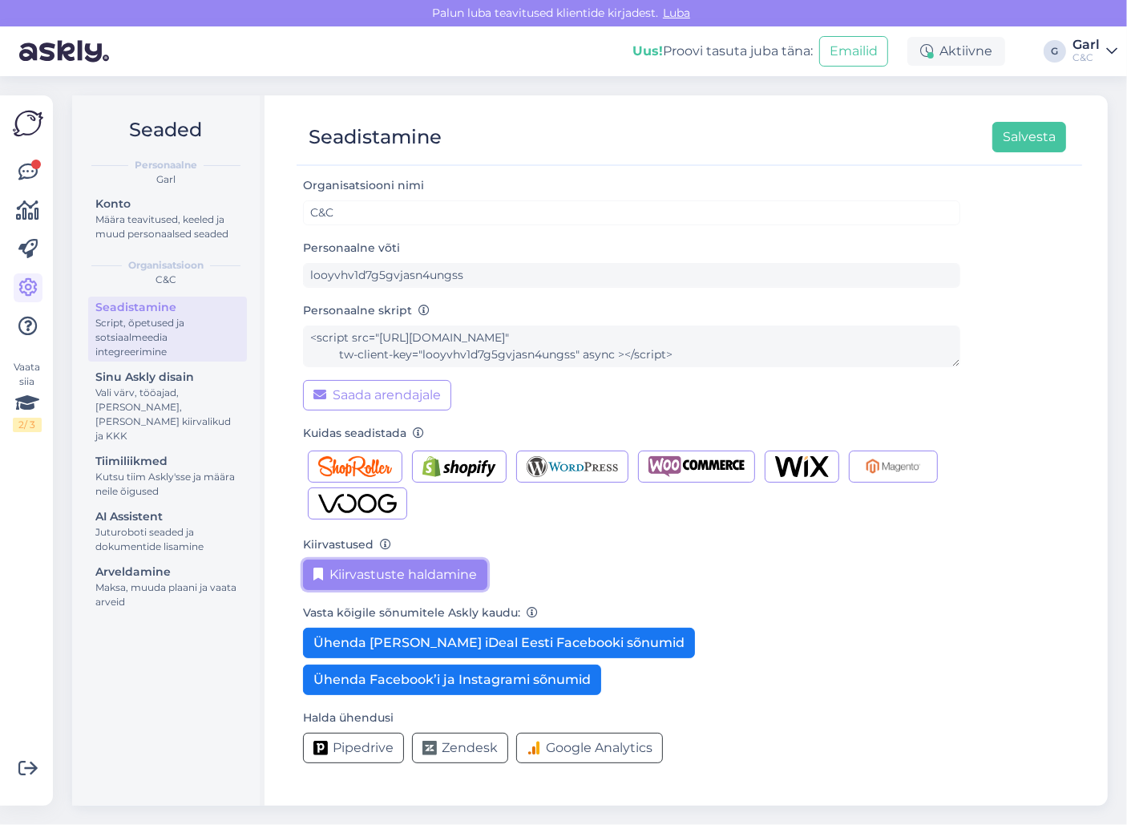
click at [382, 569] on button "Kiirvastuste haldamine" at bounding box center [395, 574] width 184 height 30
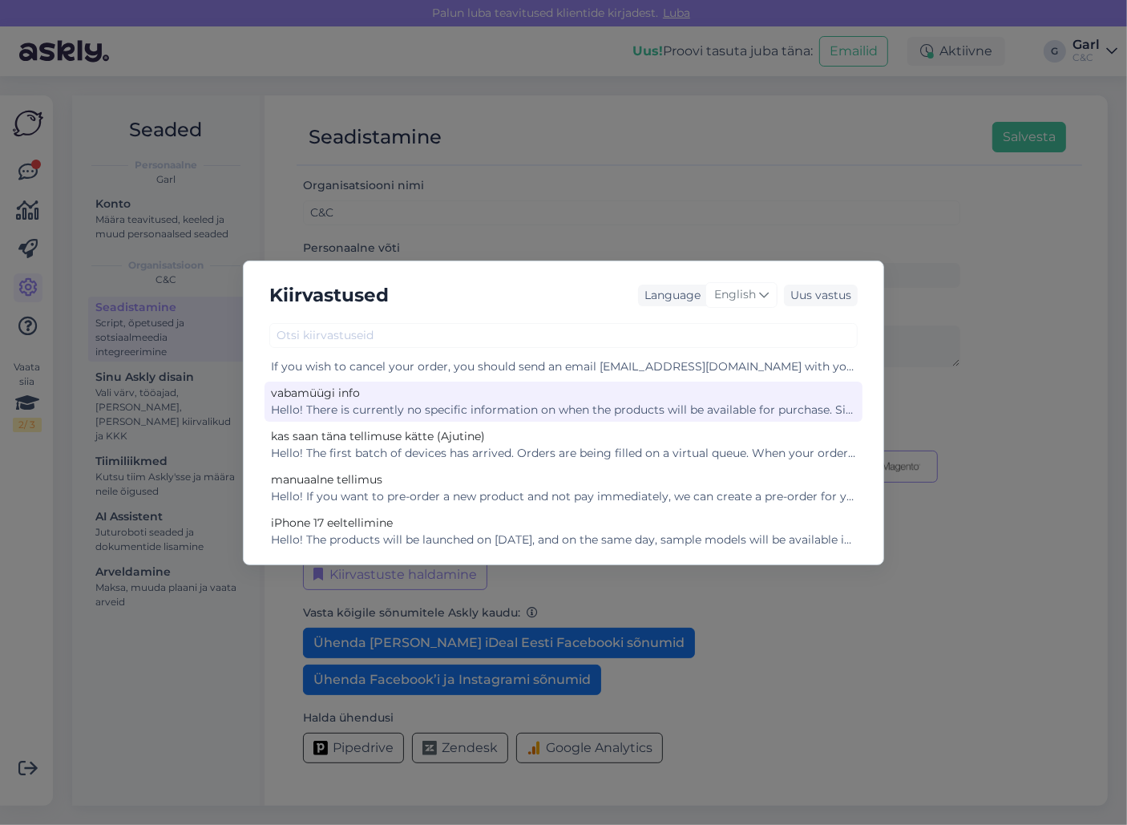
scroll to position [70, 0]
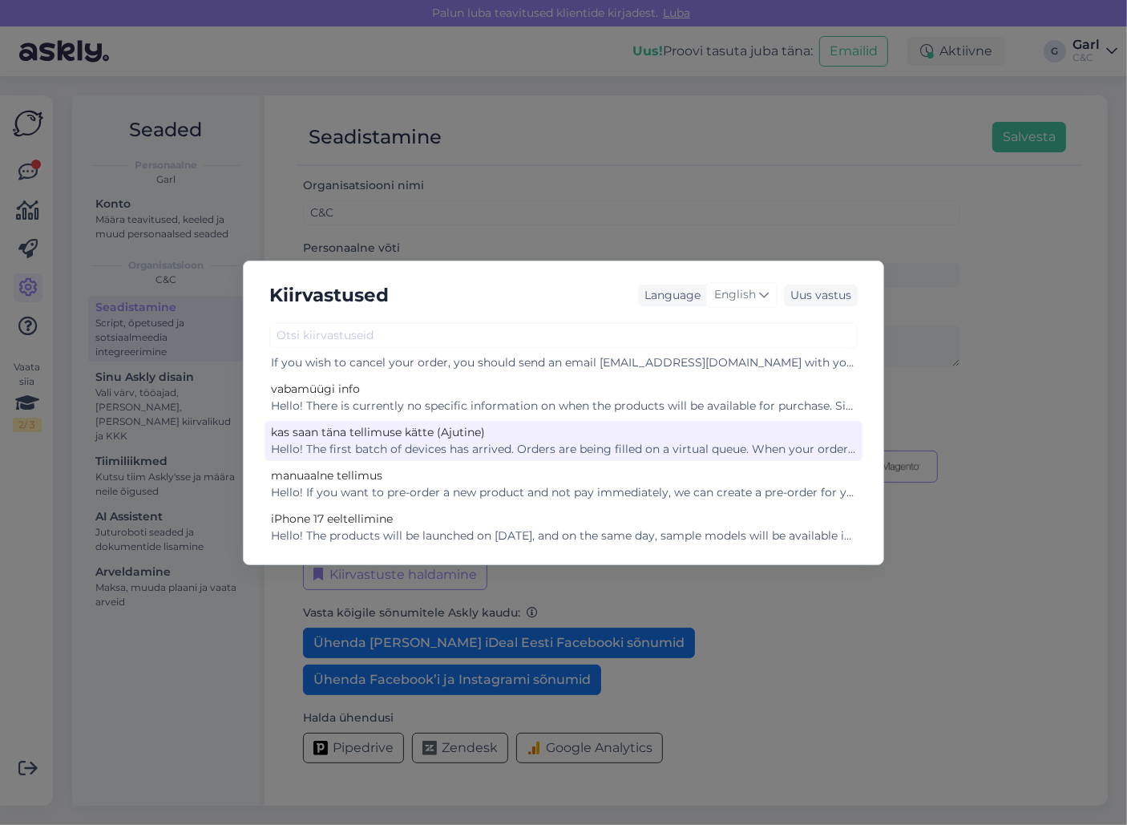
click at [597, 450] on div "Hello! The first batch of devices has arrived. Orders are being filled on a vir…" at bounding box center [563, 449] width 585 height 17
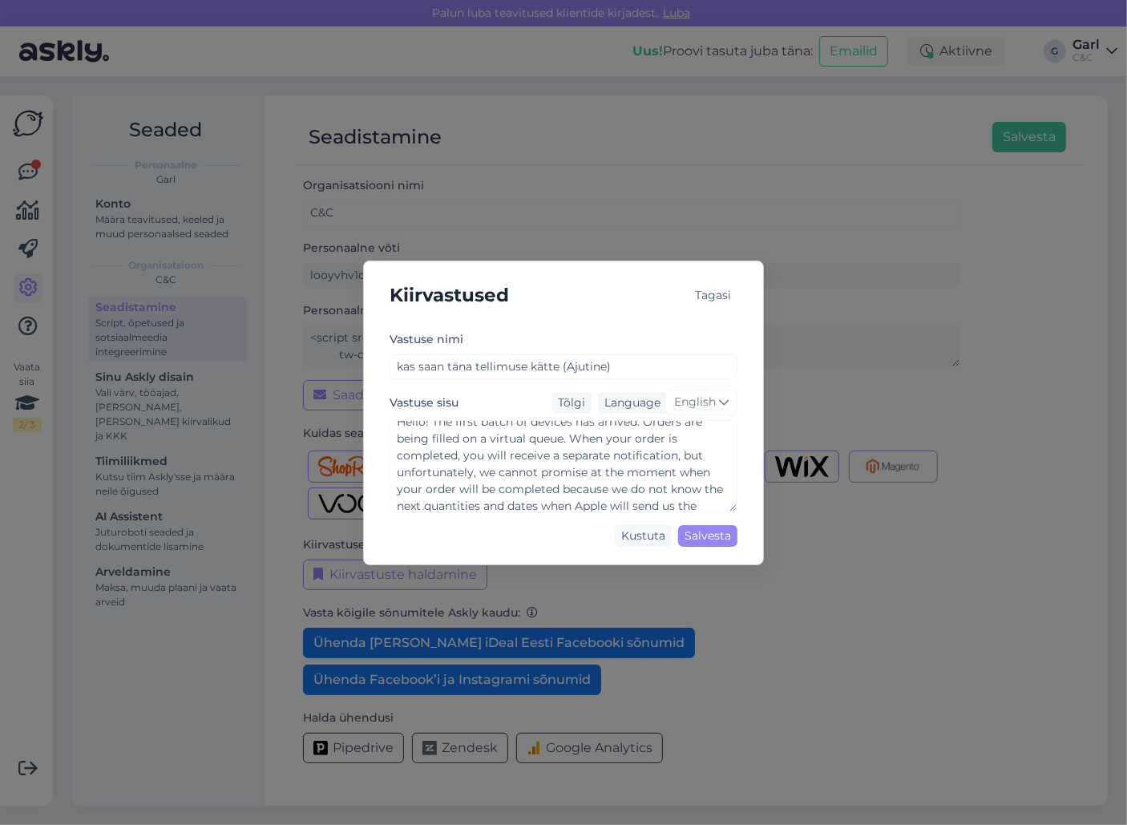
scroll to position [32, 0]
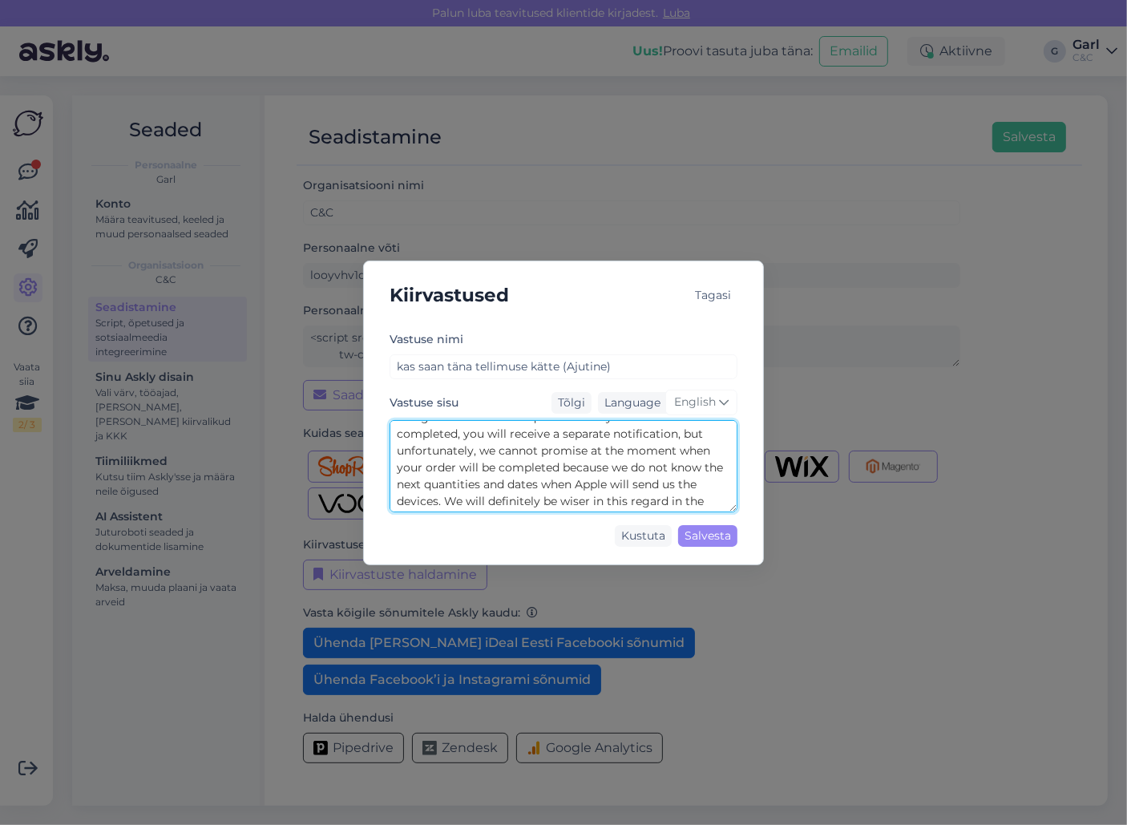
drag, startPoint x: 563, startPoint y: 453, endPoint x: 599, endPoint y: 454, distance: 35.3
click at [598, 454] on textarea "Hello! The first batch of devices has arrived. Orders are being filled on a vir…" at bounding box center [563, 466] width 348 height 92
click at [678, 454] on textarea "Hello! The first batch of devices has arrived. Orders are being filled on a vir…" at bounding box center [563, 466] width 348 height 92
click at [457, 476] on textarea "Hello! The first batch of devices has arrived. Orders are being filled on a vir…" at bounding box center [563, 466] width 348 height 92
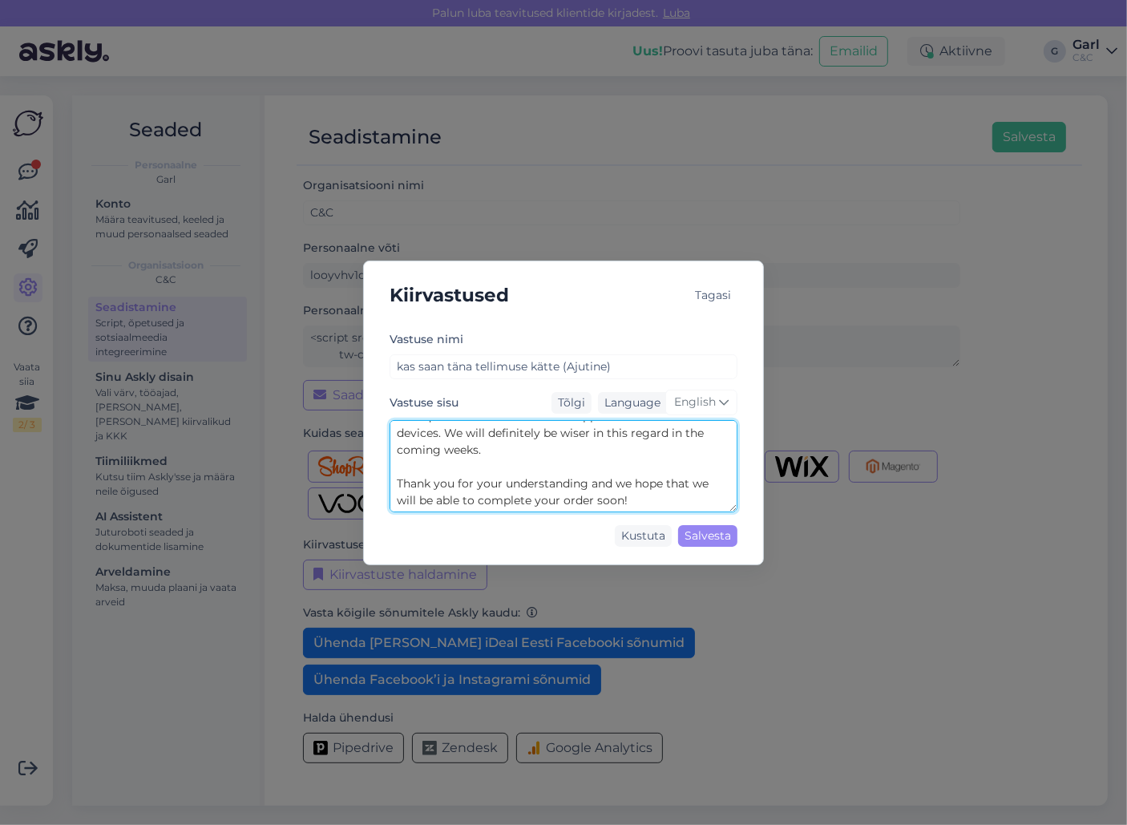
click at [576, 478] on textarea "Hello! The first batch of devices has arrived. Orders are being filled on a vir…" at bounding box center [563, 466] width 348 height 92
click at [593, 482] on textarea "Hello! The first batch of devices has arrived. Orders are being filled on a vir…" at bounding box center [563, 466] width 348 height 92
click at [615, 486] on textarea "Hello! The first batch of devices has arrived. Orders are being filled on a vir…" at bounding box center [563, 466] width 348 height 92
click at [590, 486] on textarea "Hello! The first batch of devices has arrived. Orders are being filled on a vir…" at bounding box center [563, 466] width 348 height 92
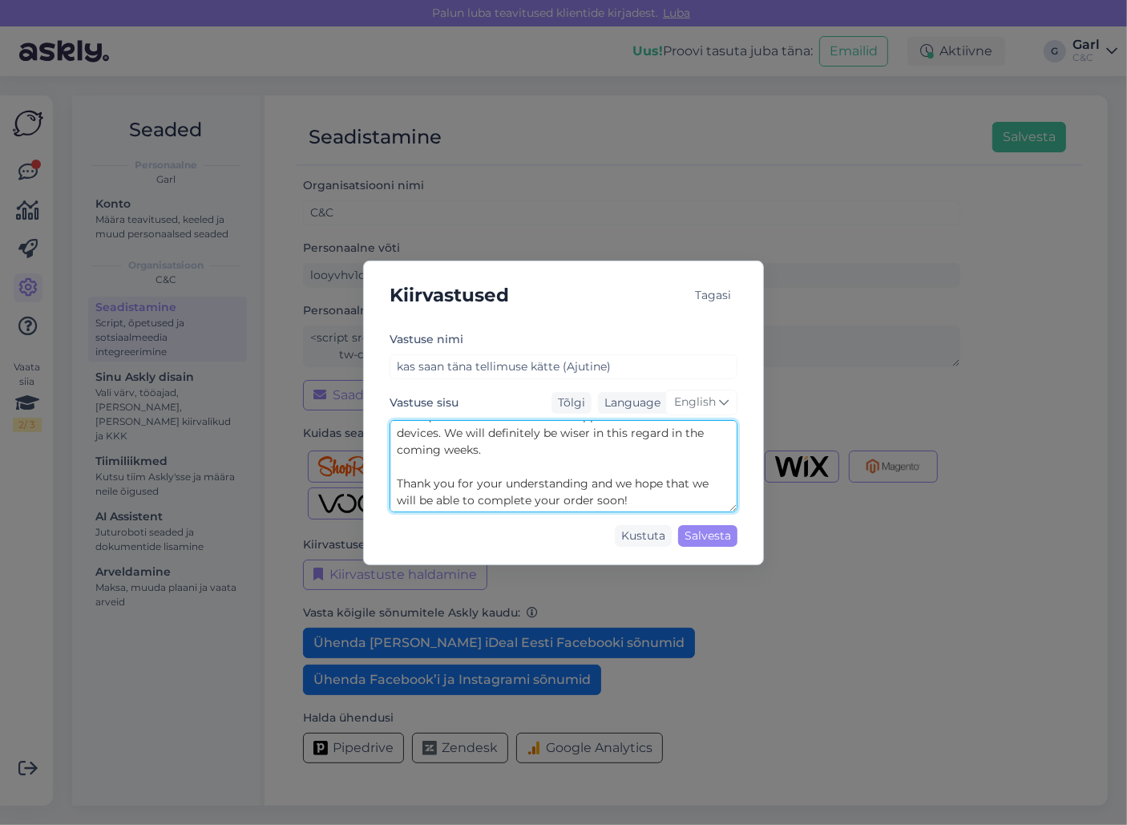
drag, startPoint x: 563, startPoint y: 480, endPoint x: 619, endPoint y: 486, distance: 55.7
click at [619, 486] on textarea "Hello! The first batch of devices has arrived. Orders are being filled on a vir…" at bounding box center [563, 466] width 348 height 92
click at [619, 487] on textarea "Hello! The first batch of devices has arrived. Orders are being filled on a vir…" at bounding box center [563, 466] width 348 height 92
click at [611, 485] on textarea "Hello! The first batch of devices has arrived. Orders are being filled on a vir…" at bounding box center [563, 466] width 348 height 92
drag, startPoint x: 618, startPoint y: 486, endPoint x: 590, endPoint y: 484, distance: 28.1
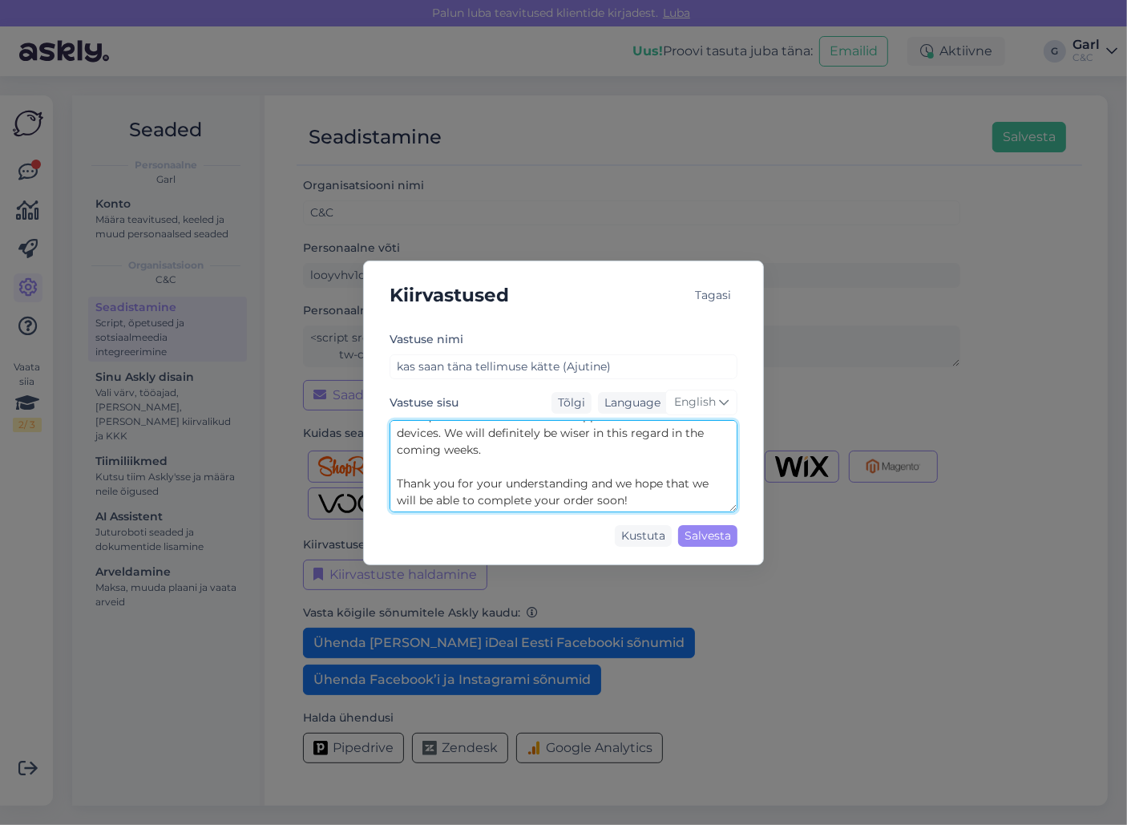
click at [590, 484] on textarea "Hello! The first batch of devices has arrived. Orders are being filled on a vir…" at bounding box center [563, 466] width 348 height 92
click at [555, 485] on textarea "Hello! The first batch of devices has arrived. Orders are being filled on a vir…" at bounding box center [563, 466] width 348 height 92
click at [257, 287] on div "Kiirvastused Tagasi [PERSON_NAME] nimi kas saan [PERSON_NAME] tellimuse kätte (…" at bounding box center [563, 412] width 1127 height 825
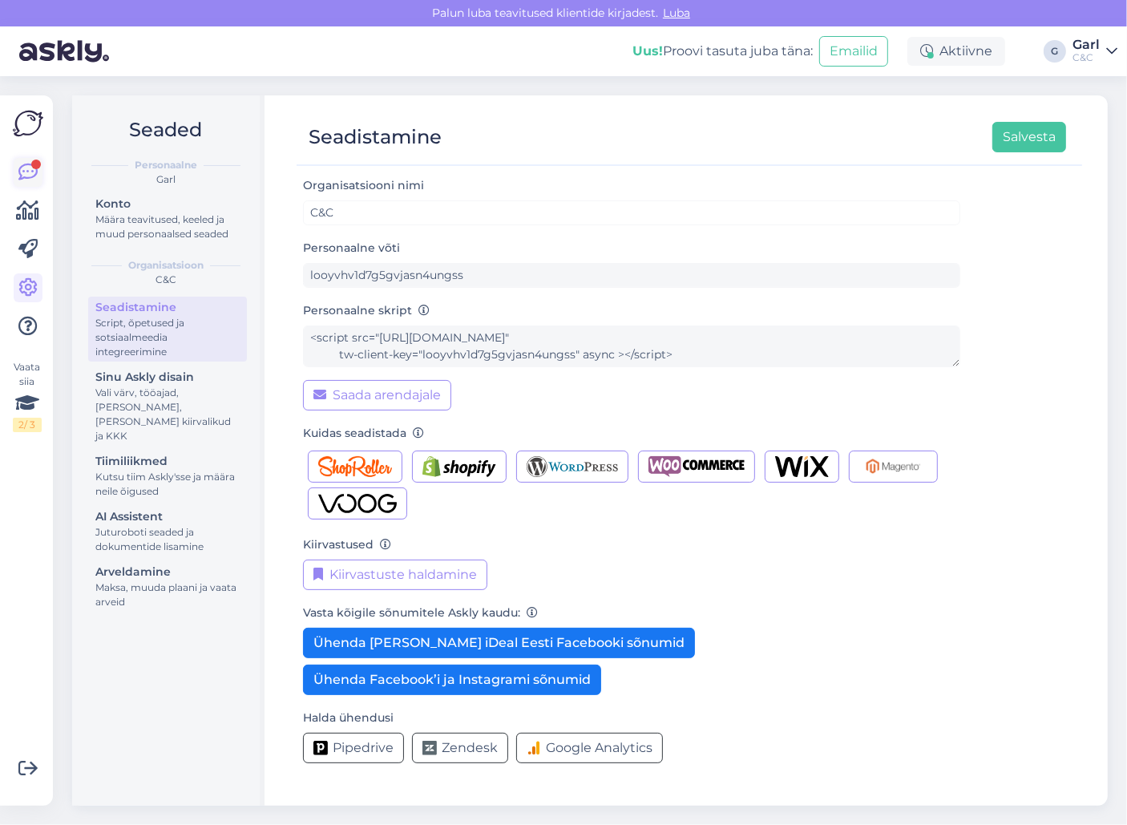
click at [23, 167] on icon at bounding box center [27, 172] width 19 height 19
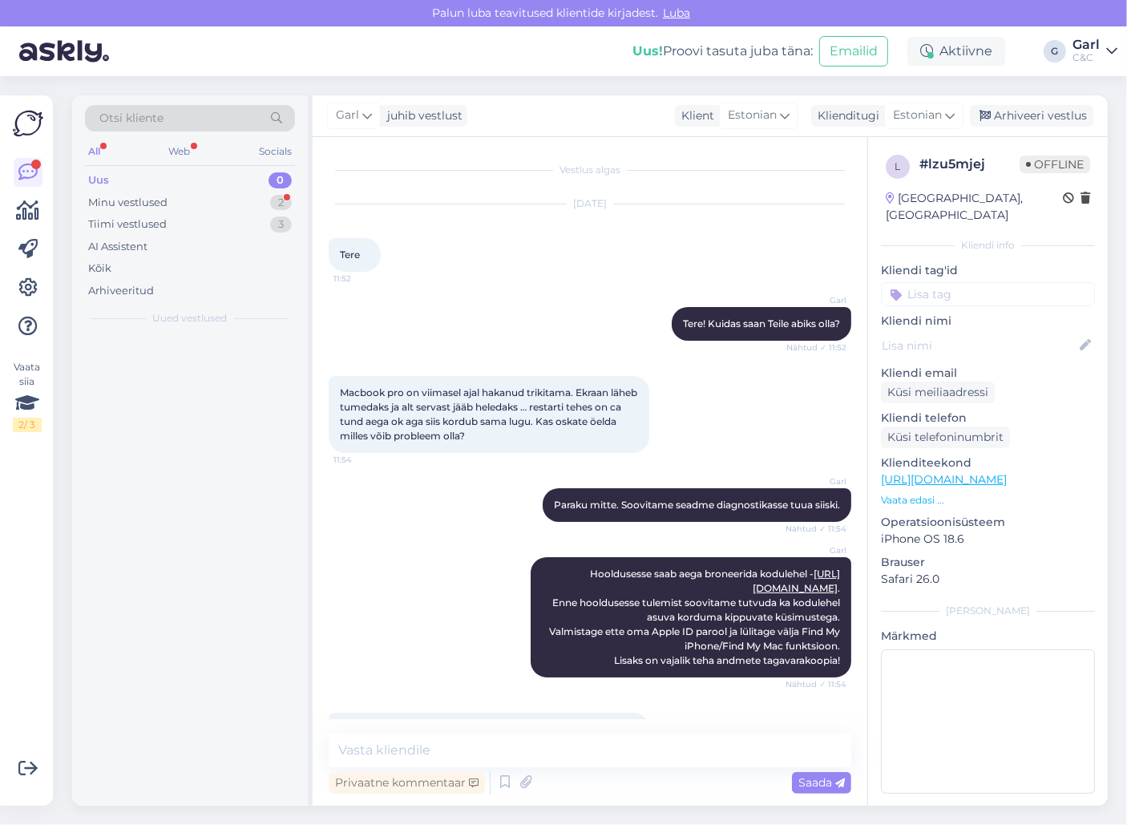
scroll to position [136, 0]
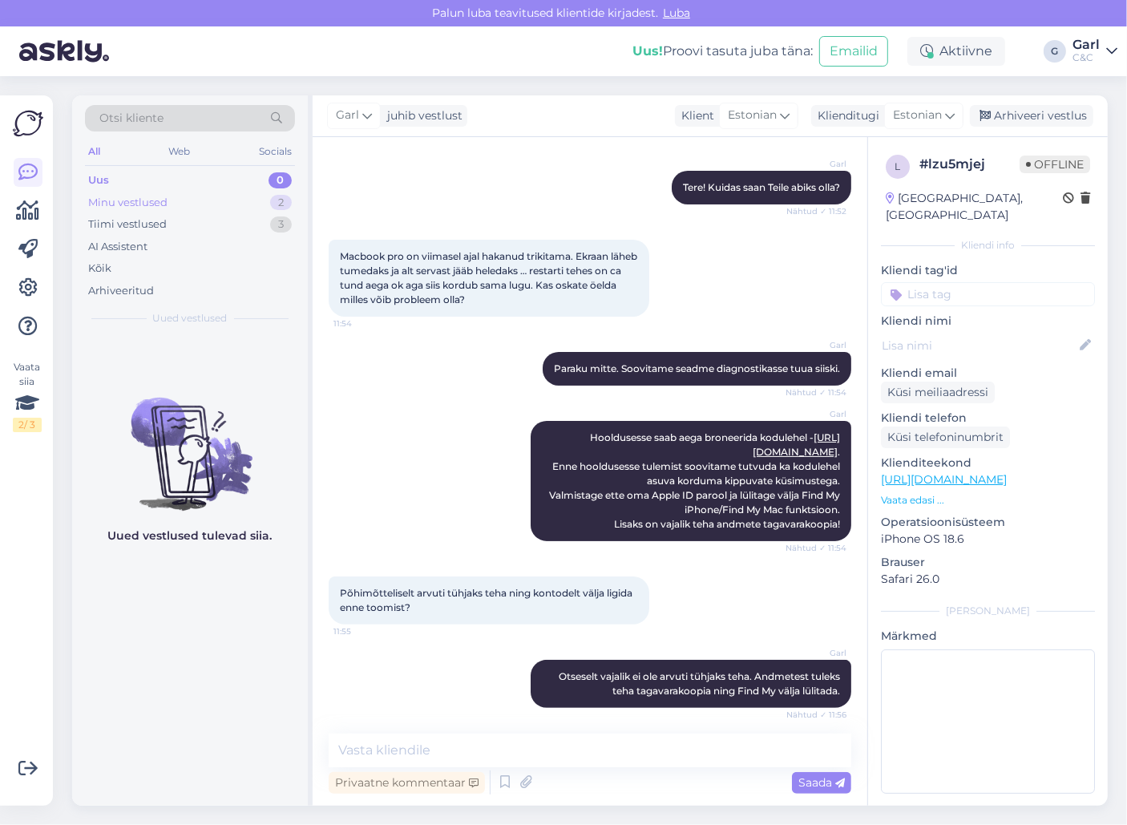
click at [176, 200] on div "Minu vestlused 2" at bounding box center [190, 203] width 210 height 22
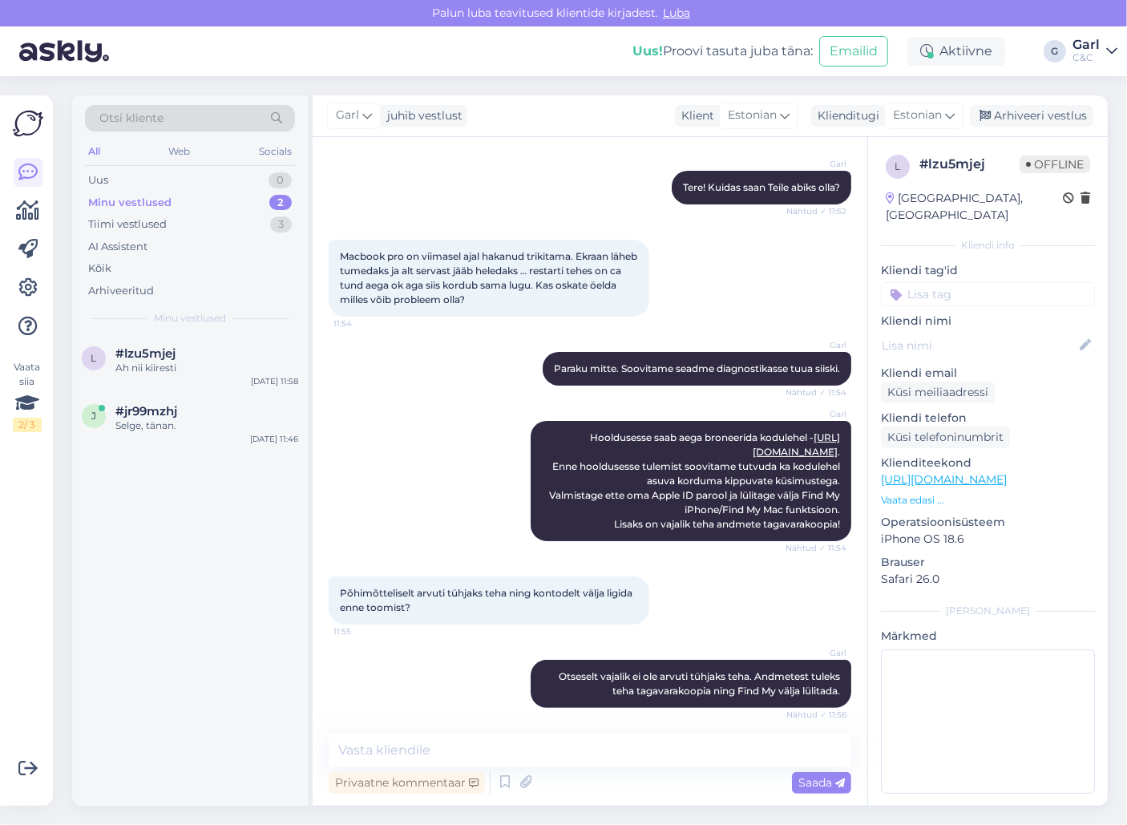
scroll to position [530, 0]
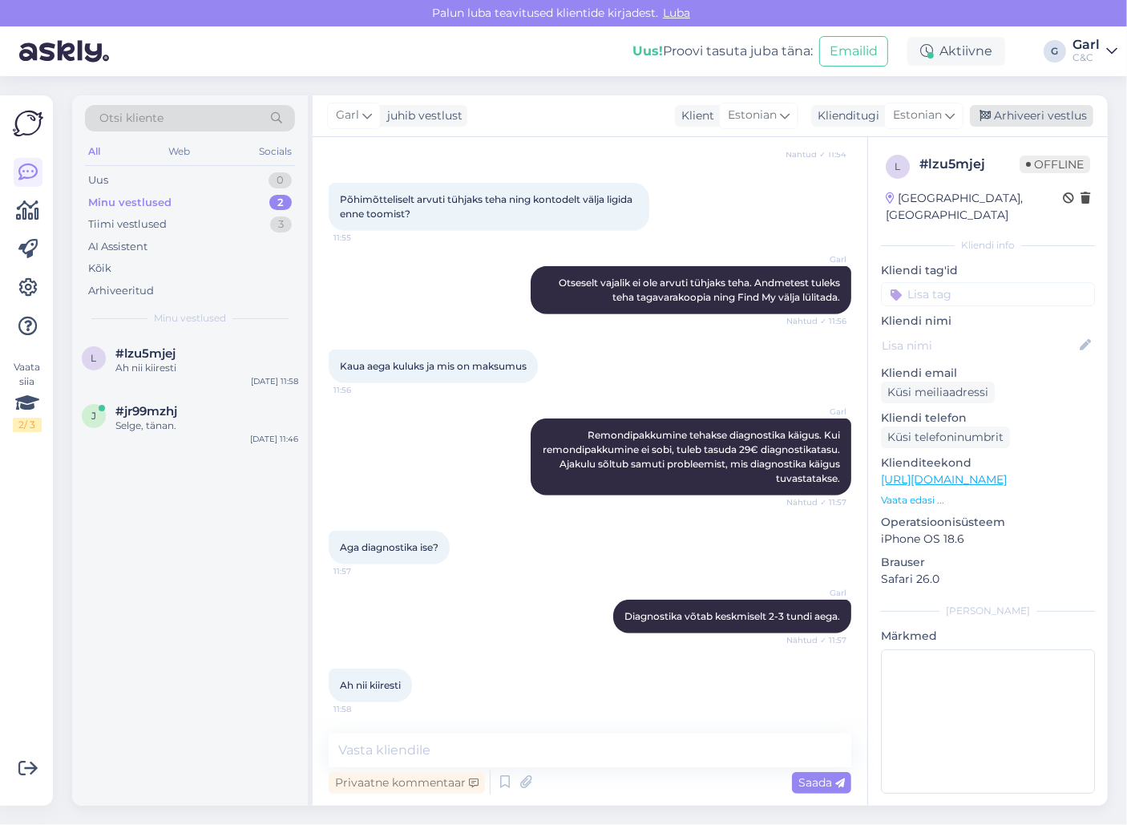
click at [1012, 115] on div "Arhiveeri vestlus" at bounding box center [1031, 116] width 123 height 22
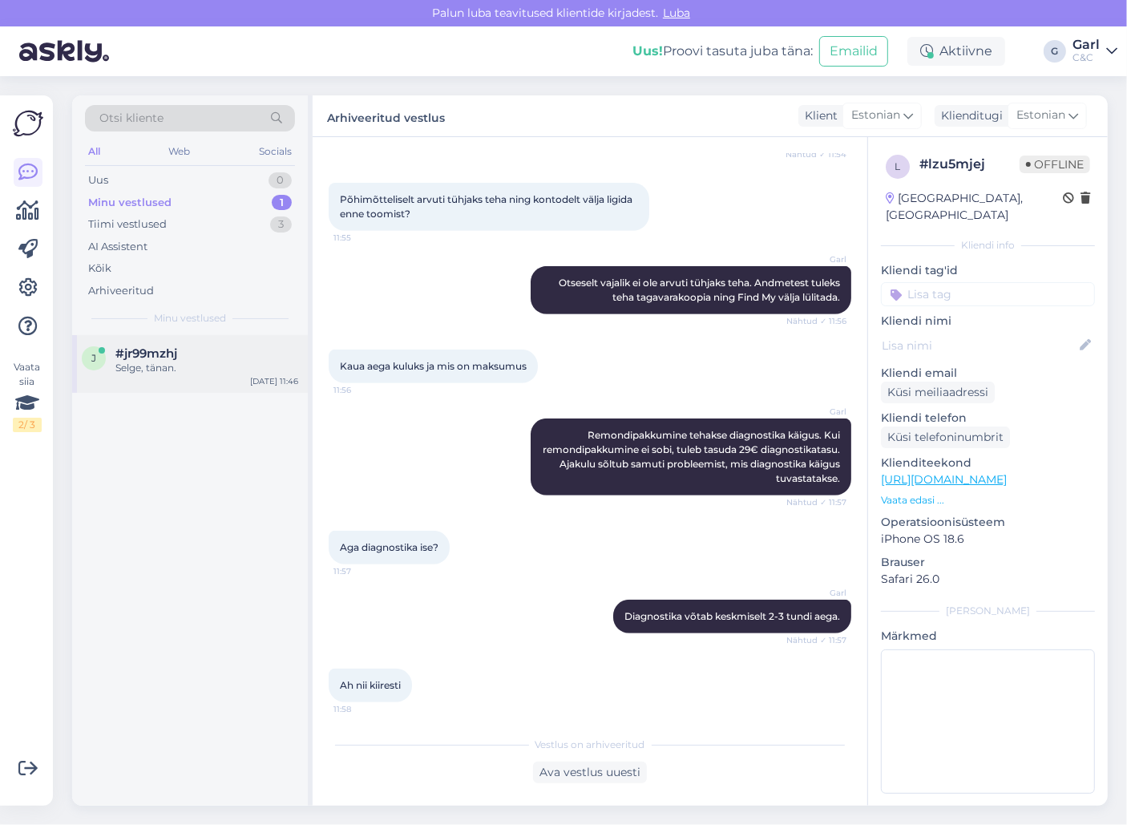
click at [220, 335] on div "j #jr99mzhj Selge, tänan. [DATE] 11:46" at bounding box center [190, 364] width 236 height 58
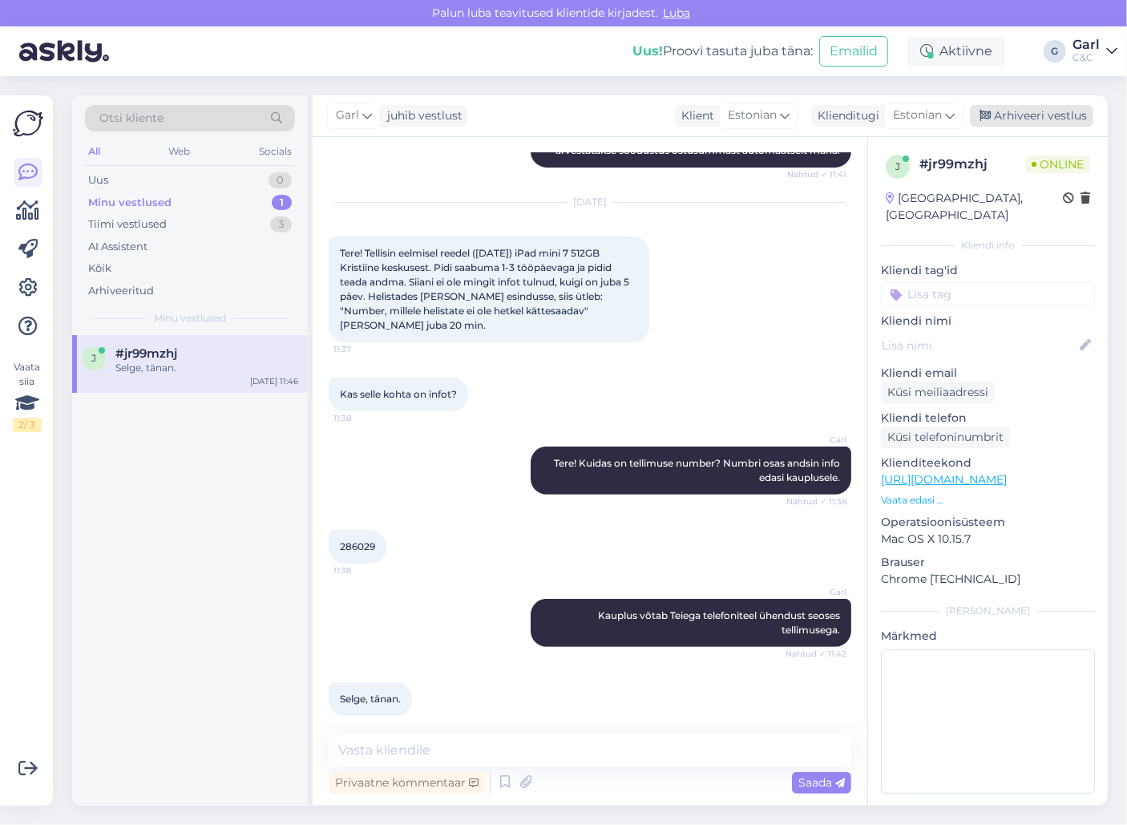
click at [1077, 122] on div "Arhiveeri vestlus" at bounding box center [1031, 116] width 123 height 22
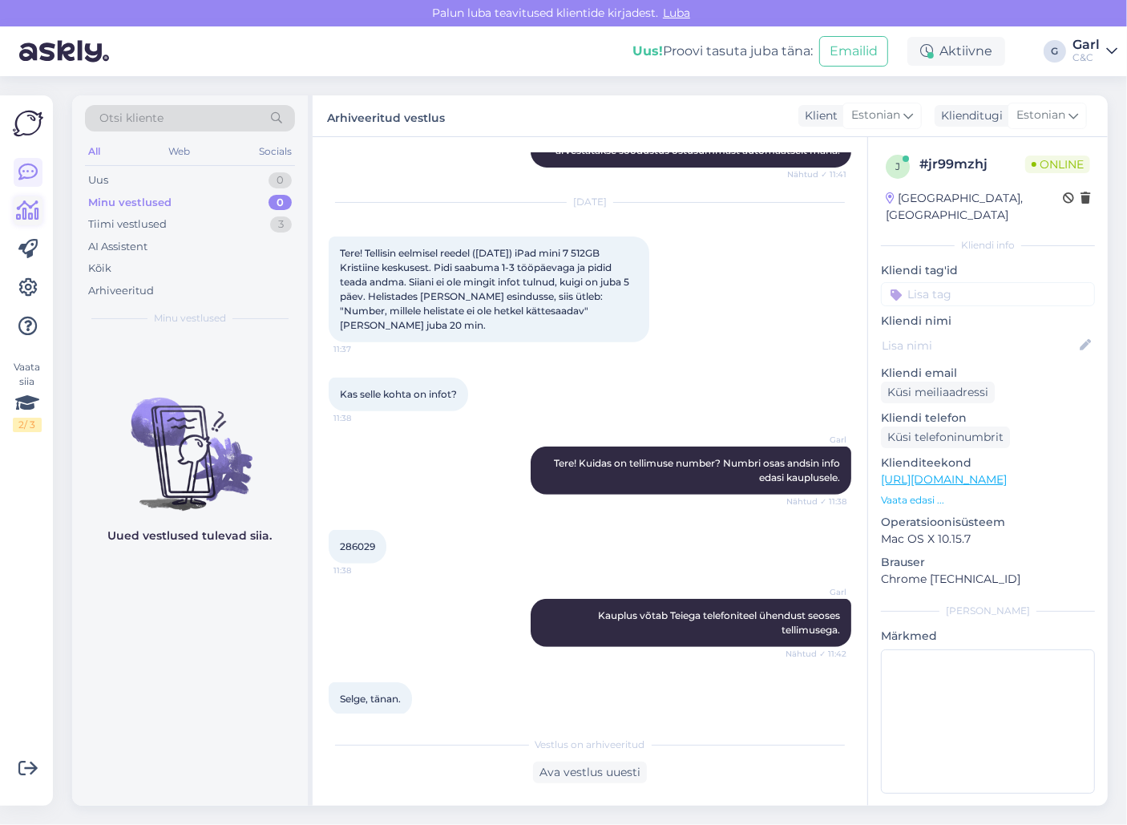
click at [40, 216] on link at bounding box center [28, 210] width 29 height 29
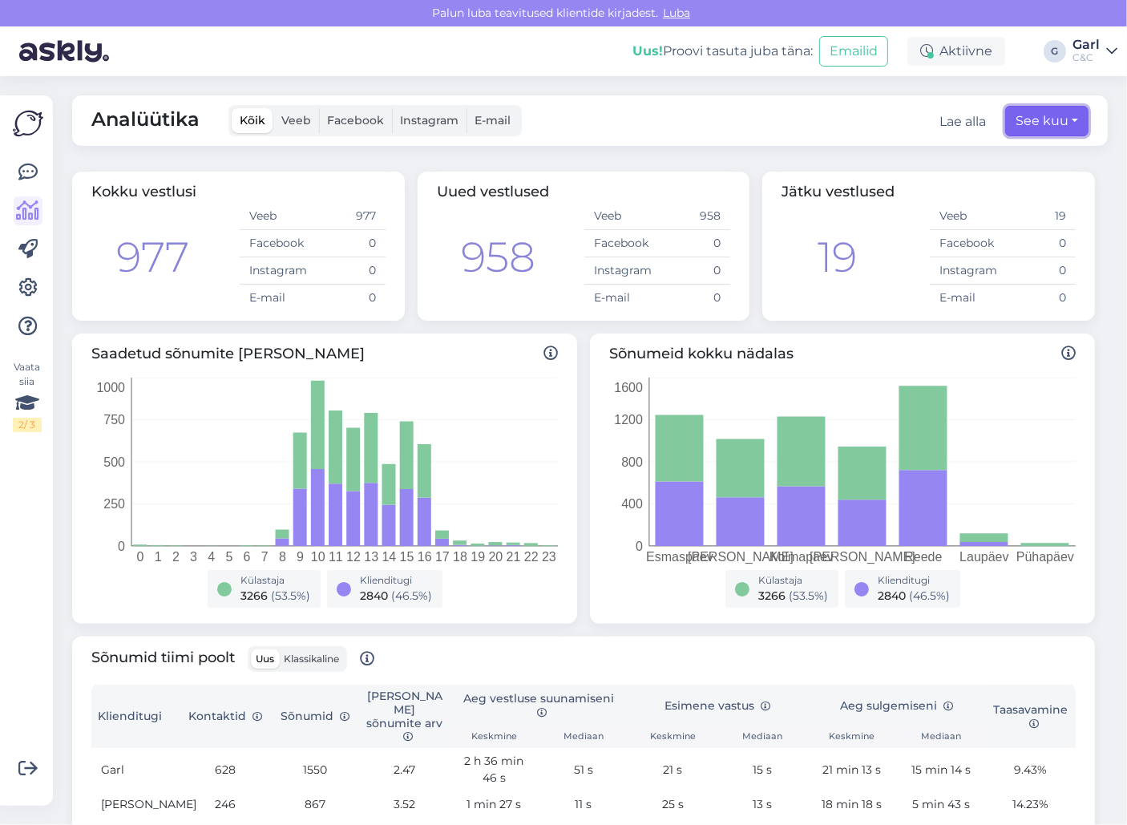
click at [1059, 120] on button "See kuu" at bounding box center [1046, 121] width 83 height 30
select select "8"
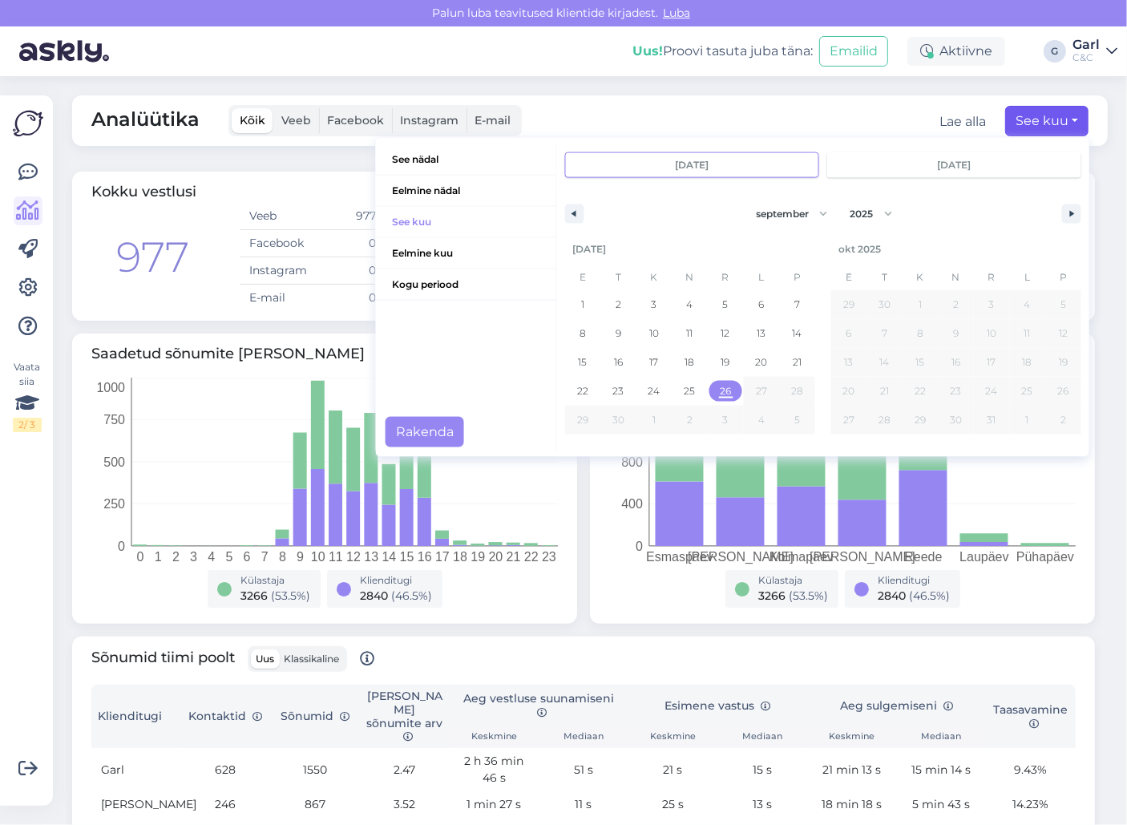
click at [729, 386] on span "26" at bounding box center [725, 391] width 11 height 29
type input "[DATE]"
click at [442, 431] on button "Rakenda" at bounding box center [424, 432] width 79 height 30
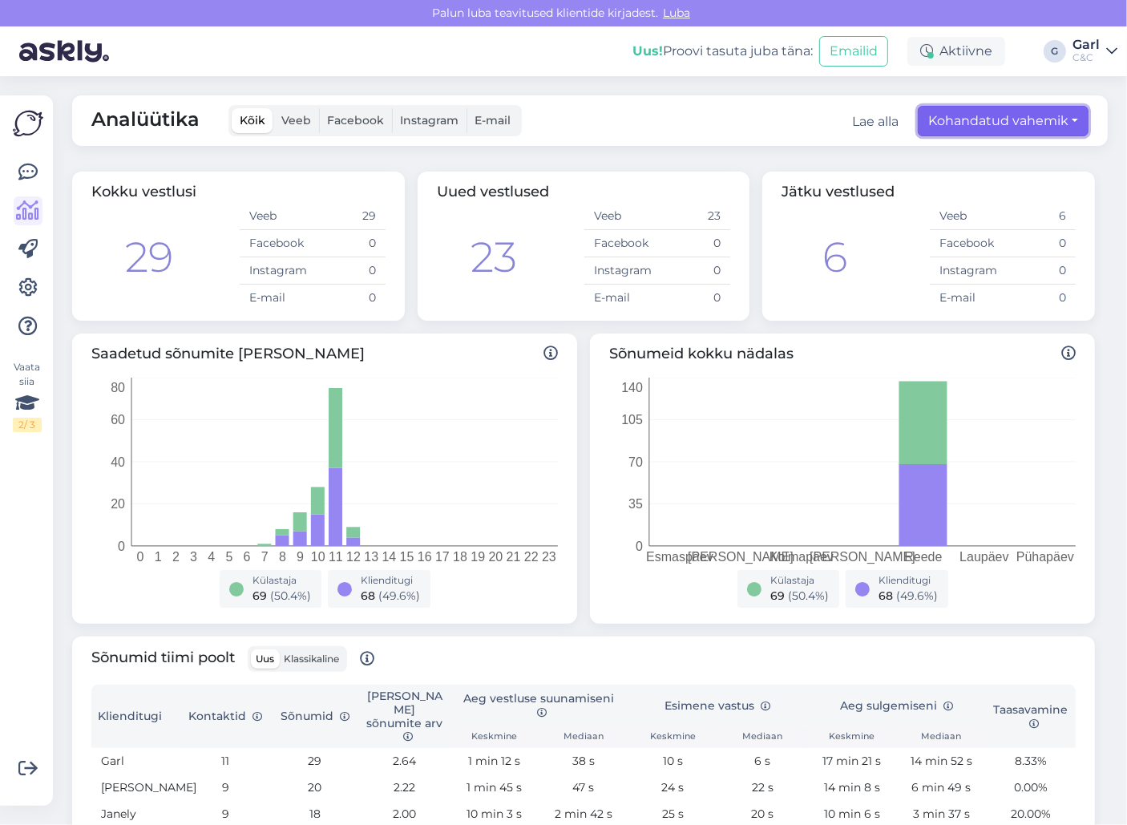
click at [938, 123] on button "Kohandatud vahemik" at bounding box center [1003, 121] width 171 height 30
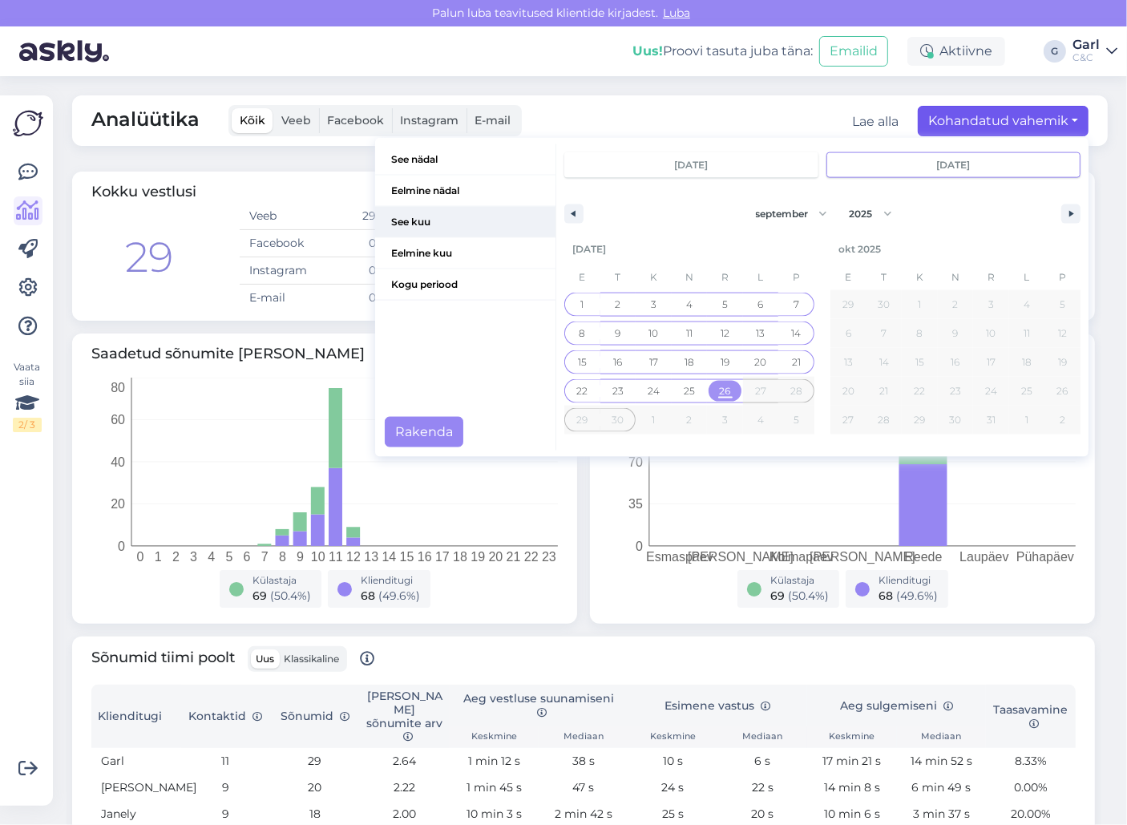
click at [427, 216] on span "See kuu" at bounding box center [465, 222] width 180 height 30
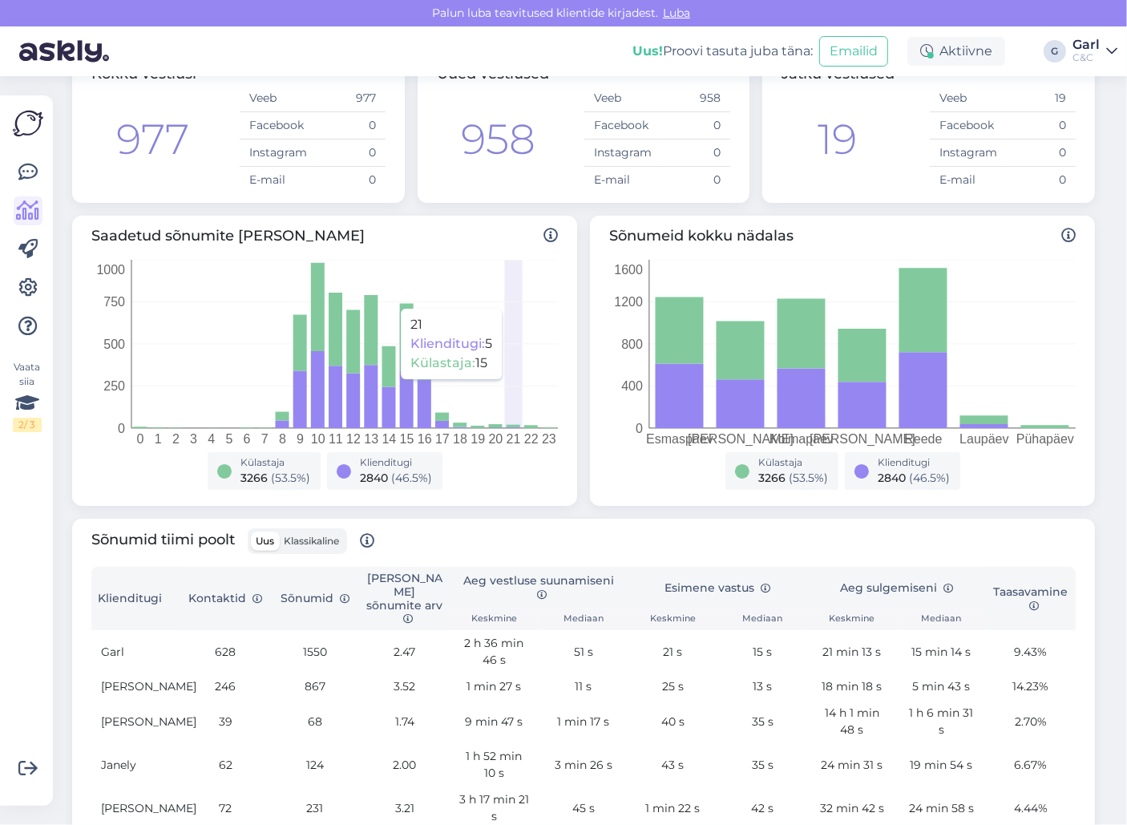
scroll to position [196, 0]
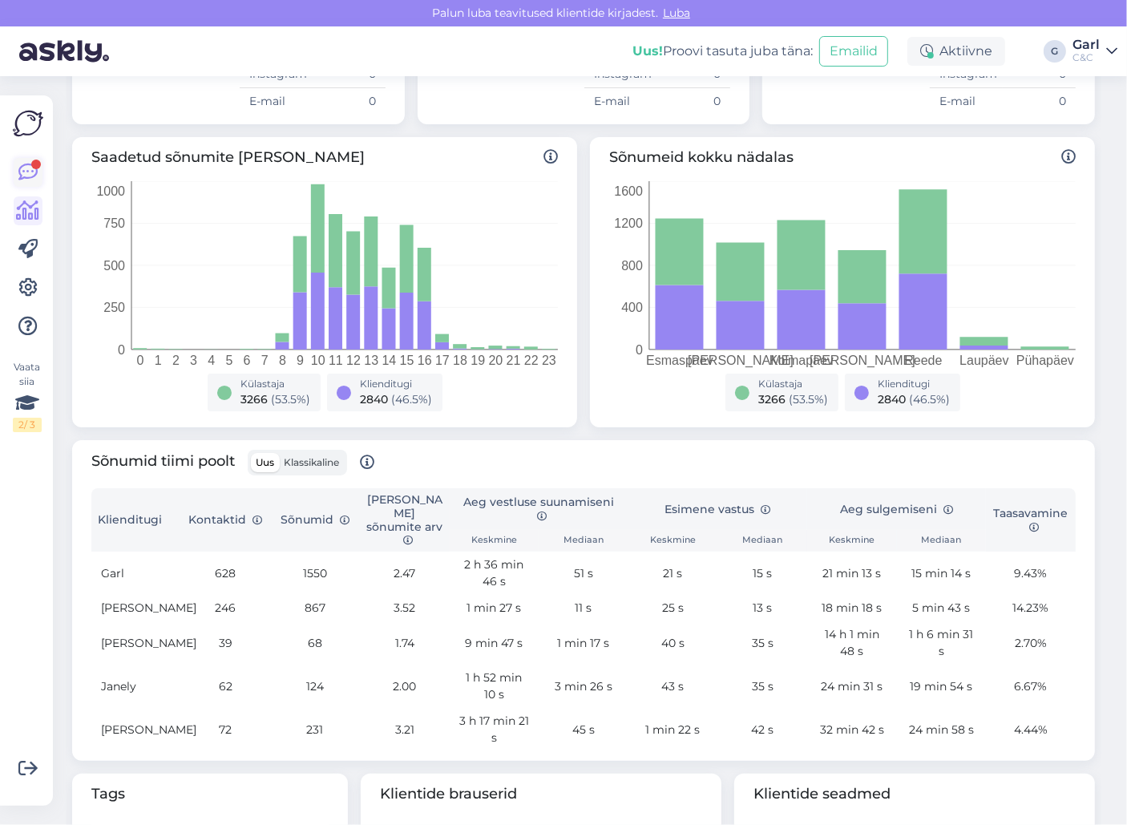
click at [22, 170] on icon at bounding box center [27, 172] width 19 height 19
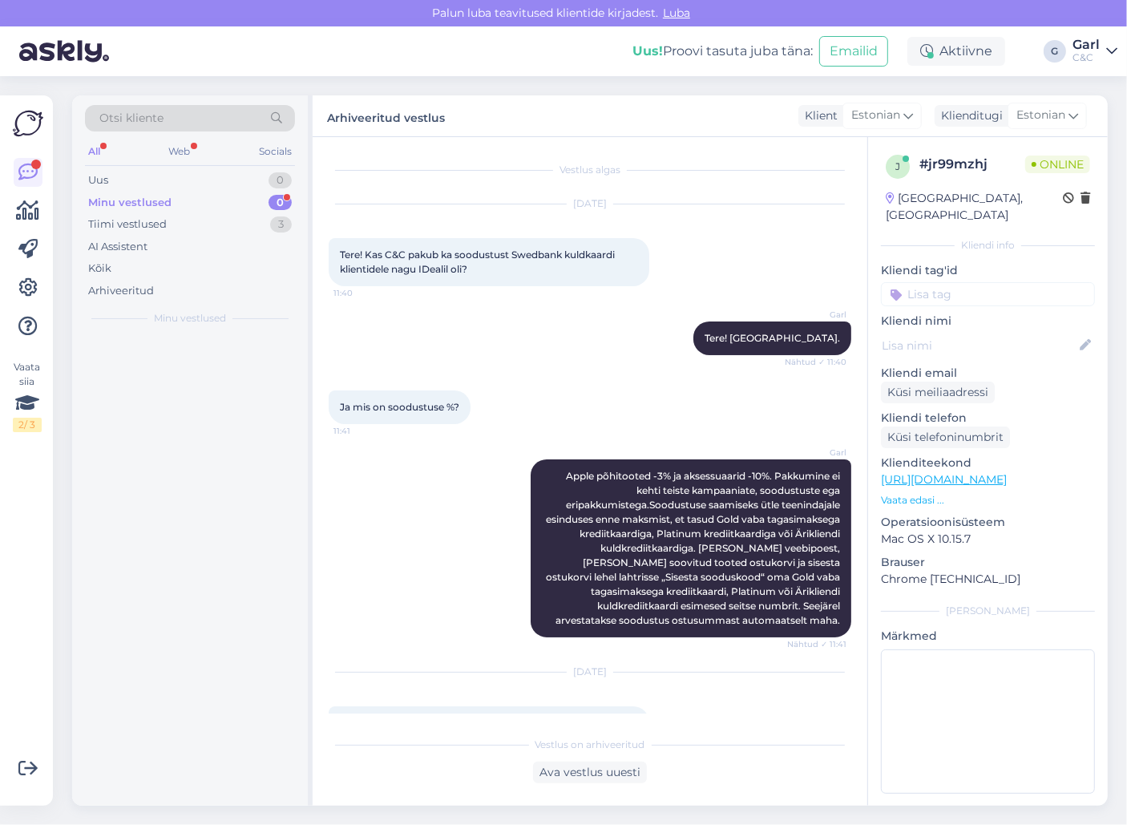
scroll to position [475, 0]
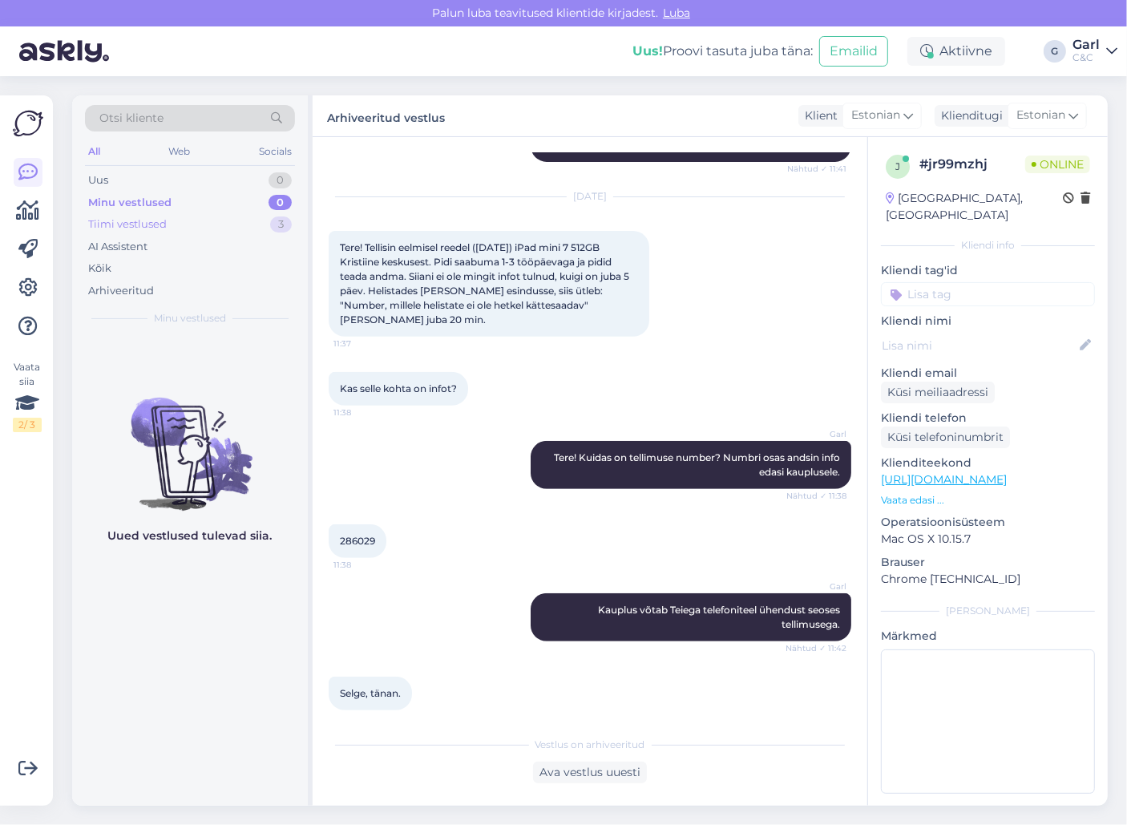
click at [181, 231] on div "Tiimi vestlused 3" at bounding box center [190, 224] width 210 height 22
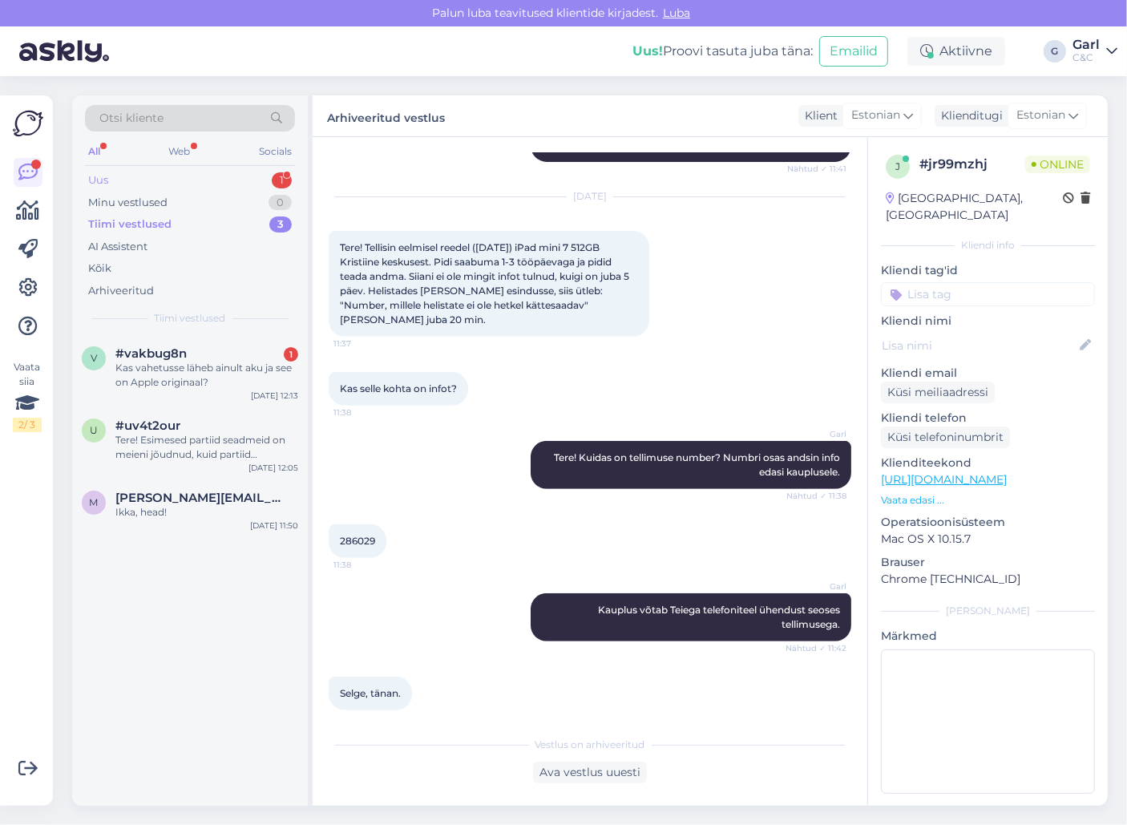
click at [275, 172] on div "1" at bounding box center [282, 180] width 20 height 16
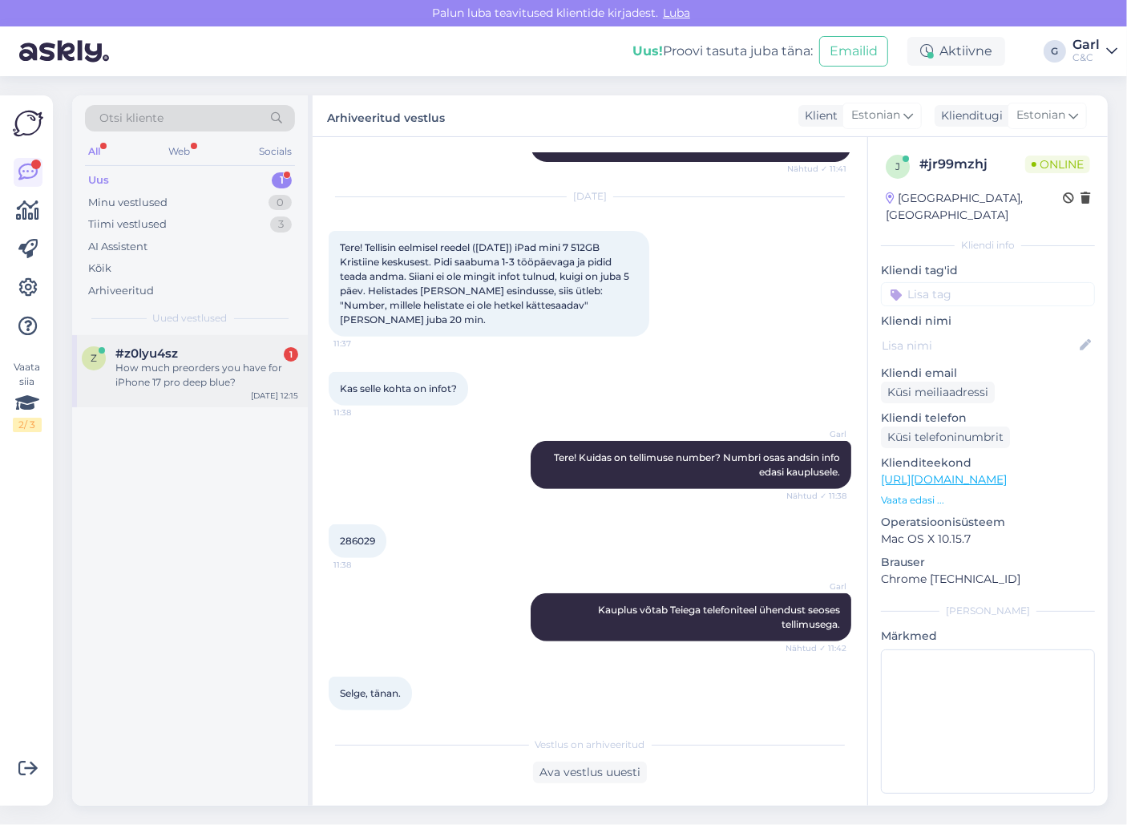
click at [202, 373] on div "How much preorders you have for iPhone 17 pro deep blue?" at bounding box center [206, 375] width 183 height 29
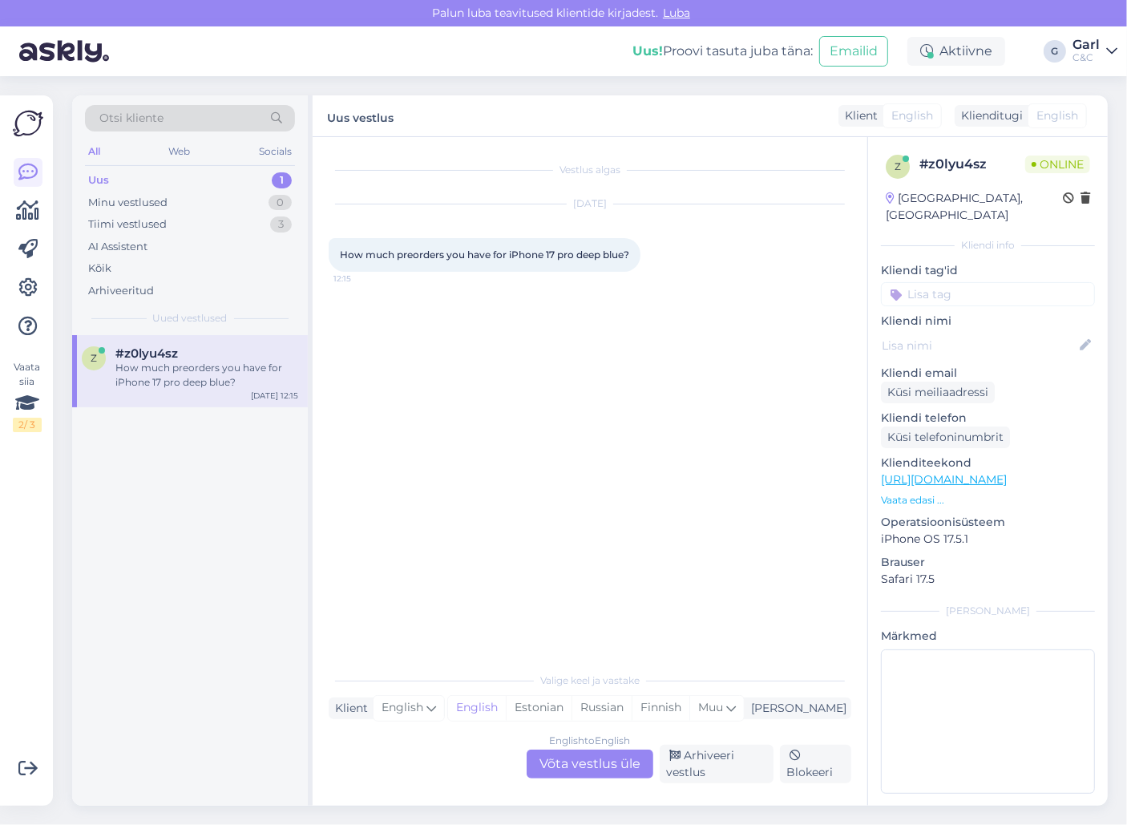
scroll to position [0, 0]
click at [591, 764] on div "English to English Võta vestlus üle" at bounding box center [589, 763] width 127 height 29
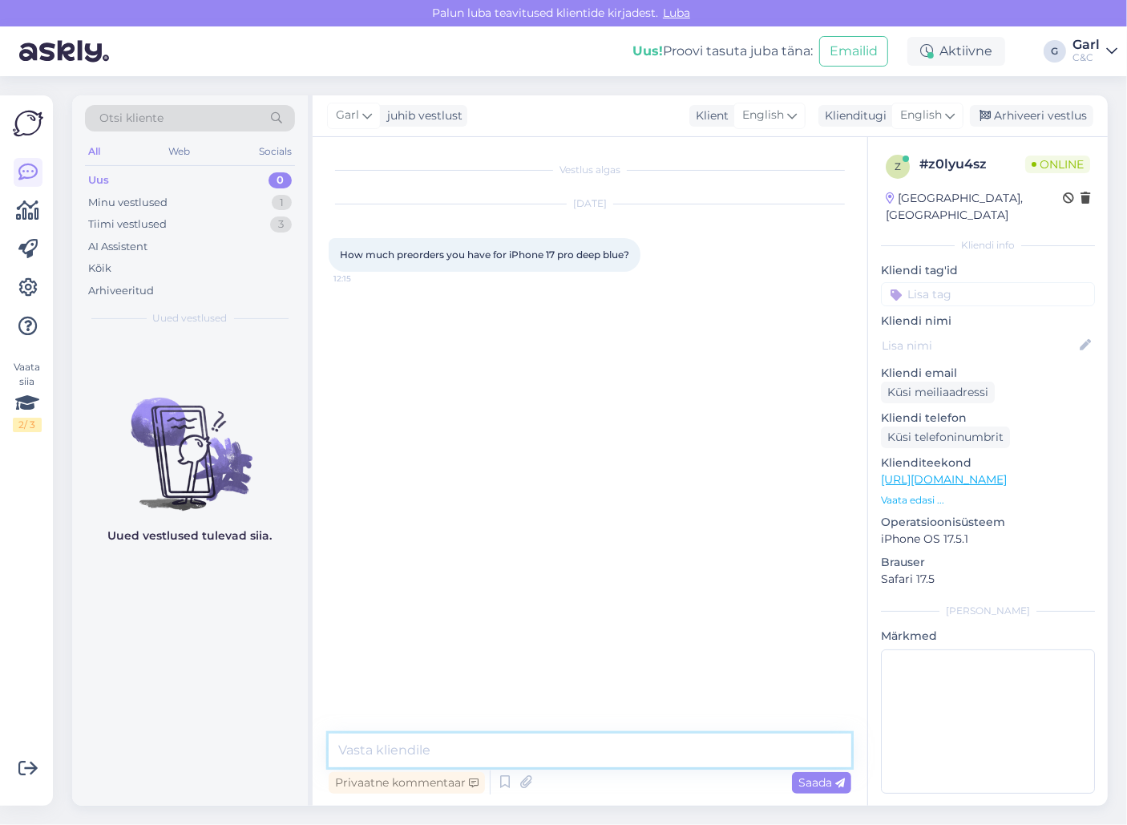
click at [596, 748] on textarea at bounding box center [590, 750] width 522 height 34
type textarea "Hello! We have 100+ pre orders for this model."
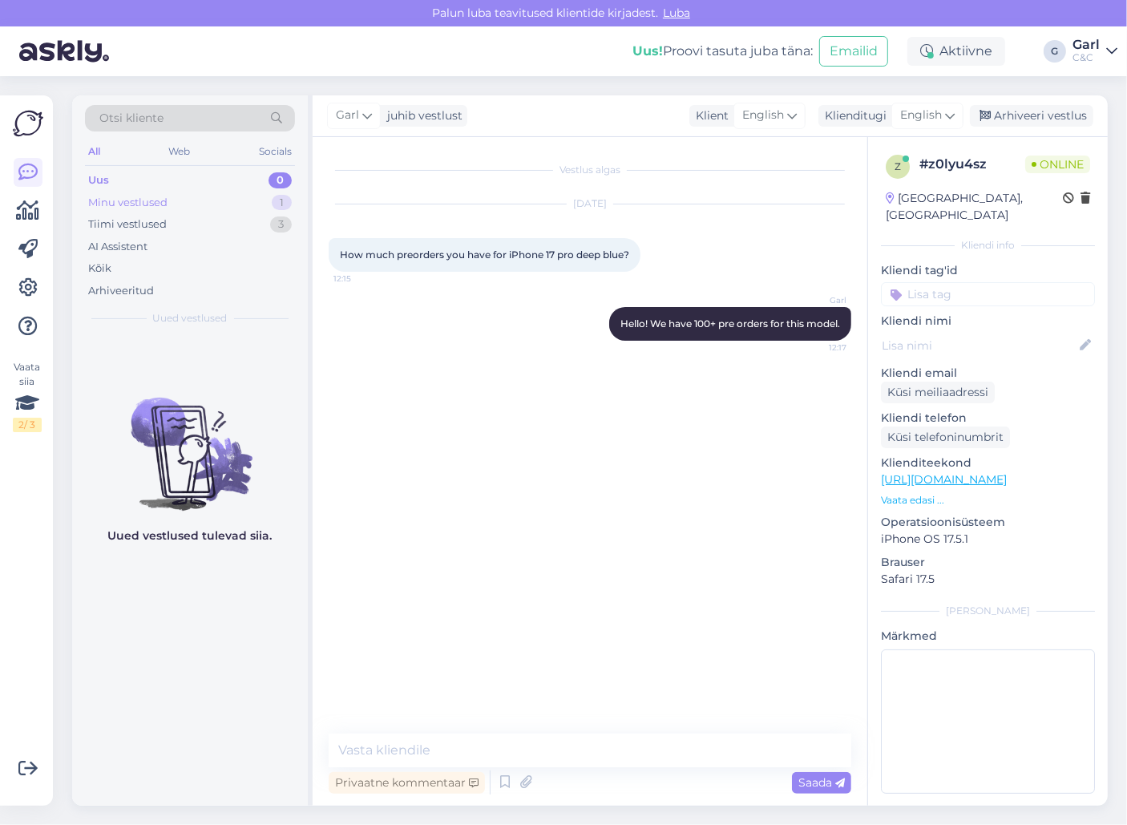
click at [200, 206] on div "Minu vestlused 1" at bounding box center [190, 203] width 210 height 22
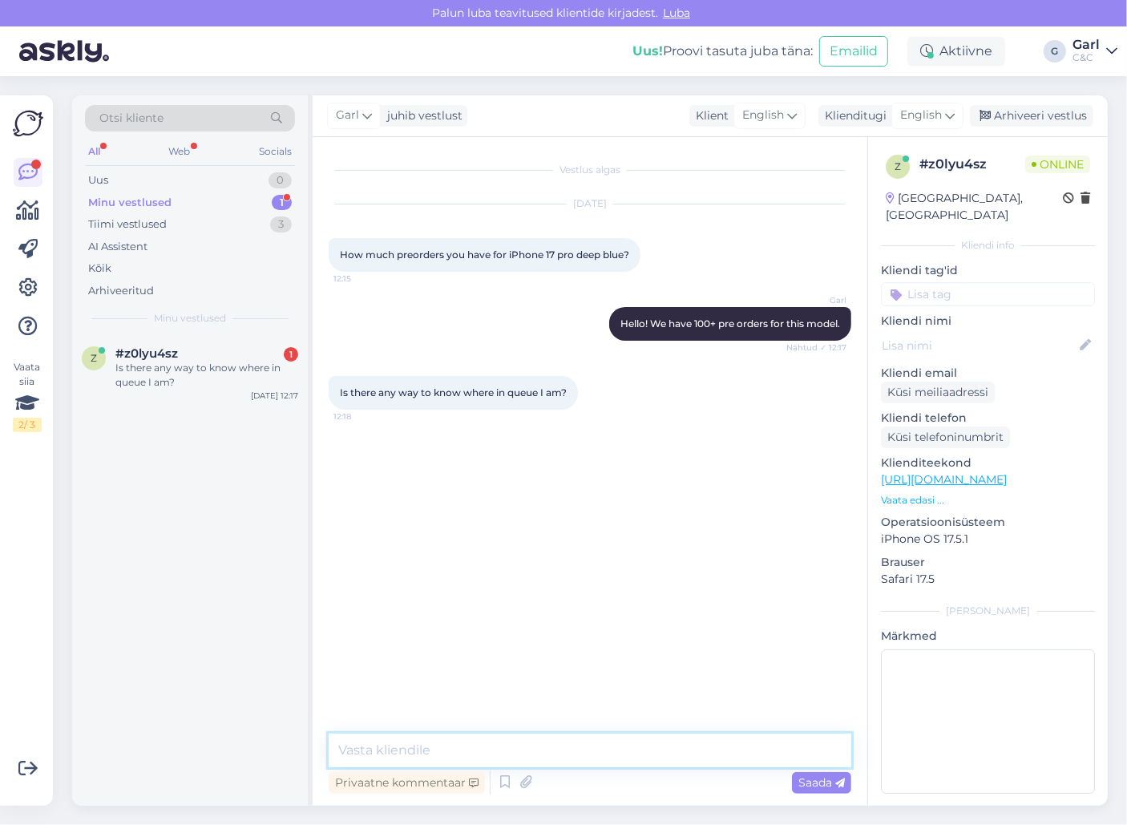
click at [545, 742] on textarea at bounding box center [590, 750] width 522 height 34
type textarea "Unfortunately, we can't provide such information."
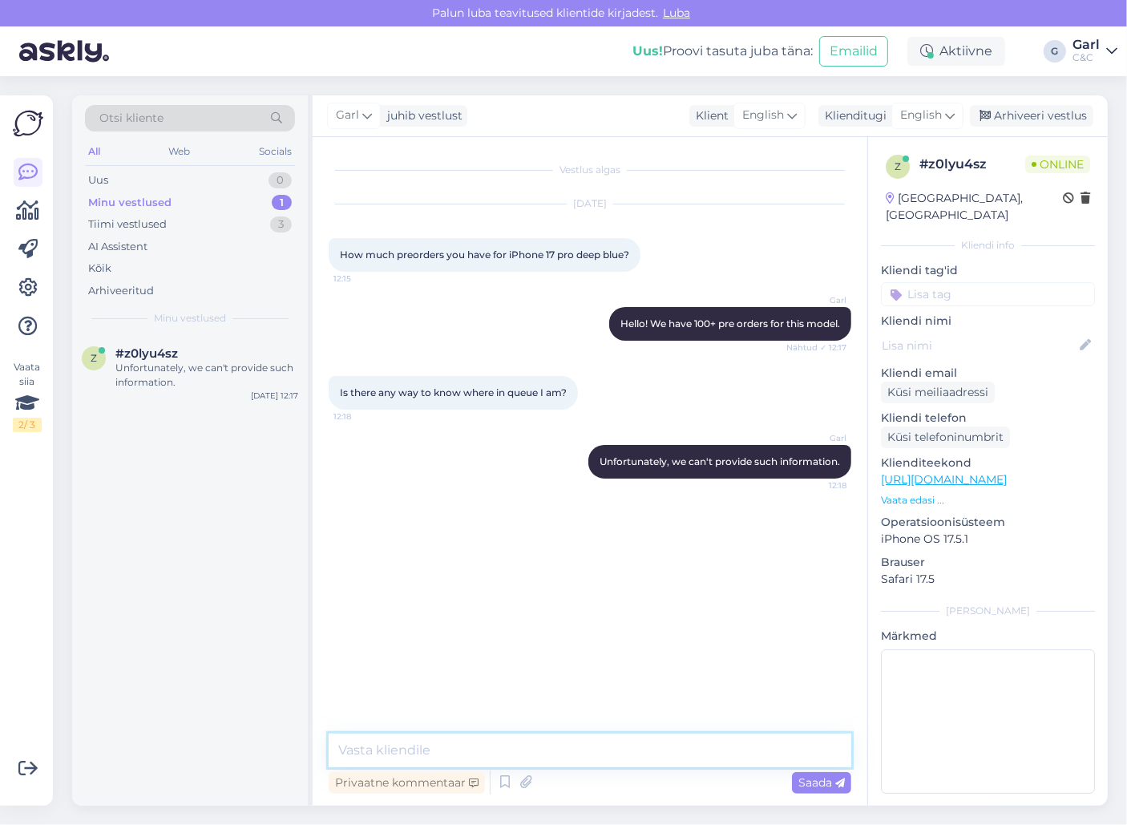
click at [534, 748] on textarea at bounding box center [590, 750] width 522 height 34
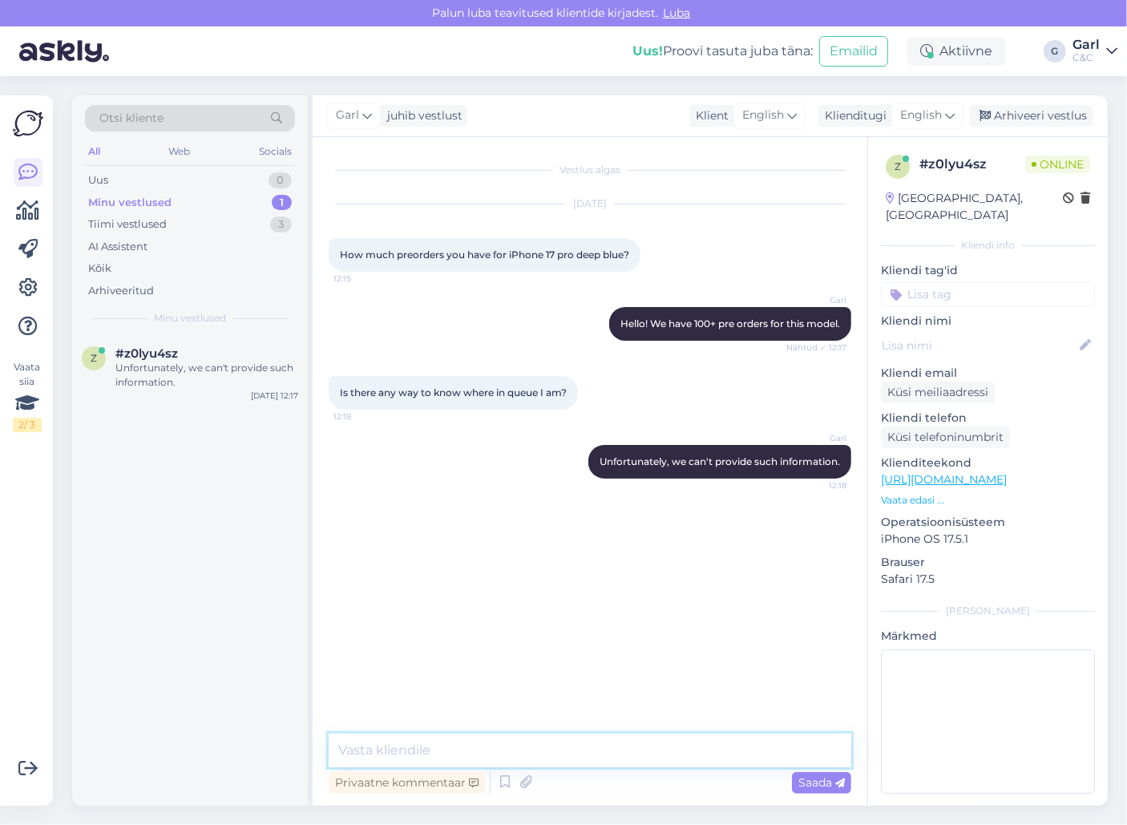
click at [534, 748] on textarea at bounding box center [590, 750] width 522 height 34
click at [193, 516] on div "z #z0lyu4sz [DATE] 12:17" at bounding box center [190, 570] width 236 height 470
click at [510, 760] on textarea at bounding box center [590, 750] width 522 height 34
type textarea "I don't have this information."
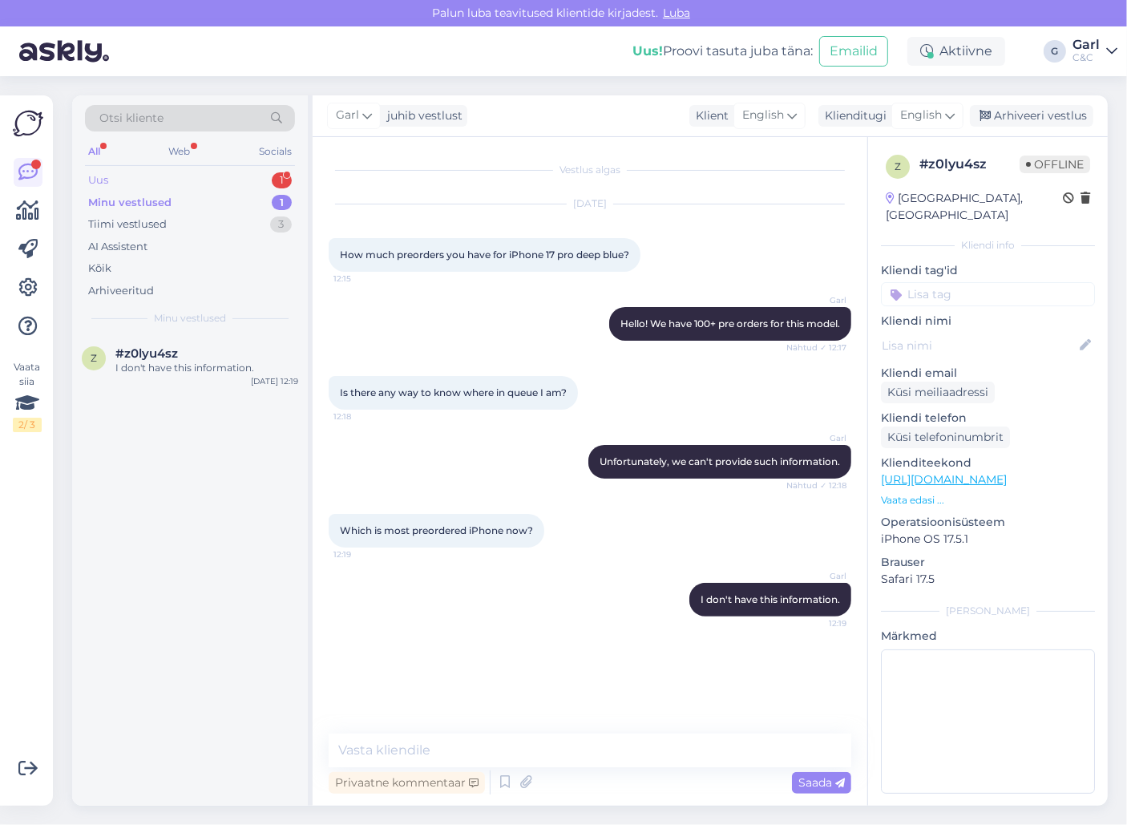
click at [285, 183] on div "1" at bounding box center [282, 180] width 20 height 16
click at [242, 369] on div "Здраствуйте, спросить хочу айфон 17 есть в налии?" at bounding box center [206, 375] width 183 height 29
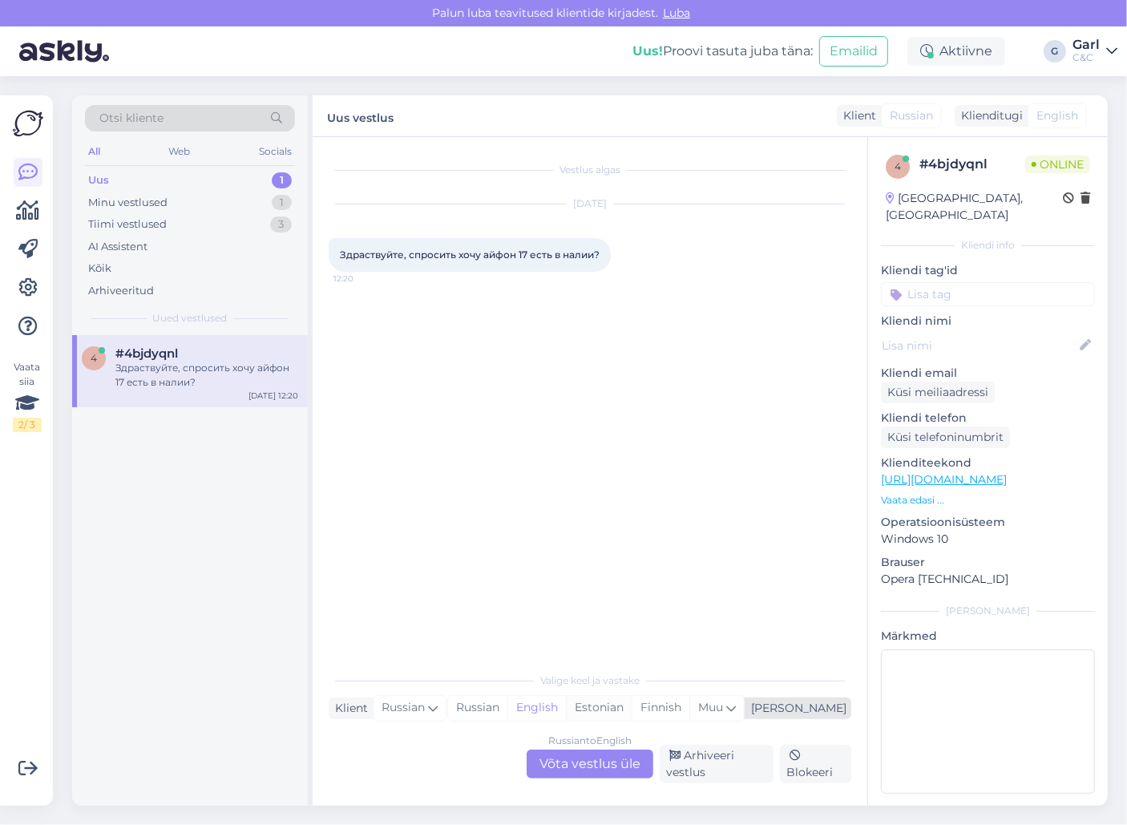
click at [631, 704] on div "Estonian" at bounding box center [599, 708] width 66 height 24
click at [608, 756] on div "Russian to Estonian Võta vestlus üle" at bounding box center [589, 763] width 127 height 29
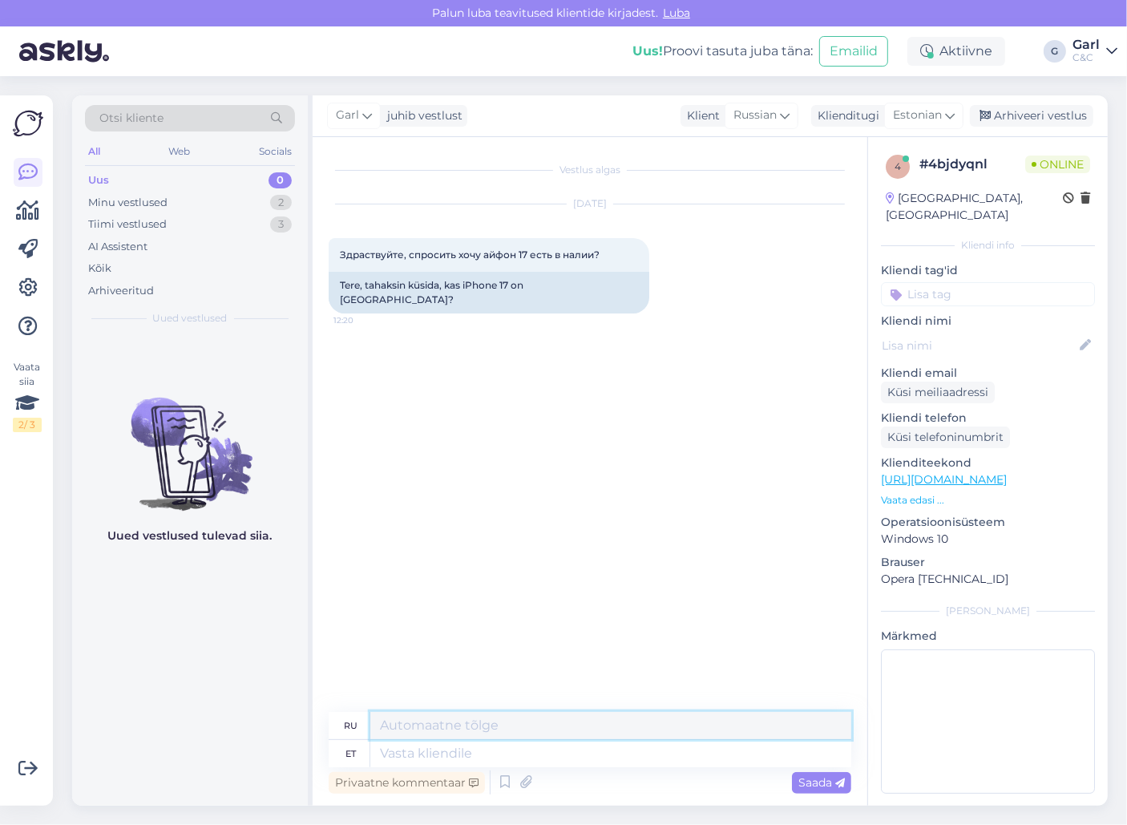
click at [585, 735] on textarea at bounding box center [610, 725] width 481 height 27
click at [497, 776] on icon at bounding box center [504, 782] width 19 height 24
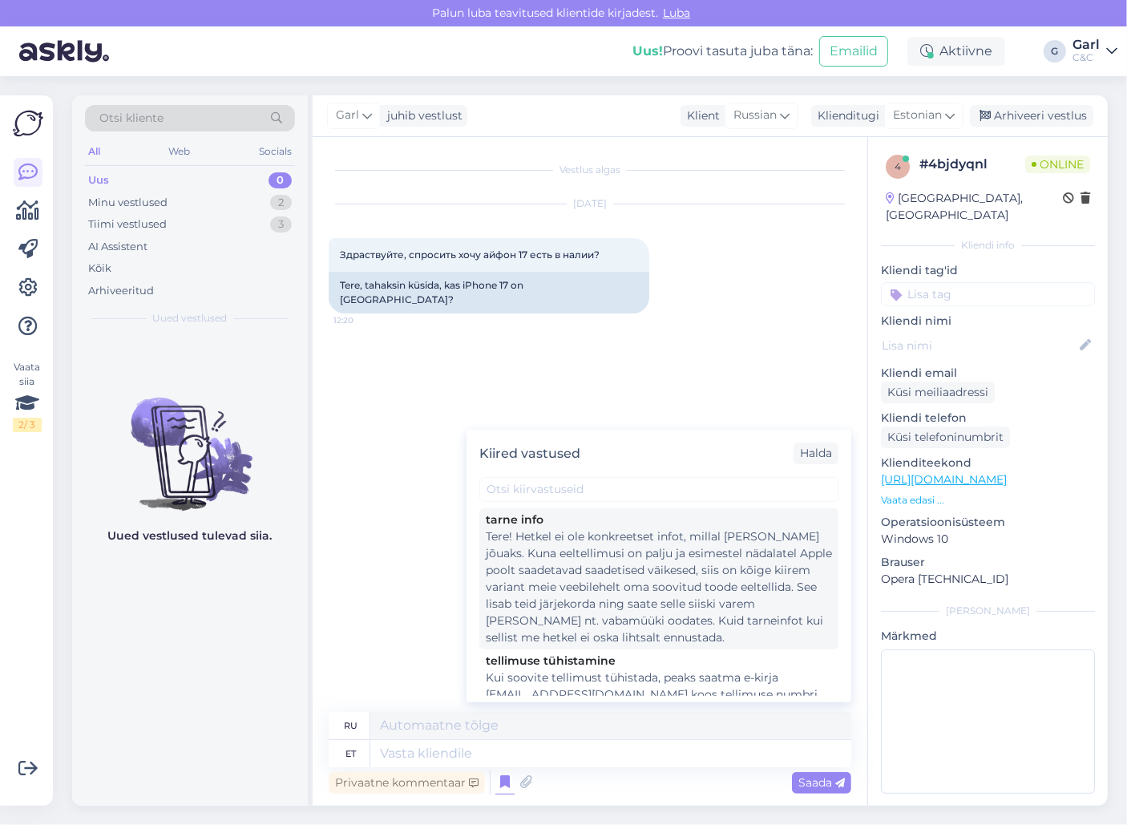
click at [666, 591] on div "Tere! Hetkel ei ole konkreetset infot, millal [PERSON_NAME] jõuaks. Kuna eeltel…" at bounding box center [659, 587] width 346 height 118
type textarea "Здравствуйте! В настоящее время нет точной информации о сроках поставки. Поскол…"
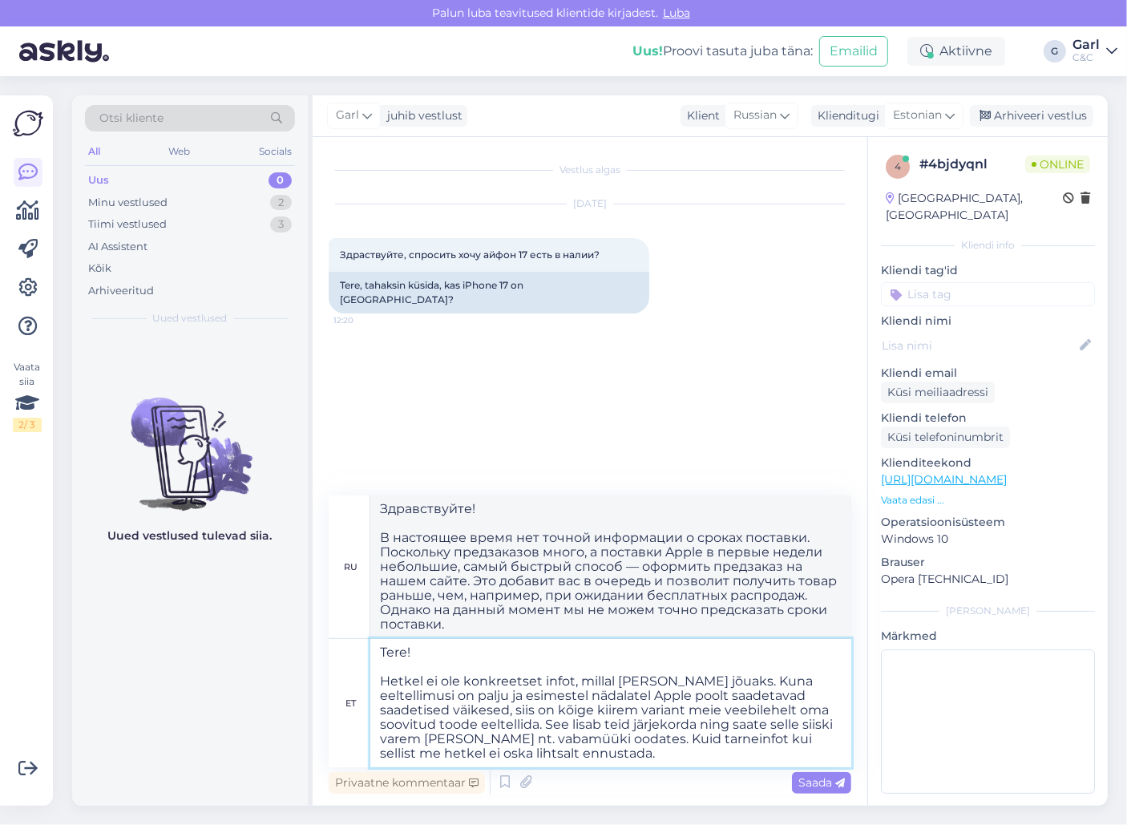
click at [645, 713] on textarea "Tere! Hetkel ei ole konkreetset infot, millal [PERSON_NAME] jõuaks. Kuna eeltel…" at bounding box center [610, 703] width 481 height 128
click at [379, 684] on textarea "Tere! Hetkel ei ole konkreetset infot, millal [PERSON_NAME] jõuaks. Kuna eeltel…" at bounding box center [610, 703] width 481 height 128
type textarea "Tere! Ei oHetkel ei ole konkreetset infot, millal [PERSON_NAME] jõuaks. Kuna ee…"
type textarea "Здравствуйте! E В настоящее время точной информации о сроках поставки нет. Поск…"
type textarea "Tere! Ei oleHetkel ei ole konkreetset infot, millal [PERSON_NAME] jõuaks. Kuna …"
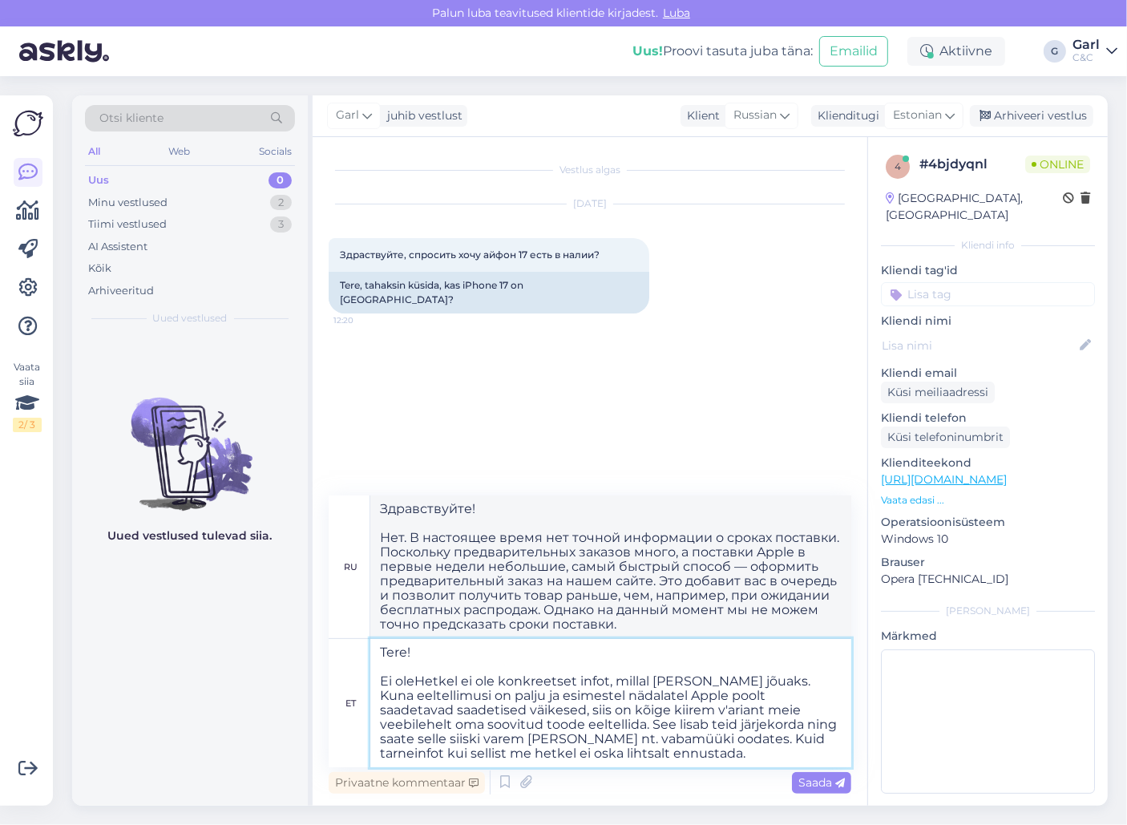
type textarea "Здравствуйте! Нет. В настоящее время нет точной информации о сроках поставки. П…"
type textarea "Tere! Ei ole.Hetkel ei ole konkreetset infot, millal [PERSON_NAME] jõuaks. Kuna…"
type textarea "Здравствуйте! Нет. В настоящее время точной информации о сроках поставки нет. П…"
type textarea "Tere! Ei ole. Hetkel ei ole konkreetset infot, millal [PERSON_NAME] jõuaks. Kun…"
type textarea "Здравствуйте! Нет. В настоящее время нет точной информации о сроках поставки. П…"
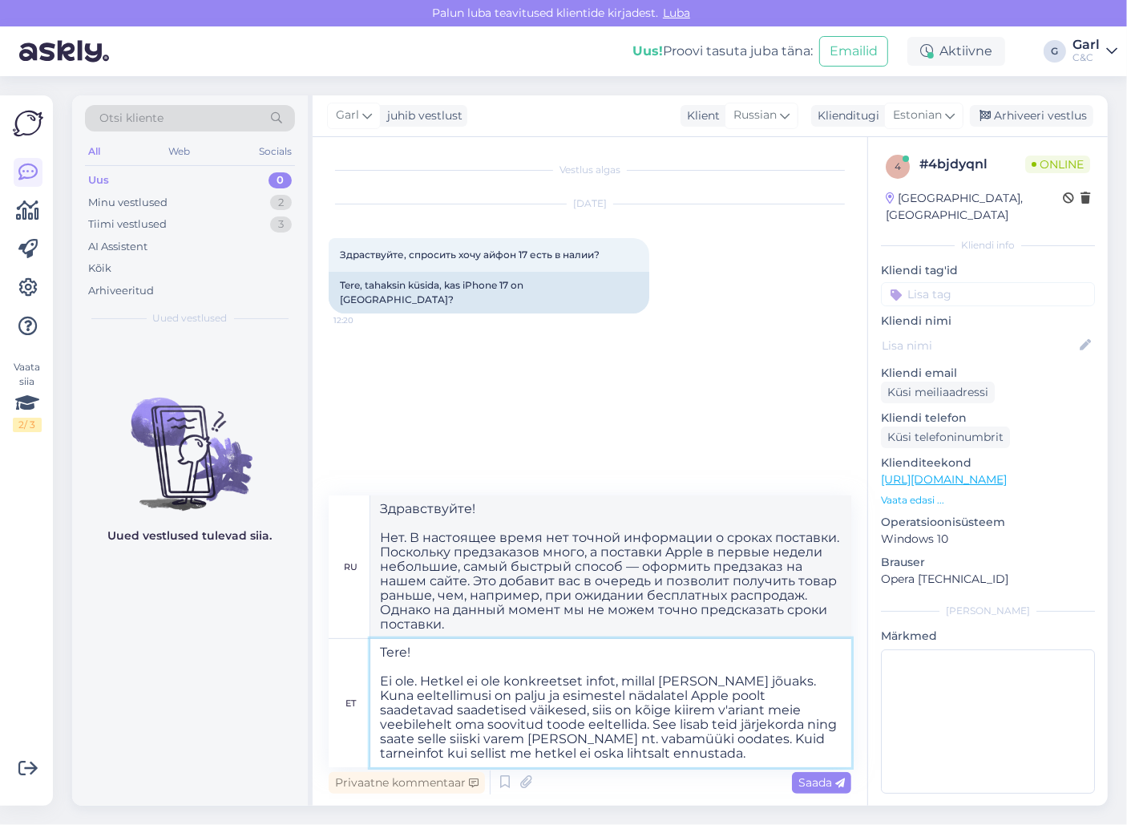
type textarea "Tere! Ei ole. õHetkel ei ole konkreetset infot, millal [PERSON_NAME] jõuaks. Ku…"
type textarea "Здравствуйте! Нет. В настоящее время нет точной информации о сроках поставки. П…"
type textarea "Tere! Ei ole. Hetkel ei ole konkreetset infot, millal [PERSON_NAME] jõuaks. Kun…"
type textarea "Здравствуйте! Нет. В настоящее время нет точной информации о сроках поставки. П…"
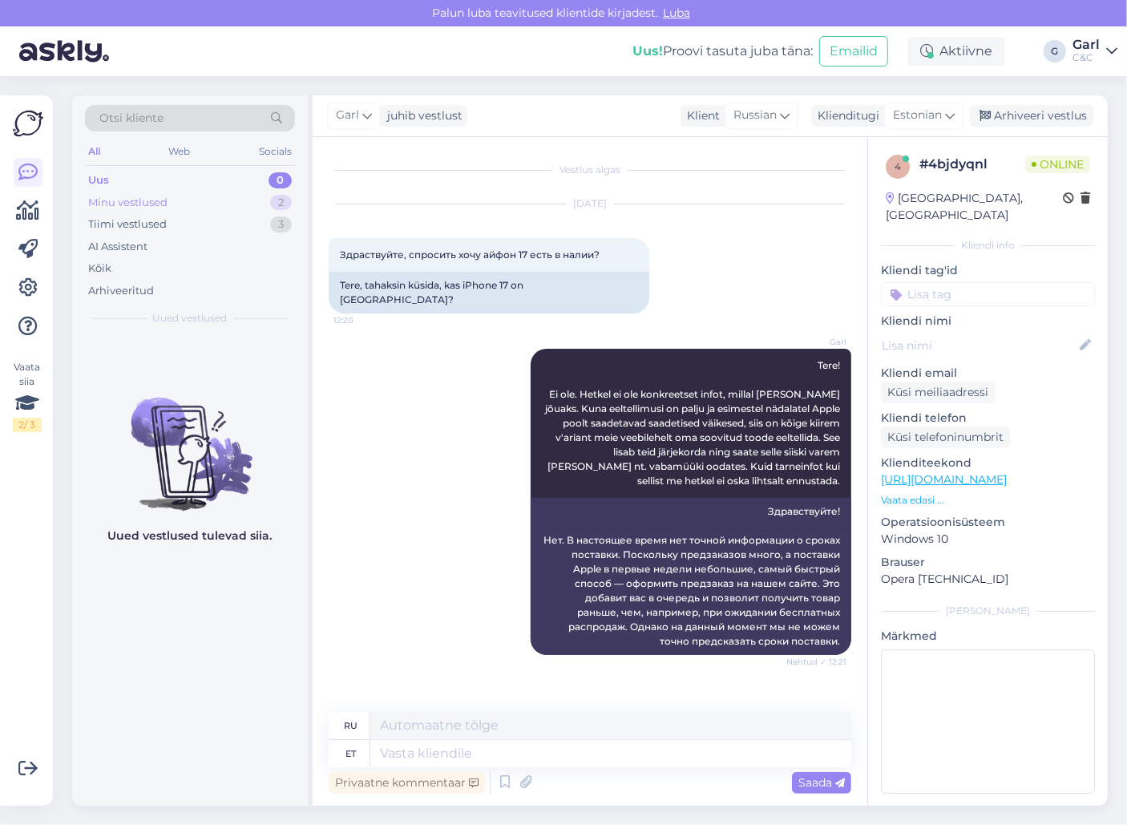
click at [204, 196] on div "Minu vestlused 2" at bounding box center [190, 203] width 210 height 22
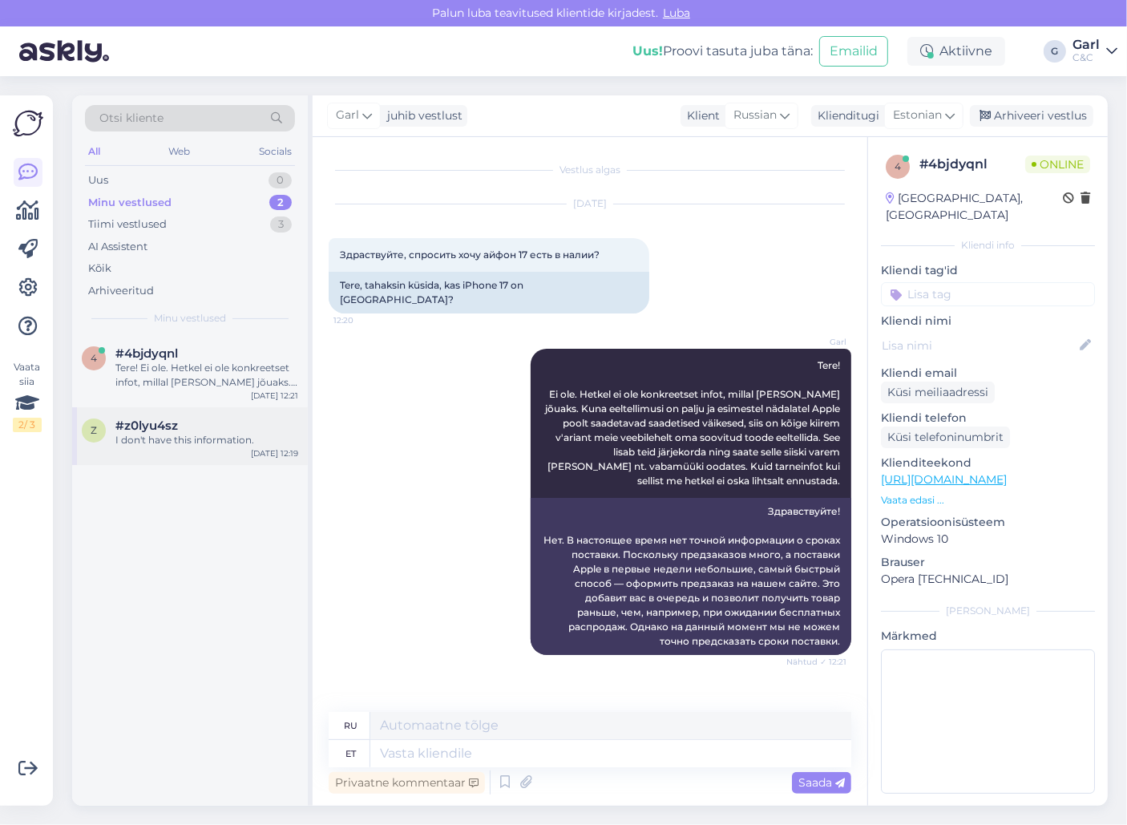
click at [211, 418] on div "#z0lyu4sz I don't have this information." at bounding box center [206, 432] width 183 height 29
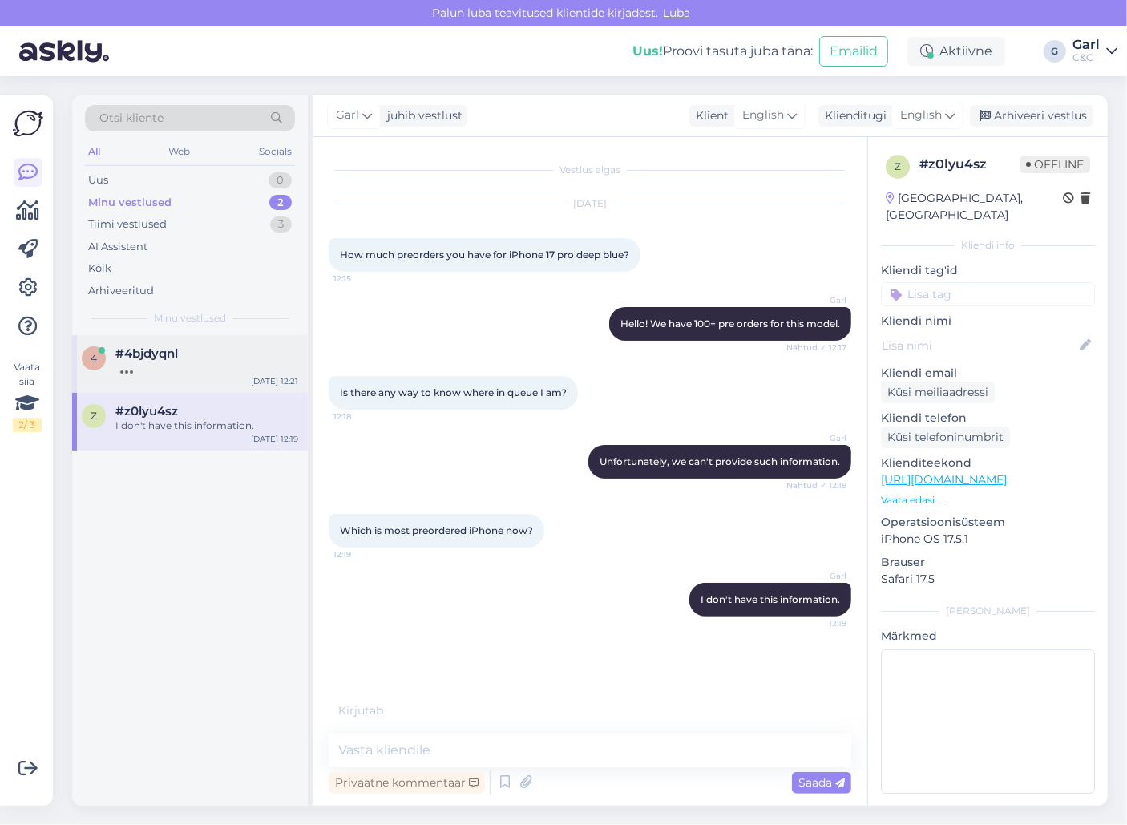
click at [214, 356] on div "#4bjdyqnl" at bounding box center [206, 353] width 183 height 14
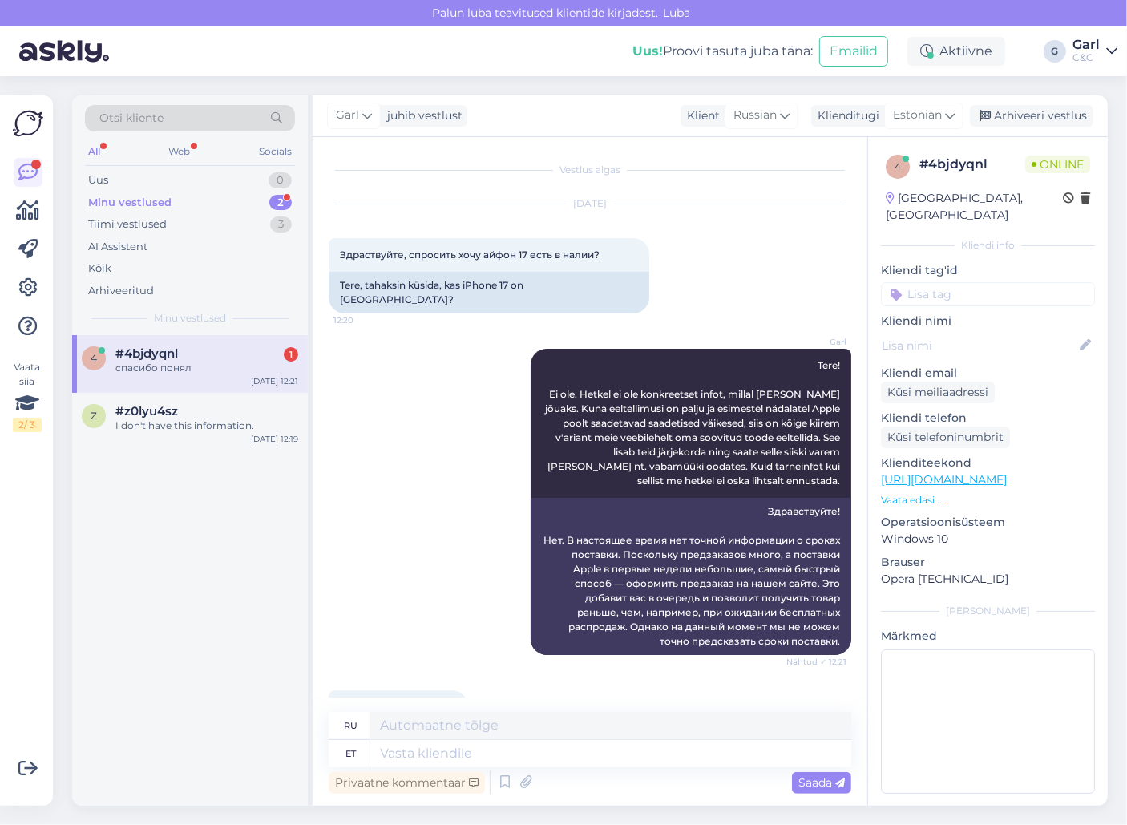
scroll to position [56, 0]
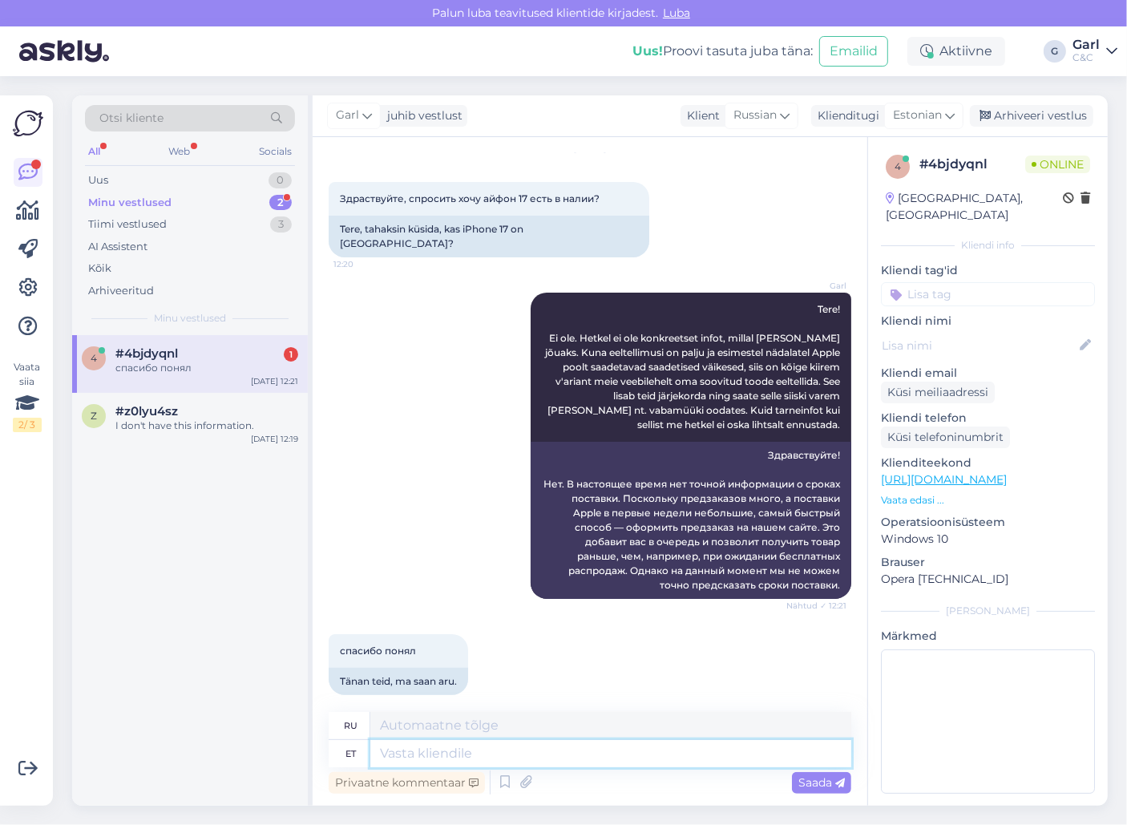
click at [522, 756] on textarea at bounding box center [610, 753] width 481 height 27
click at [1028, 119] on div "Arhiveeri vestlus" at bounding box center [1031, 116] width 123 height 22
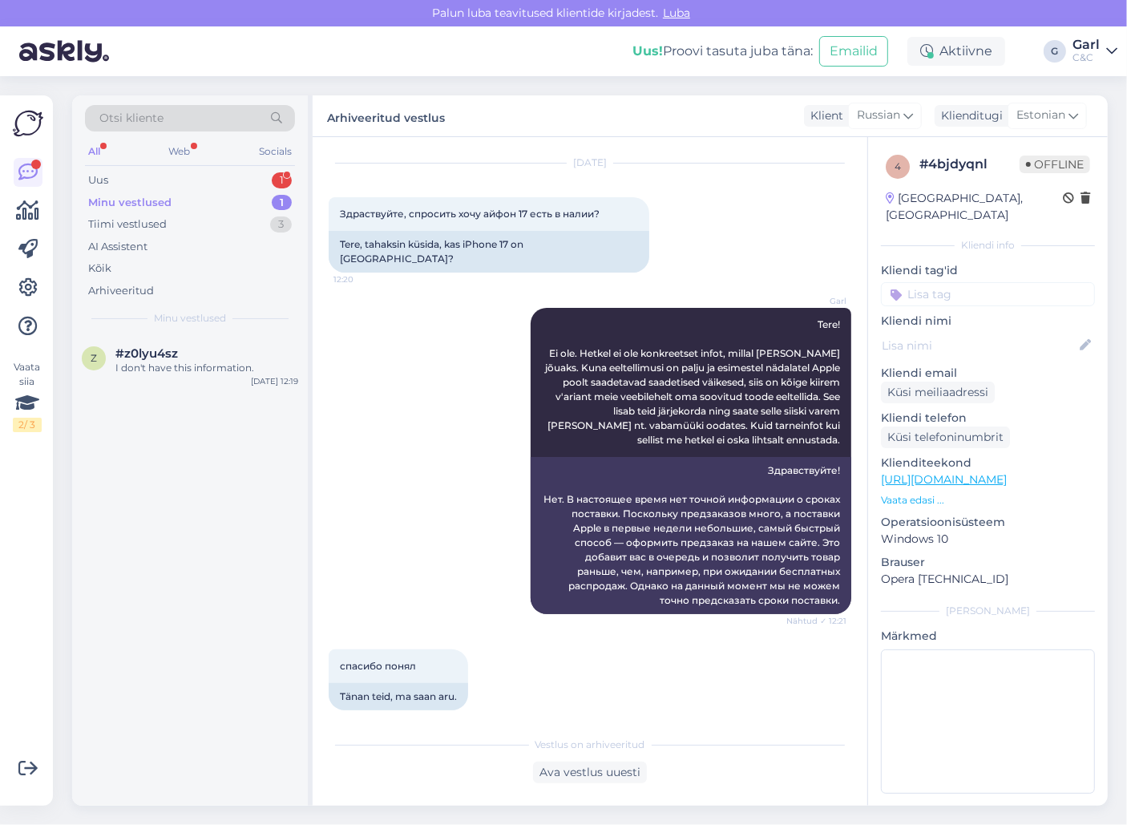
scroll to position [137, 0]
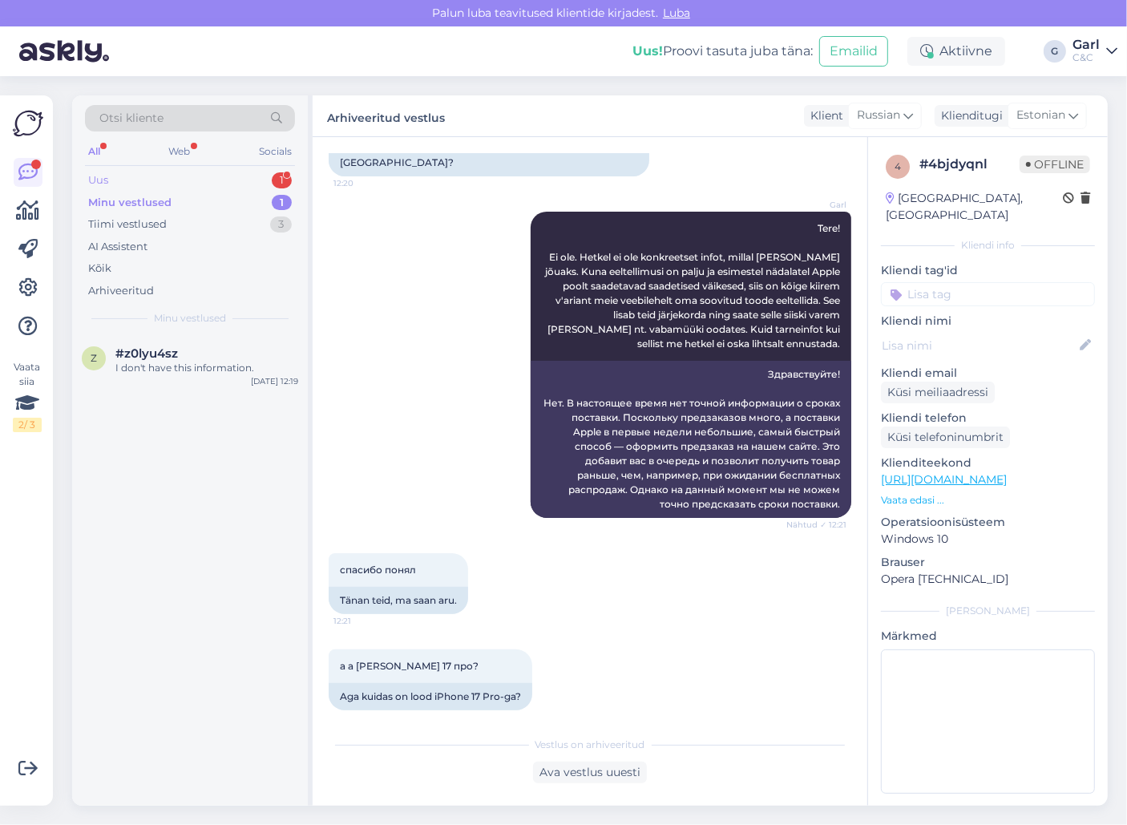
click at [262, 173] on div "Uus 1" at bounding box center [190, 180] width 210 height 22
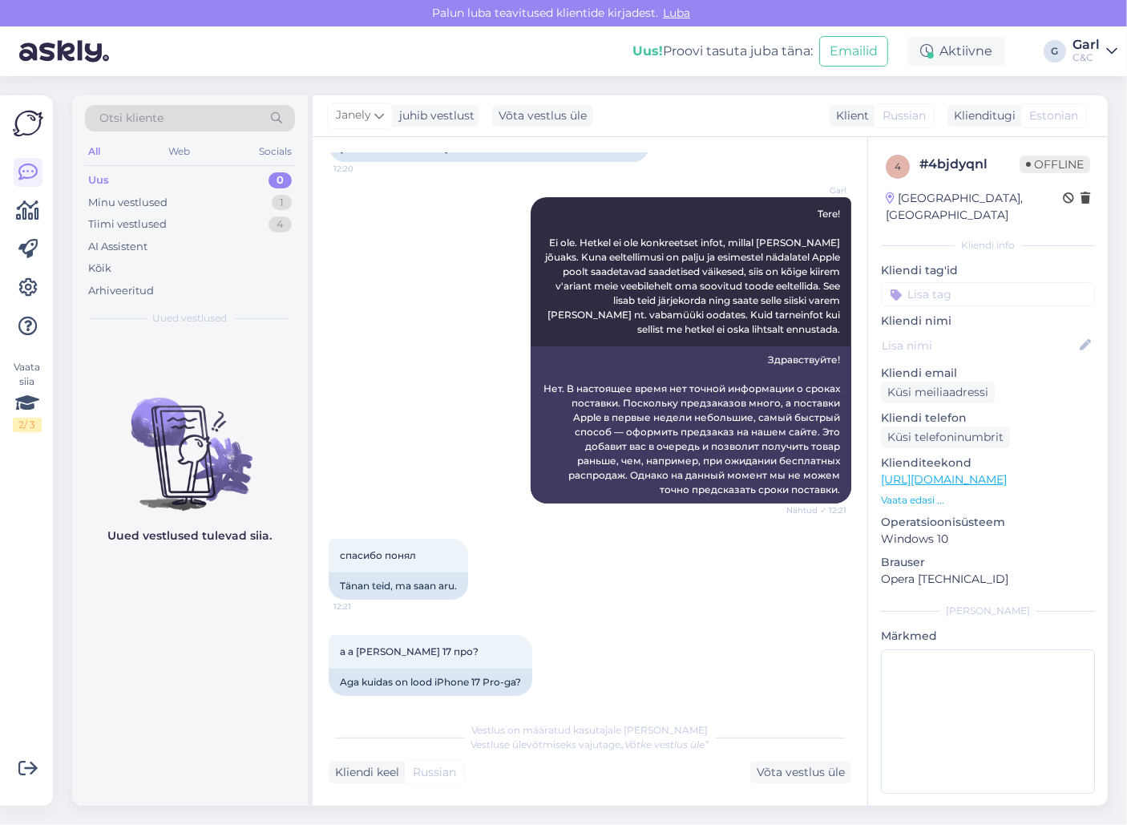
scroll to position [248, 0]
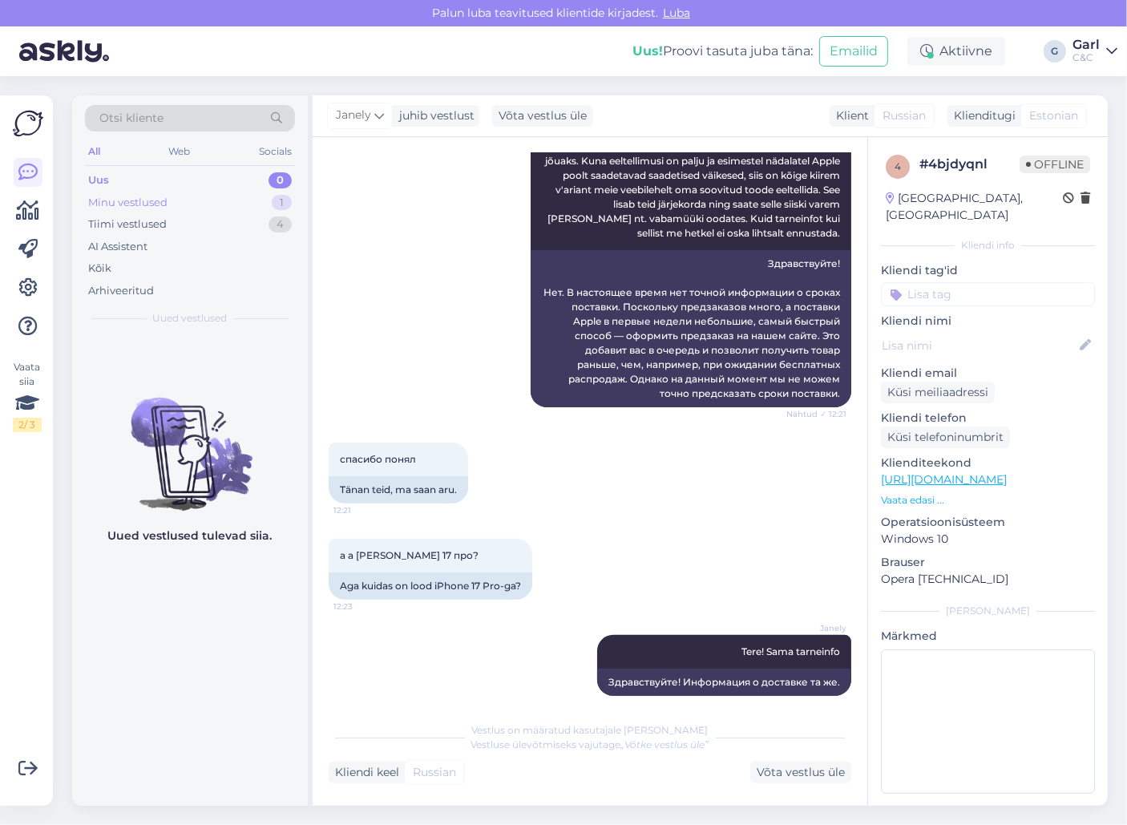
click at [264, 209] on div "Minu vestlused 1" at bounding box center [190, 203] width 210 height 22
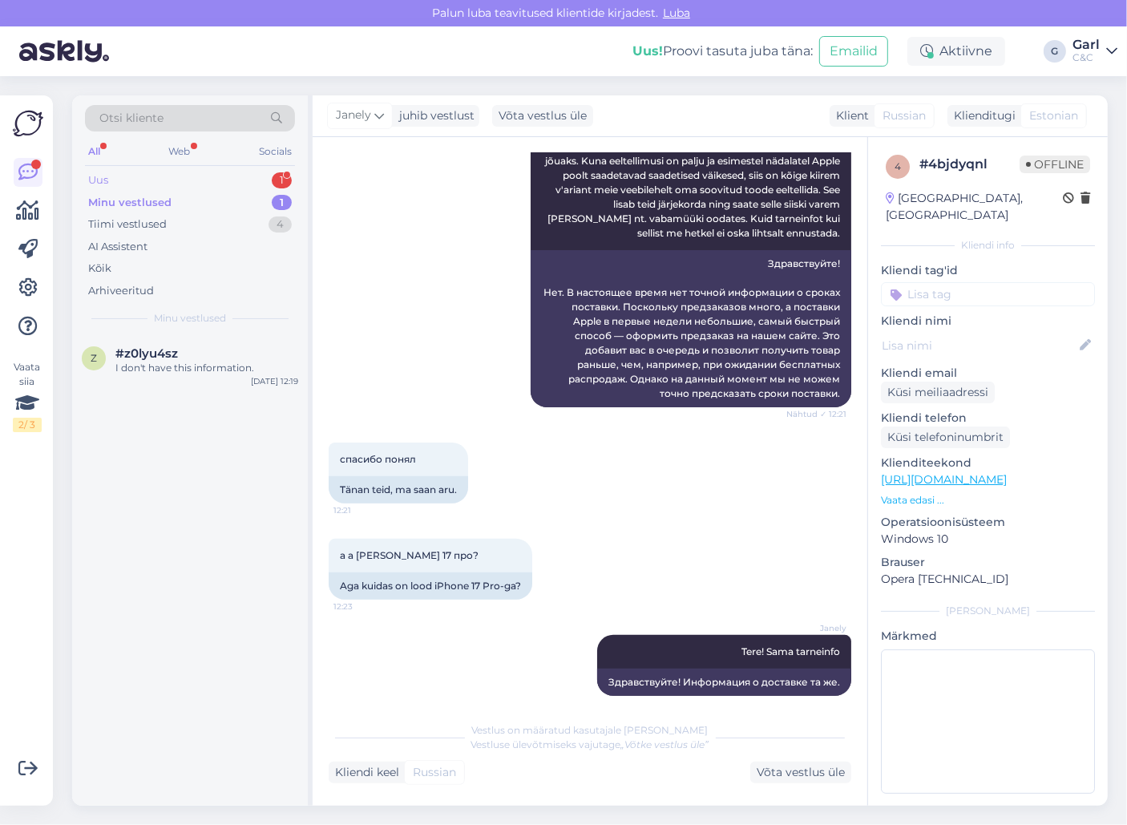
click at [264, 184] on div "Uus 1" at bounding box center [190, 180] width 210 height 22
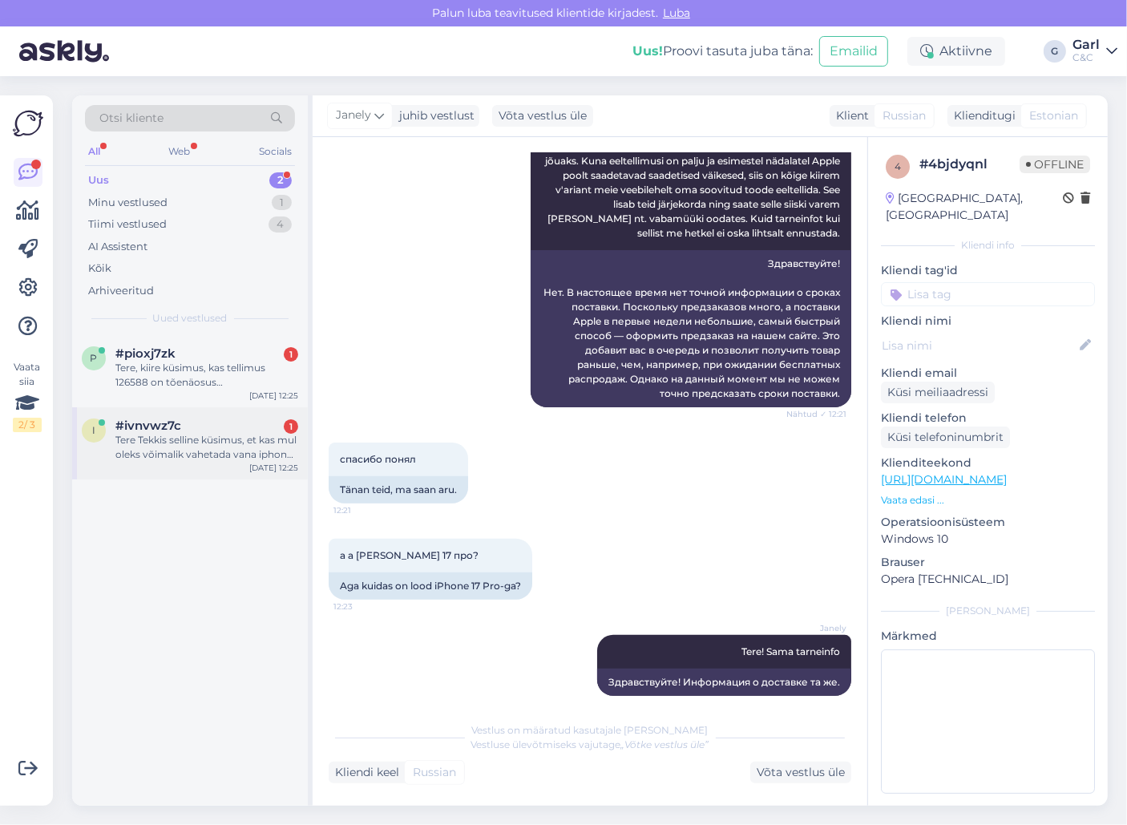
click at [225, 454] on div "Tere Tekkis selline küsimus, et kas mul oleks võimalik vahetada vana iphone uue…" at bounding box center [206, 447] width 183 height 29
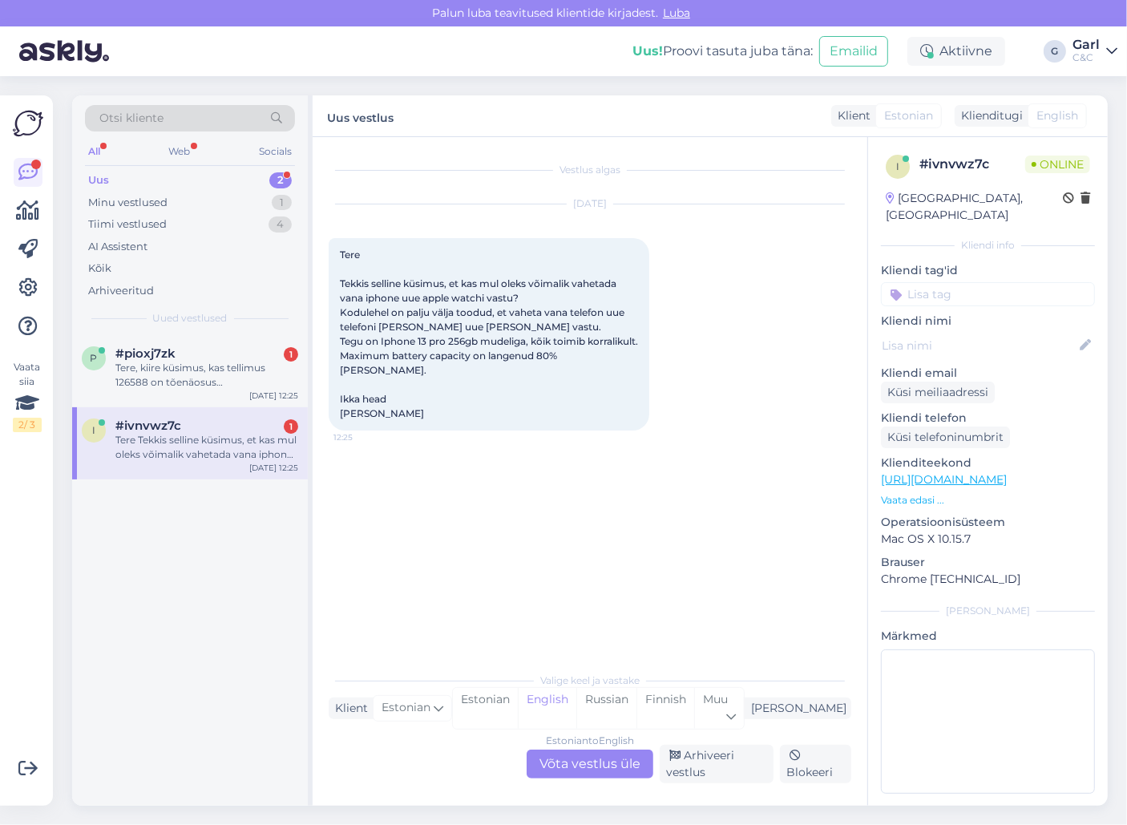
scroll to position [0, 0]
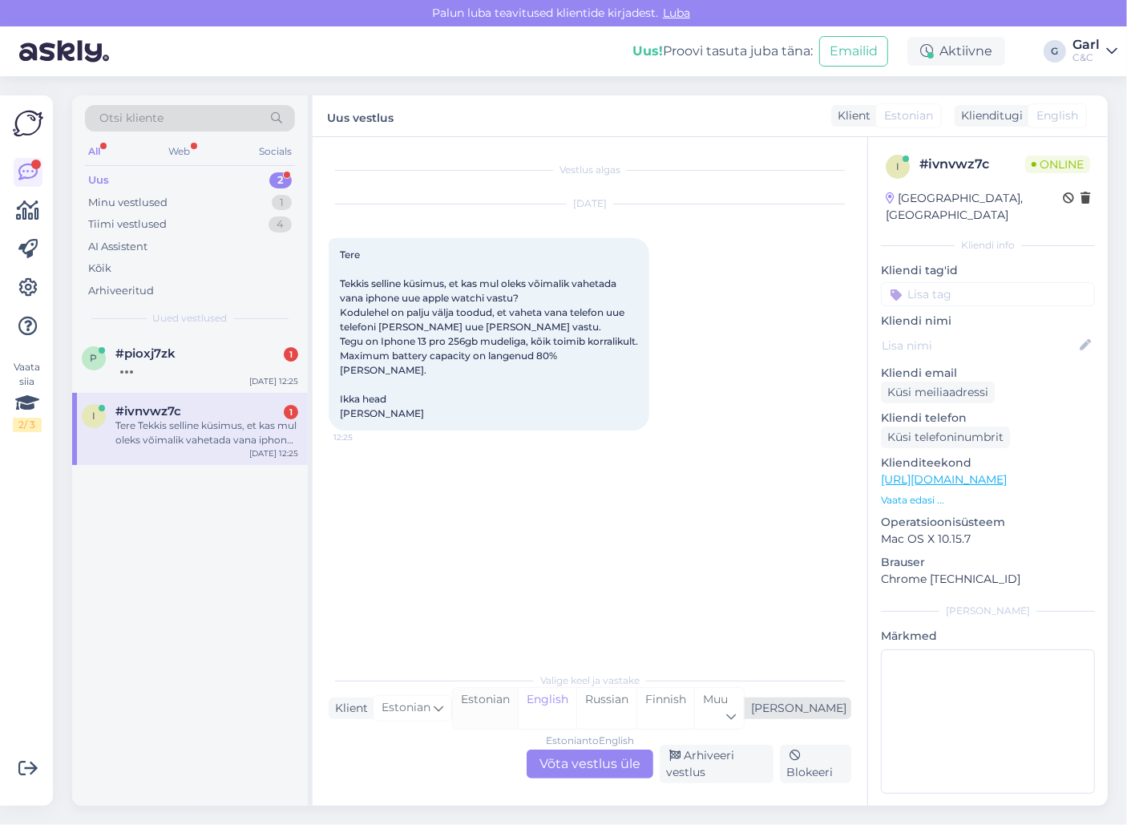
click at [518, 709] on div "Estonian" at bounding box center [485, 708] width 65 height 41
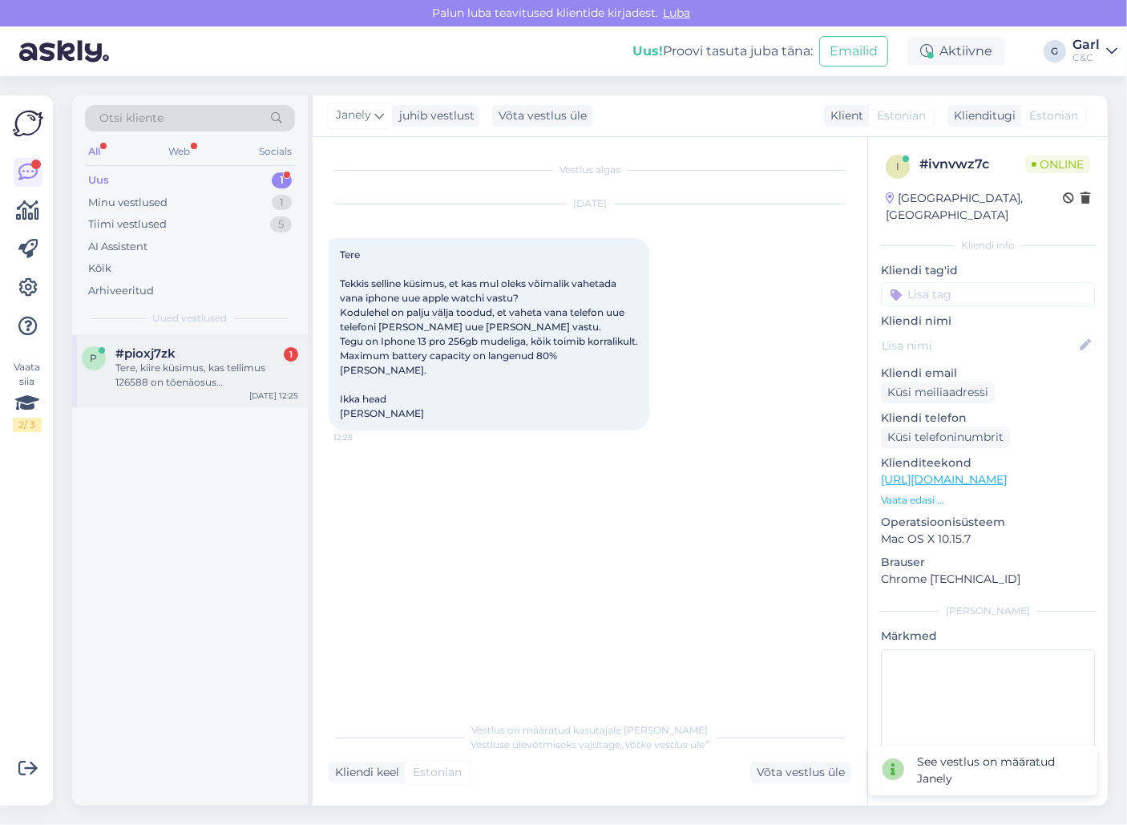
click at [236, 373] on div "Tere, kiire küsimus, kas tellimus 126588 on tõenäosus [PERSON_NAME] komplekteer…" at bounding box center [206, 375] width 183 height 29
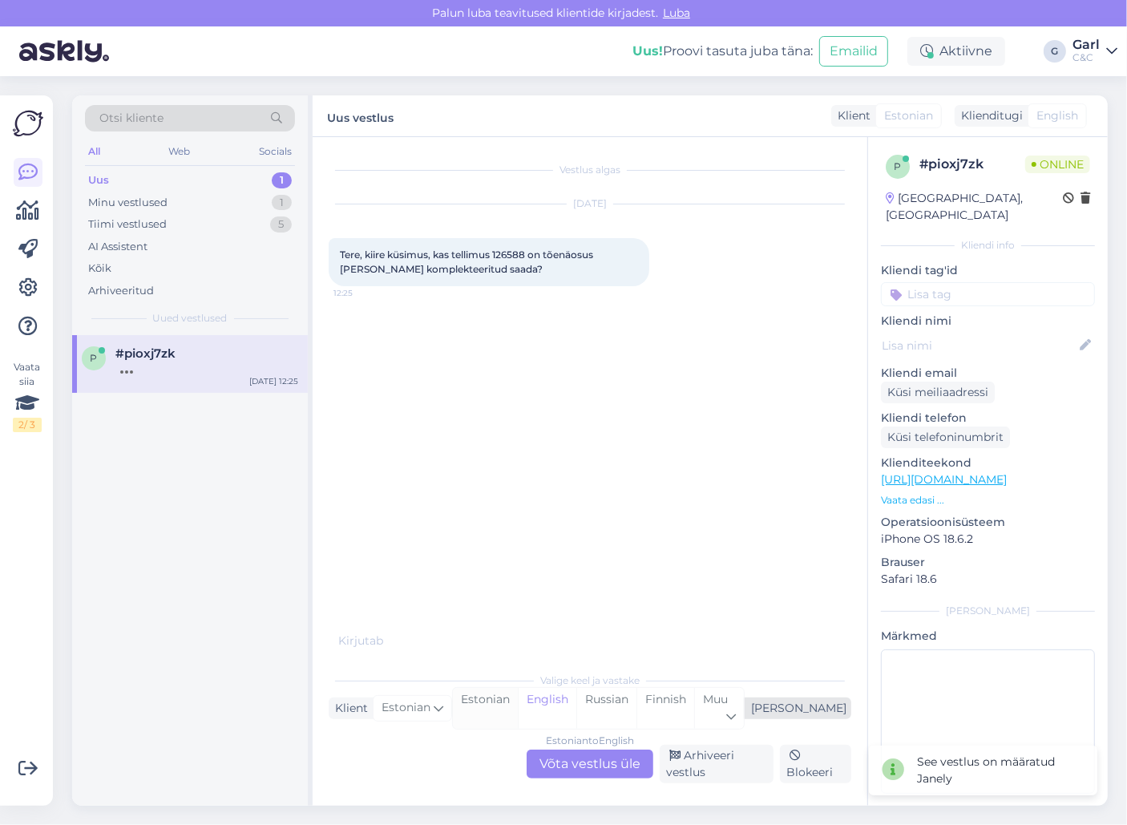
click at [518, 712] on div "Estonian" at bounding box center [485, 708] width 65 height 41
click at [585, 760] on div "Estonian to Estonian Võta vestlus üle" at bounding box center [589, 763] width 127 height 29
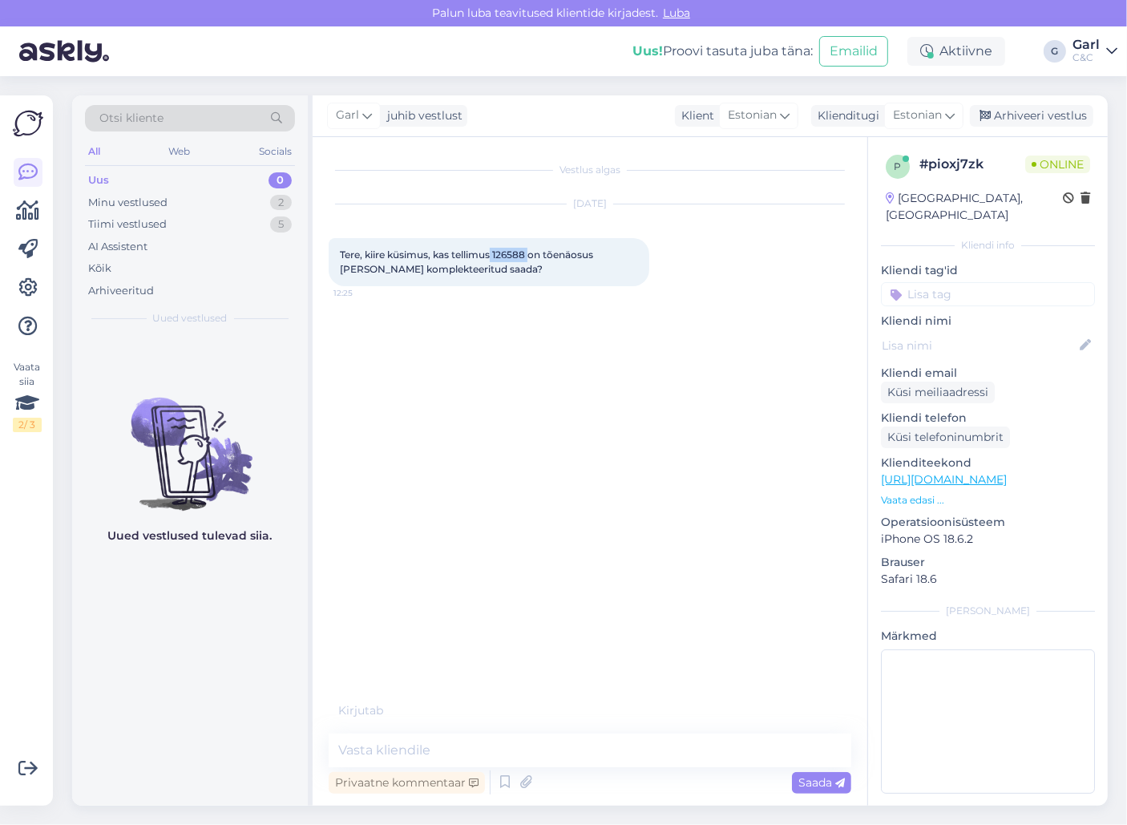
drag, startPoint x: 493, startPoint y: 258, endPoint x: 533, endPoint y: 254, distance: 40.3
click at [533, 254] on span "Tere, kiire küsimus, kas tellimus 126588 on tõenäosus [PERSON_NAME] komplekteer…" at bounding box center [468, 261] width 256 height 26
copy span "126588"
click at [690, 764] on textarea at bounding box center [590, 750] width 522 height 34
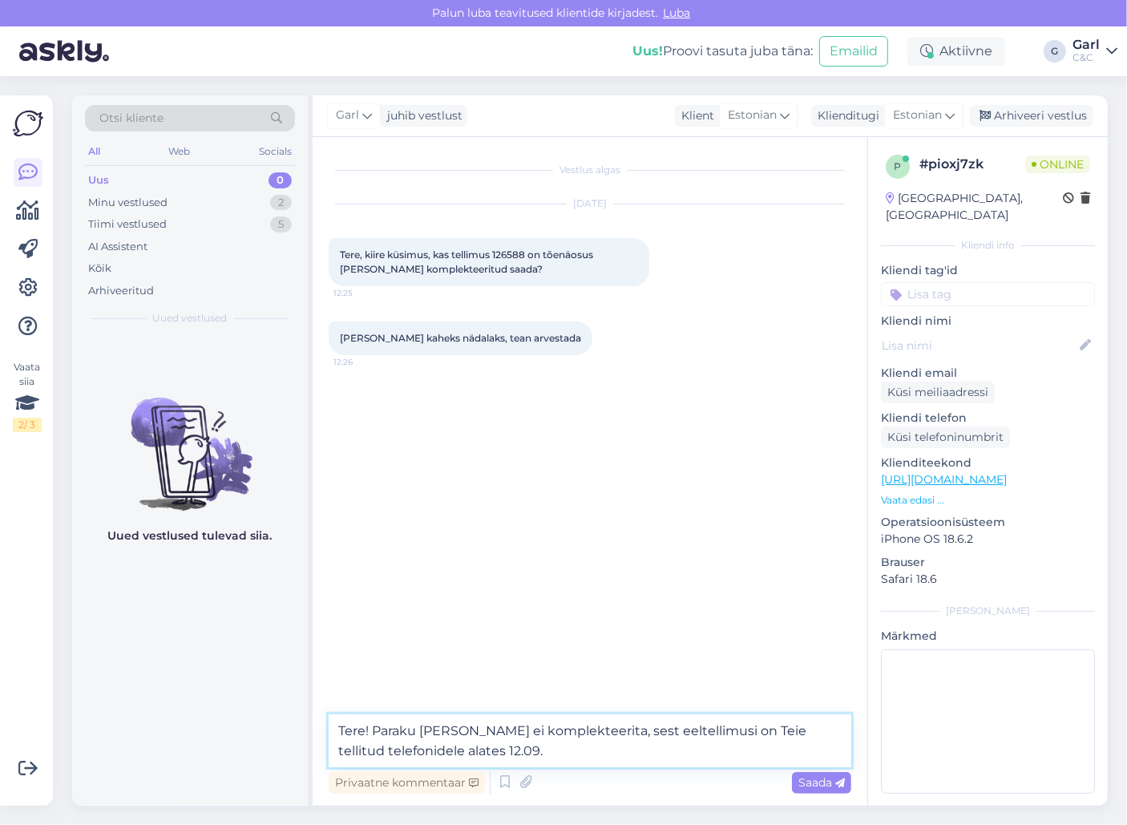
type textarea "Tere! Paraku [PERSON_NAME] ei komplekteerita, sest eeltellimusi on Teie tellitu…"
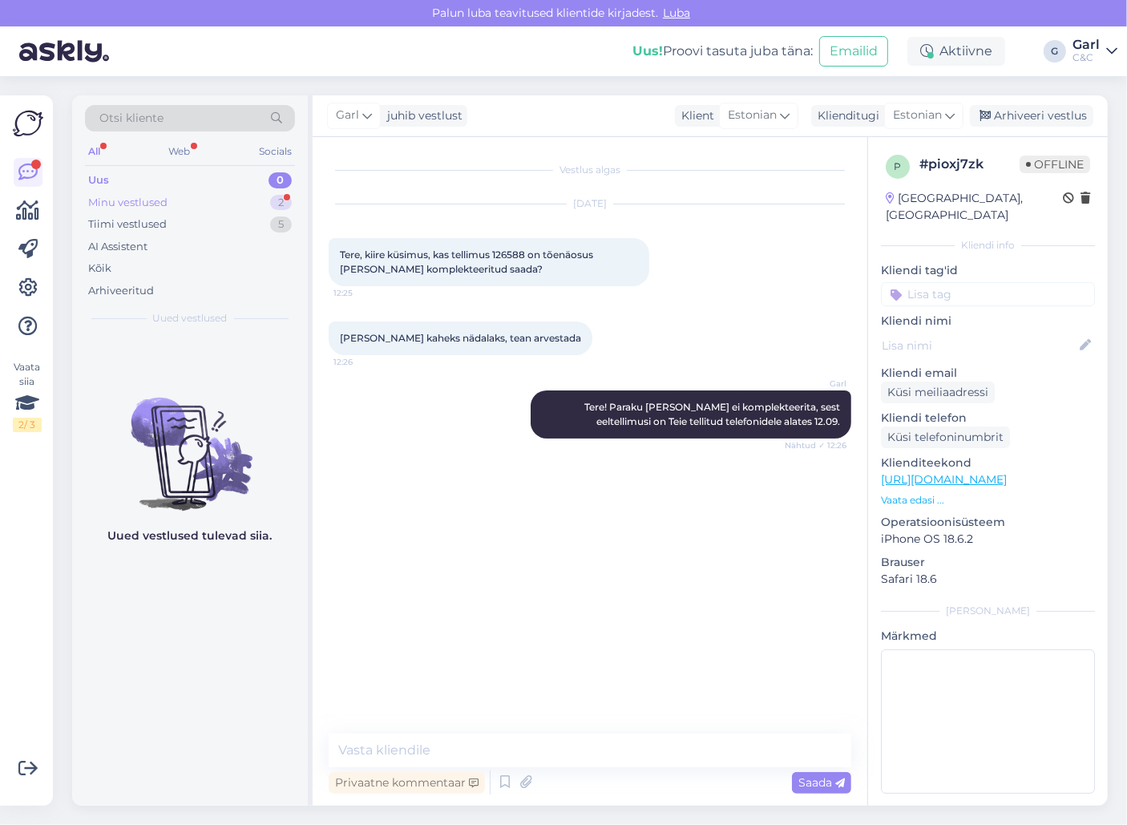
click at [272, 196] on div "2" at bounding box center [281, 203] width 22 height 16
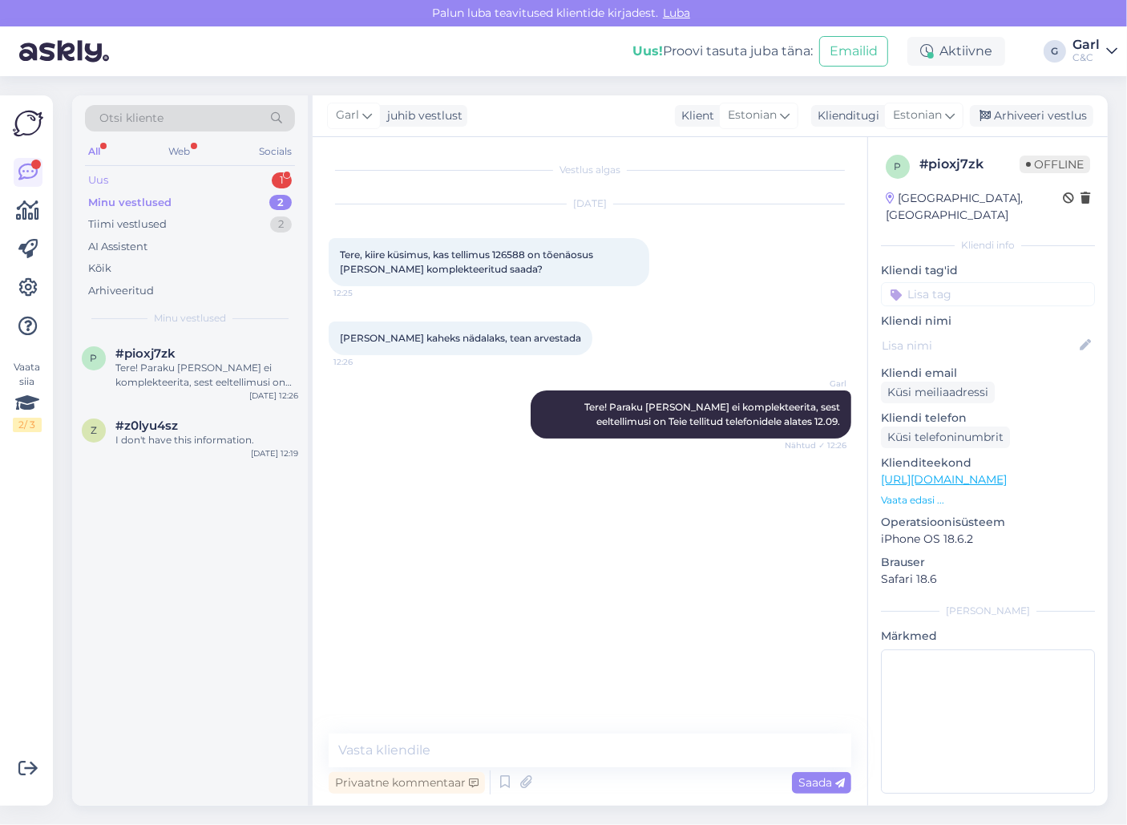
click at [235, 175] on div "Uus 1" at bounding box center [190, 180] width 210 height 22
click at [211, 329] on div "Otsi kliente All Web Socials Uus 1 Minu vestlused 2 Tiimi vestlused 2 AI Assist…" at bounding box center [190, 215] width 236 height 240
click at [211, 373] on div "tere" at bounding box center [206, 368] width 183 height 14
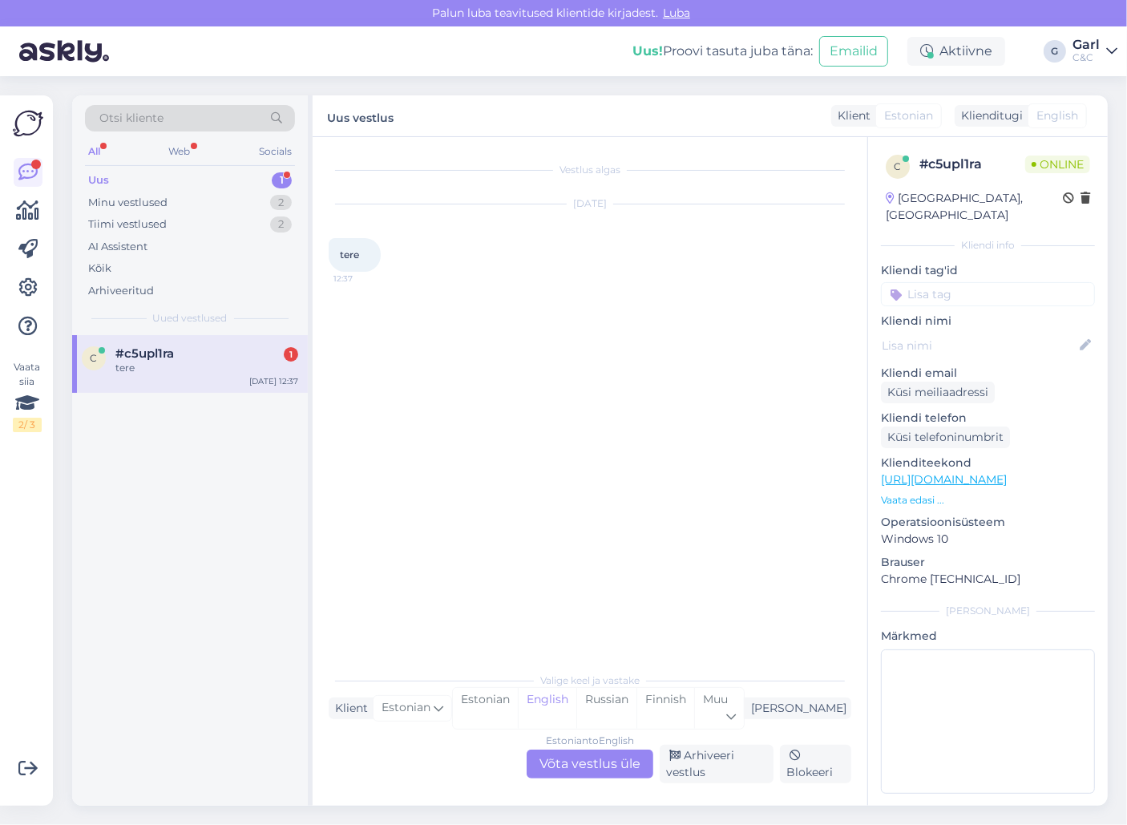
click at [558, 720] on div "Valige [PERSON_NAME] vastake Klient Estonian Mina Estonian English Russian Finn…" at bounding box center [590, 723] width 522 height 119
click at [518, 708] on div "Estonian" at bounding box center [485, 708] width 65 height 41
click at [576, 759] on div "Estonian to Estonian Võta vestlus üle" at bounding box center [589, 763] width 127 height 29
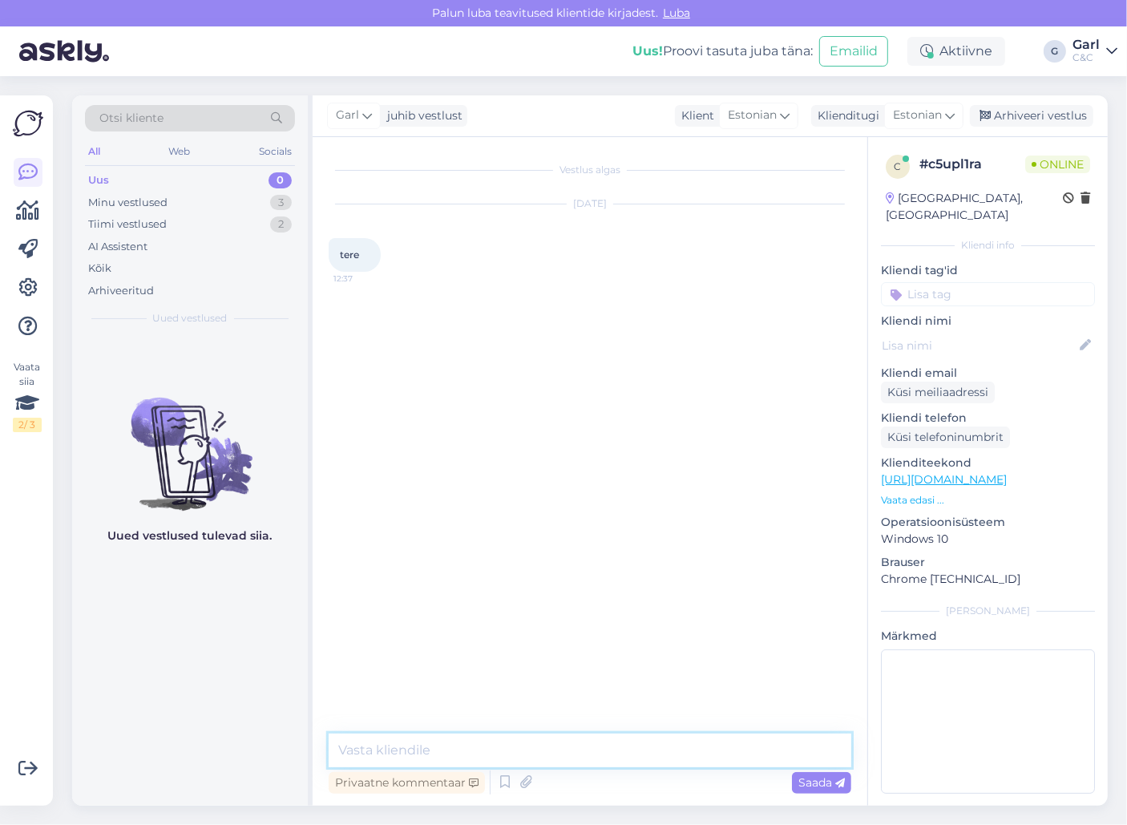
click at [577, 748] on textarea at bounding box center [590, 750] width 522 height 34
type textarea "Tere! Kuidas saan Teile abiks olla?"
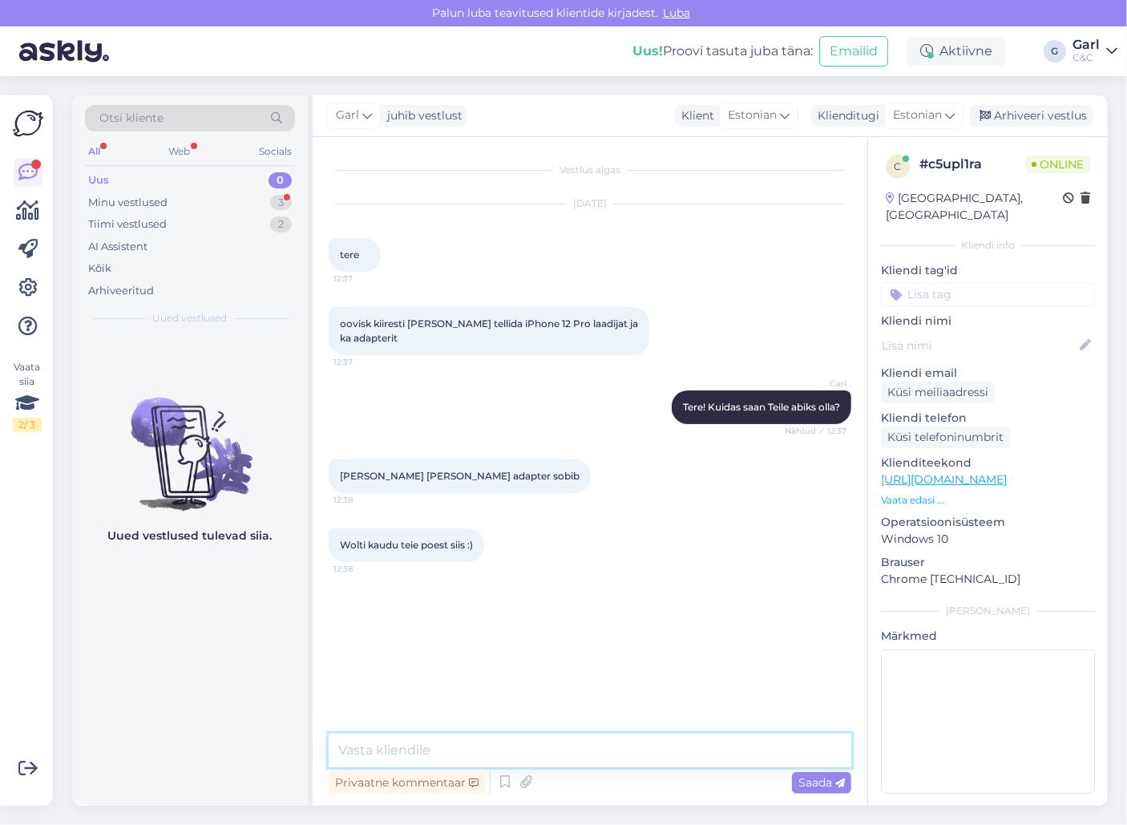
click at [556, 740] on textarea at bounding box center [590, 750] width 522 height 34
paste textarea "[URL][DOMAIN_NAME]"
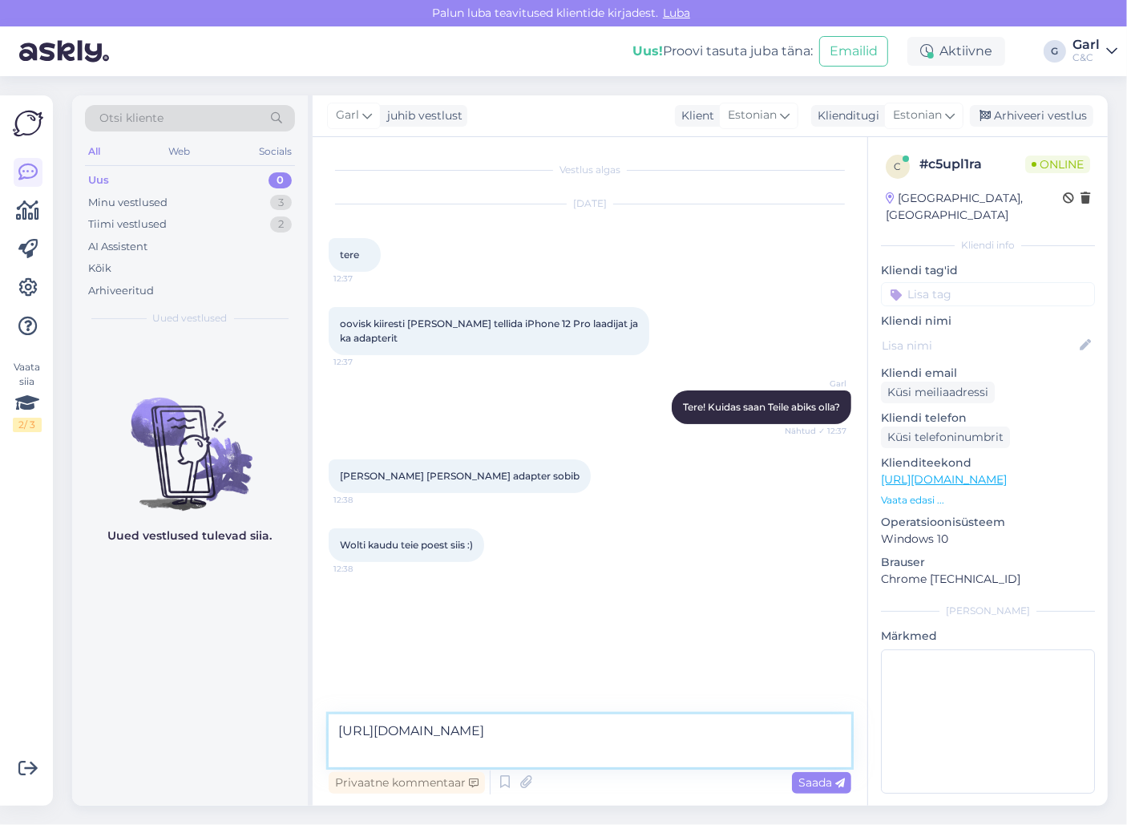
paste textarea "[URL][DOMAIN_NAME]"
click at [337, 725] on textarea "[URL][DOMAIN_NAME] [URL][DOMAIN_NAME]" at bounding box center [590, 740] width 522 height 53
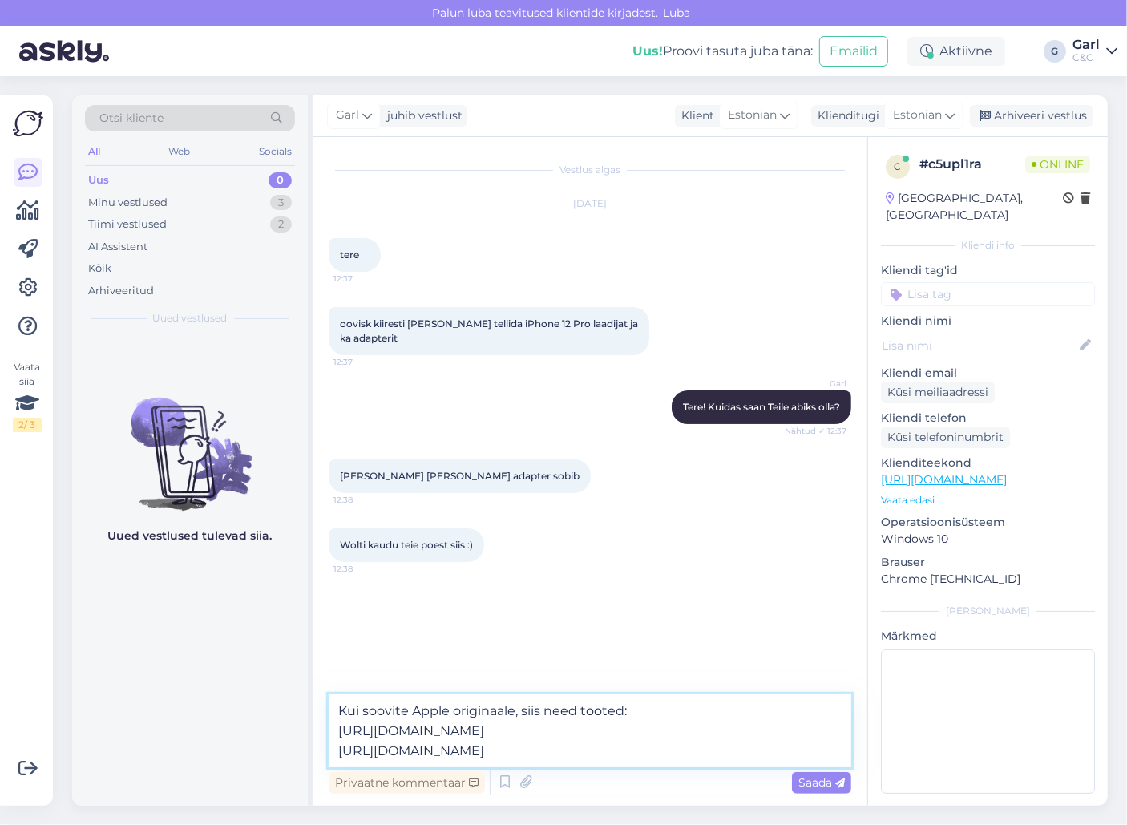
type textarea "Kui soovite Apple originaale, siis need tooted: [URL][DOMAIN_NAME] [URL][DOMAIN…"
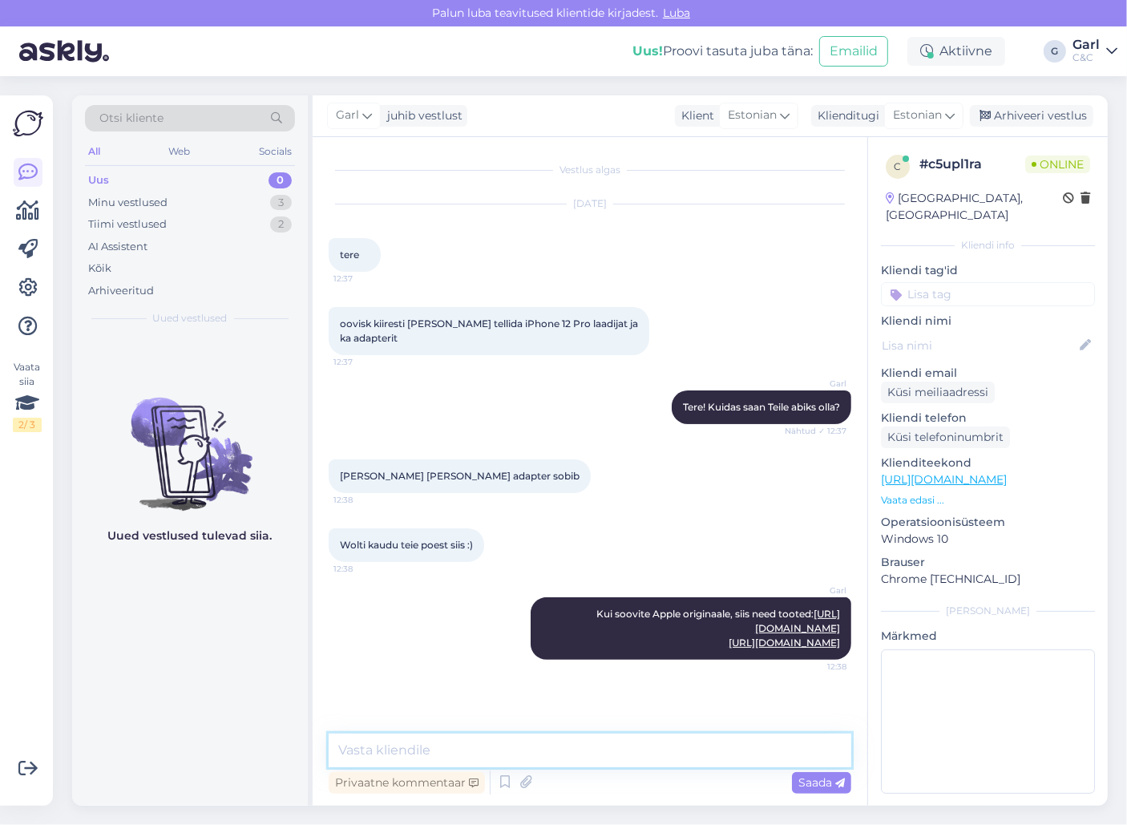
scroll to position [1, 0]
click at [755, 634] on link "[URL][DOMAIN_NAME]" at bounding box center [797, 620] width 85 height 26
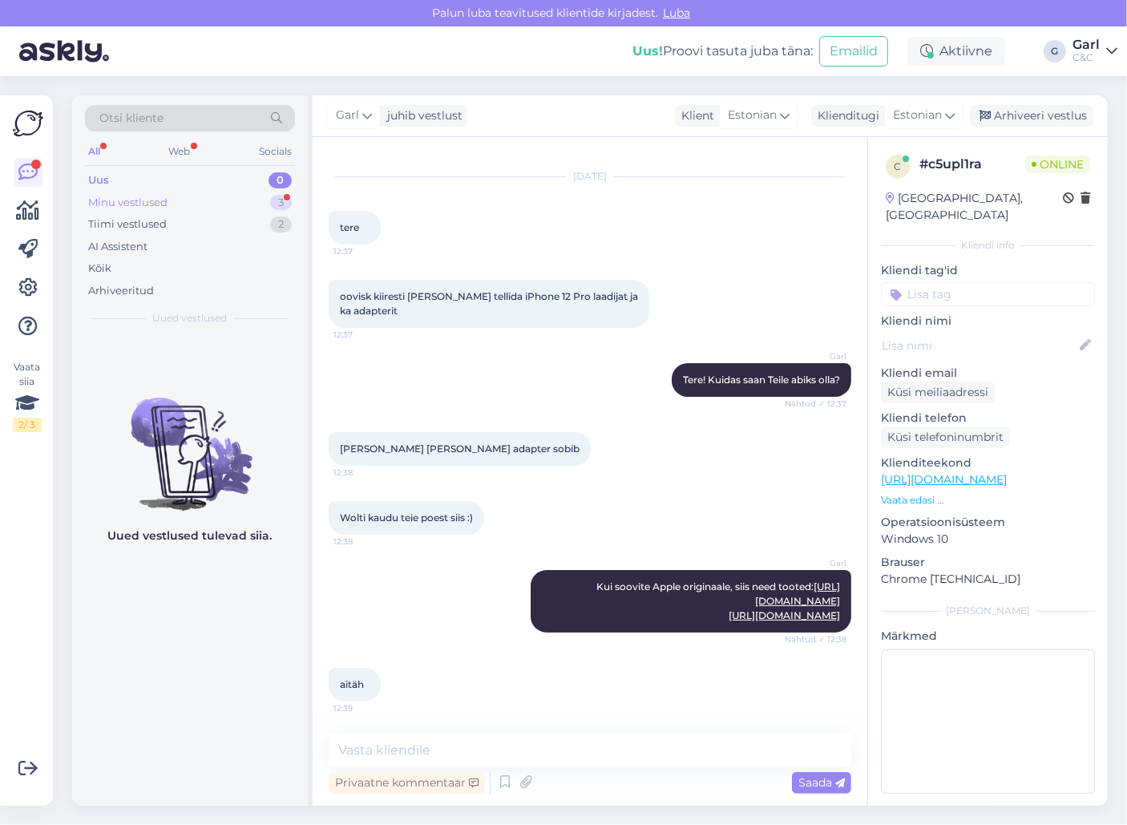
click at [268, 204] on div "Minu vestlused 3" at bounding box center [190, 203] width 210 height 22
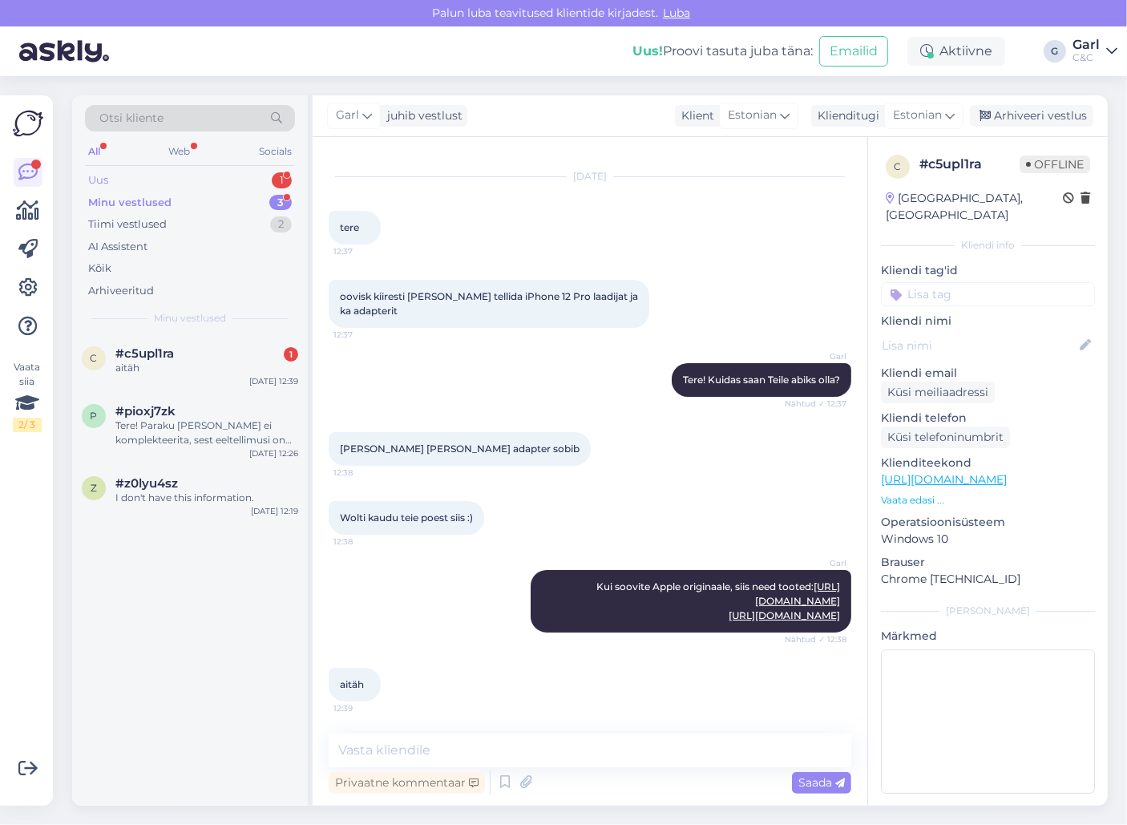
click at [251, 183] on div "Uus 1" at bounding box center [190, 180] width 210 height 22
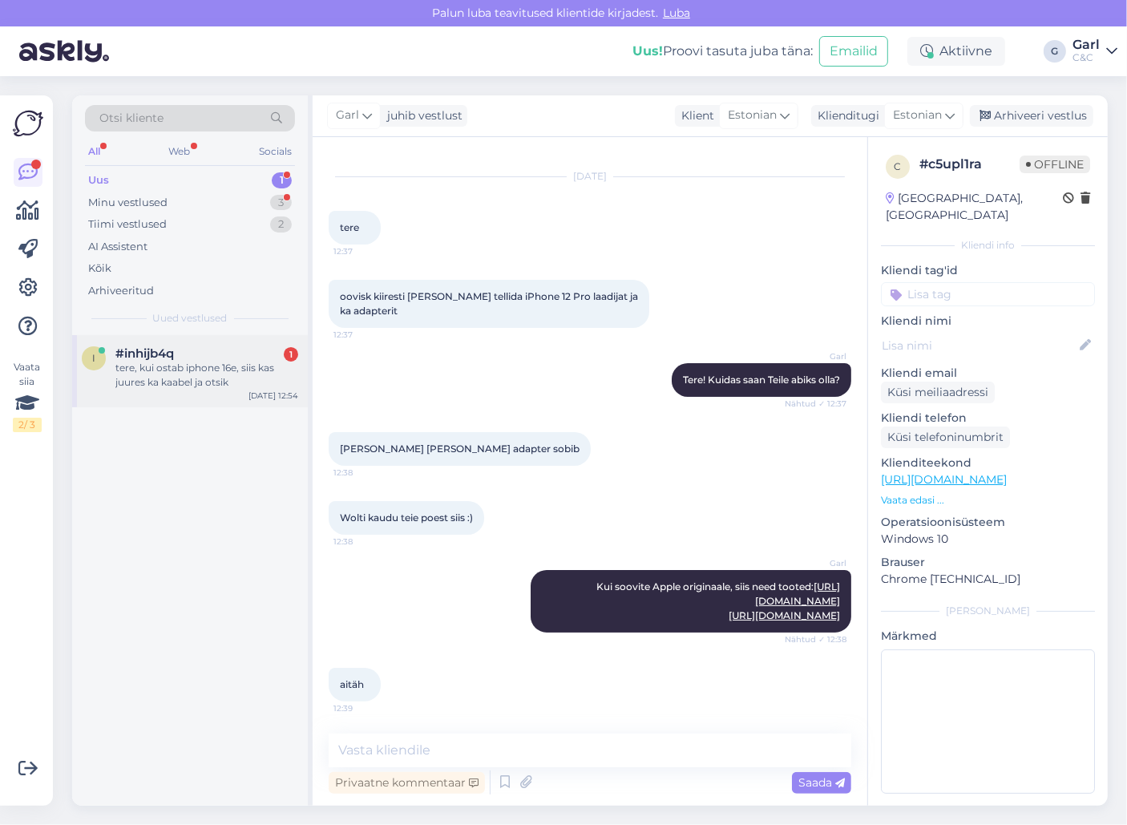
click at [236, 350] on div "#inhijb4q 1" at bounding box center [206, 353] width 183 height 14
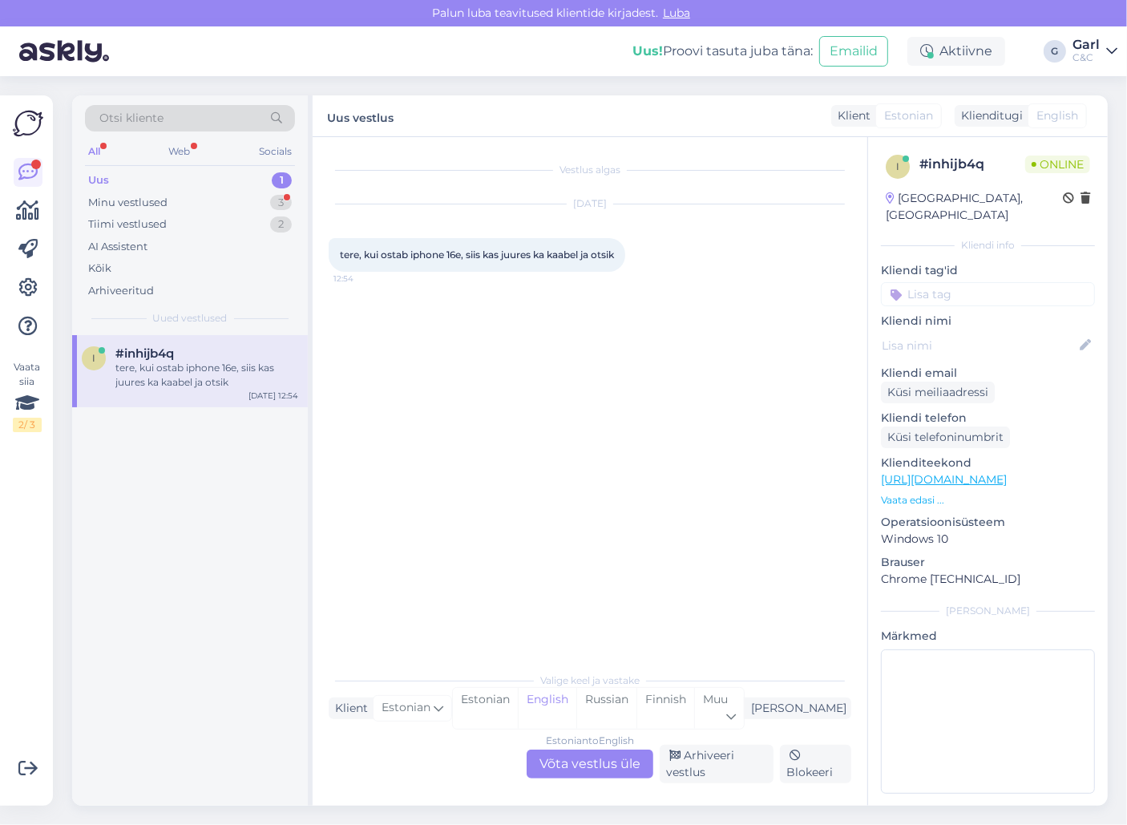
scroll to position [0, 0]
click at [518, 699] on div "Estonian" at bounding box center [485, 708] width 65 height 41
click at [569, 754] on div "Estonian to Estonian Võta vestlus üle" at bounding box center [589, 763] width 127 height 29
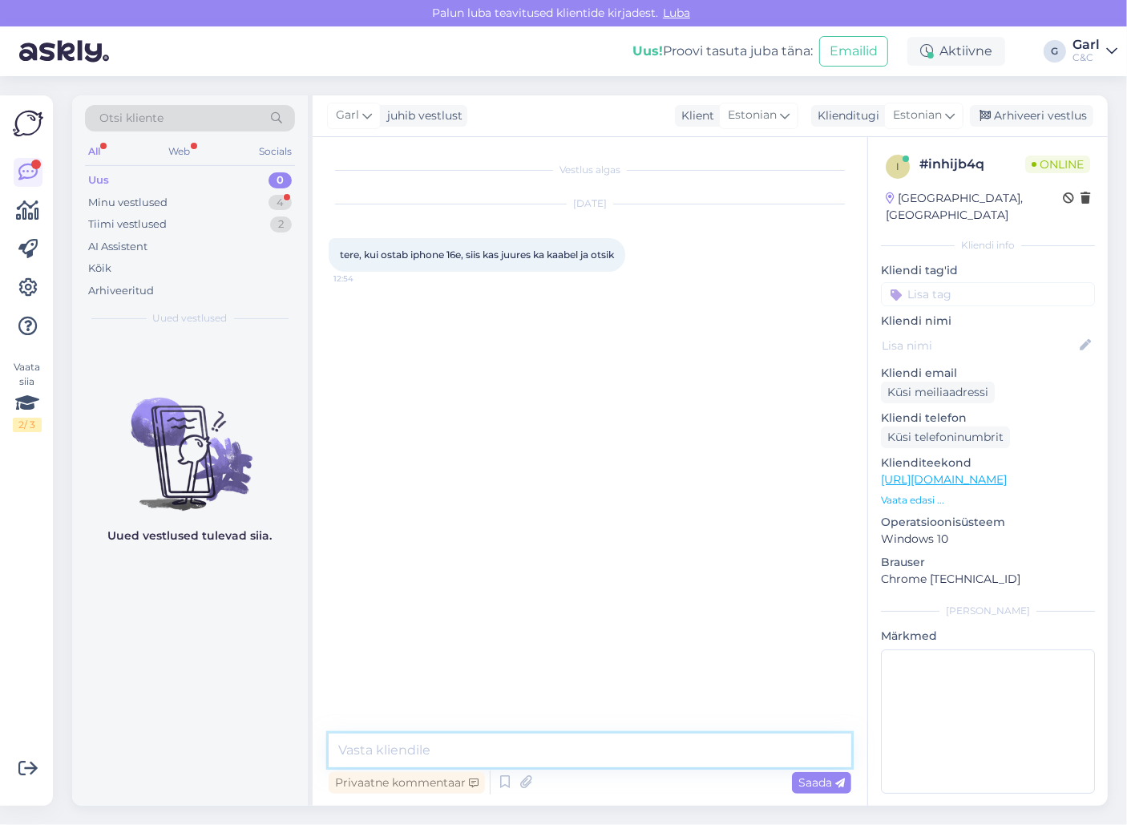
click at [568, 748] on textarea at bounding box center [590, 750] width 522 height 34
type textarea "Tere! Kaasas on [PERSON_NAME] laadimiskaabel, laadimisadapter tuleb eraldi soet…"
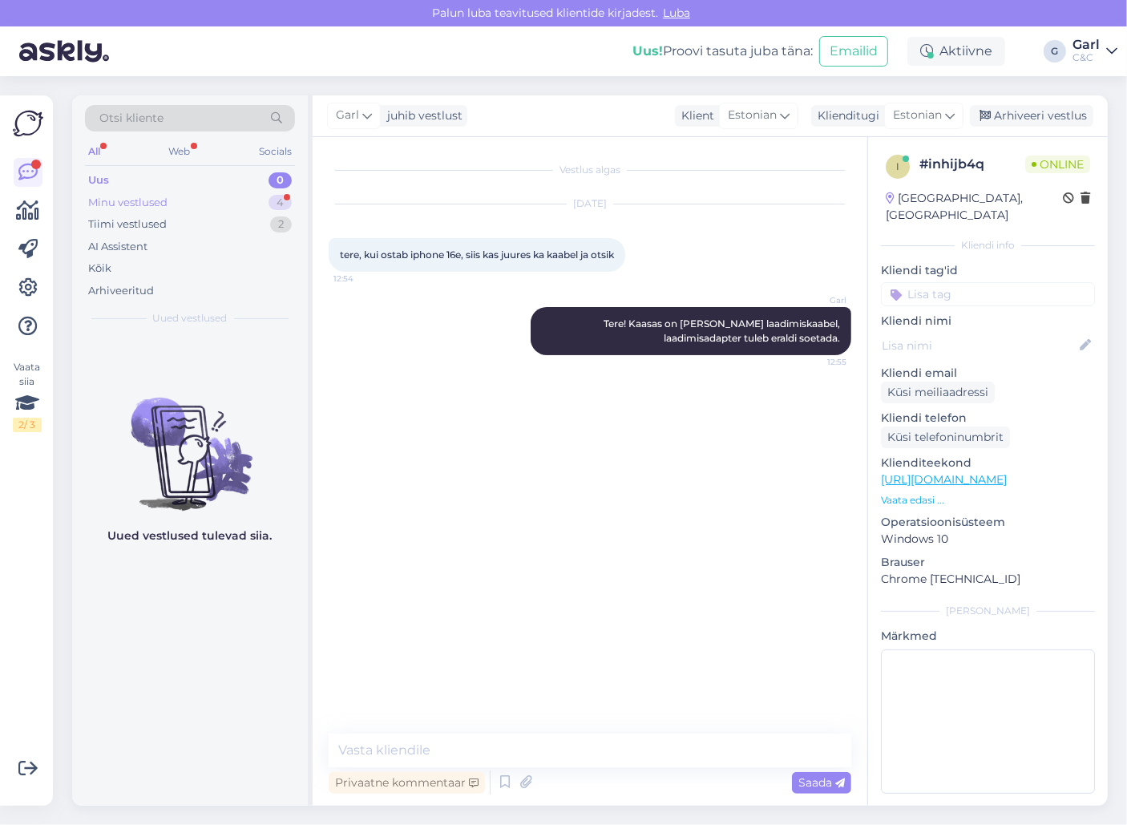
click at [256, 205] on div "Minu vestlused 4" at bounding box center [190, 203] width 210 height 22
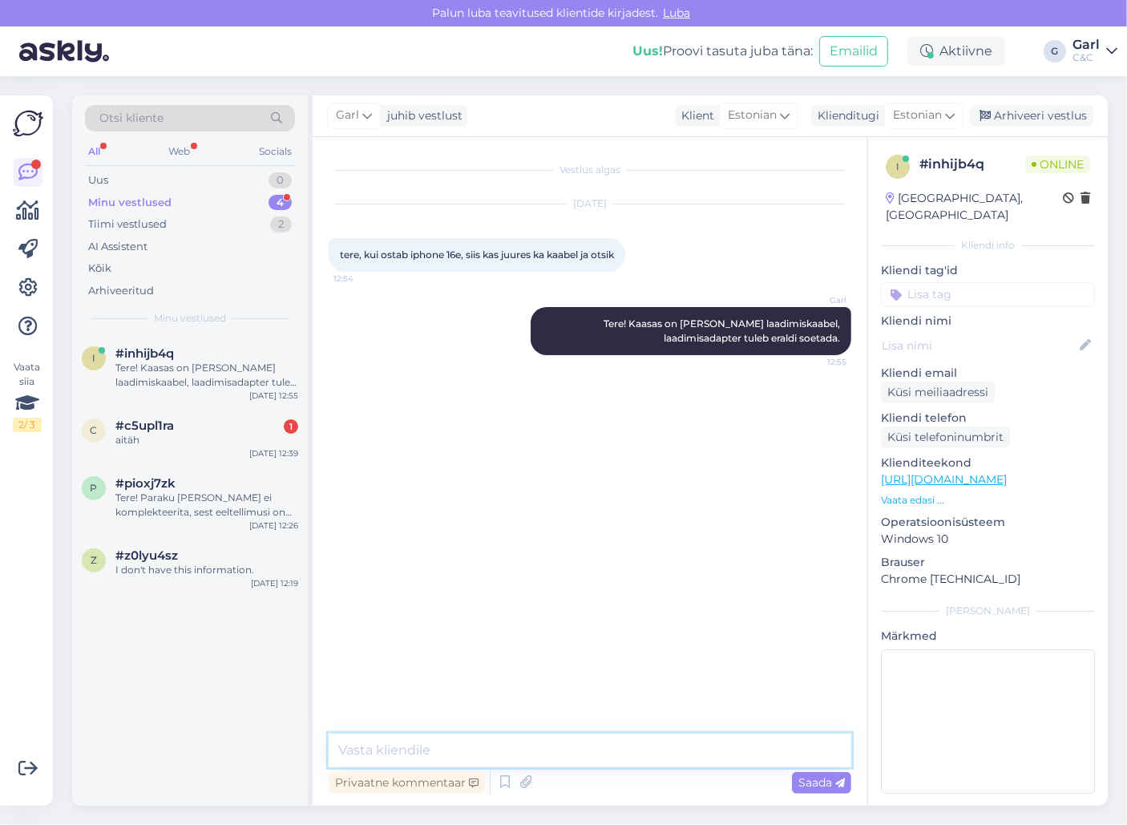
click at [563, 746] on textarea at bounding box center [590, 750] width 522 height 34
paste textarea "[URL][DOMAIN_NAME]"
type textarea "[URL][DOMAIN_NAME]"
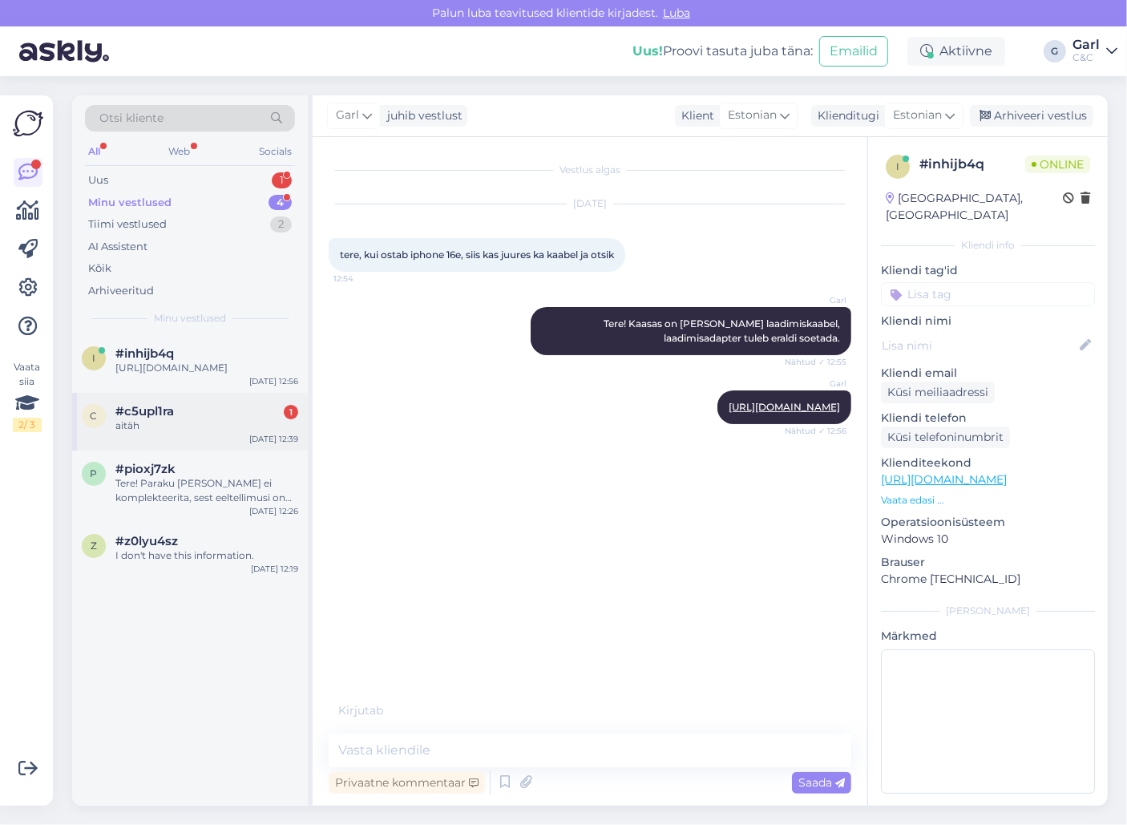
click at [247, 418] on div "#c5upl1ra 1" at bounding box center [206, 411] width 183 height 14
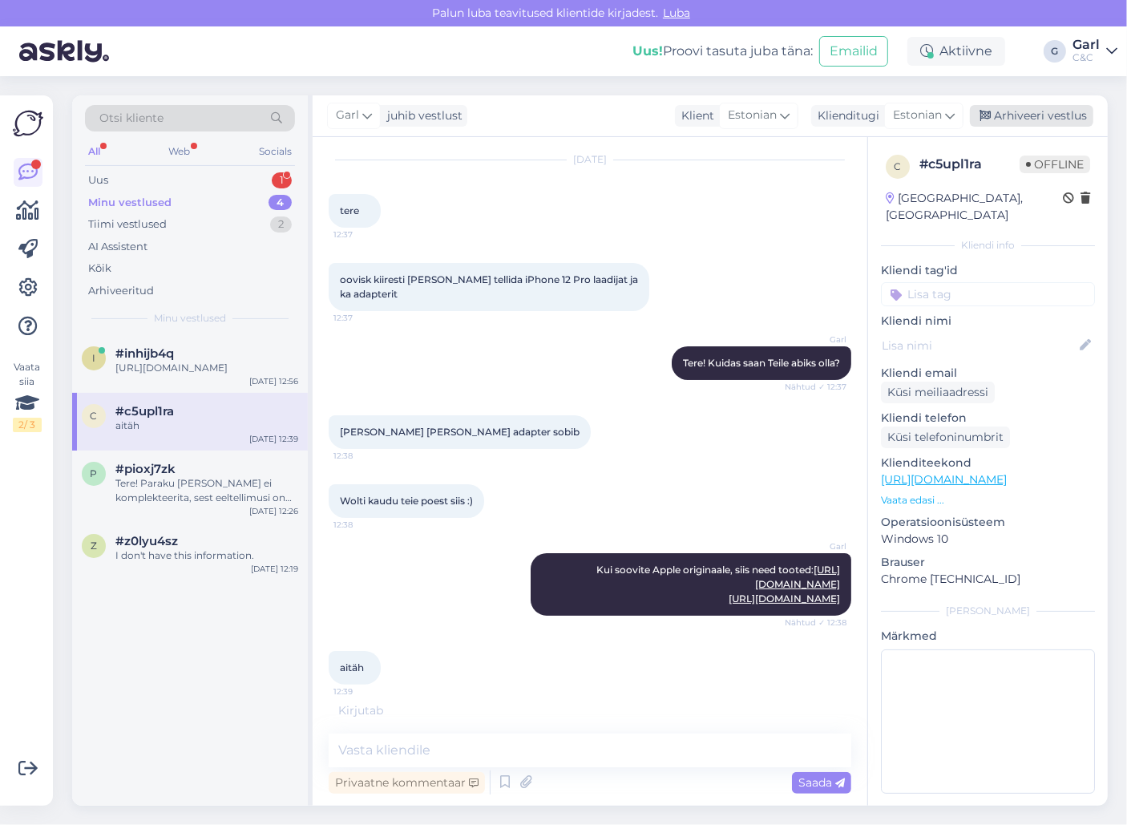
click at [1056, 121] on div "Arhiveeri vestlus" at bounding box center [1031, 116] width 123 height 22
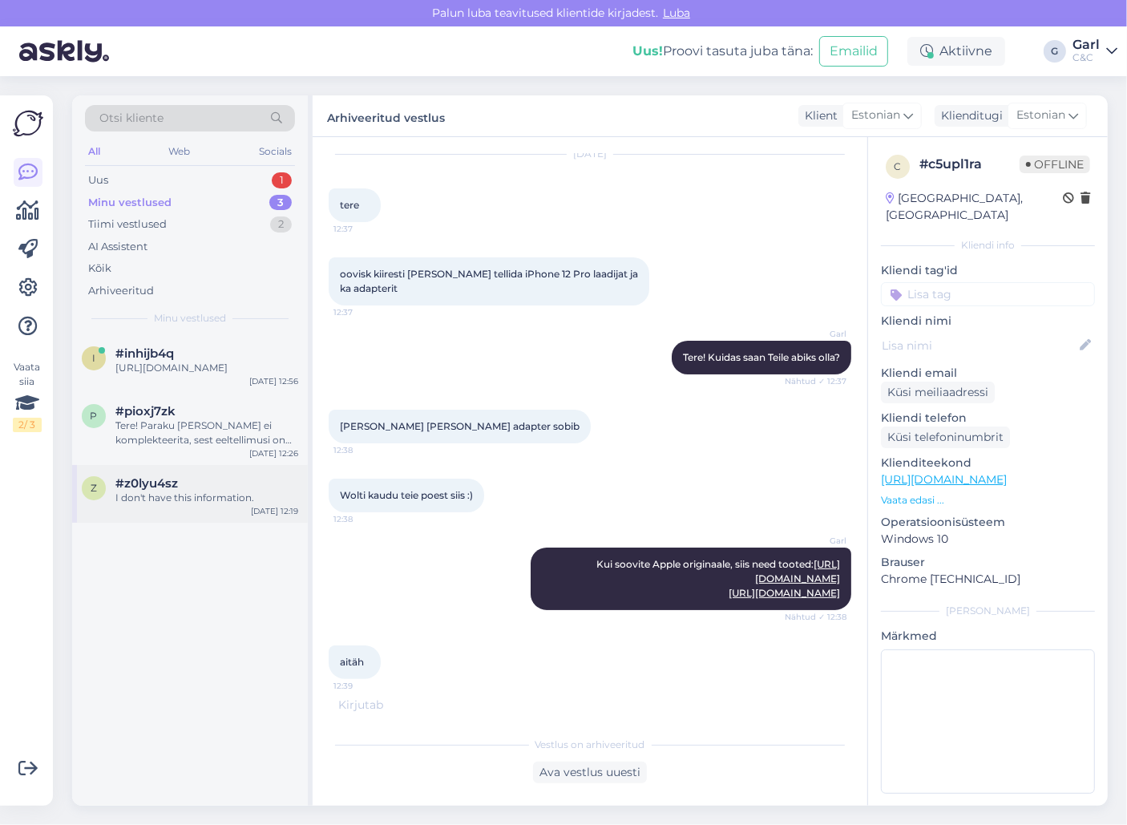
scroll to position [76, 0]
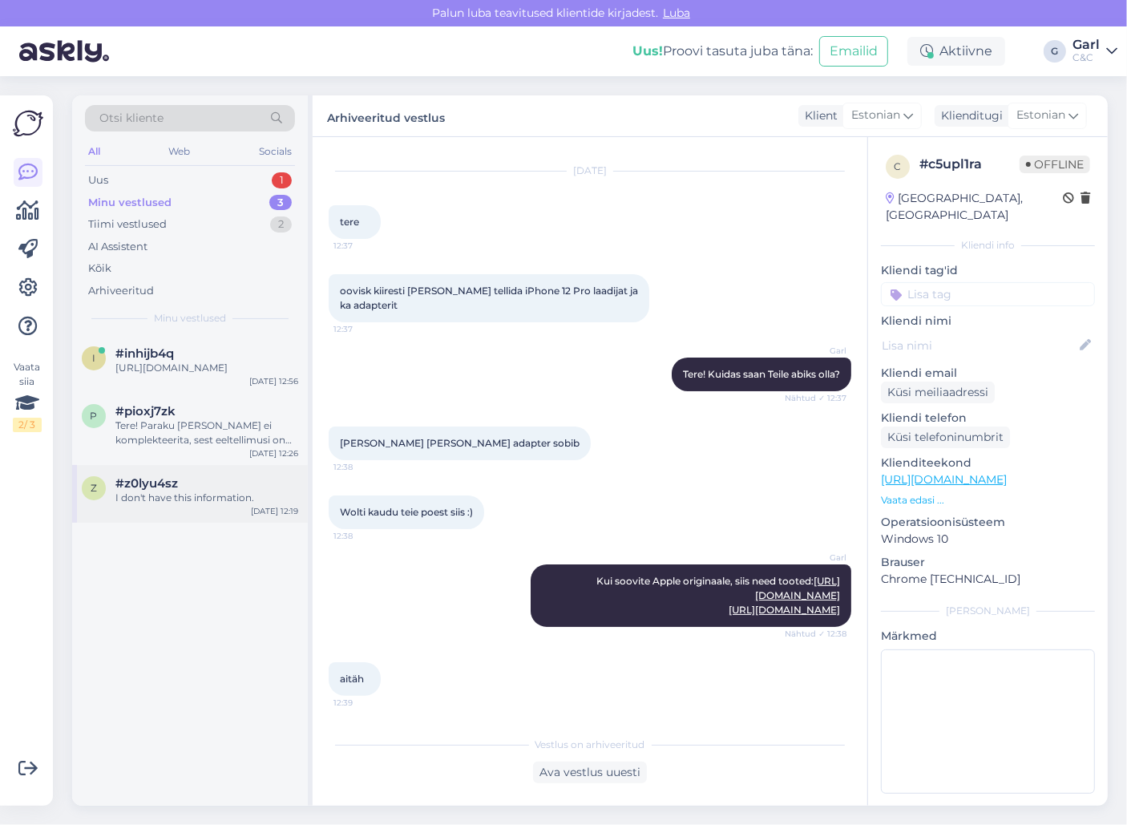
click at [146, 505] on div "I don't have this information." at bounding box center [206, 497] width 183 height 14
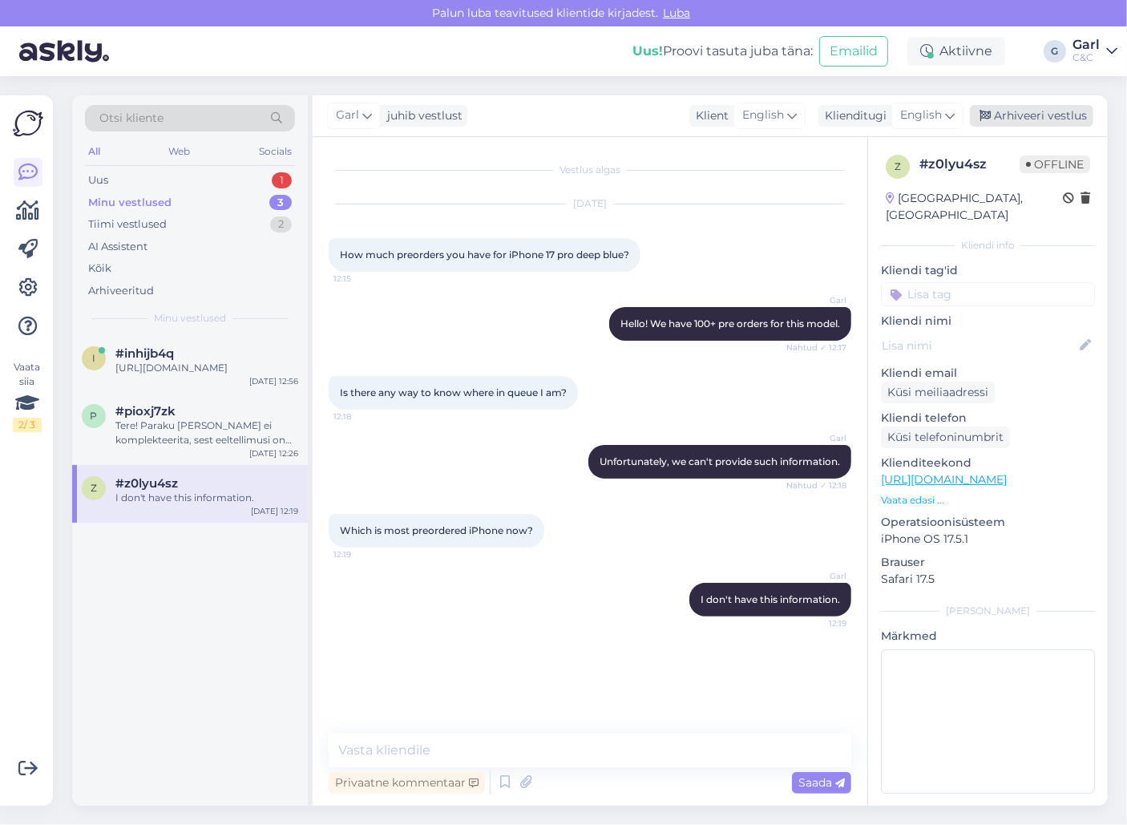
click at [1046, 117] on div "Arhiveeri vestlus" at bounding box center [1031, 116] width 123 height 22
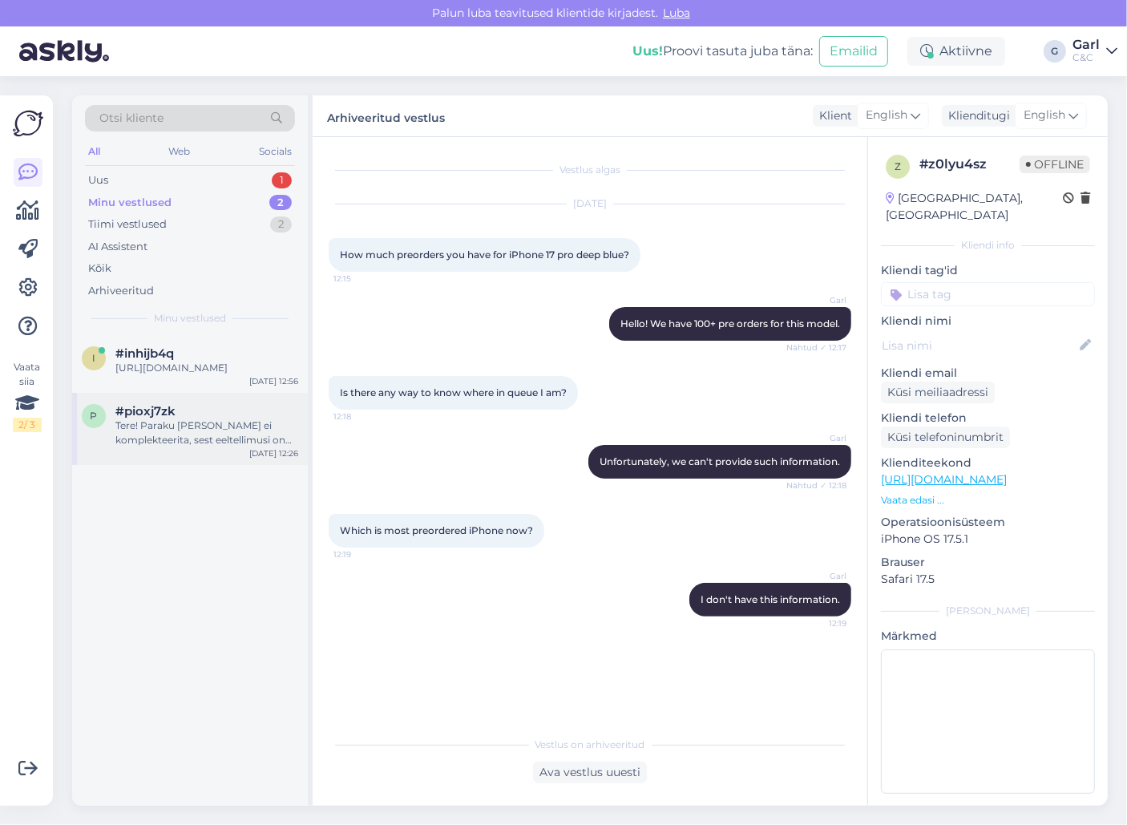
click at [255, 447] on div "Tere! Paraku [PERSON_NAME] ei komplekteerita, sest eeltellimusi on Teie tellitu…" at bounding box center [206, 432] width 183 height 29
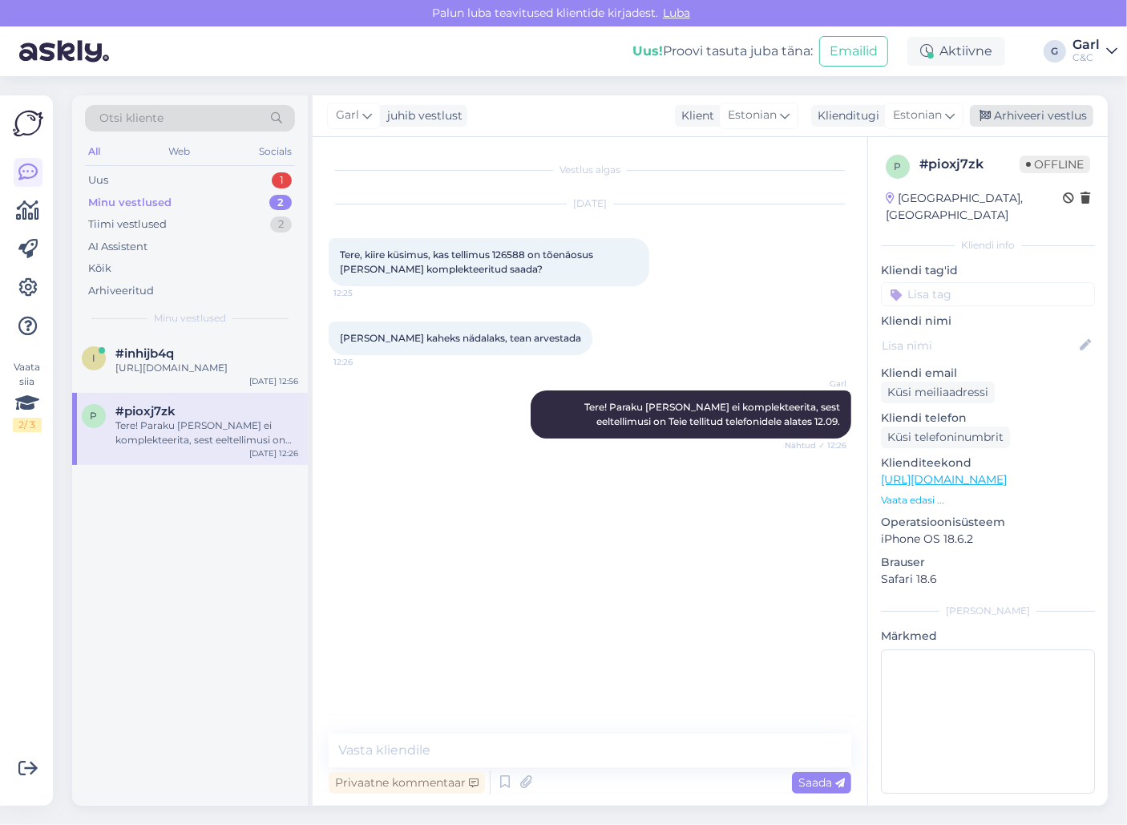
click at [1055, 112] on div "Arhiveeri vestlus" at bounding box center [1031, 116] width 123 height 22
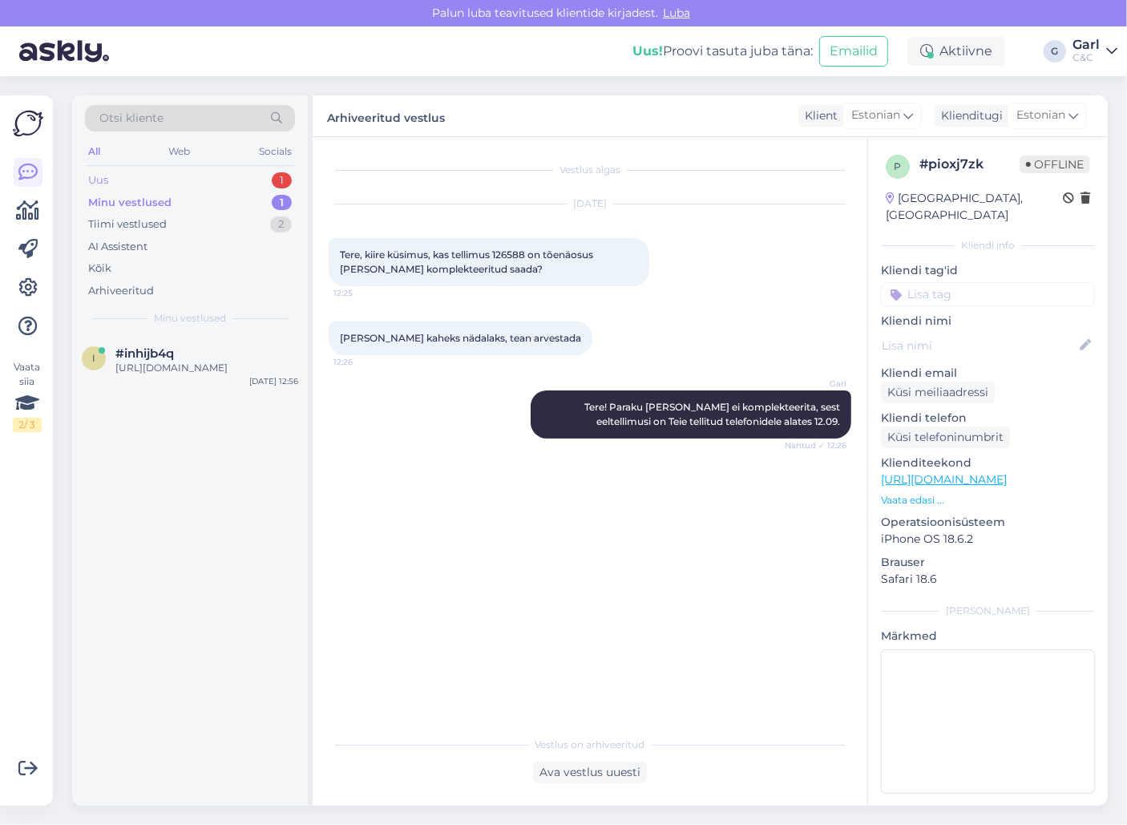
click at [254, 171] on div "Uus 1" at bounding box center [190, 180] width 210 height 22
click at [261, 198] on div "Minu vestlused 1" at bounding box center [190, 203] width 210 height 22
click at [232, 364] on div "kas Teil [PERSON_NAME] sobiv turvaklaas koos paigaldusega ning kaaned?" at bounding box center [206, 375] width 183 height 29
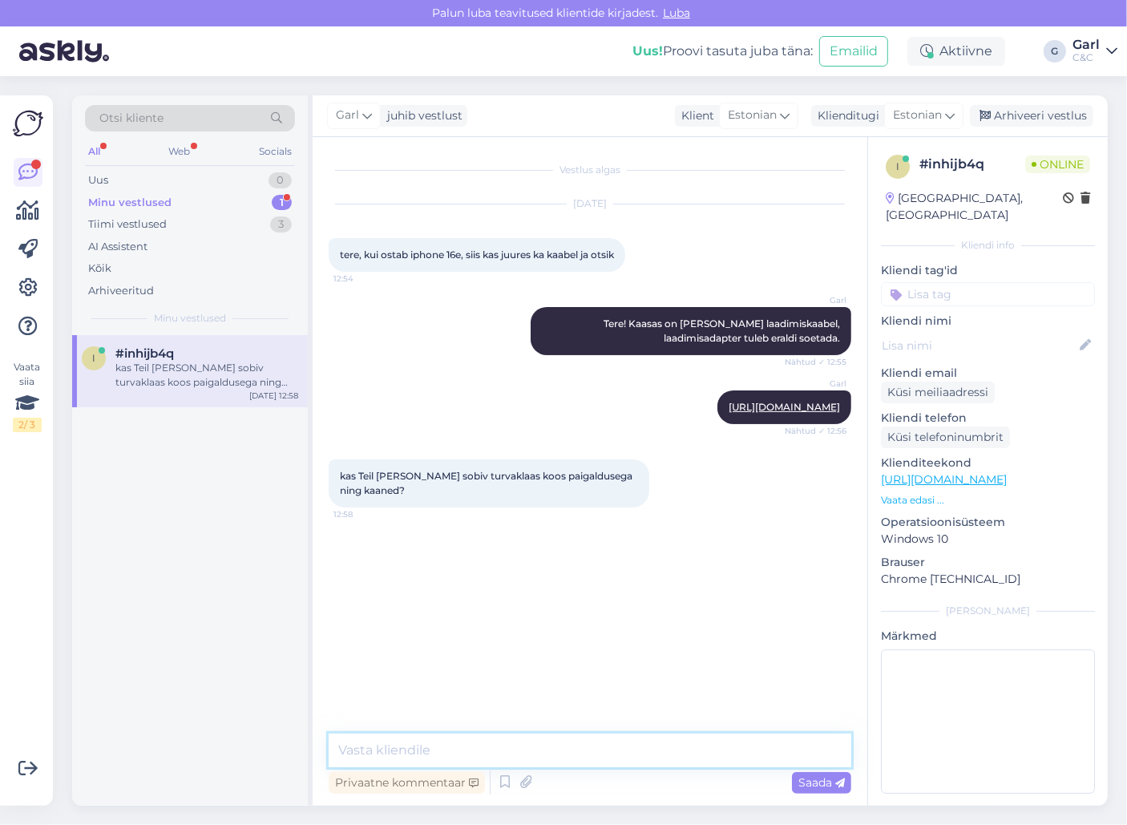
click at [460, 752] on textarea at bounding box center [590, 750] width 522 height 34
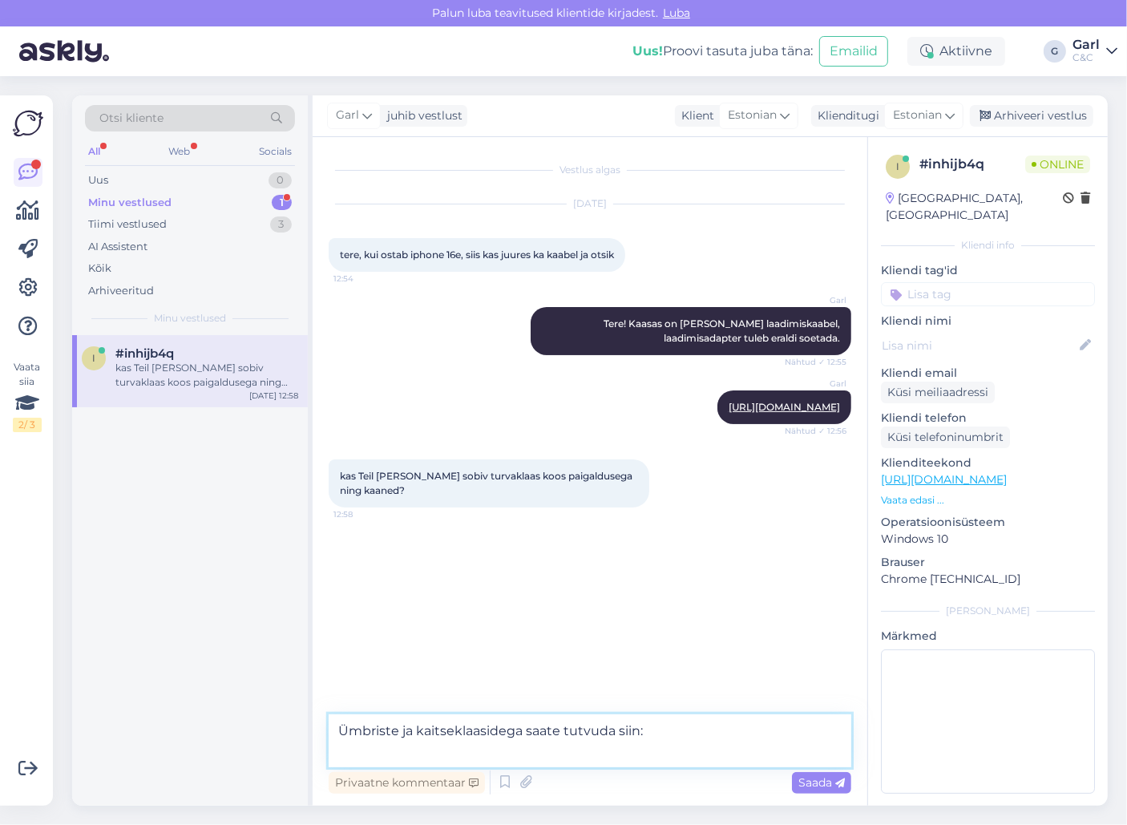
paste textarea "[URL][DOMAIN_NAME]"
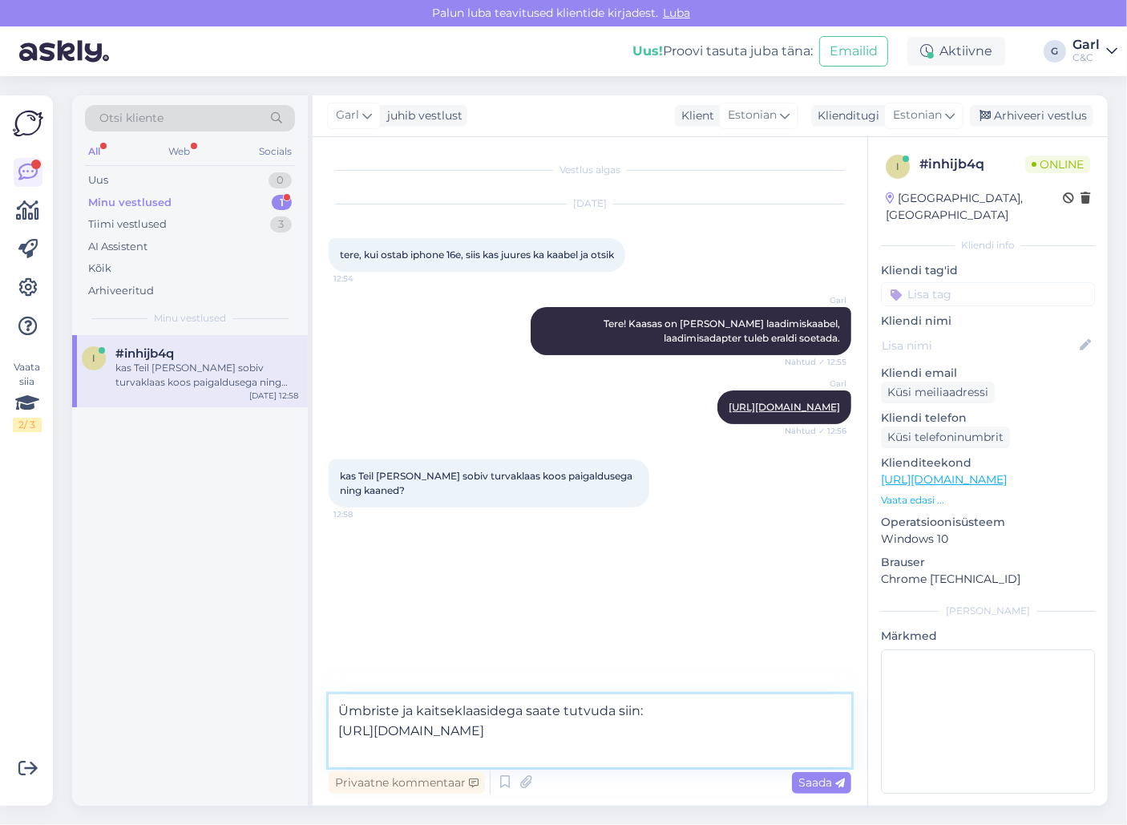
paste textarea "[URL][DOMAIN_NAME]"
type textarea "Ümbriste ja kaitseklaasidega saate tutvuda siin: [URL][DOMAIN_NAME] [URL][DOMAI…"
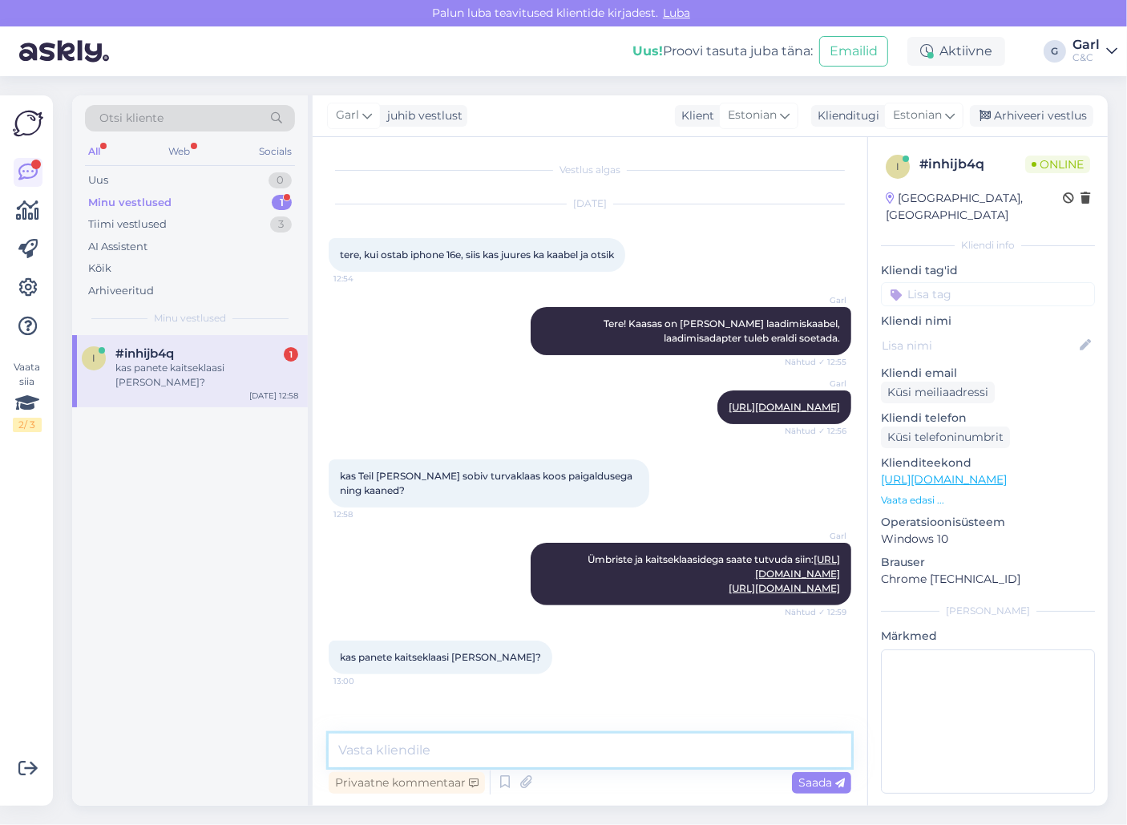
scroll to position [16, 0]
click at [581, 746] on textarea at bounding box center [590, 750] width 522 height 34
type textarea "Soovi korral ikka saab."
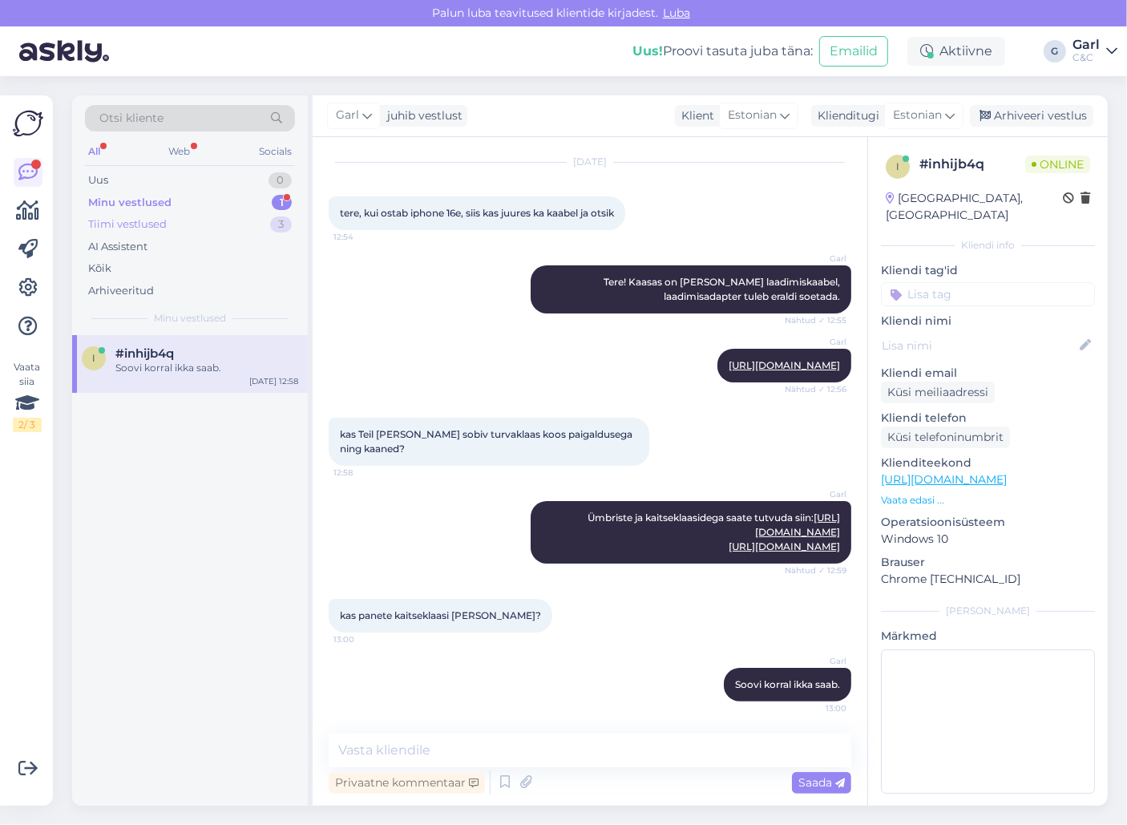
click at [261, 219] on div "Tiimi vestlused 3" at bounding box center [190, 224] width 210 height 22
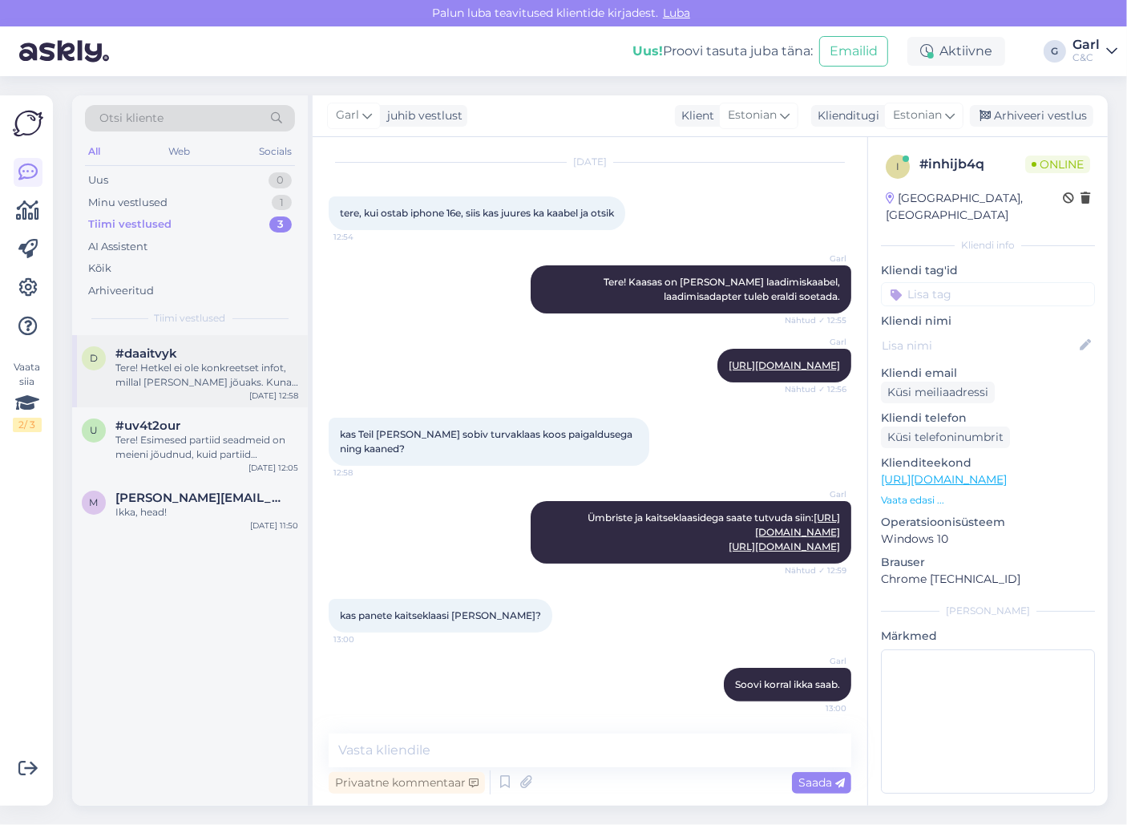
click at [207, 349] on div "#daaitvyk" at bounding box center [206, 353] width 183 height 14
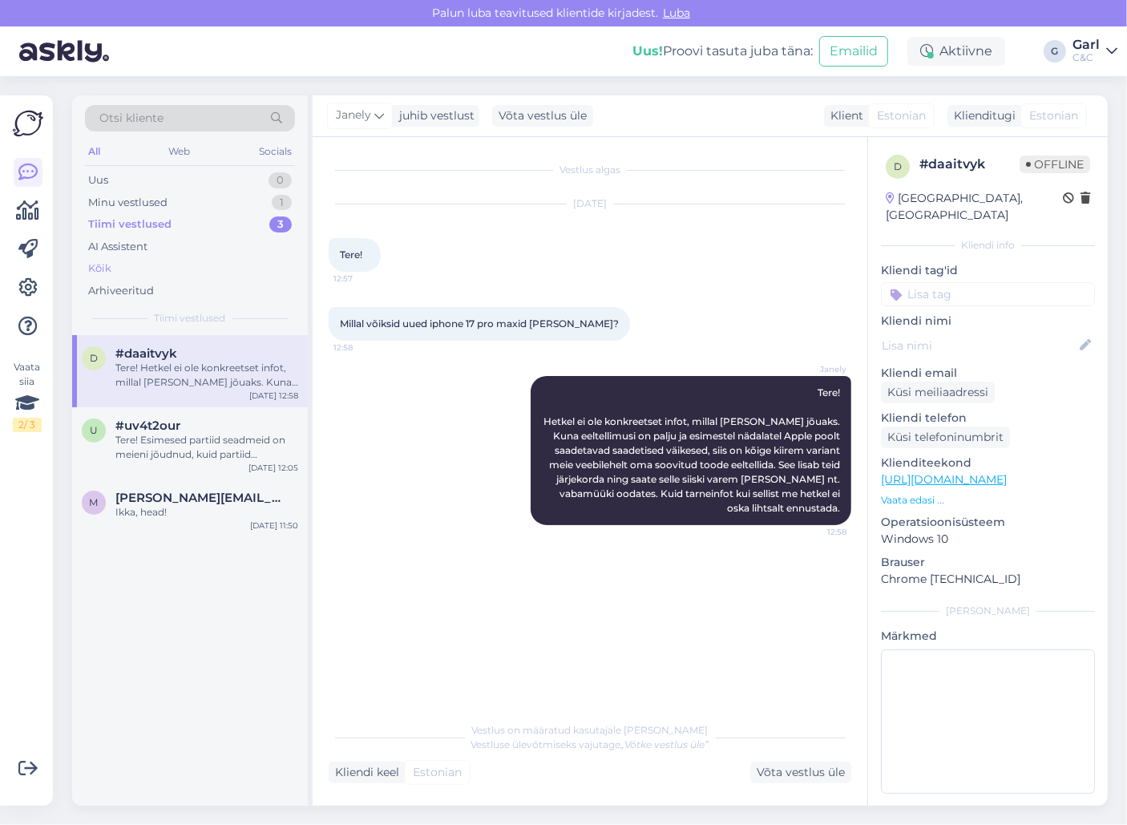
scroll to position [0, 0]
click at [240, 204] on div "Minu vestlused 1" at bounding box center [190, 203] width 210 height 22
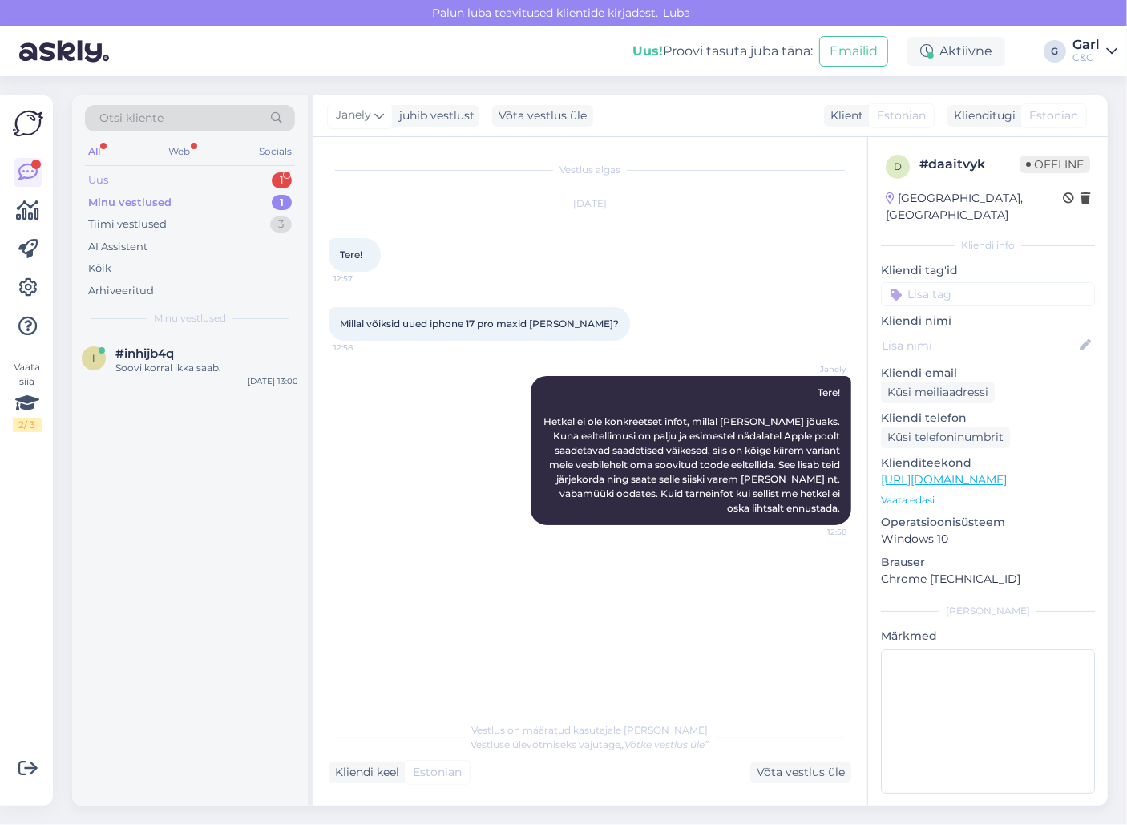
click at [283, 179] on div "1" at bounding box center [282, 180] width 20 height 16
click at [236, 349] on div "#nawzqpkh 1" at bounding box center [206, 353] width 183 height 14
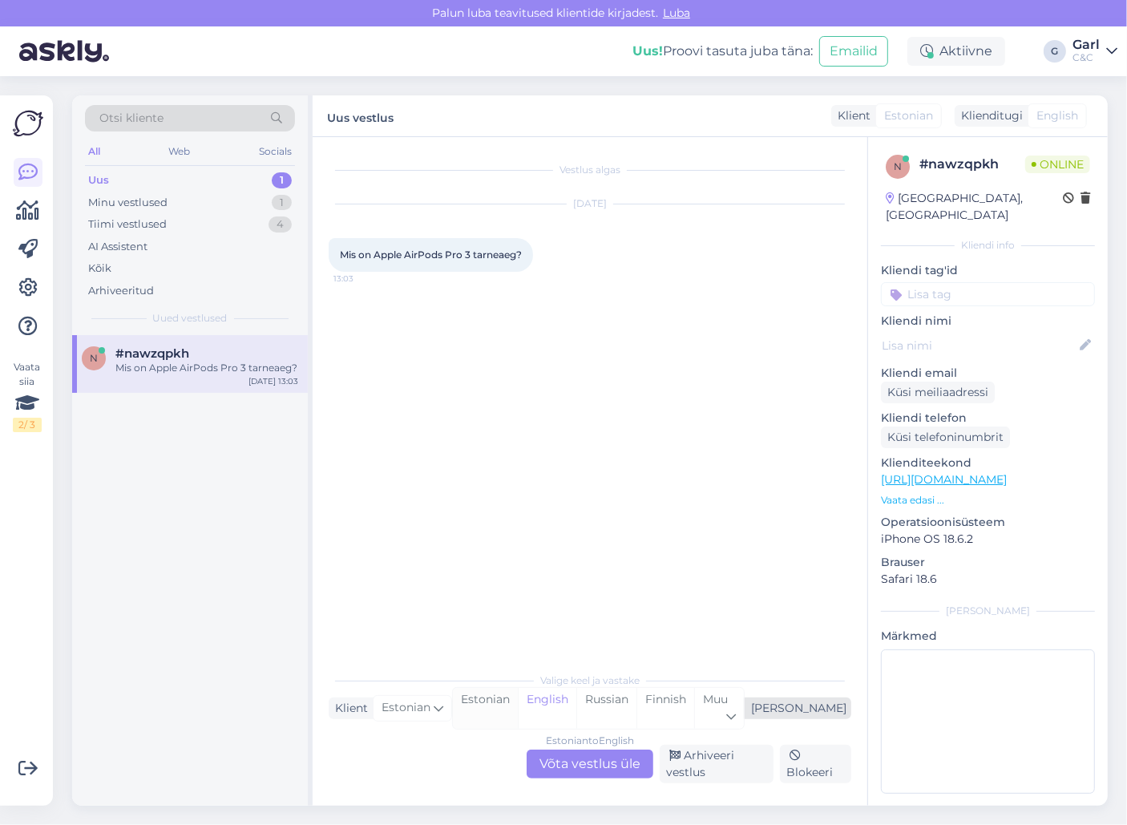
click at [518, 704] on div "Estonian" at bounding box center [485, 708] width 65 height 41
click at [582, 762] on div "Estonian to Estonian Võta vestlus üle" at bounding box center [589, 763] width 127 height 29
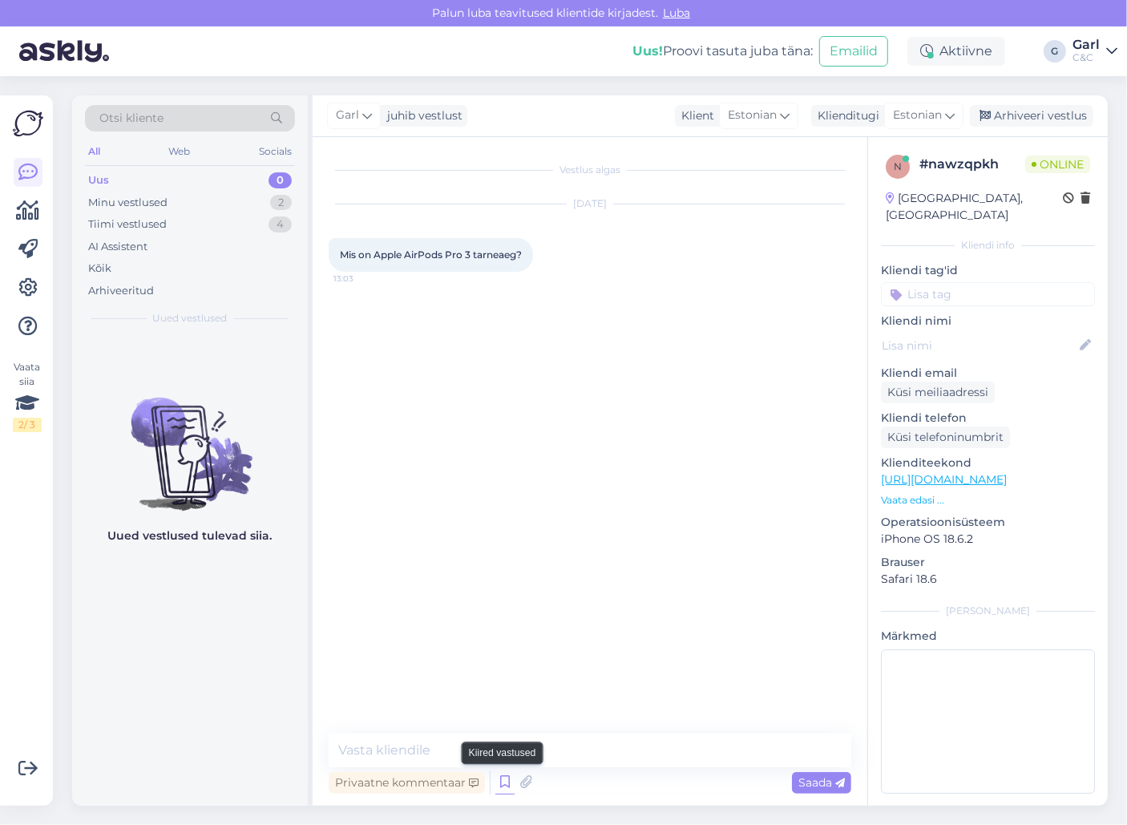
click at [498, 789] on icon at bounding box center [504, 782] width 19 height 24
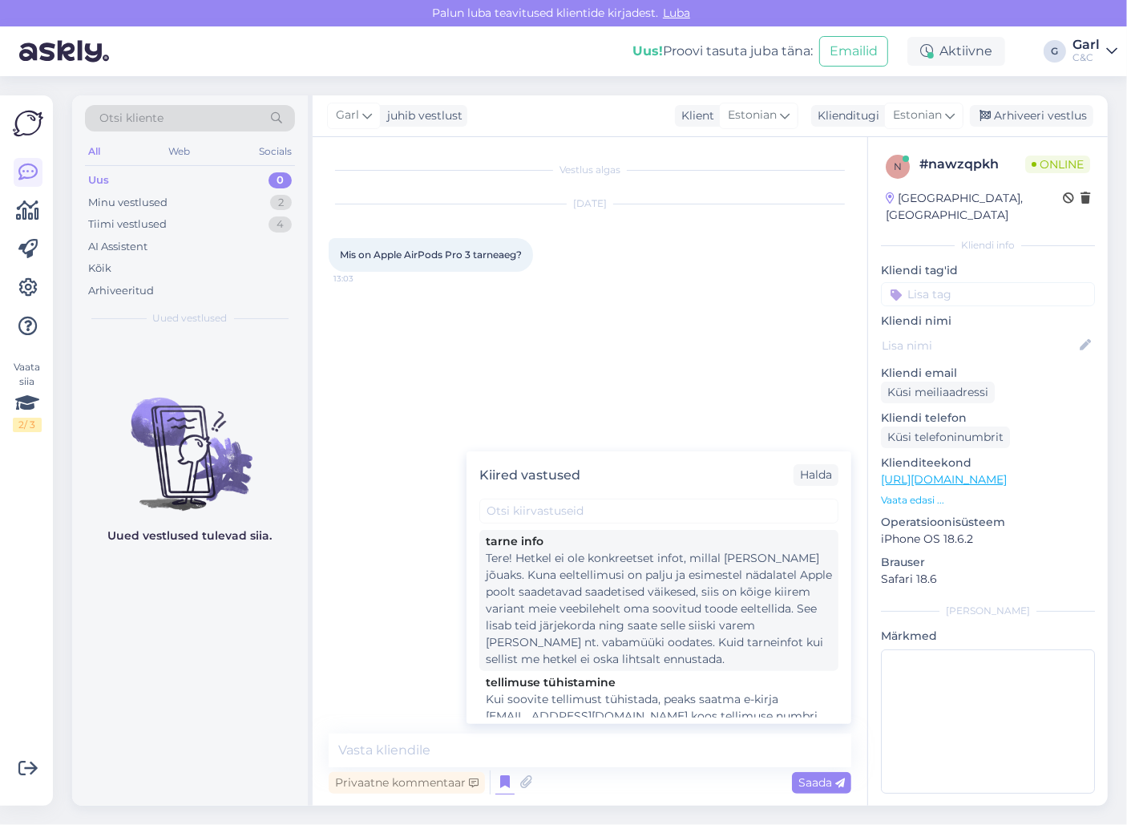
click at [692, 599] on div "Tere! Hetkel ei ole konkreetset infot, millal [PERSON_NAME] jõuaks. Kuna eeltel…" at bounding box center [659, 609] width 346 height 118
type textarea "Tere! Hetkel ei ole konkreetset infot, millal [PERSON_NAME] jõuaks. Kuna eeltel…"
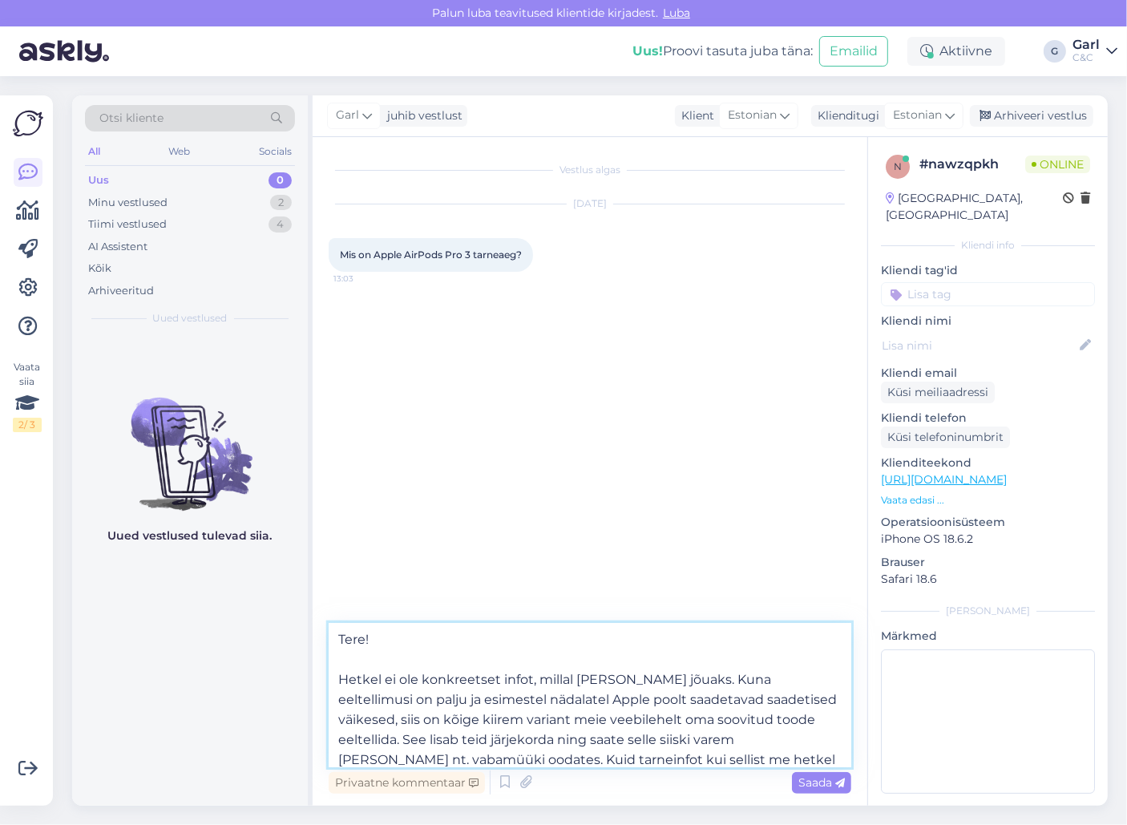
click at [639, 686] on textarea "Tere! Hetkel ei ole konkreetset infot, millal [PERSON_NAME] jõuaks. Kuna eeltel…" at bounding box center [590, 695] width 522 height 144
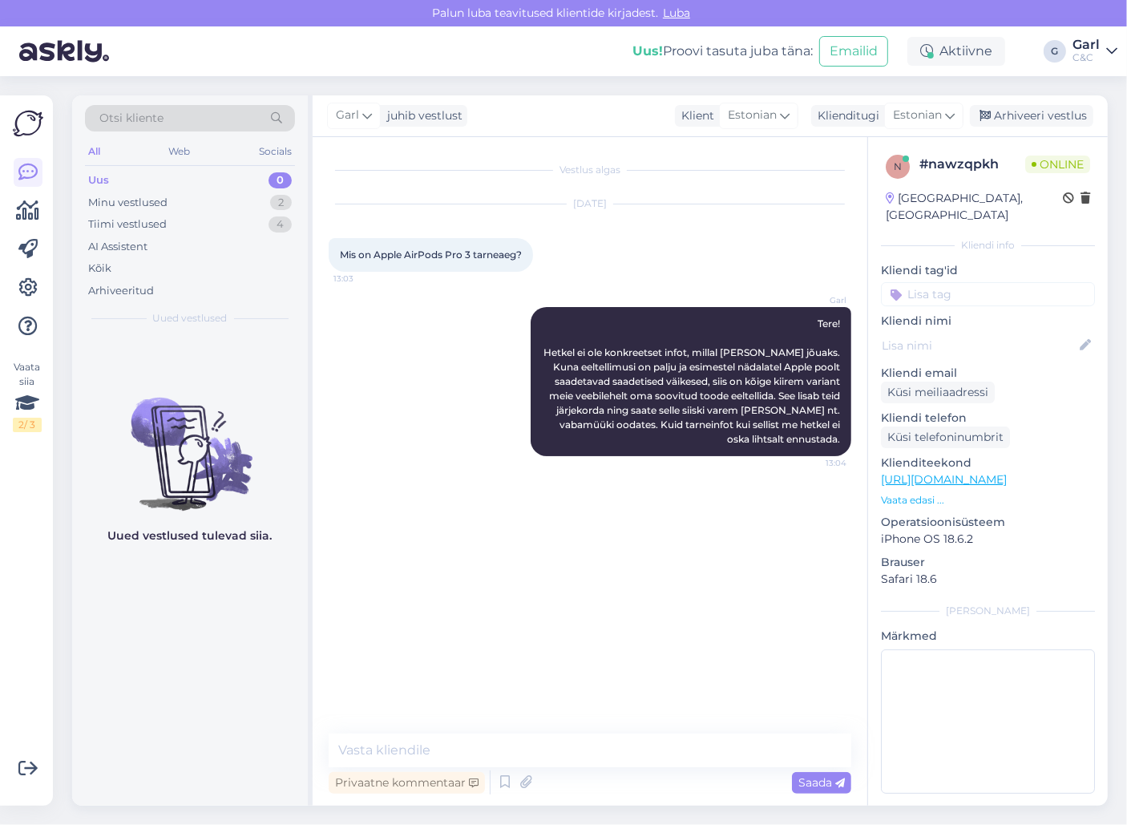
click at [1006, 472] on link "[URL][DOMAIN_NAME]" at bounding box center [944, 479] width 126 height 14
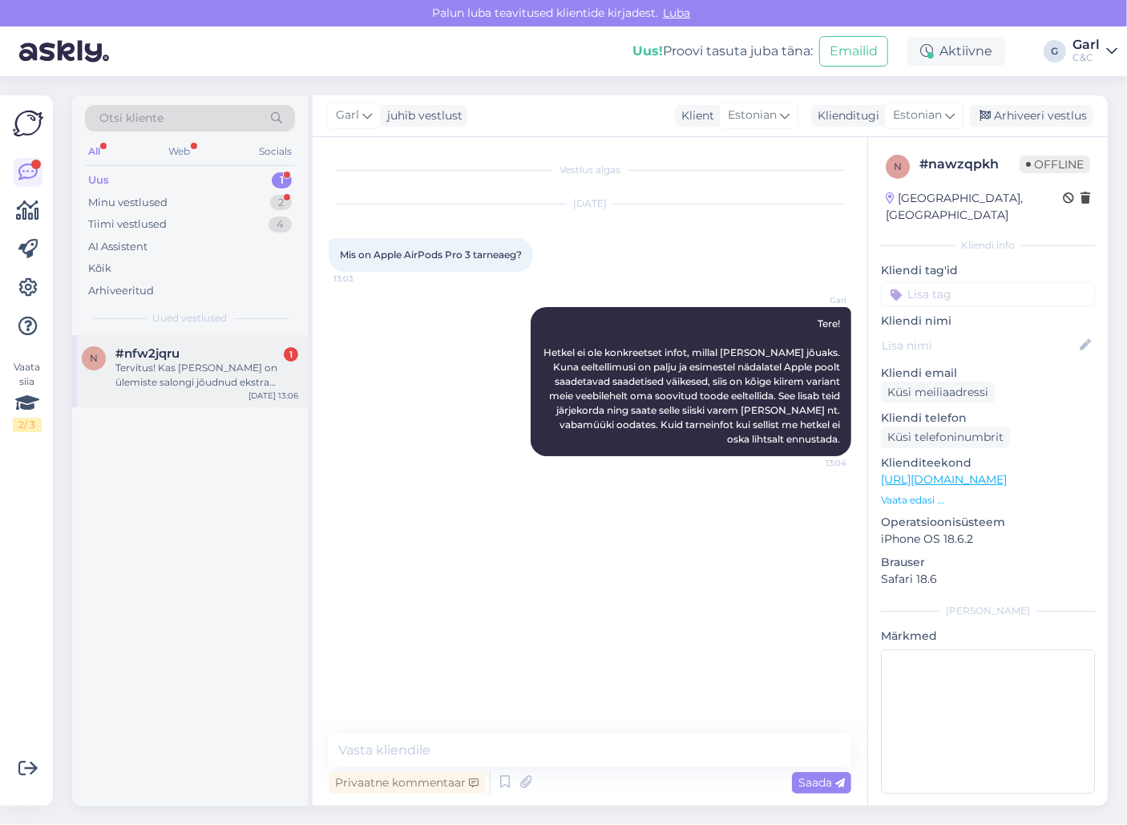
click at [232, 383] on div "Tervitus! Kas [PERSON_NAME] on ülemiste salongi jõudnud ekstra seadmeid millega…" at bounding box center [206, 375] width 183 height 29
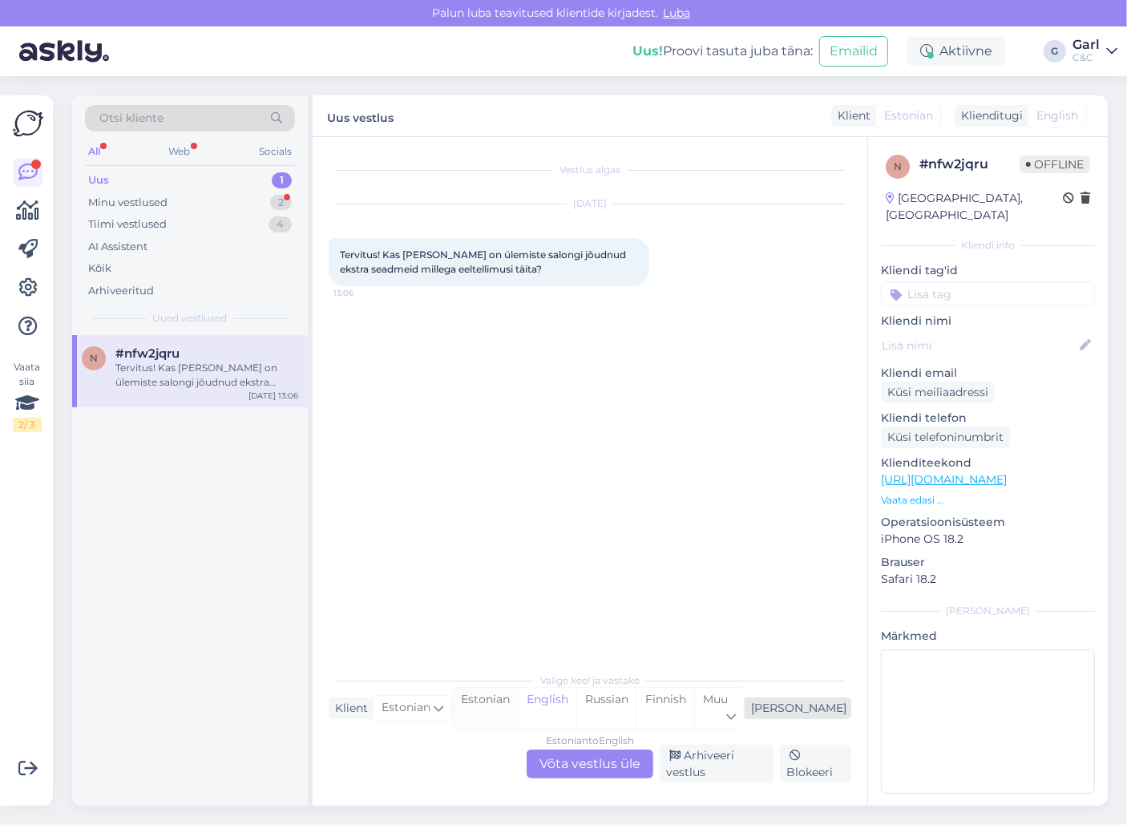
click at [518, 714] on div "Estonian" at bounding box center [485, 708] width 65 height 41
click at [607, 759] on div "Estonian to Estonian Võta vestlus üle" at bounding box center [589, 763] width 127 height 29
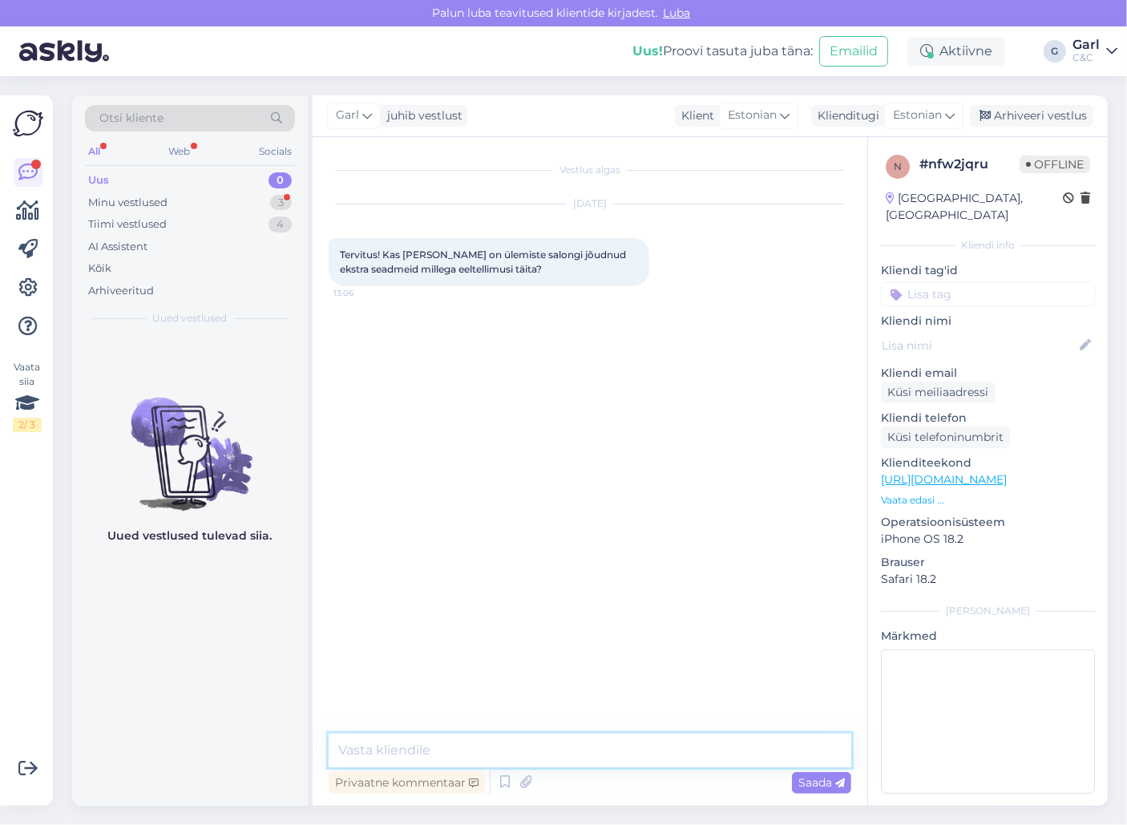
click at [606, 759] on textarea at bounding box center [590, 750] width 522 height 34
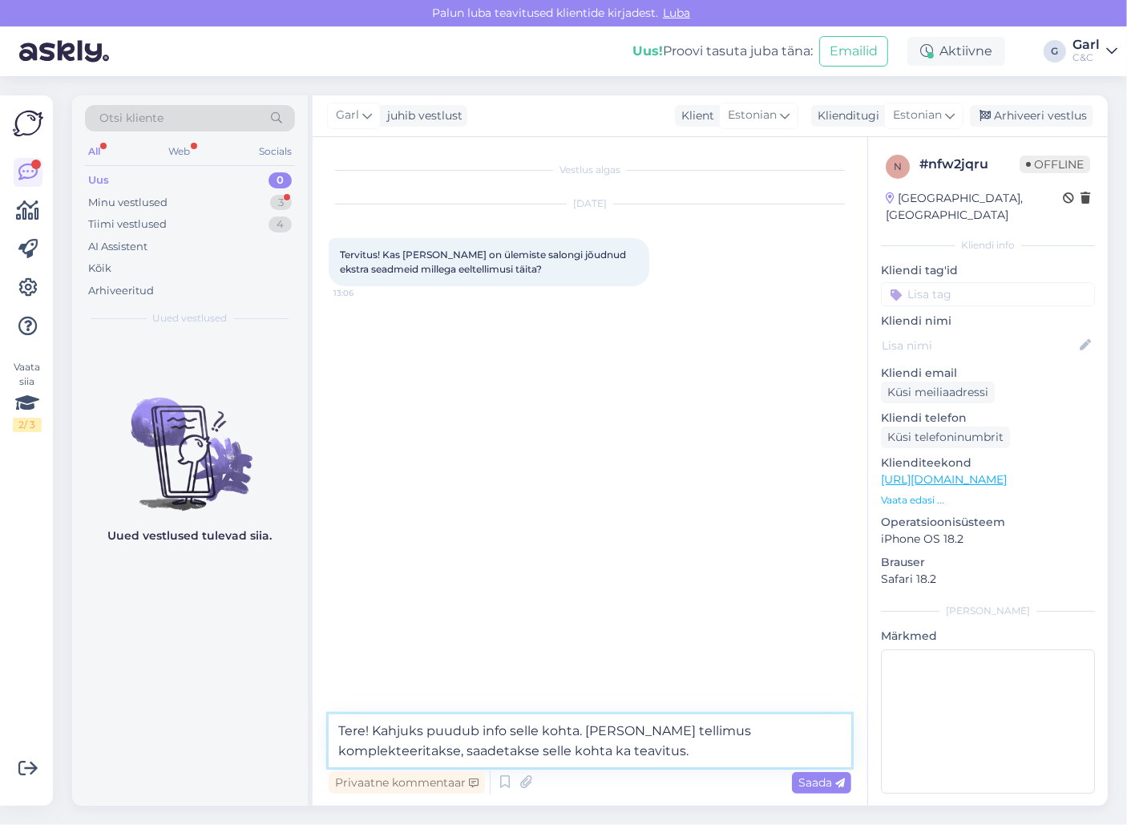
type textarea "Tere! Kahjuks puudub info selle kohta. [PERSON_NAME] tellimus komplekteeritakse…"
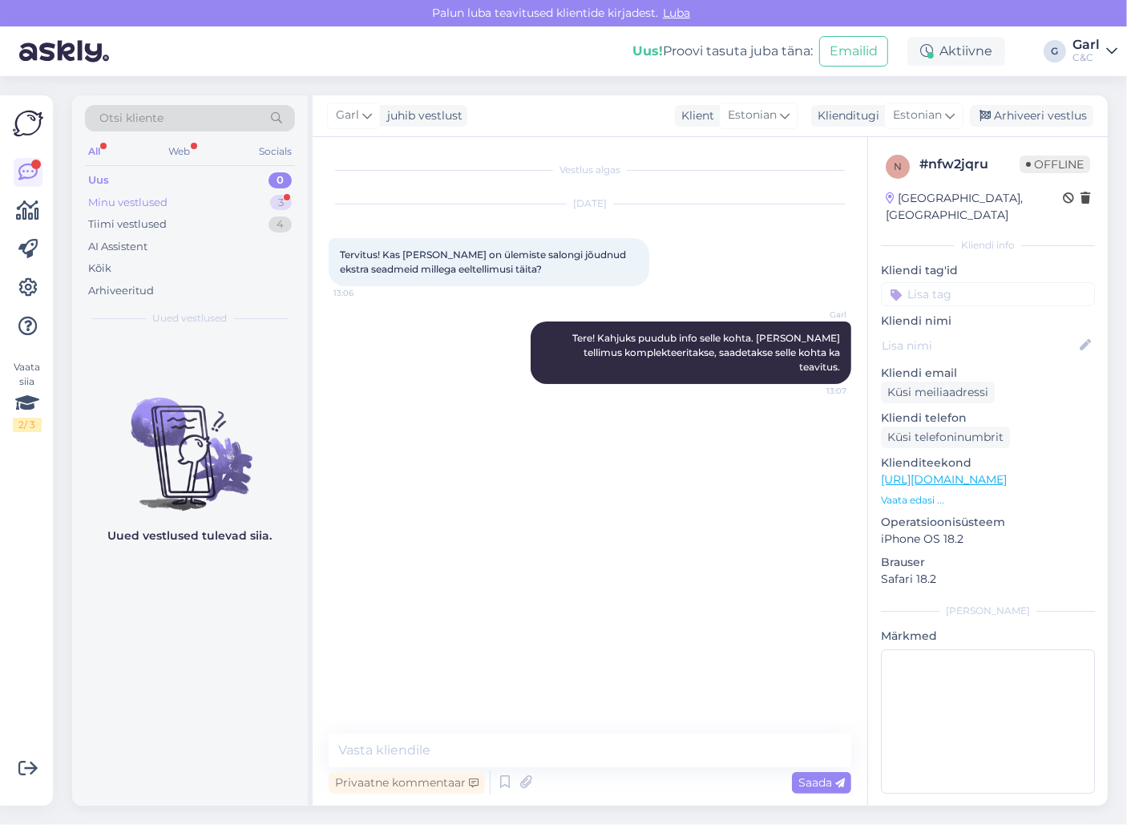
click at [254, 205] on div "Minu vestlused 3" at bounding box center [190, 203] width 210 height 22
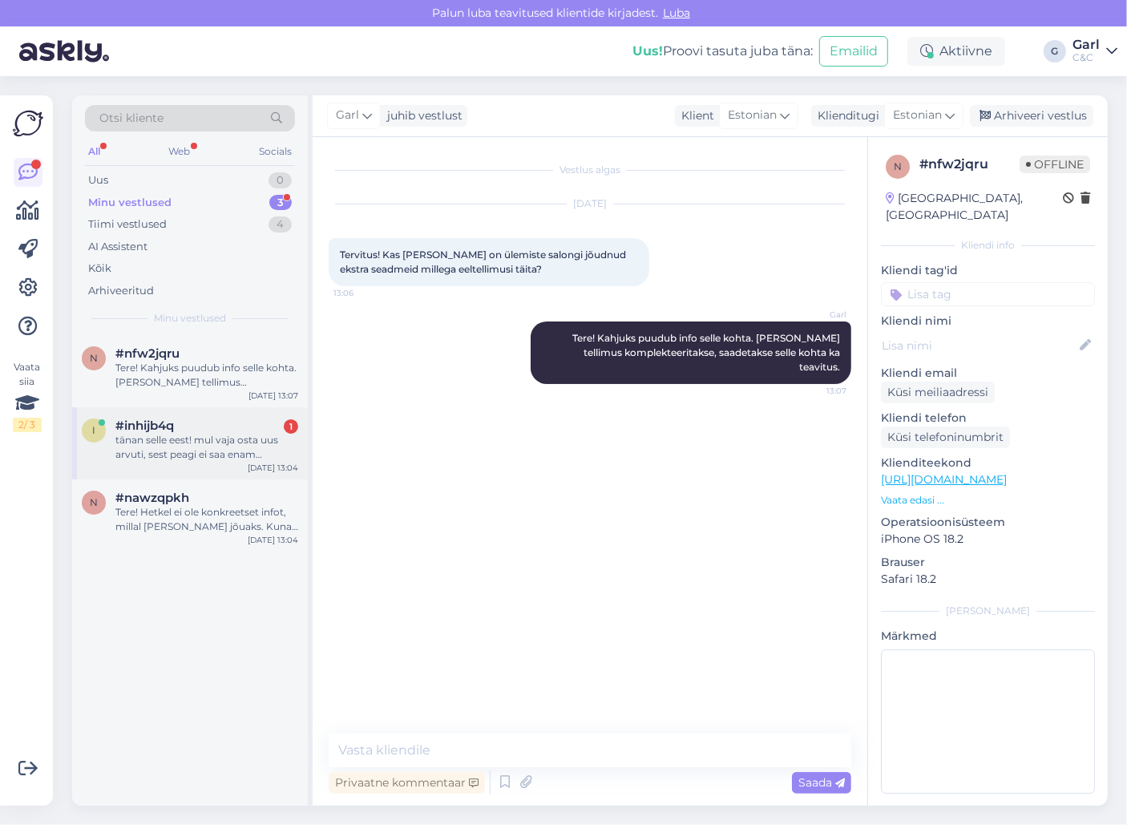
click at [260, 454] on div "tänan selle eest! mul vaja osta uus arvuti, sest peagi ei saa enam digiallkirja…" at bounding box center [206, 447] width 183 height 29
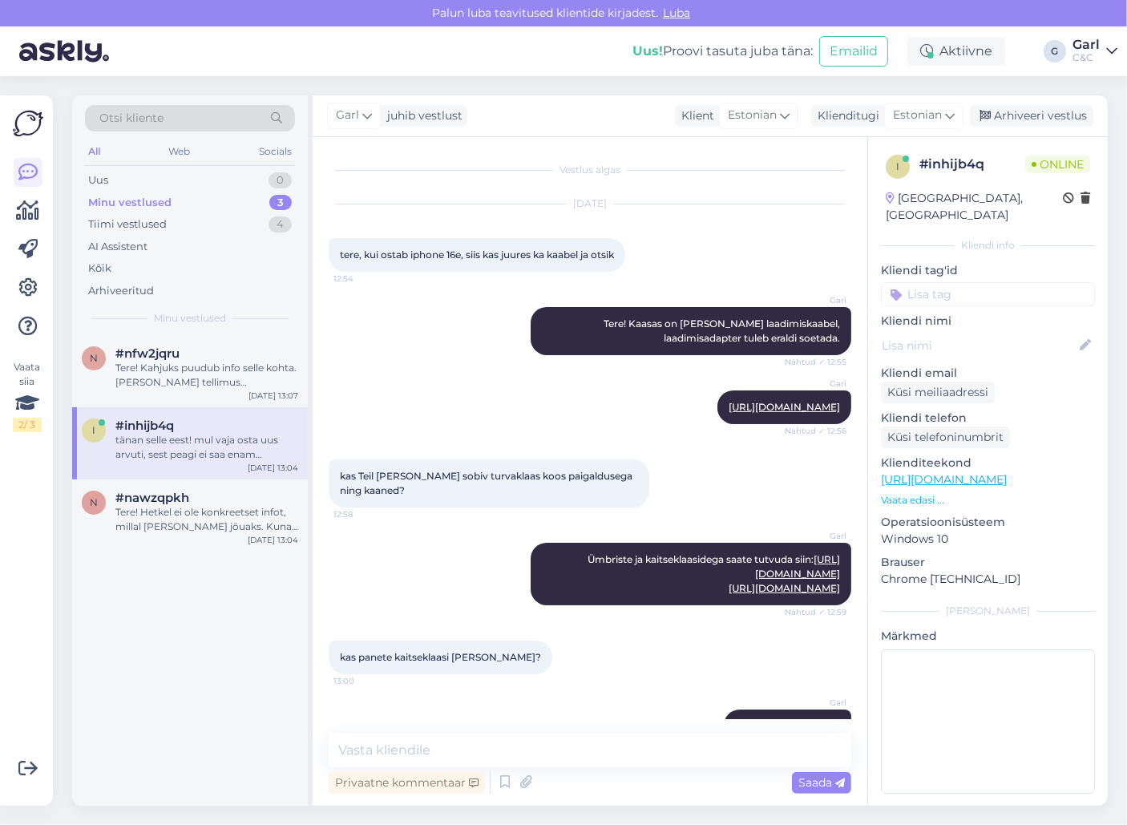
scroll to position [240, 0]
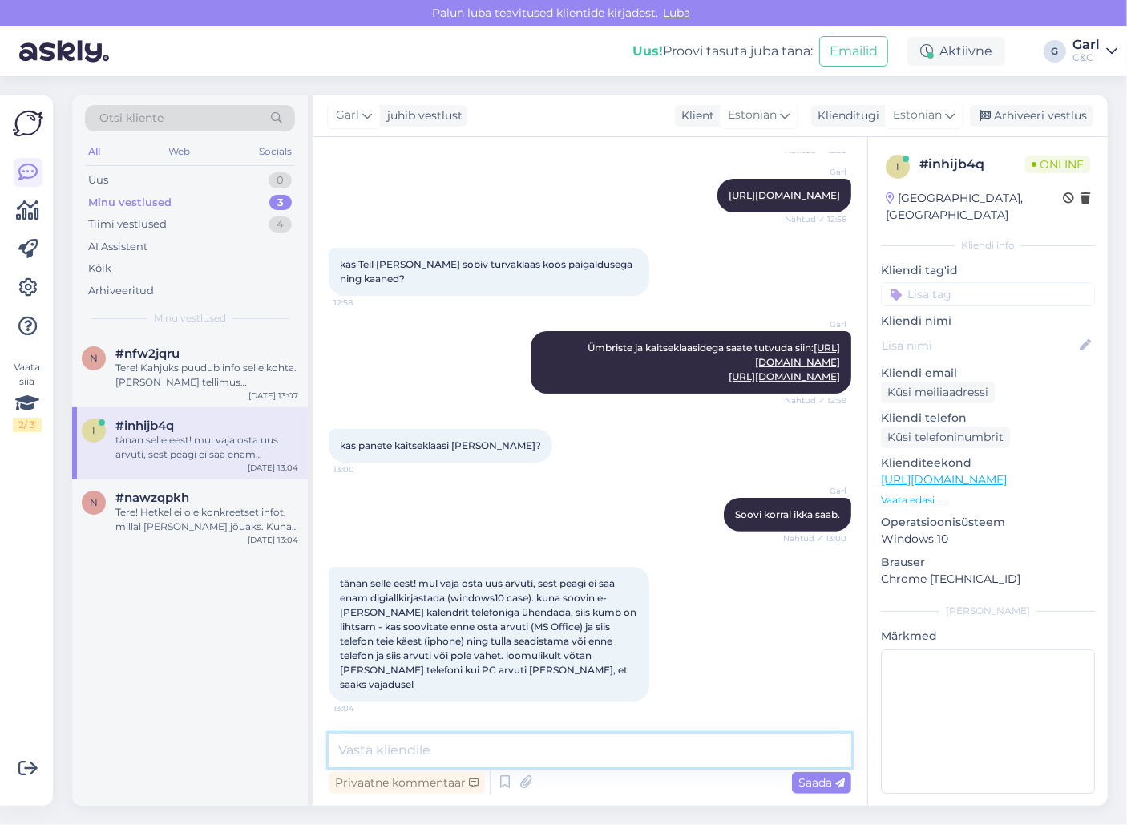
click at [560, 752] on textarea at bounding box center [590, 750] width 522 height 34
type textarea "Vahet ei [PERSON_NAME] osas"
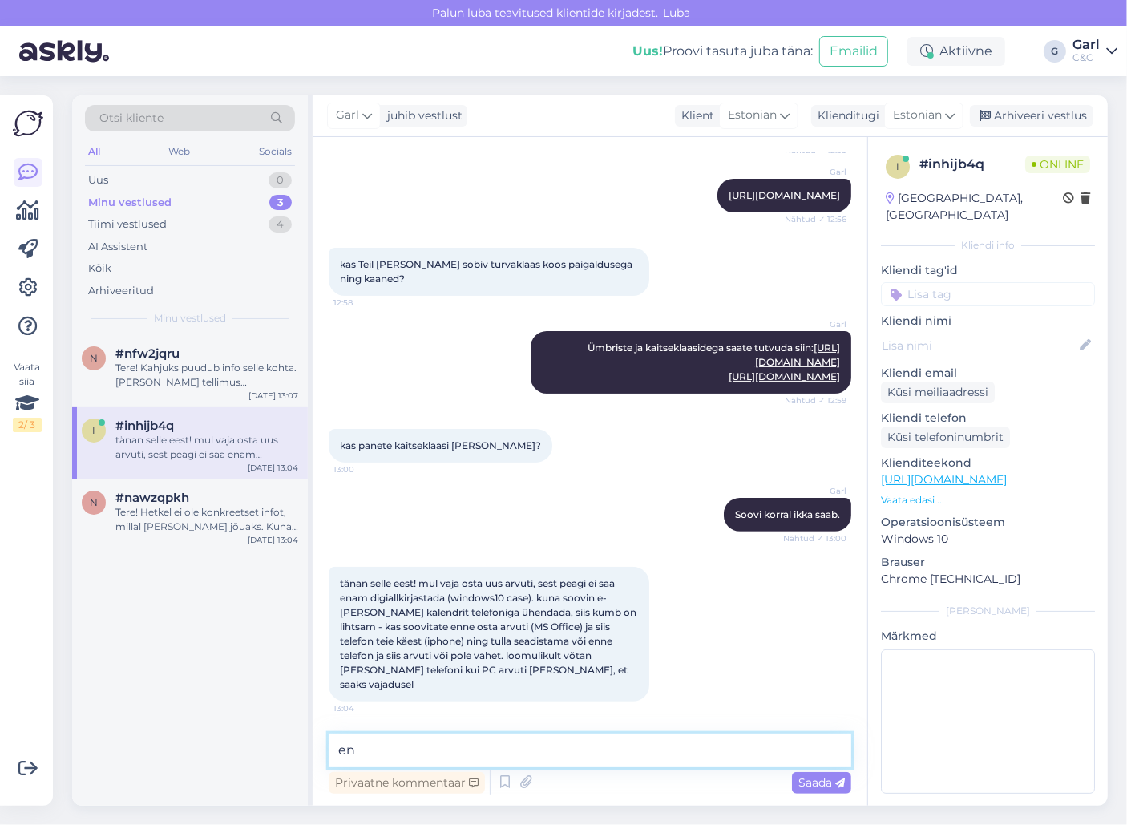
type textarea "e"
type textarea "Enne oleks tõenäoliselt mõistlikum arvuti ikkagi osta."
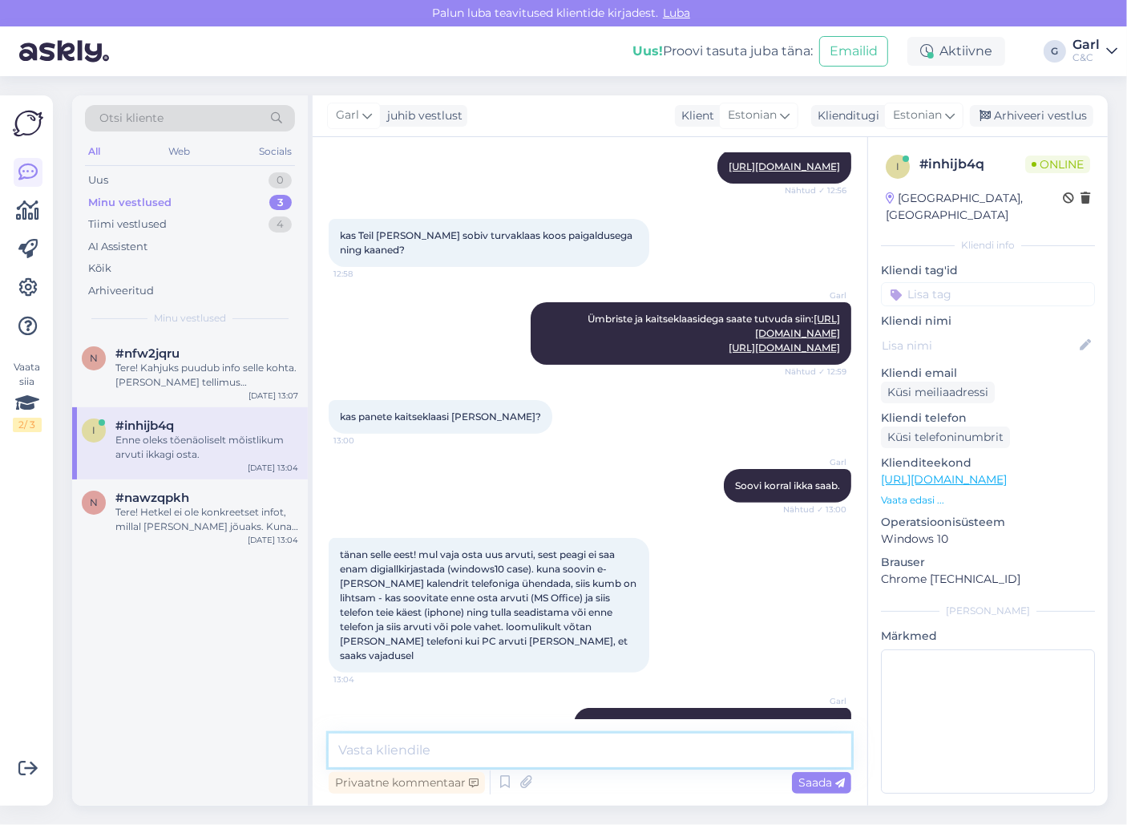
scroll to position [309, 0]
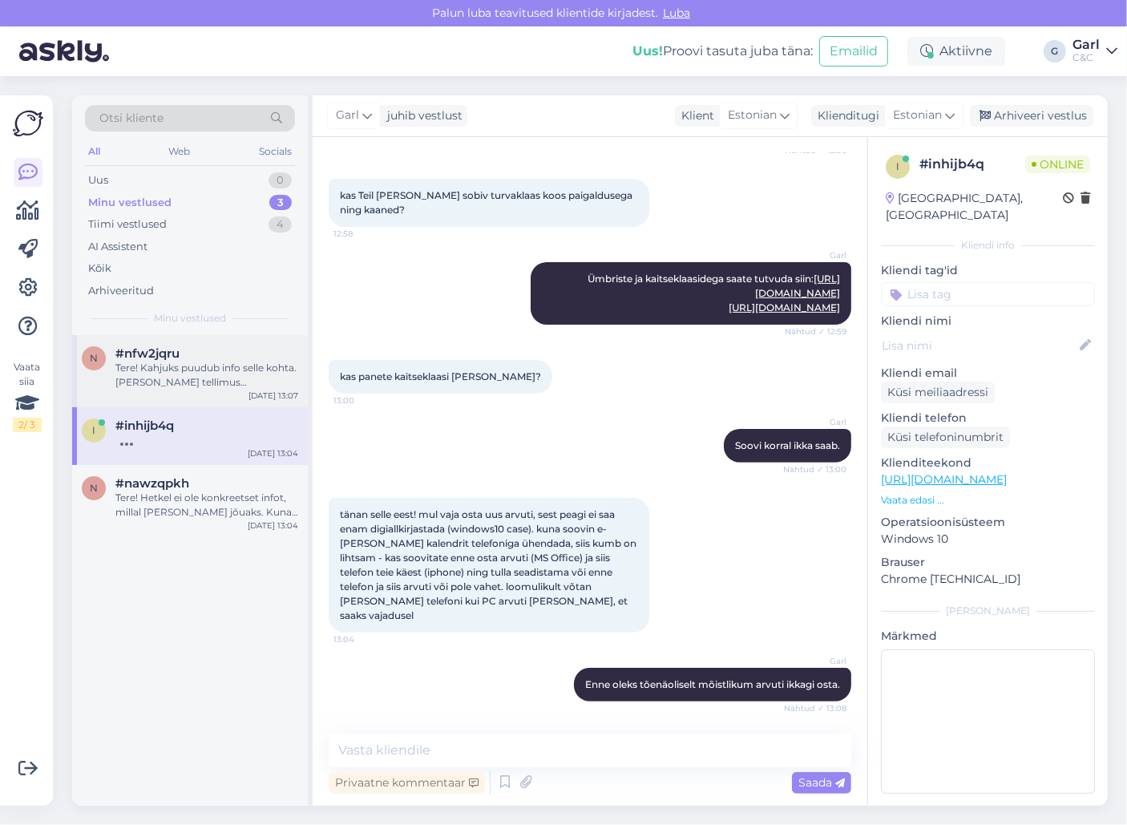
click at [260, 364] on div "Tere! Kahjuks puudub info selle kohta. [PERSON_NAME] tellimus komplekteeritakse…" at bounding box center [206, 375] width 183 height 29
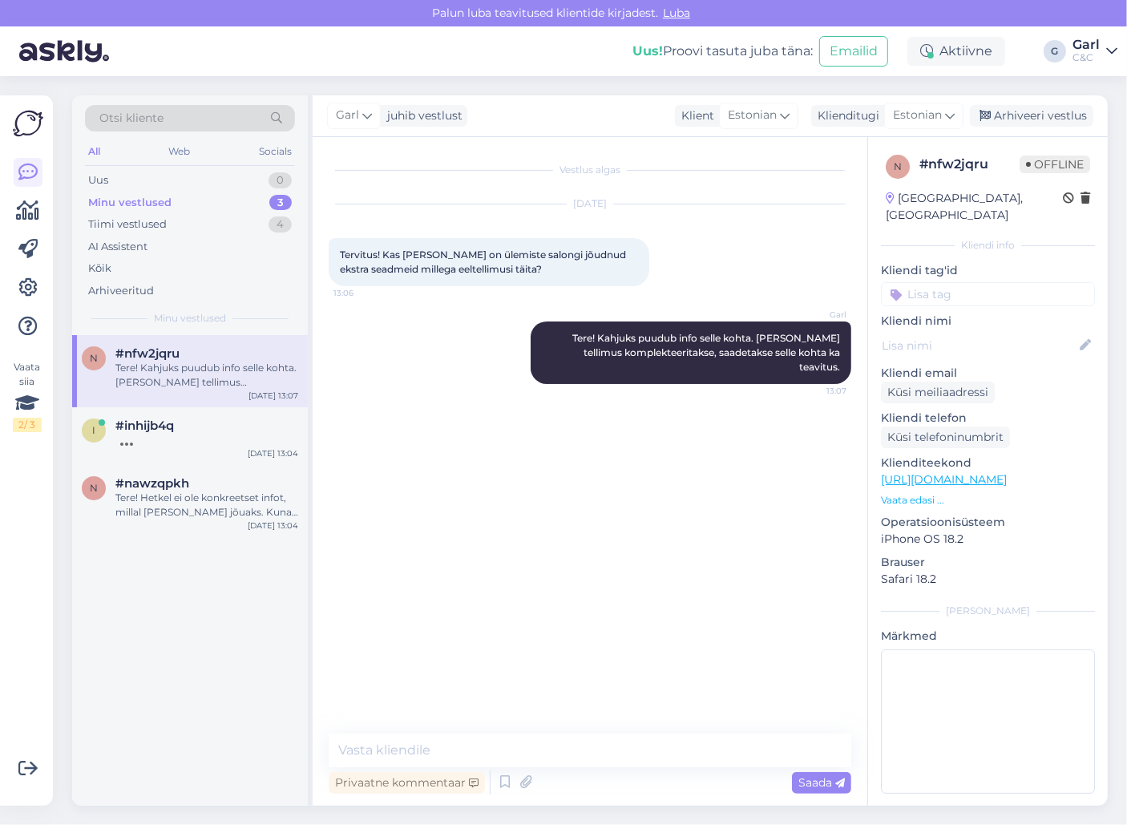
scroll to position [0, 0]
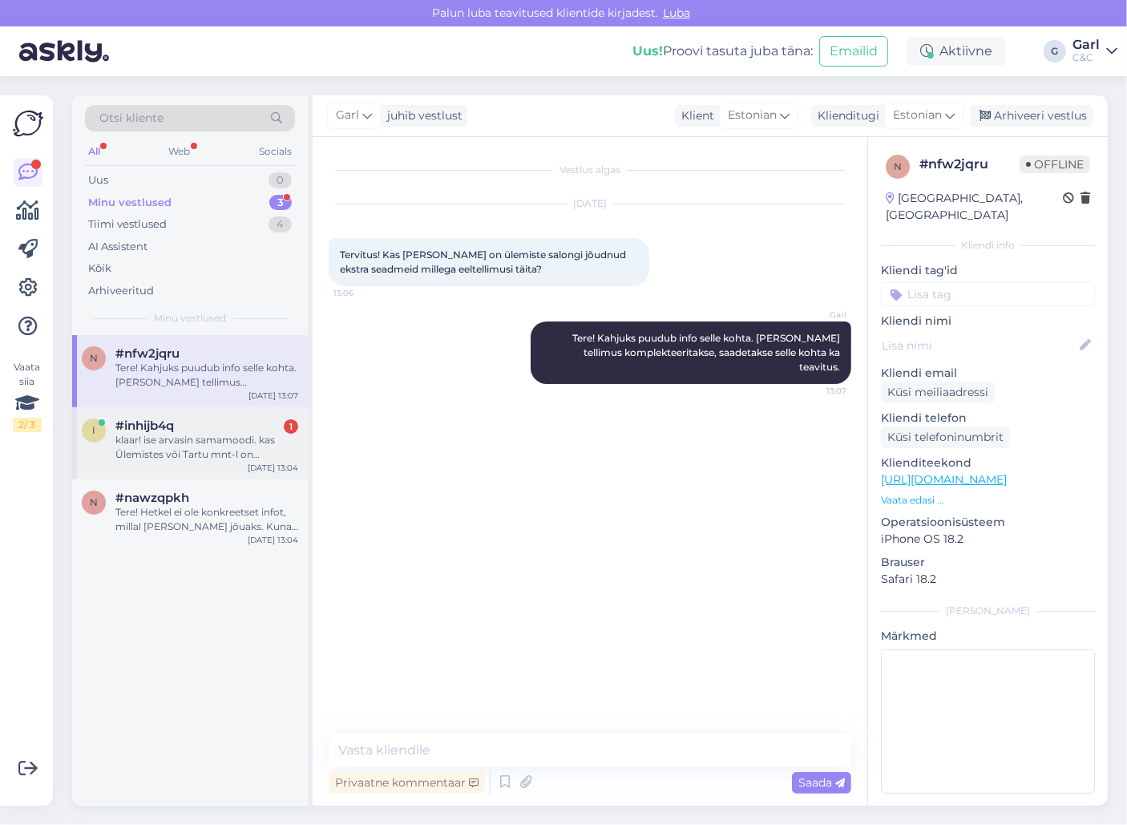
click at [292, 458] on div "klaar! ise arvasin samamoodi. kas Ülemistes või Tartu mnt-l on spetsialist igap…" at bounding box center [206, 447] width 183 height 29
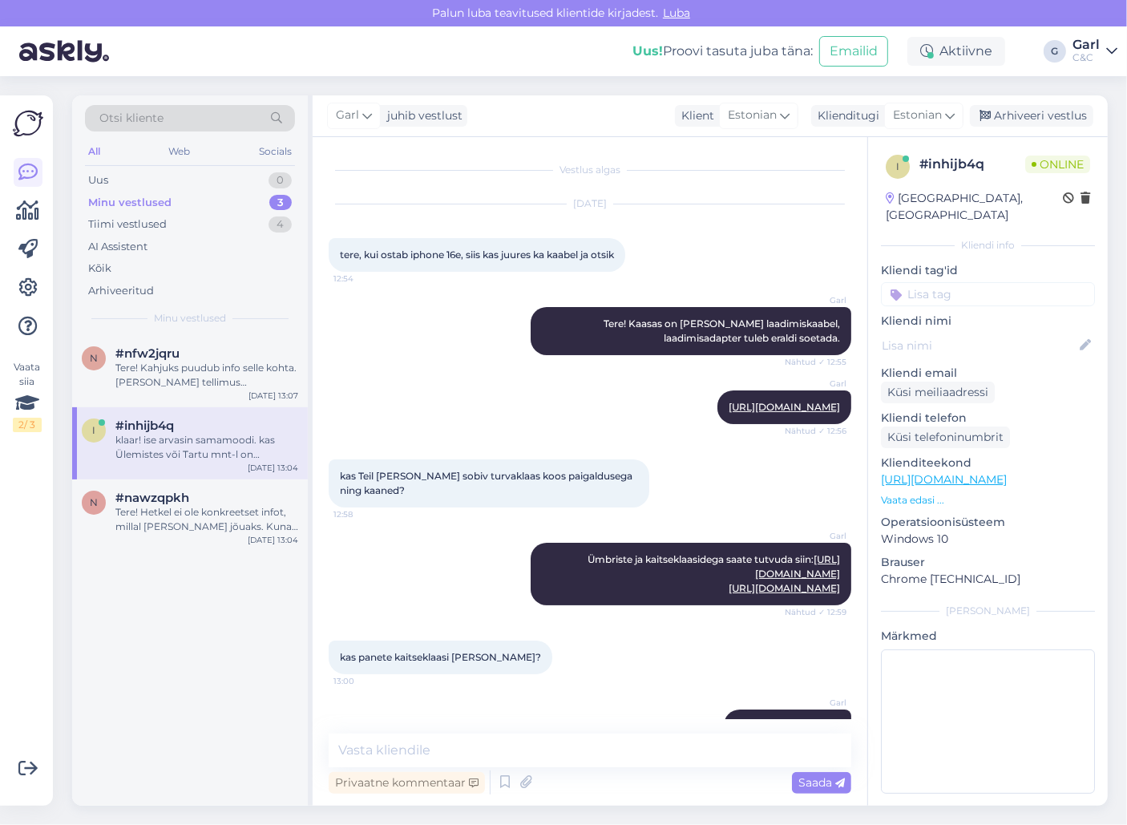
scroll to position [393, 0]
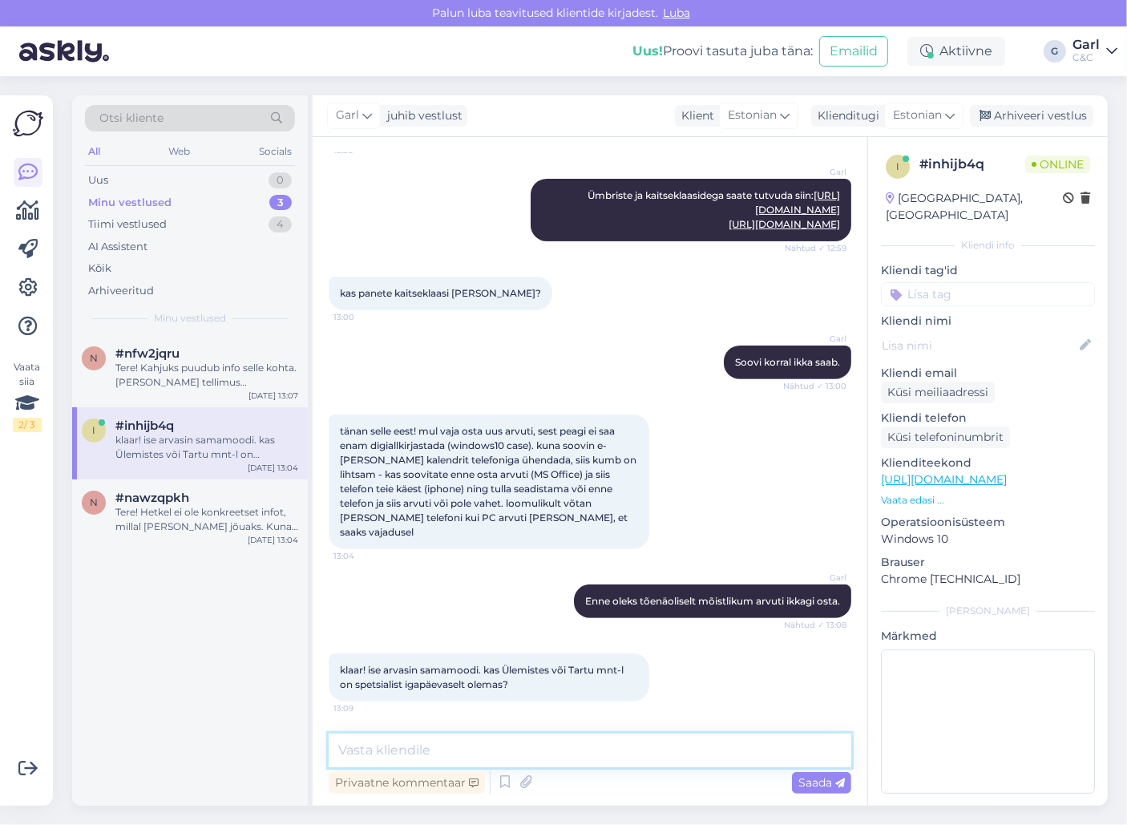
click at [571, 744] on textarea at bounding box center [590, 750] width 522 height 34
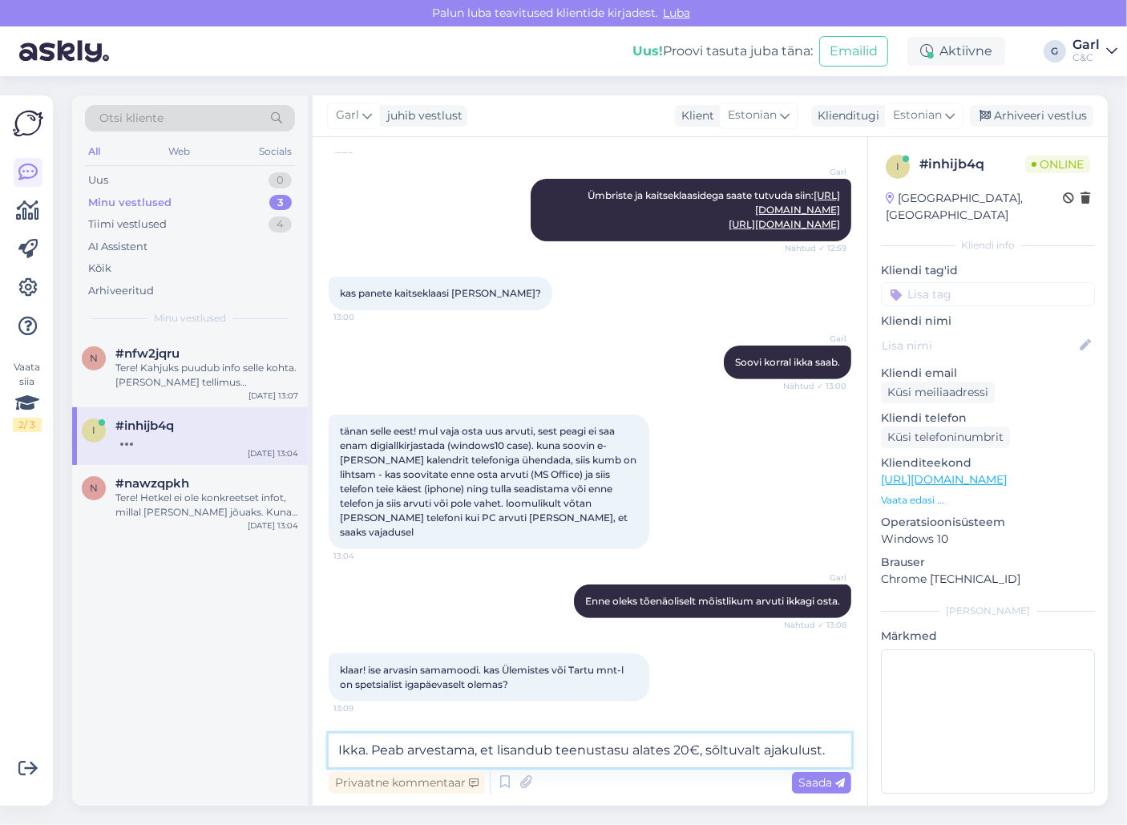
type textarea "Ikka. Peab arvestama, et lisandub teenustasu alates 20€, sõltuvalt ajakulust."
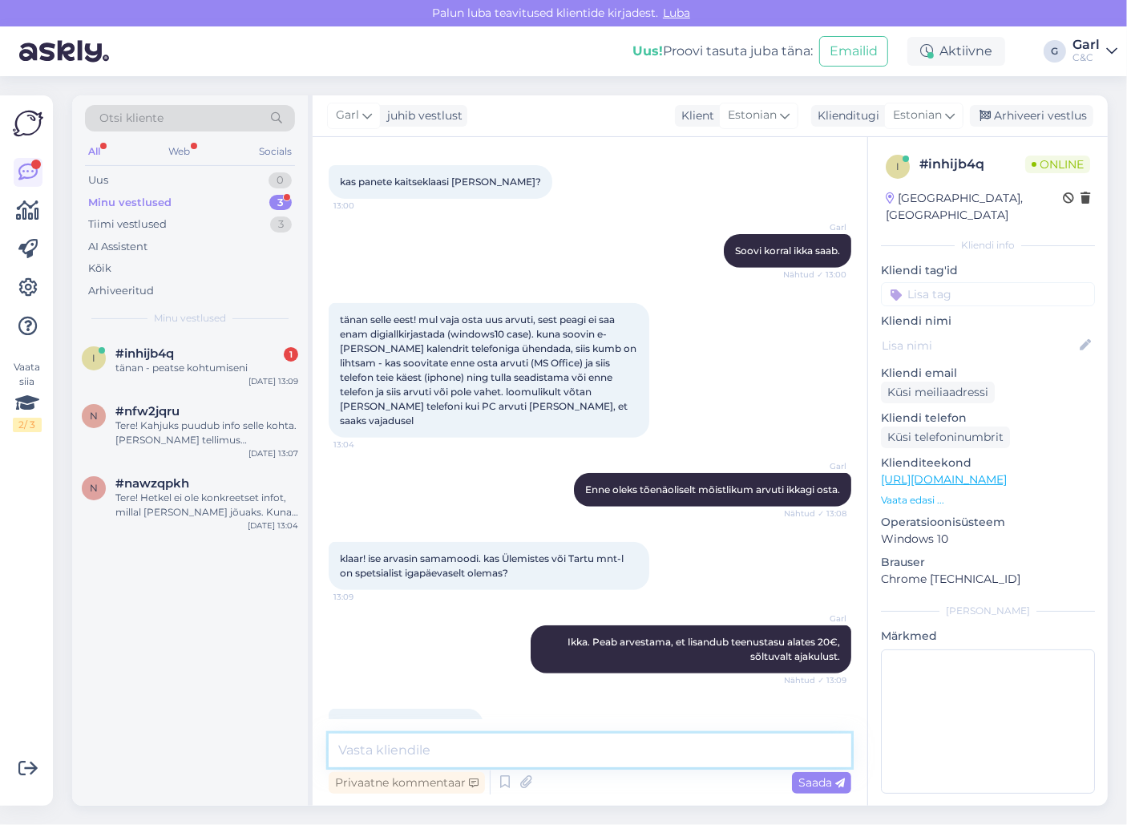
scroll to position [545, 0]
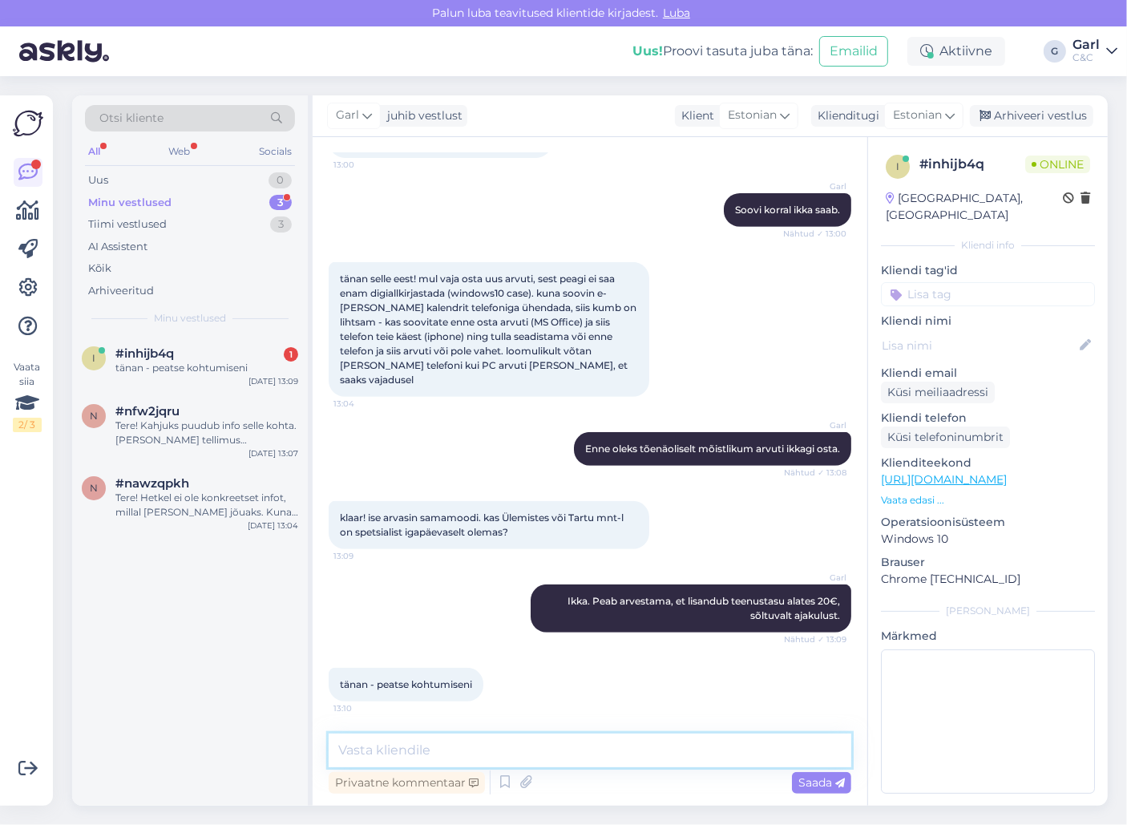
click at [500, 748] on textarea at bounding box center [590, 750] width 522 height 34
type textarea "Hästi. Kohtumiseni! :)"
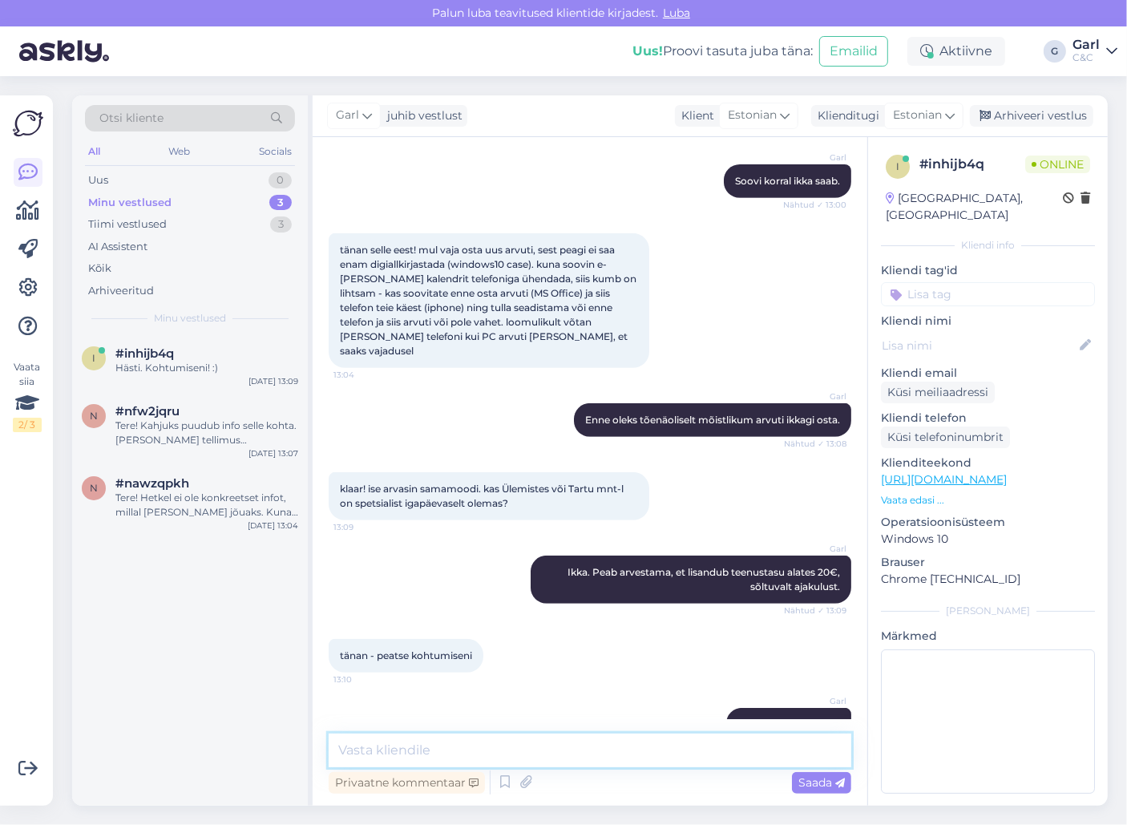
scroll to position [613, 0]
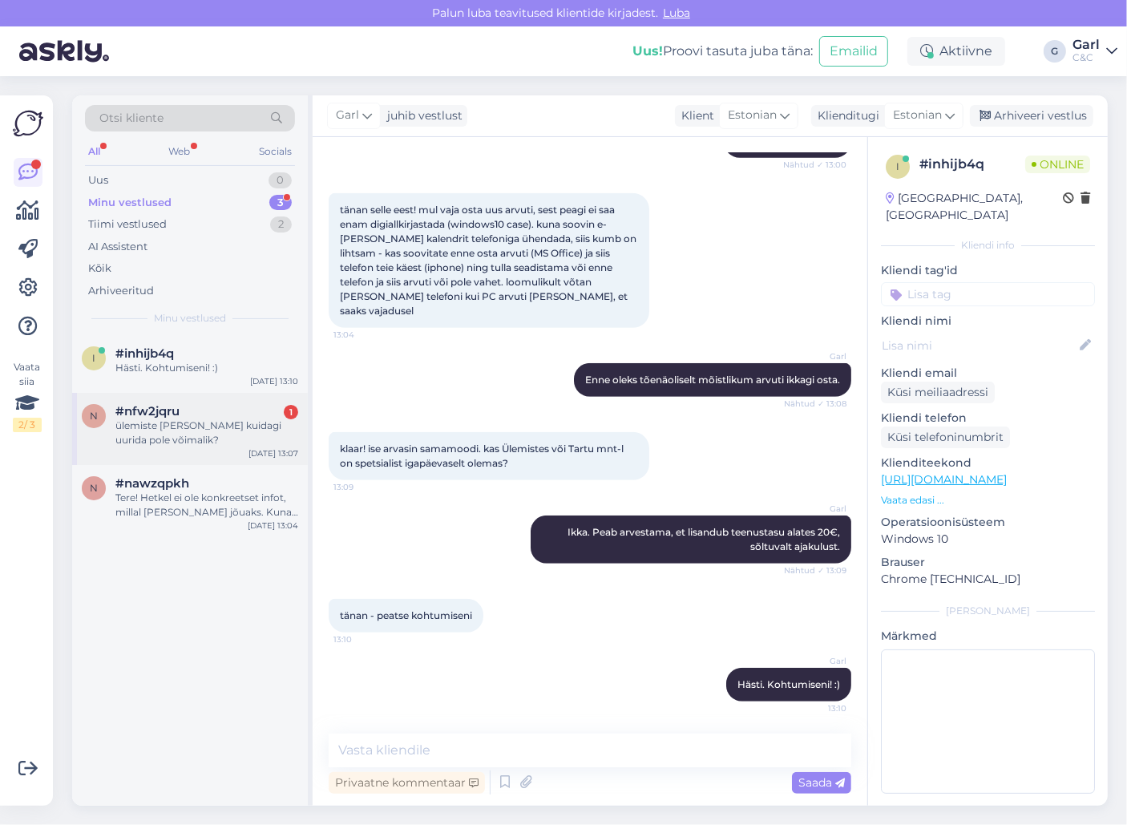
click at [209, 404] on div "#nfw2jqru 1" at bounding box center [206, 411] width 183 height 14
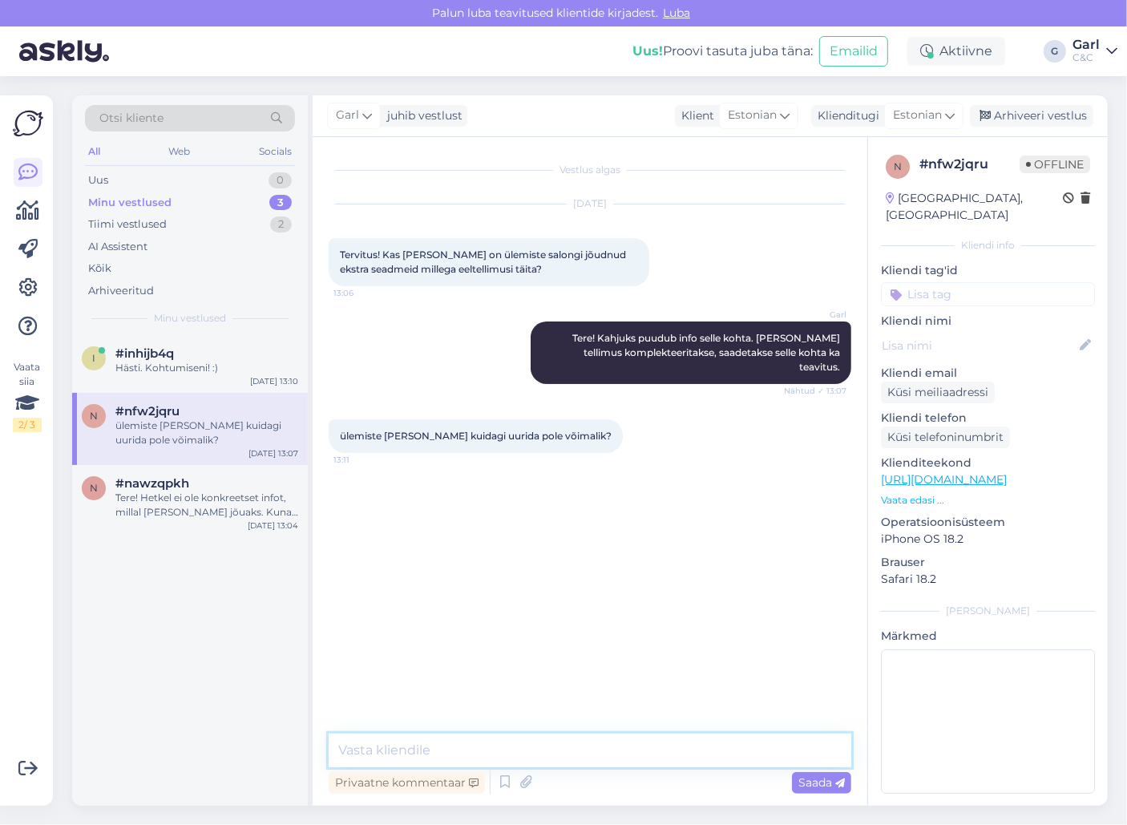
click at [458, 755] on textarea at bounding box center [590, 750] width 522 height 34
click at [458, 754] on textarea at bounding box center [590, 750] width 522 height 34
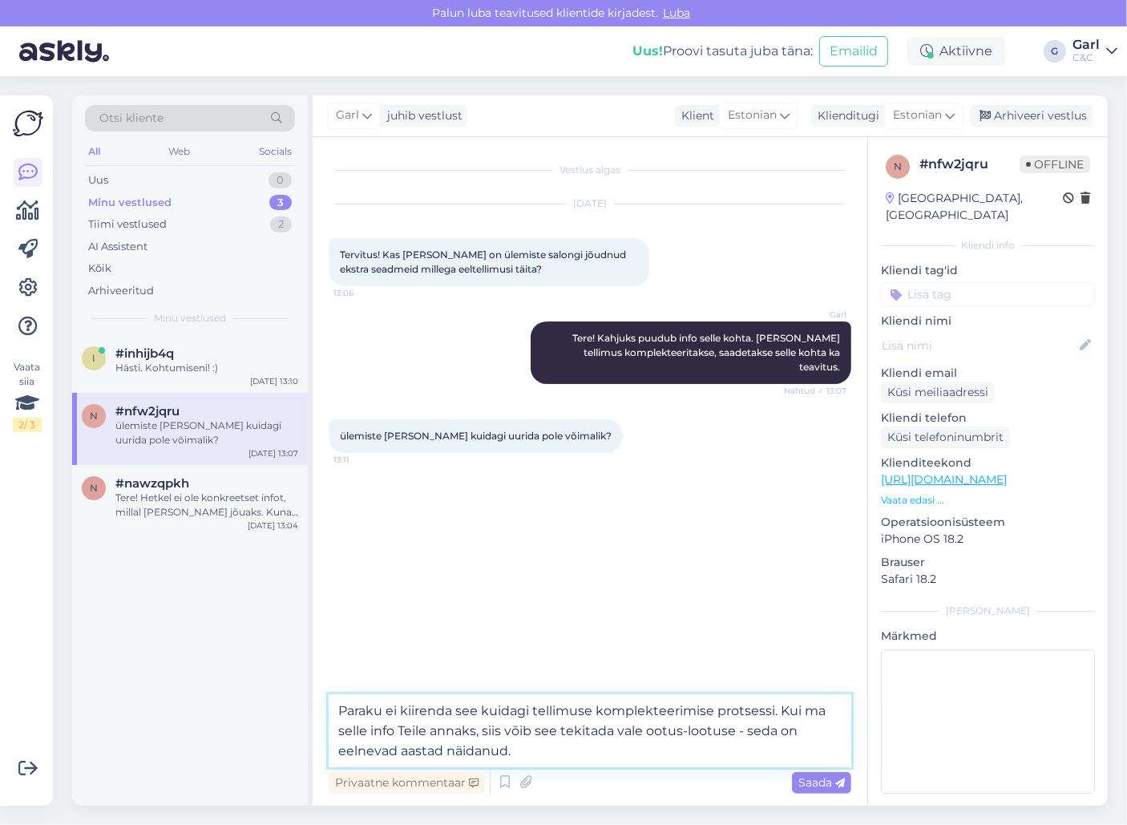
click at [530, 712] on textarea "Paraku ei kiirenda see kuidagi tellimuse komplekteerimise protsessi. Kui ma sel…" at bounding box center [590, 730] width 522 height 73
type textarea "Paraku ei kiirenda see kuidagi Teie tellimuse komplekteerimise protsessi. Kui m…"
click at [605, 753] on textarea "Paraku ei kiirenda see kuidagi Teie tellimuse komplekteerimise protsessi. Kui m…" at bounding box center [590, 730] width 522 height 73
click at [684, 754] on textarea "Paraku ei kiirenda see kuidagi Teie tellimuse komplekteerimise protsessi. Kui m…" at bounding box center [590, 730] width 522 height 73
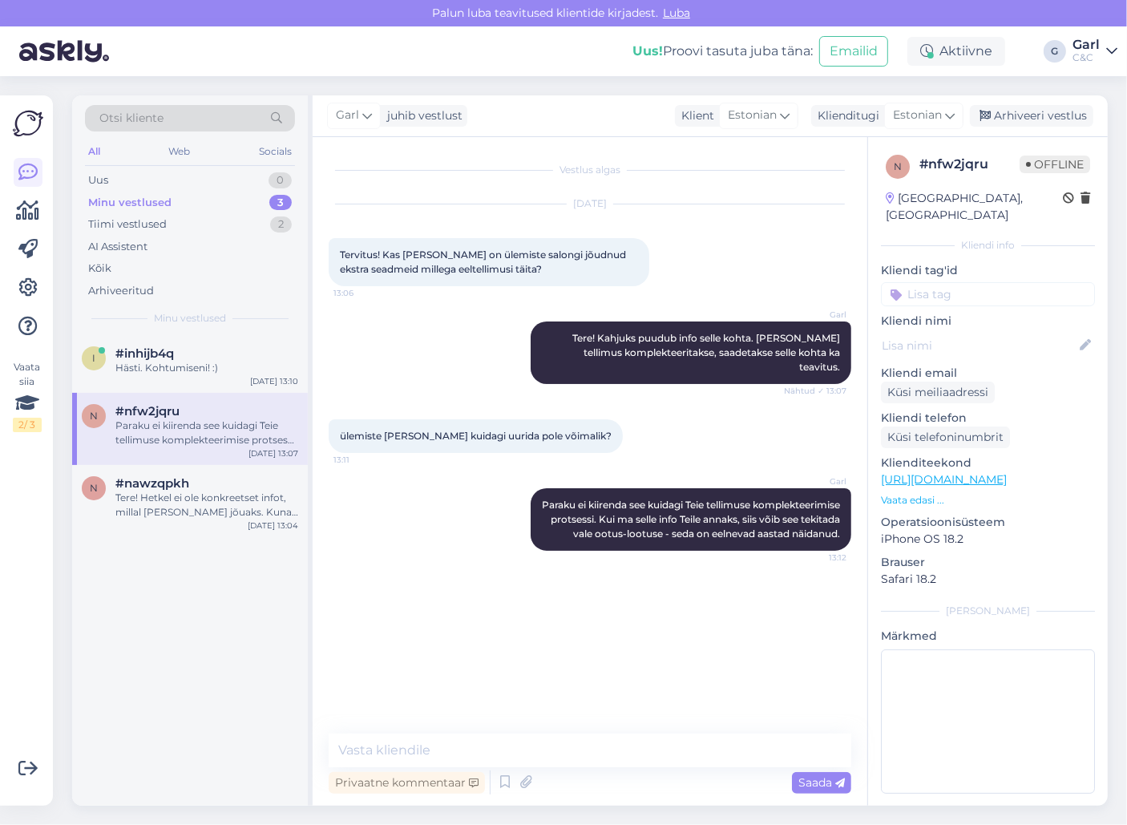
click at [749, 680] on div "Vestlus algas [DATE] Tervitus! Kas [PERSON_NAME] on ülemiste salongi jõudnud ek…" at bounding box center [597, 436] width 537 height 566
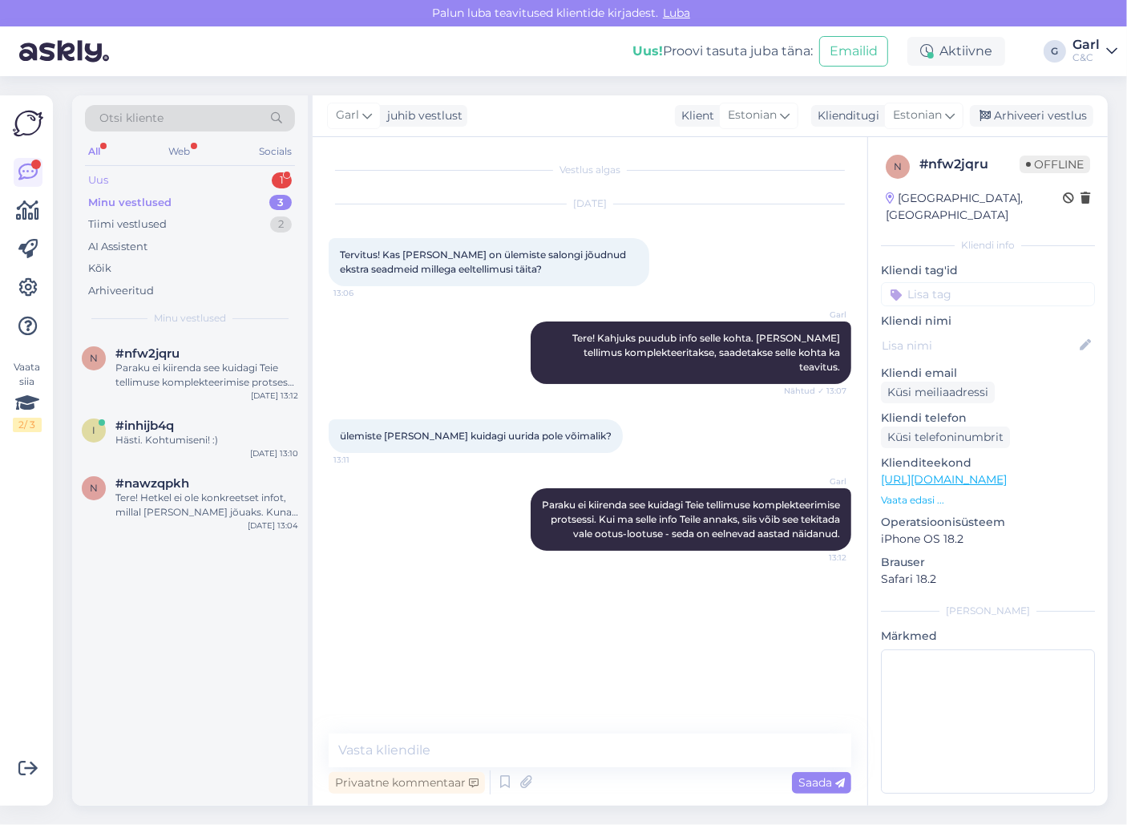
click at [205, 172] on div "Uus 1" at bounding box center [190, 180] width 210 height 22
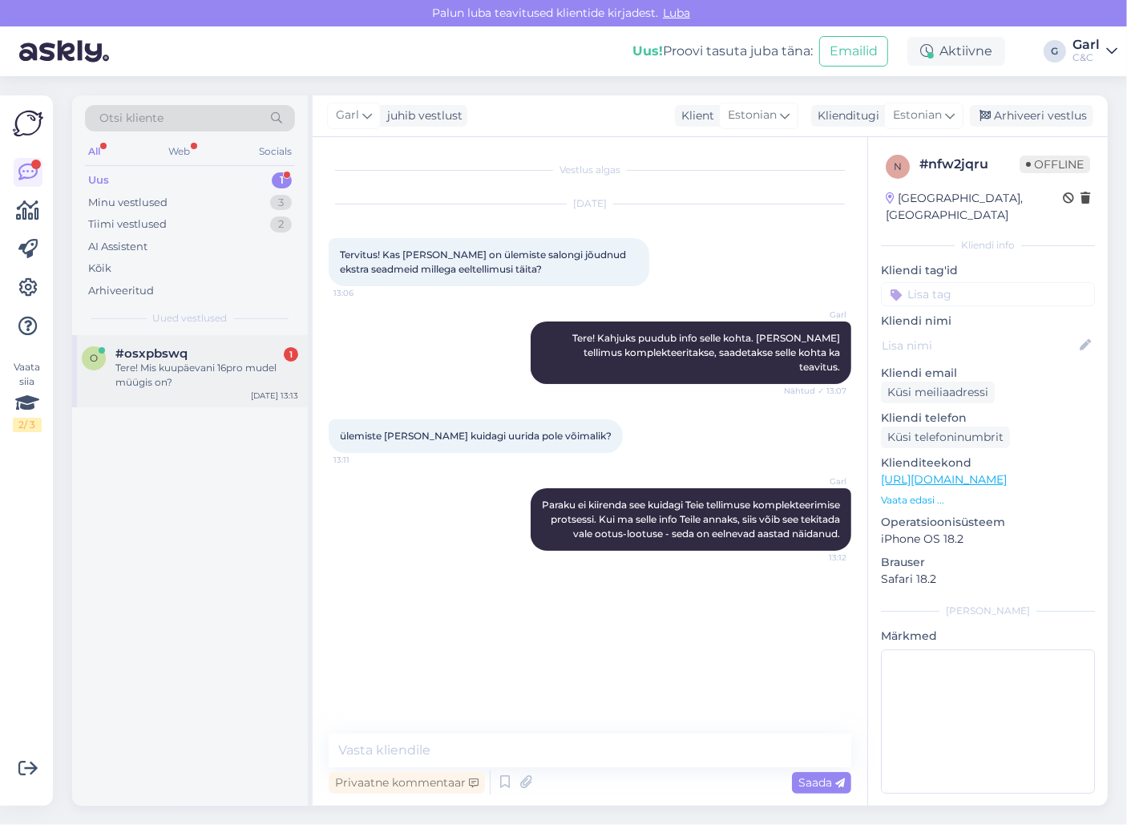
click at [241, 353] on div "#osxpbswq 1" at bounding box center [206, 353] width 183 height 14
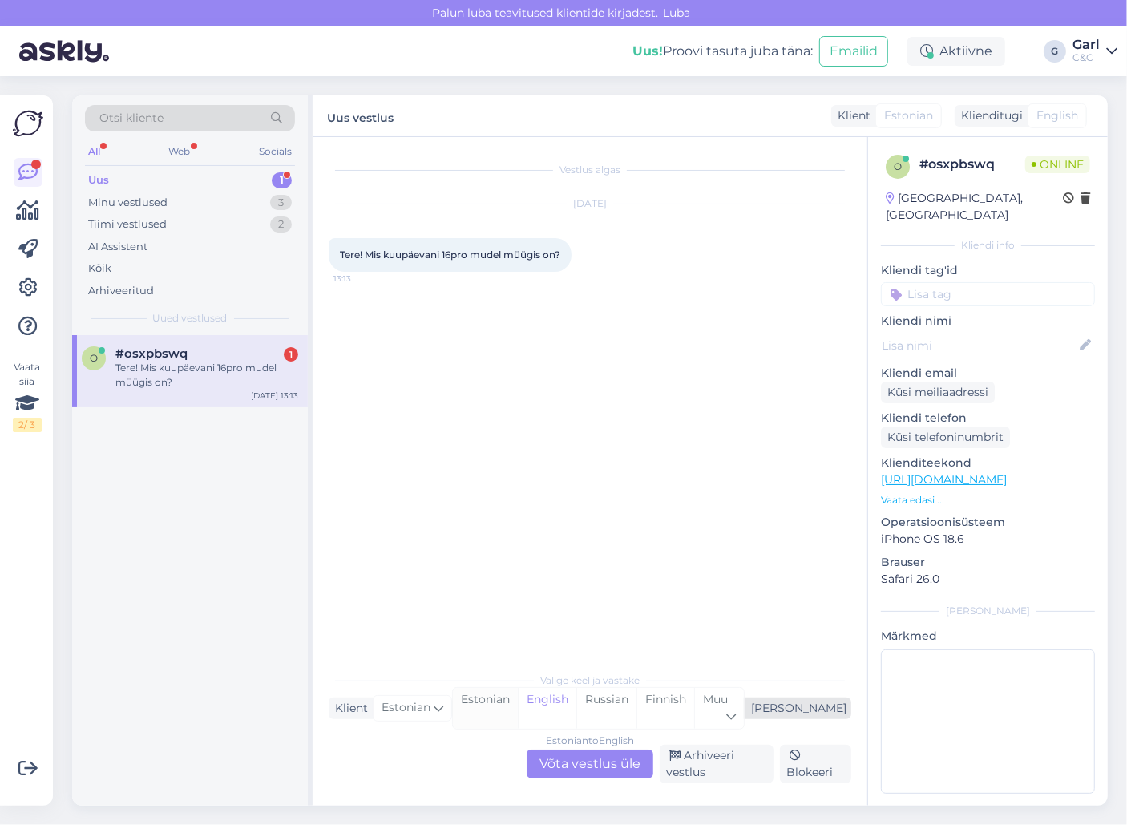
click at [518, 717] on div "Estonian" at bounding box center [485, 708] width 65 height 41
click at [576, 760] on div "Estonian to Estonian Võta vestlus üle" at bounding box center [589, 763] width 127 height 29
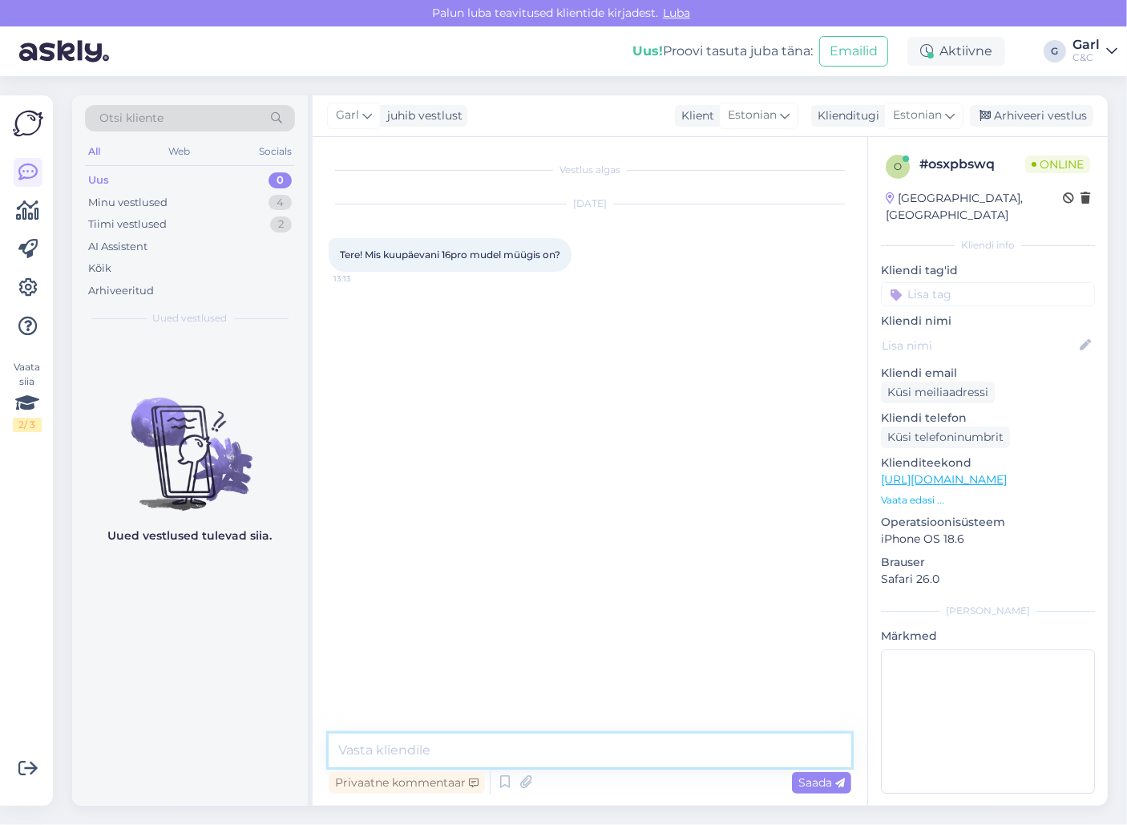
click at [579, 750] on textarea at bounding box center [590, 750] width 522 height 34
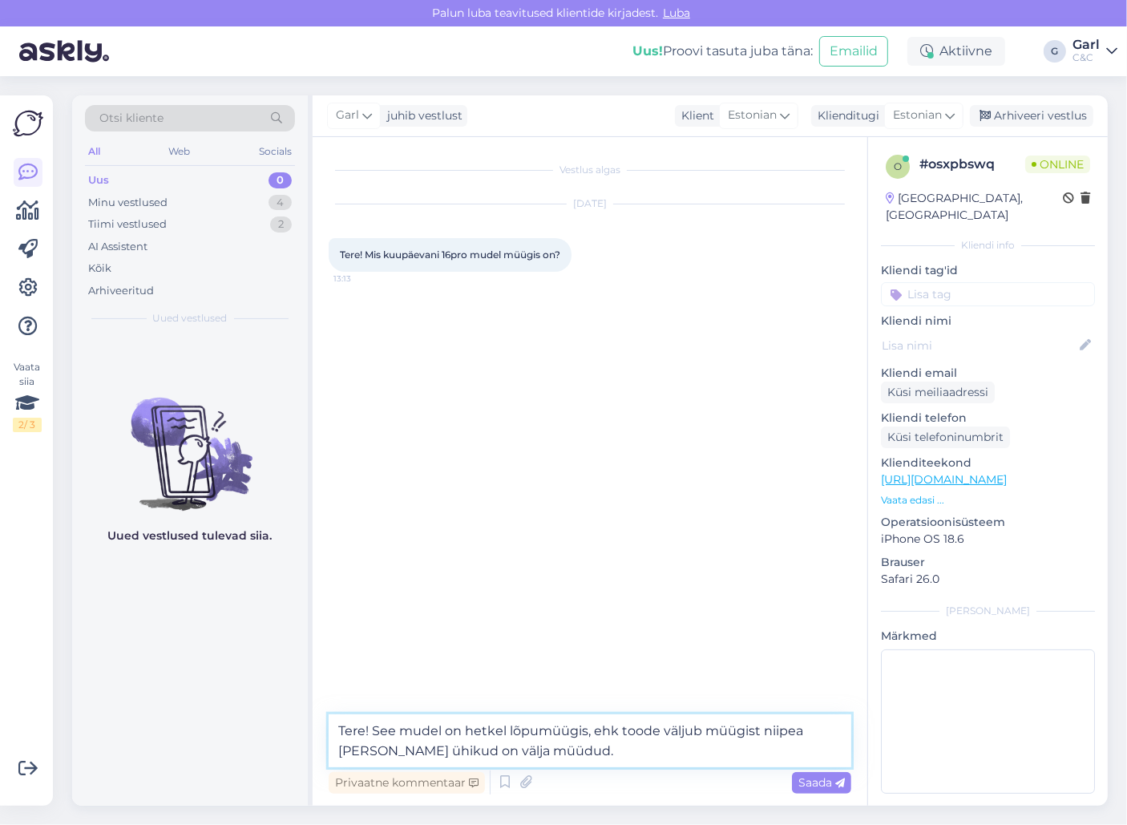
type textarea "Tere! See mudel on hetkel lõpumüügis, ehk toode väljub müügist niipea [PERSON_N…"
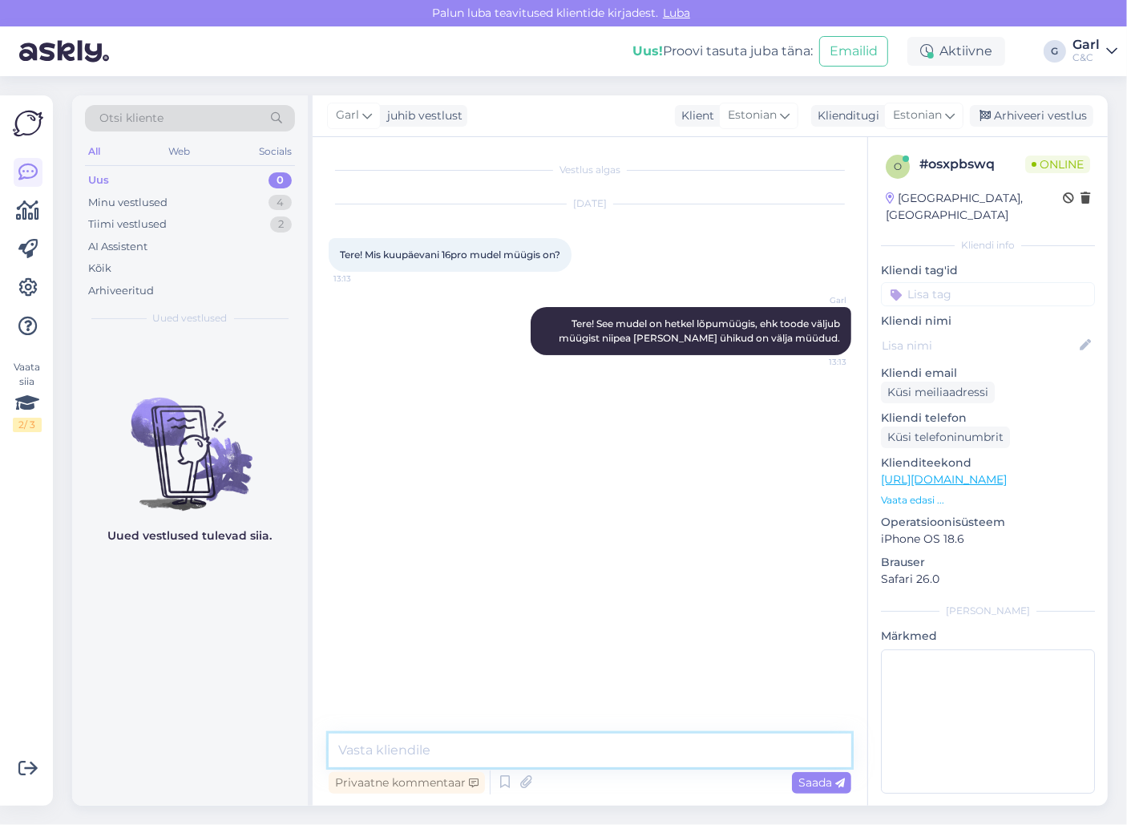
click at [576, 750] on textarea at bounding box center [590, 750] width 522 height 34
click at [262, 193] on div "Minu vestlused 4" at bounding box center [190, 203] width 210 height 22
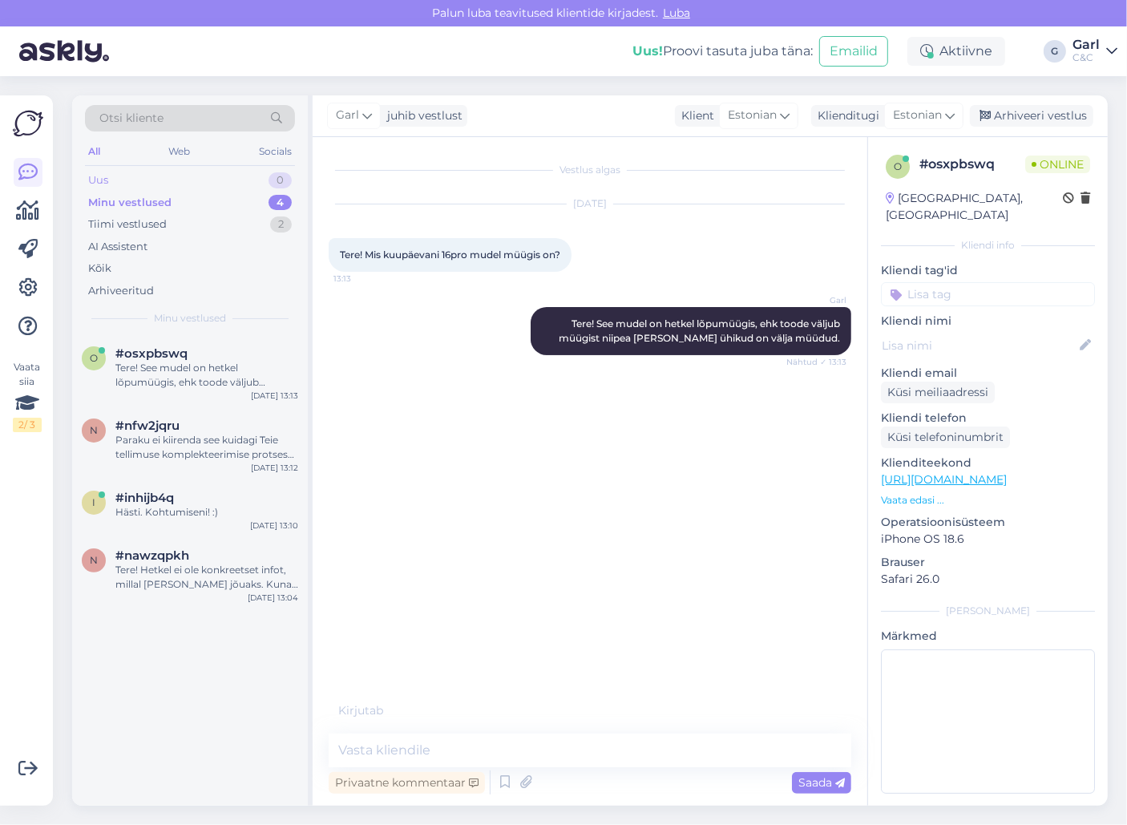
click at [256, 174] on div "Uus 0" at bounding box center [190, 180] width 210 height 22
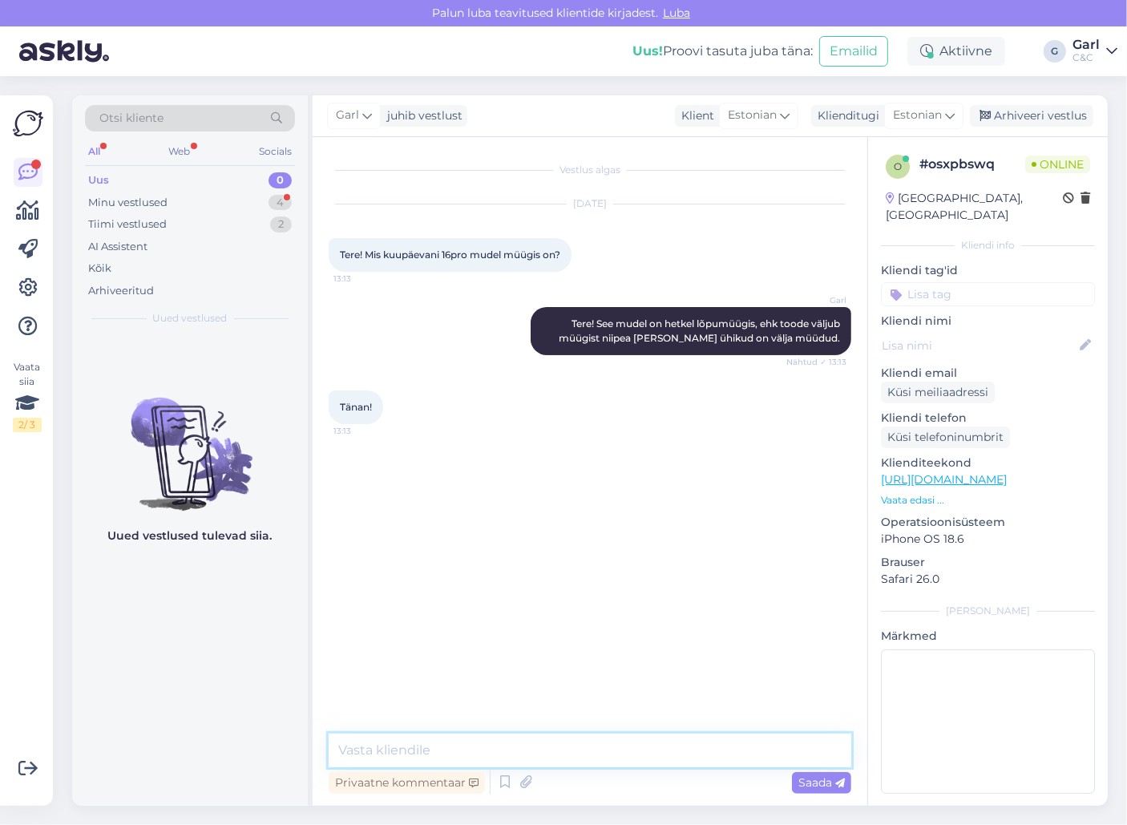
click at [498, 744] on textarea at bounding box center [590, 750] width 522 height 34
type textarea "[PERSON_NAME], võtke heaks!"
click at [237, 204] on div "Minu vestlused 4" at bounding box center [190, 203] width 210 height 22
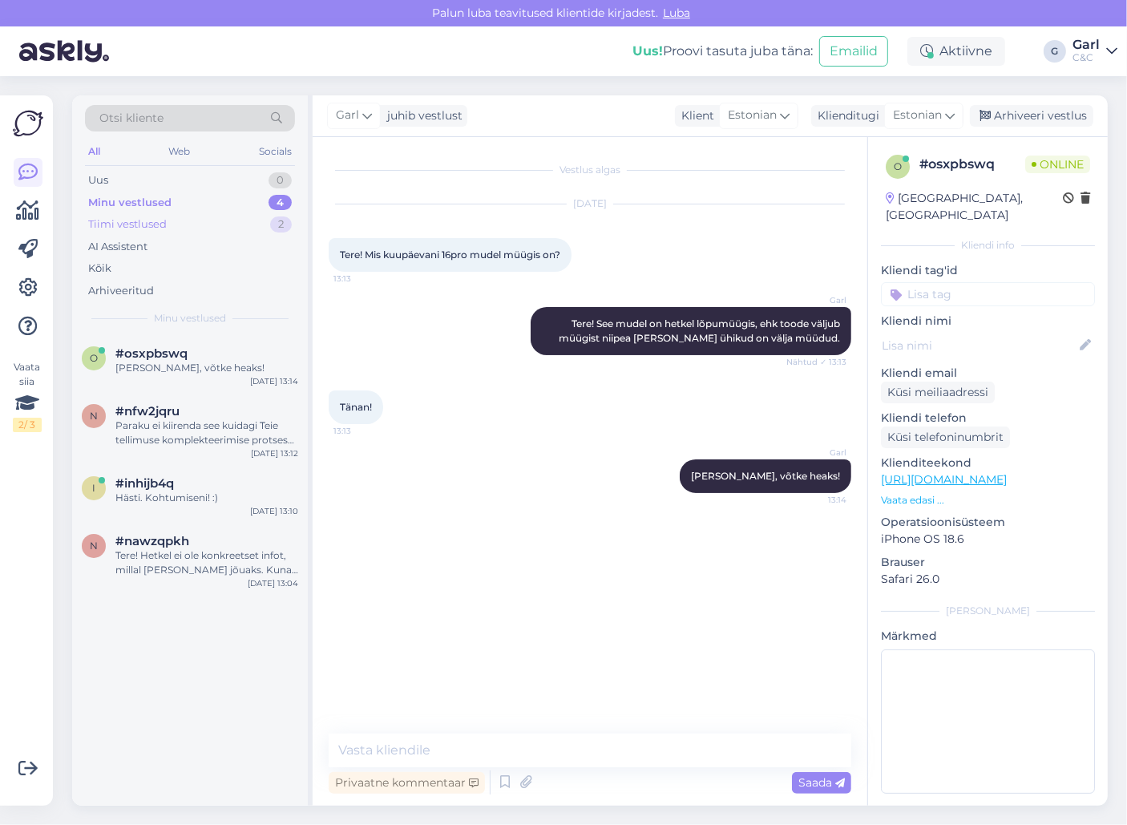
click at [224, 227] on div "Tiimi vestlused 2" at bounding box center [190, 224] width 210 height 22
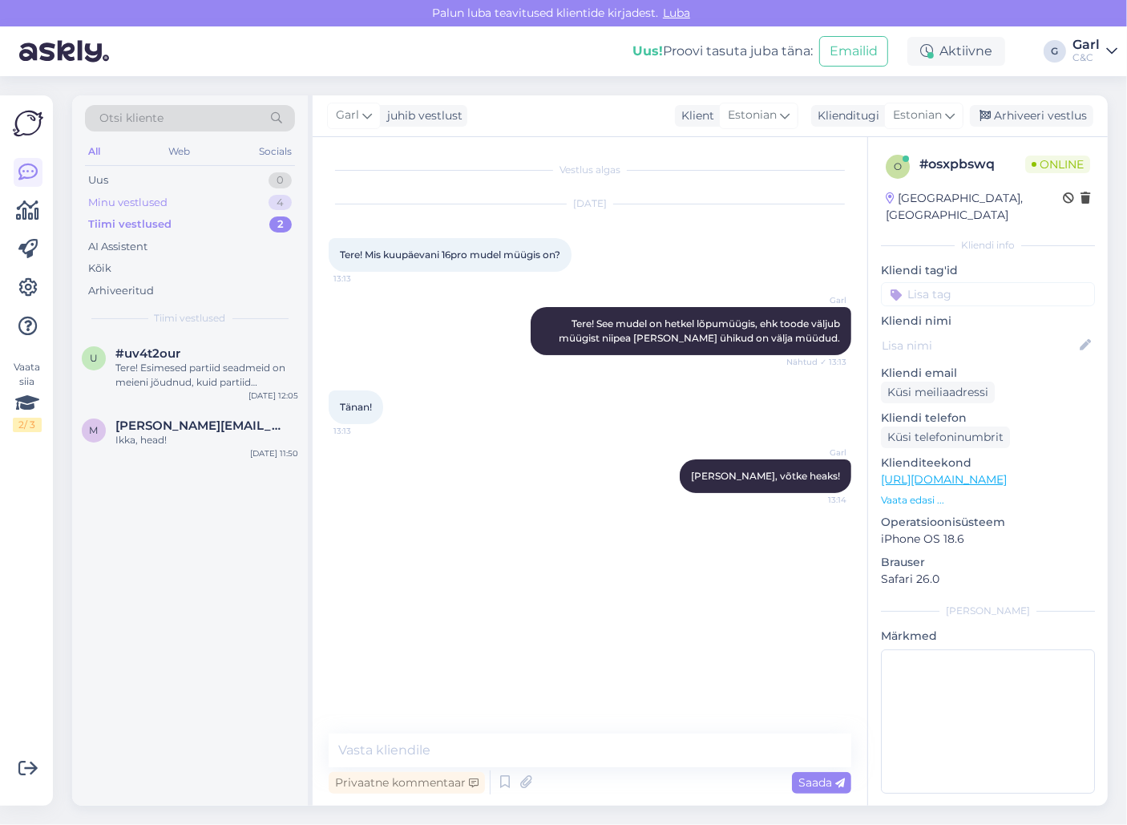
click at [273, 199] on div "4" at bounding box center [279, 203] width 23 height 16
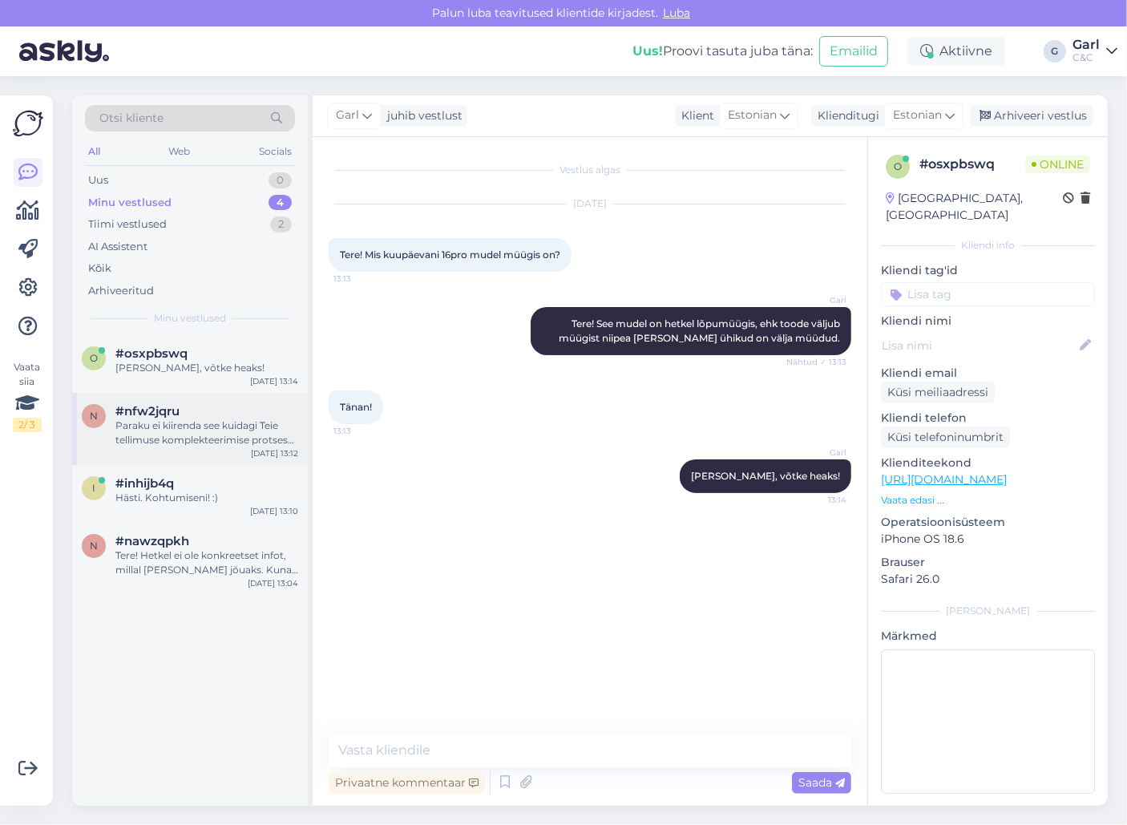
click at [217, 412] on div "#nfw2jqru" at bounding box center [206, 411] width 183 height 14
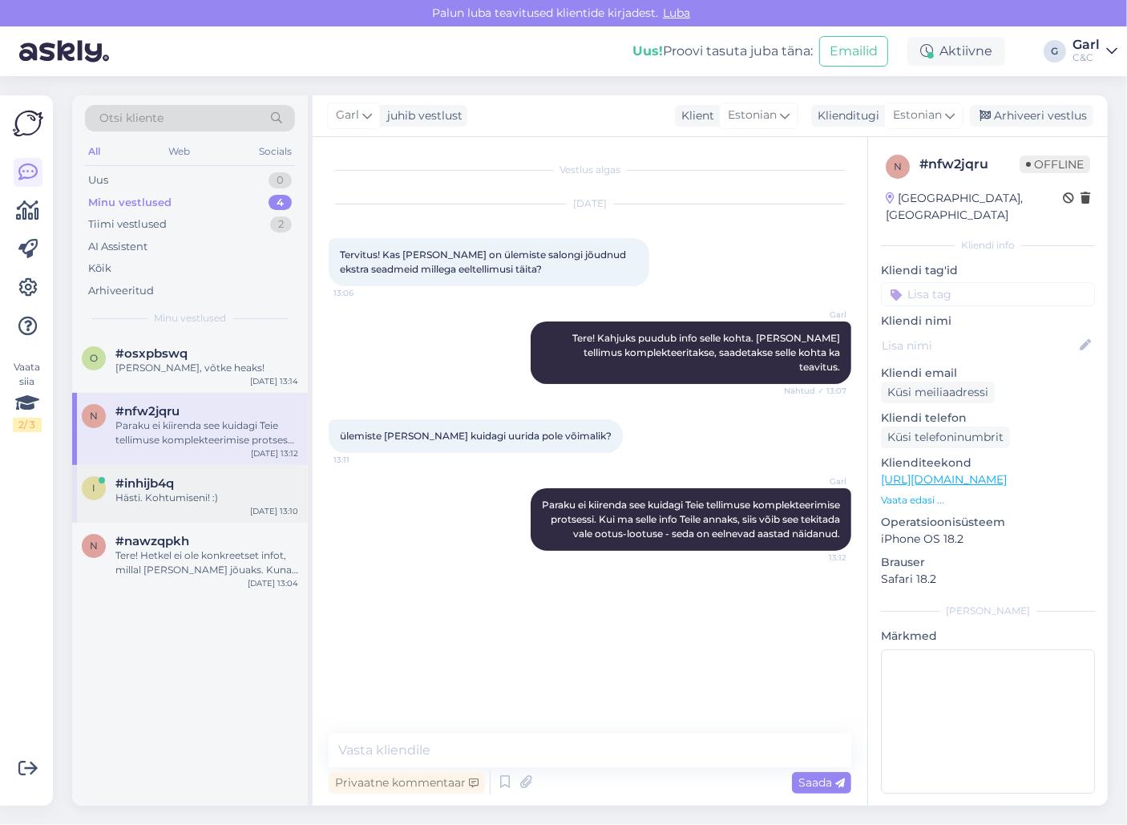
click at [204, 479] on div "#inhijb4q" at bounding box center [206, 483] width 183 height 14
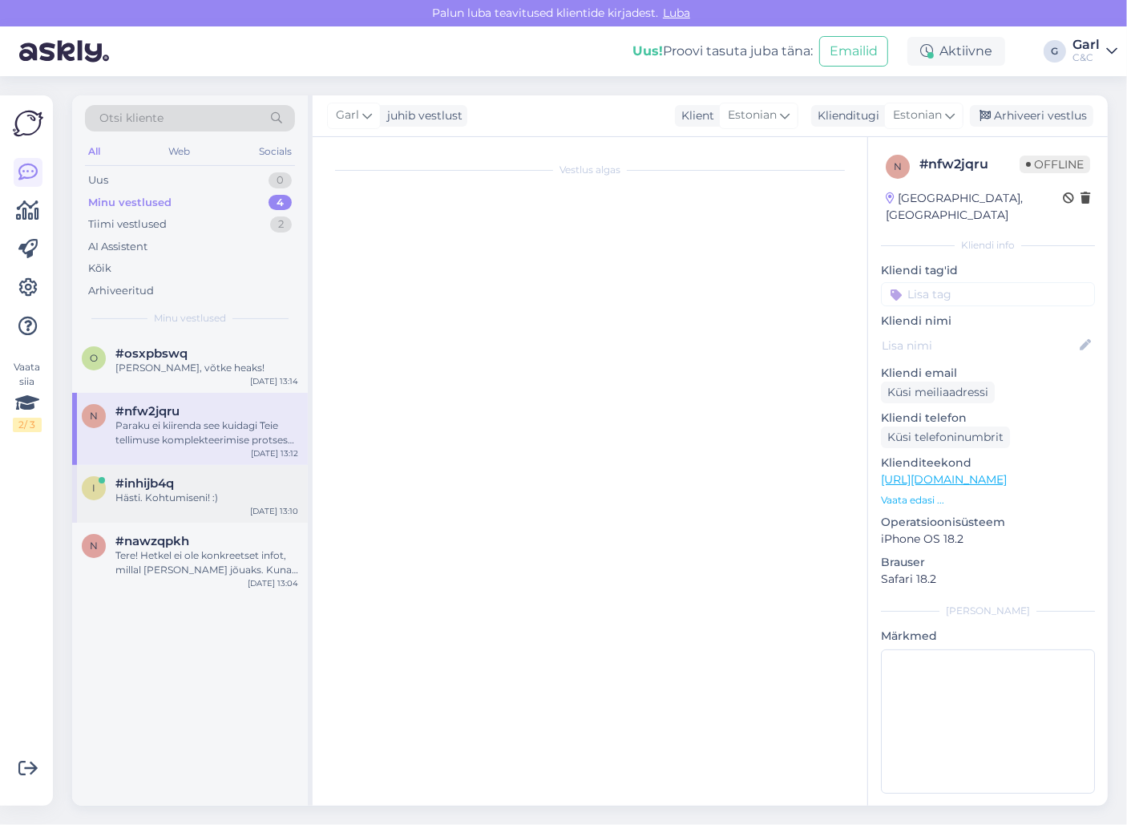
scroll to position [613, 0]
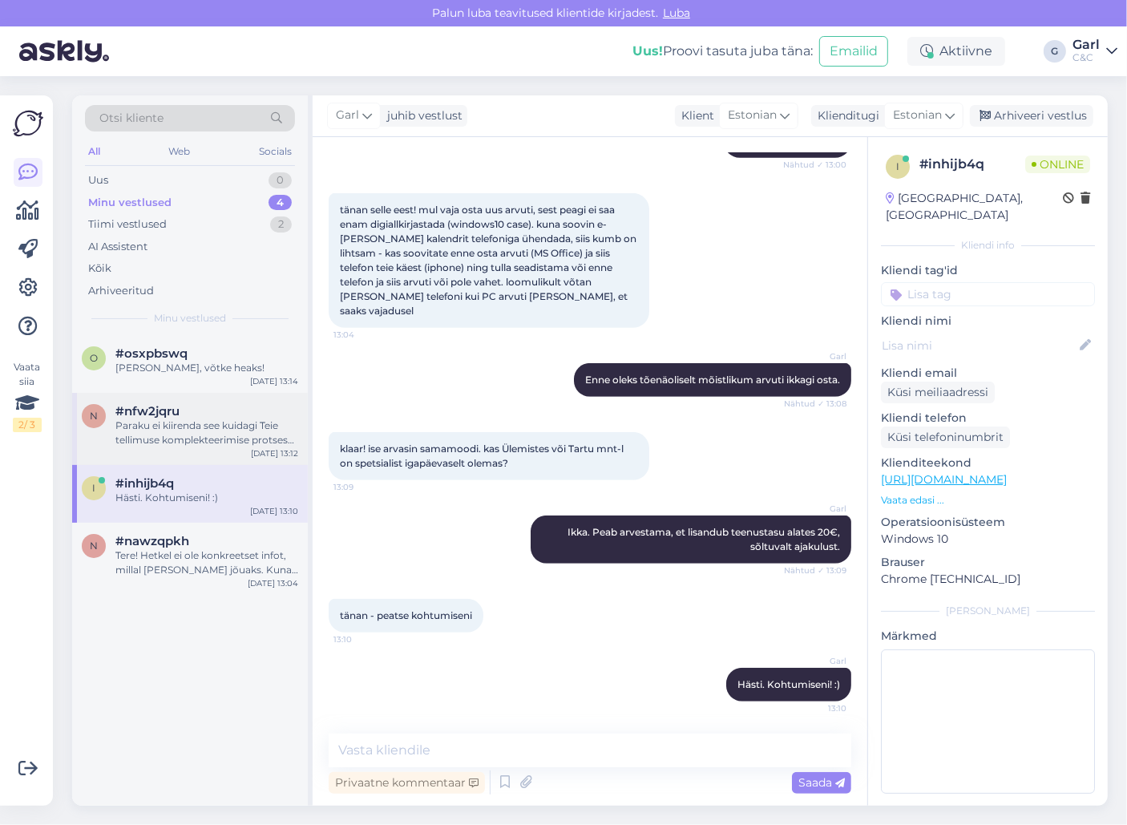
click at [208, 429] on div "Paraku ei kiirenda see kuidagi Teie tellimuse komplekteerimise protsessi. Kui m…" at bounding box center [206, 432] width 183 height 29
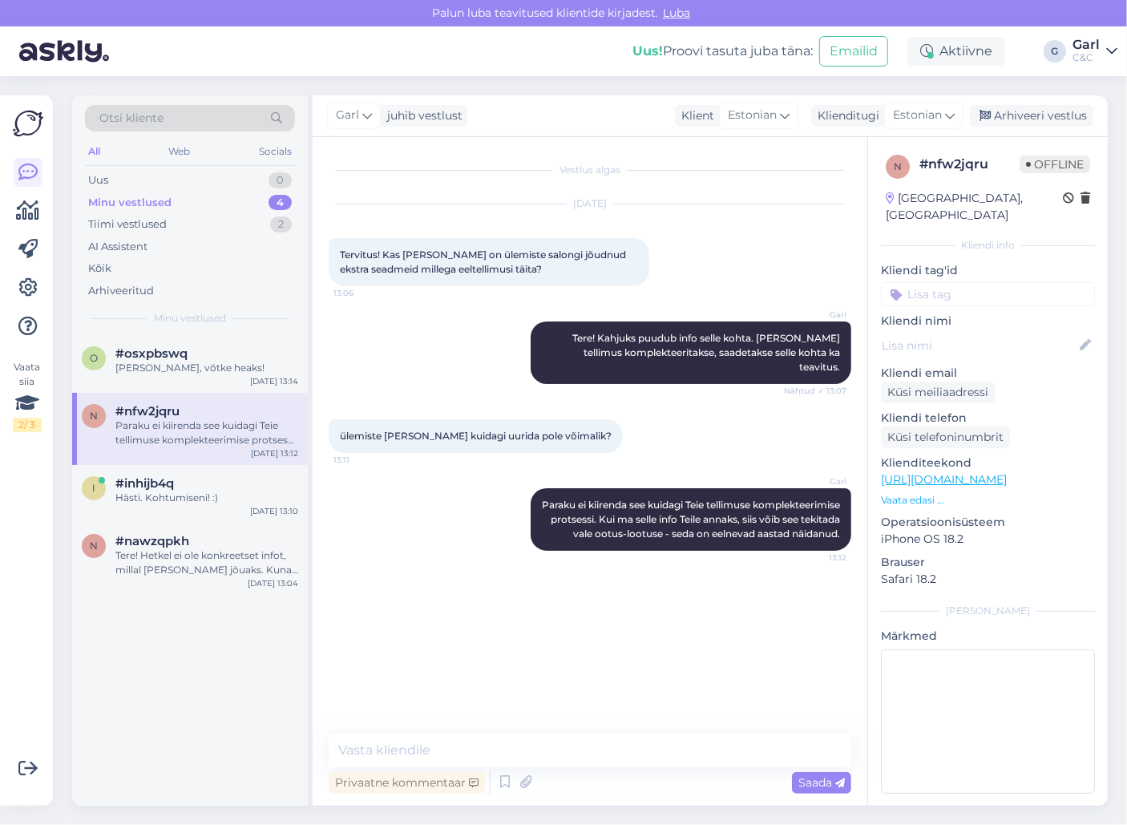
scroll to position [0, 0]
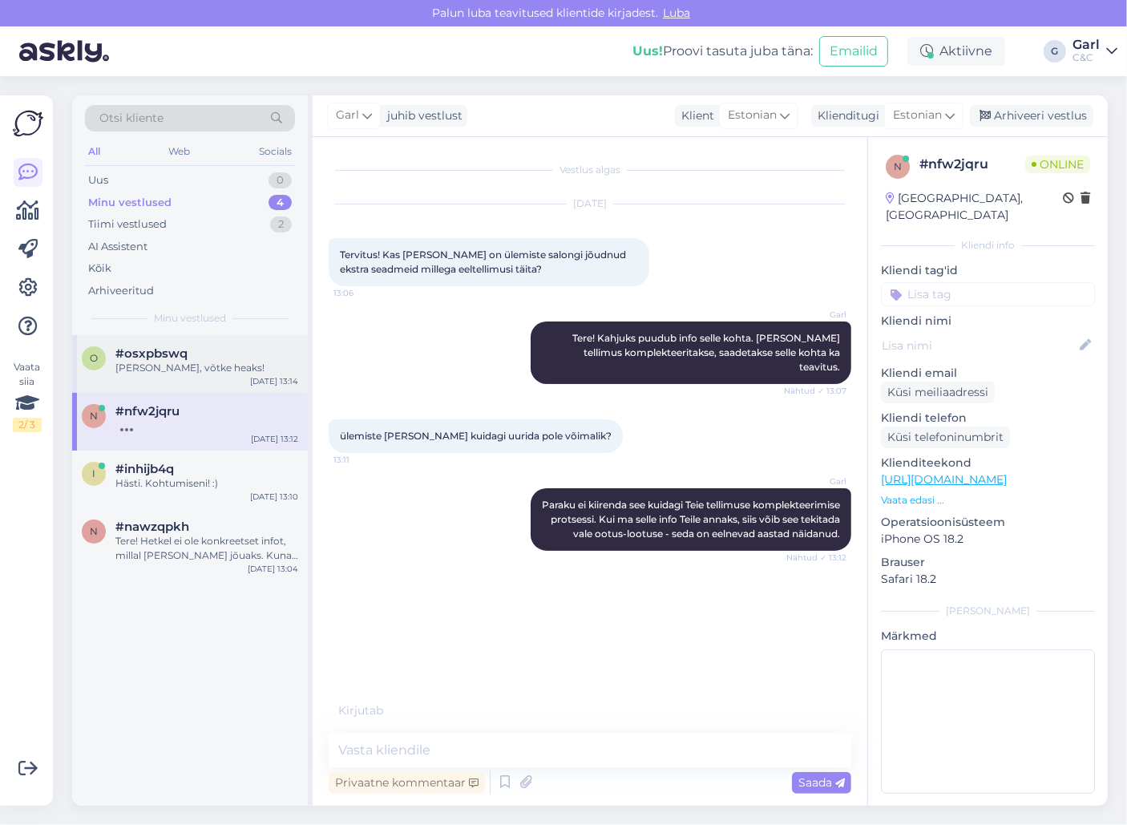
click at [235, 355] on div "#osxpbswq" at bounding box center [206, 353] width 183 height 14
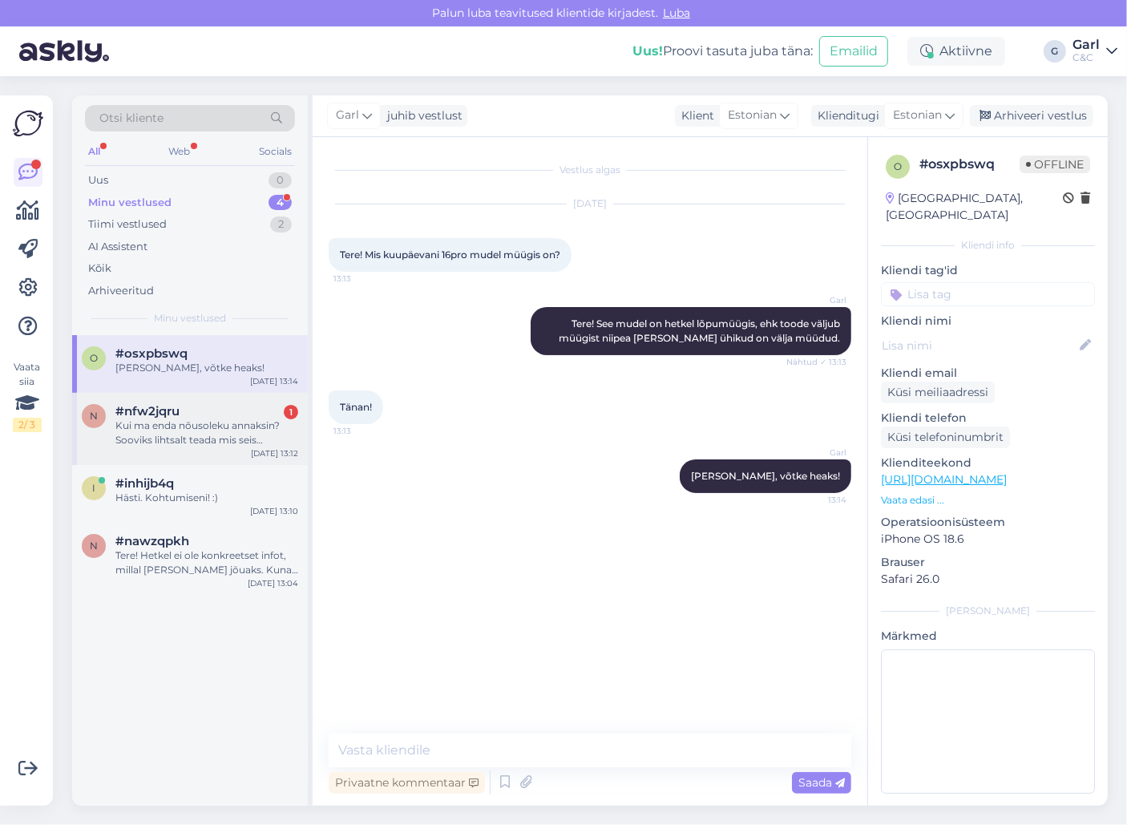
click at [208, 405] on div "#nfw2jqru 1" at bounding box center [206, 411] width 183 height 14
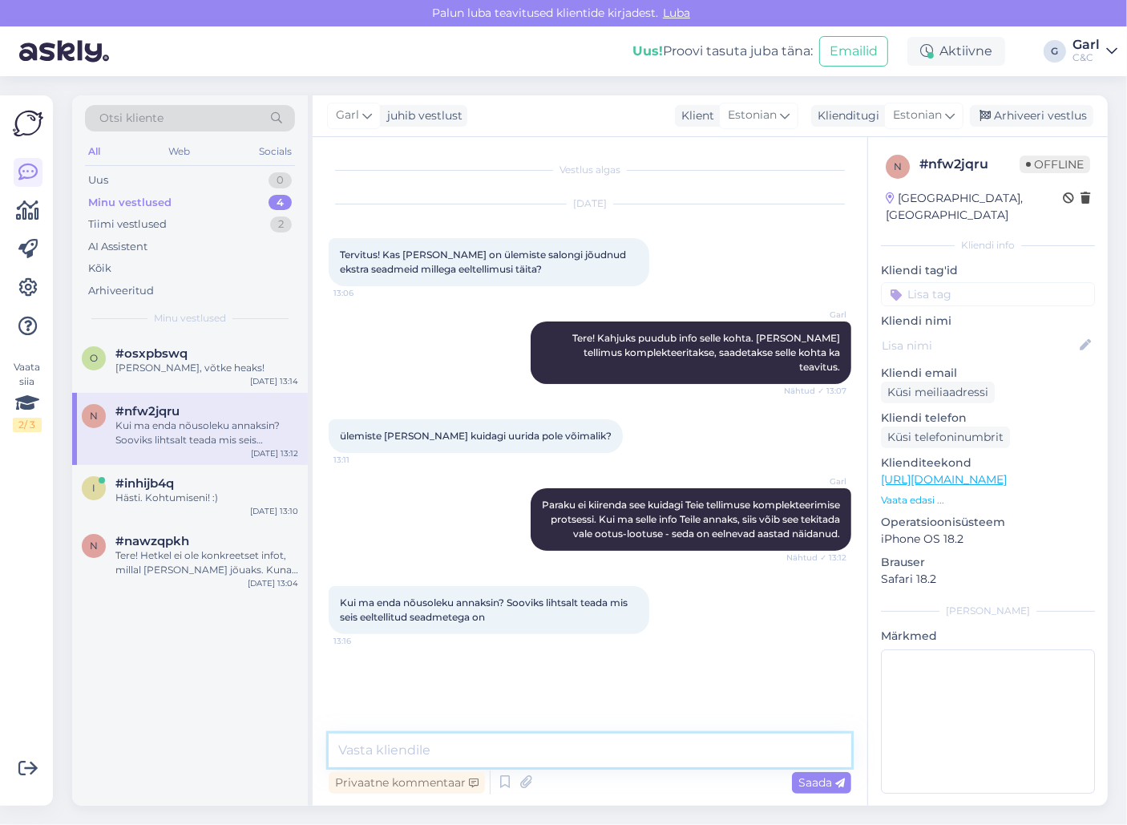
click at [539, 762] on textarea at bounding box center [590, 750] width 522 height 34
click at [580, 676] on div "Vestlus algas [DATE] Tervitus! Kas [PERSON_NAME] on ülemiste salongi jõudnud ek…" at bounding box center [597, 436] width 537 height 566
click at [572, 750] on textarea at bounding box center [590, 750] width 522 height 34
click at [508, 740] on textarea "Kahjuks" at bounding box center [590, 750] width 522 height 34
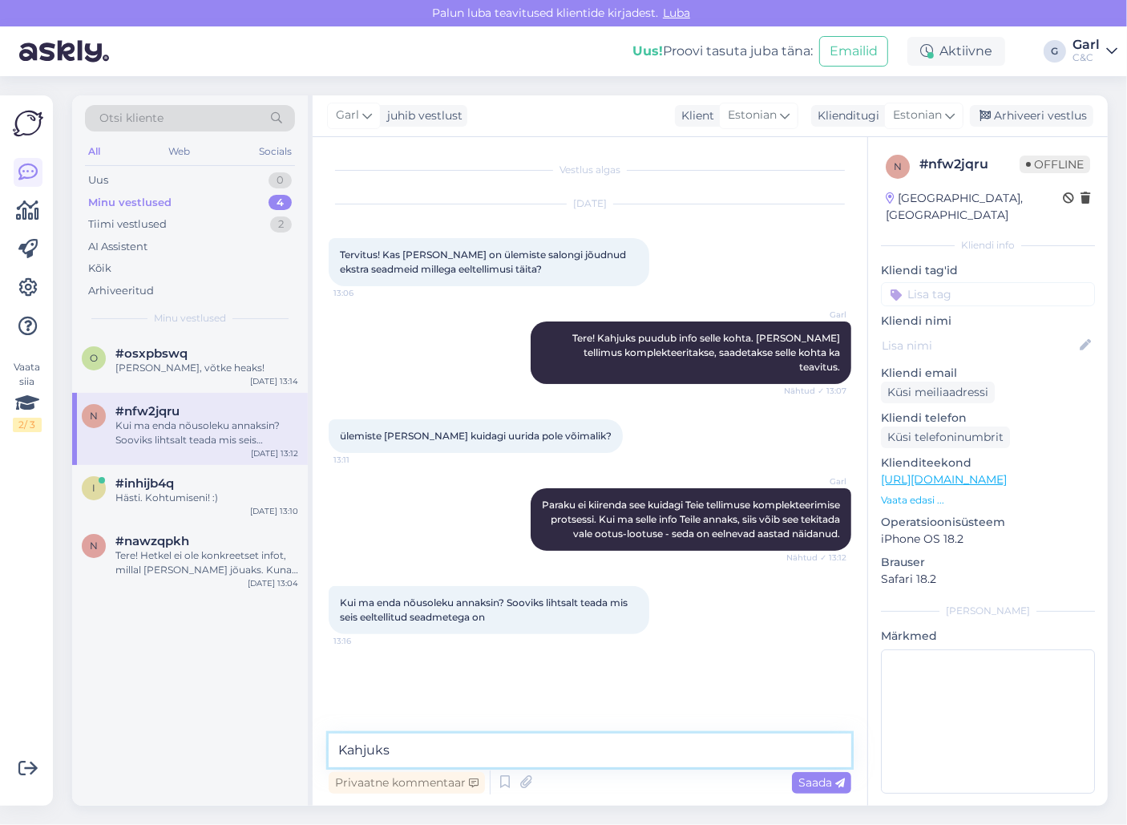
click at [508, 740] on textarea "Kahjuks" at bounding box center [590, 750] width 522 height 34
click at [499, 745] on textarea "Kahjuks" at bounding box center [590, 750] width 522 height 34
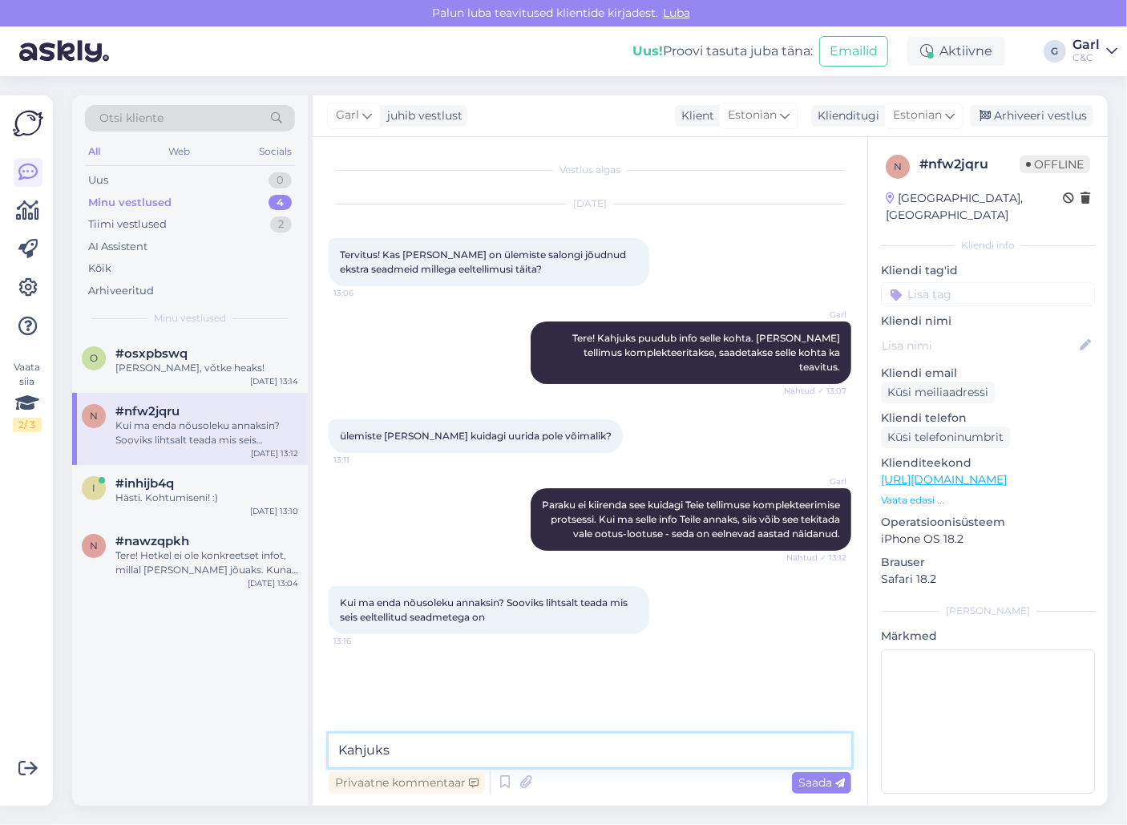
click at [499, 745] on textarea "Kahjuks" at bounding box center [590, 750] width 522 height 34
click at [498, 745] on textarea "Kahjuks" at bounding box center [590, 750] width 522 height 34
click at [490, 748] on textarea "Kahjuks" at bounding box center [590, 750] width 522 height 34
click at [391, 754] on textarea "Kahjuks me ei väljasta seda infot isegi kliendi nõusoleku andmisel." at bounding box center [590, 750] width 522 height 34
click at [632, 746] on textarea "Kahjuks me ei väljasta seda infot isegi kliendi nõusoleku andmisel." at bounding box center [590, 750] width 522 height 34
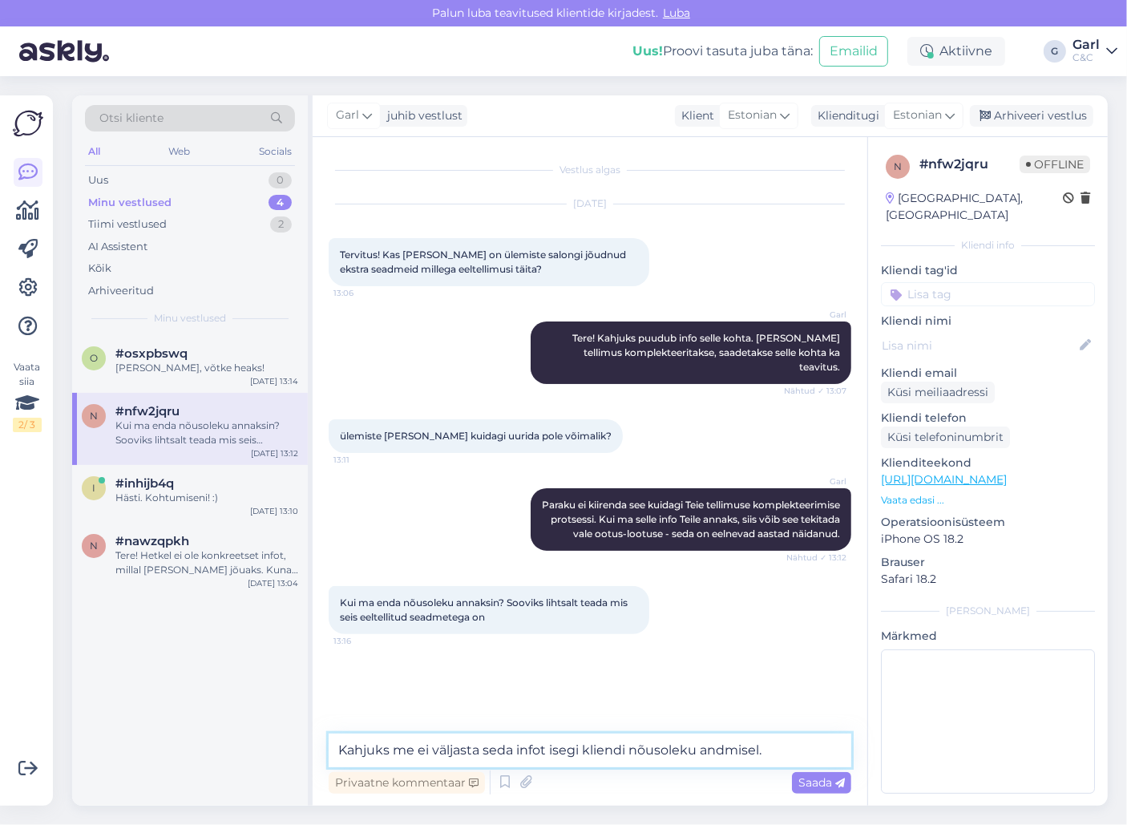
click at [798, 758] on textarea "Kahjuks me ei väljasta seda infot isegi kliendi nõusoleku andmisel." at bounding box center [590, 750] width 522 height 34
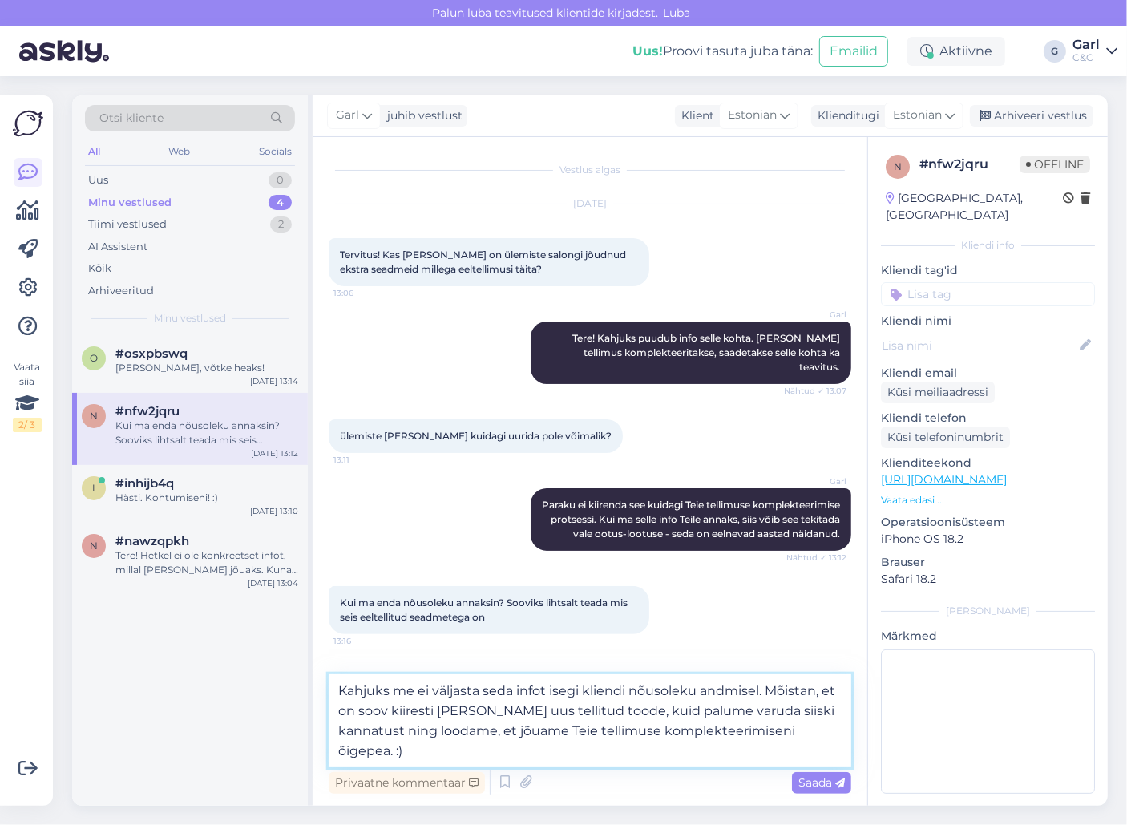
type textarea "Kahjuks me ei väljasta seda infot isegi kliendi nõusoleku andmisel. Mõistan, et…"
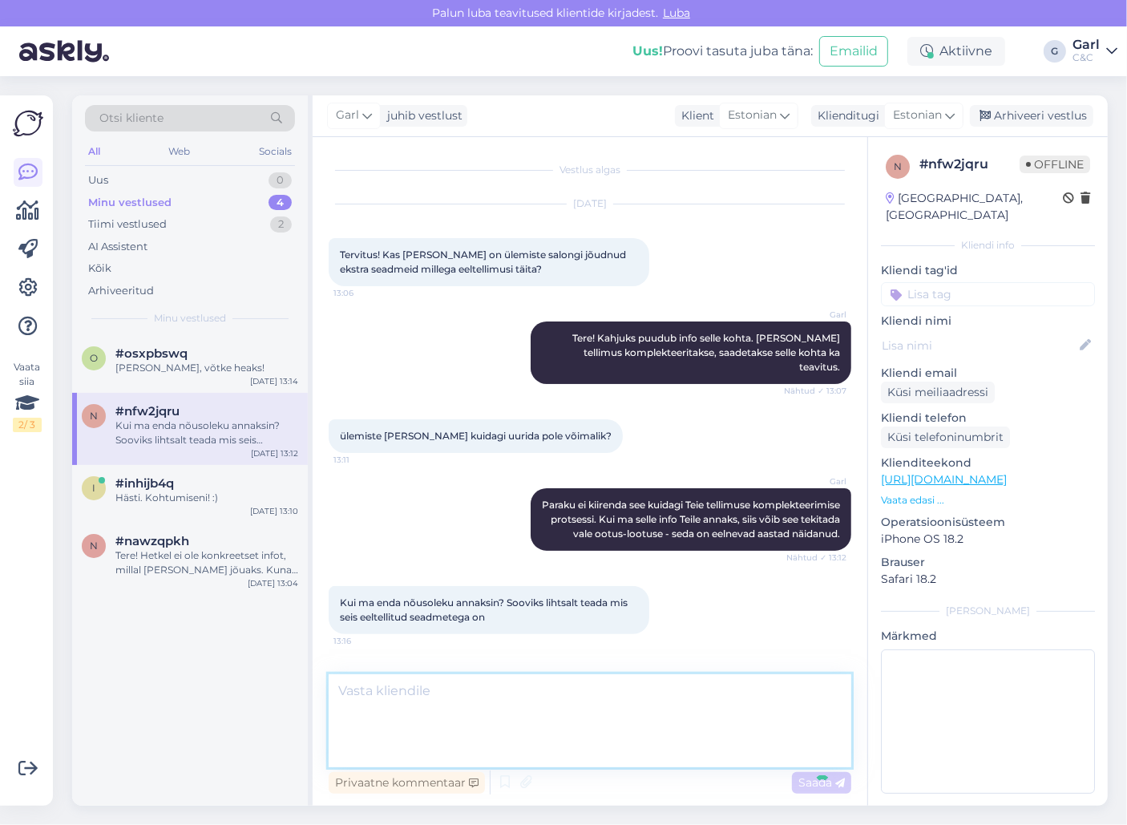
scroll to position [45, 0]
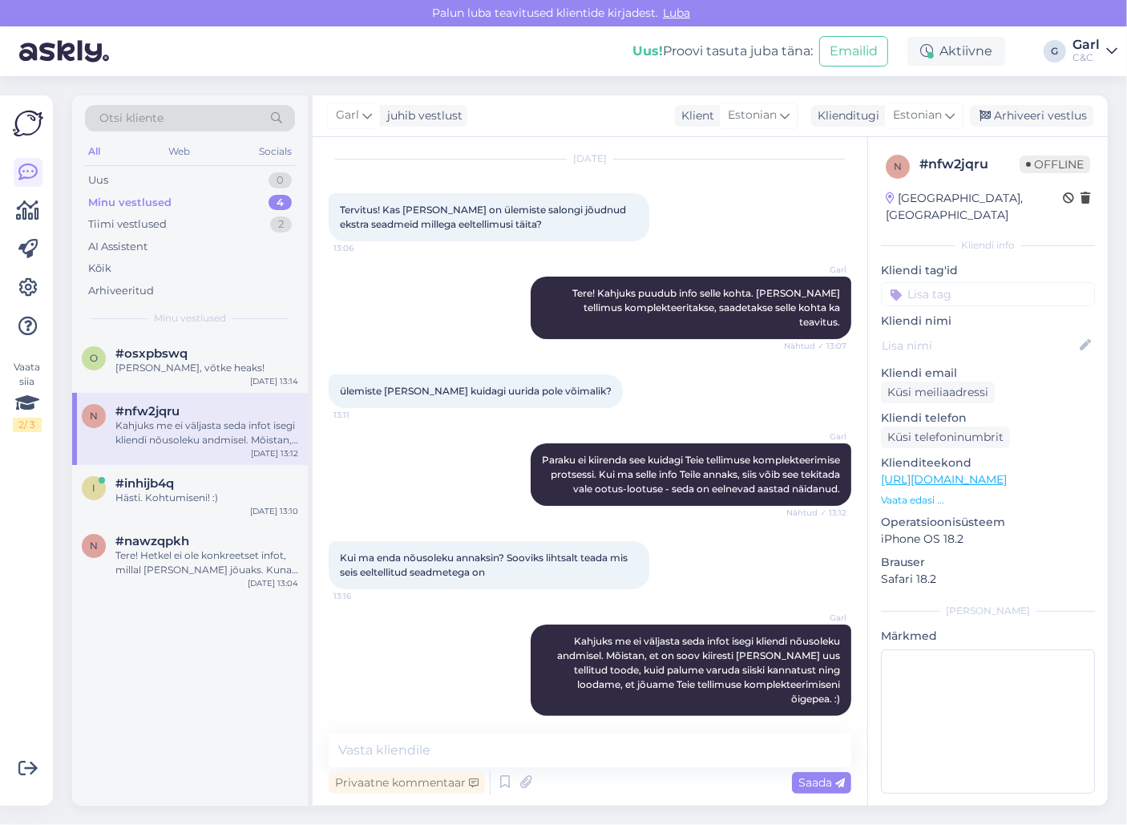
click at [728, 575] on div "Kui ma enda nõusoleku annaksin? Sooviks lihtsalt teada mis seis eeltellitud sea…" at bounding box center [590, 564] width 522 height 83
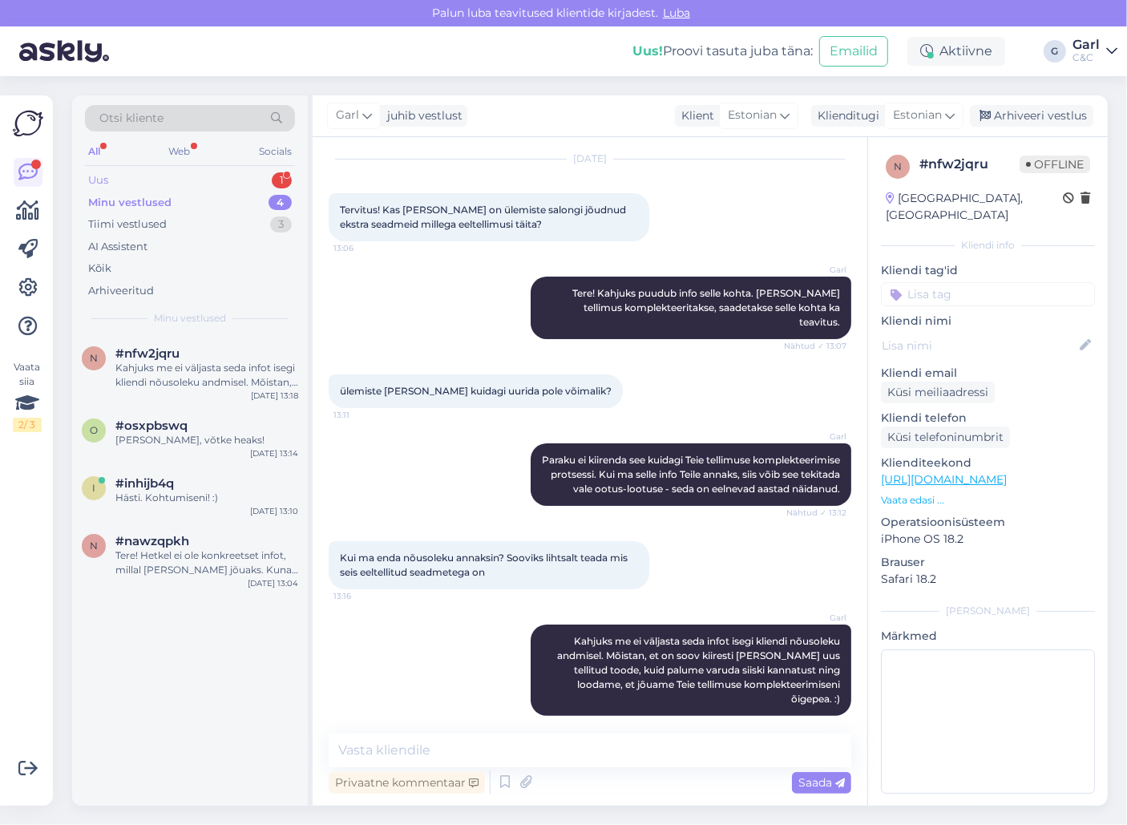
click at [240, 183] on div "Uus 1" at bounding box center [190, 180] width 210 height 22
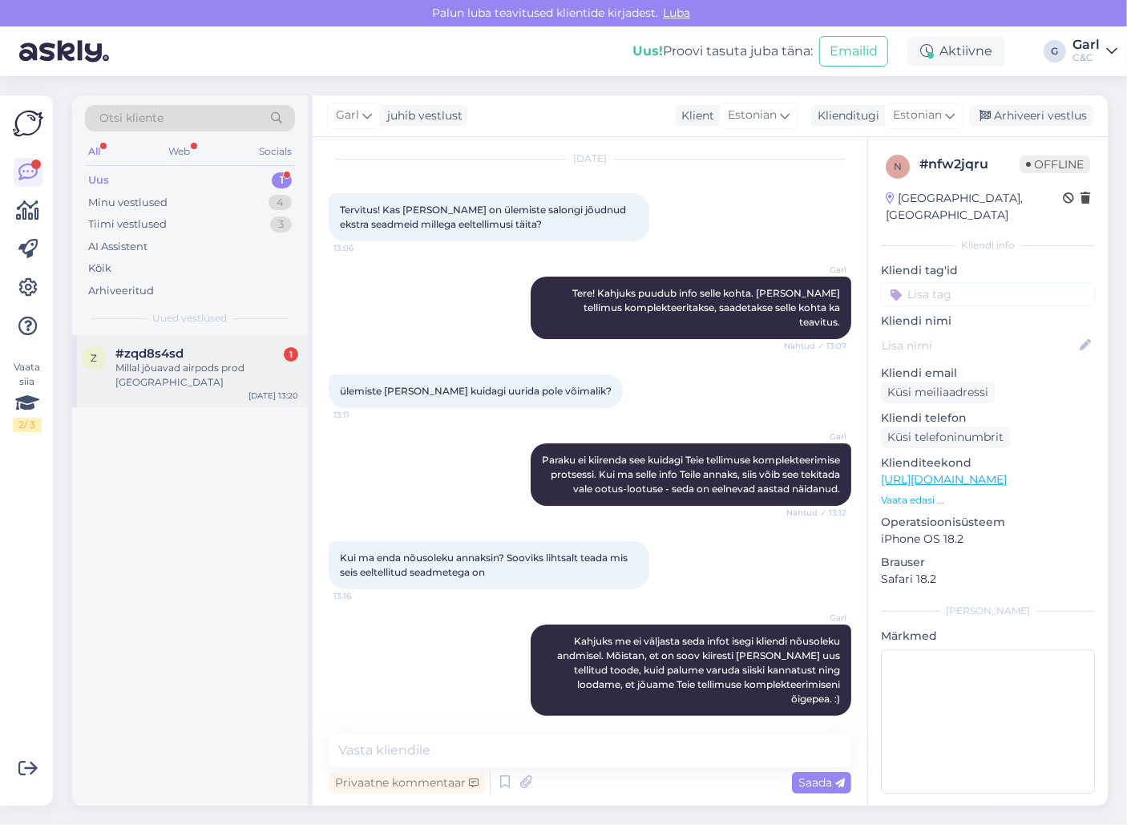
click at [250, 346] on div "#zqd8s4sd 1" at bounding box center [206, 353] width 183 height 14
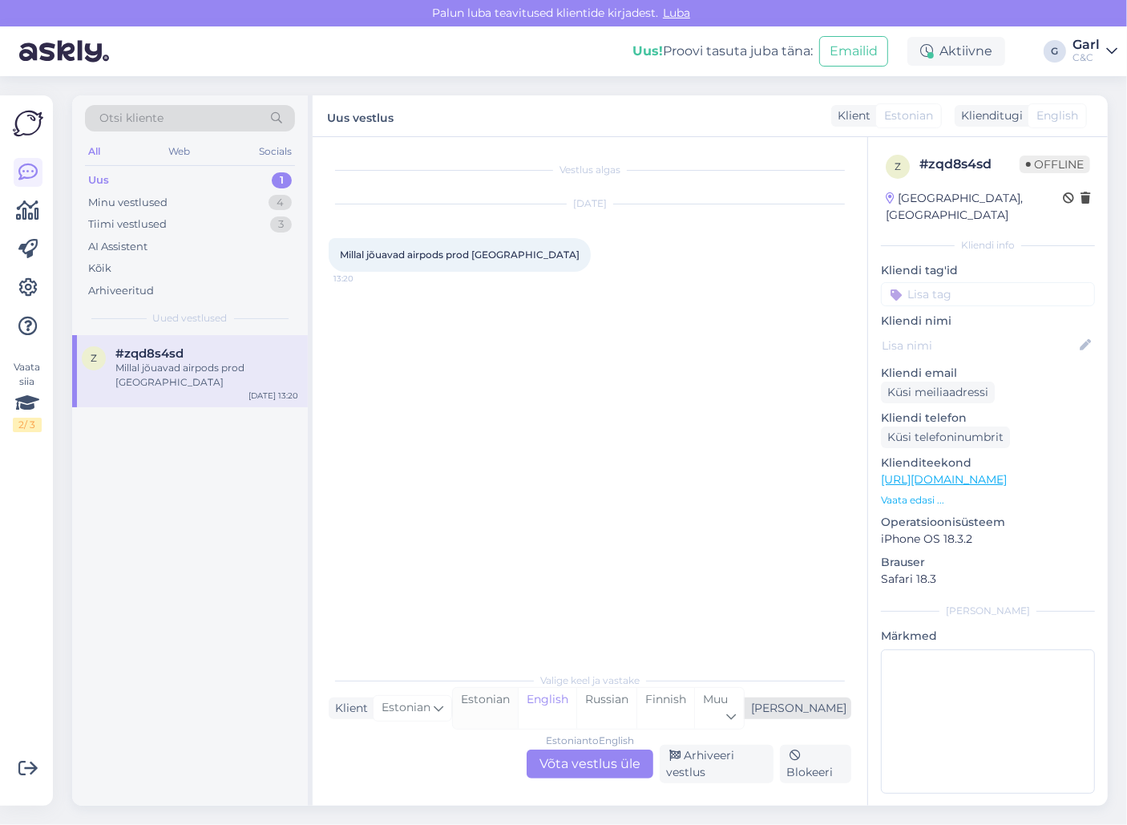
click at [518, 710] on div "Estonian" at bounding box center [485, 708] width 65 height 41
click at [572, 771] on div "Estonian to Estonian Võta vestlus üle" at bounding box center [589, 763] width 127 height 29
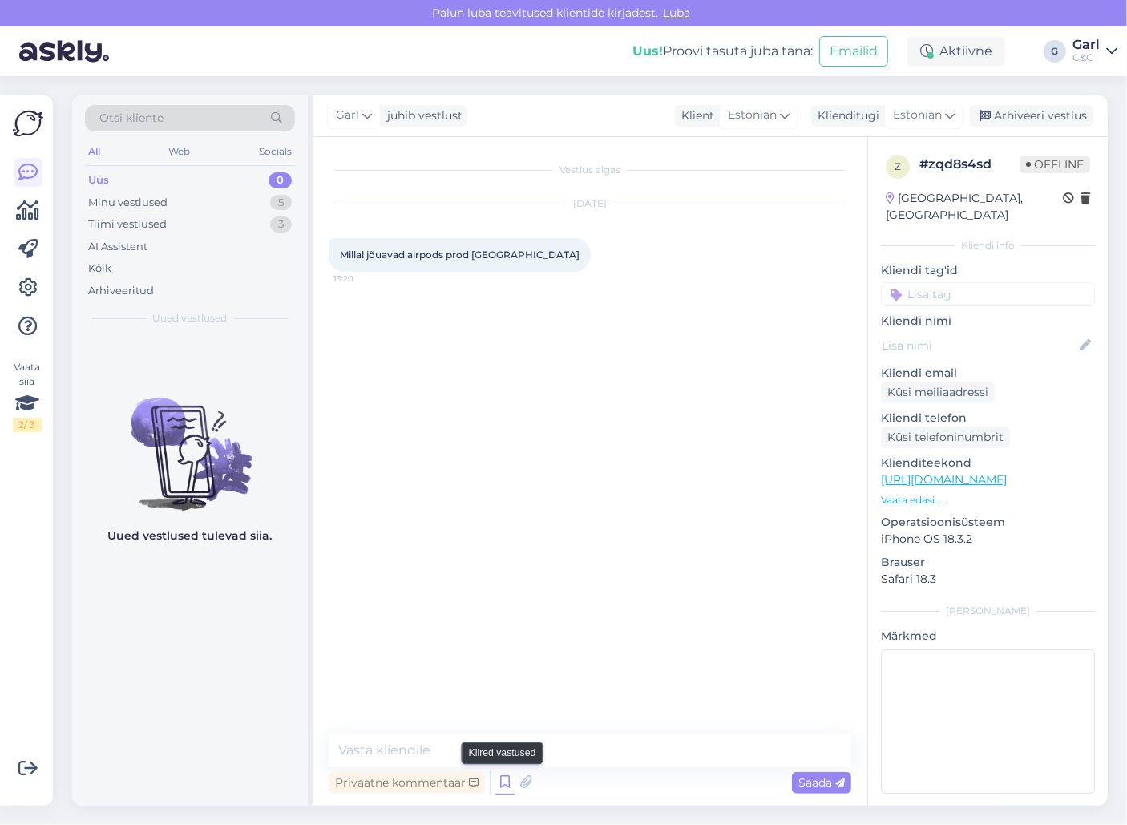
click at [505, 778] on icon at bounding box center [504, 782] width 19 height 24
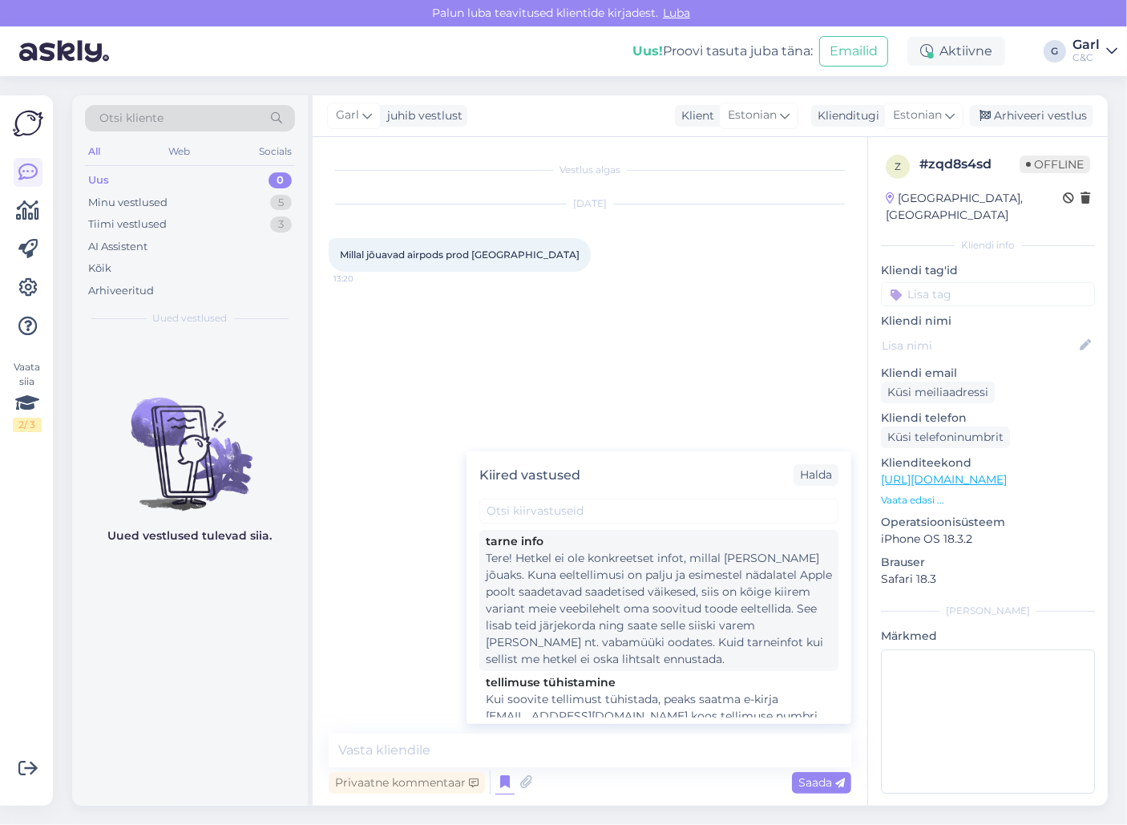
click at [673, 558] on div "Tere! Hetkel ei ole konkreetset infot, millal [PERSON_NAME] jõuaks. Kuna eeltel…" at bounding box center [659, 609] width 346 height 118
type textarea "Tere! Hetkel ei ole konkreetset infot, millal [PERSON_NAME] jõuaks. Kuna eeltel…"
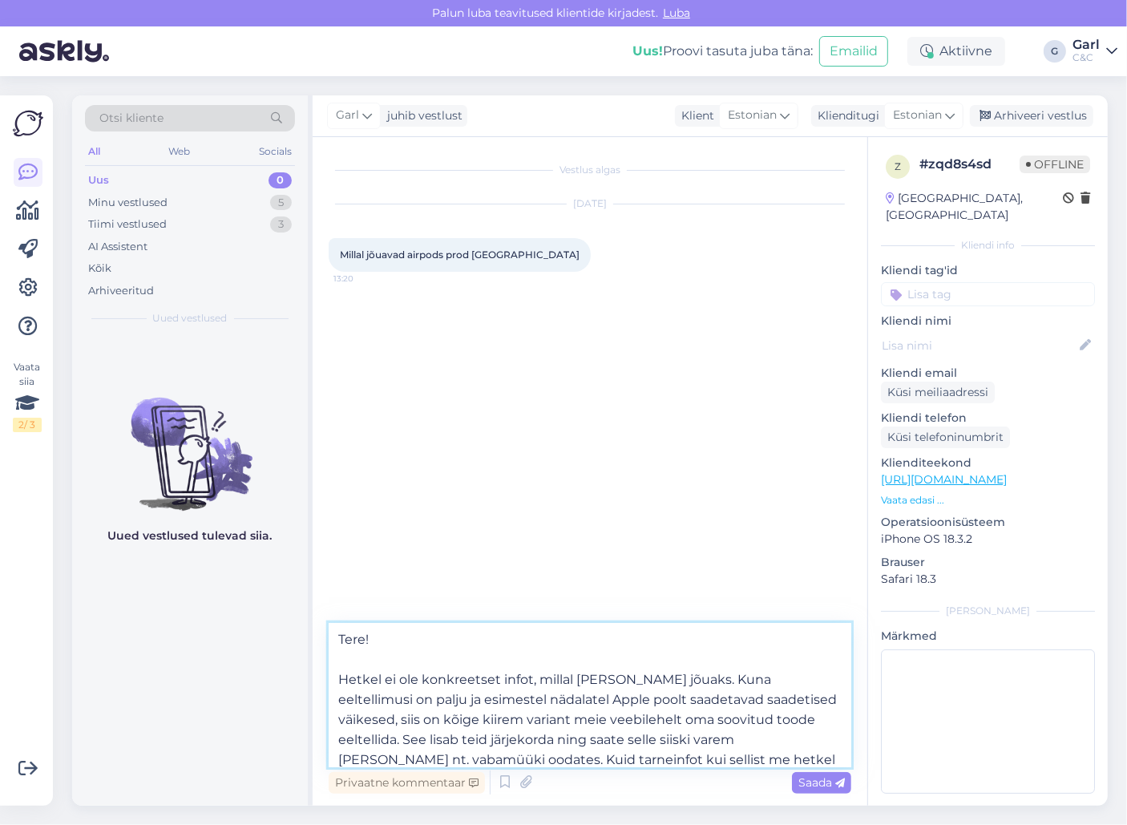
click at [632, 694] on textarea "Tere! Hetkel ei ole konkreetset infot, millal [PERSON_NAME] jõuaks. Kuna eeltel…" at bounding box center [590, 695] width 522 height 144
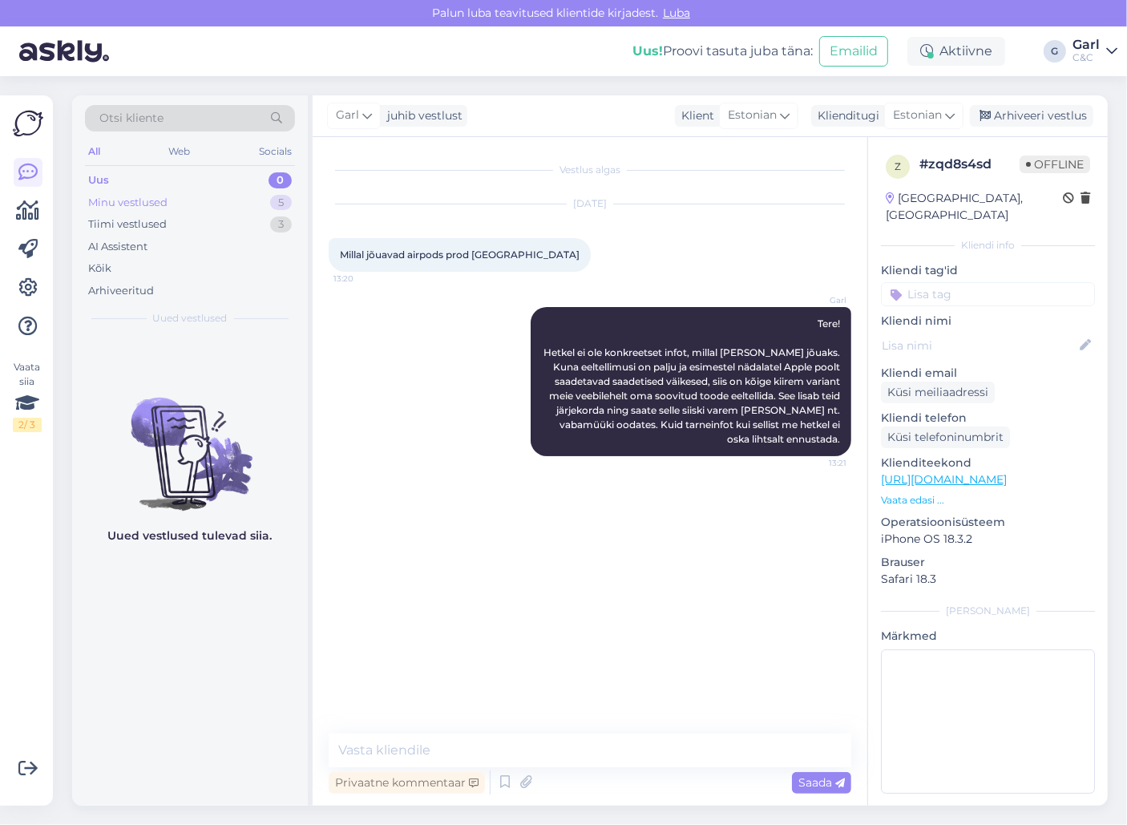
click at [270, 199] on div "5" at bounding box center [281, 203] width 22 height 16
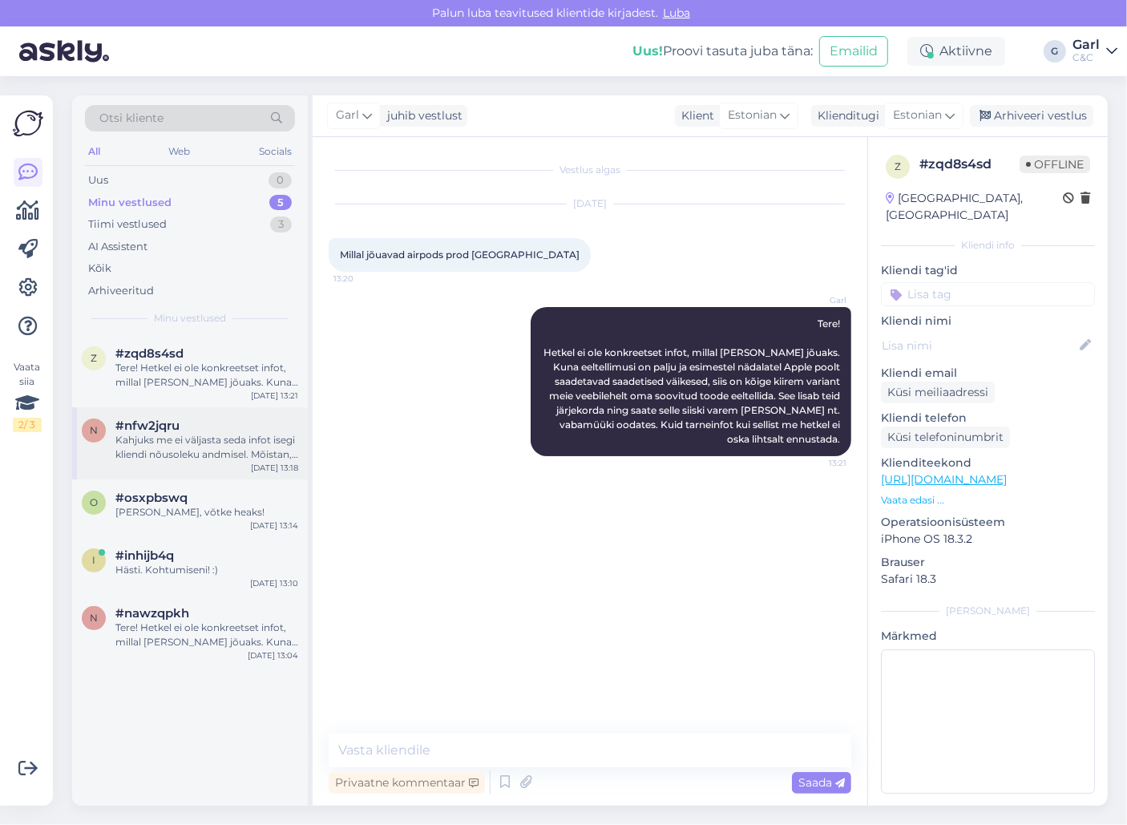
click at [221, 450] on div "Kahjuks me ei väljasta seda infot isegi kliendi nõusoleku andmisel. Mõistan, et…" at bounding box center [206, 447] width 183 height 29
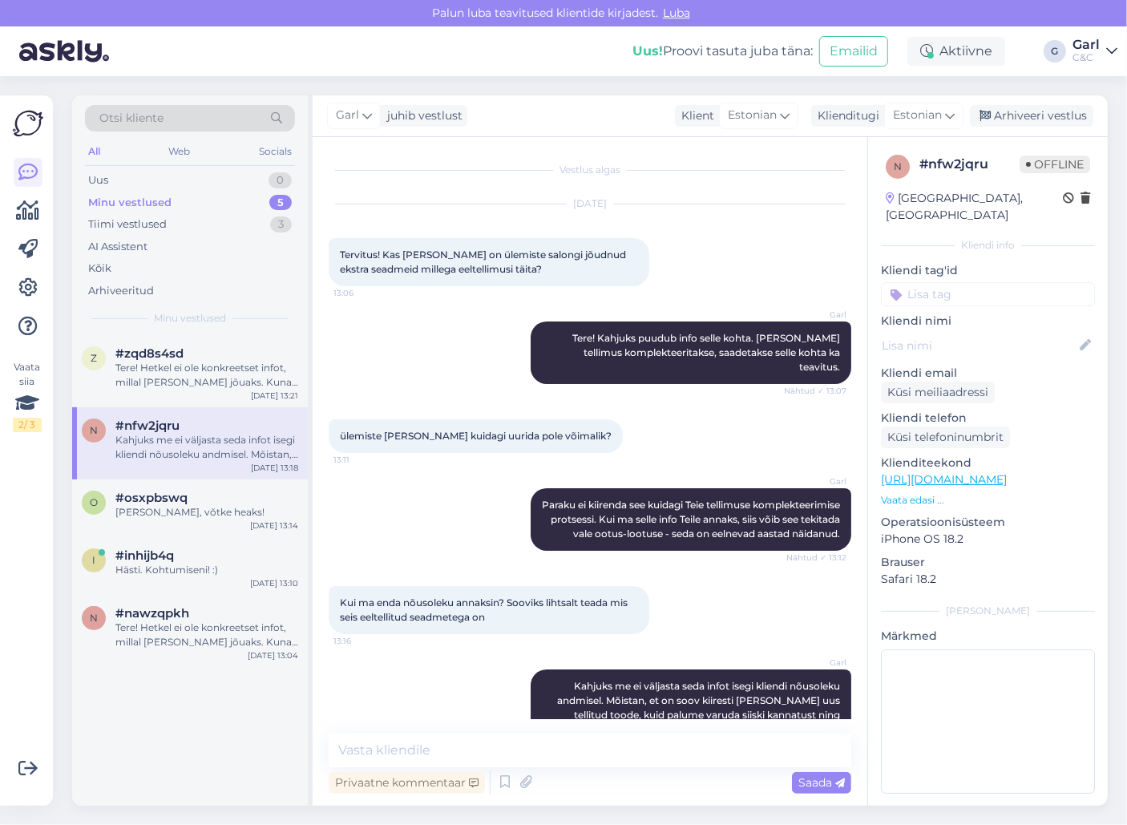
scroll to position [45, 0]
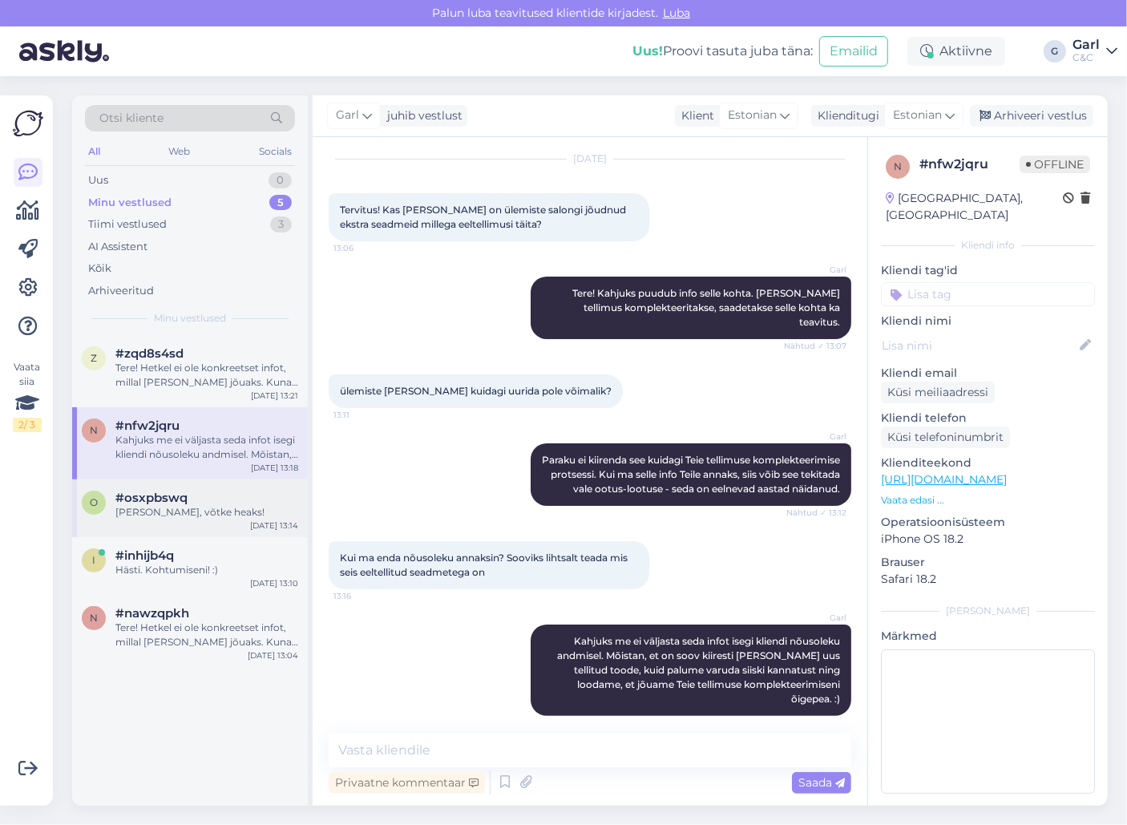
click at [225, 507] on div "[PERSON_NAME], võtke heaks!" at bounding box center [206, 512] width 183 height 14
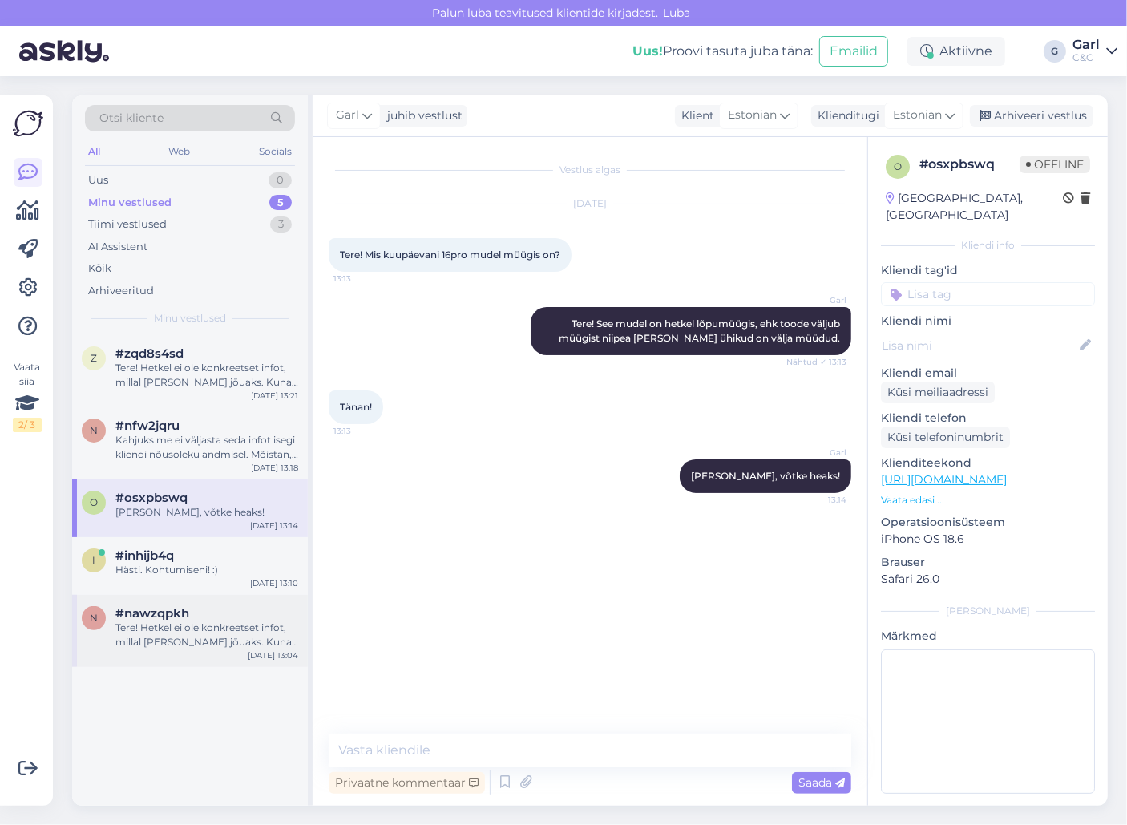
click at [247, 639] on div "Tere! Hetkel ei ole konkreetset infot, millal [PERSON_NAME] jõuaks. Kuna eeltel…" at bounding box center [206, 634] width 183 height 29
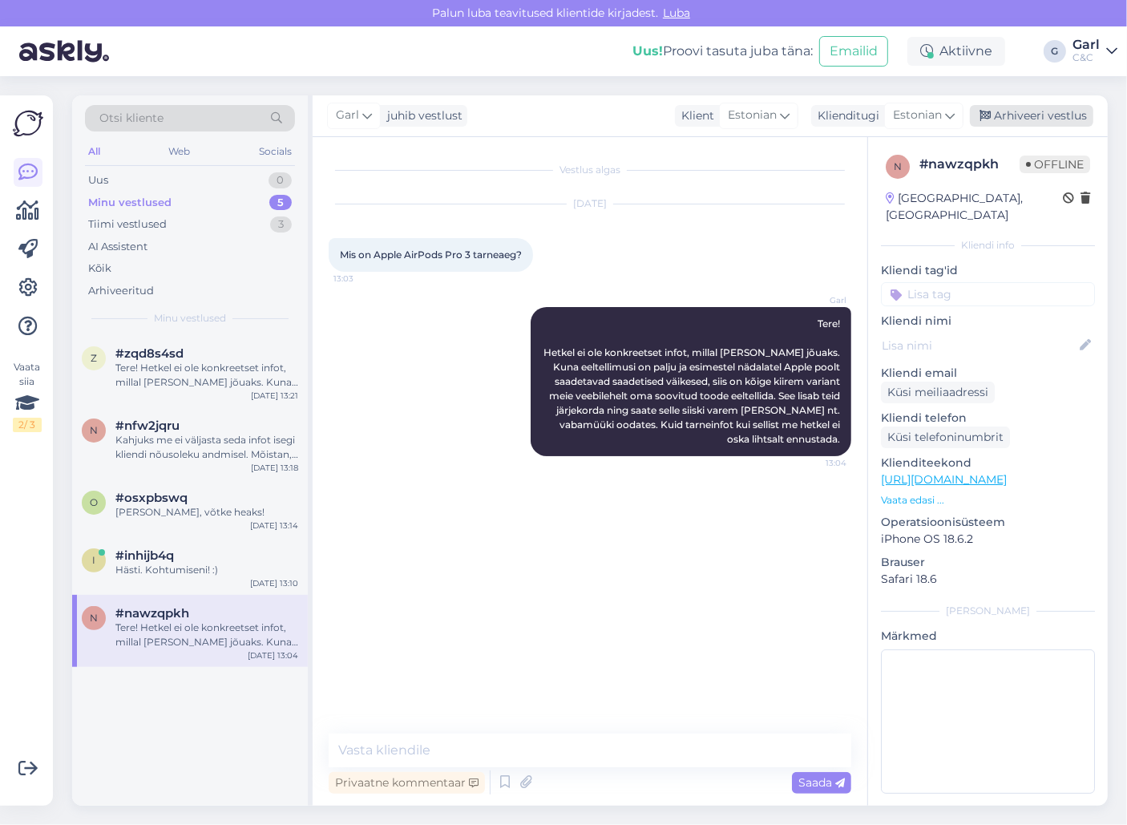
click at [1063, 115] on div "Arhiveeri vestlus" at bounding box center [1031, 116] width 123 height 22
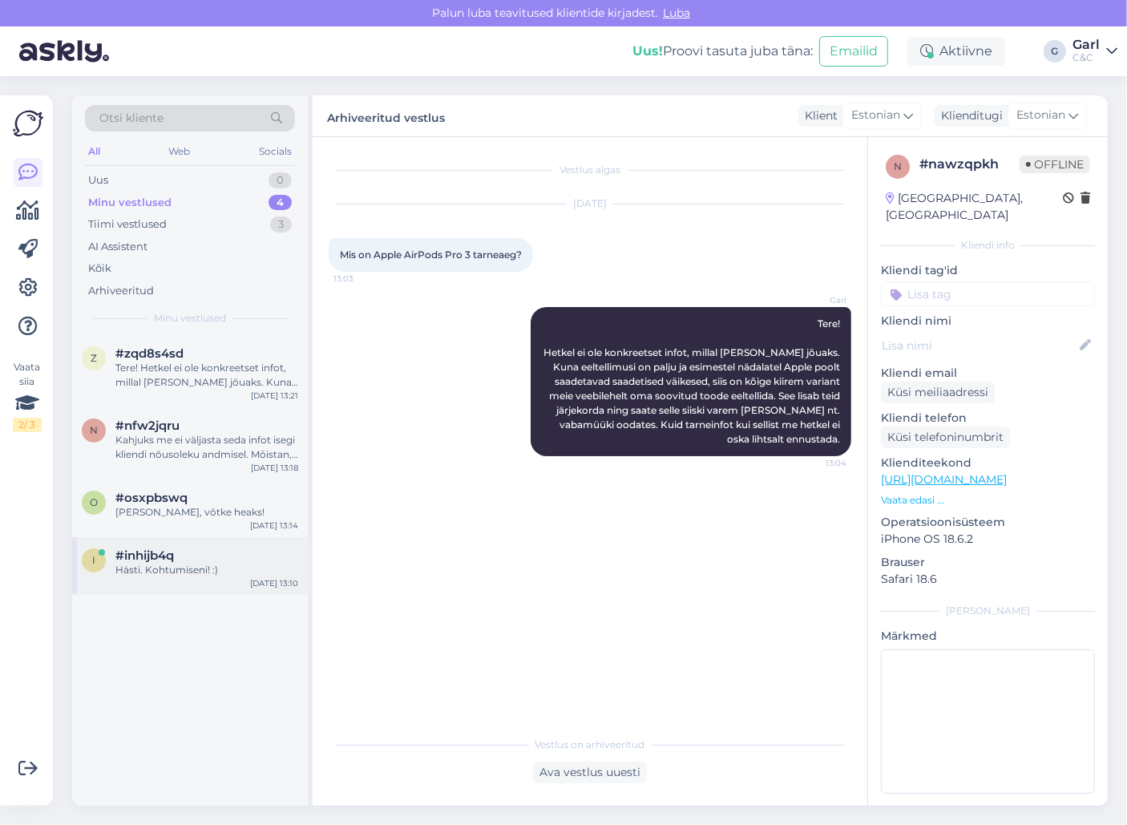
click at [256, 557] on div "#inhijb4q" at bounding box center [206, 555] width 183 height 14
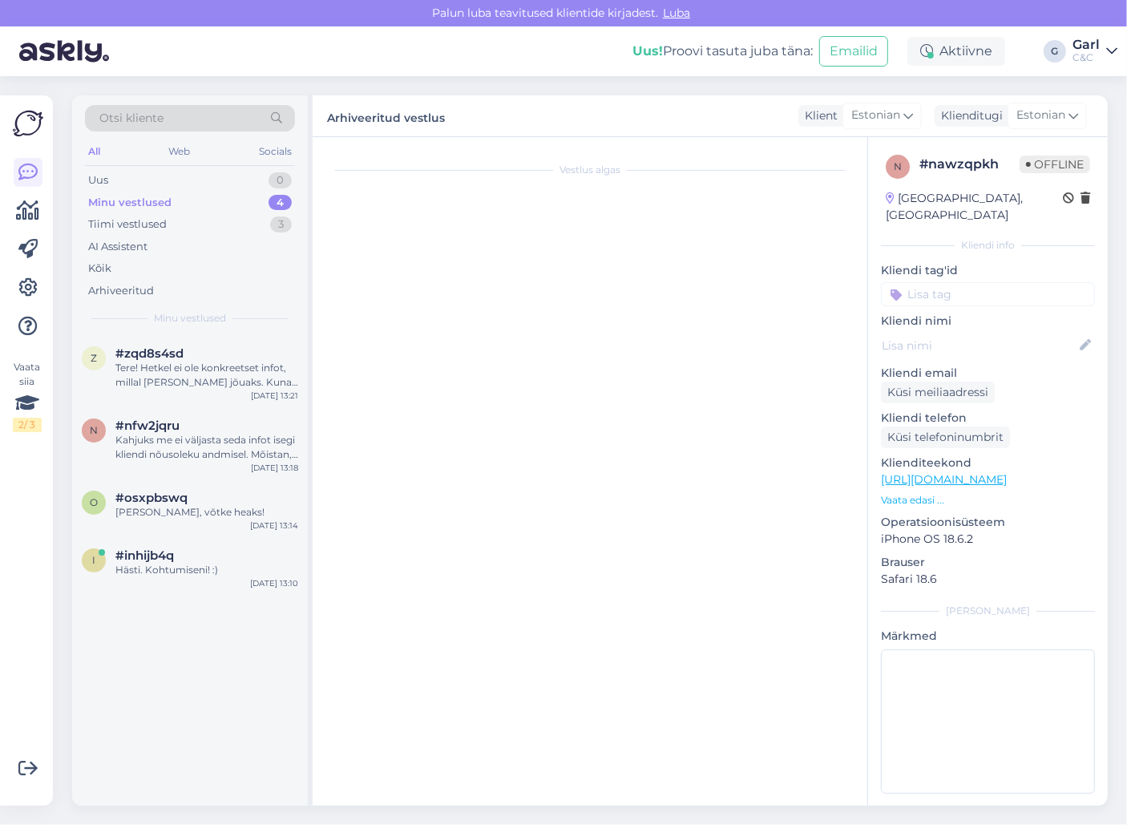
scroll to position [613, 0]
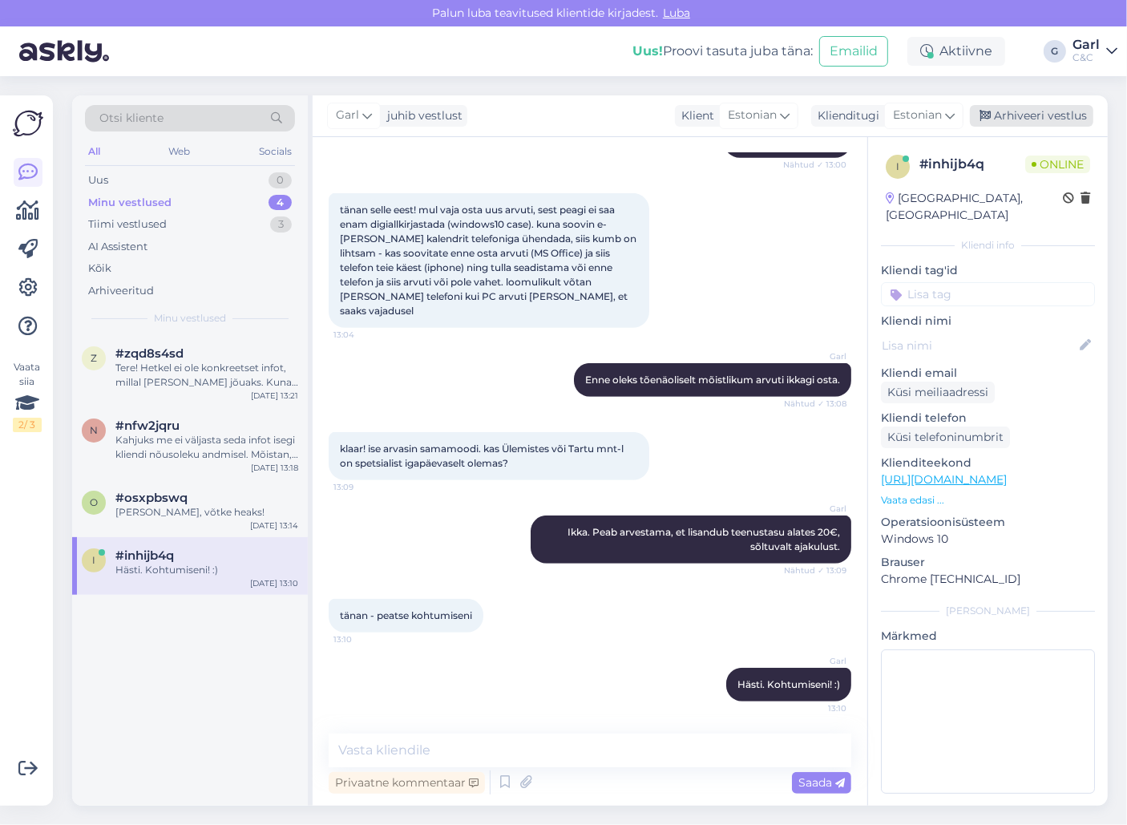
click at [1050, 118] on div "Arhiveeri vestlus" at bounding box center [1031, 116] width 123 height 22
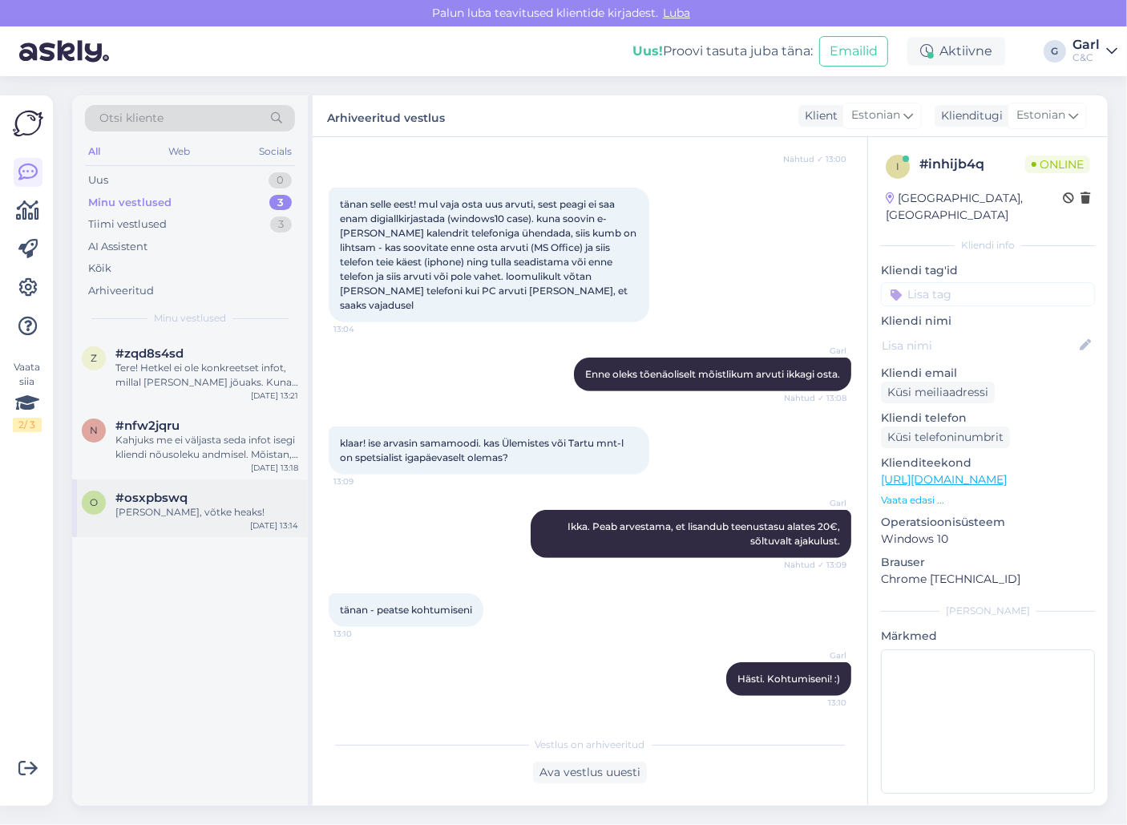
click at [215, 486] on div "o #osxpbswq Ikka, võtke heaks! [DATE] 13:14" at bounding box center [190, 508] width 236 height 58
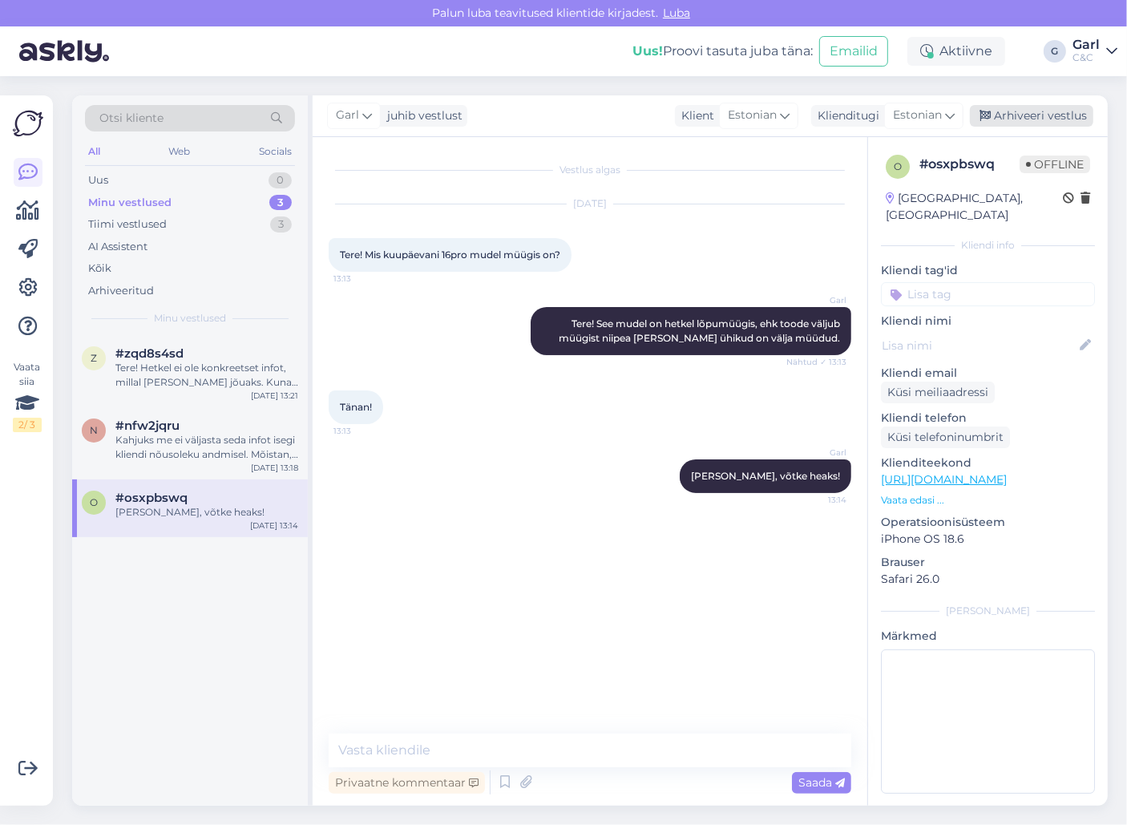
click at [1048, 111] on div "Arhiveeri vestlus" at bounding box center [1031, 116] width 123 height 22
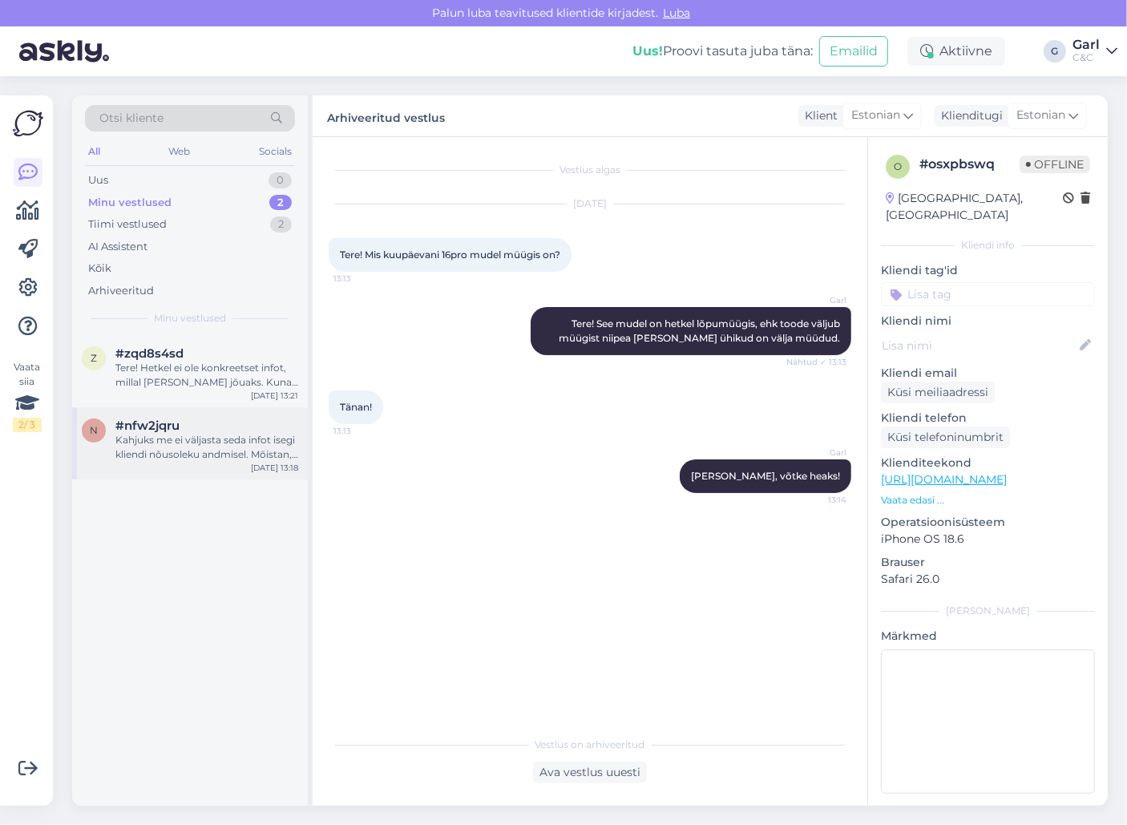
click at [224, 446] on div "Kahjuks me ei väljasta seda infot isegi kliendi nõusoleku andmisel. Mõistan, et…" at bounding box center [206, 447] width 183 height 29
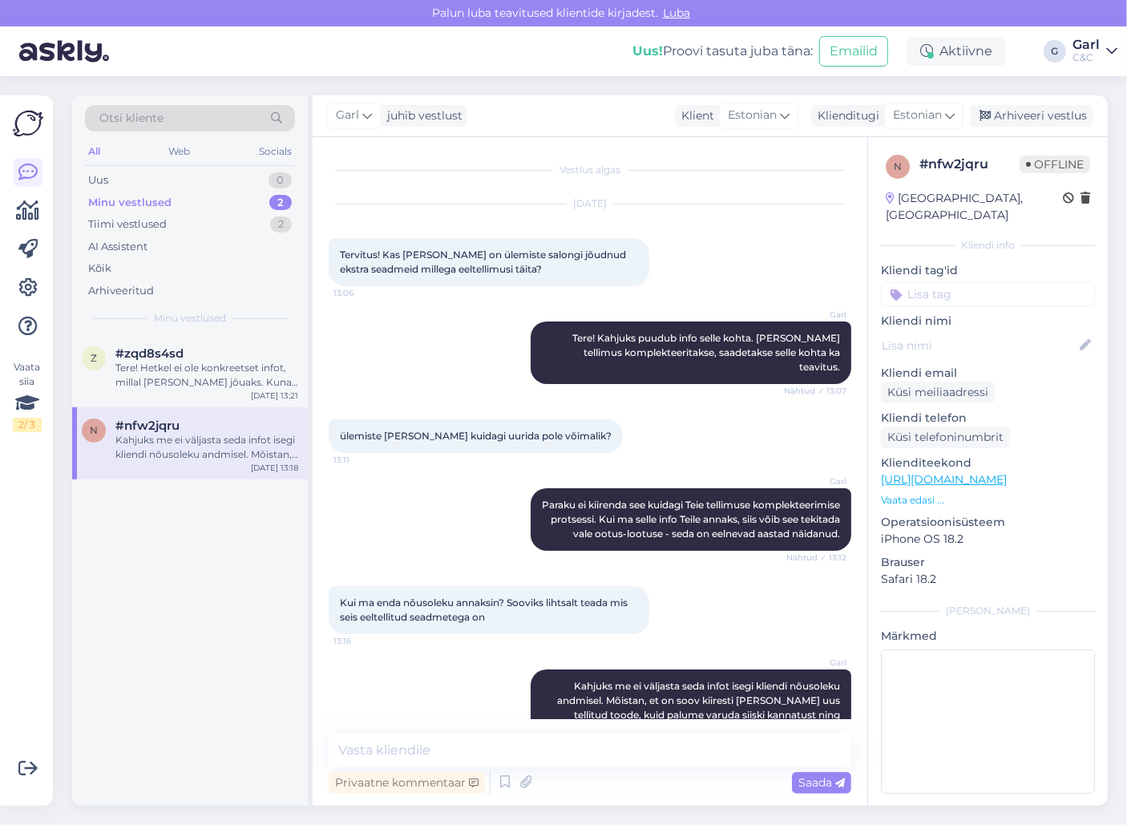
scroll to position [45, 0]
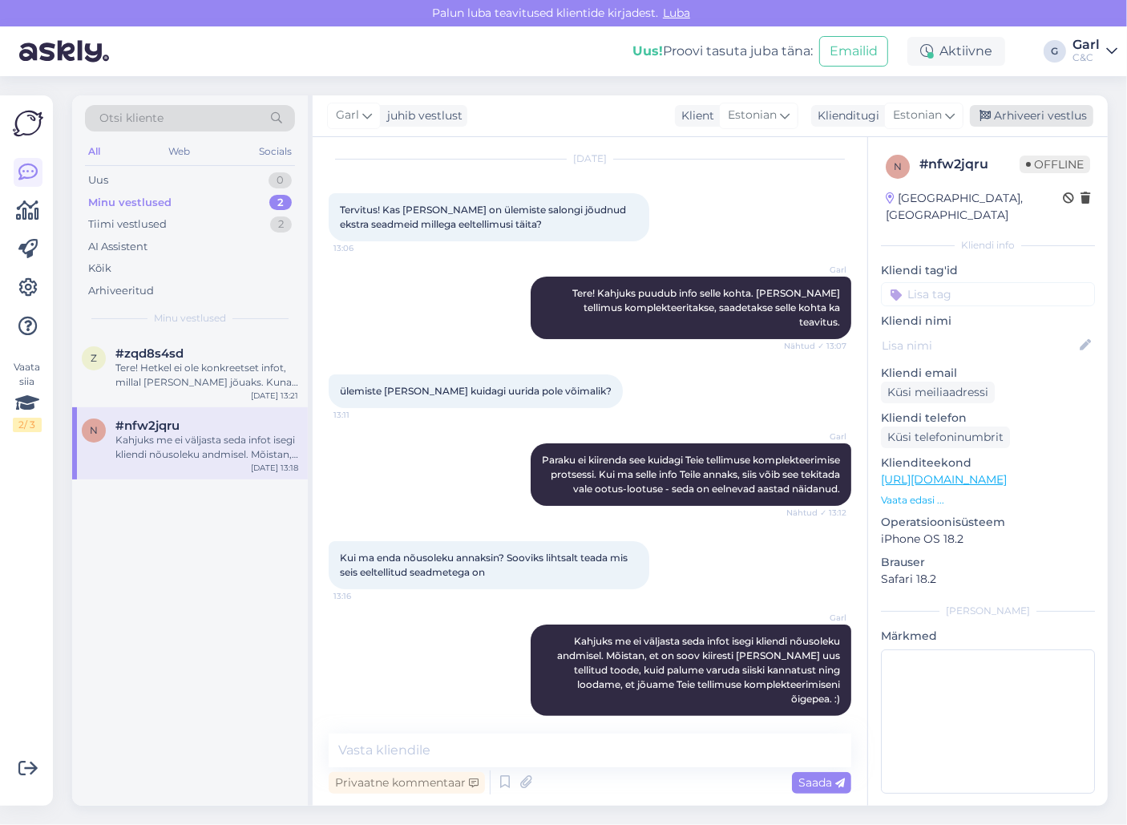
click at [1062, 123] on div "Arhiveeri vestlus" at bounding box center [1031, 116] width 123 height 22
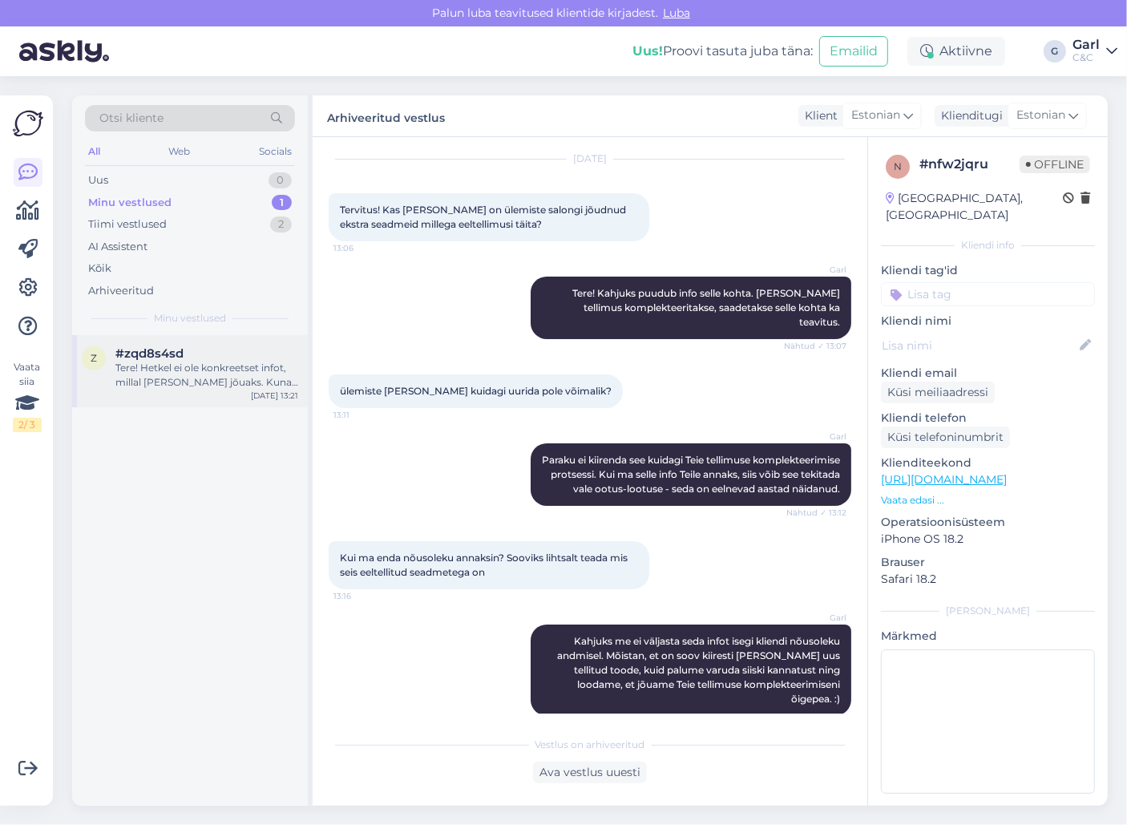
click at [184, 370] on div "Tere! Hetkel ei ole konkreetset infot, millal [PERSON_NAME] jõuaks. Kuna eeltel…" at bounding box center [206, 375] width 183 height 29
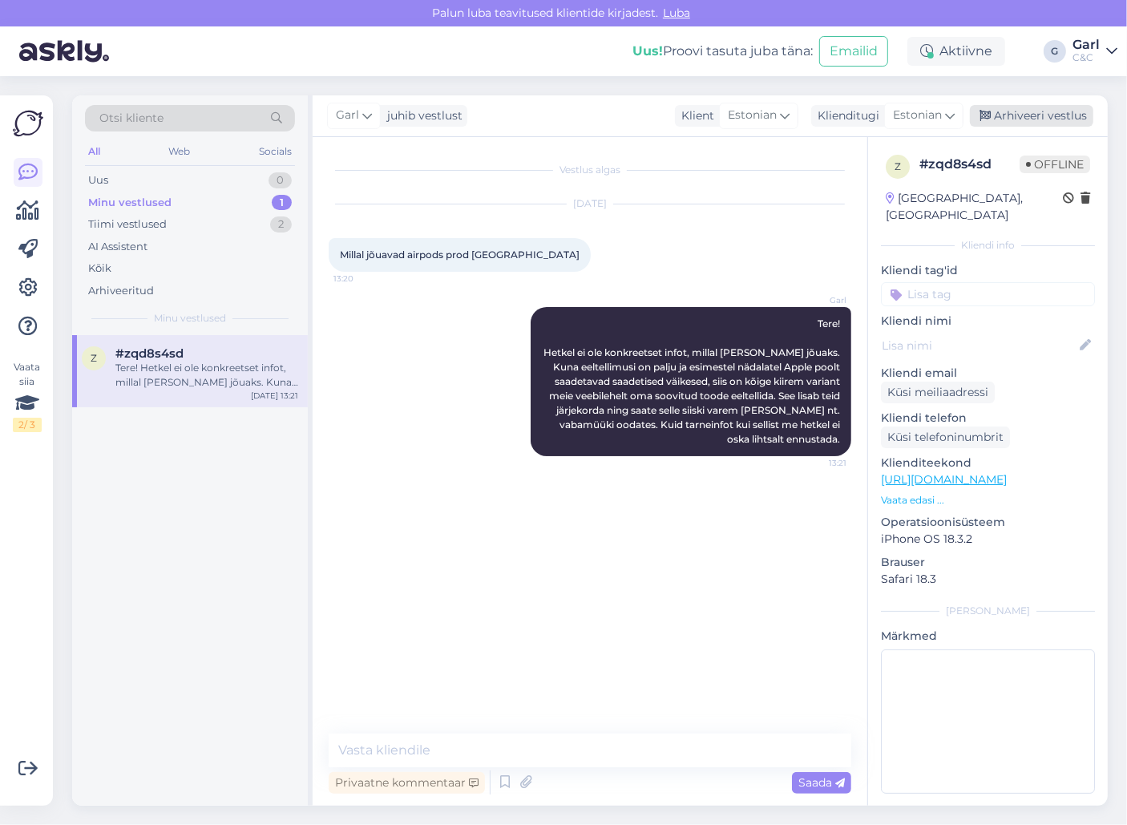
click at [1062, 114] on div "Arhiveeri vestlus" at bounding box center [1031, 116] width 123 height 22
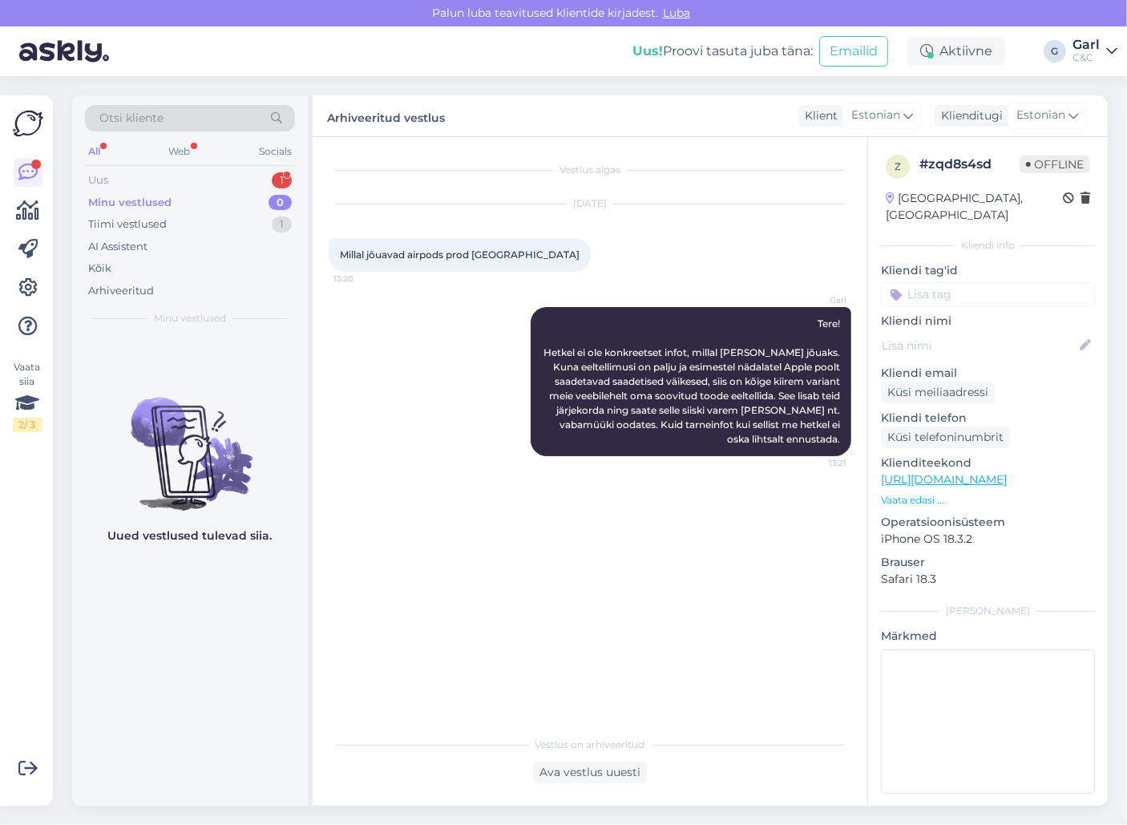
click at [237, 180] on div "Uus 1" at bounding box center [190, 180] width 210 height 22
